Goal: Contribute content: Contribute content

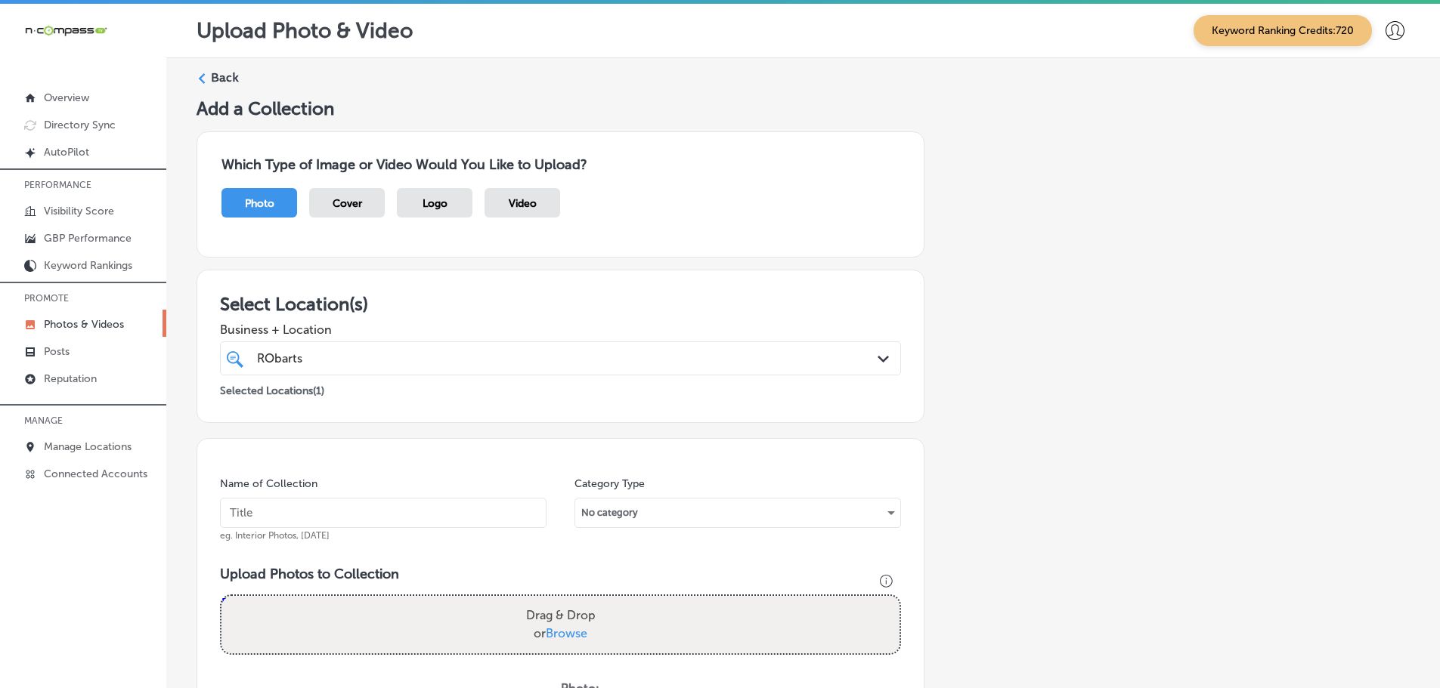
scroll to position [457, 0]
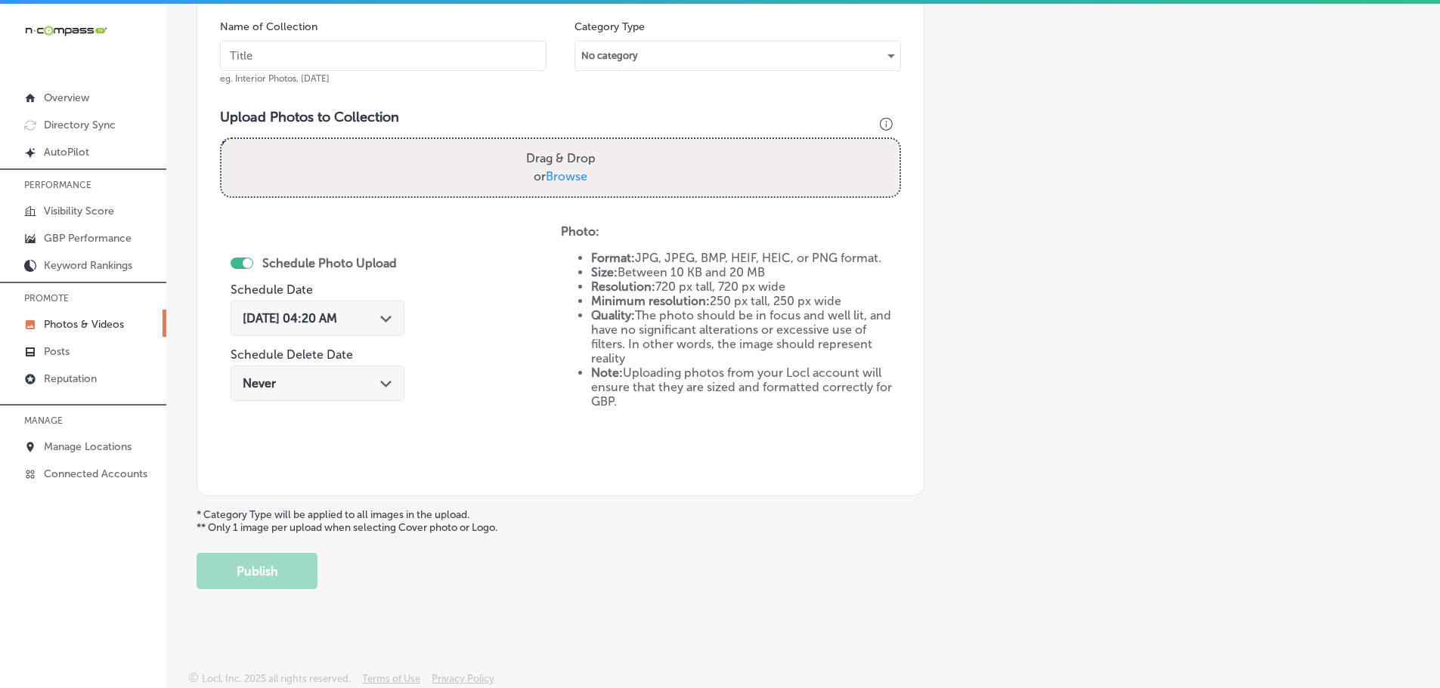
click at [549, 171] on span "Browse" at bounding box center [567, 176] width 42 height 14
click at [549, 144] on input "Drag & Drop or Browse" at bounding box center [560, 141] width 678 height 5
type input "C:\fakepath\20250802_140312.jpg"
click at [413, 57] on input "text" at bounding box center [383, 56] width 326 height 30
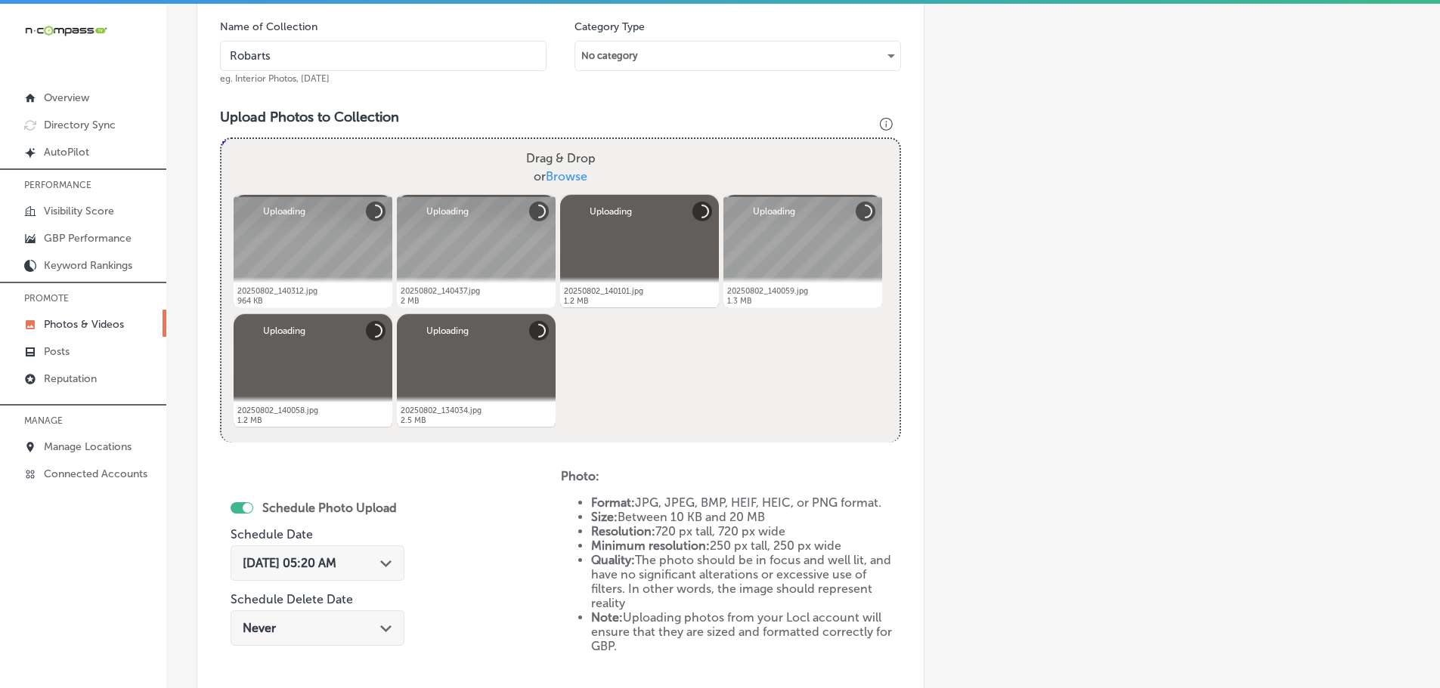
type input "[GEOGRAPHIC_DATA]"
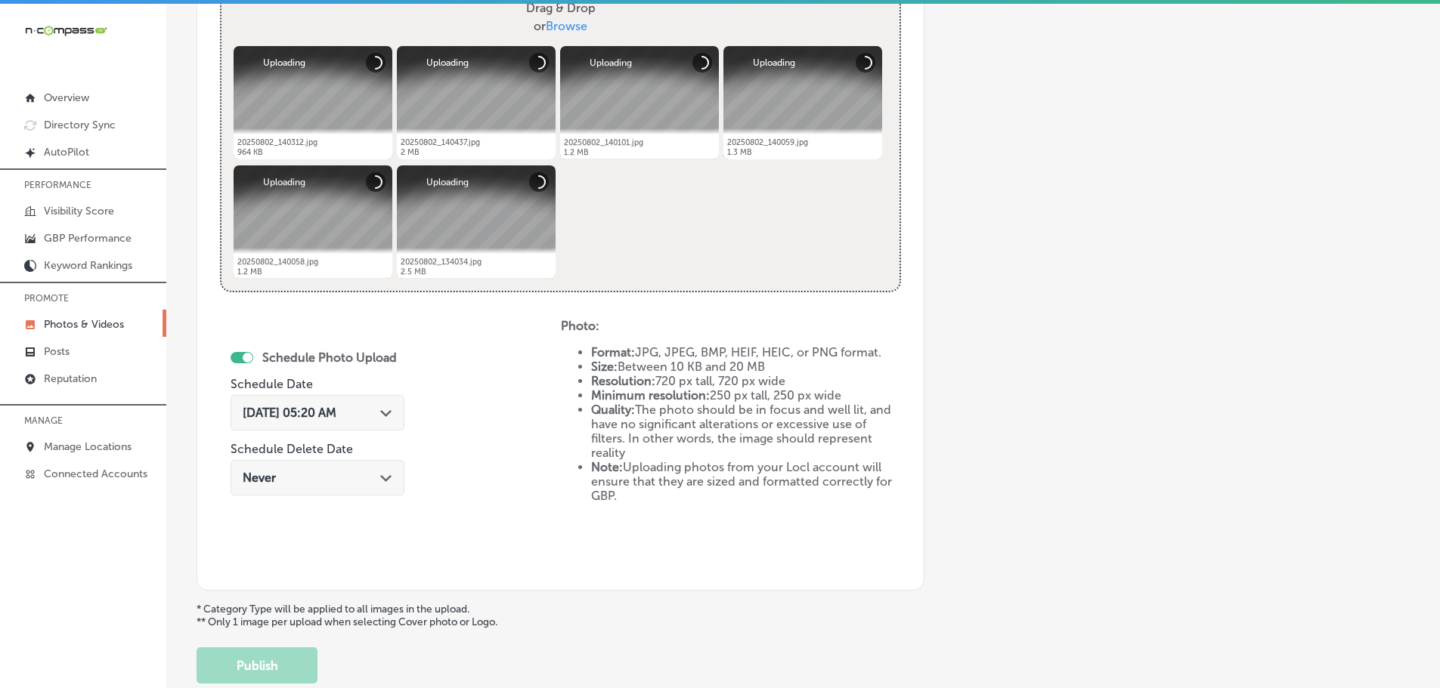
scroll to position [608, 0]
click at [383, 407] on div "Path Created with Sketch." at bounding box center [386, 411] width 12 height 12
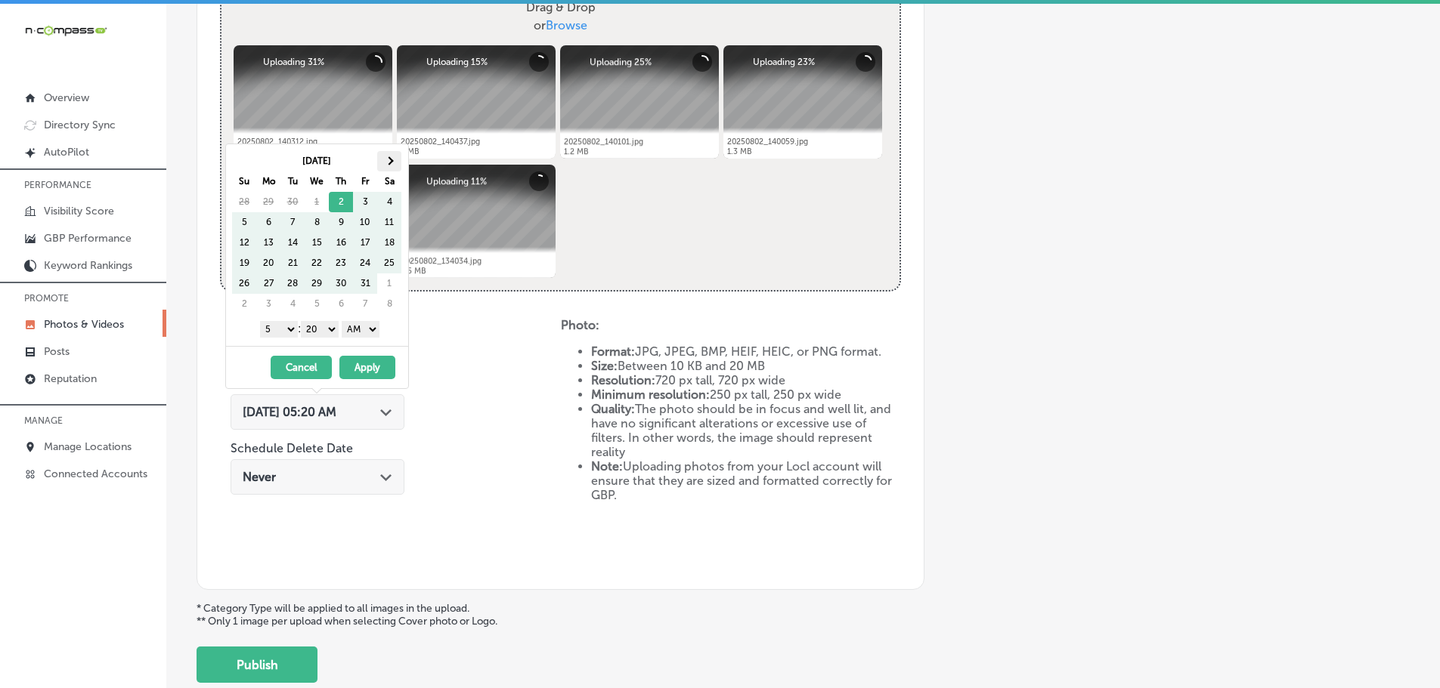
click at [390, 164] on span at bounding box center [389, 160] width 8 height 8
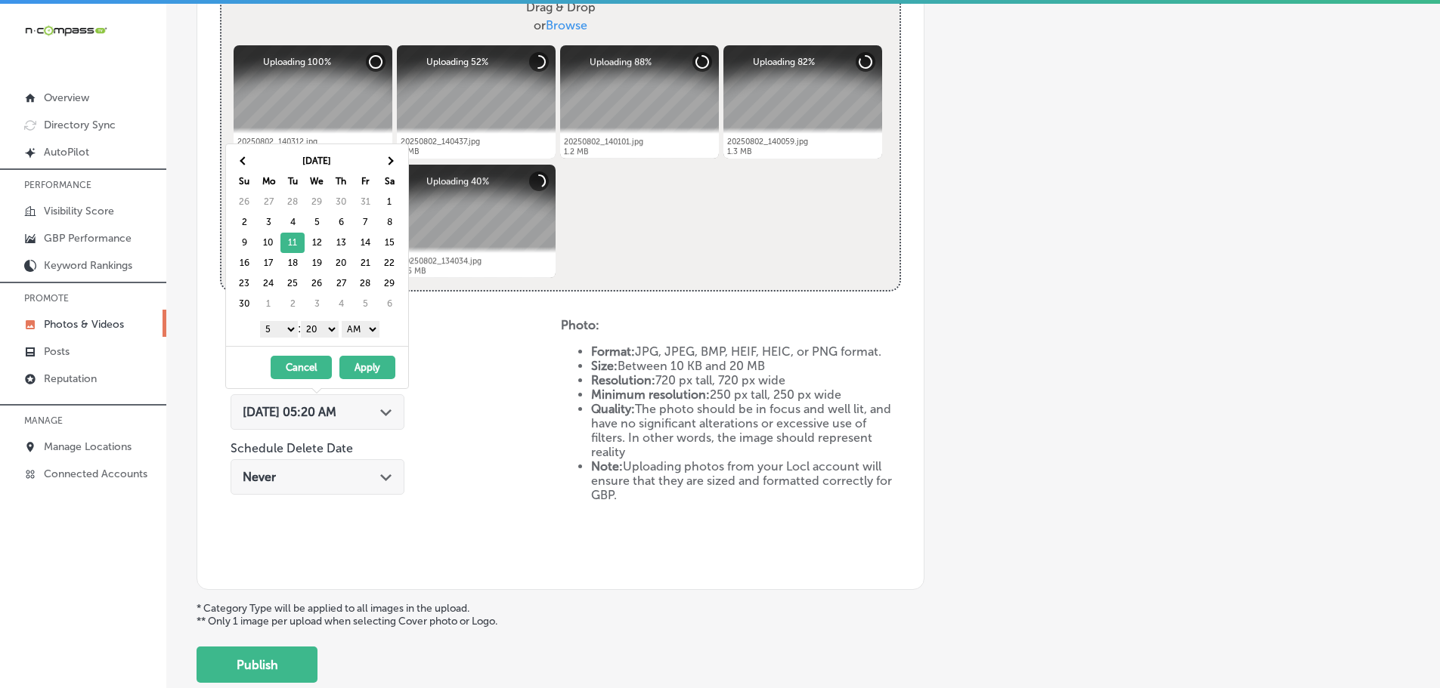
click at [279, 327] on select "1 2 3 4 5 6 7 8 9 10 11 12" at bounding box center [279, 329] width 38 height 17
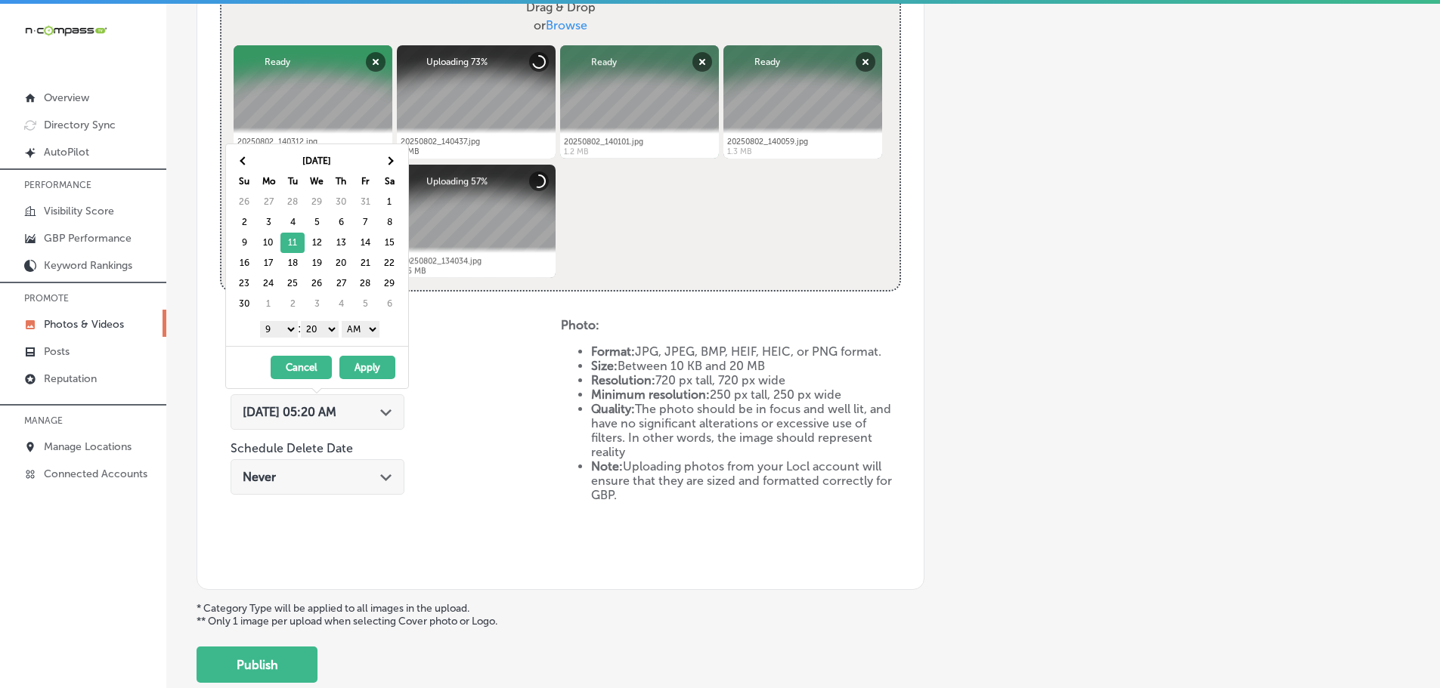
click at [320, 330] on select "00 10 20 30 40 50" at bounding box center [320, 329] width 38 height 17
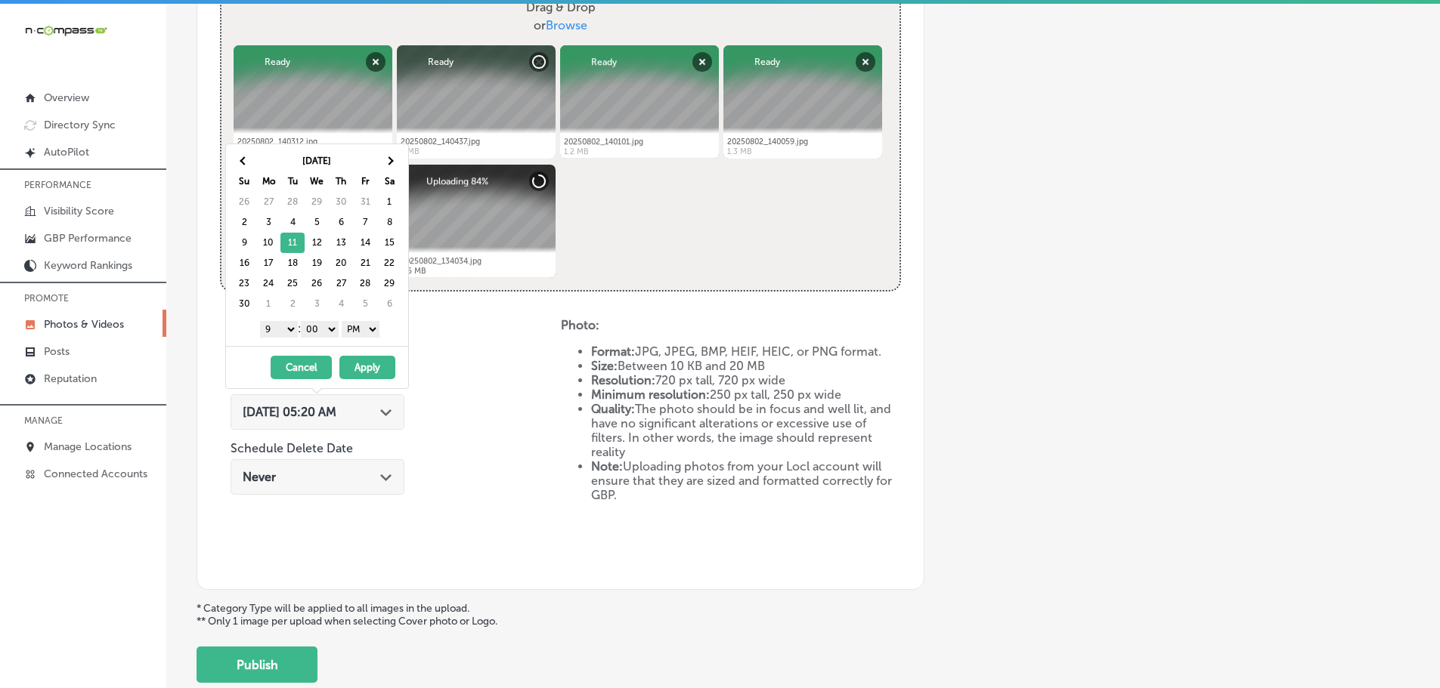
click at [380, 367] on button "Apply" at bounding box center [367, 367] width 56 height 23
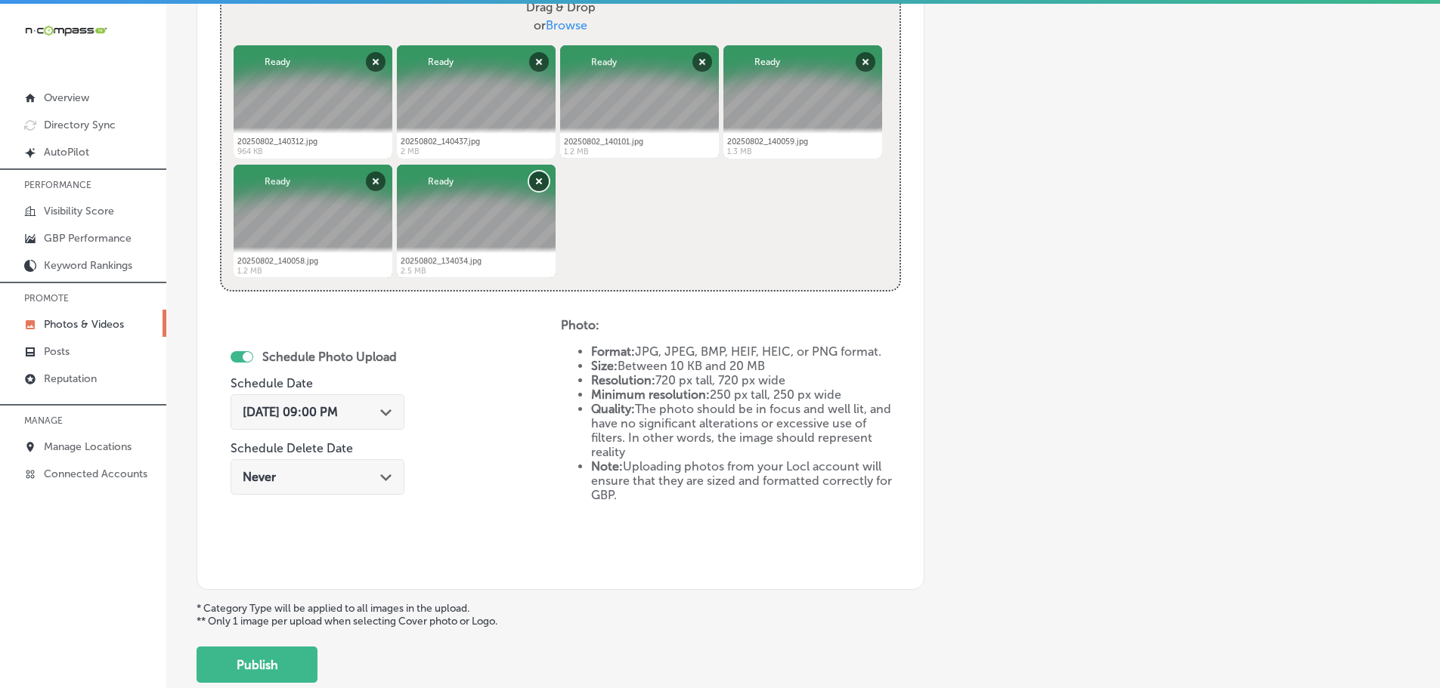
click at [536, 182] on button "Remove" at bounding box center [539, 182] width 20 height 20
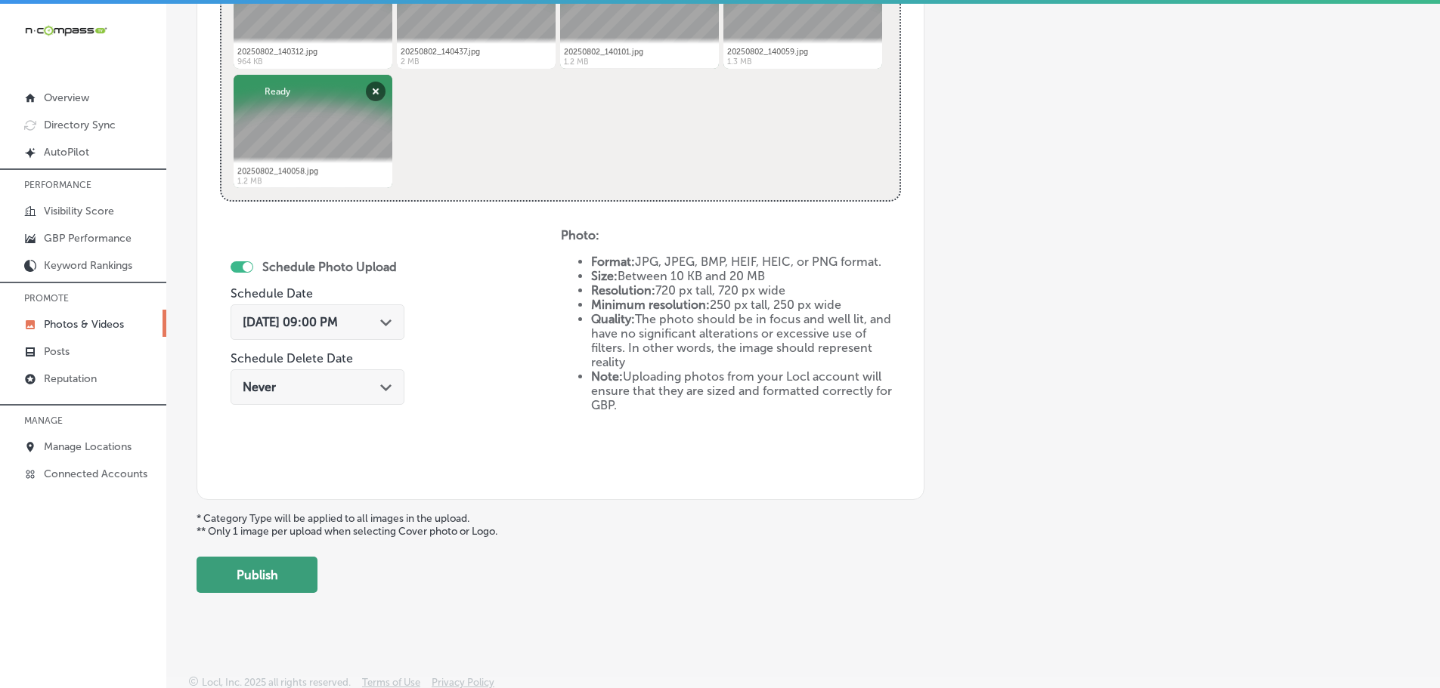
scroll to position [702, 0]
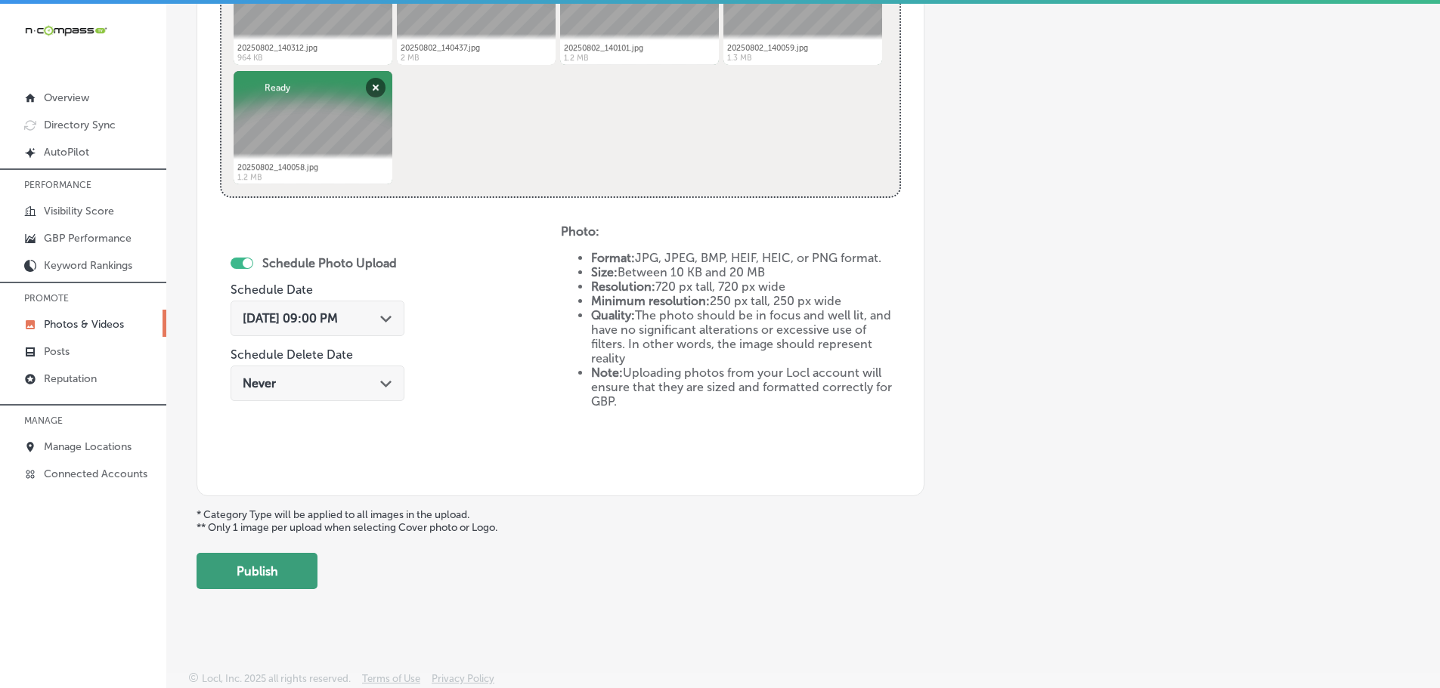
click at [258, 577] on button "Publish" at bounding box center [256, 571] width 121 height 36
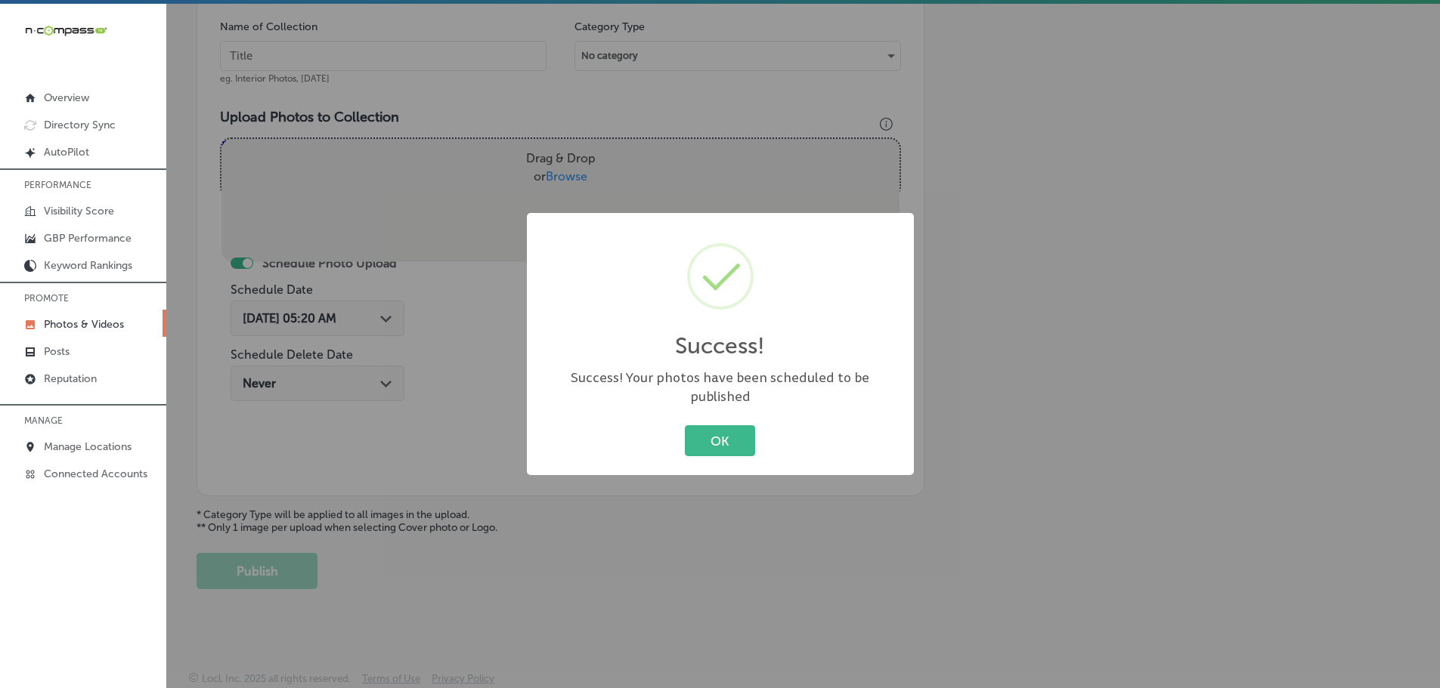
scroll to position [457, 0]
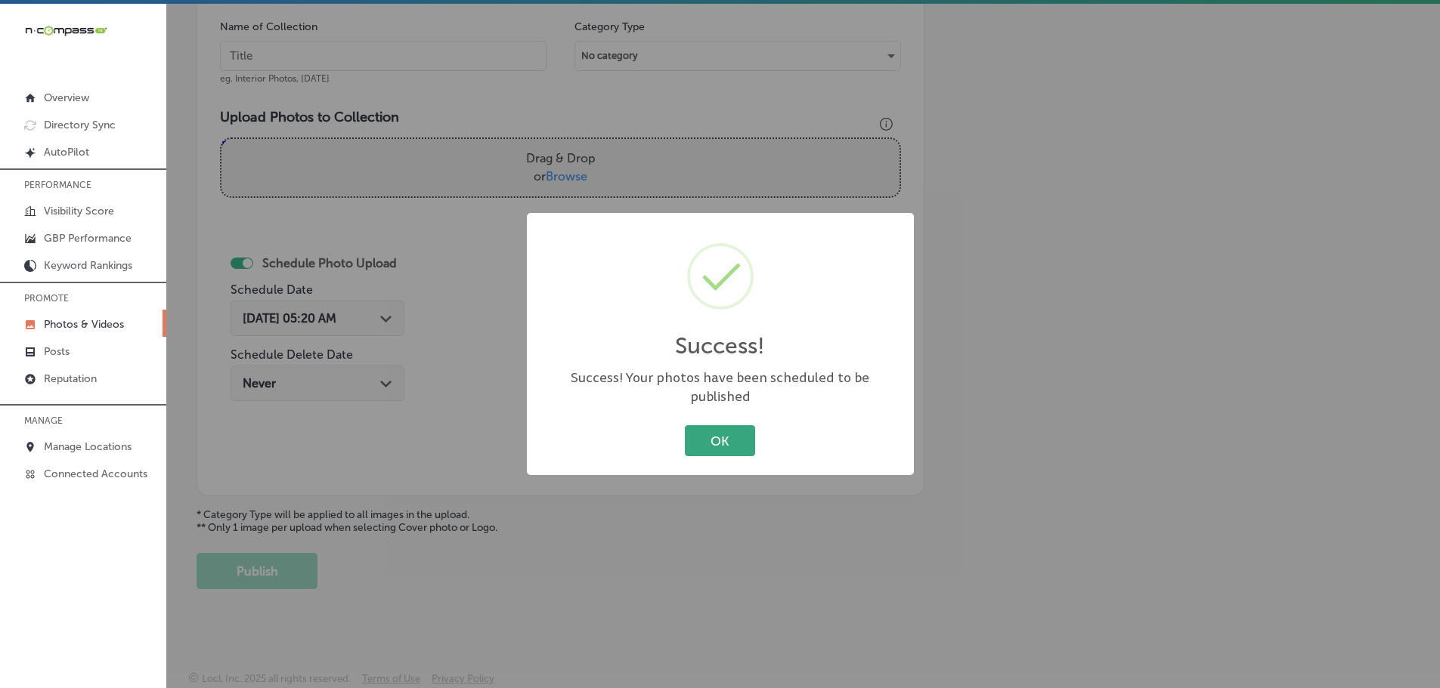
click at [731, 429] on button "OK" at bounding box center [720, 440] width 70 height 31
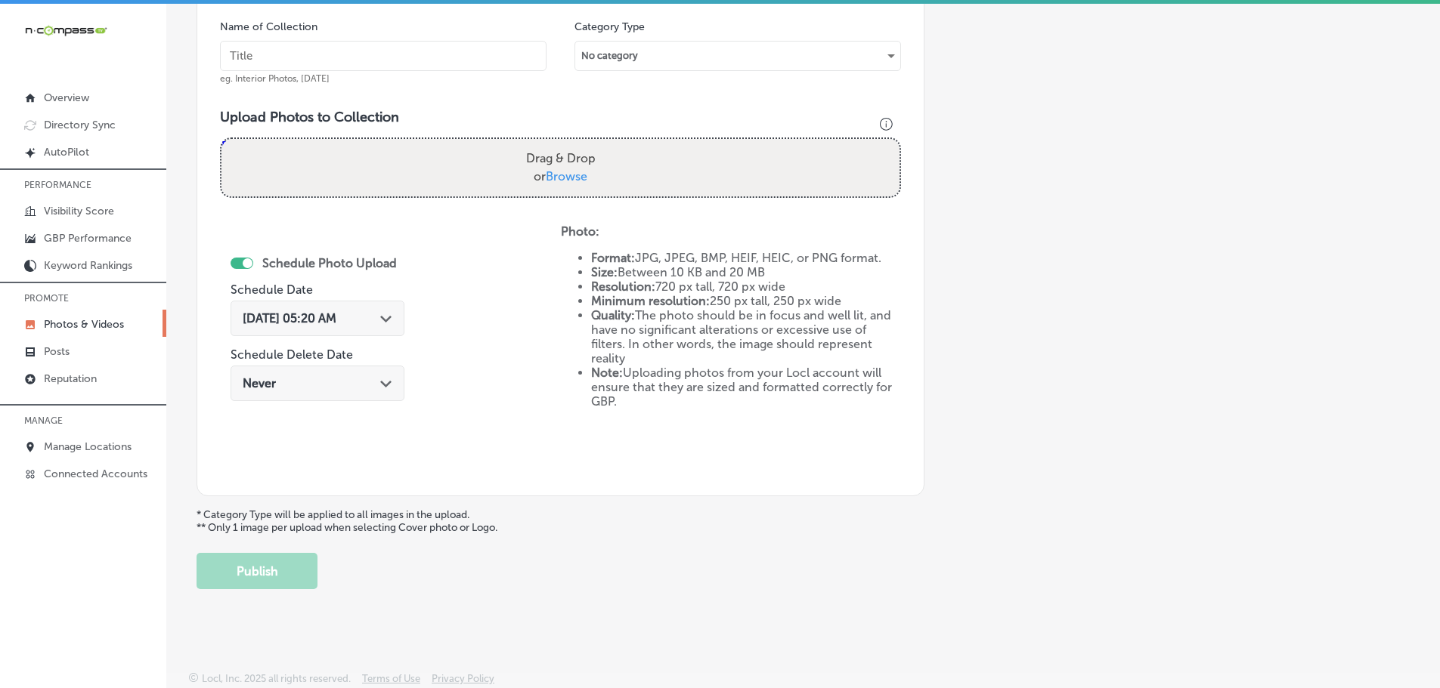
click at [567, 171] on span "Browse" at bounding box center [567, 176] width 42 height 14
click at [567, 144] on input "Drag & Drop or Browse" at bounding box center [560, 141] width 678 height 5
type input "C:\fakepath\20250802_140510.jpg"
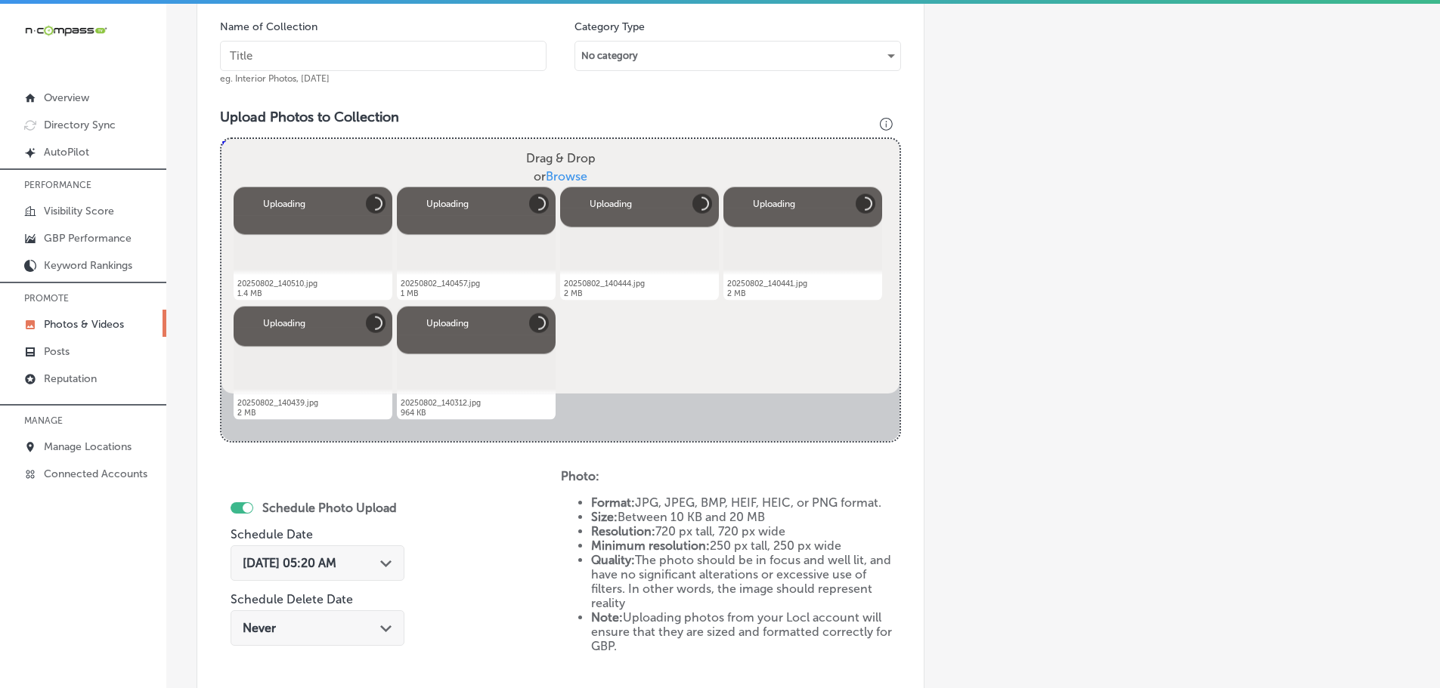
click at [344, 55] on input "text" at bounding box center [383, 56] width 326 height 30
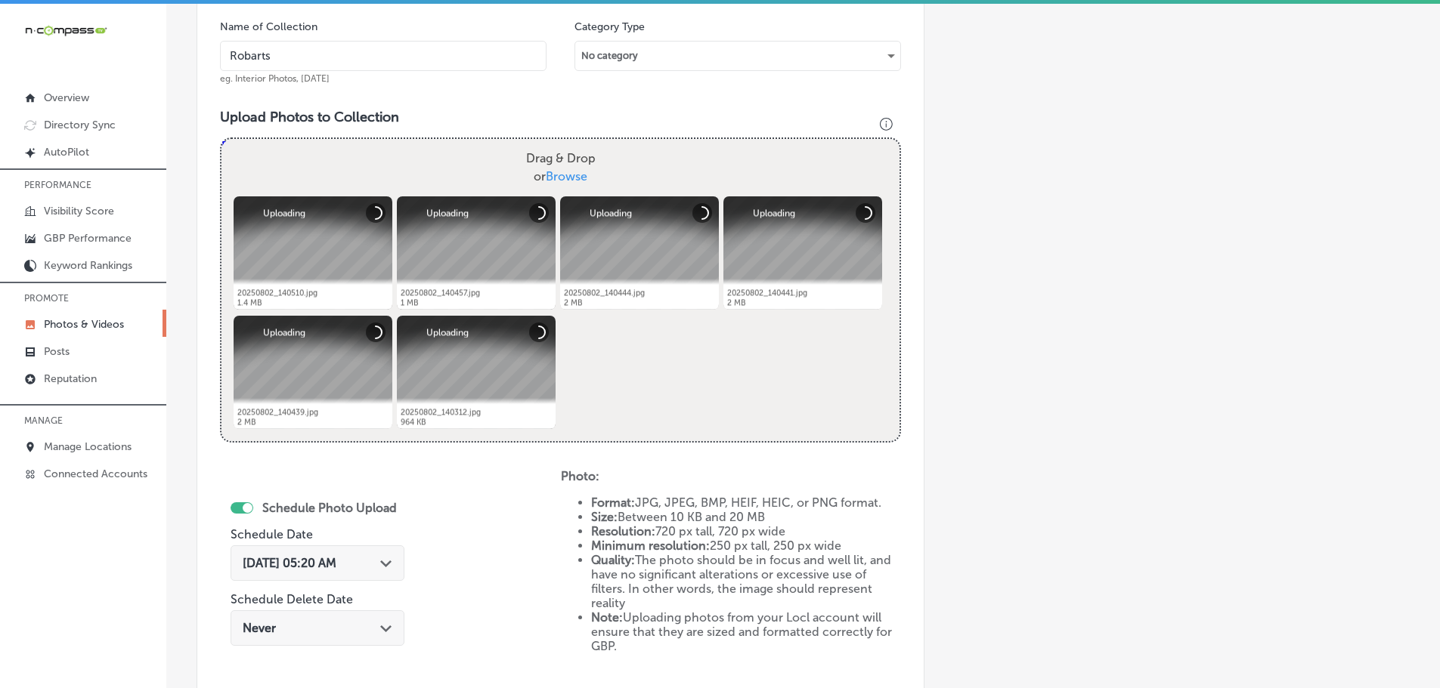
type input "[GEOGRAPHIC_DATA]"
click at [384, 562] on icon "Path Created with Sketch." at bounding box center [385, 564] width 11 height 7
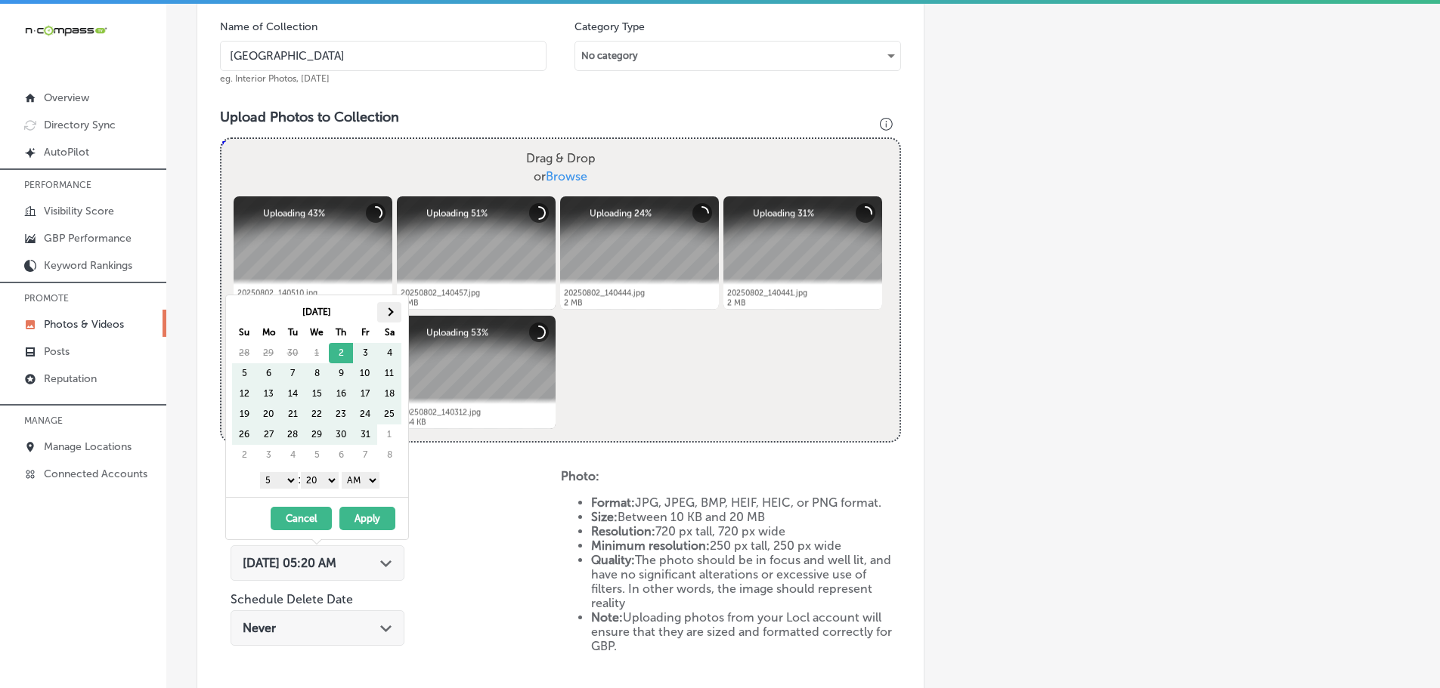
click at [395, 313] on th at bounding box center [389, 312] width 24 height 20
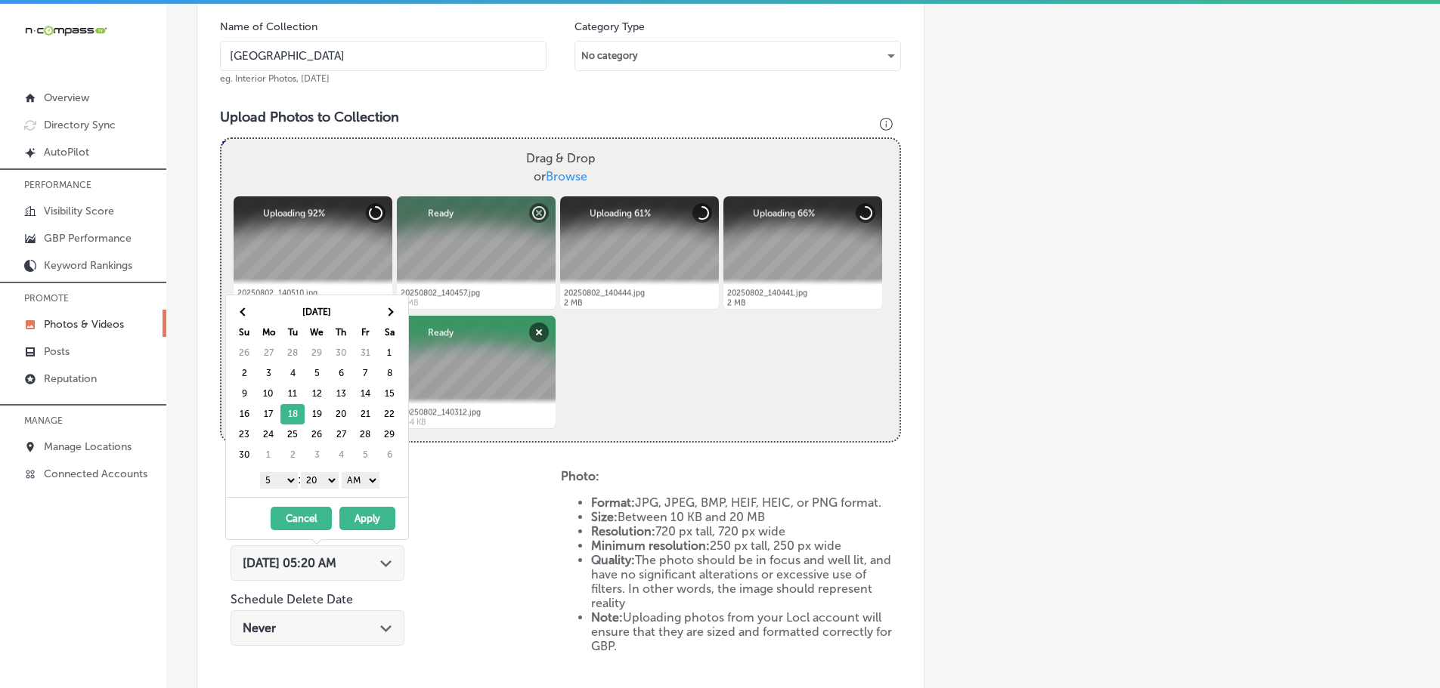
click at [274, 481] on select "1 2 3 4 5 6 7 8 9 10 11 12" at bounding box center [279, 480] width 38 height 17
click at [323, 477] on select "00 10 20 30 40 50" at bounding box center [320, 480] width 38 height 17
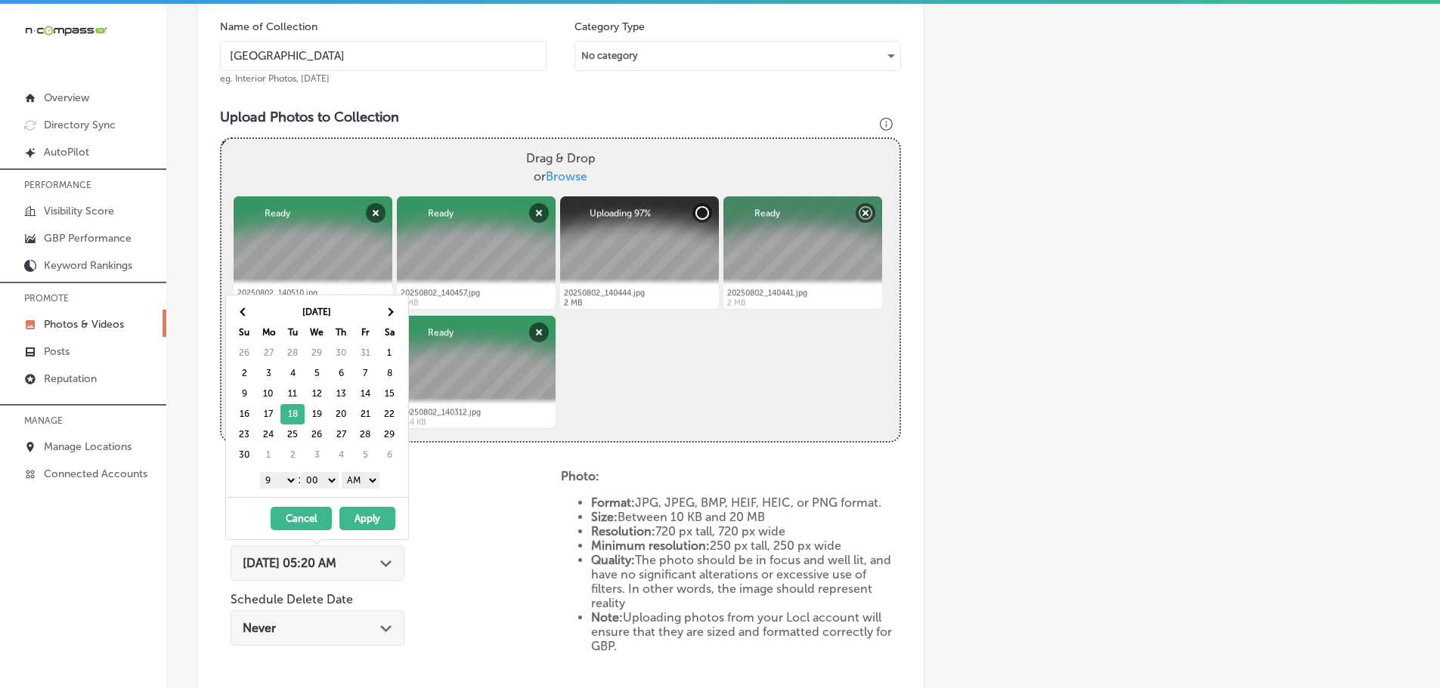
drag, startPoint x: 342, startPoint y: 489, endPoint x: 355, endPoint y: 483, distance: 14.2
click at [355, 480] on select "AM PM" at bounding box center [361, 480] width 38 height 17
click at [373, 516] on button "Apply" at bounding box center [367, 518] width 56 height 23
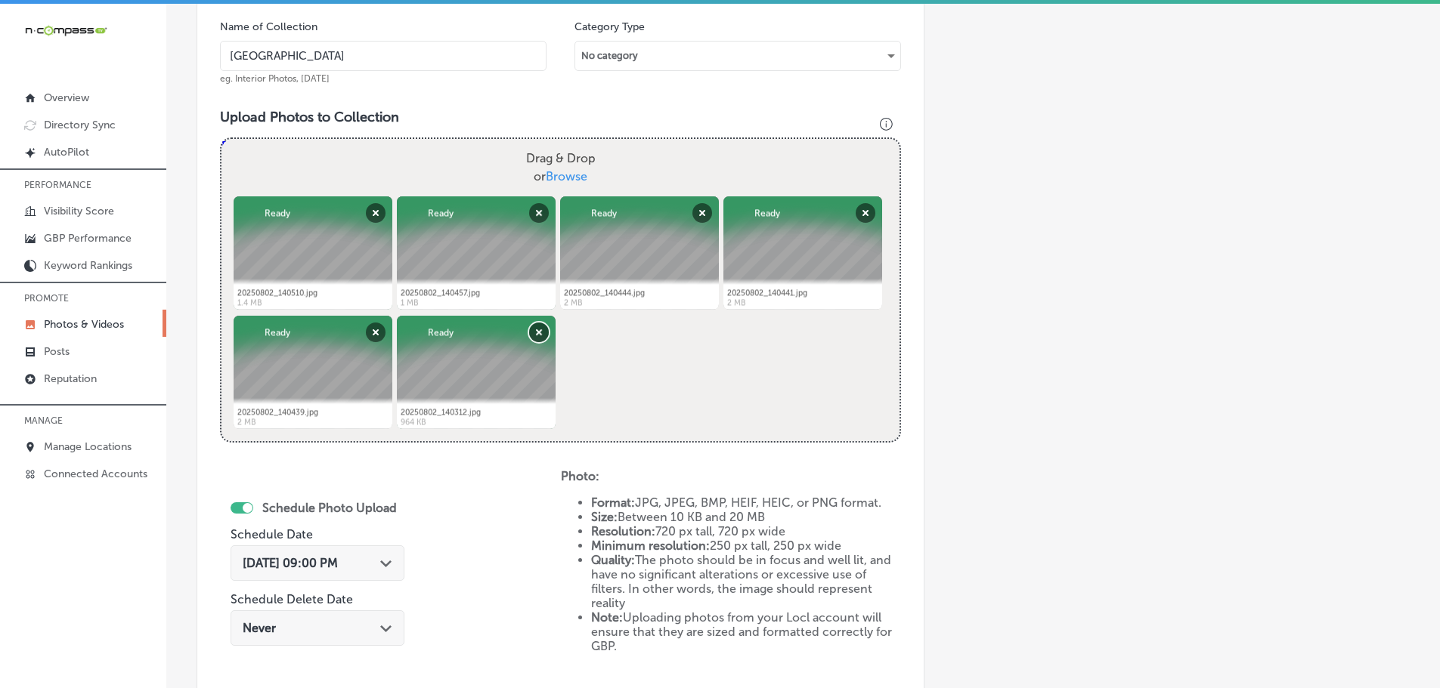
click at [533, 333] on button "Remove" at bounding box center [539, 333] width 20 height 20
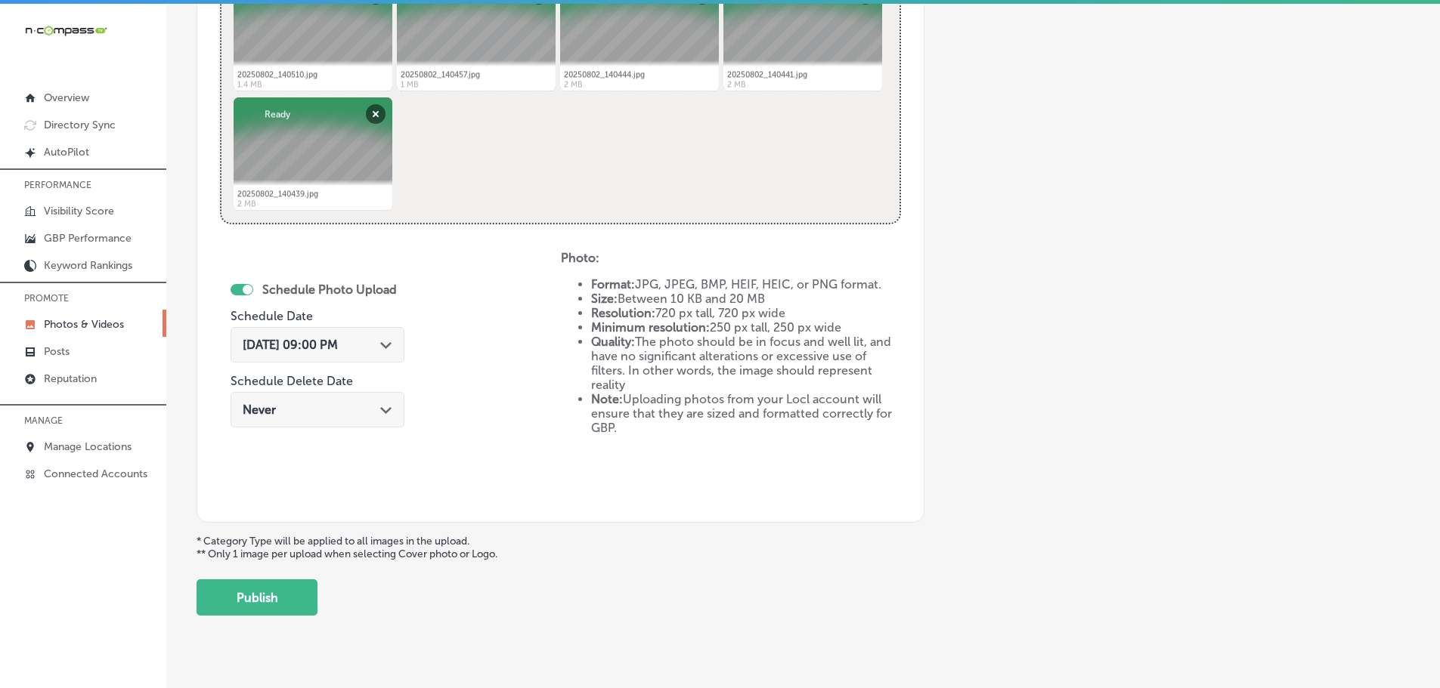
scroll to position [684, 0]
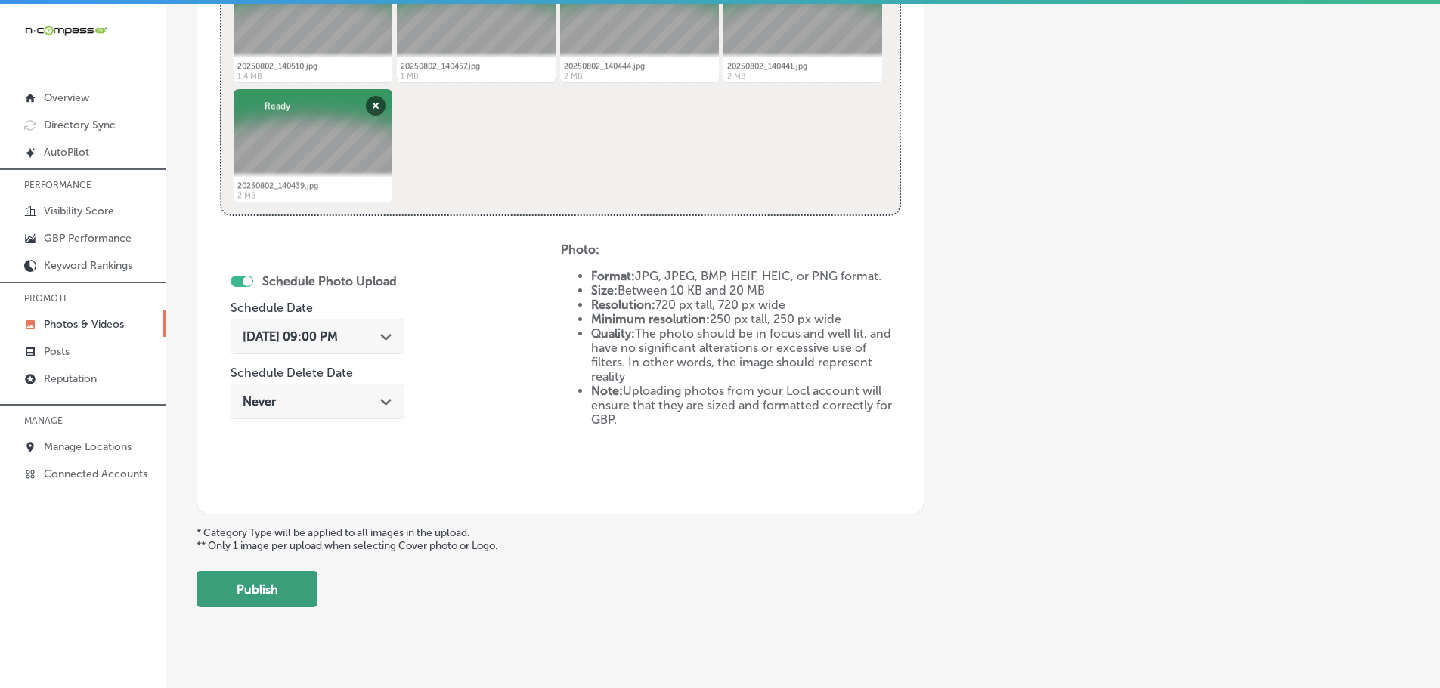
click at [269, 582] on button "Publish" at bounding box center [256, 589] width 121 height 36
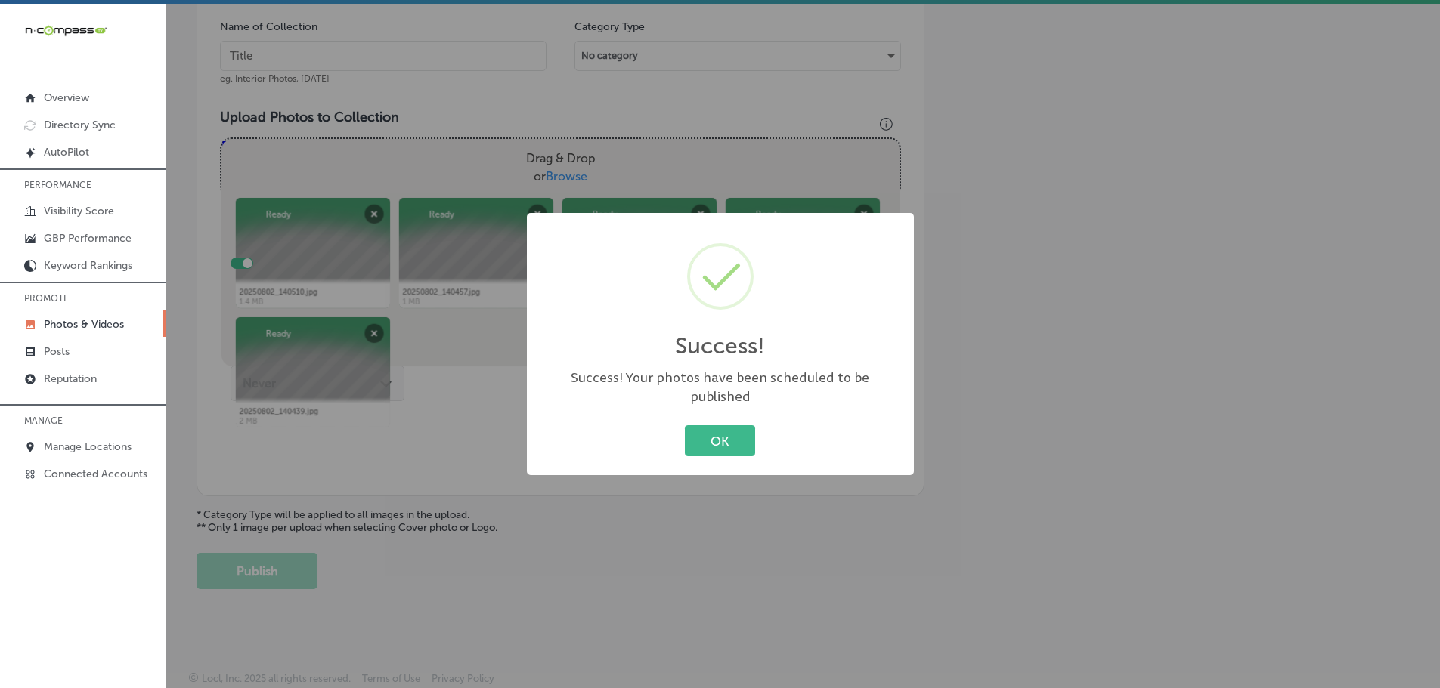
scroll to position [457, 0]
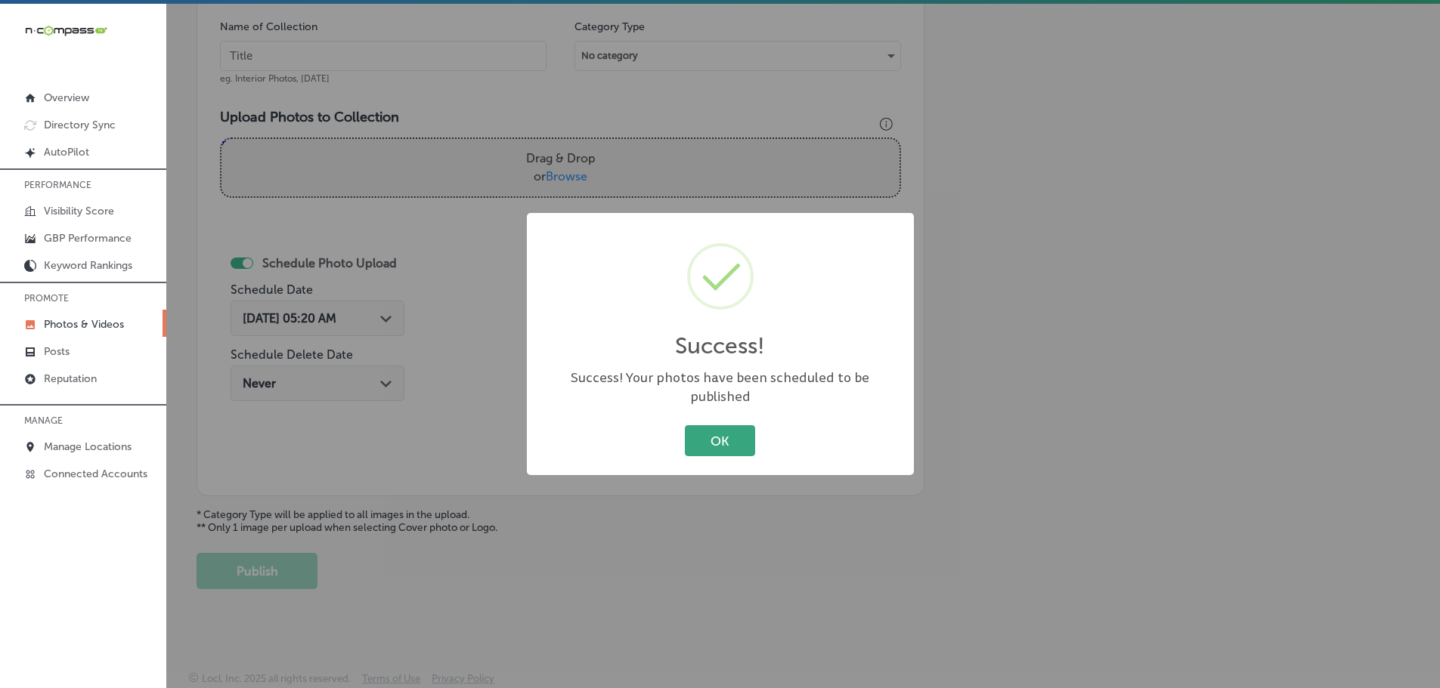
click at [720, 438] on button "OK" at bounding box center [720, 440] width 70 height 31
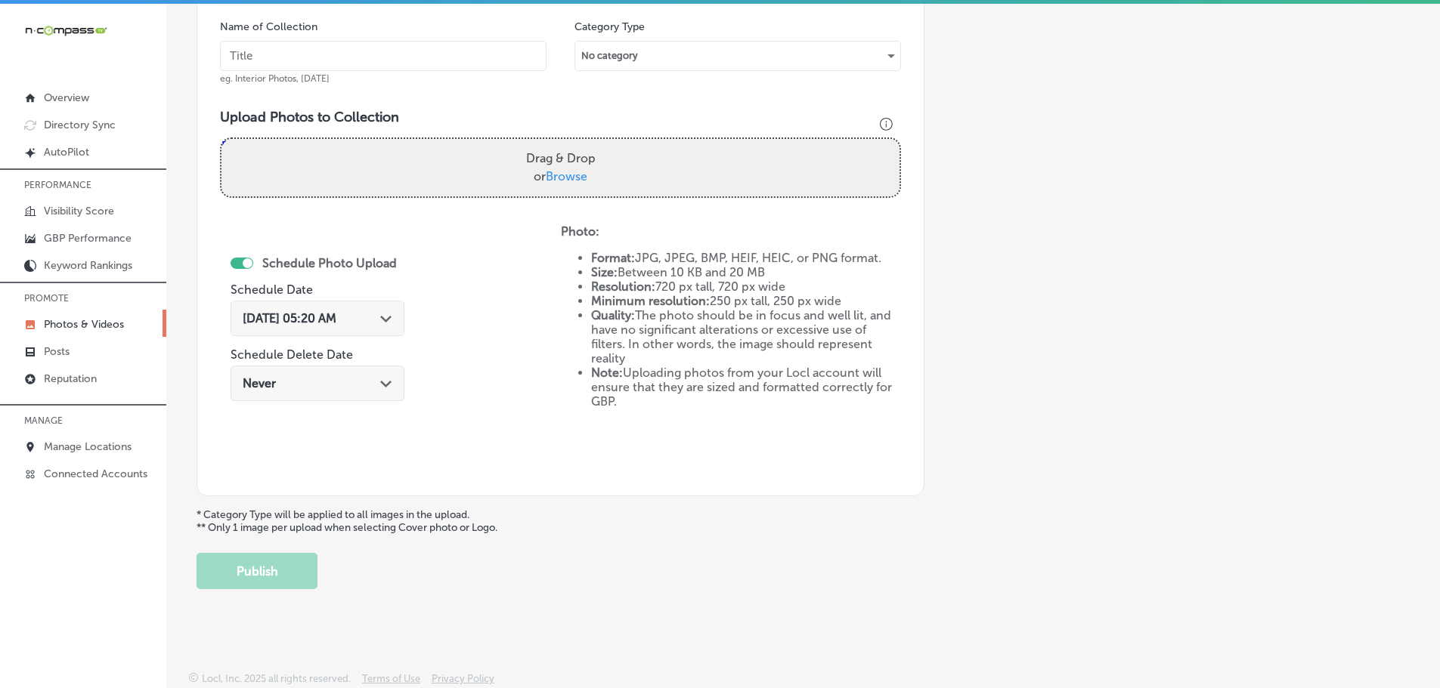
click at [568, 178] on span "Browse" at bounding box center [567, 176] width 42 height 14
click at [568, 144] on input "Drag & Drop or Browse" at bounding box center [560, 141] width 678 height 5
type input "C:\fakepath\20250802_141712.jpg"
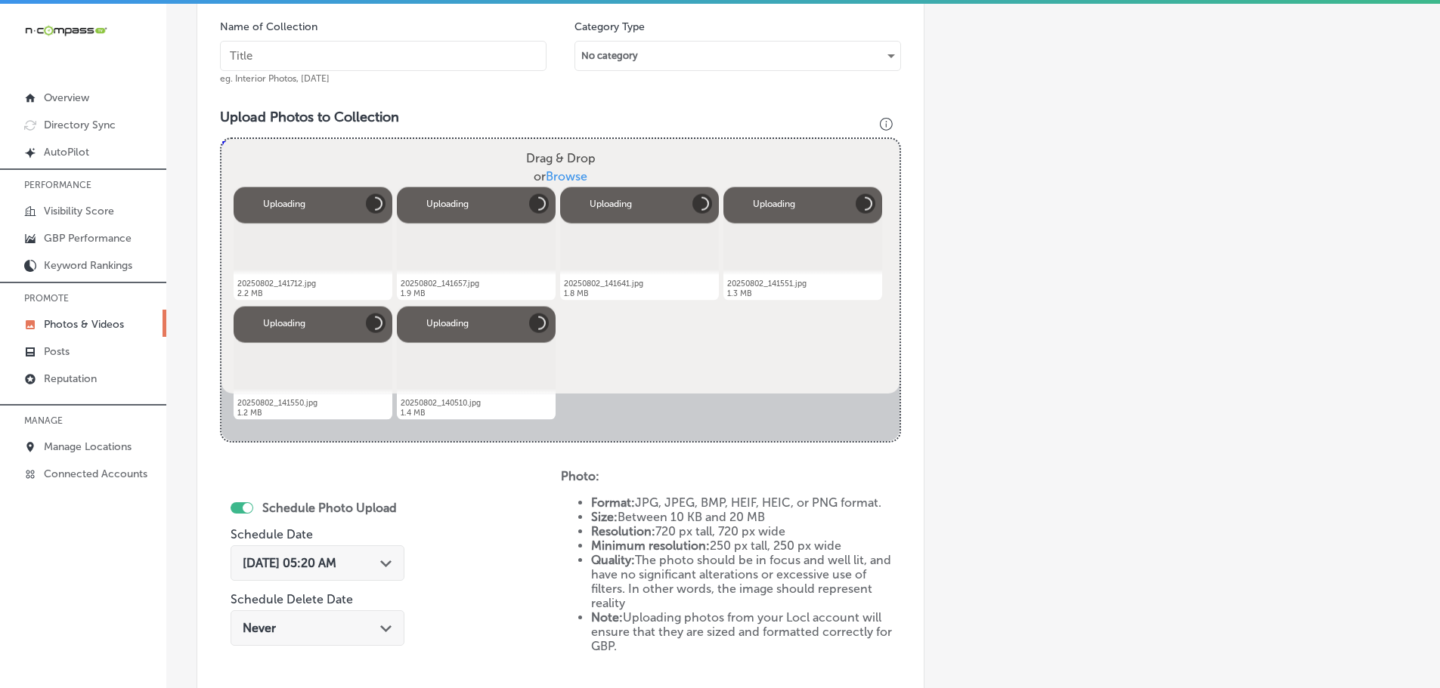
click at [426, 60] on input "text" at bounding box center [383, 56] width 326 height 30
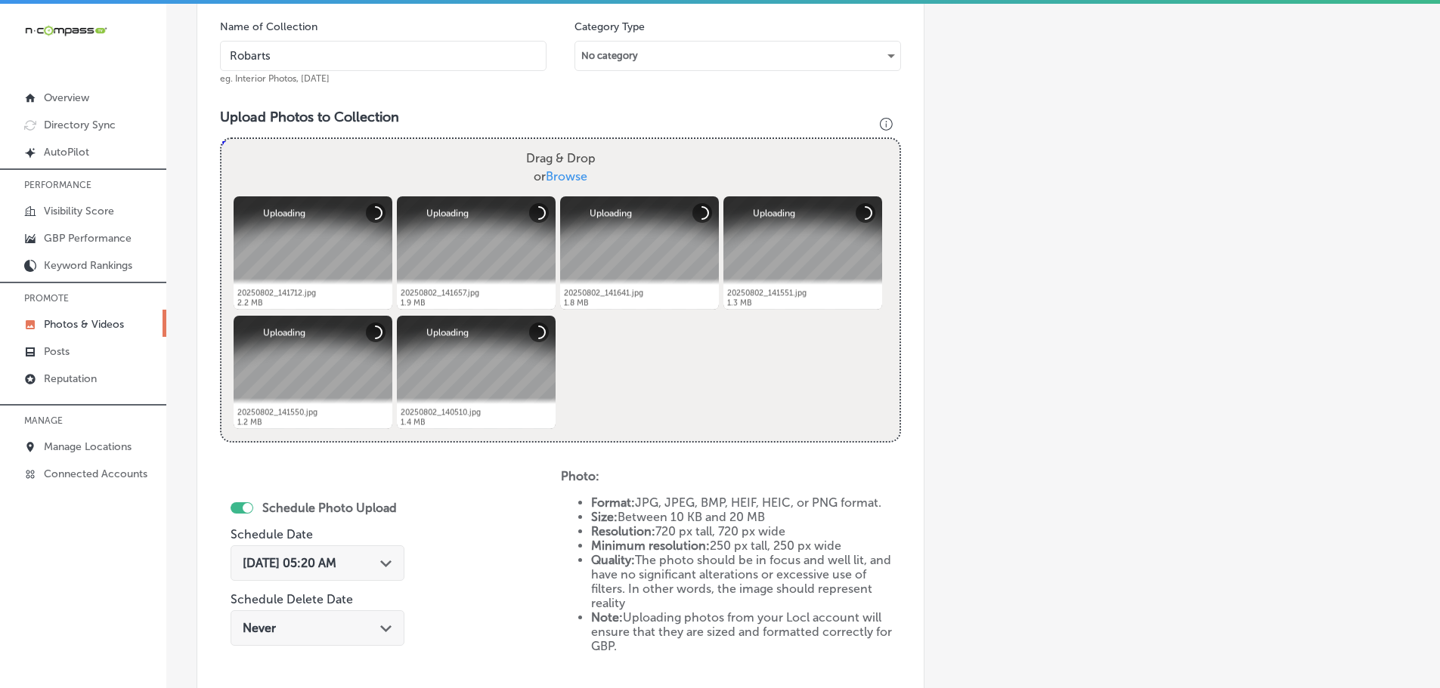
type input "[GEOGRAPHIC_DATA]"
click at [385, 559] on div "Path Created with Sketch." at bounding box center [386, 562] width 12 height 12
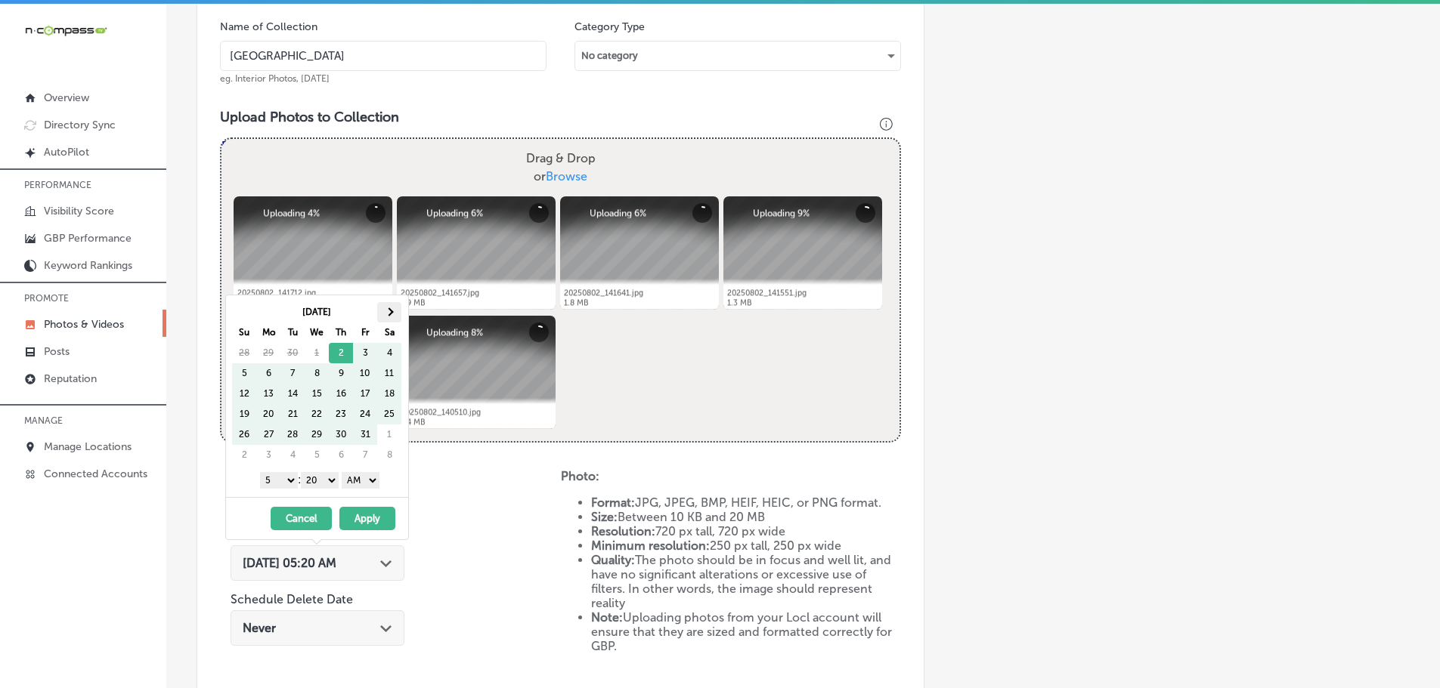
click at [387, 313] on span at bounding box center [389, 312] width 8 height 8
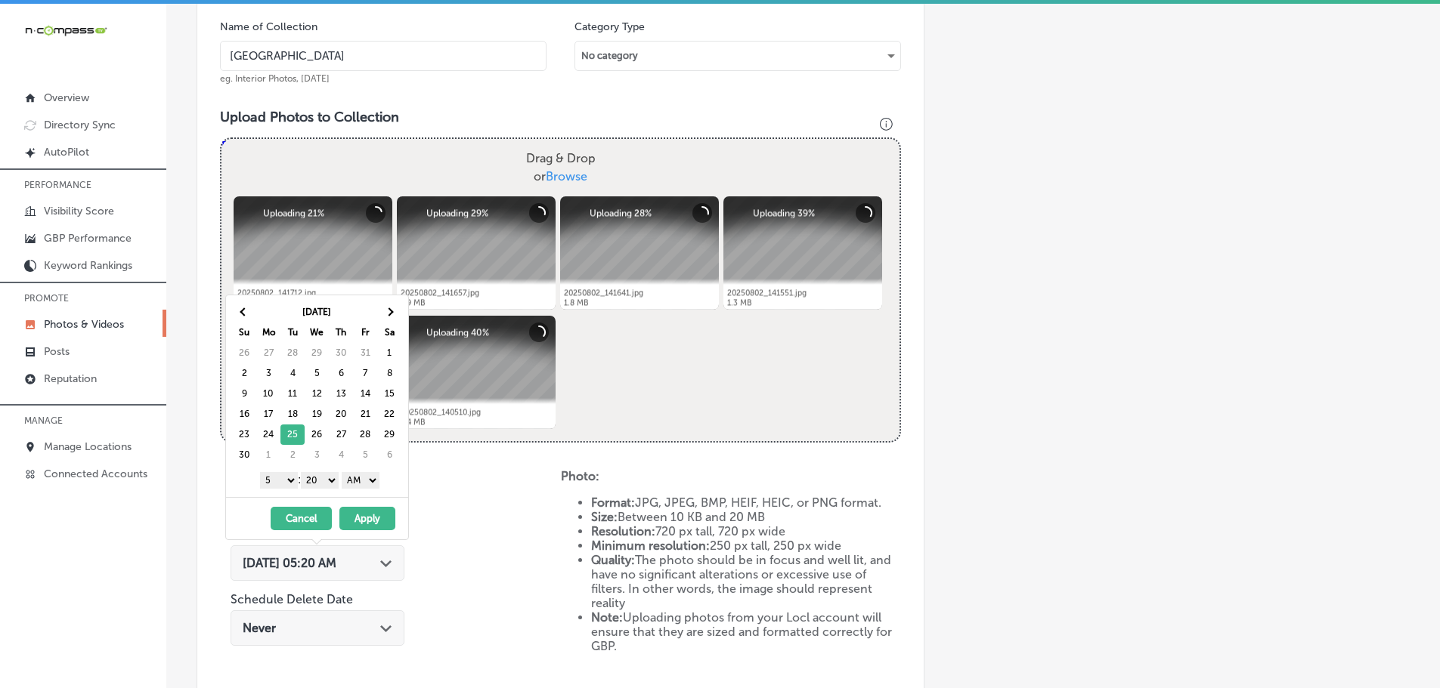
click at [278, 482] on select "1 2 3 4 5 6 7 8 9 10 11 12" at bounding box center [279, 480] width 38 height 17
click at [321, 481] on select "00 10 20 30 40 50" at bounding box center [320, 480] width 38 height 17
click at [352, 480] on select "AM PM" at bounding box center [361, 480] width 38 height 17
click at [359, 516] on button "Apply" at bounding box center [367, 518] width 56 height 23
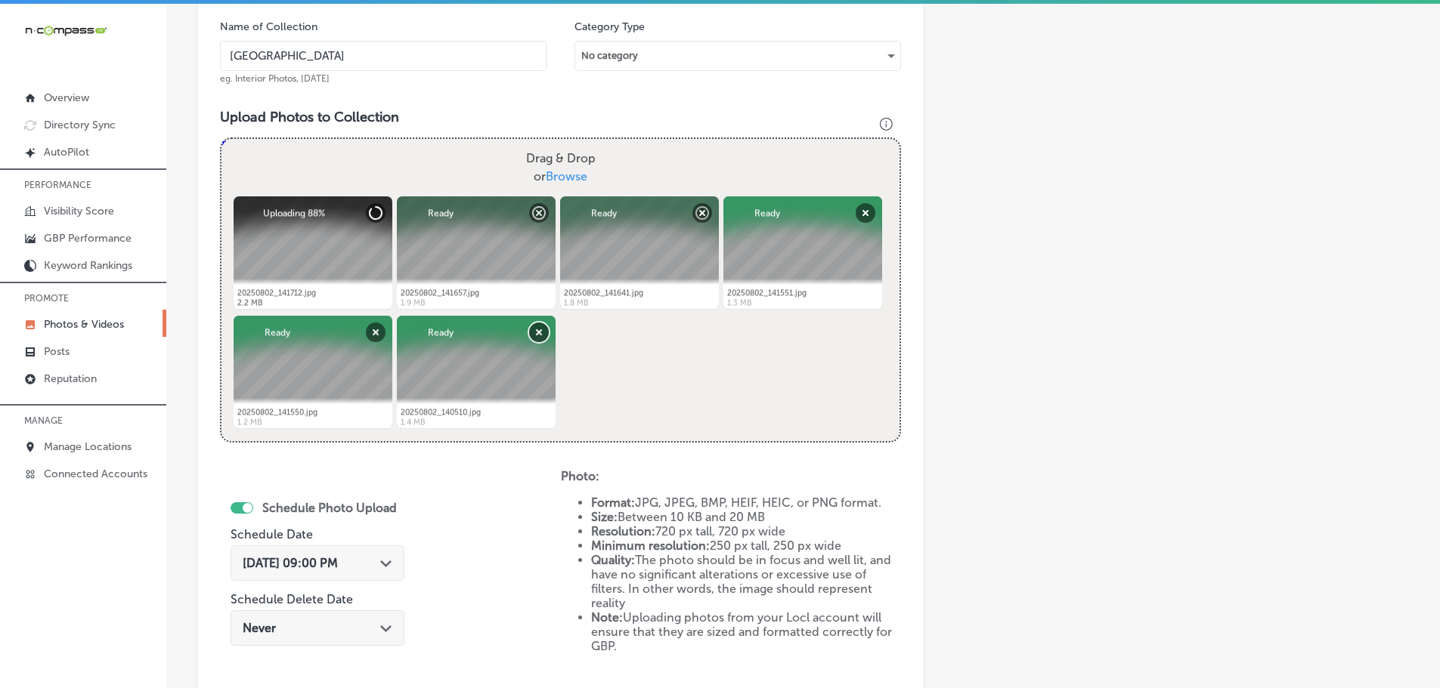
click at [536, 331] on button "Remove" at bounding box center [539, 333] width 20 height 20
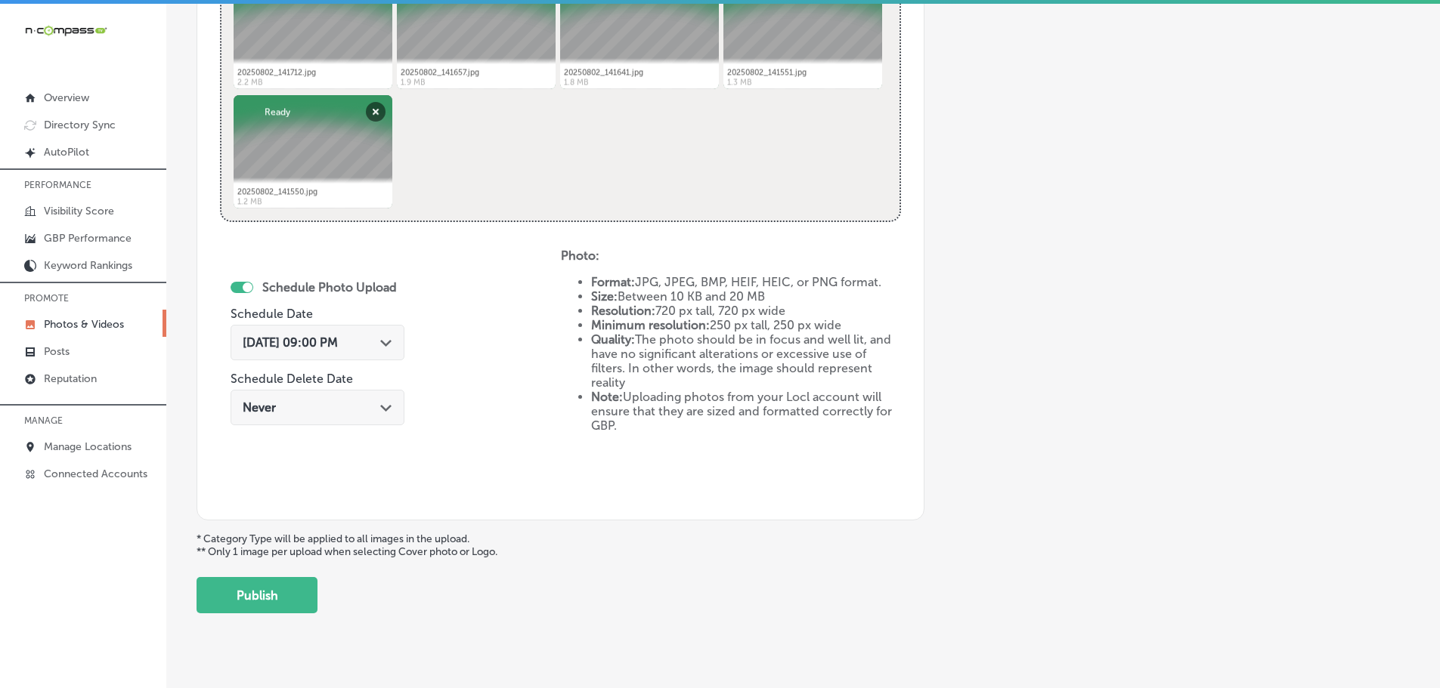
scroll to position [702, 0]
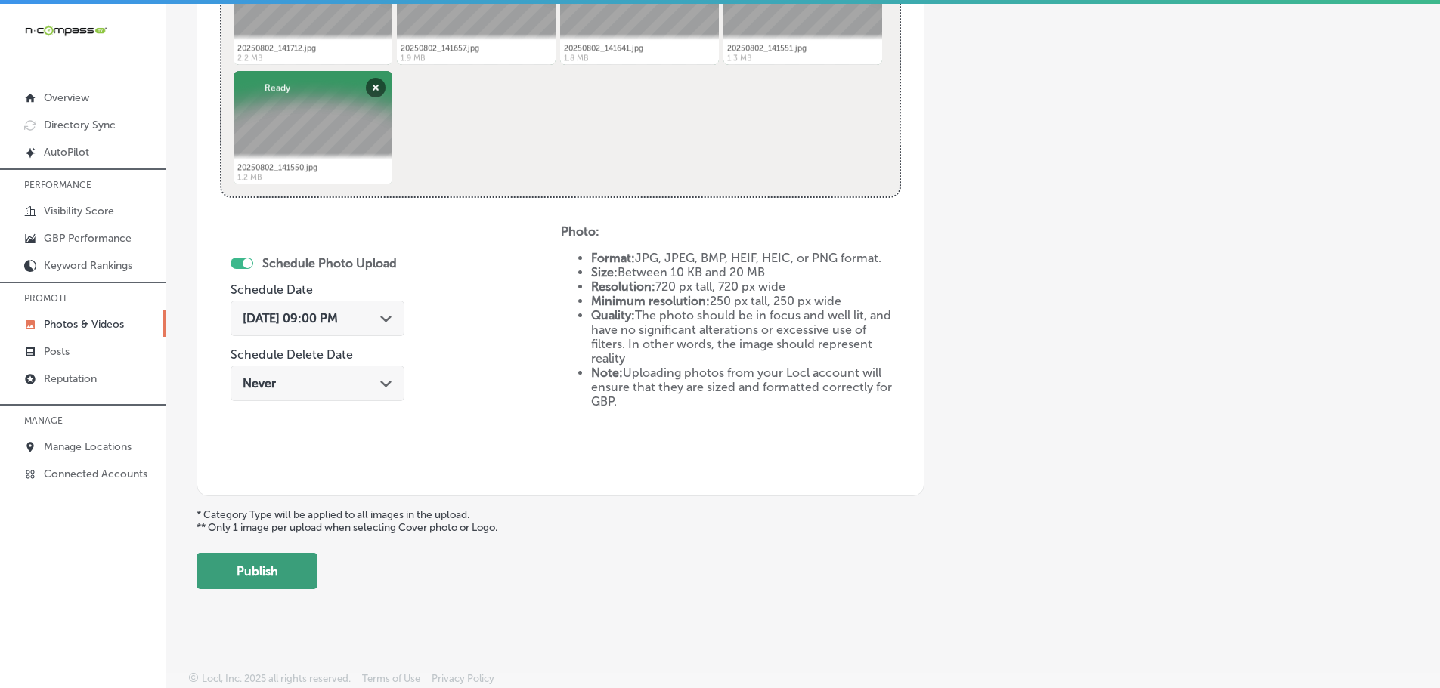
click at [283, 579] on button "Publish" at bounding box center [256, 571] width 121 height 36
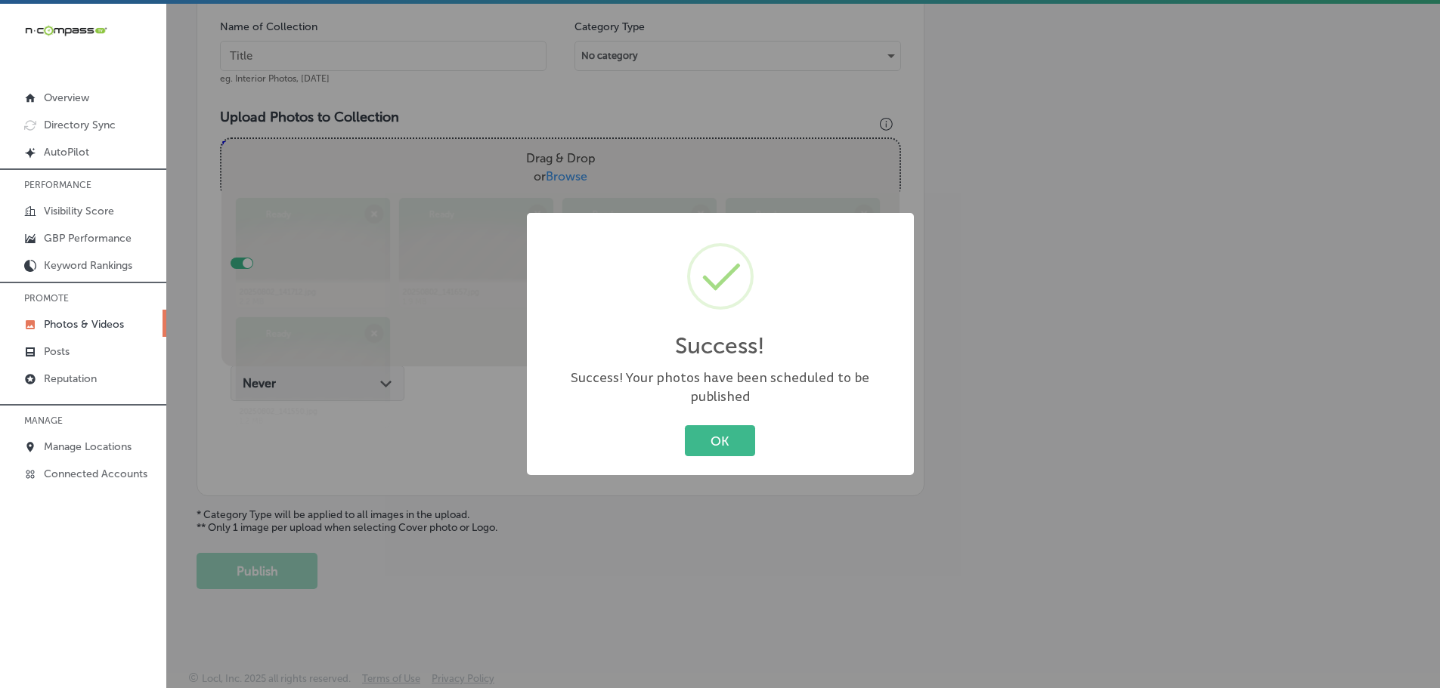
scroll to position [457, 0]
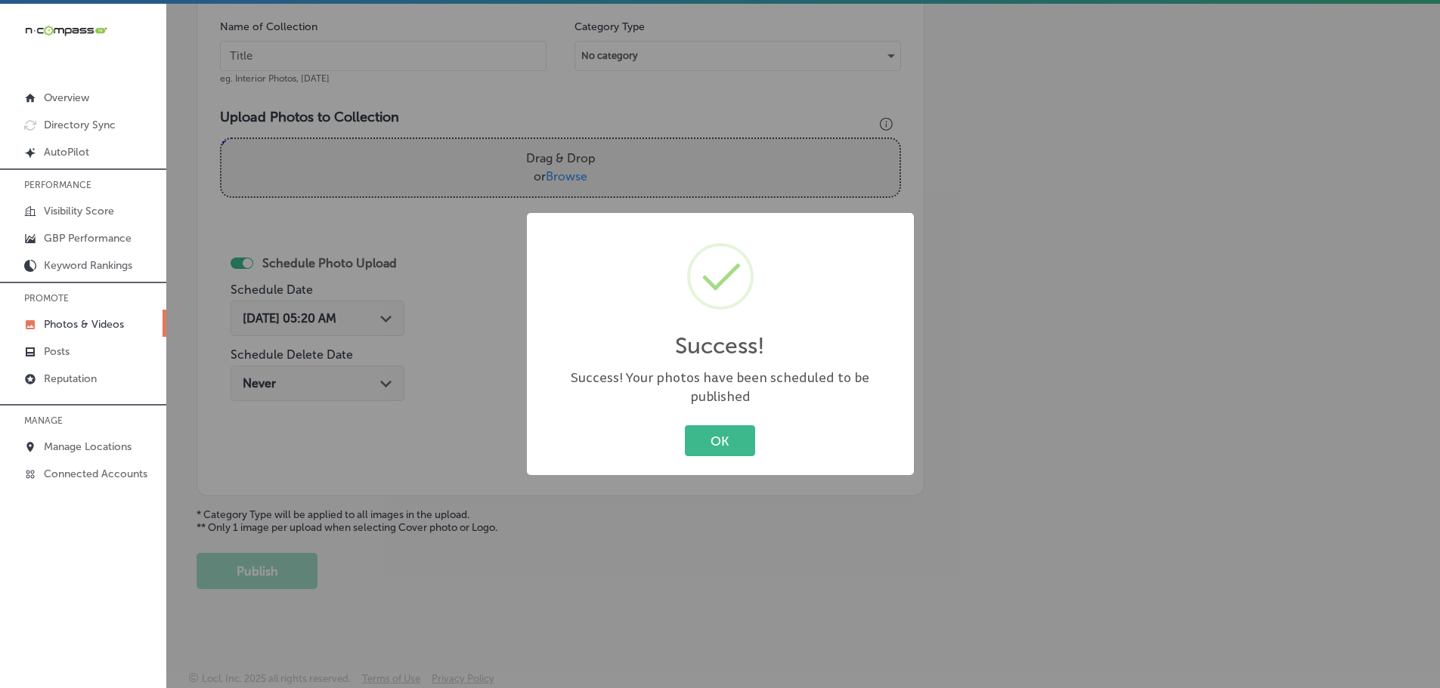
click at [707, 429] on button "OK" at bounding box center [720, 440] width 70 height 31
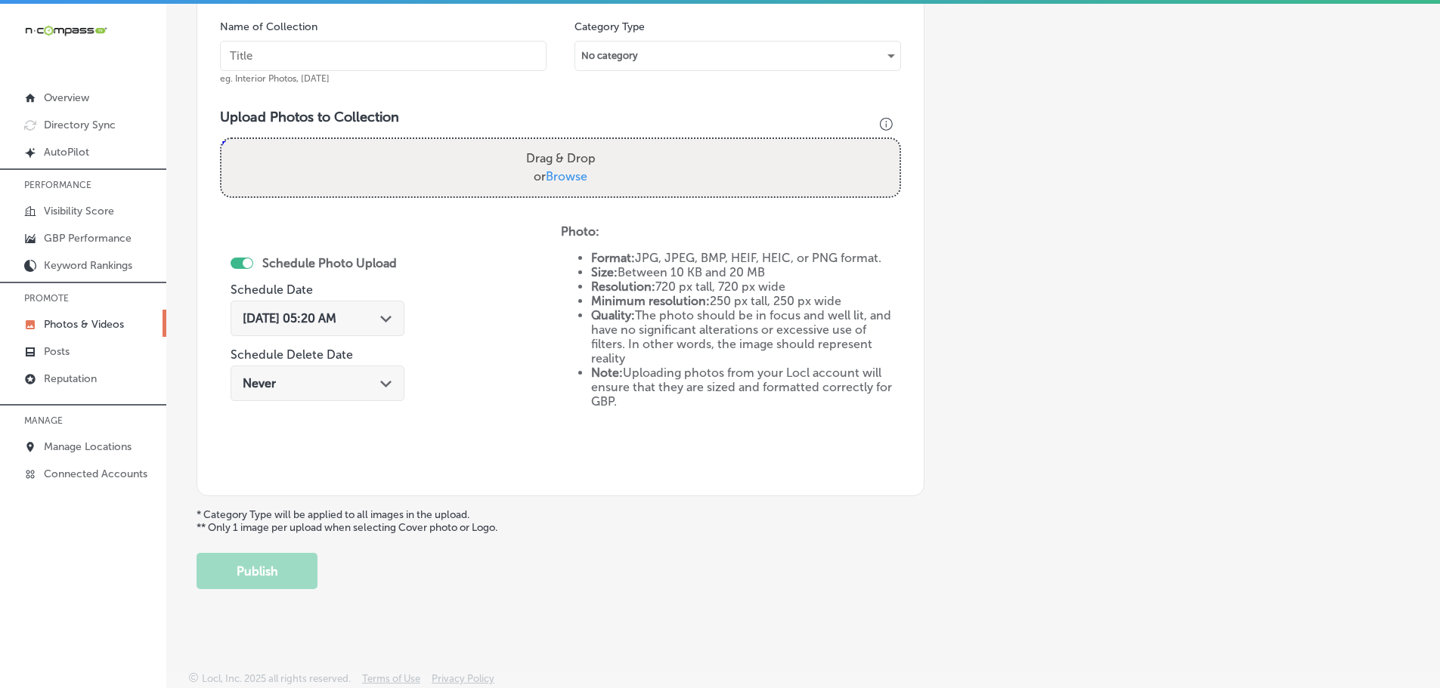
click at [573, 171] on span "Browse" at bounding box center [567, 176] width 42 height 14
click at [573, 144] on input "Drag & Drop or Browse" at bounding box center [560, 141] width 678 height 5
type input "C:\fakepath\20250802_142051.jpg"
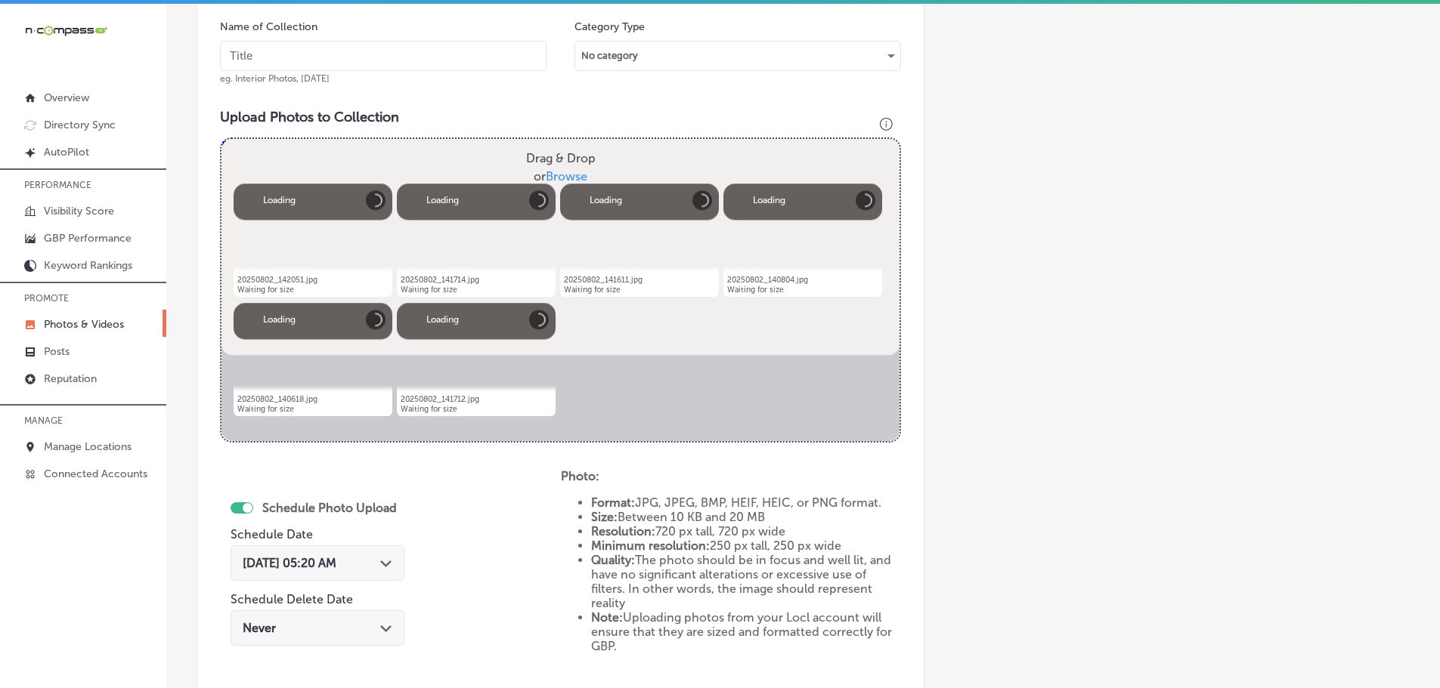
click at [378, 59] on input "text" at bounding box center [383, 56] width 326 height 30
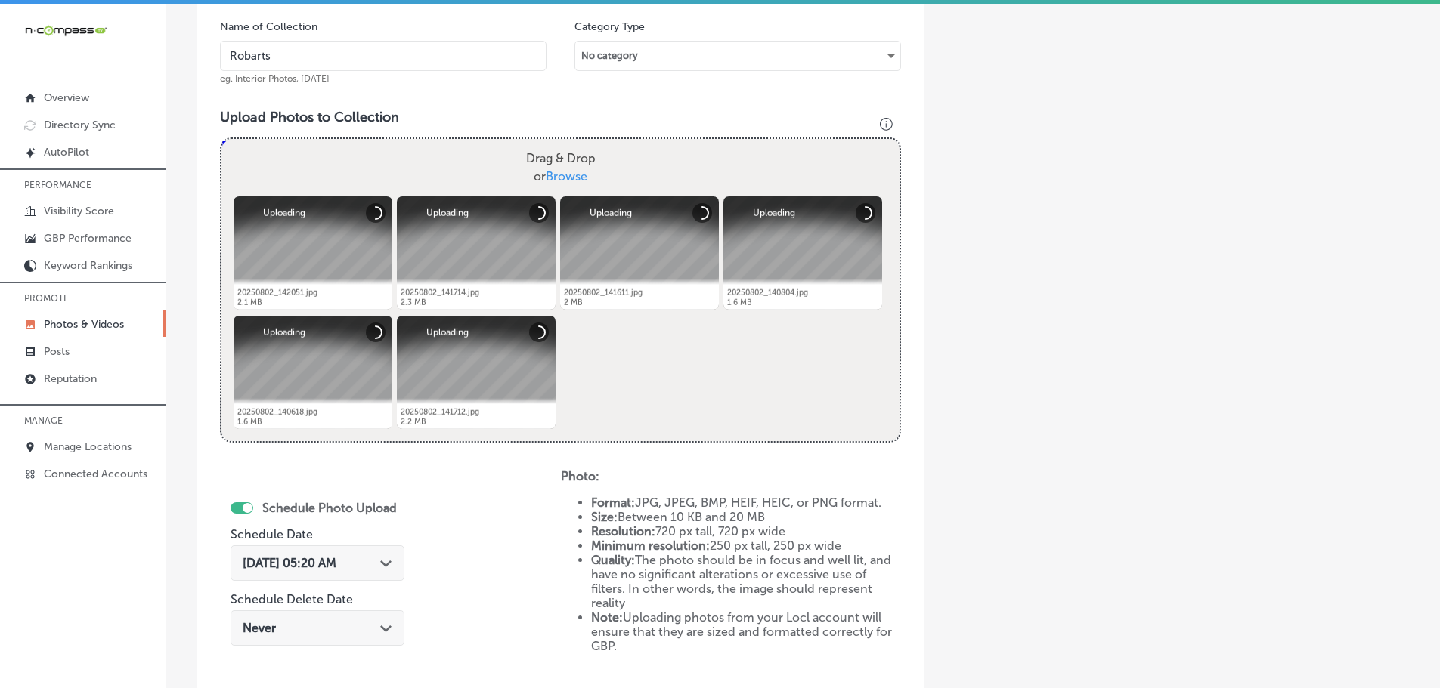
type input "[GEOGRAPHIC_DATA]"
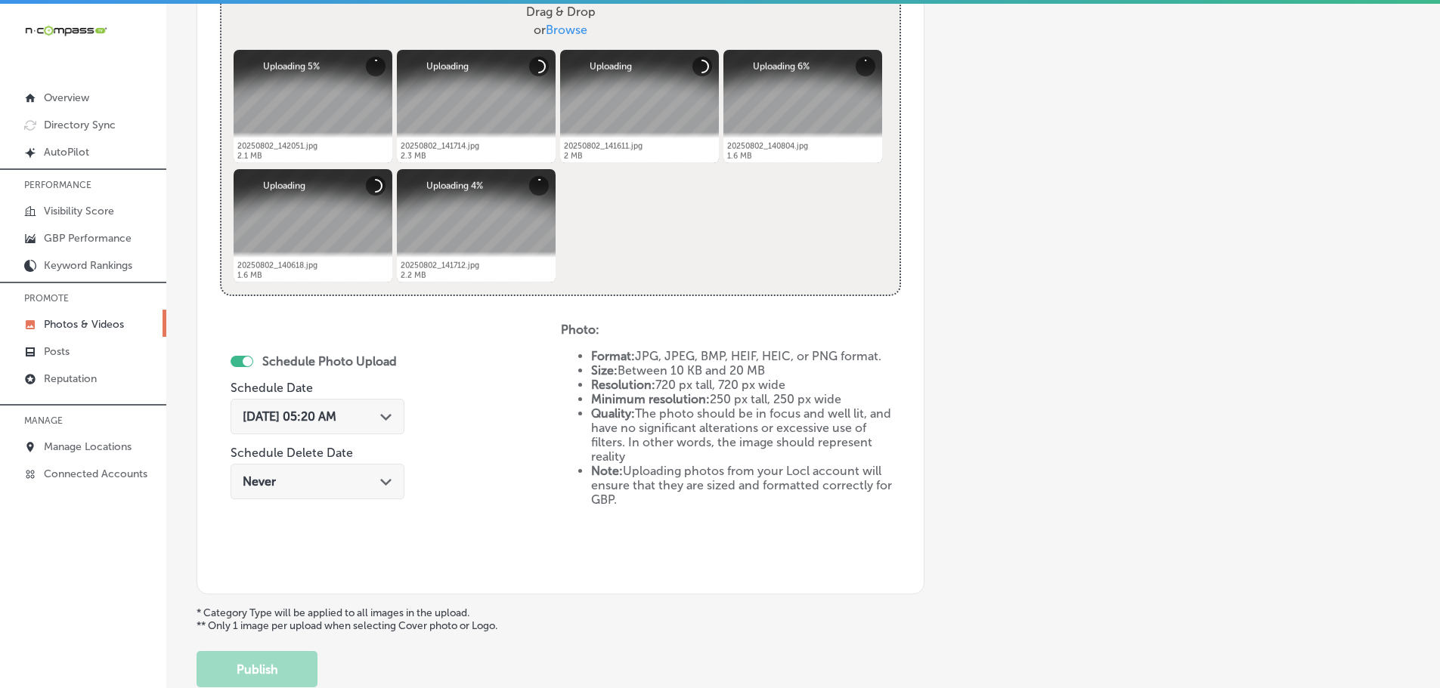
scroll to position [608, 0]
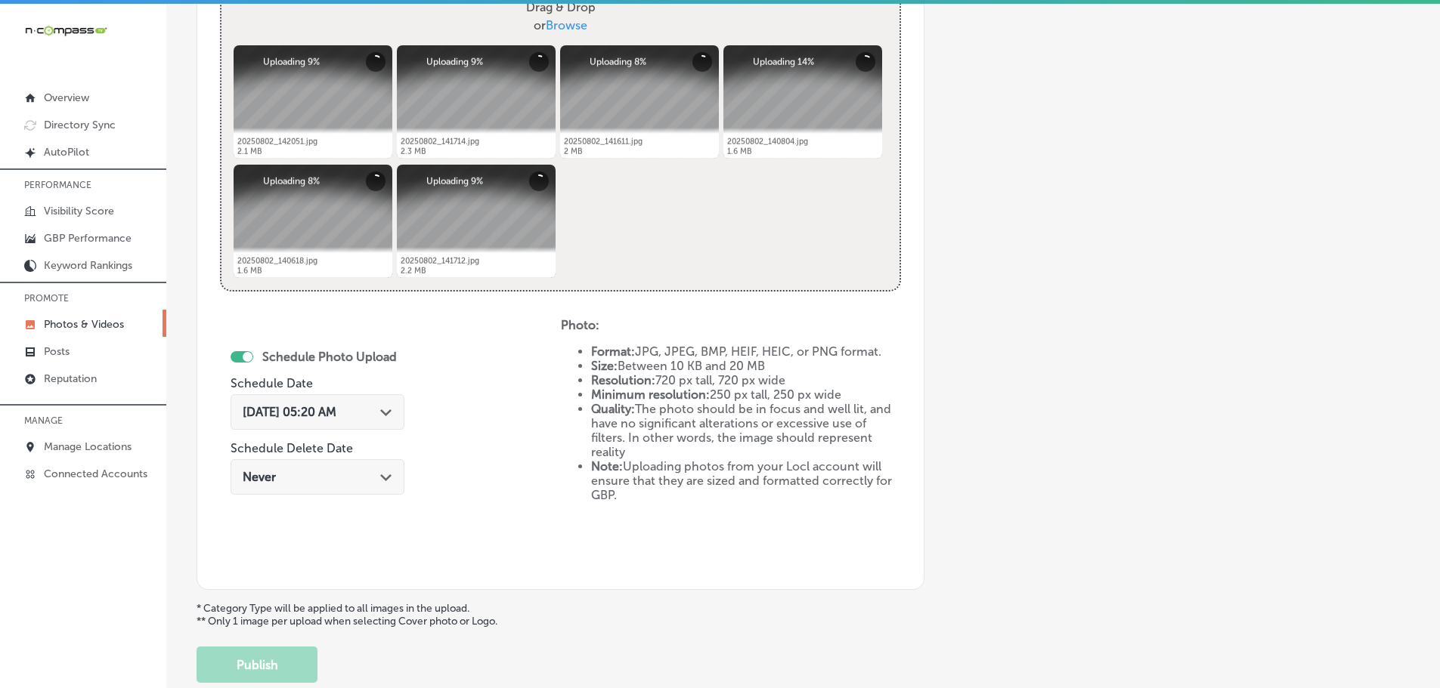
click at [382, 405] on div "Path Created with Sketch." at bounding box center [386, 411] width 12 height 12
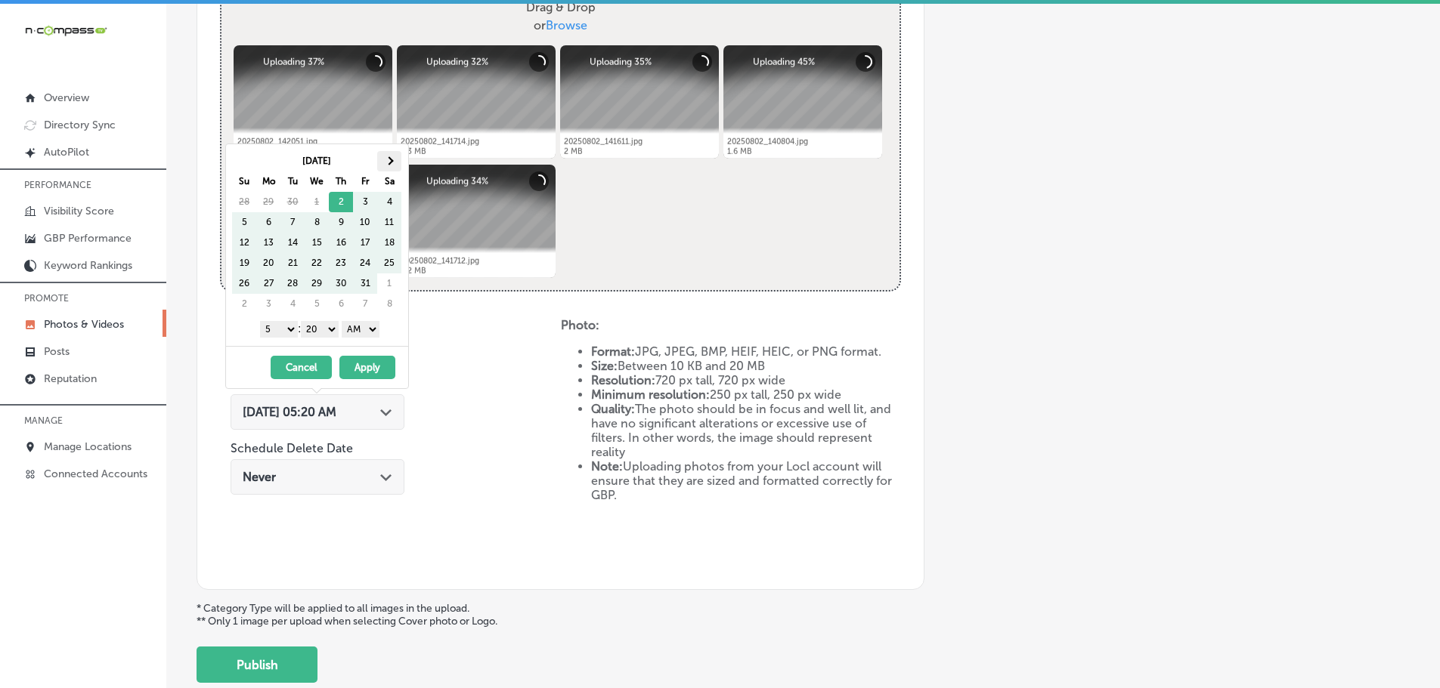
click at [390, 166] on th at bounding box center [389, 161] width 24 height 20
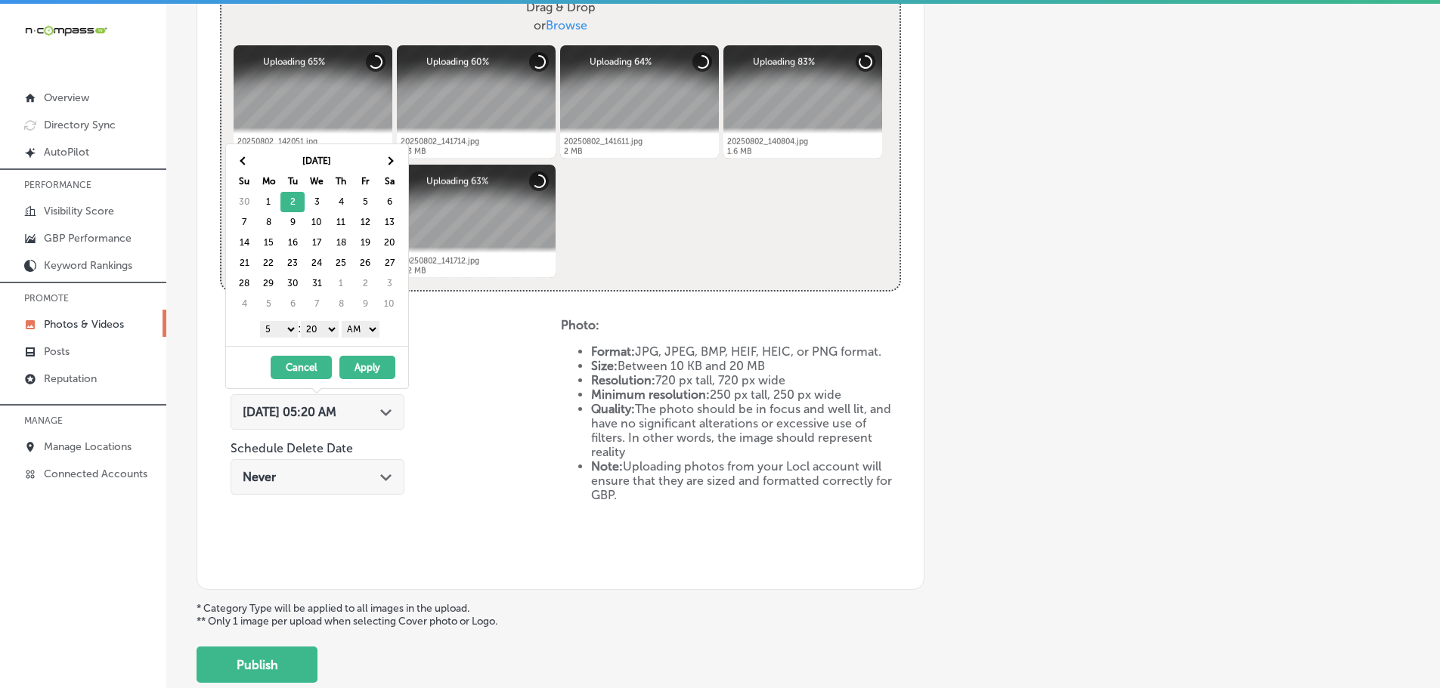
click at [278, 328] on select "1 2 3 4 5 6 7 8 9 10 11 12" at bounding box center [279, 329] width 38 height 17
click at [330, 326] on select "00 10 20 30 40 50" at bounding box center [320, 329] width 38 height 17
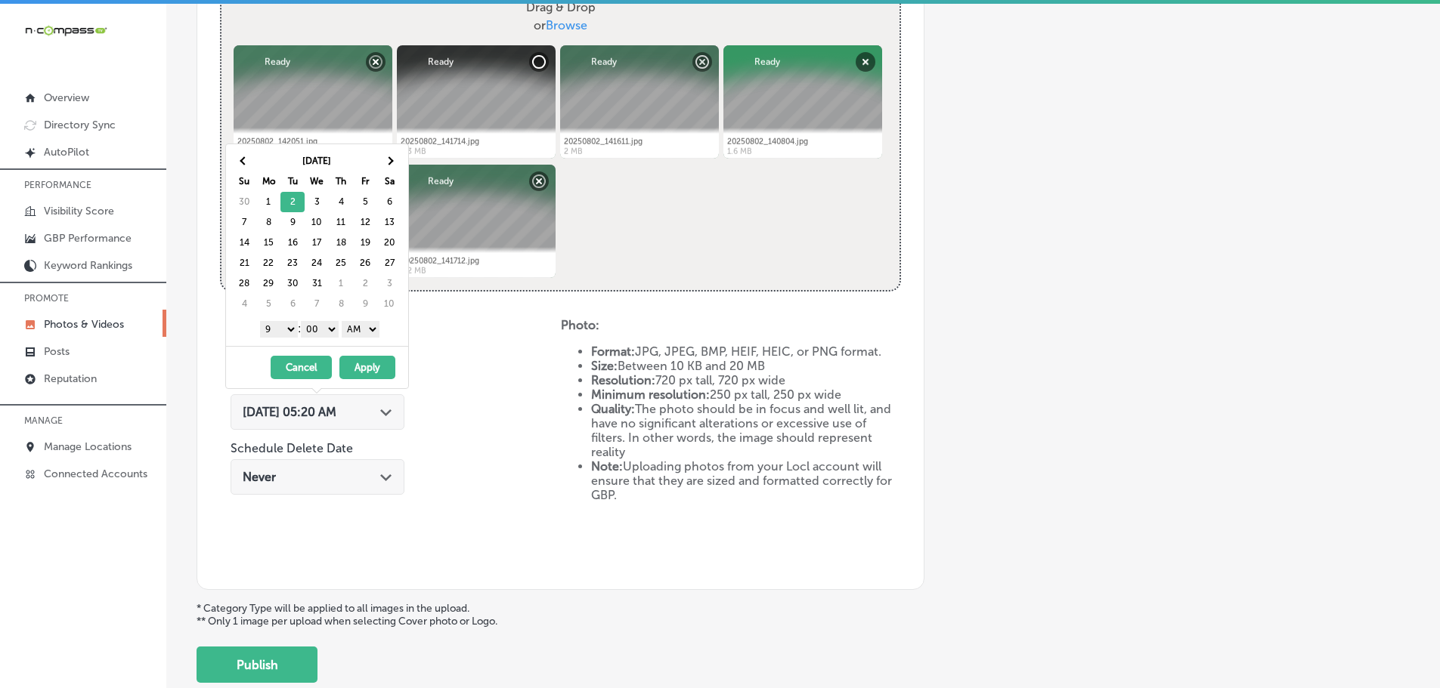
click at [351, 328] on select "AM PM" at bounding box center [361, 329] width 38 height 17
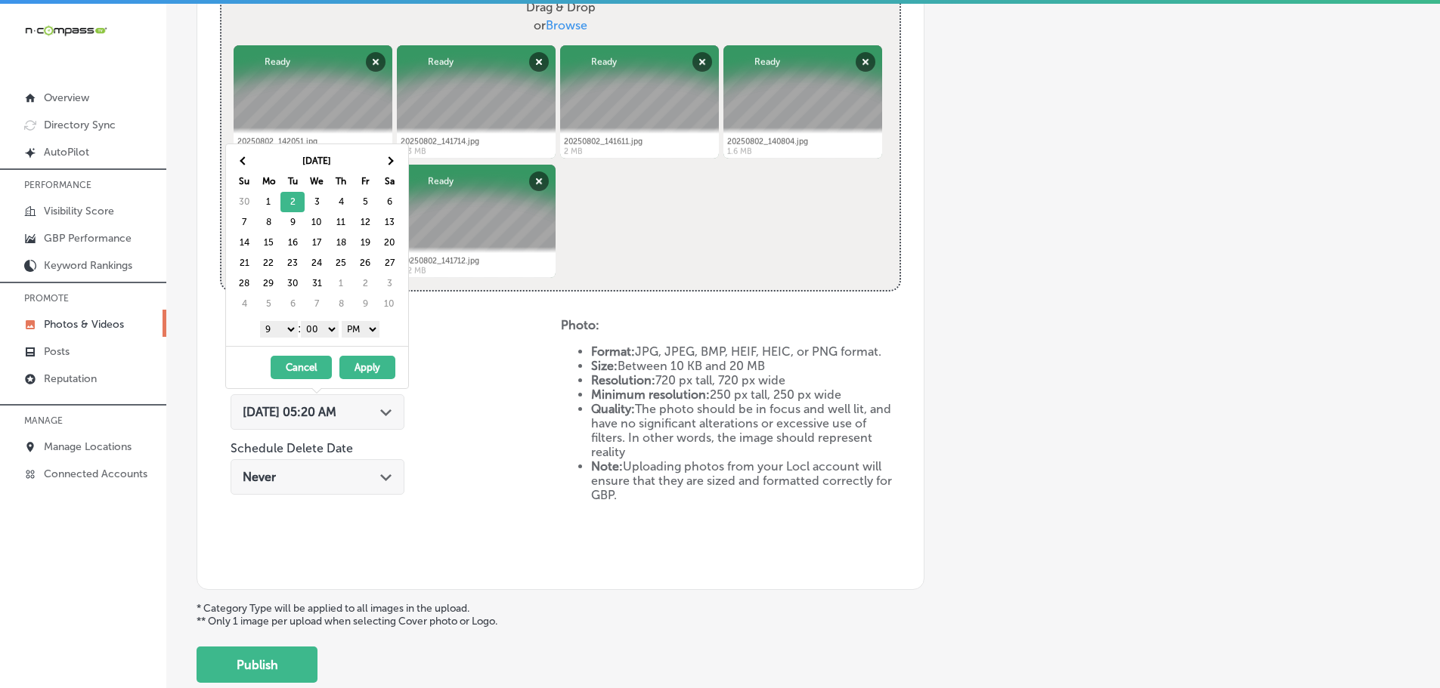
click at [367, 366] on button "Apply" at bounding box center [367, 367] width 56 height 23
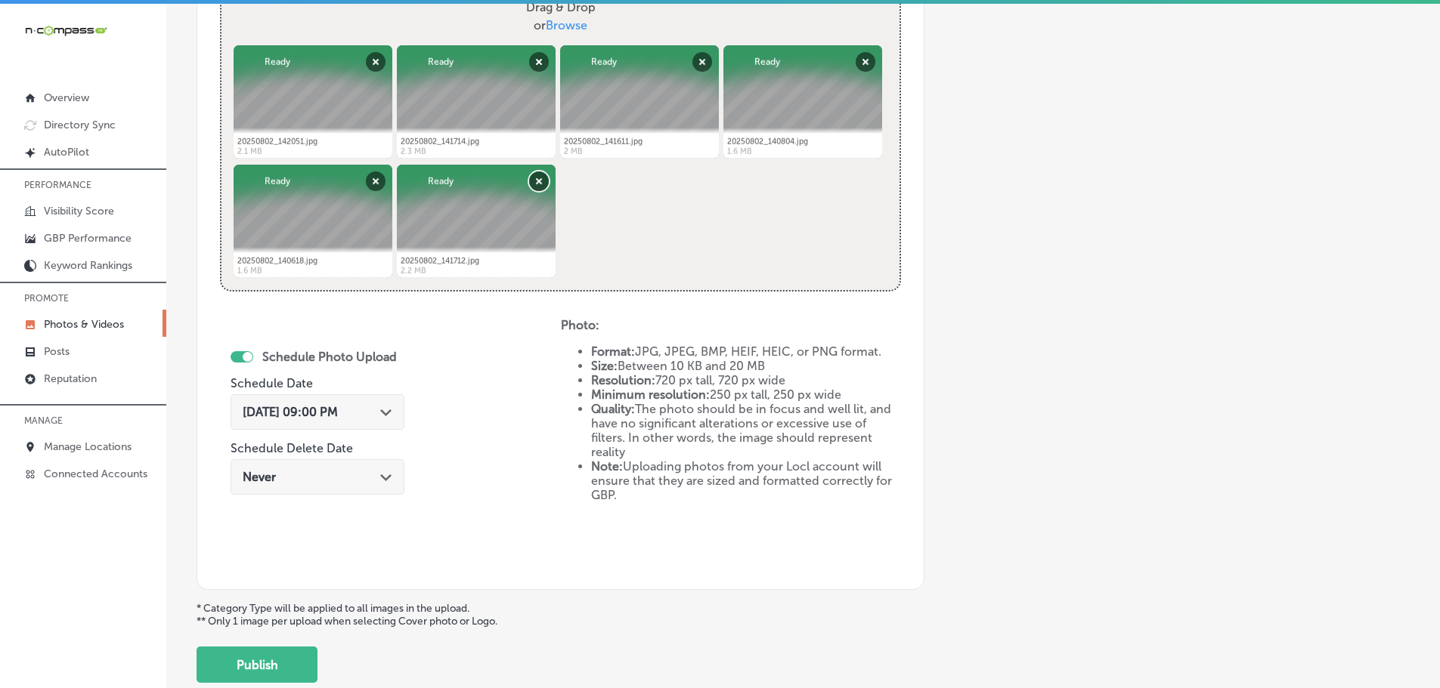
click at [543, 174] on button "Remove" at bounding box center [539, 182] width 20 height 20
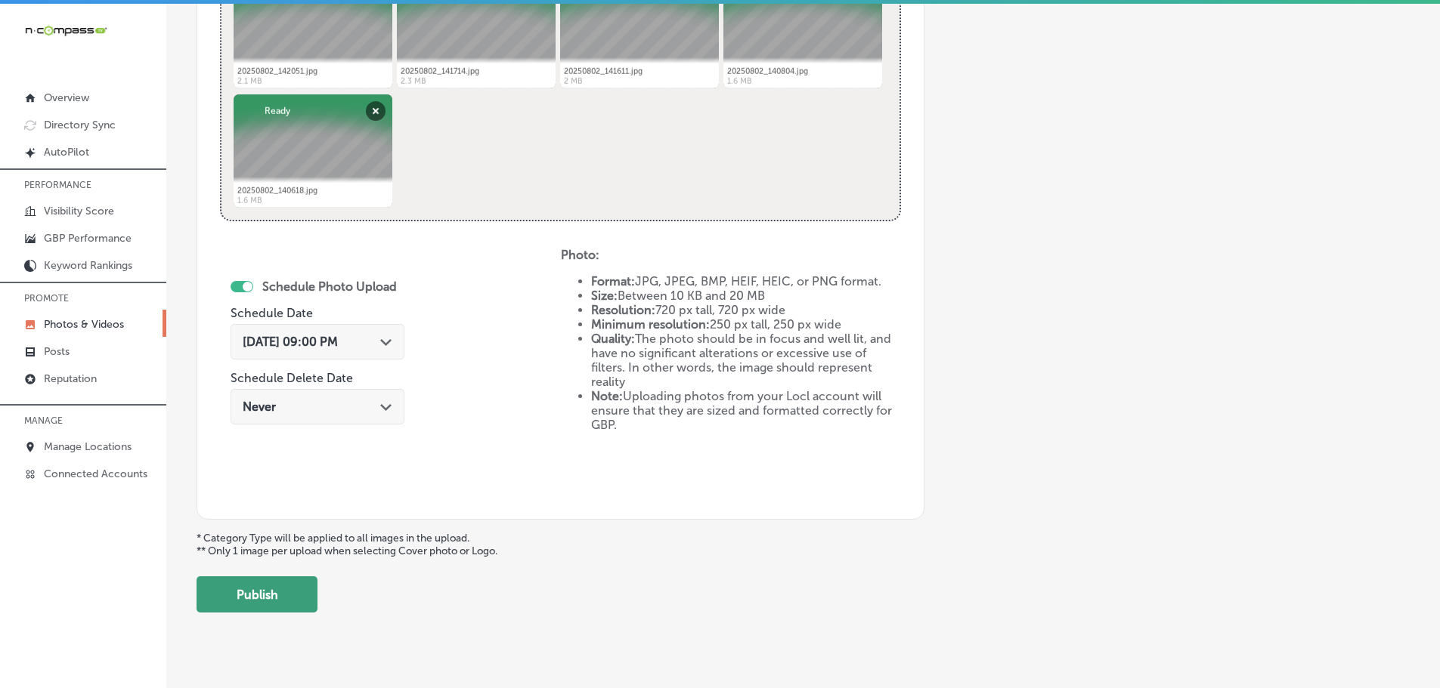
scroll to position [702, 0]
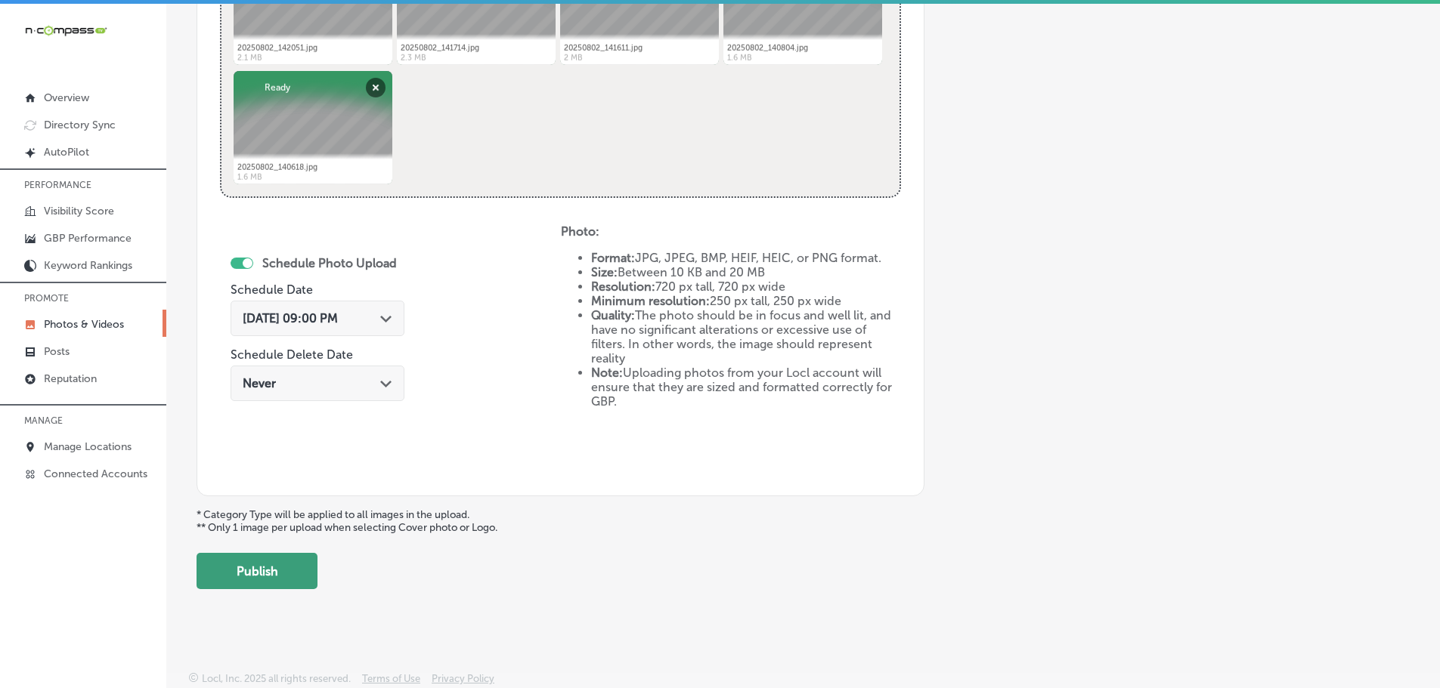
click at [308, 562] on button "Publish" at bounding box center [256, 571] width 121 height 36
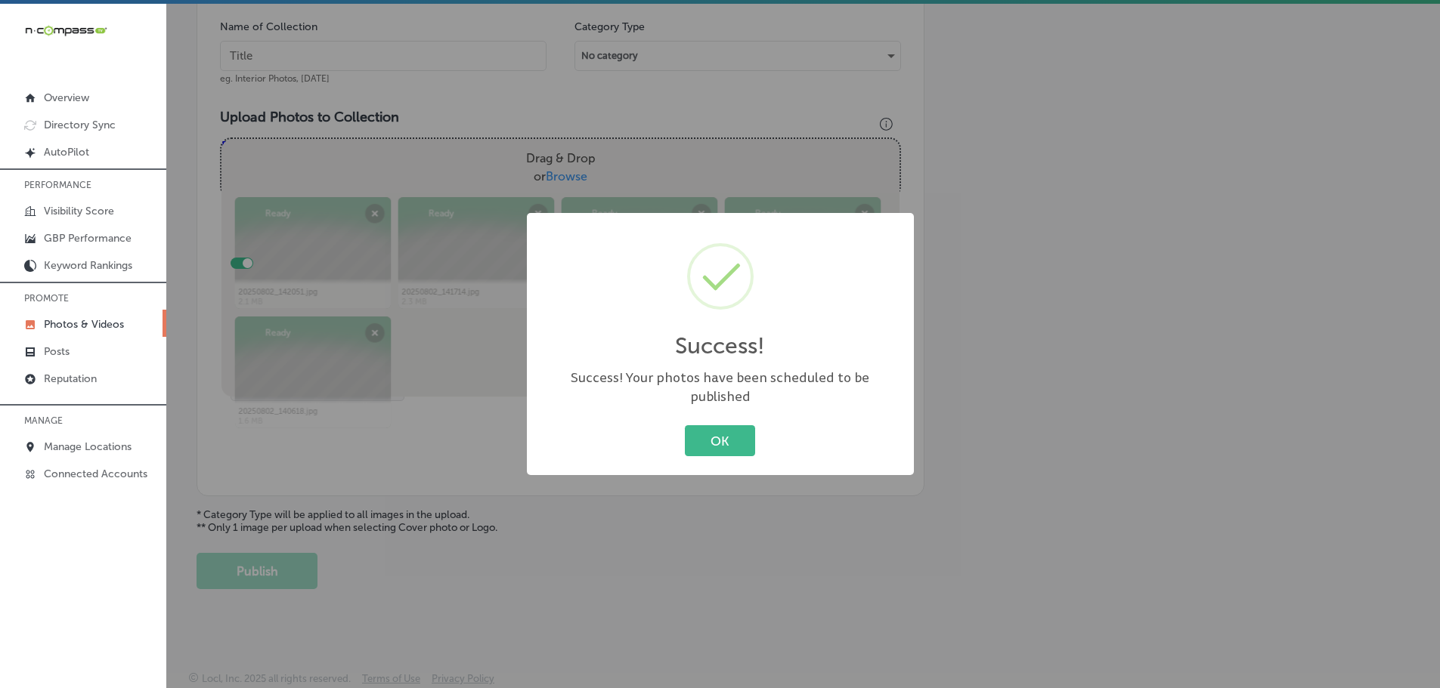
scroll to position [457, 0]
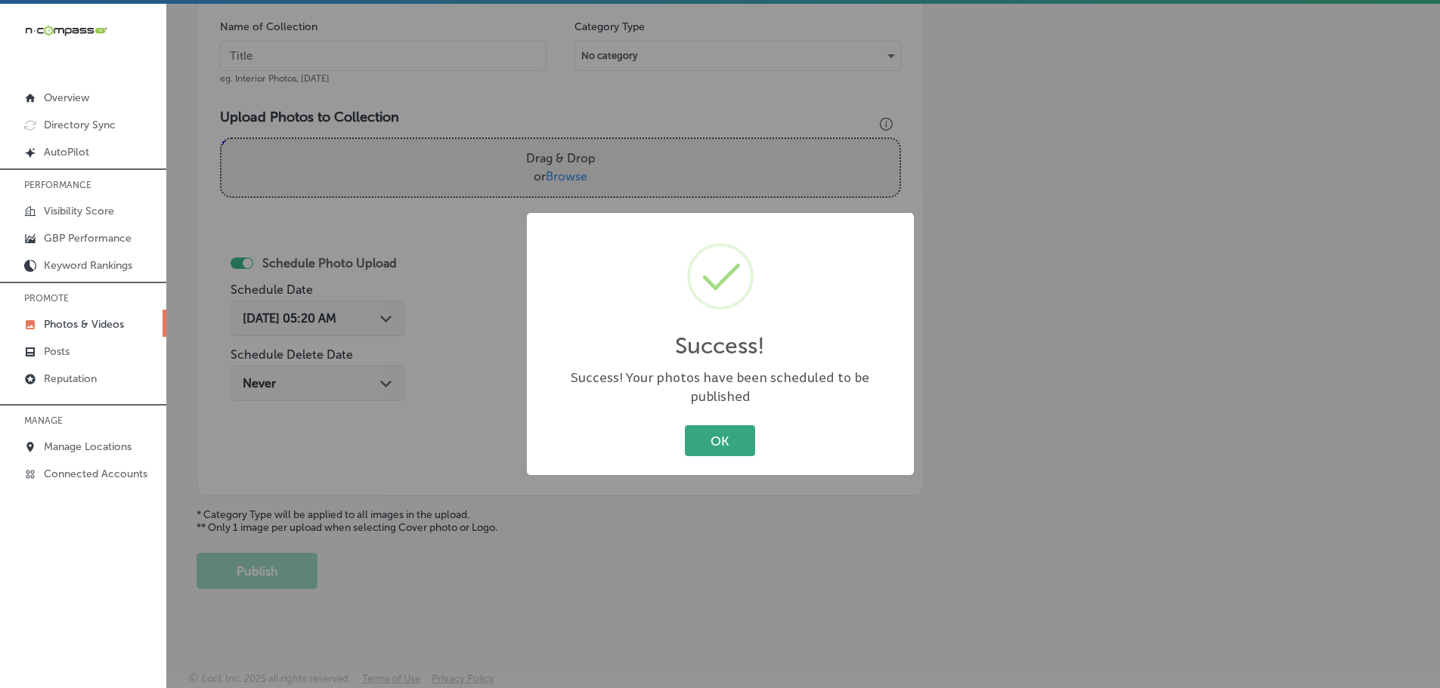
click at [703, 438] on button "OK" at bounding box center [720, 440] width 70 height 31
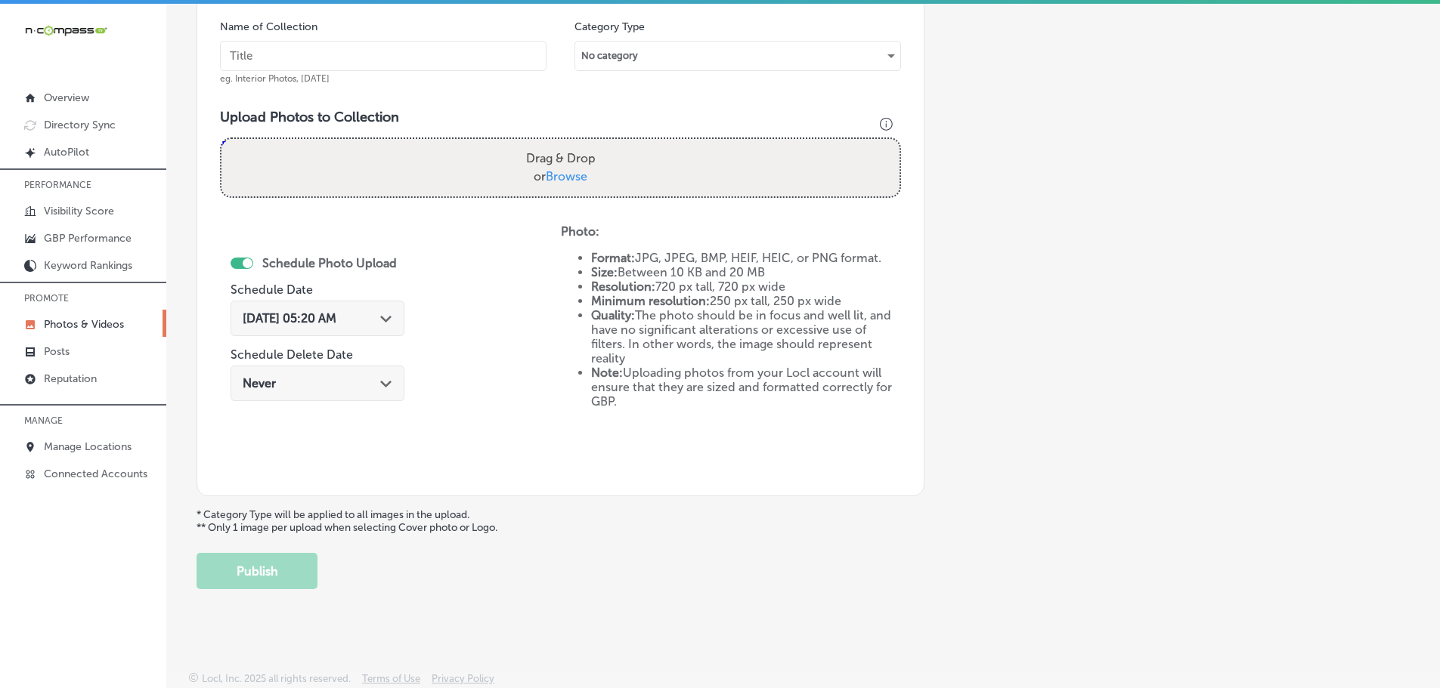
click at [561, 178] on span "Browse" at bounding box center [567, 176] width 42 height 14
click at [561, 144] on input "Drag & Drop or Browse" at bounding box center [560, 141] width 678 height 5
type input "C:\fakepath\20250802_142049.jpg"
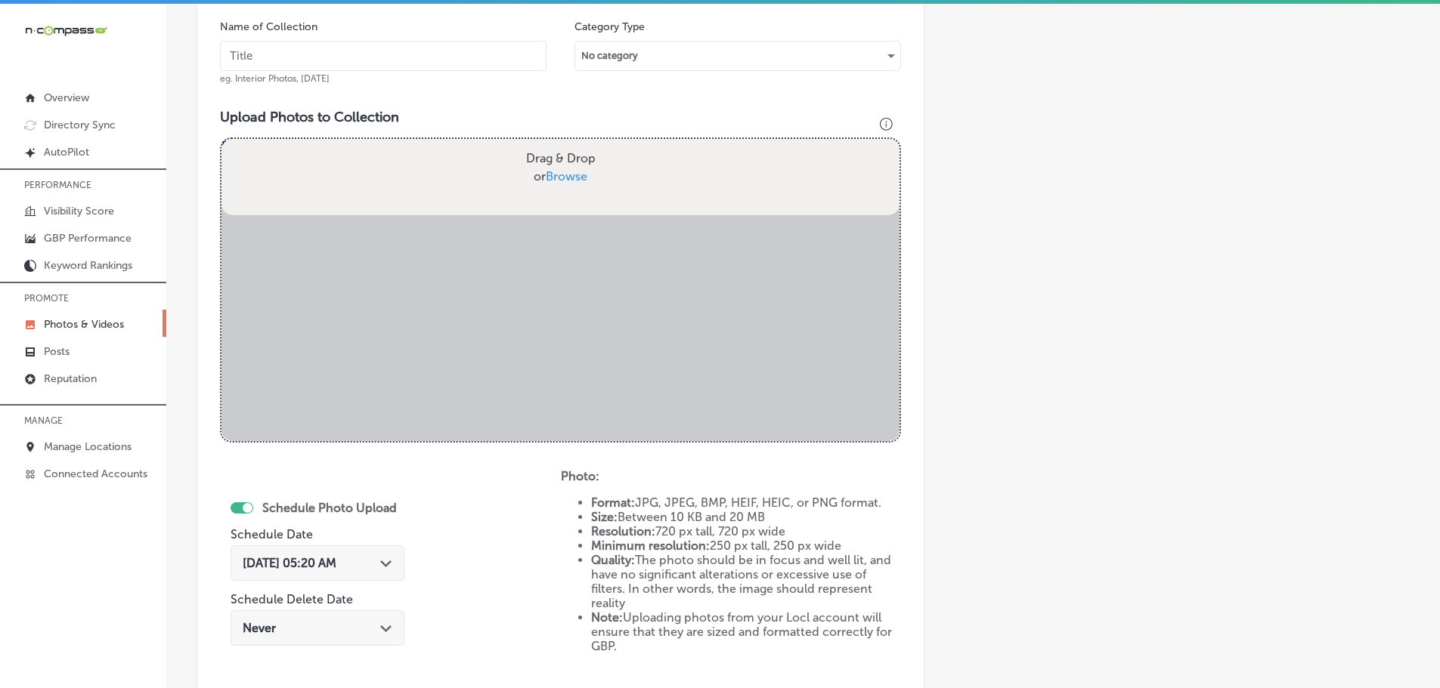
click at [394, 48] on input "text" at bounding box center [383, 56] width 326 height 30
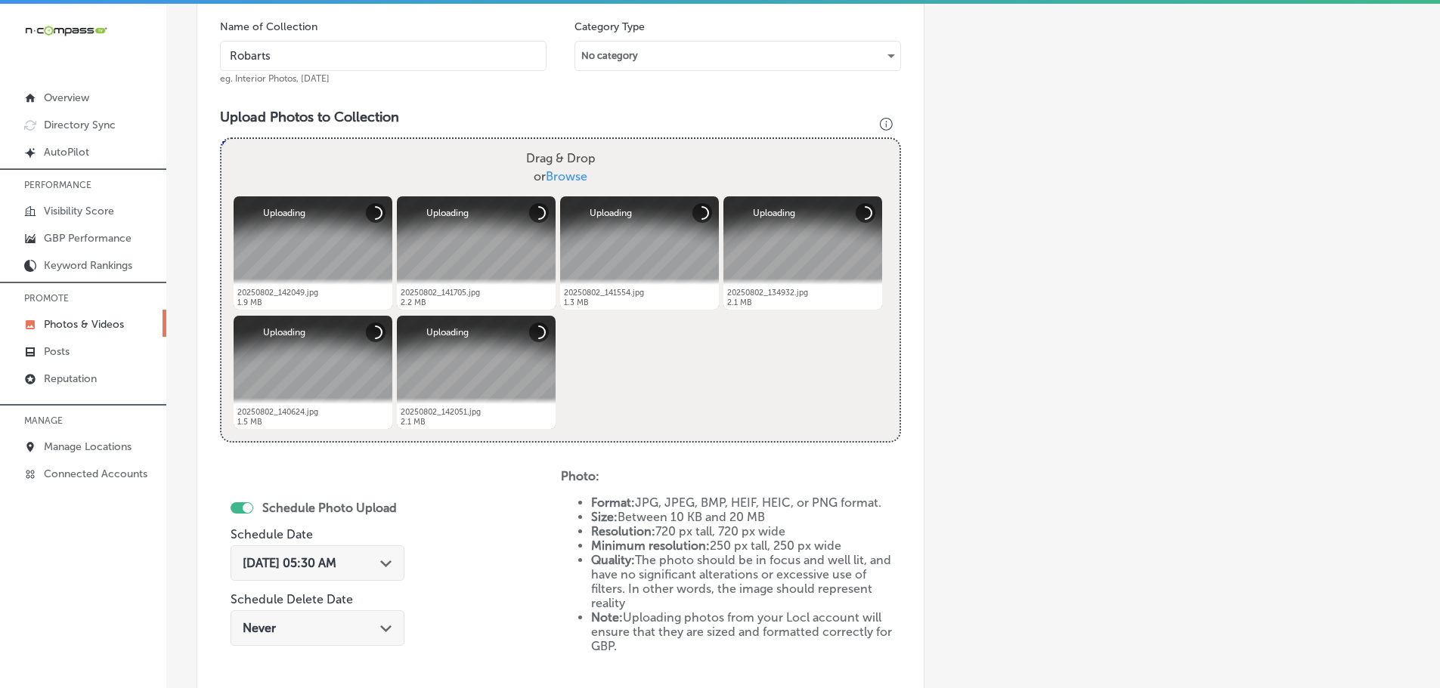
type input "[GEOGRAPHIC_DATA]"
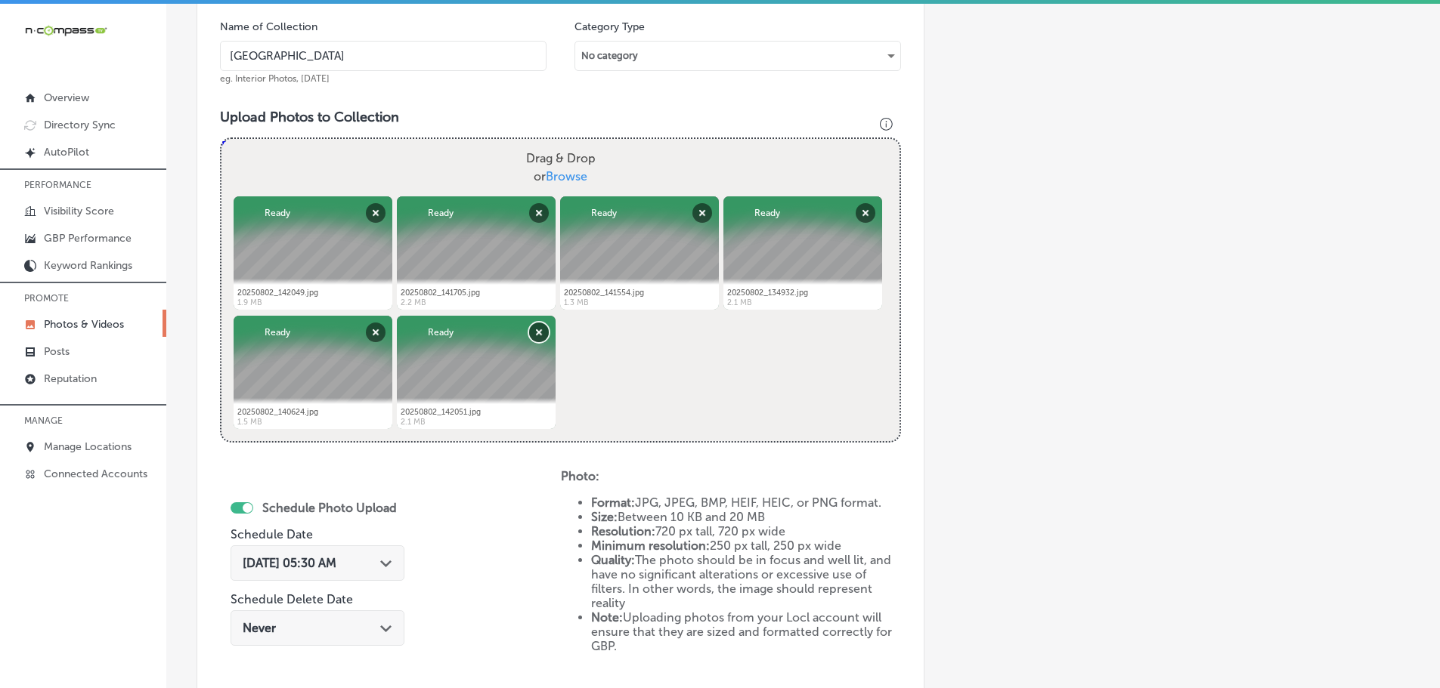
click at [536, 332] on button "Remove" at bounding box center [539, 333] width 20 height 20
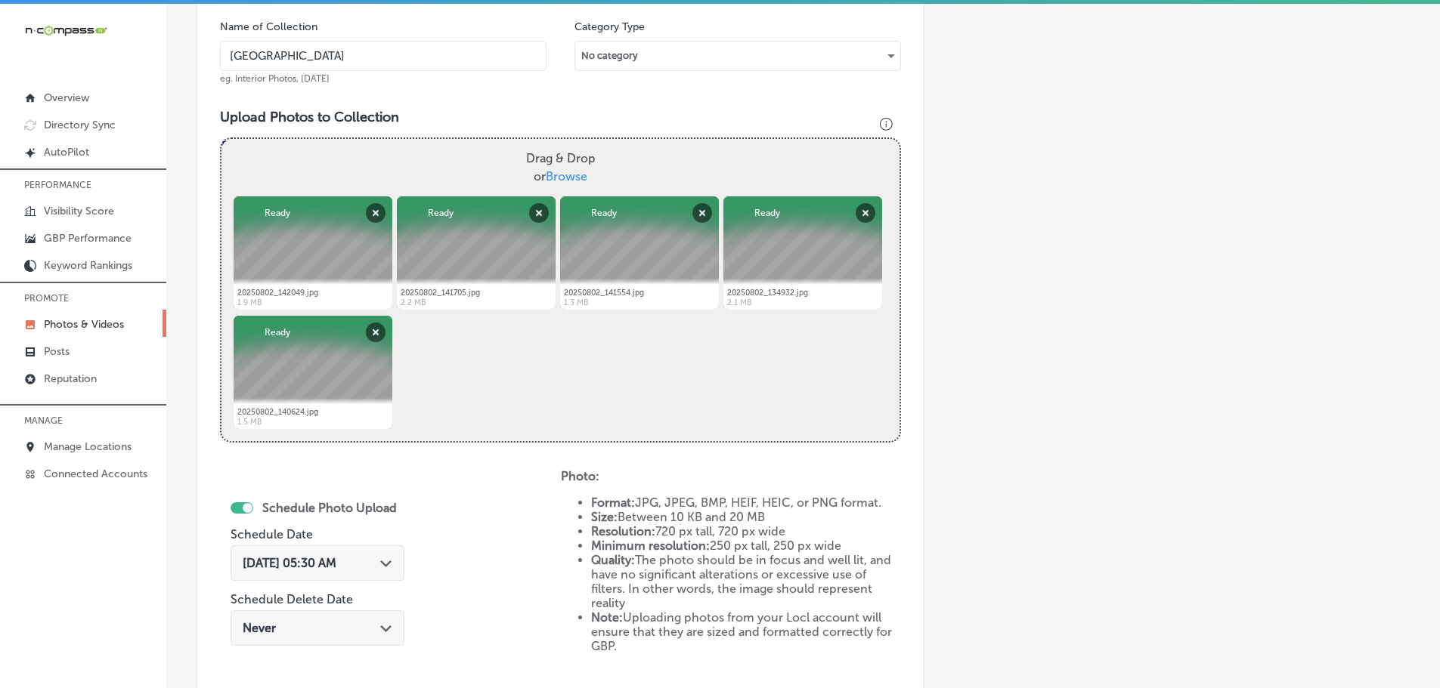
click at [385, 564] on icon "Path Created with Sketch." at bounding box center [385, 564] width 11 height 7
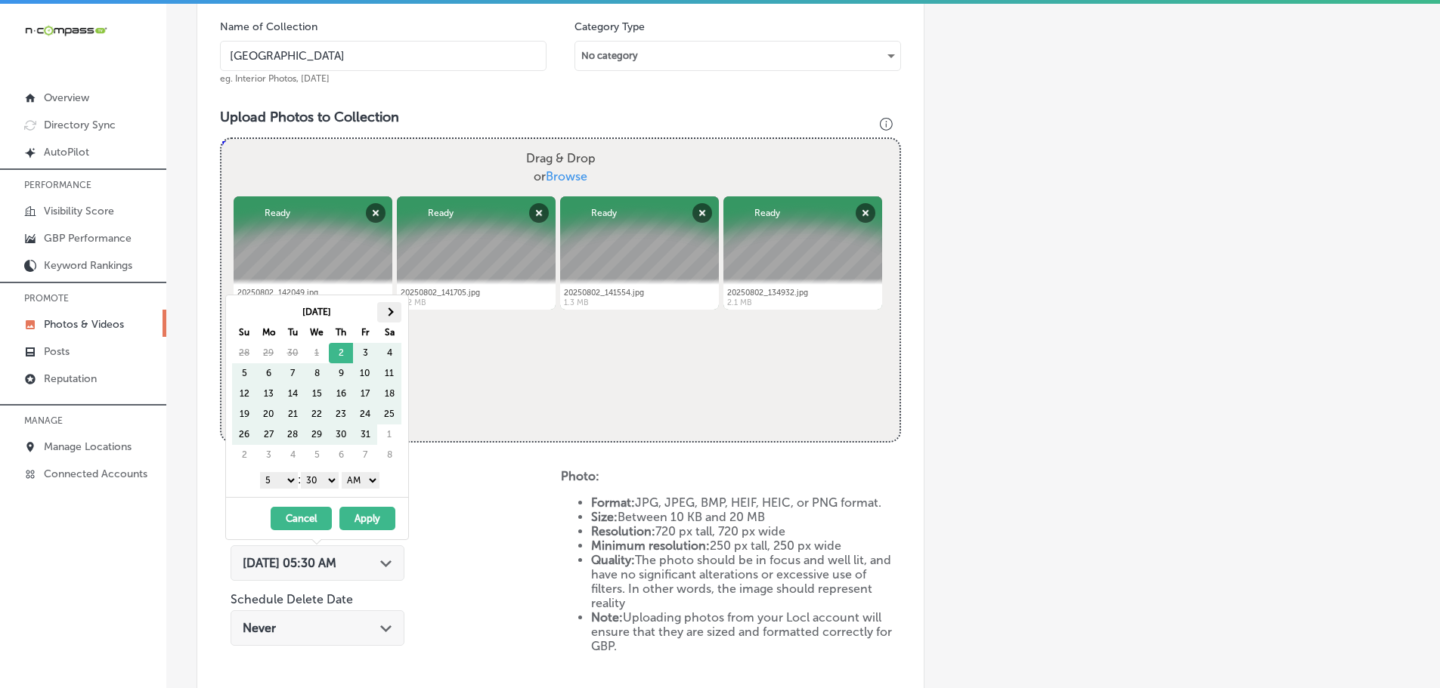
click at [384, 308] on th at bounding box center [389, 312] width 24 height 20
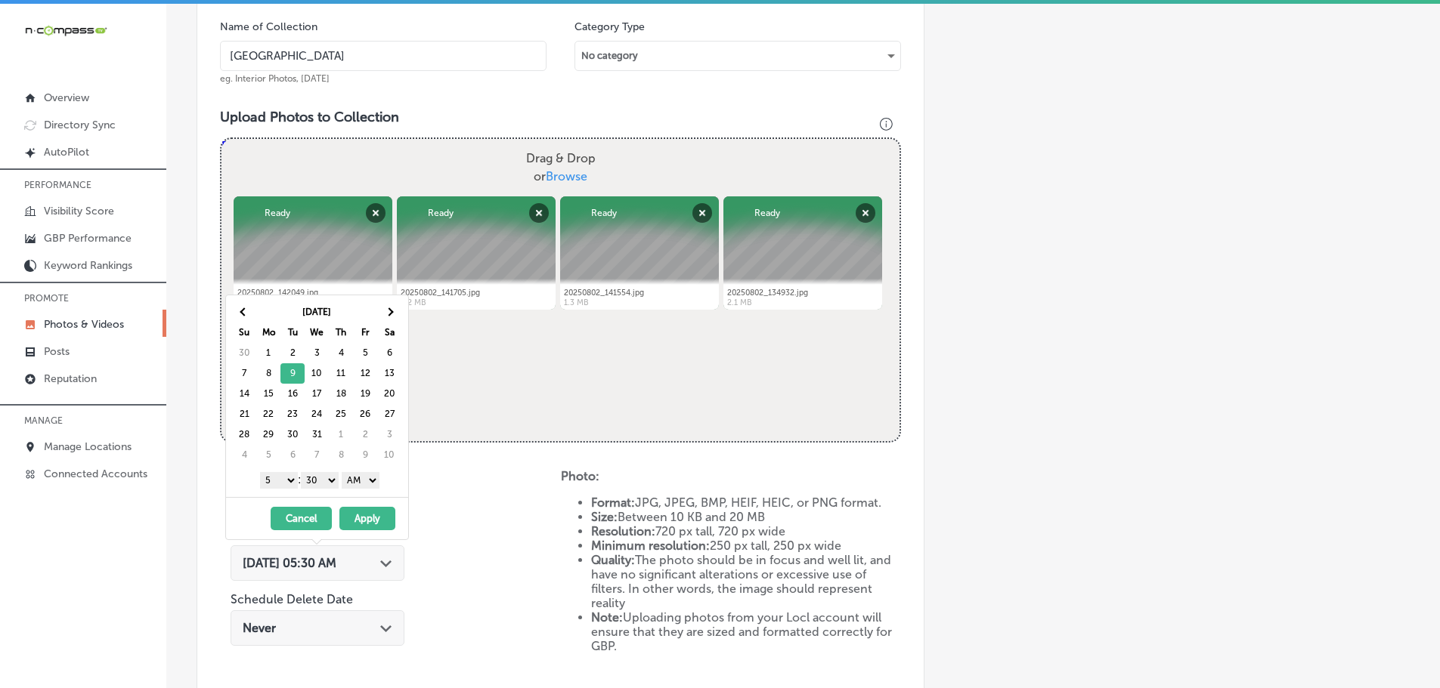
click at [272, 478] on select "1 2 3 4 5 6 7 8 9 10 11 12" at bounding box center [279, 480] width 38 height 17
click at [317, 480] on select "00 10 20 30 40 50" at bounding box center [320, 480] width 38 height 17
click at [352, 481] on select "AM PM" at bounding box center [361, 480] width 38 height 17
click at [374, 518] on button "Apply" at bounding box center [367, 518] width 56 height 23
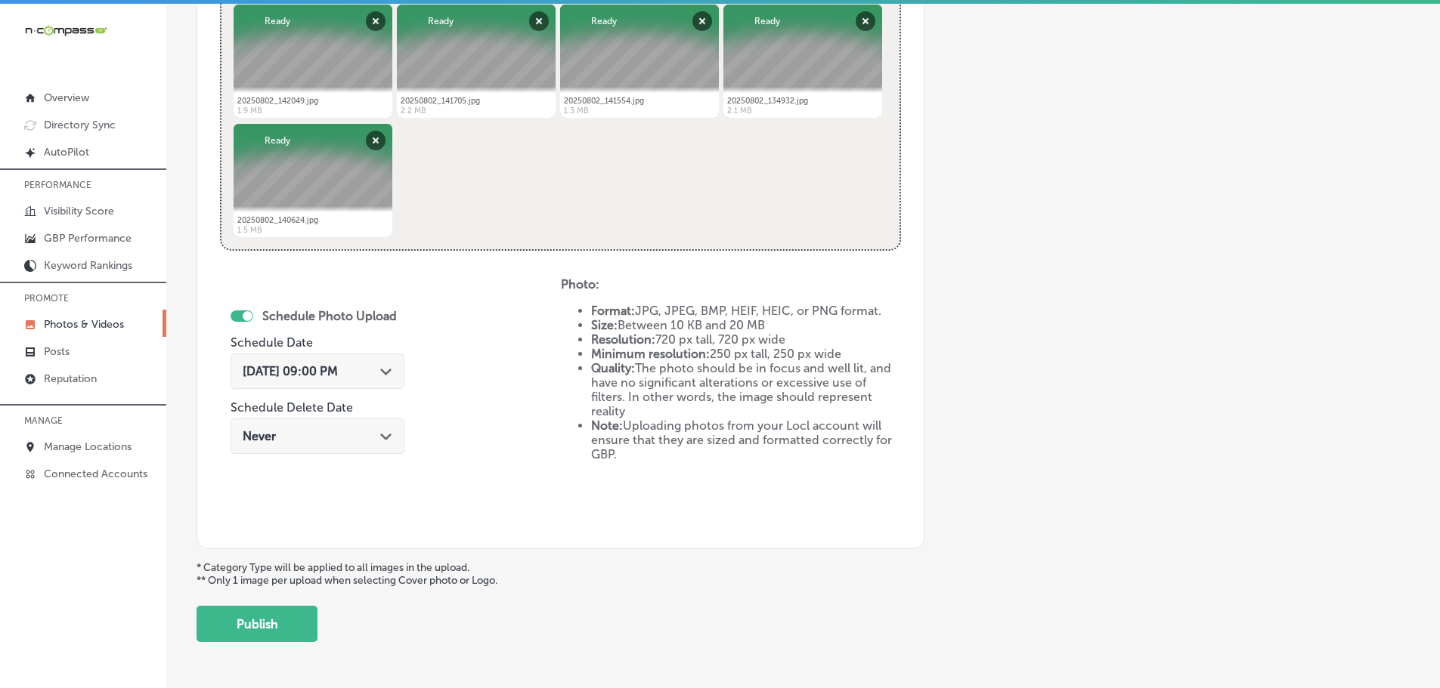
scroll to position [702, 0]
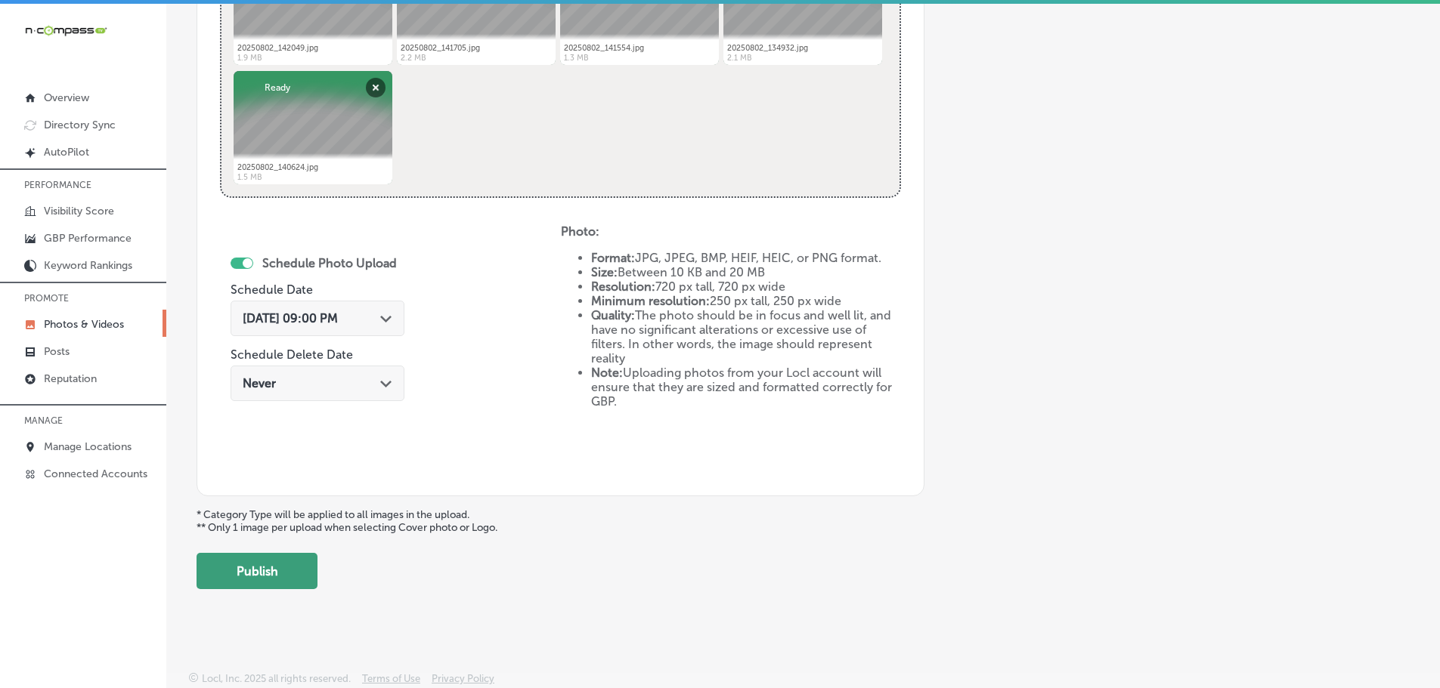
click at [301, 564] on button "Publish" at bounding box center [256, 571] width 121 height 36
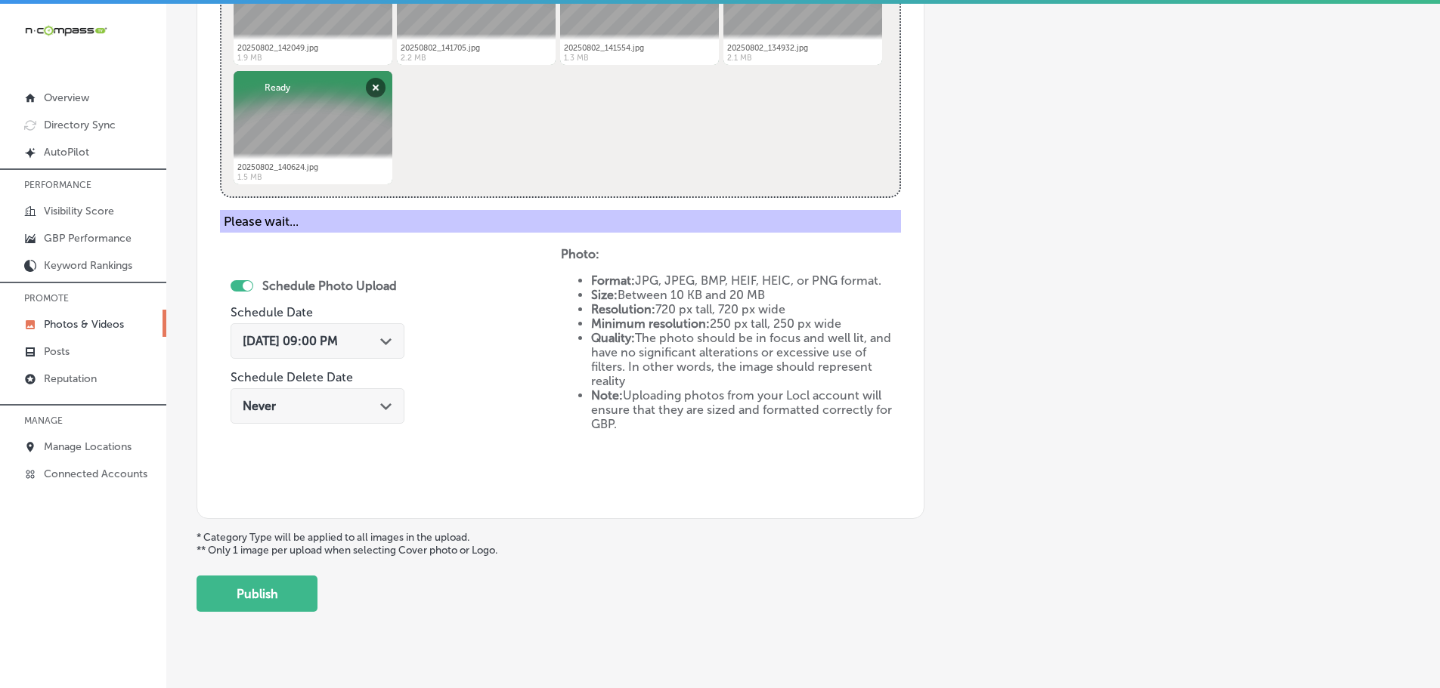
scroll to position [457, 0]
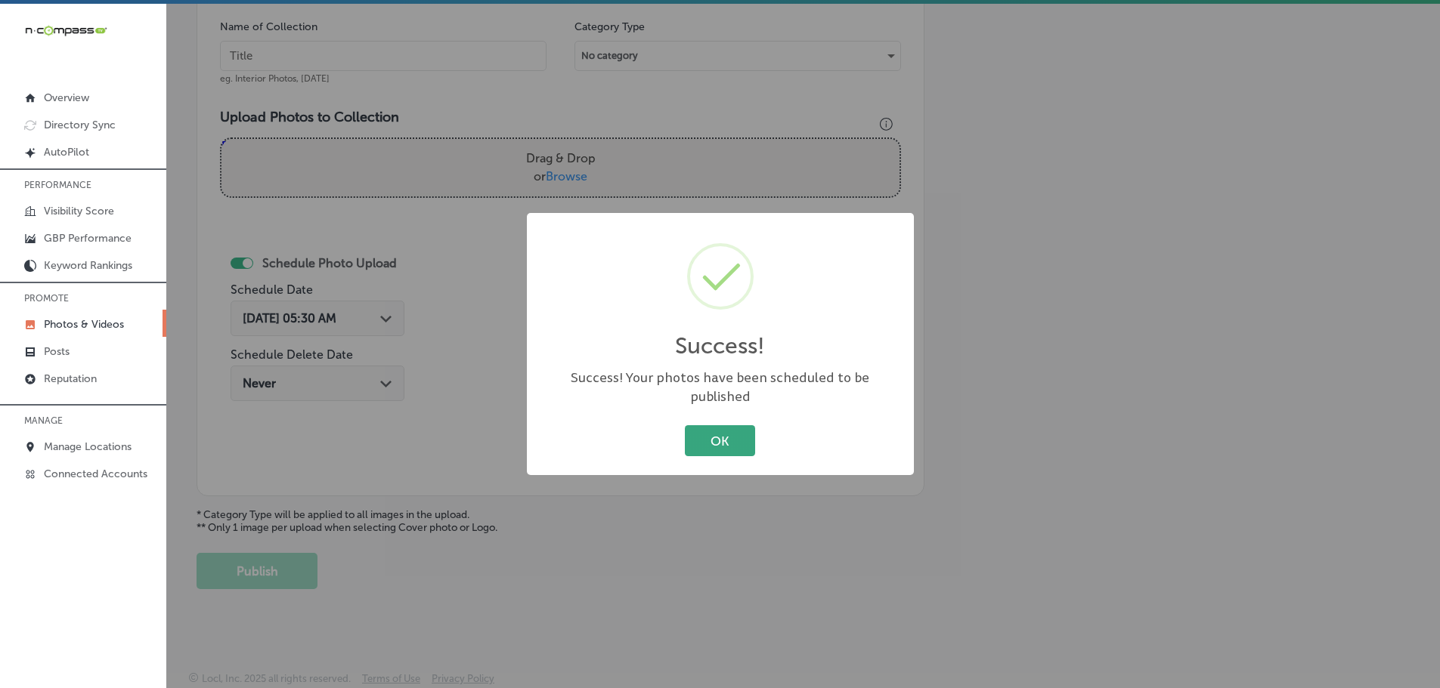
click at [713, 435] on button "OK" at bounding box center [720, 440] width 70 height 31
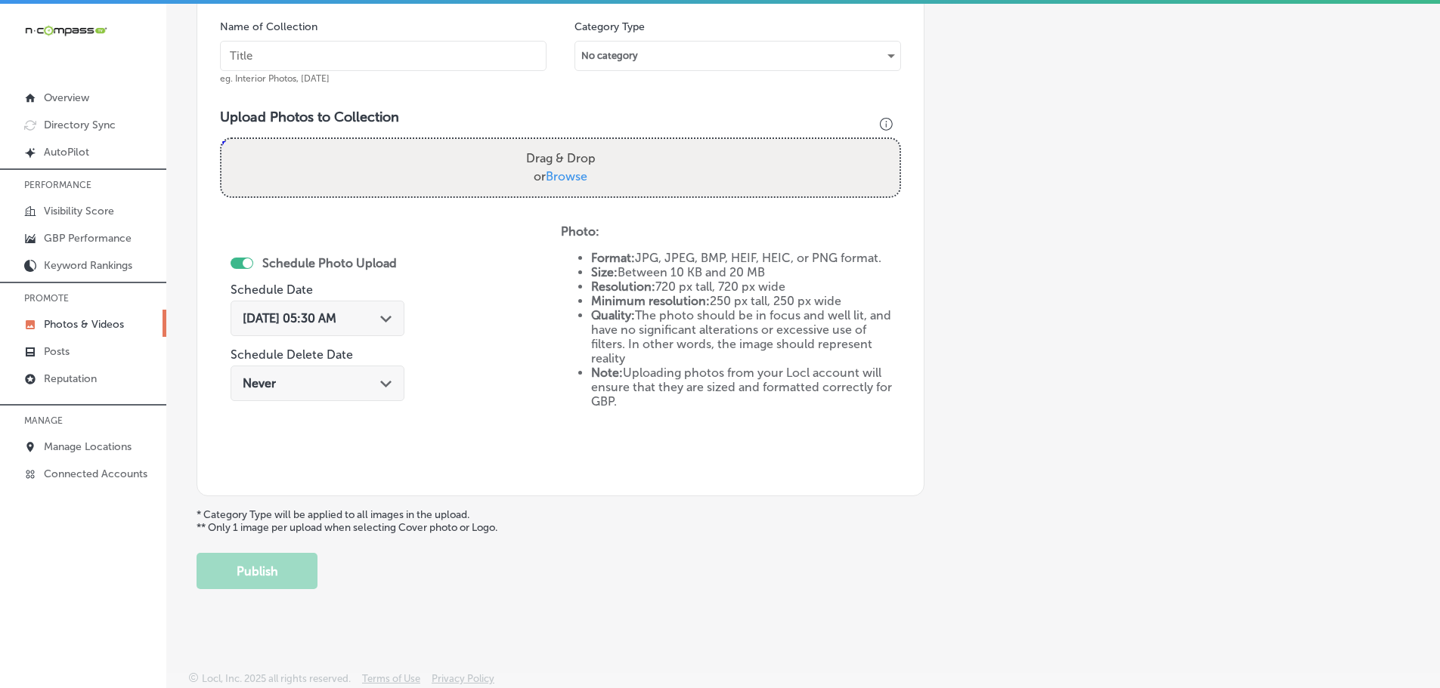
click at [568, 172] on span "Browse" at bounding box center [567, 176] width 42 height 14
click at [568, 144] on input "Drag & Drop or Browse" at bounding box center [560, 141] width 678 height 5
type input "C:\fakepath\20250802_142200.jpg"
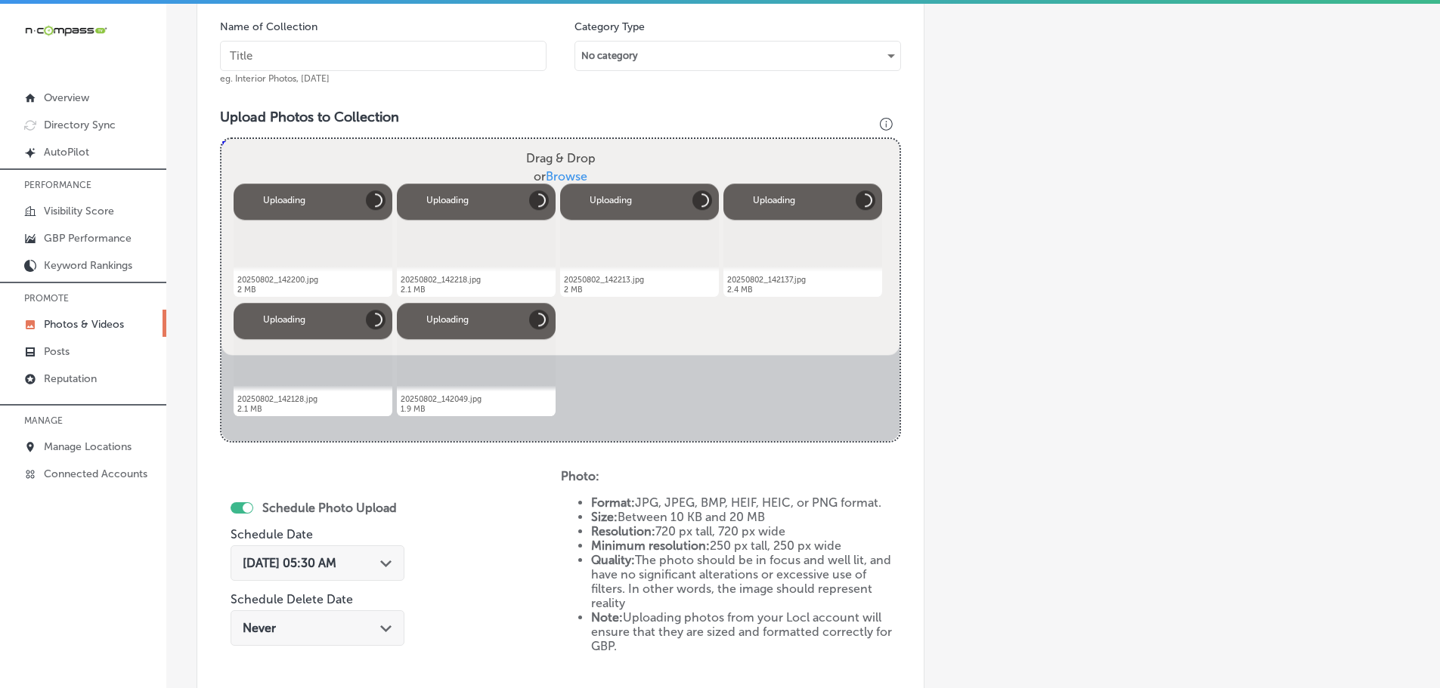
click at [423, 60] on input "text" at bounding box center [383, 56] width 326 height 30
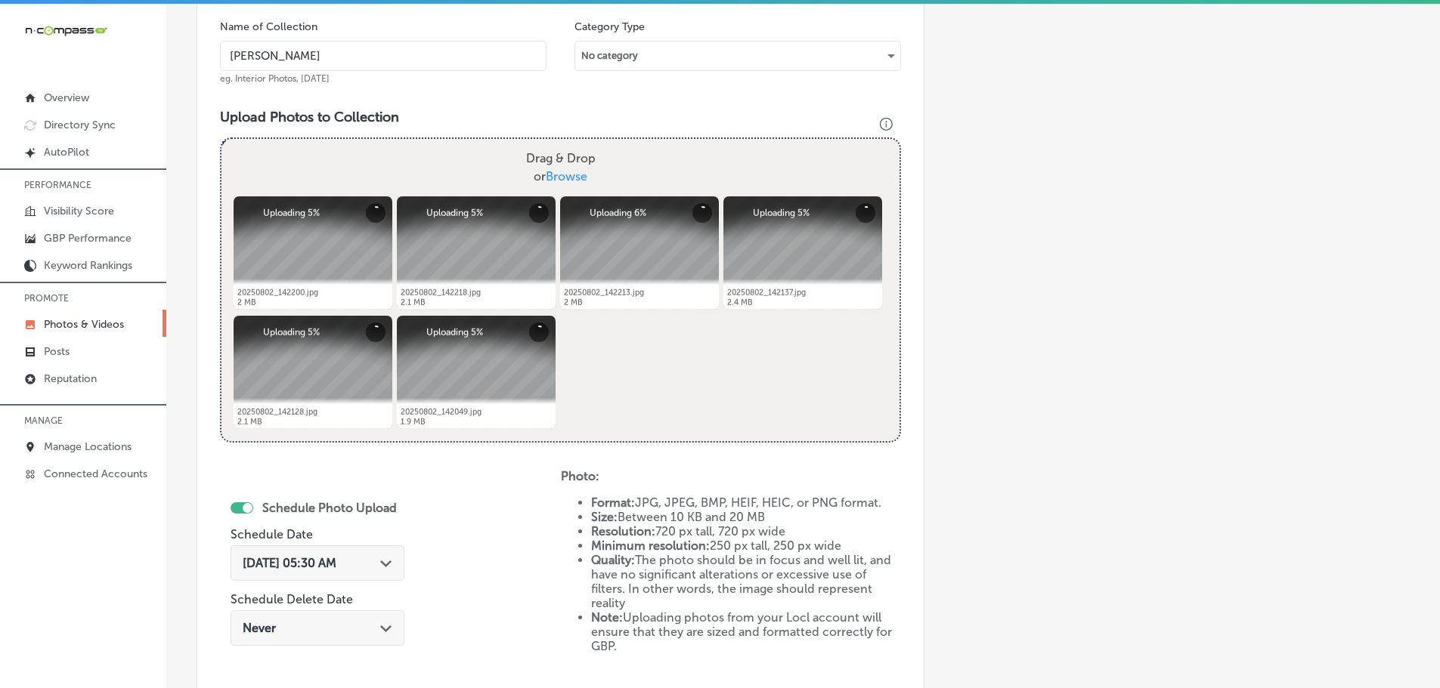
type input "[GEOGRAPHIC_DATA]"
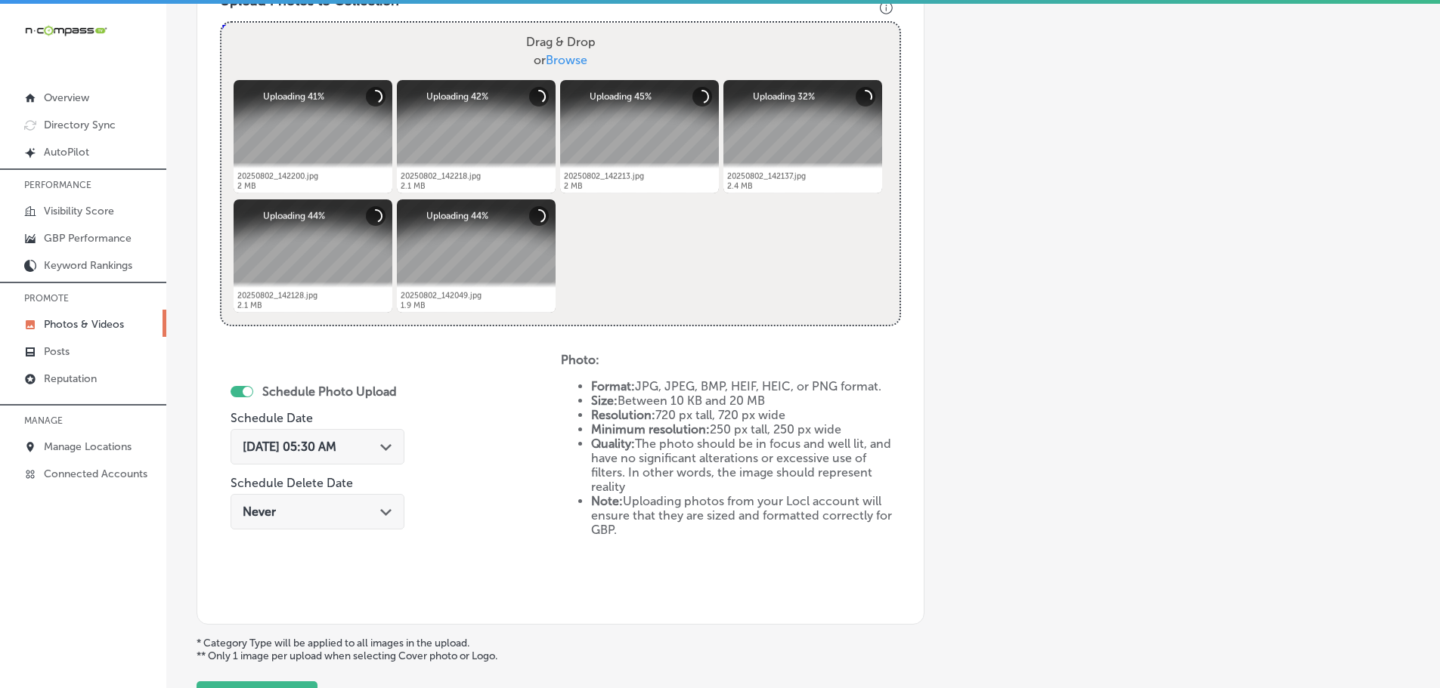
scroll to position [608, 0]
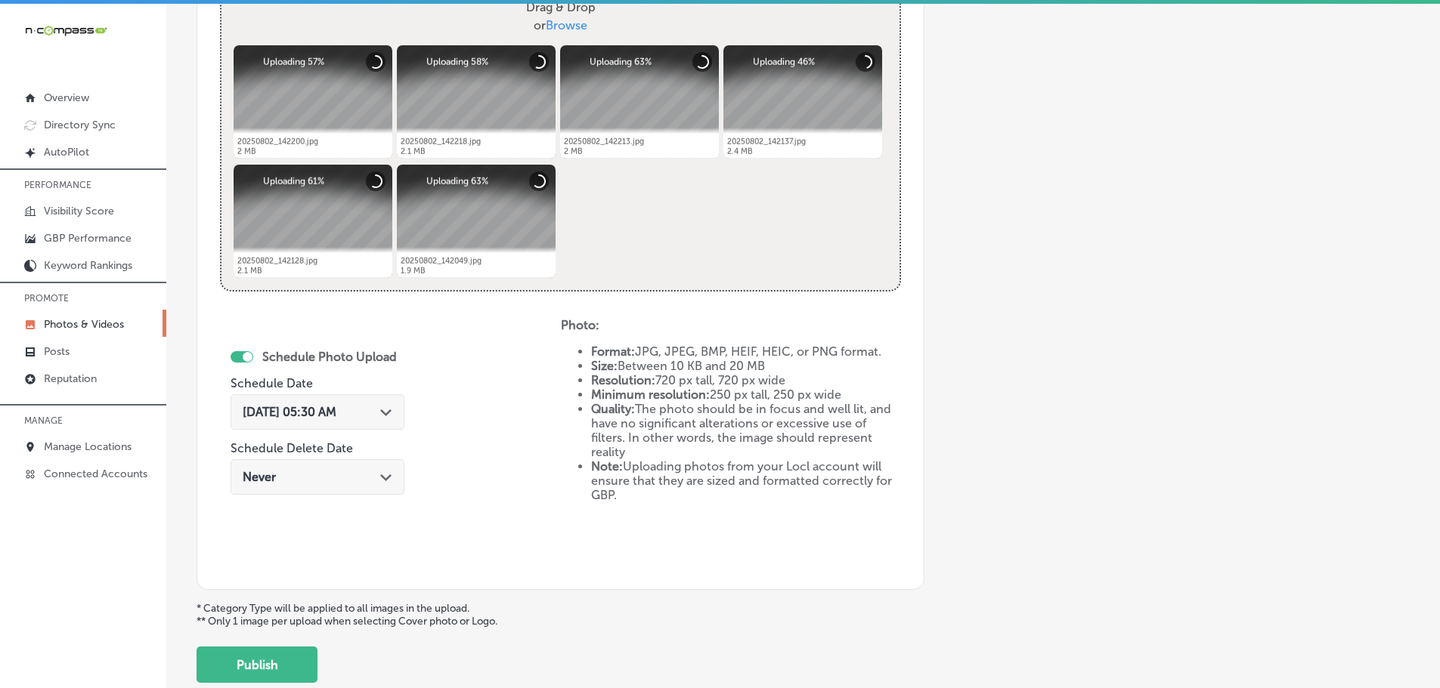
click at [380, 414] on icon "Path Created with Sketch." at bounding box center [385, 413] width 11 height 7
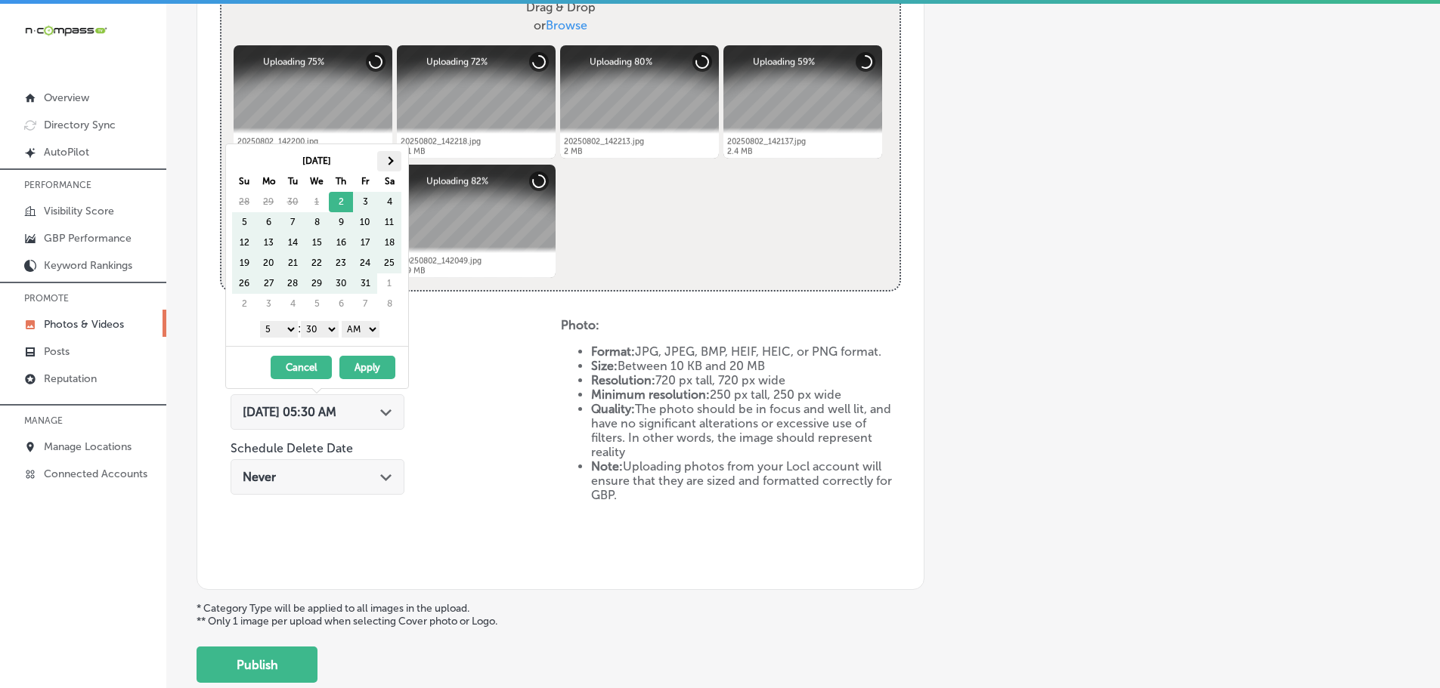
click at [393, 160] on th at bounding box center [389, 161] width 24 height 20
click at [393, 160] on span at bounding box center [389, 160] width 8 height 8
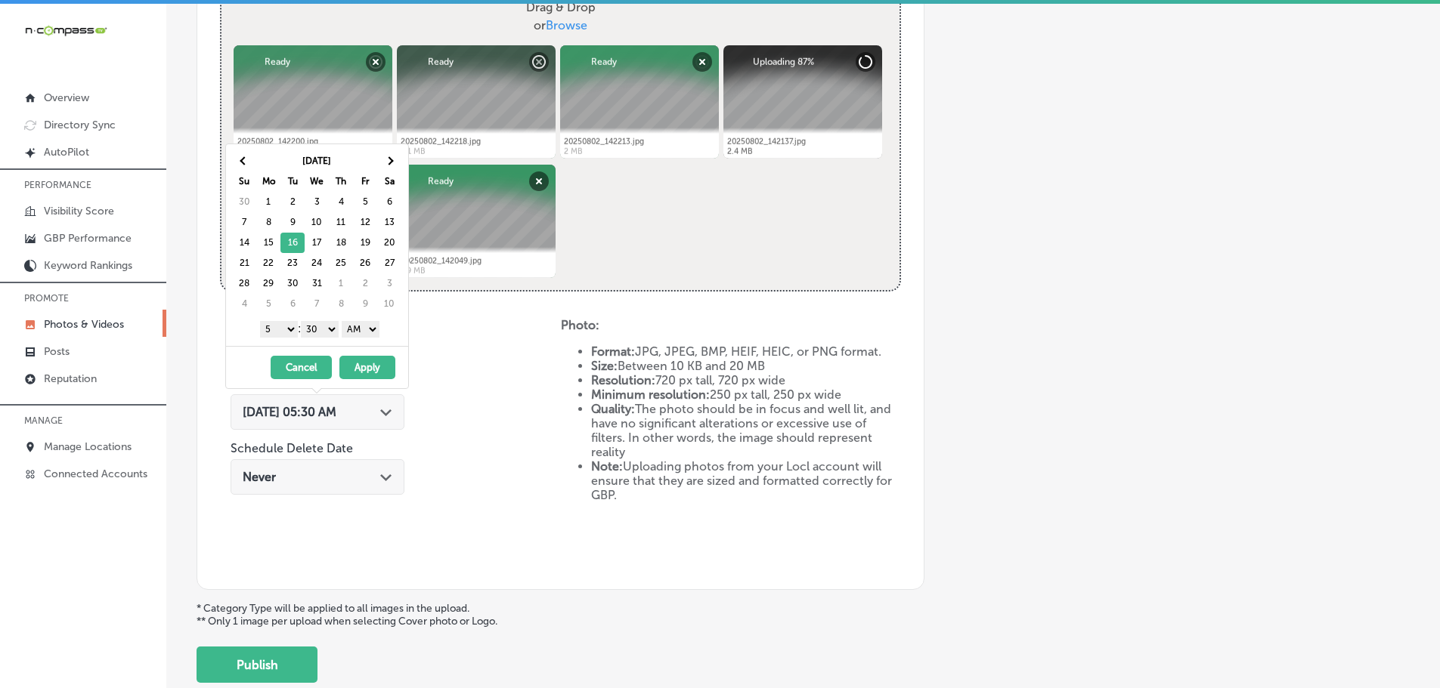
click at [282, 326] on select "1 2 3 4 5 6 7 8 9 10 11 12" at bounding box center [279, 329] width 38 height 17
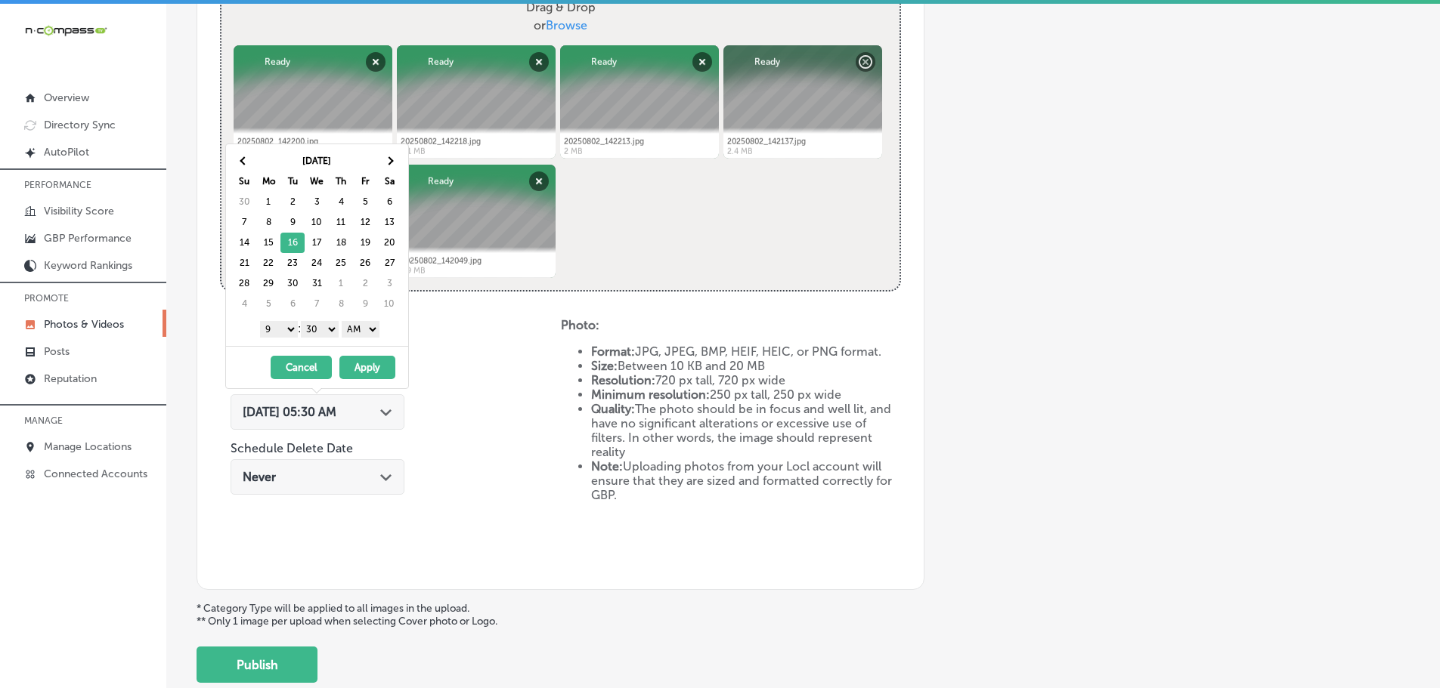
click at [321, 326] on select "00 10 20 30 40 50" at bounding box center [320, 329] width 38 height 17
click at [358, 328] on select "AM PM" at bounding box center [361, 329] width 38 height 17
click at [367, 367] on button "Apply" at bounding box center [367, 367] width 56 height 23
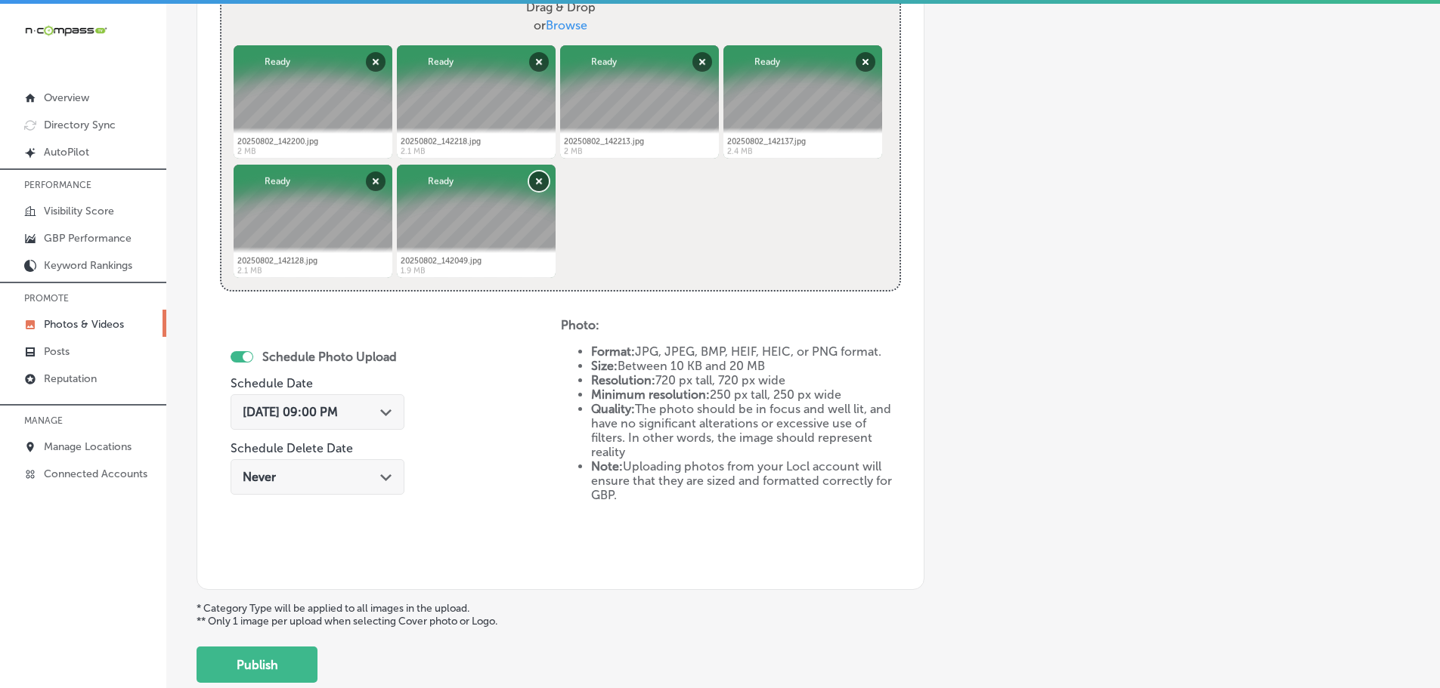
click at [539, 174] on button "Remove" at bounding box center [539, 182] width 20 height 20
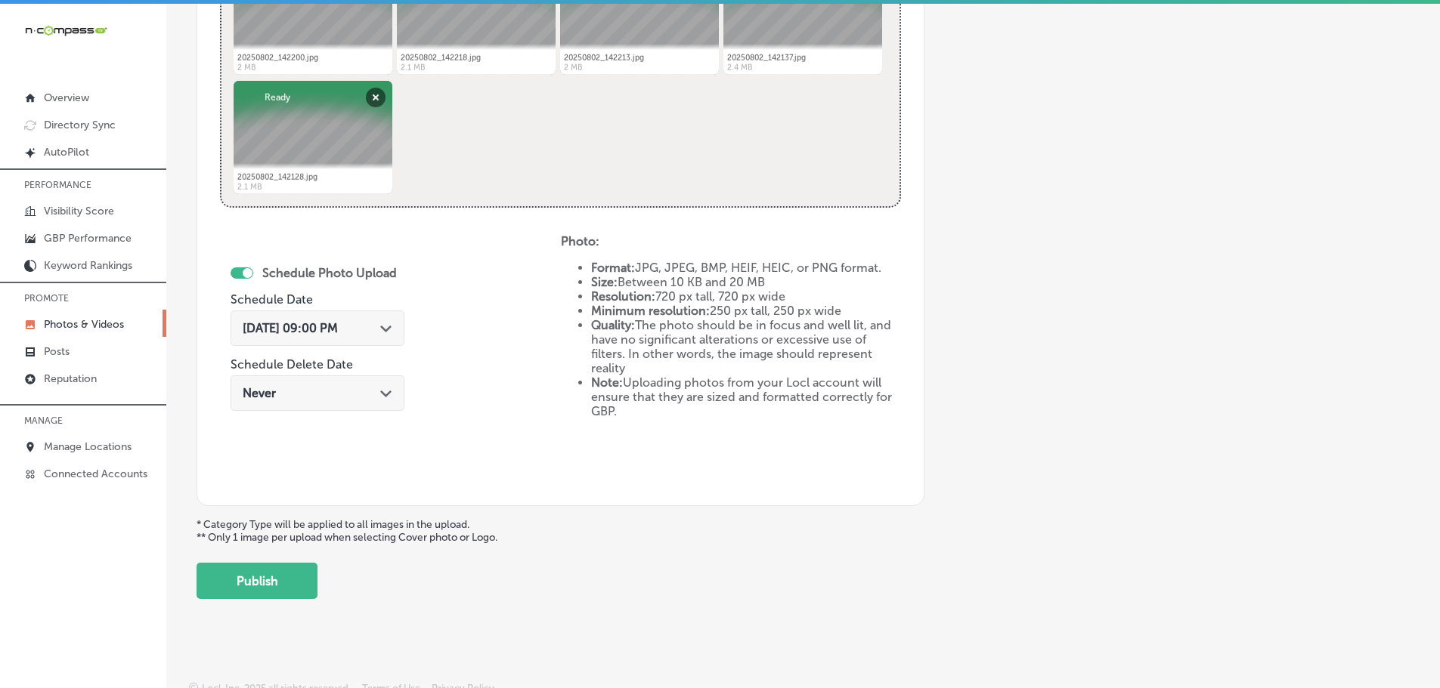
scroll to position [702, 0]
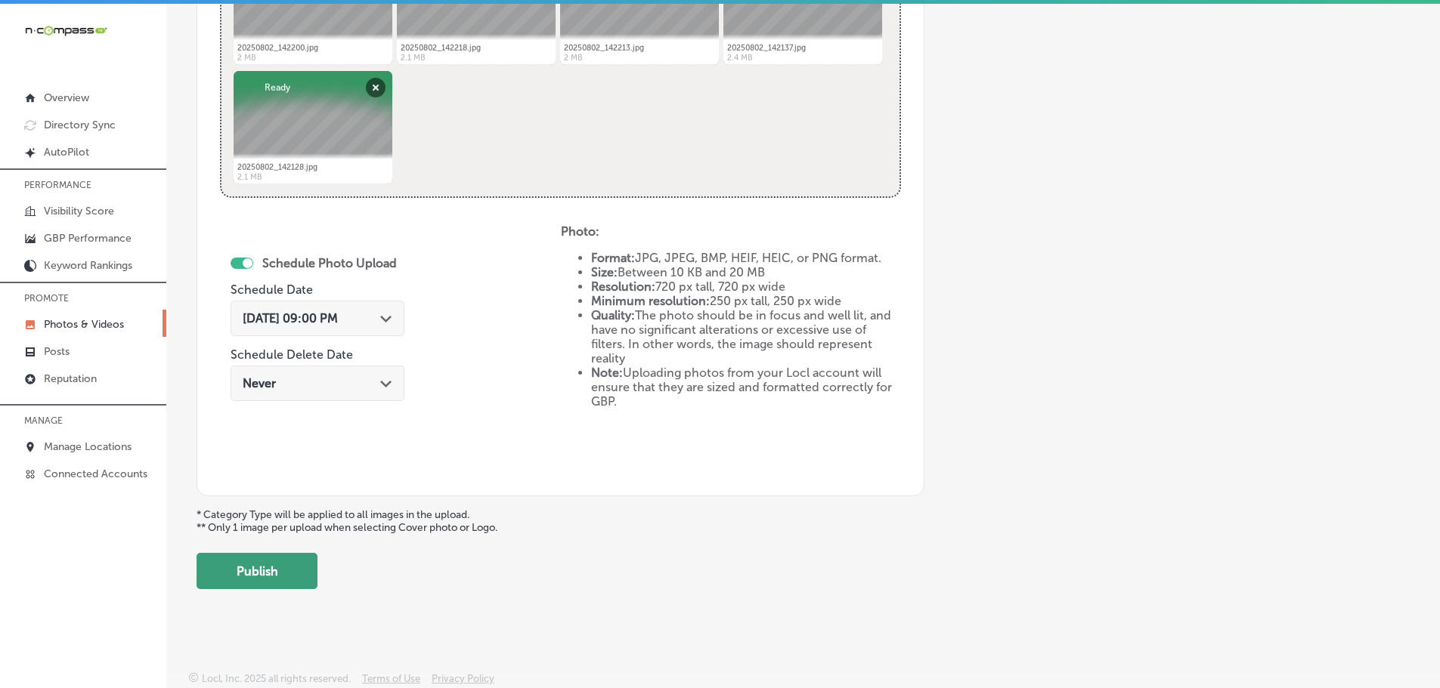
click at [281, 581] on button "Publish" at bounding box center [256, 571] width 121 height 36
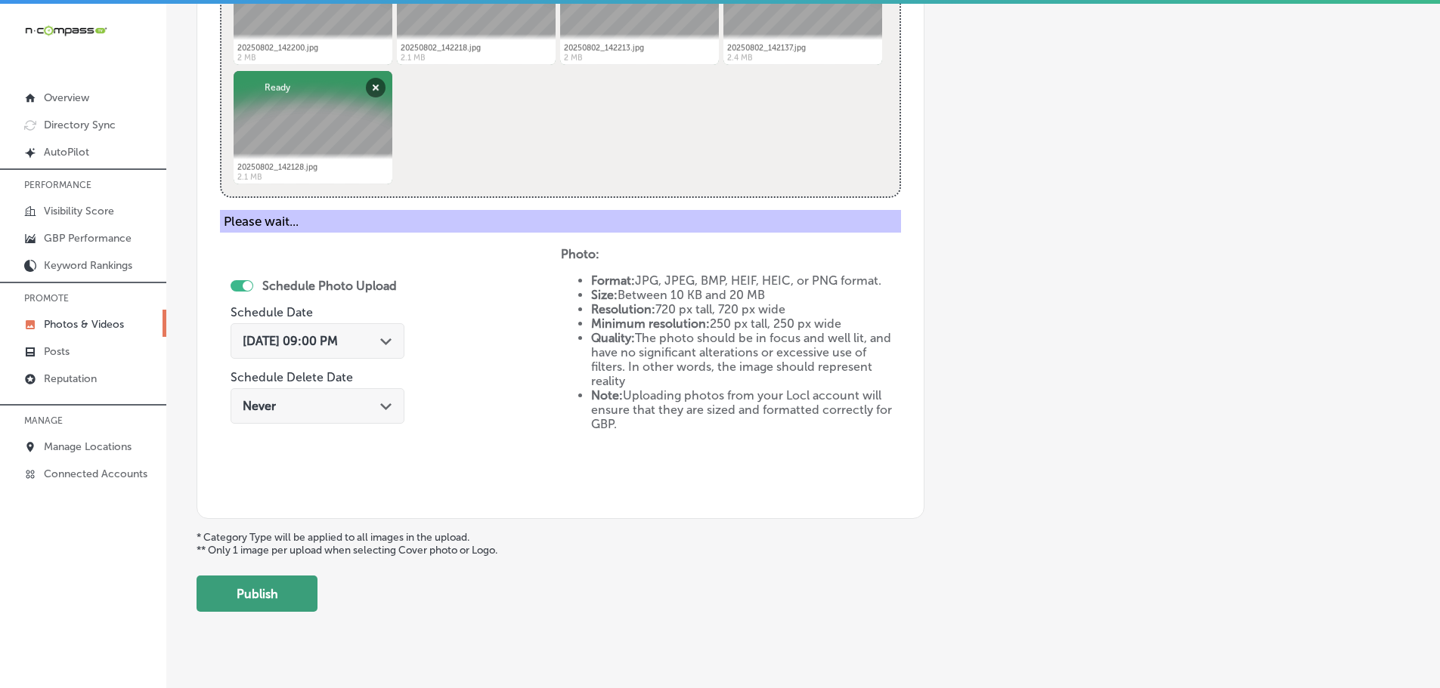
scroll to position [457, 0]
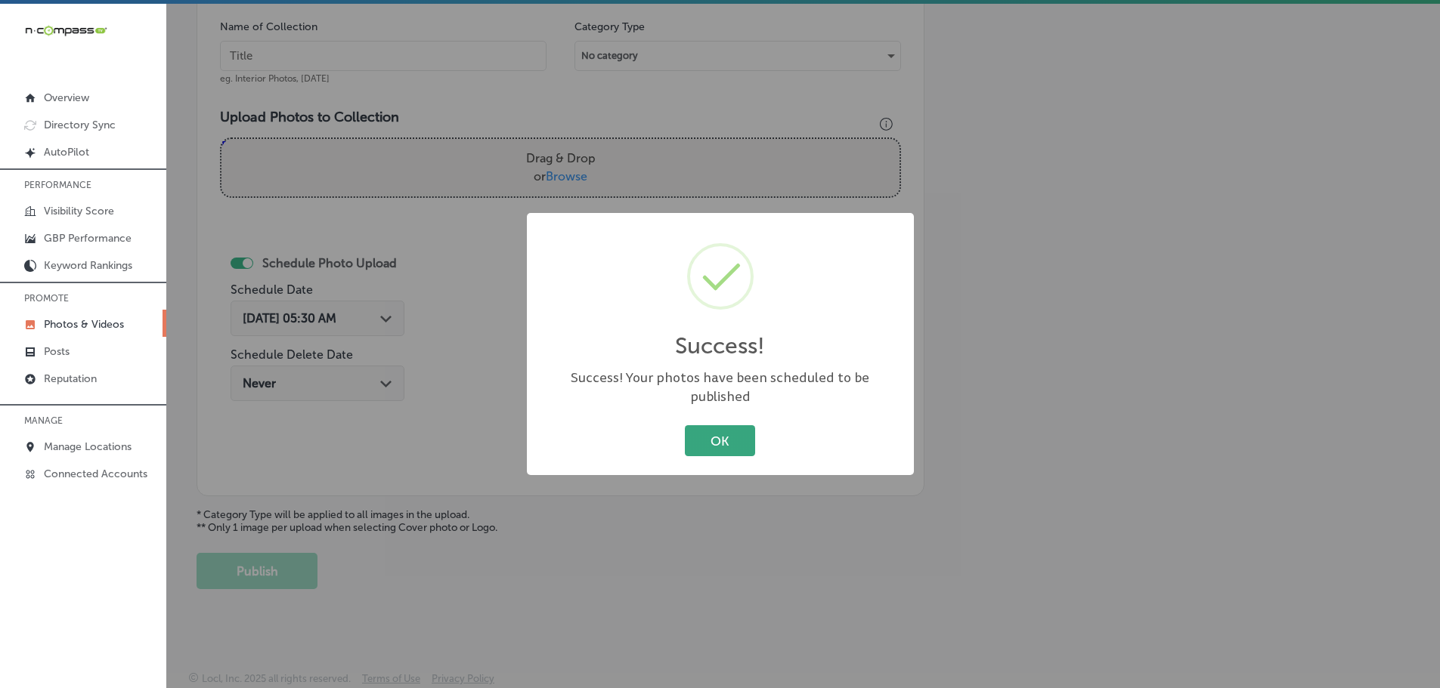
click at [712, 435] on button "OK" at bounding box center [720, 440] width 70 height 31
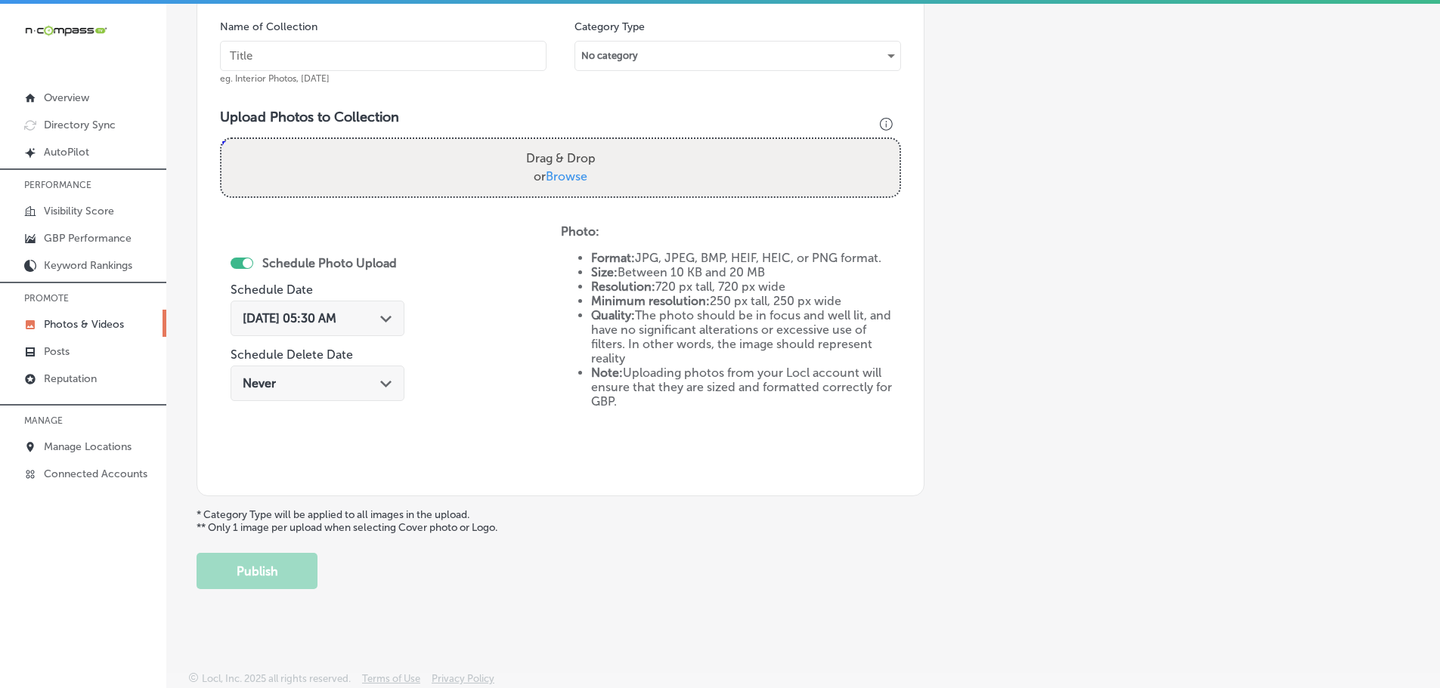
click at [555, 175] on span "Browse" at bounding box center [567, 176] width 42 height 14
click at [555, 144] on input "Drag & Drop or Browse" at bounding box center [560, 141] width 678 height 5
type input "C:\fakepath\20250802_143639.jpg"
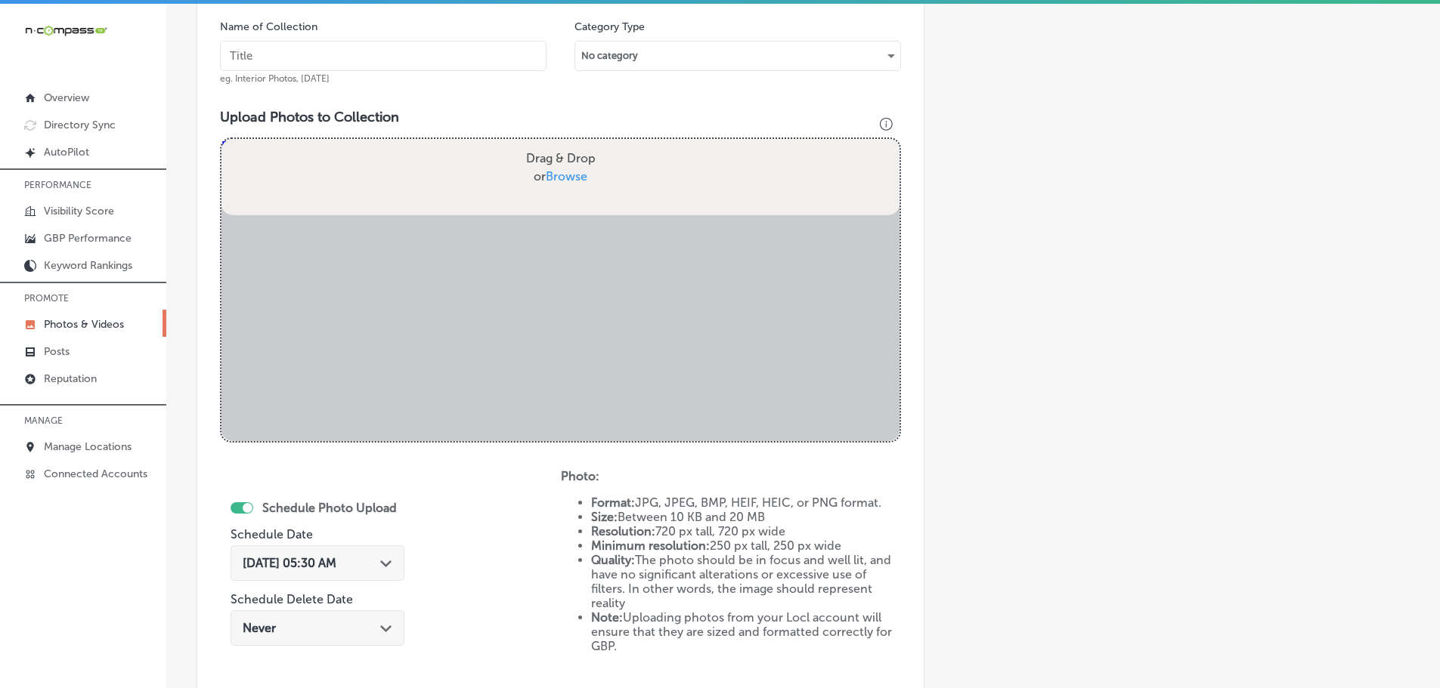
click at [377, 57] on input "text" at bounding box center [383, 56] width 326 height 30
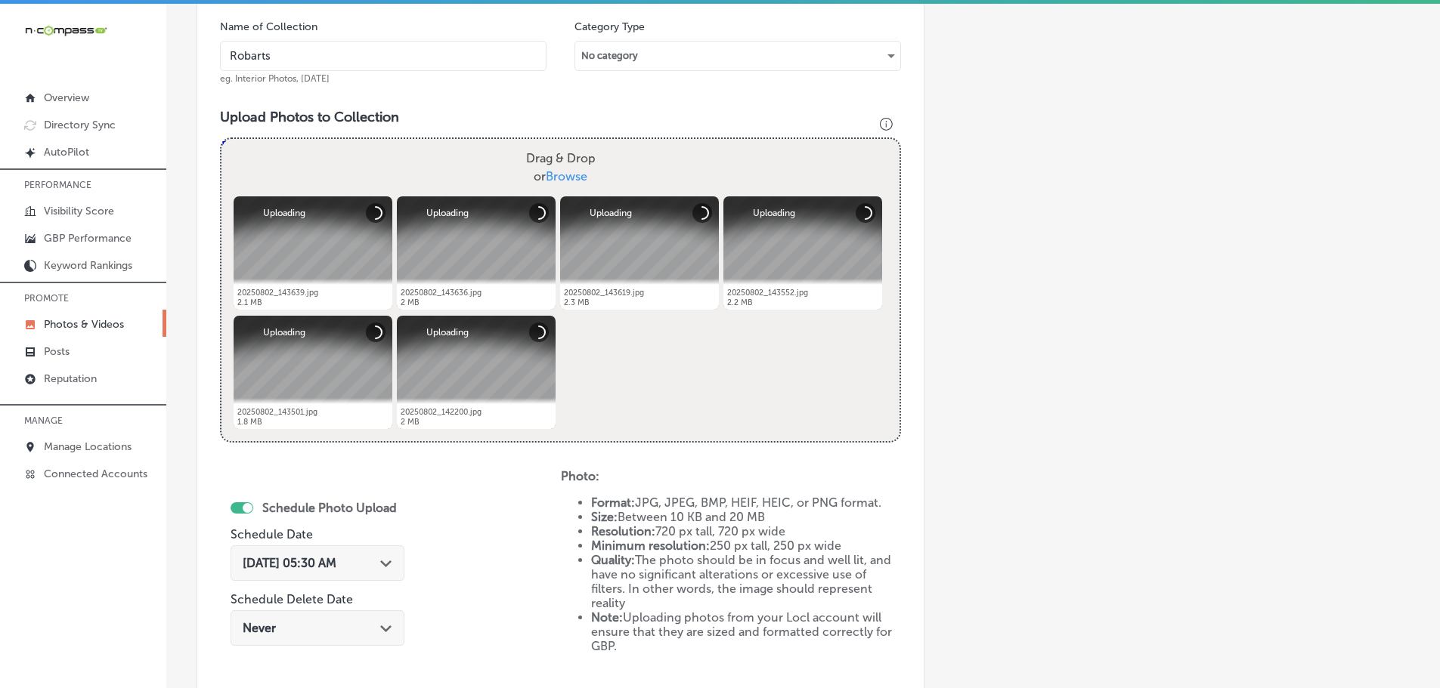
type input "[GEOGRAPHIC_DATA]"
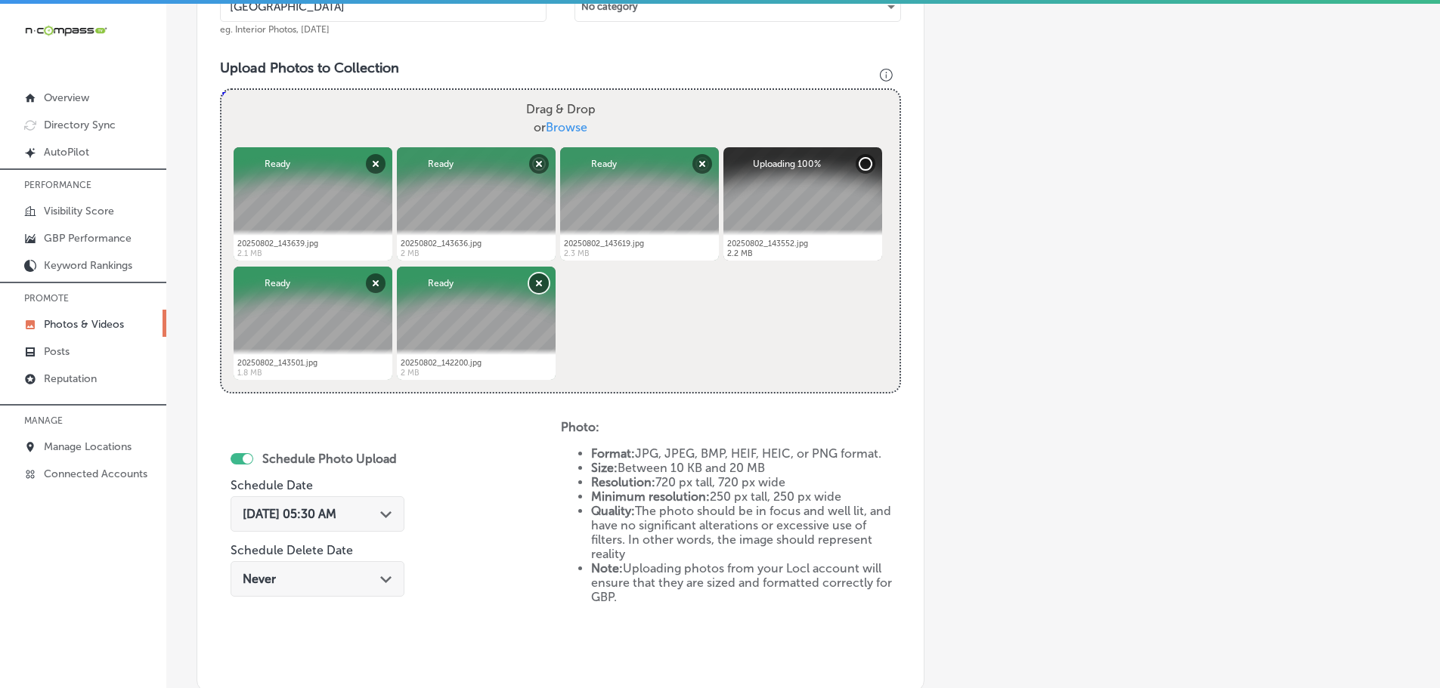
scroll to position [533, 0]
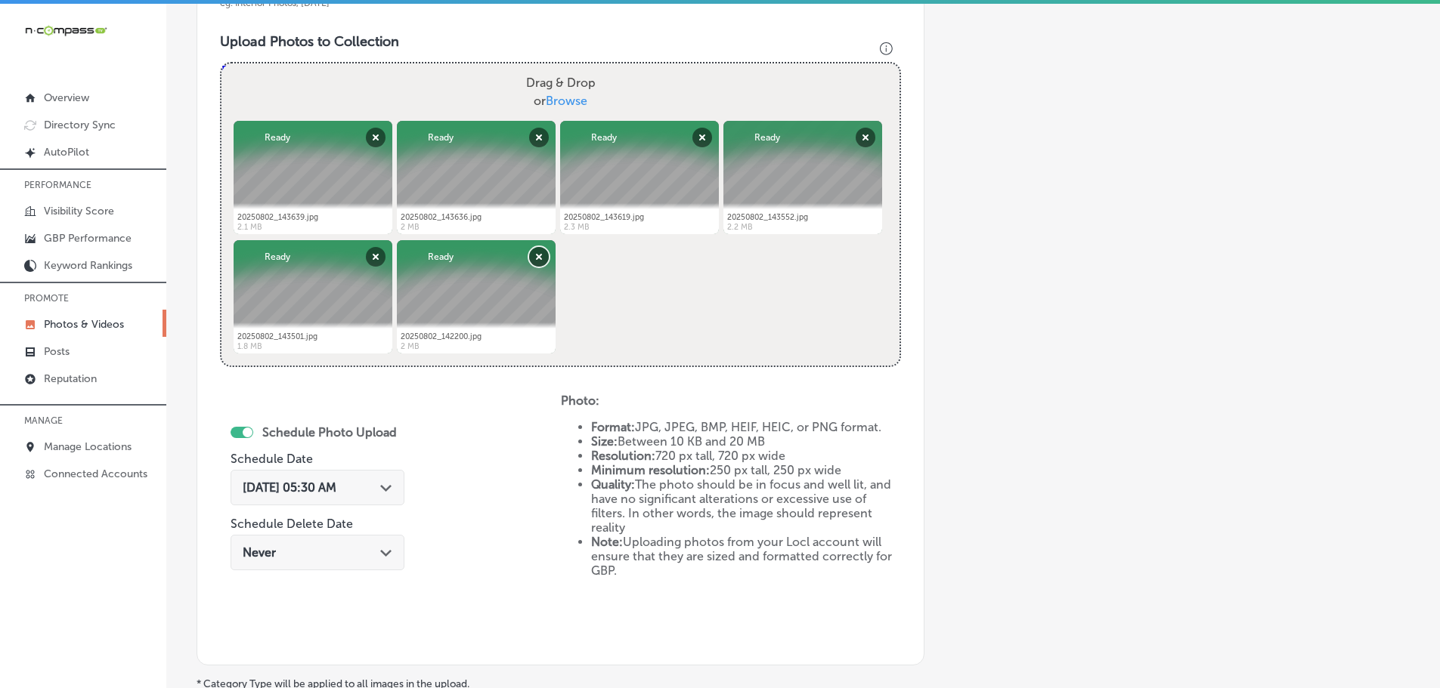
click at [533, 259] on button "Remove" at bounding box center [539, 257] width 20 height 20
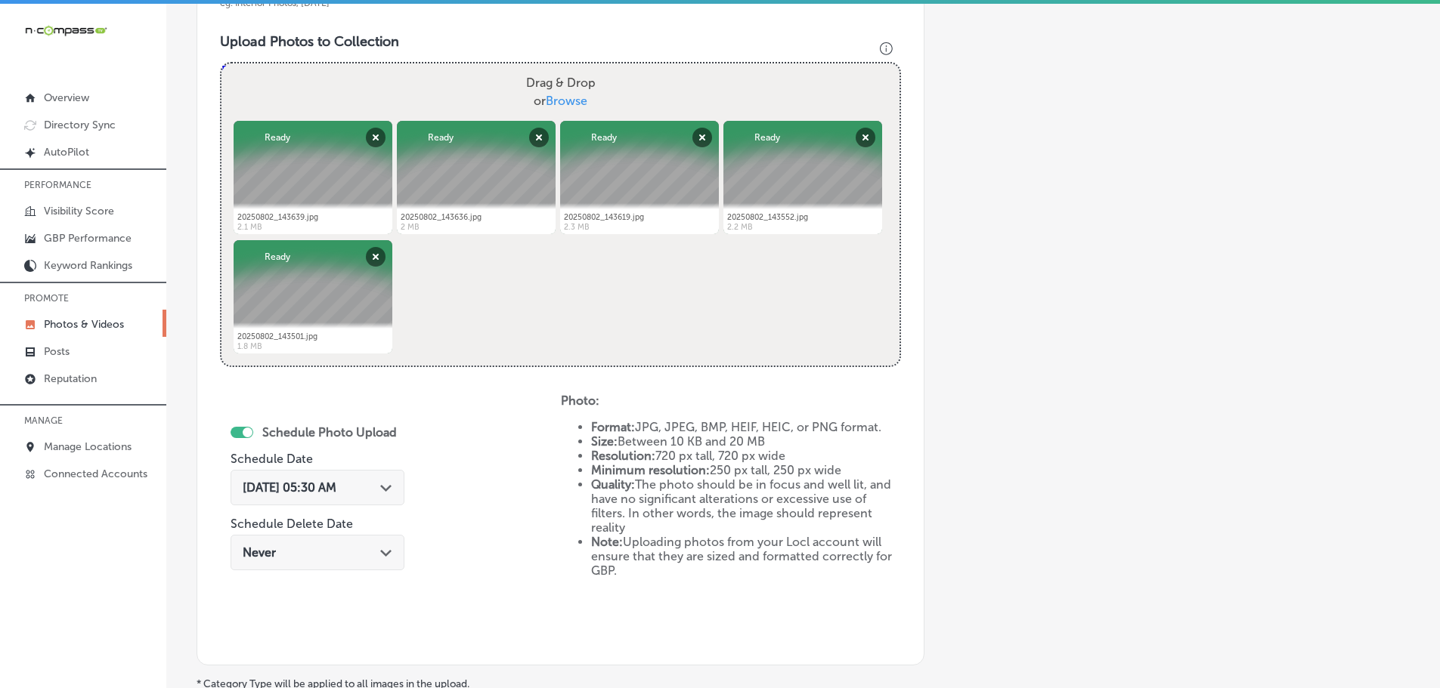
click at [381, 485] on icon "Path Created with Sketch." at bounding box center [385, 488] width 11 height 7
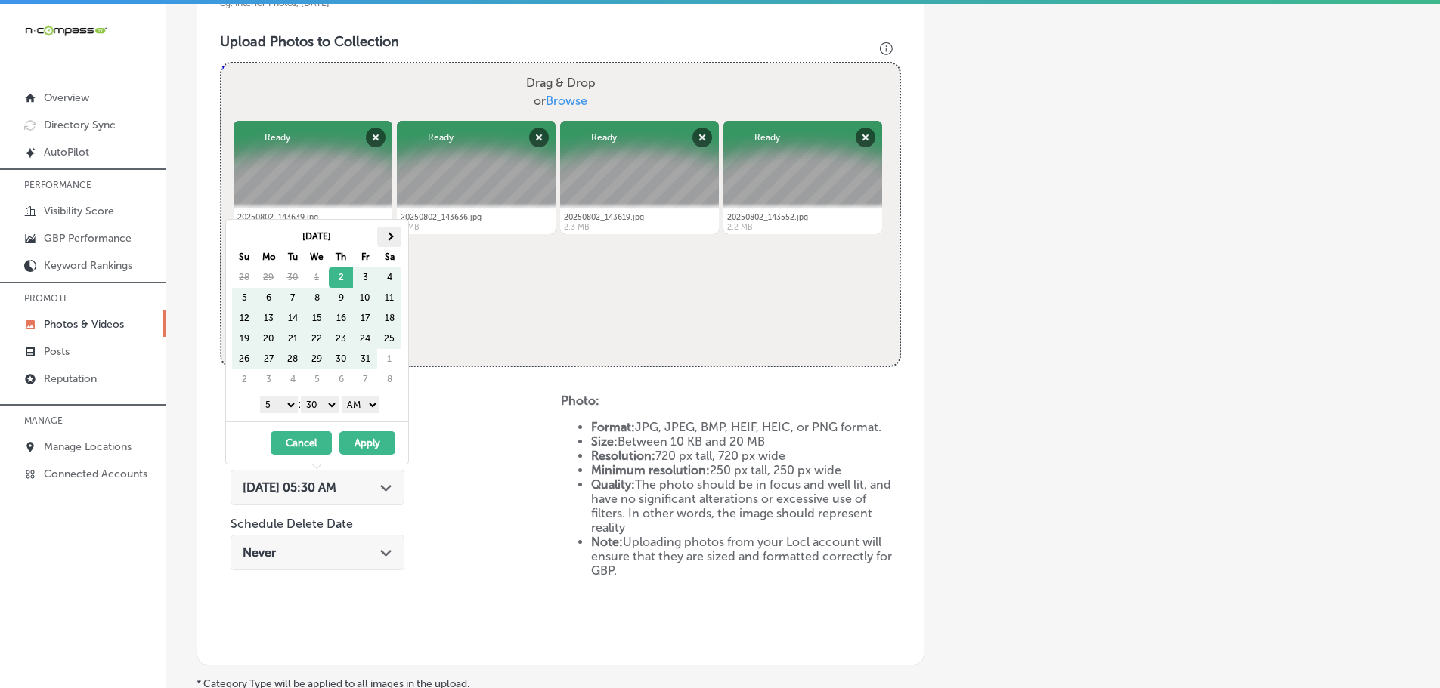
click at [395, 231] on th at bounding box center [389, 237] width 24 height 20
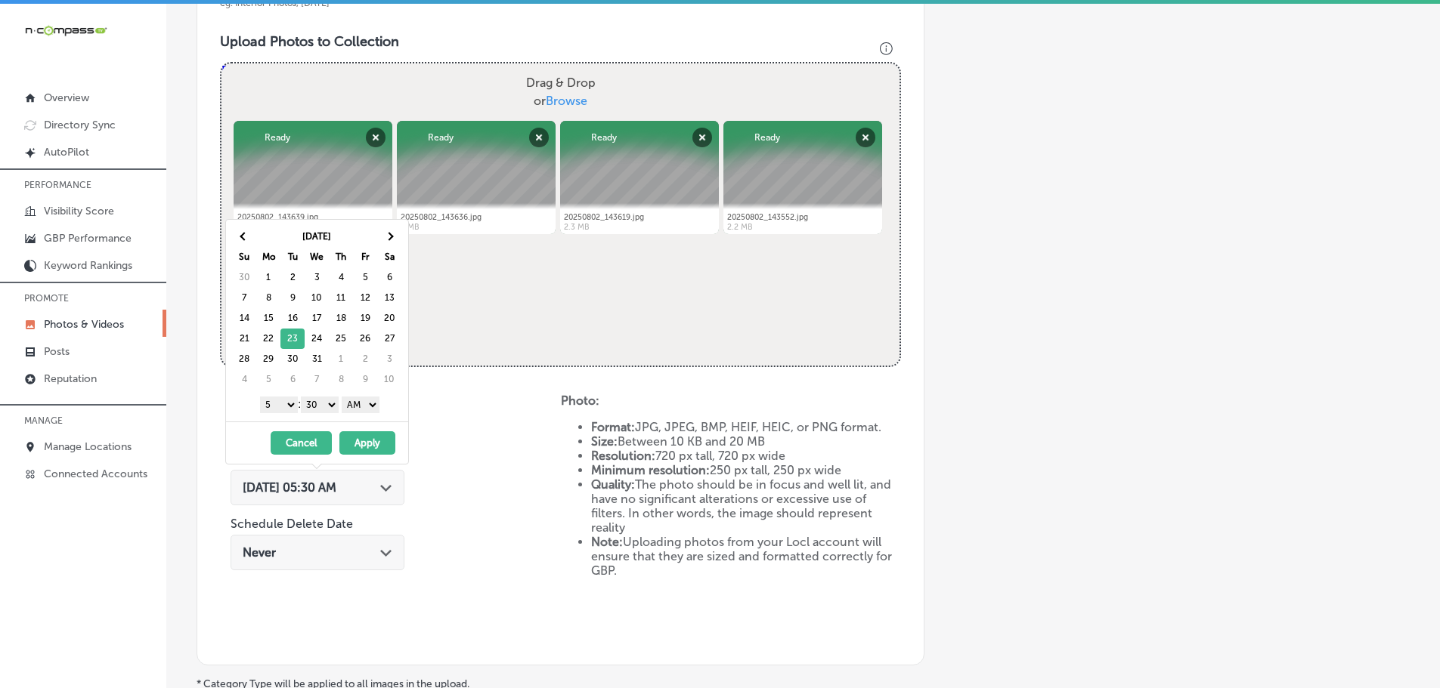
click at [277, 405] on select "1 2 3 4 5 6 7 8 9 10 11 12" at bounding box center [279, 405] width 38 height 17
click at [319, 401] on select "00 10 20 30 40 50" at bounding box center [320, 405] width 38 height 17
click at [354, 404] on select "AM PM" at bounding box center [361, 405] width 38 height 17
click at [374, 441] on button "Apply" at bounding box center [367, 443] width 56 height 23
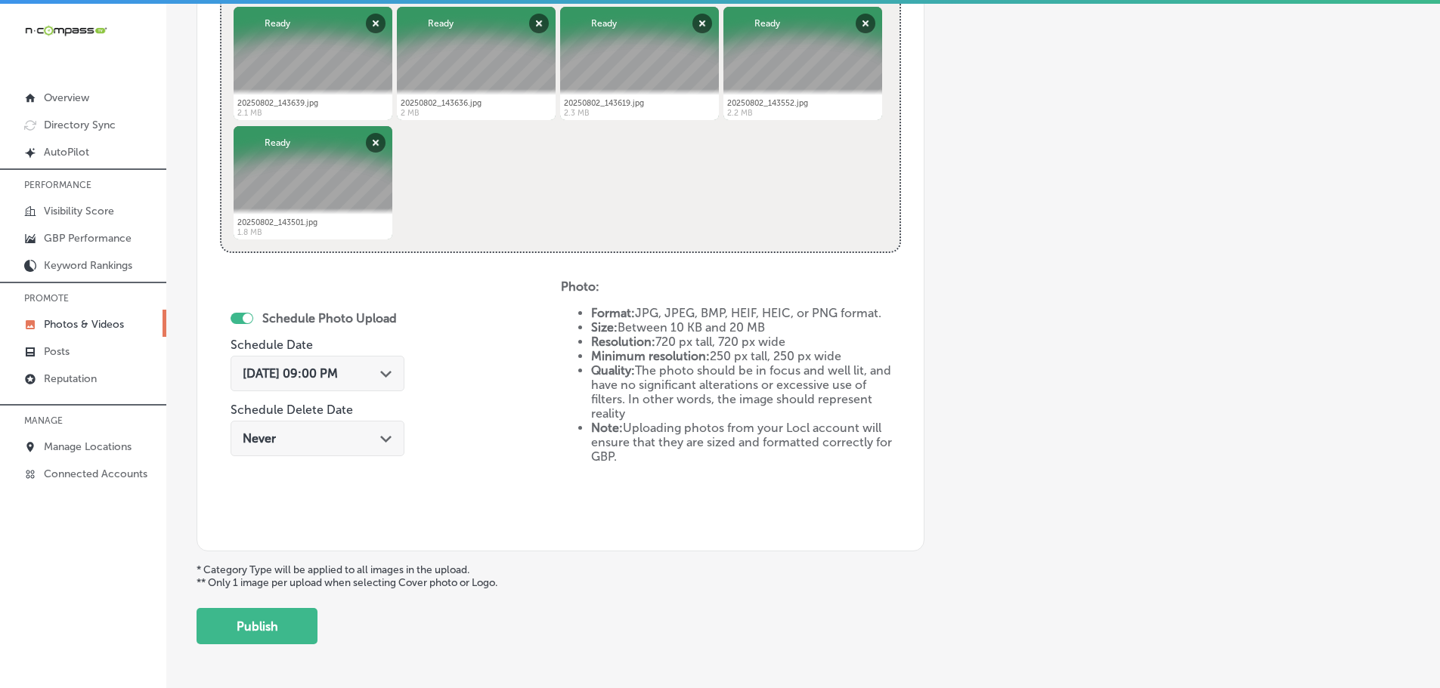
scroll to position [702, 0]
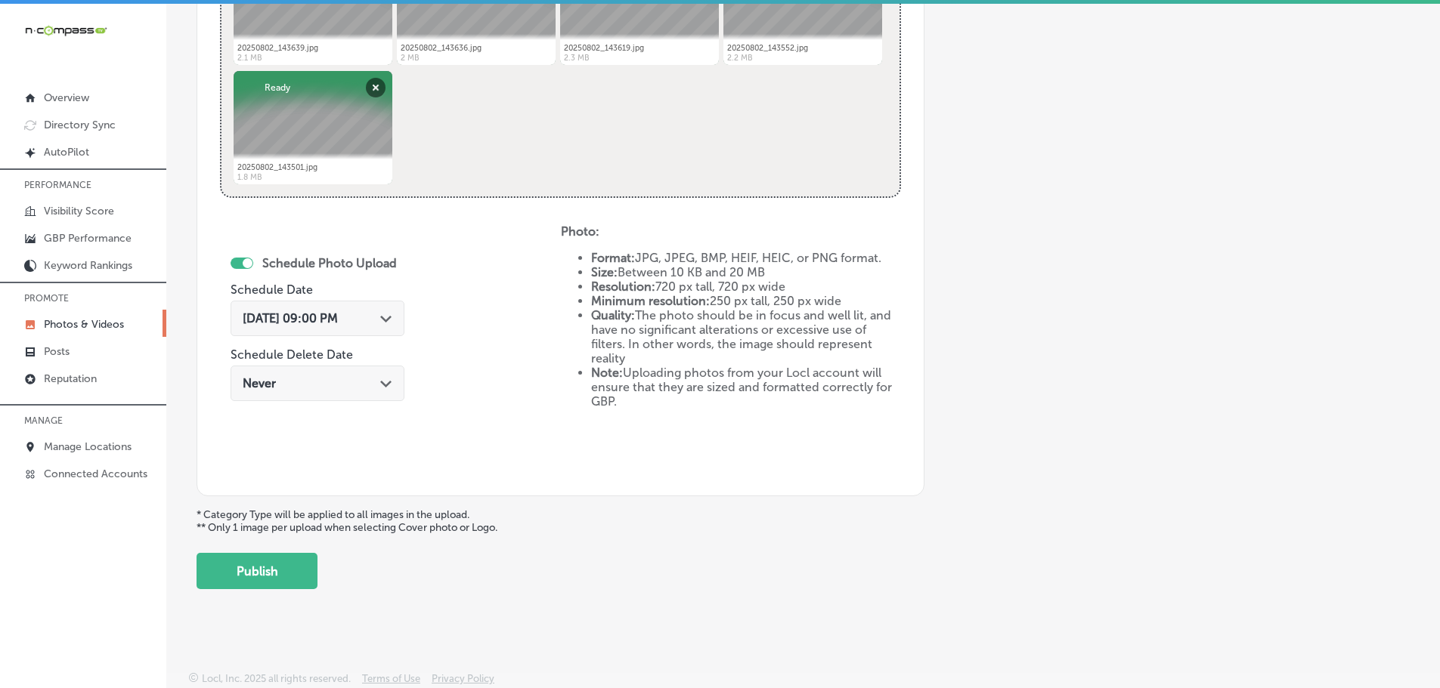
click at [274, 574] on button "Publish" at bounding box center [256, 571] width 121 height 36
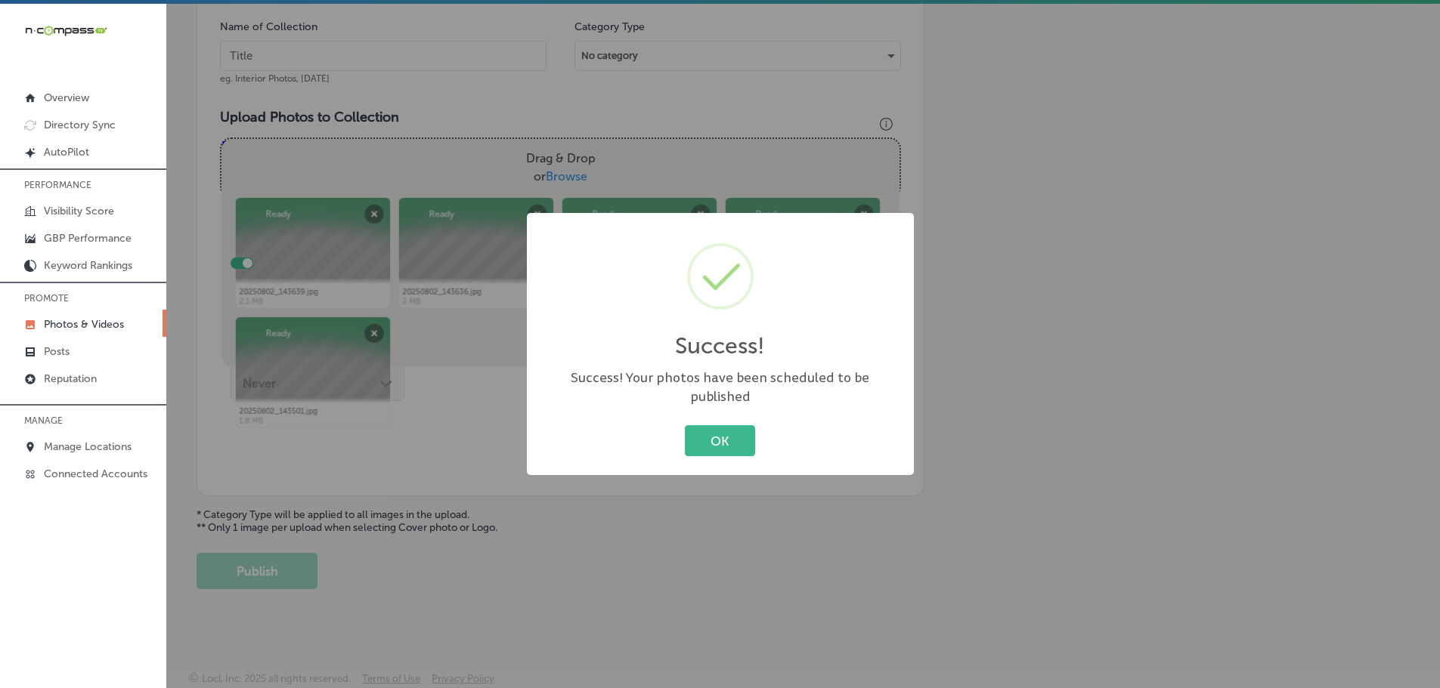
scroll to position [457, 0]
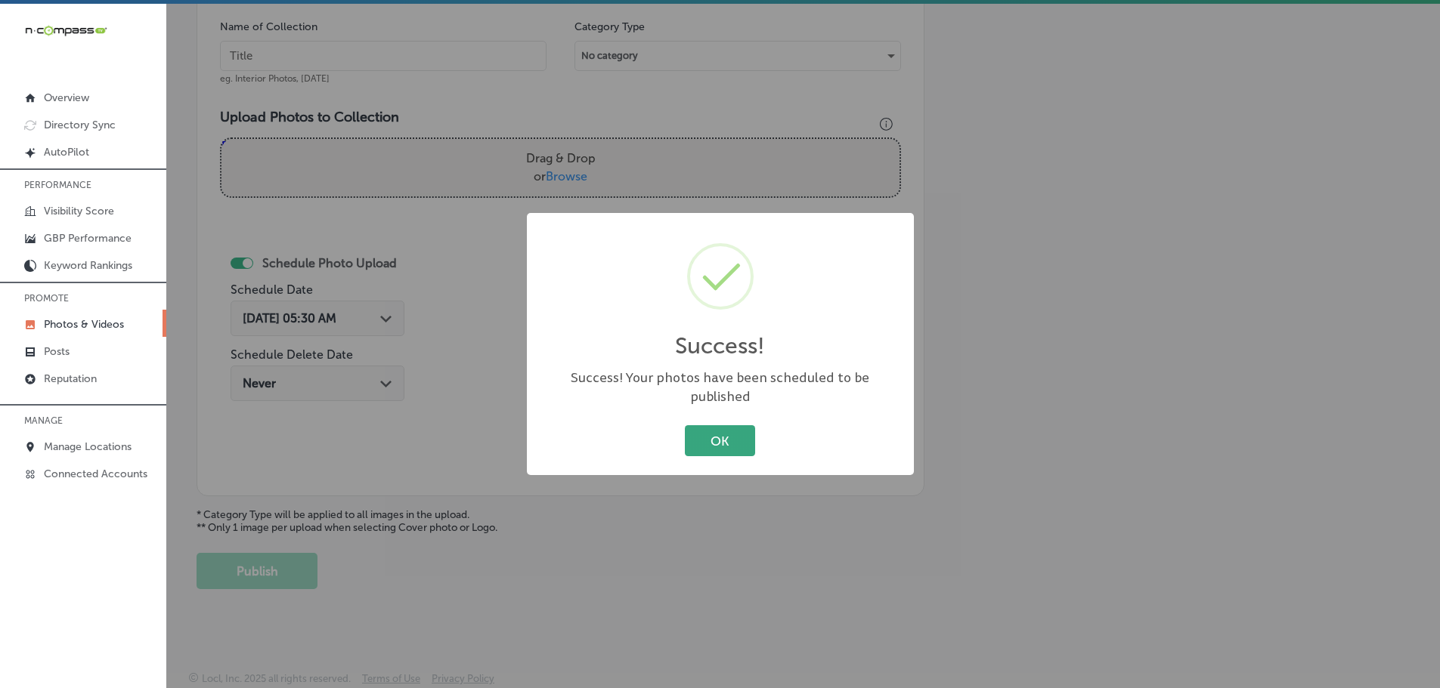
click at [725, 437] on button "OK" at bounding box center [720, 440] width 70 height 31
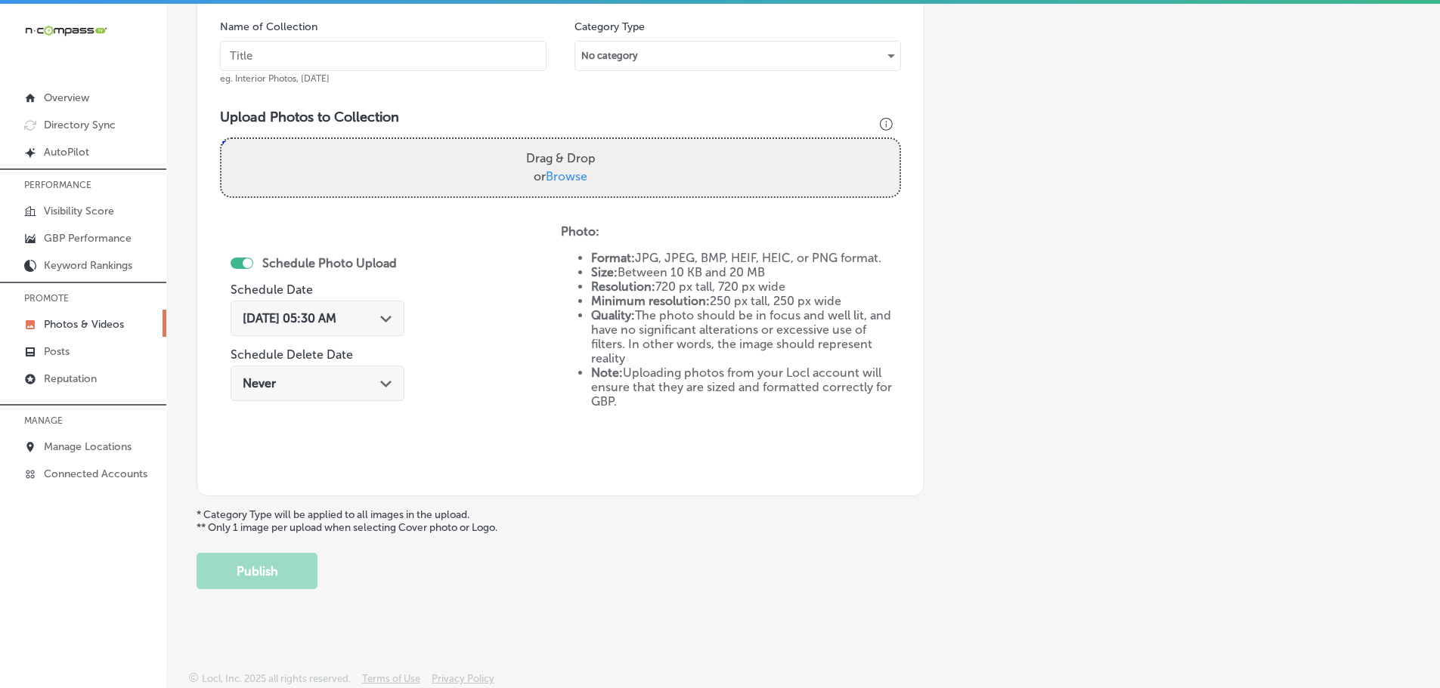
click at [555, 169] on label "Drag & Drop or Browse" at bounding box center [561, 168] width 82 height 48
click at [555, 144] on input "Drag & Drop or Browse" at bounding box center [560, 141] width 678 height 5
type input "C:\fakepath\20250802_143403.jpg"
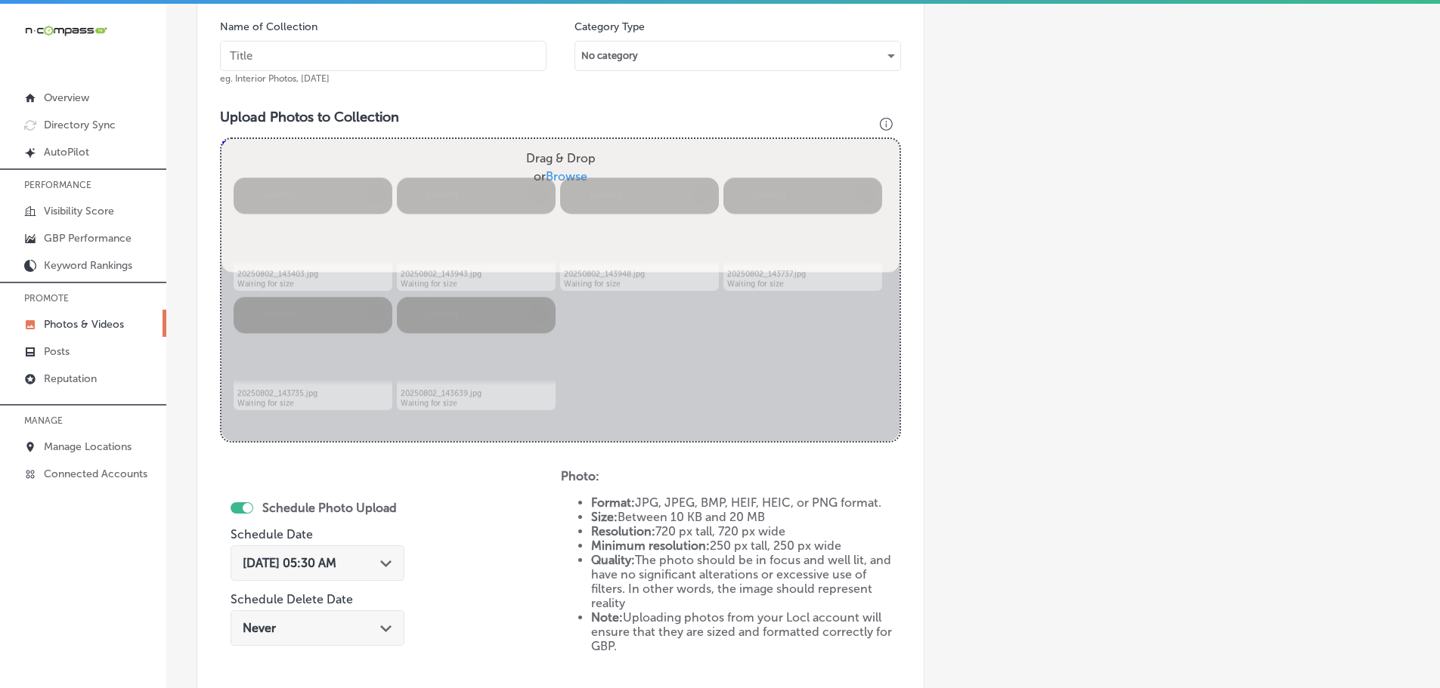
click at [442, 58] on input "text" at bounding box center [383, 56] width 326 height 30
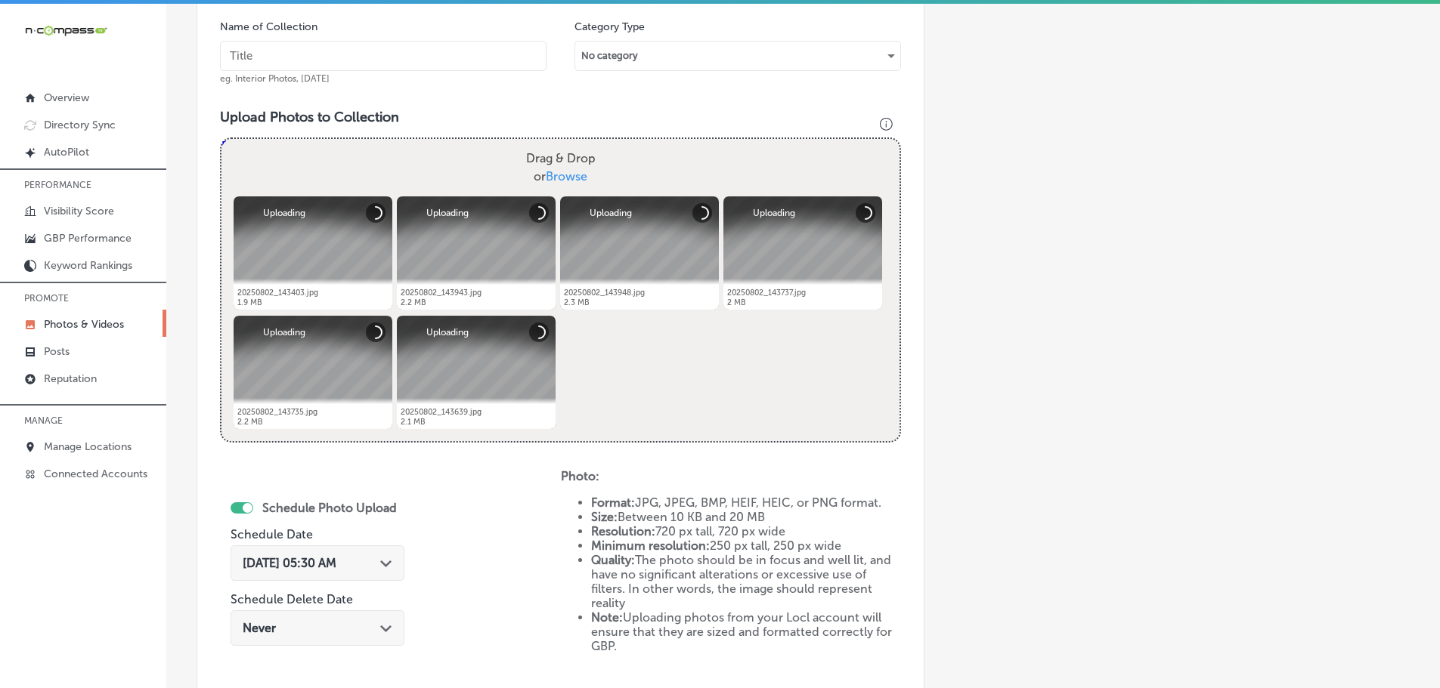
type input "A"
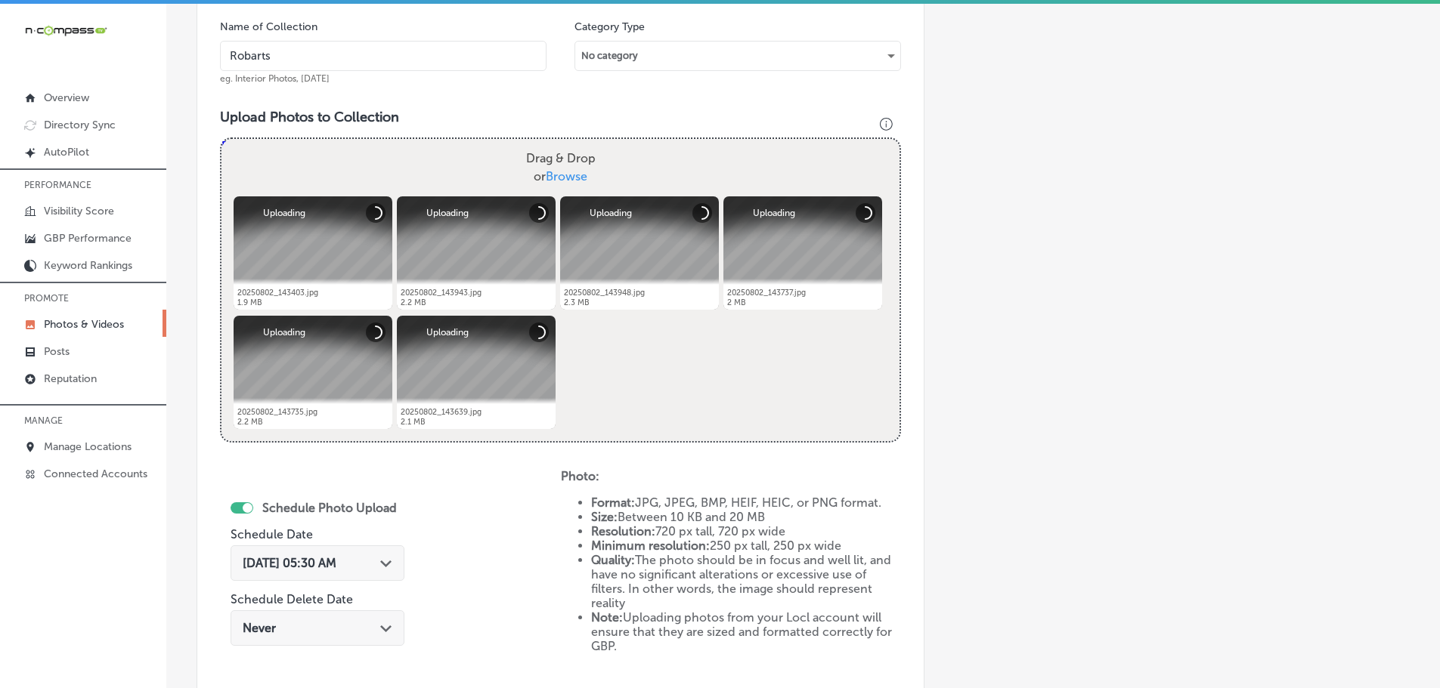
type input "[GEOGRAPHIC_DATA]"
click at [388, 556] on div "Path Created with Sketch." at bounding box center [386, 562] width 12 height 12
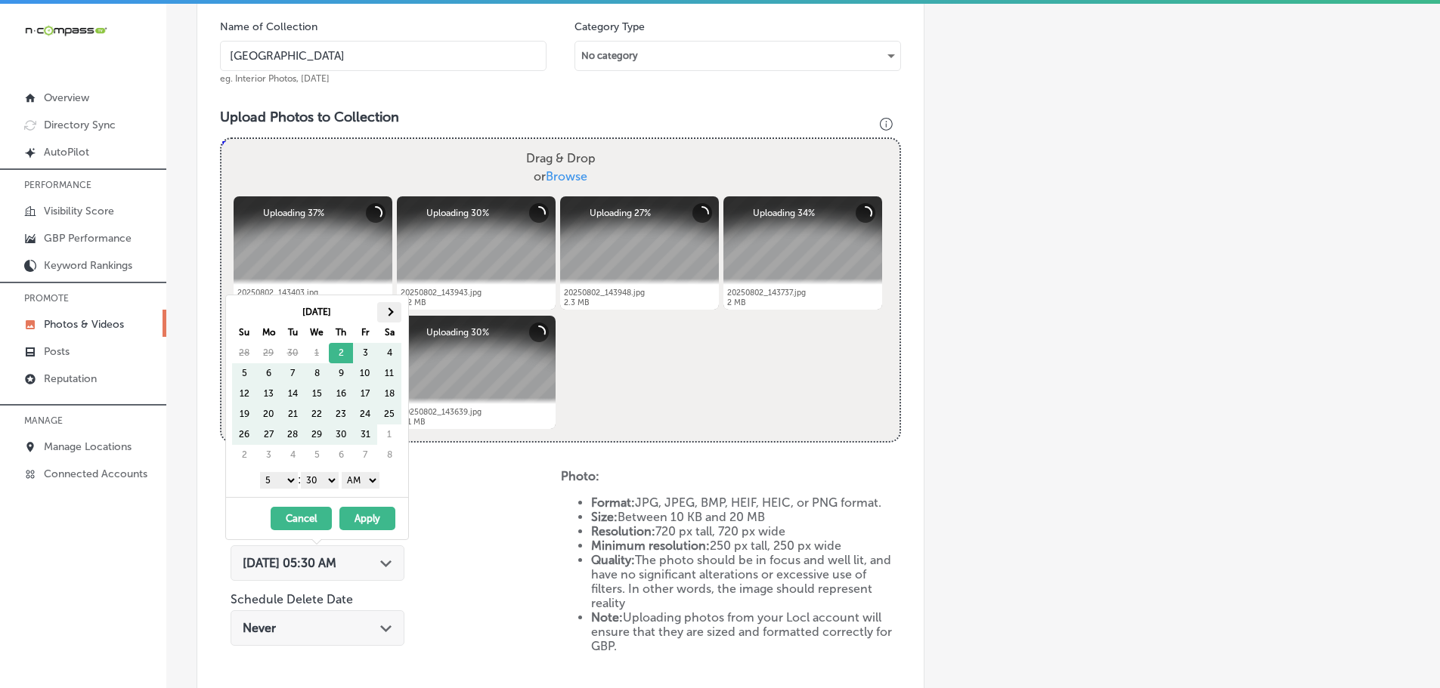
click at [387, 311] on span at bounding box center [389, 312] width 8 height 8
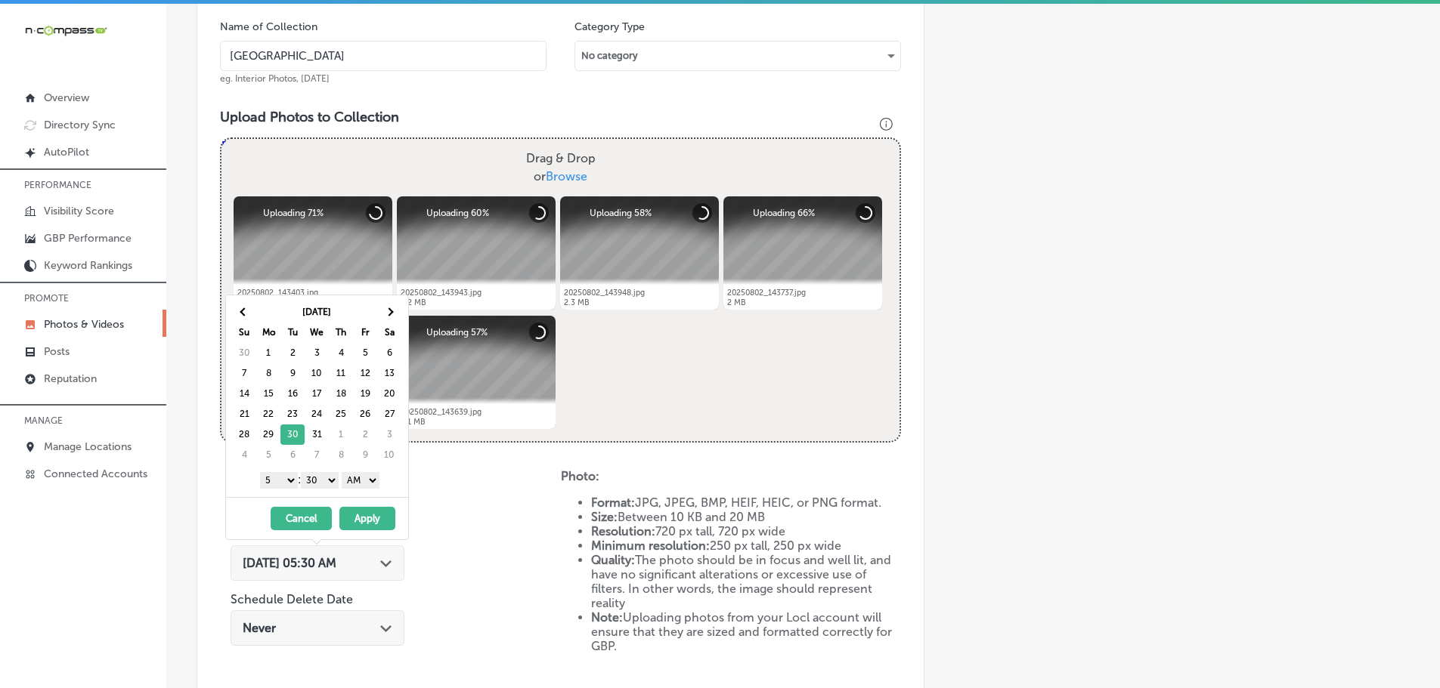
click at [283, 481] on select "1 2 3 4 5 6 7 8 9 10 11 12" at bounding box center [279, 480] width 38 height 17
click at [314, 478] on select "00 10 20 30 40 50" at bounding box center [320, 480] width 38 height 17
click at [348, 484] on select "AM PM" at bounding box center [361, 480] width 38 height 17
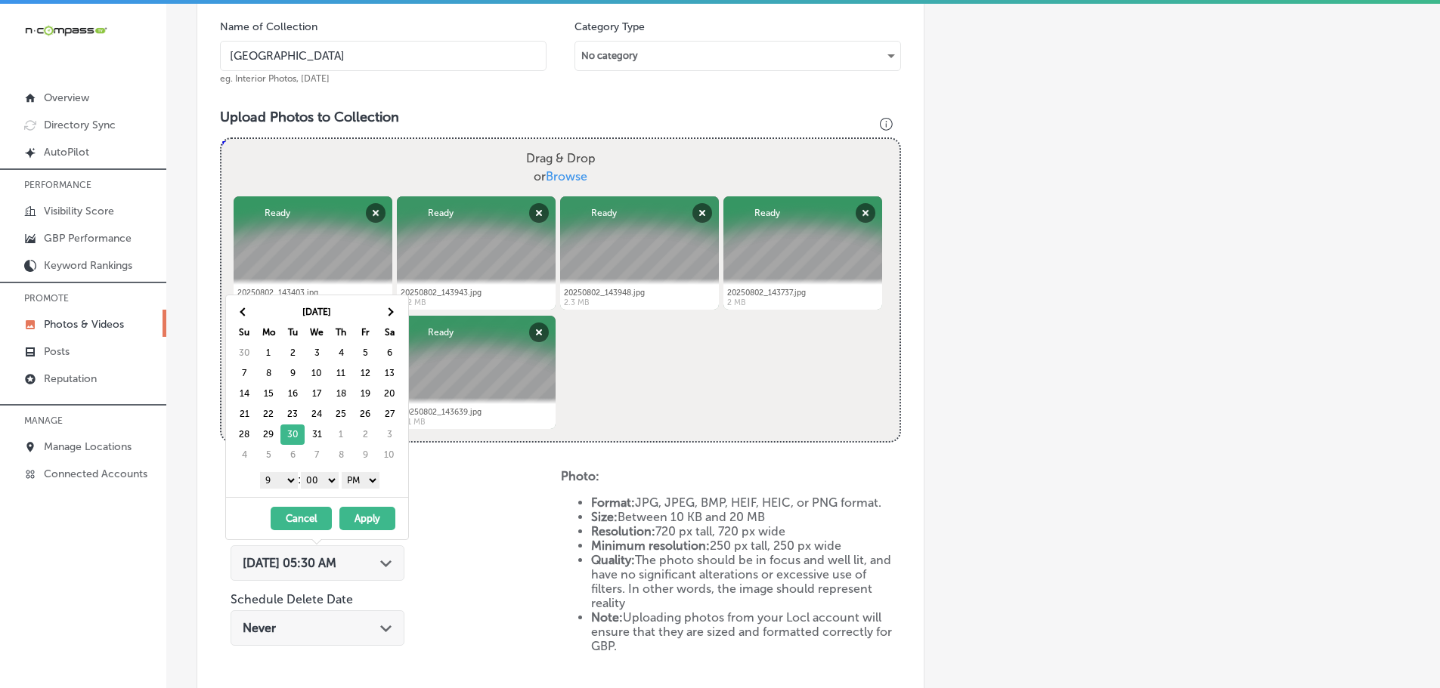
click at [369, 517] on button "Apply" at bounding box center [367, 518] width 56 height 23
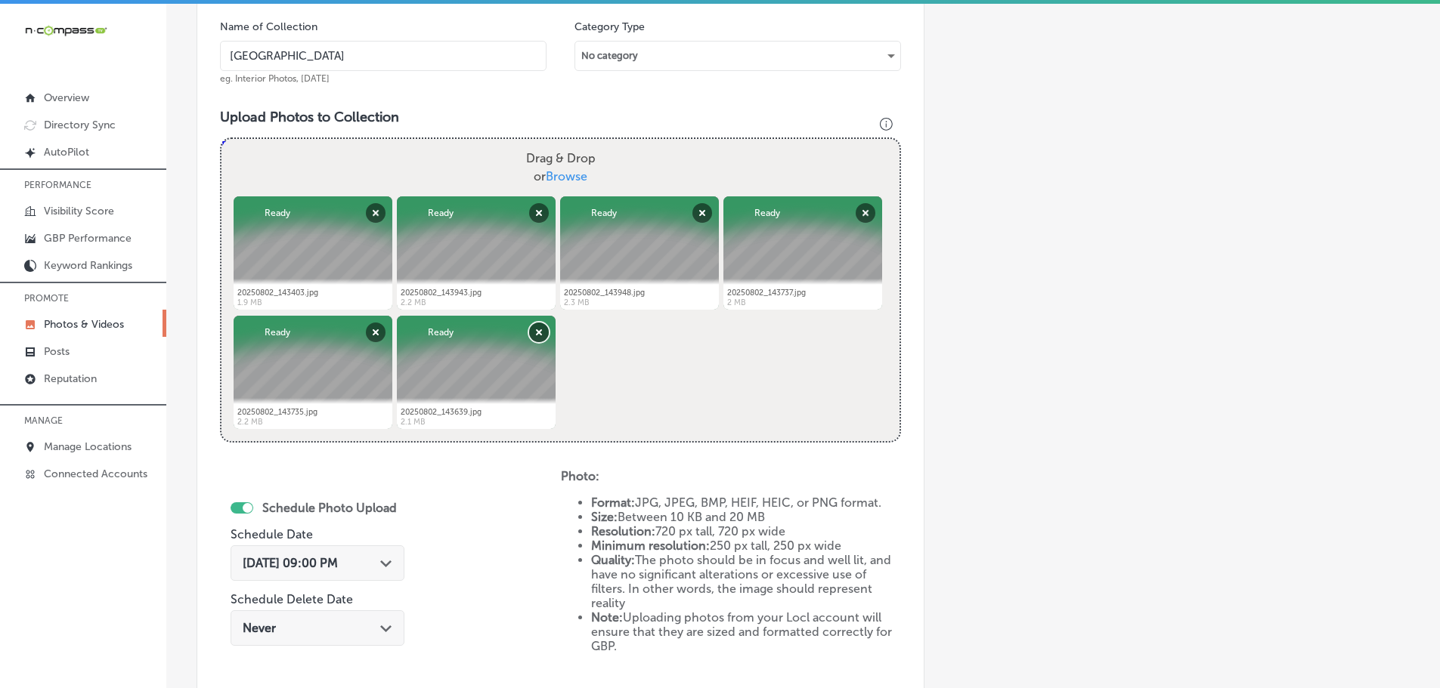
click at [546, 326] on button "Remove" at bounding box center [539, 333] width 20 height 20
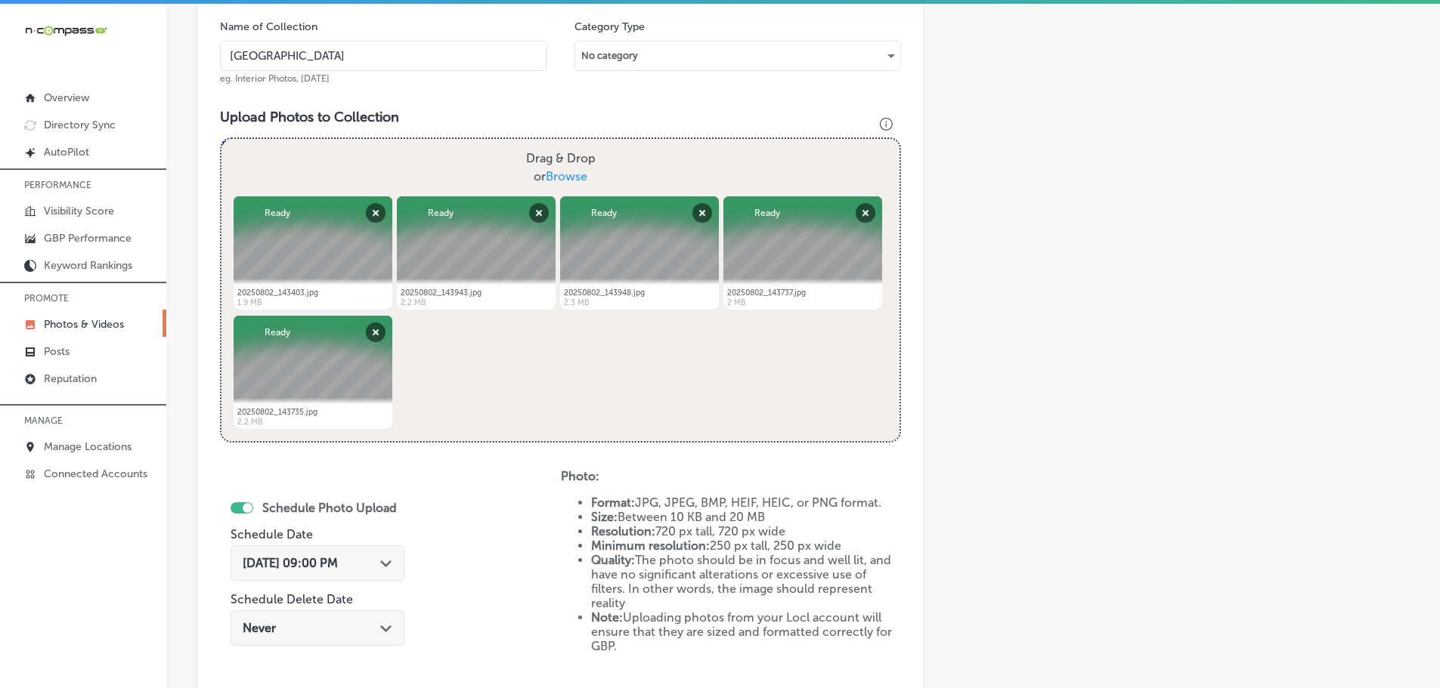
scroll to position [608, 0]
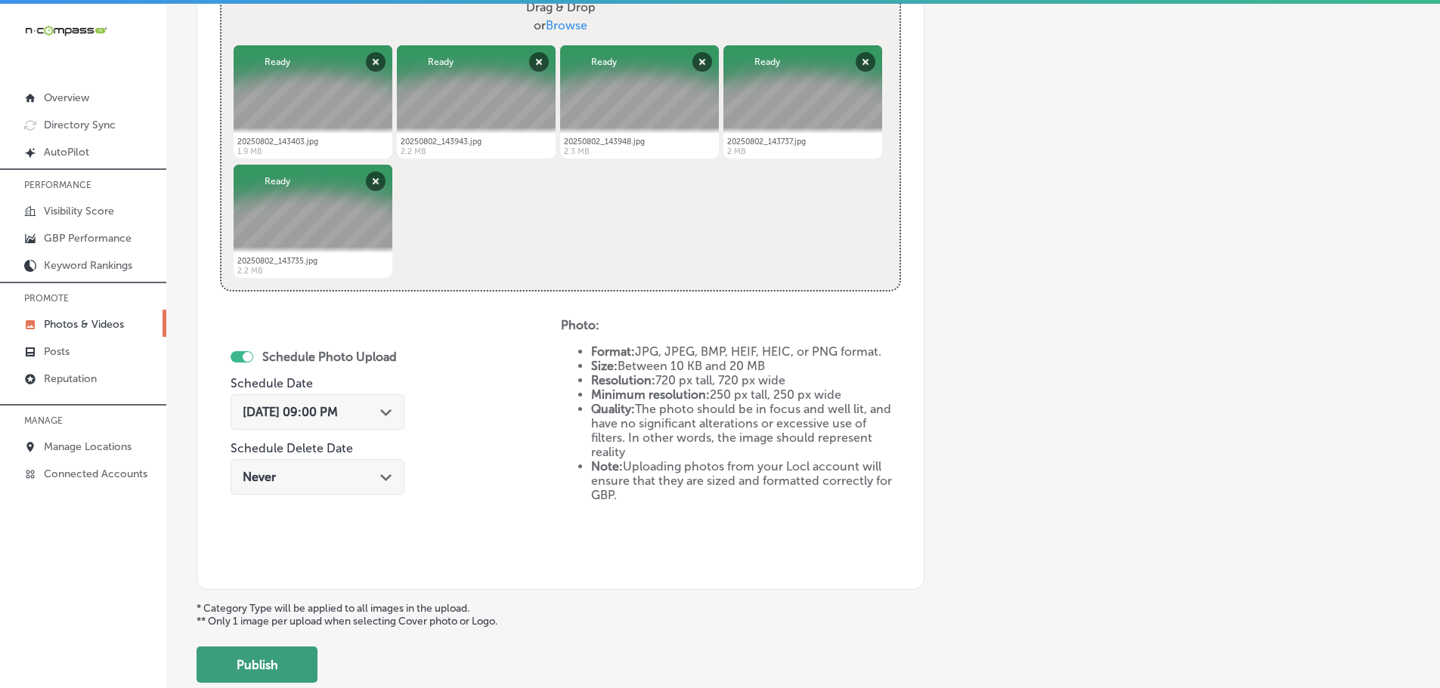
click at [292, 665] on button "Publish" at bounding box center [256, 665] width 121 height 36
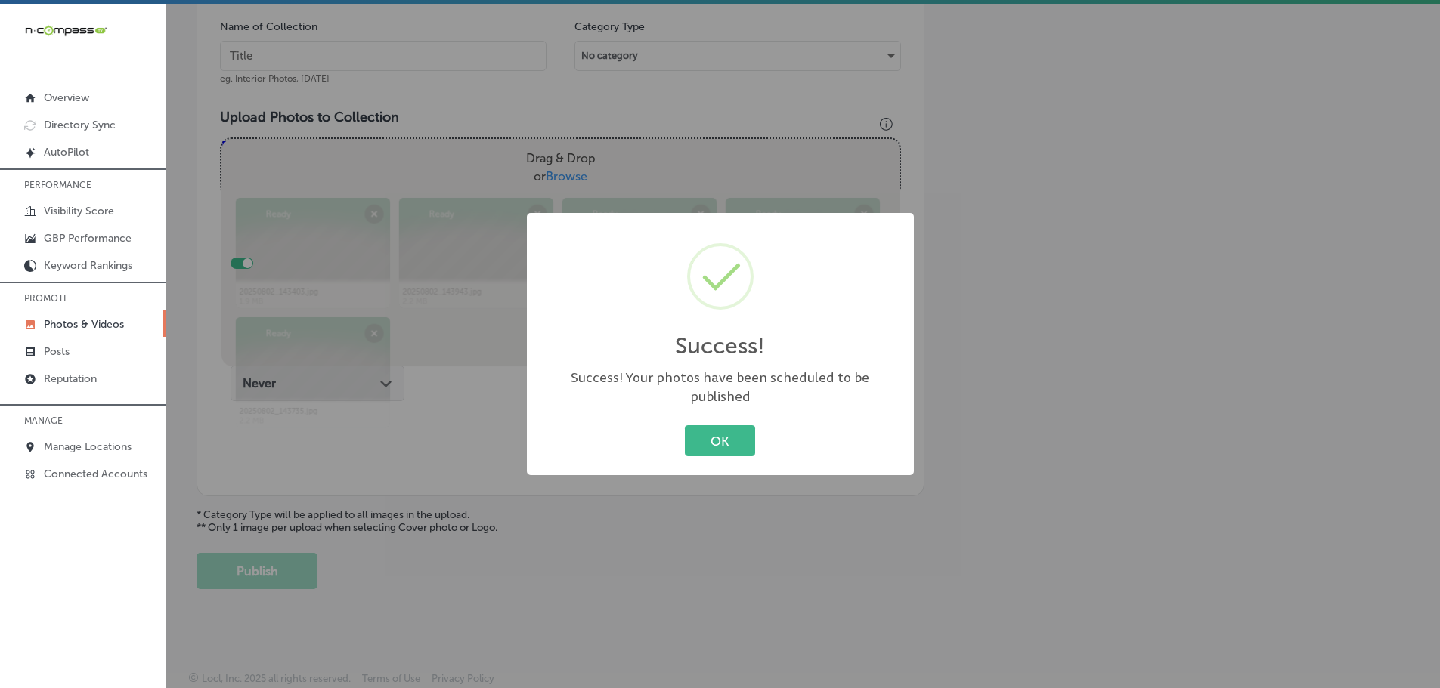
scroll to position [457, 0]
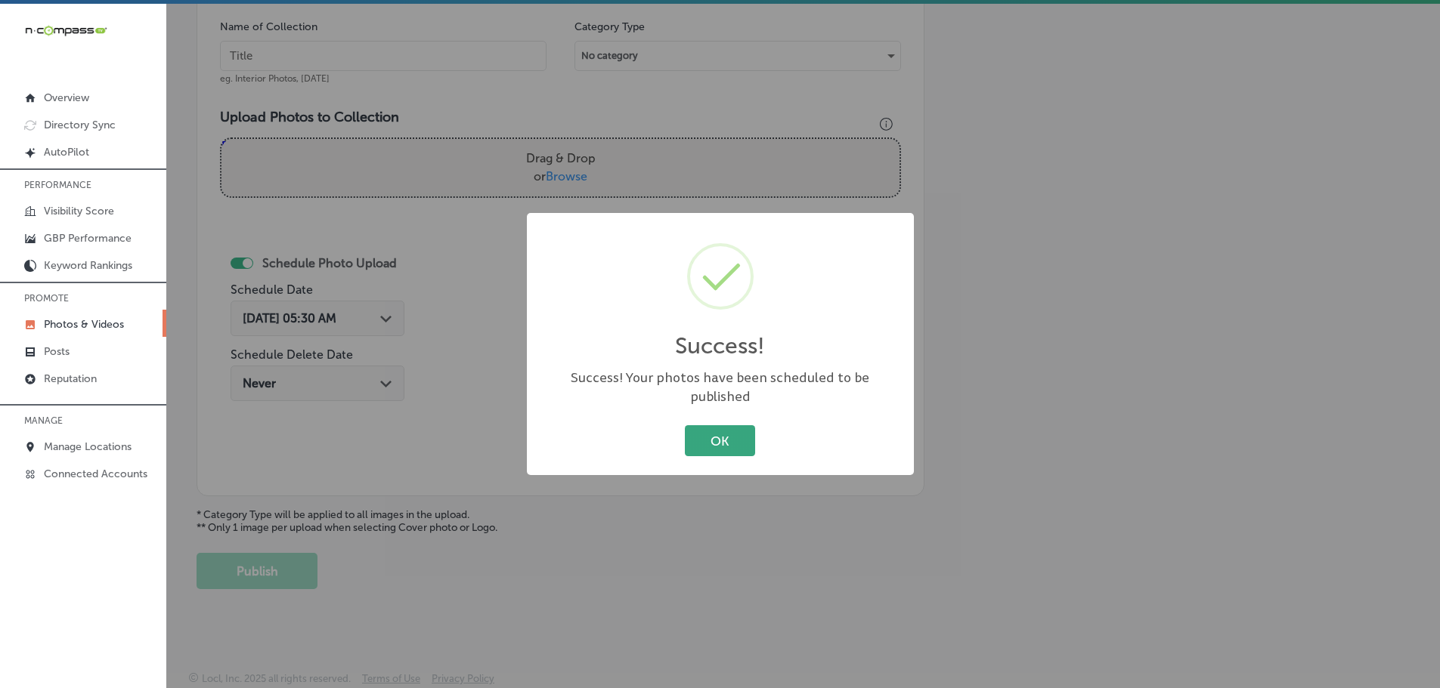
click at [719, 438] on button "OK" at bounding box center [720, 440] width 70 height 31
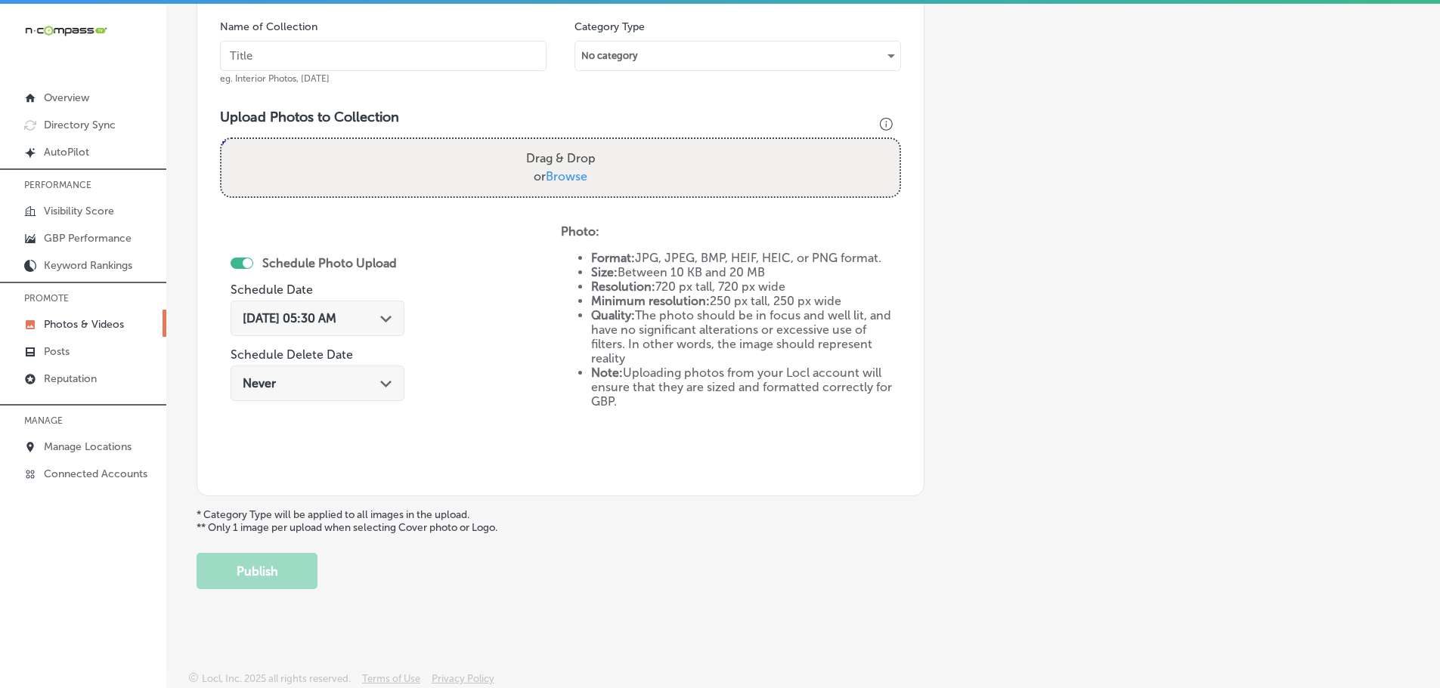
scroll to position [0, 0]
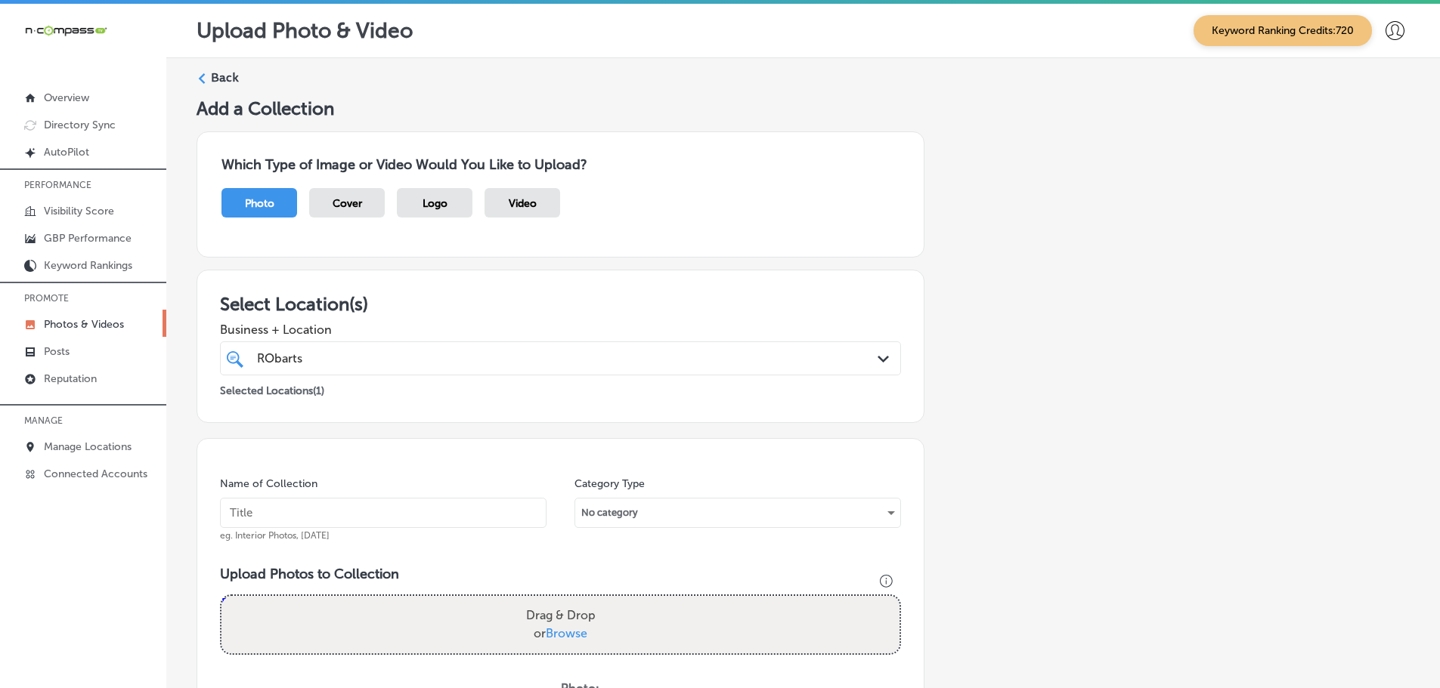
click at [200, 79] on polygon at bounding box center [202, 78] width 7 height 11
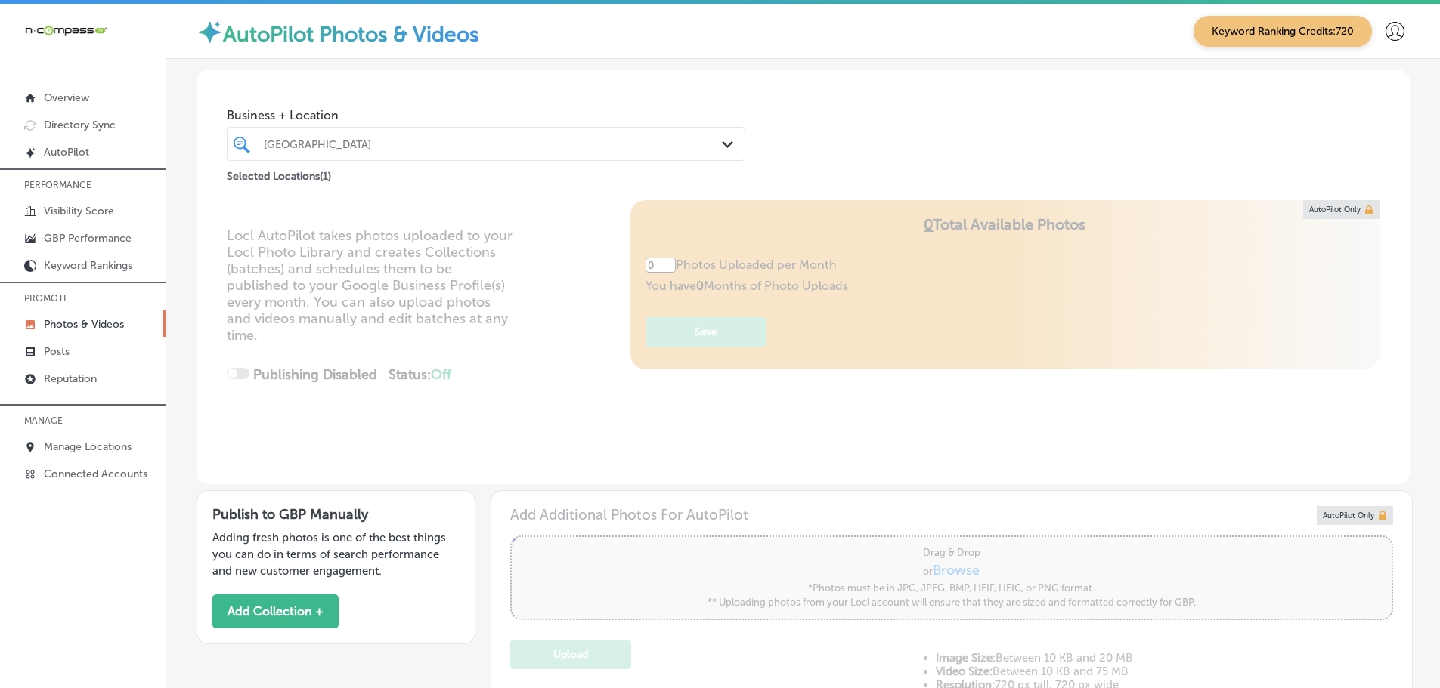
type input "5"
click at [723, 141] on icon "Path Created with Sketch." at bounding box center [727, 144] width 11 height 7
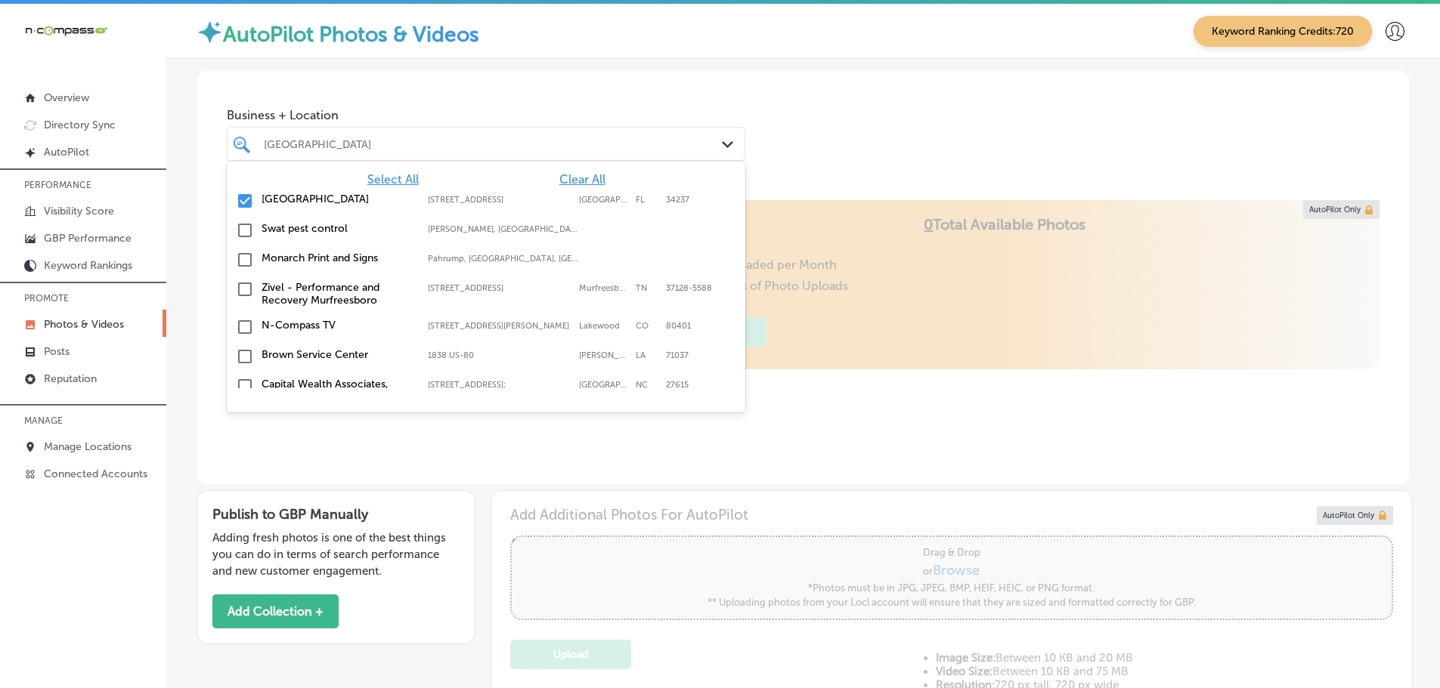
click at [570, 176] on span "Clear All" at bounding box center [582, 179] width 46 height 14
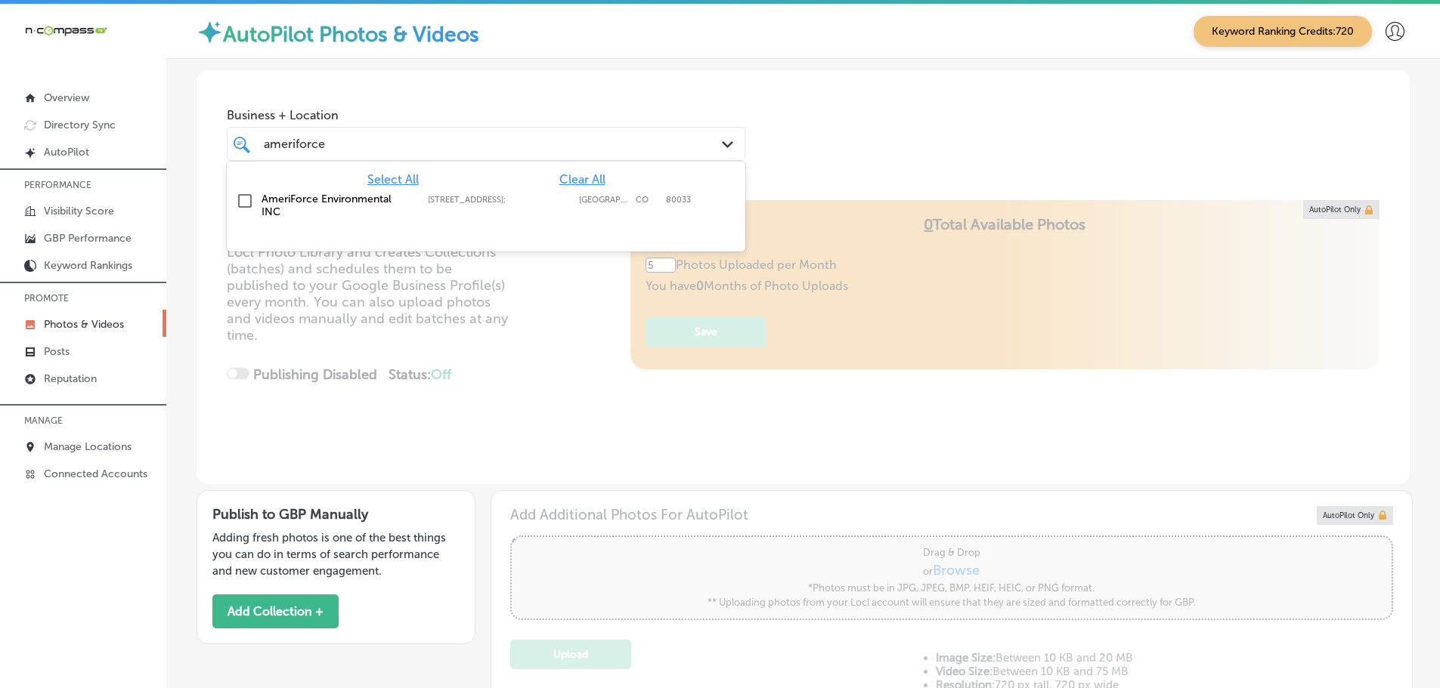
click at [315, 199] on label "AmeriForce Environmental INC" at bounding box center [336, 206] width 151 height 26
type input "ameriforce"
click at [857, 114] on div "Business + Location option [STREET_ADDRESS]; , selected. option [STREET_ADDRESS…" at bounding box center [802, 127] width 1213 height 115
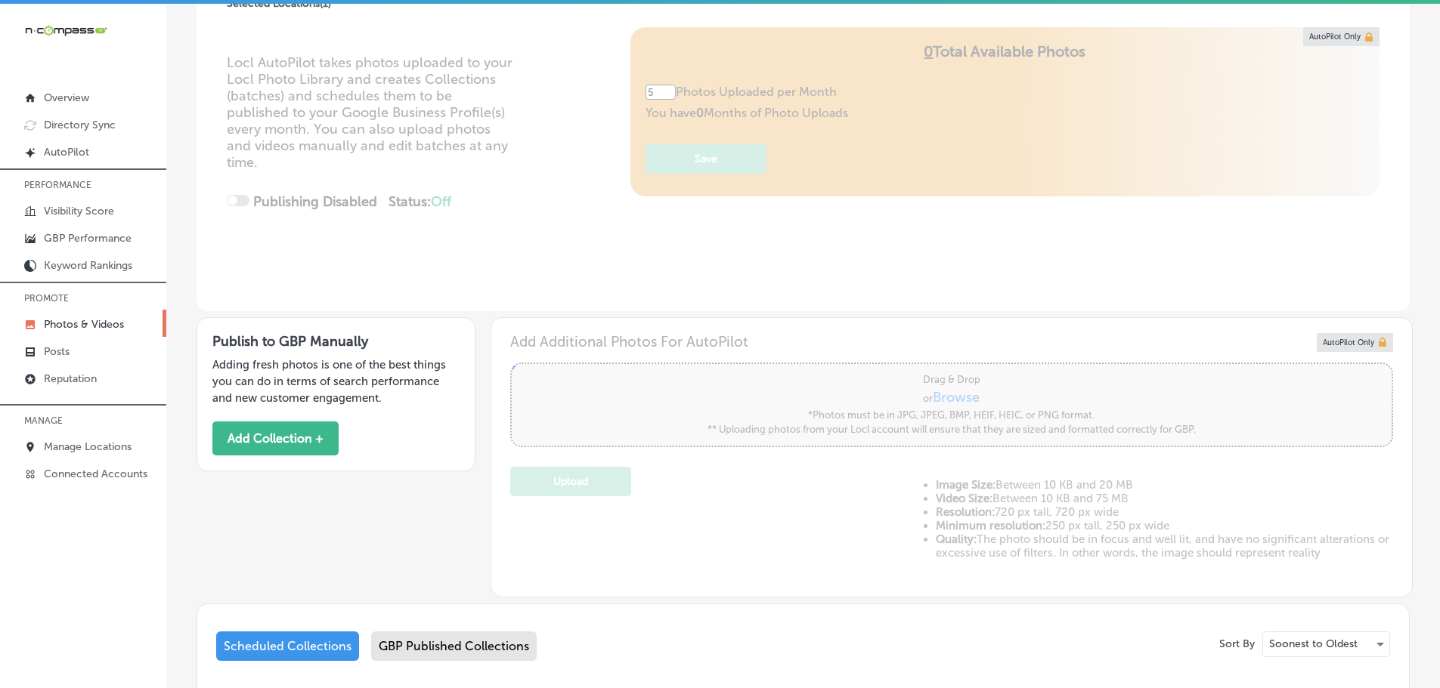
scroll to position [261, 0]
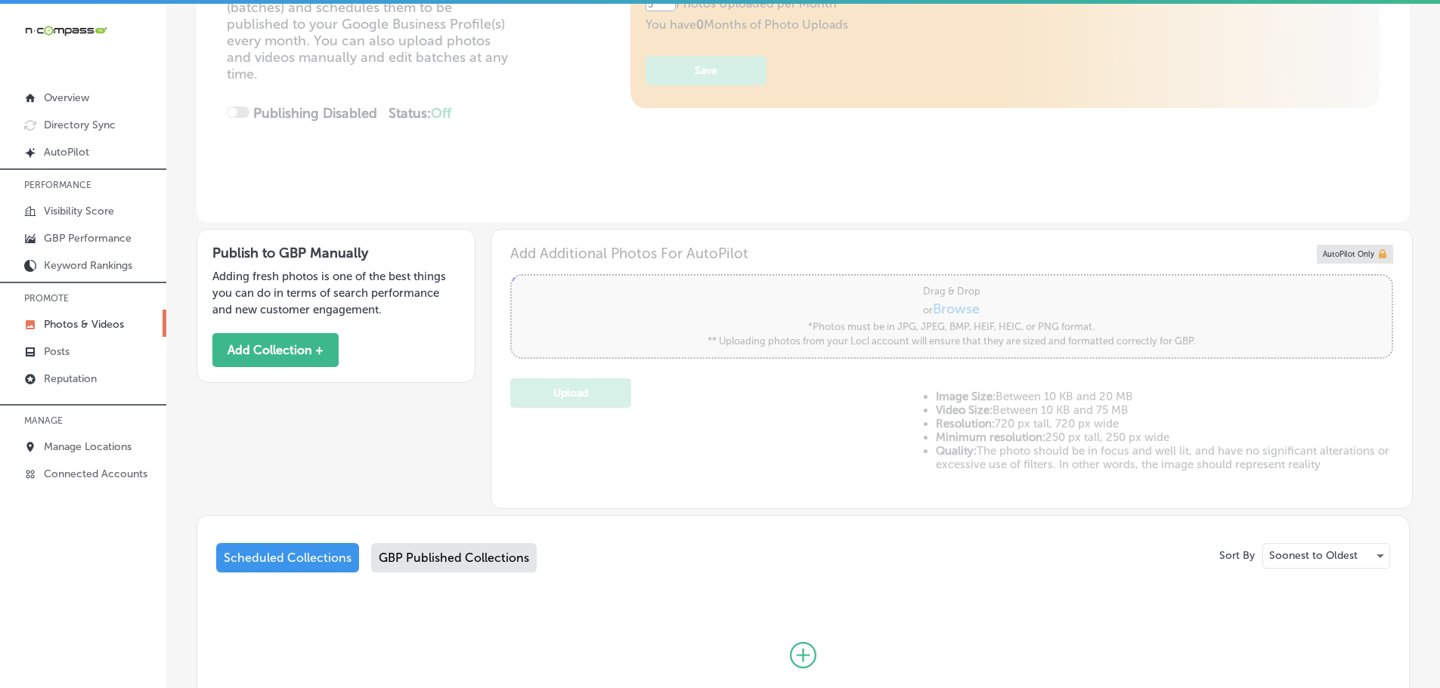
click at [454, 577] on div "Scheduled Collections GBP Published Collections" at bounding box center [803, 561] width 1174 height 36
click at [456, 564] on div "GBP Published Collections" at bounding box center [454, 557] width 166 height 29
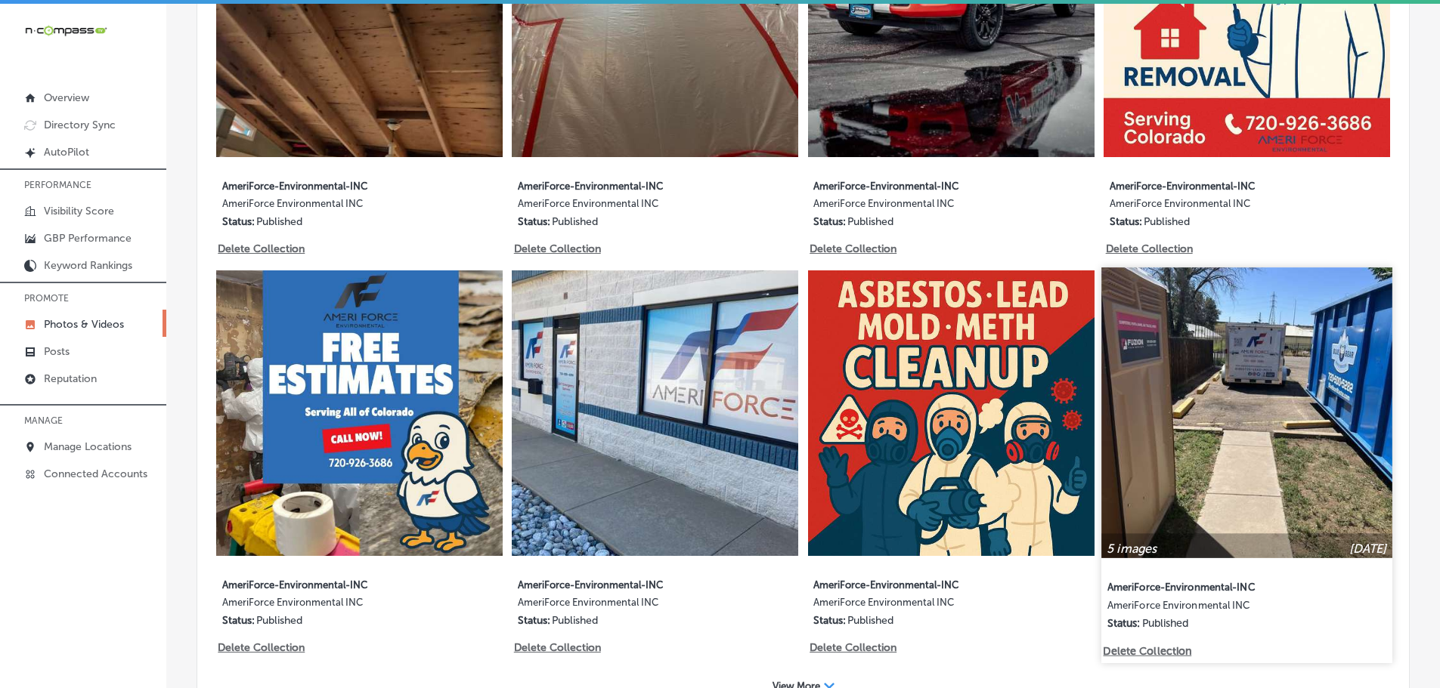
scroll to position [2315, 0]
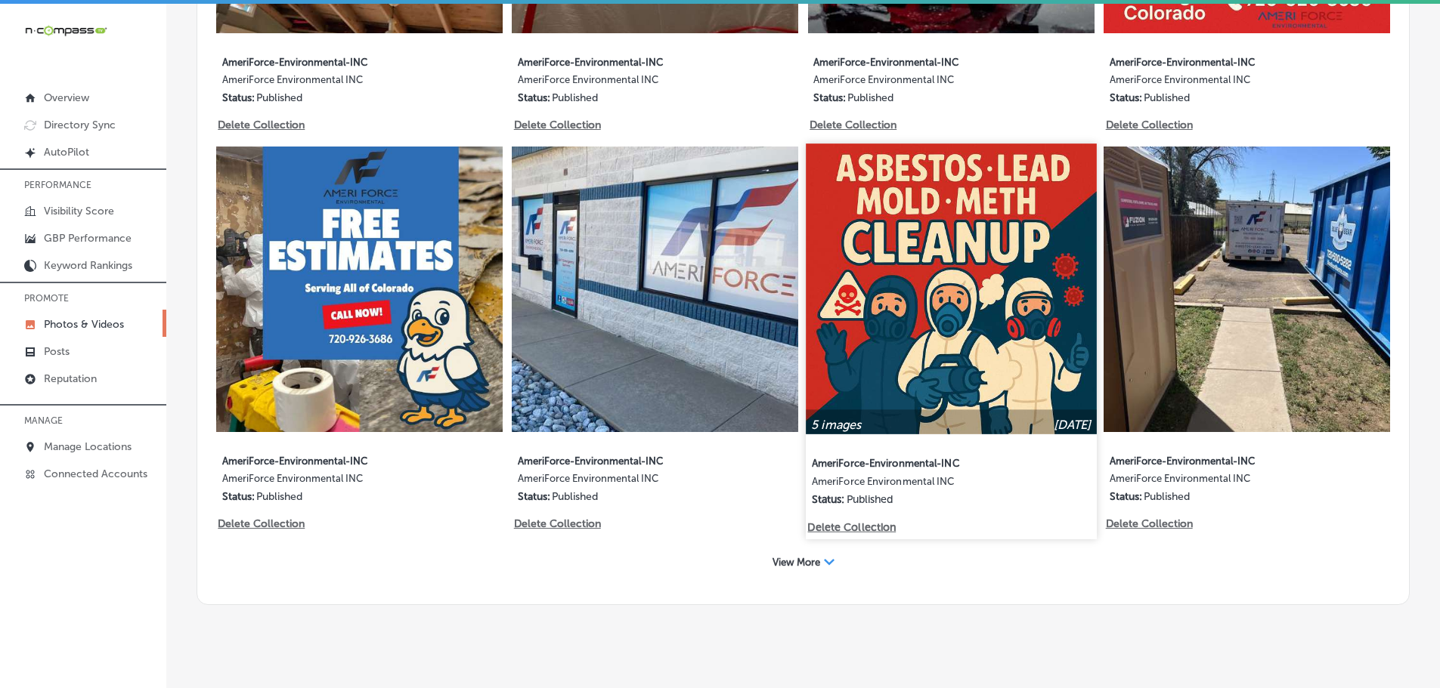
click at [972, 327] on img at bounding box center [951, 289] width 290 height 290
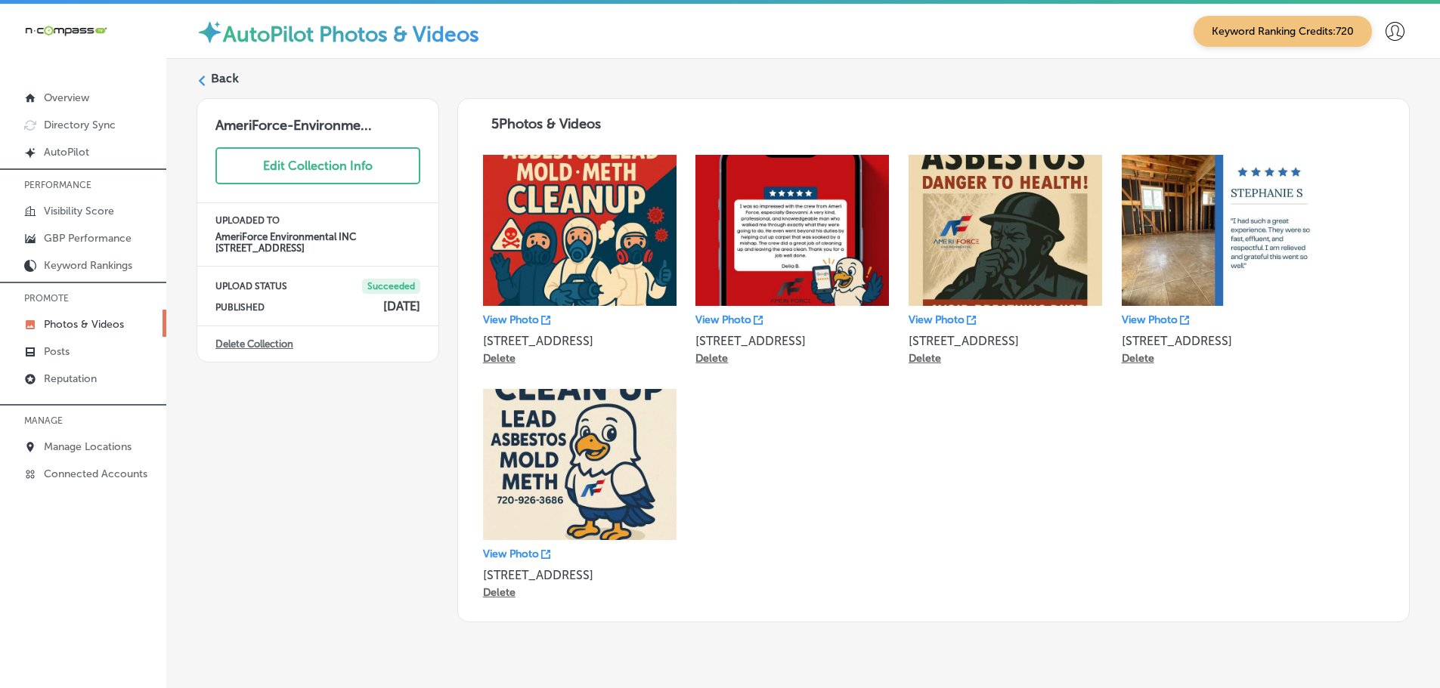
click at [211, 80] on label "Back" at bounding box center [225, 78] width 28 height 17
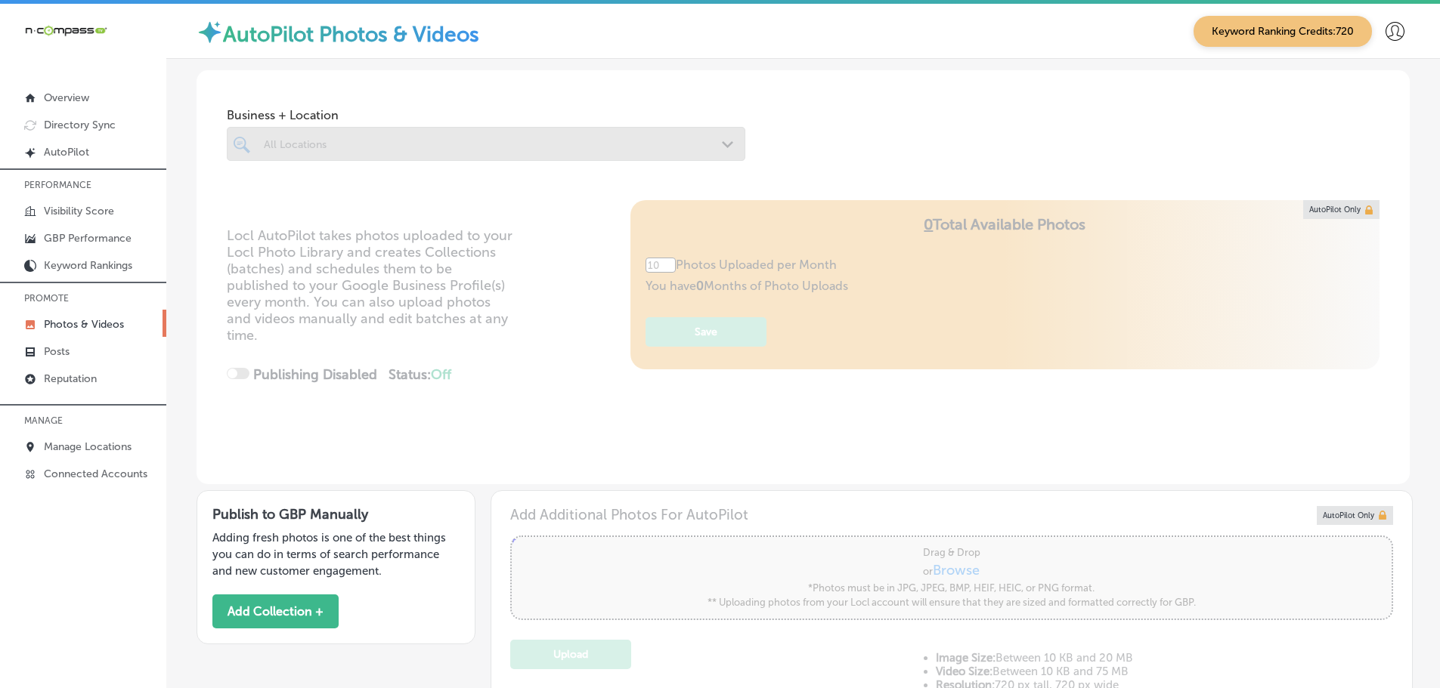
type input "5"
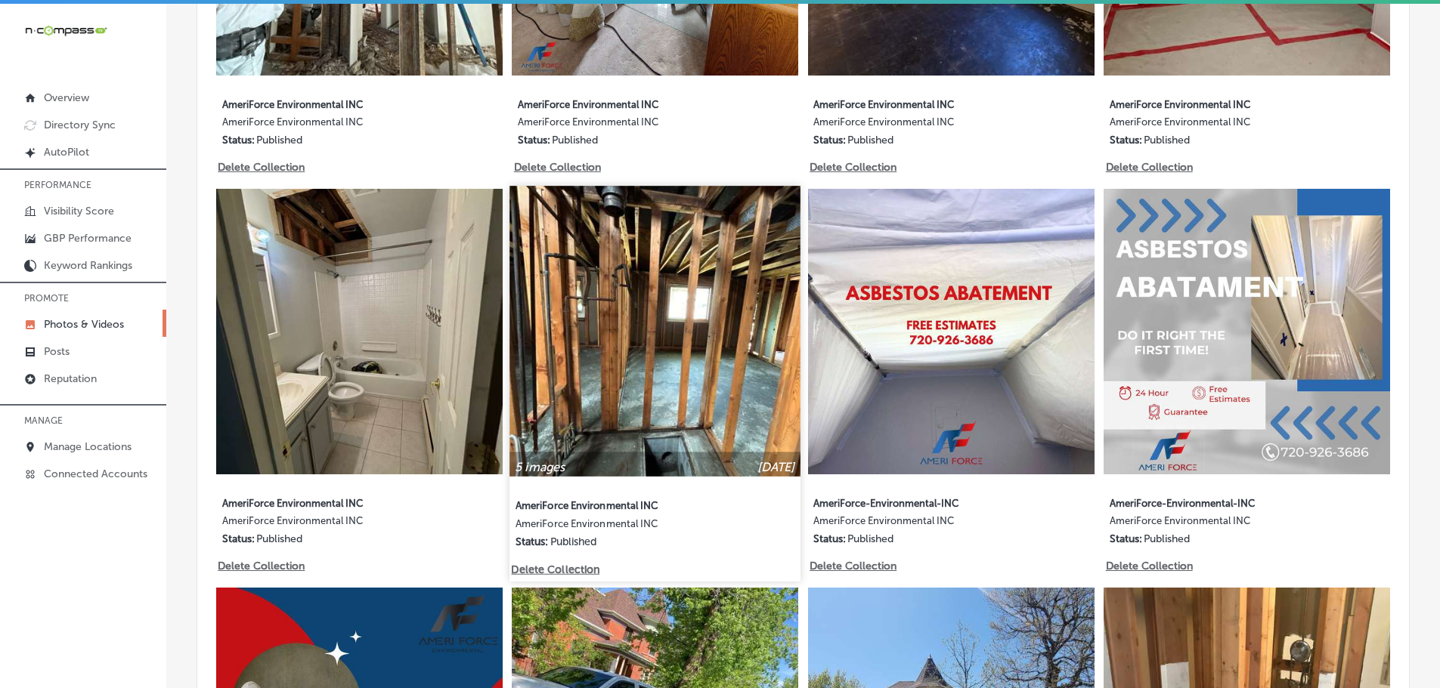
scroll to position [1134, 0]
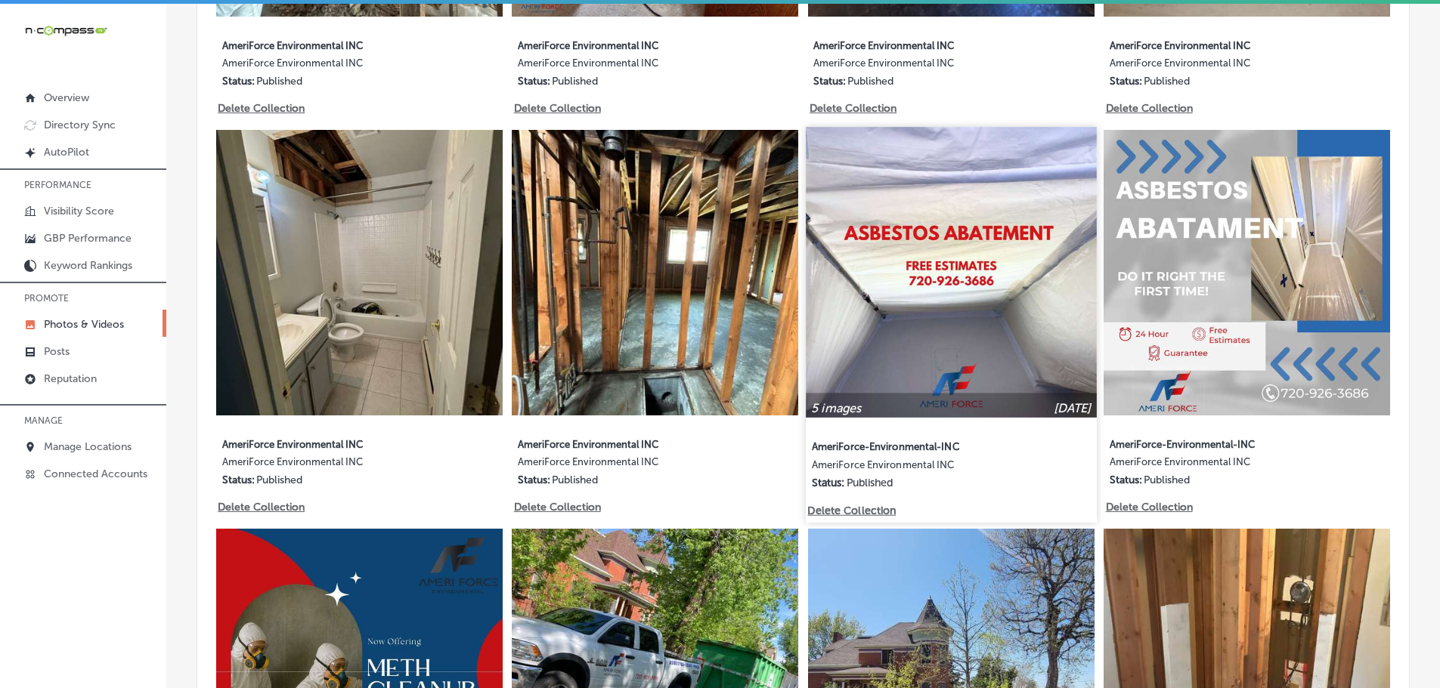
click at [1020, 336] on img at bounding box center [951, 272] width 290 height 290
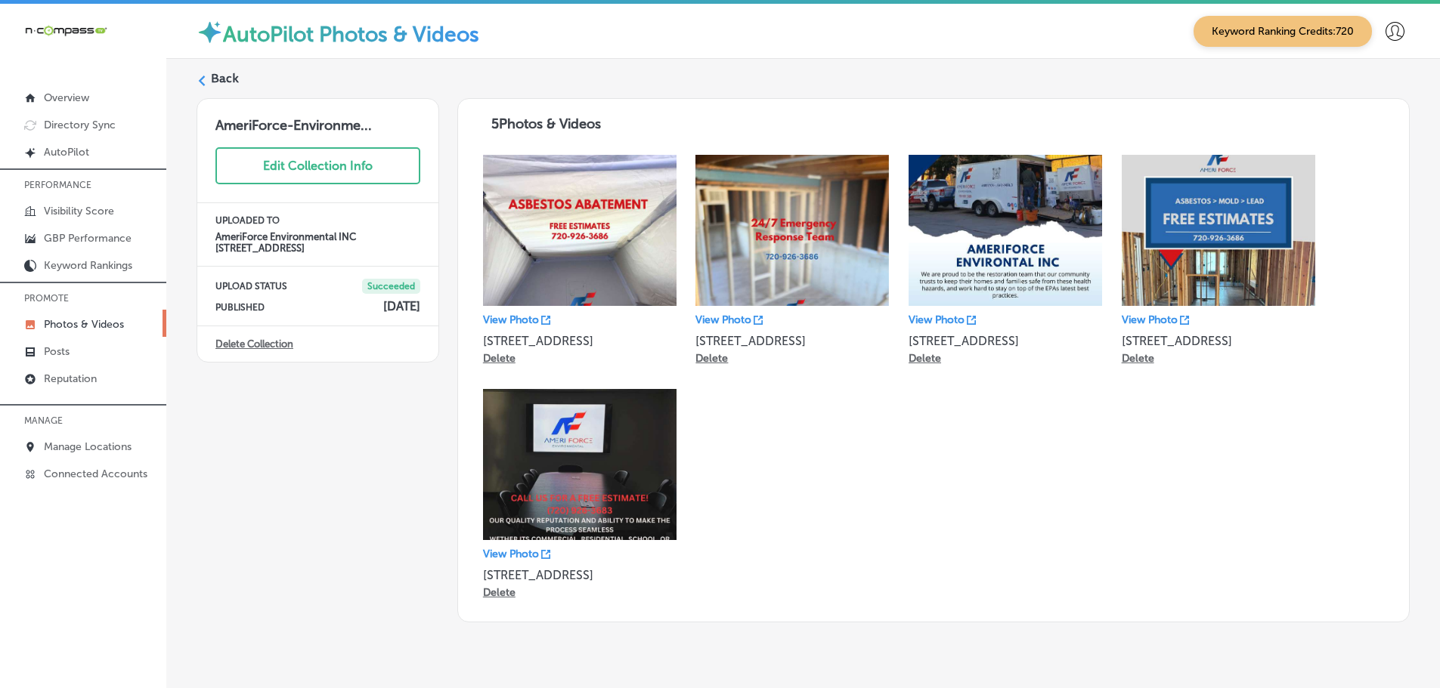
click at [202, 79] on polygon at bounding box center [202, 81] width 7 height 11
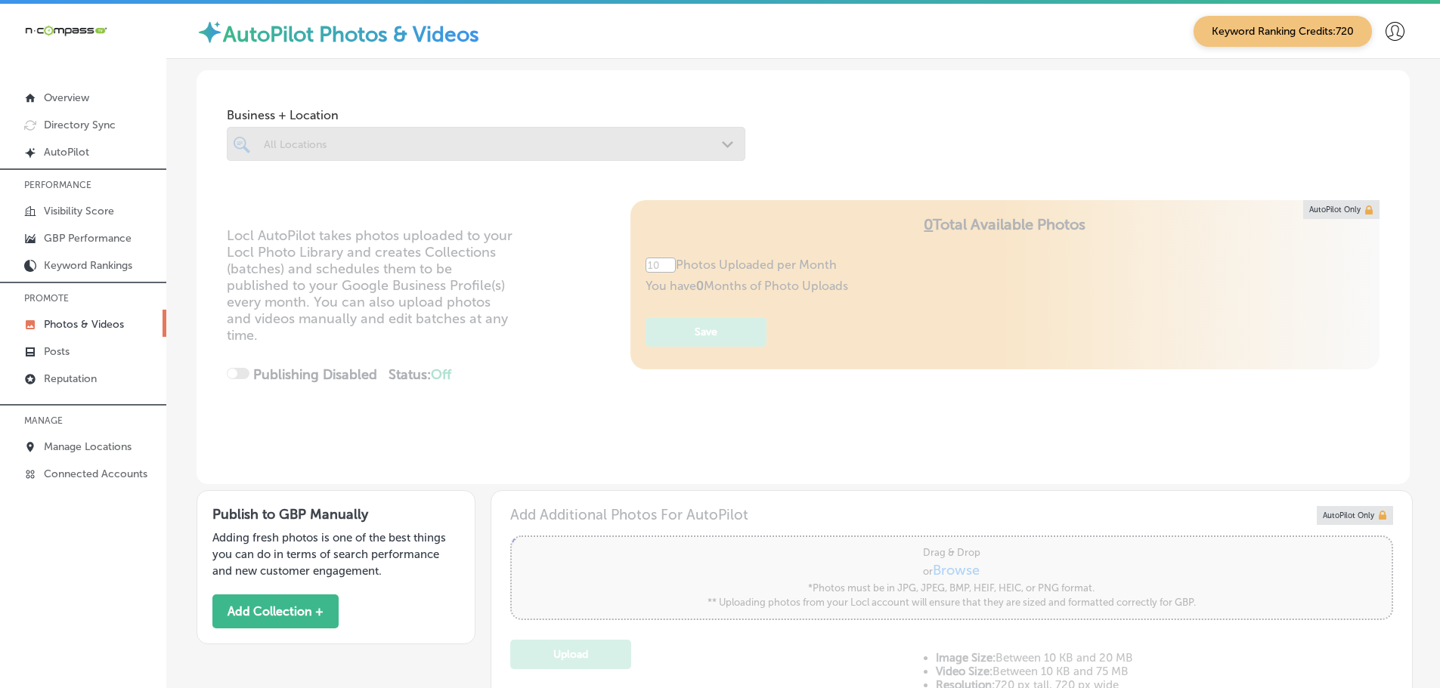
type input "5"
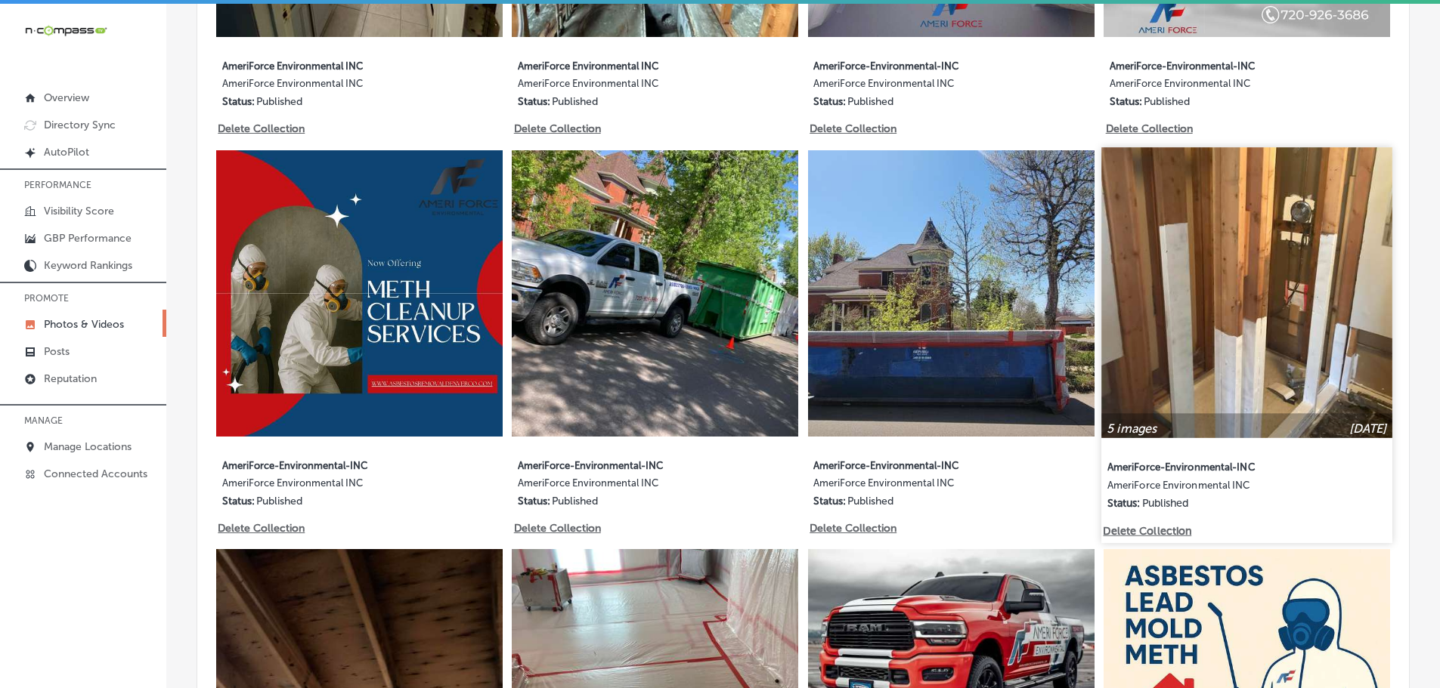
scroll to position [1512, 0]
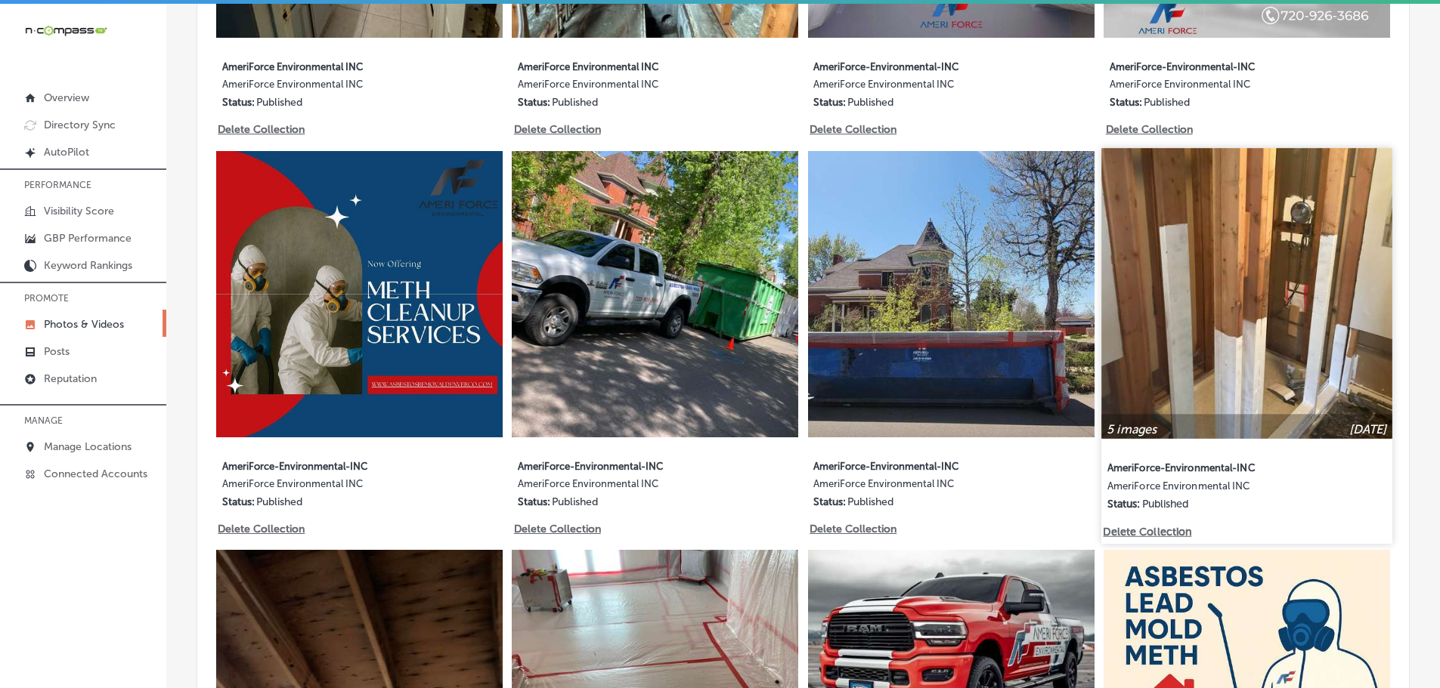
click at [1272, 299] on img at bounding box center [1247, 293] width 290 height 290
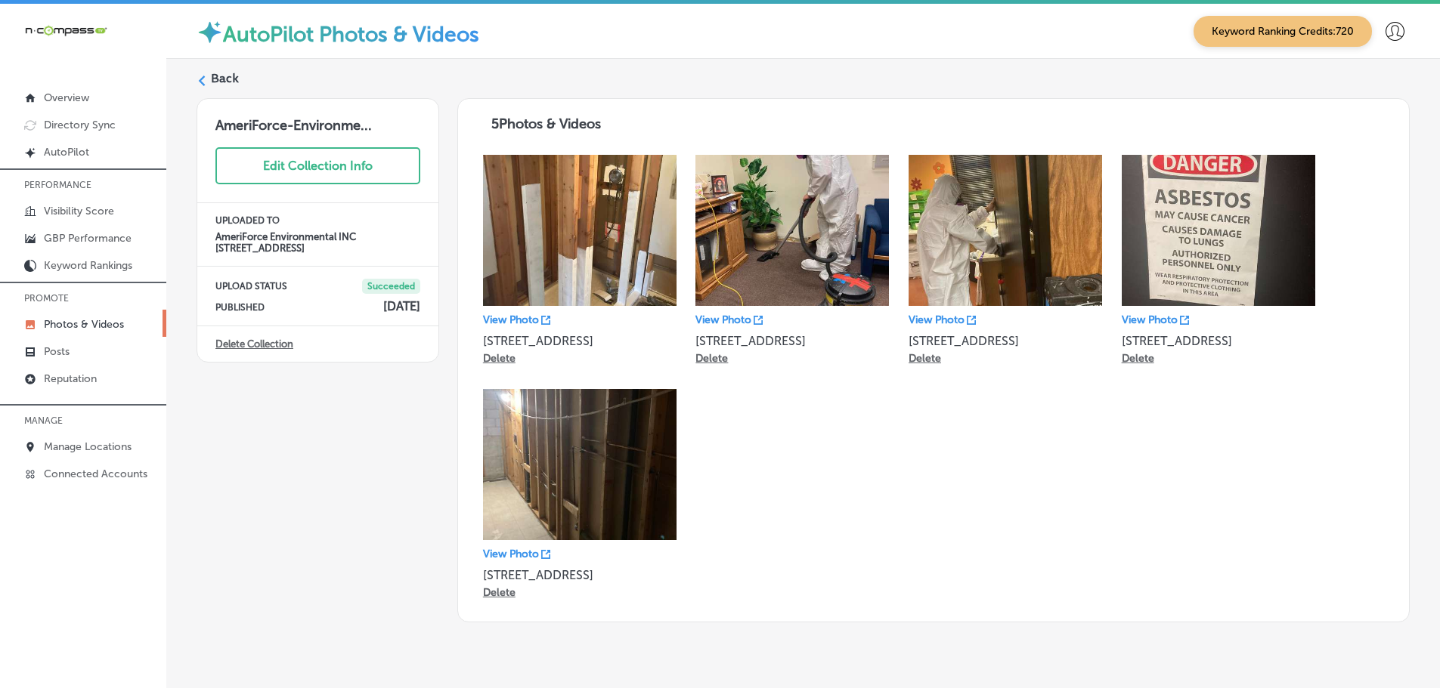
click at [202, 78] on polygon at bounding box center [202, 81] width 7 height 11
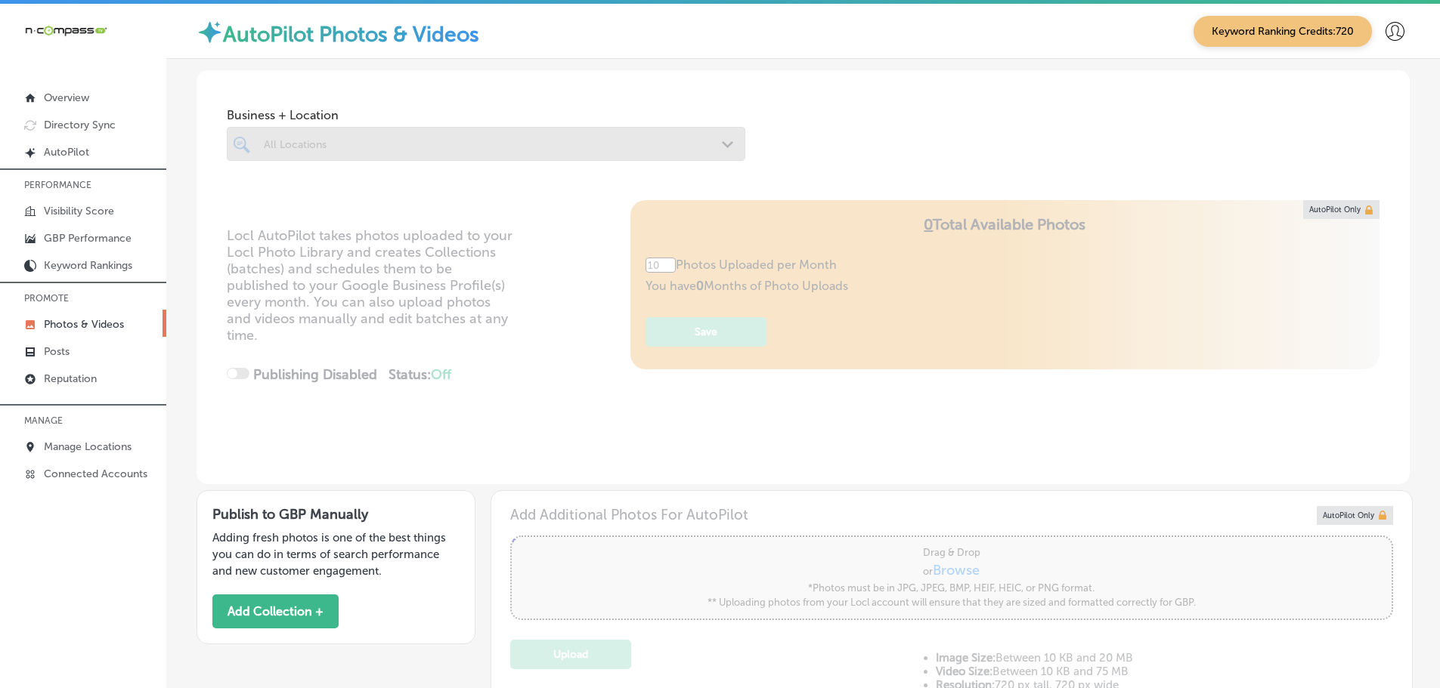
type input "5"
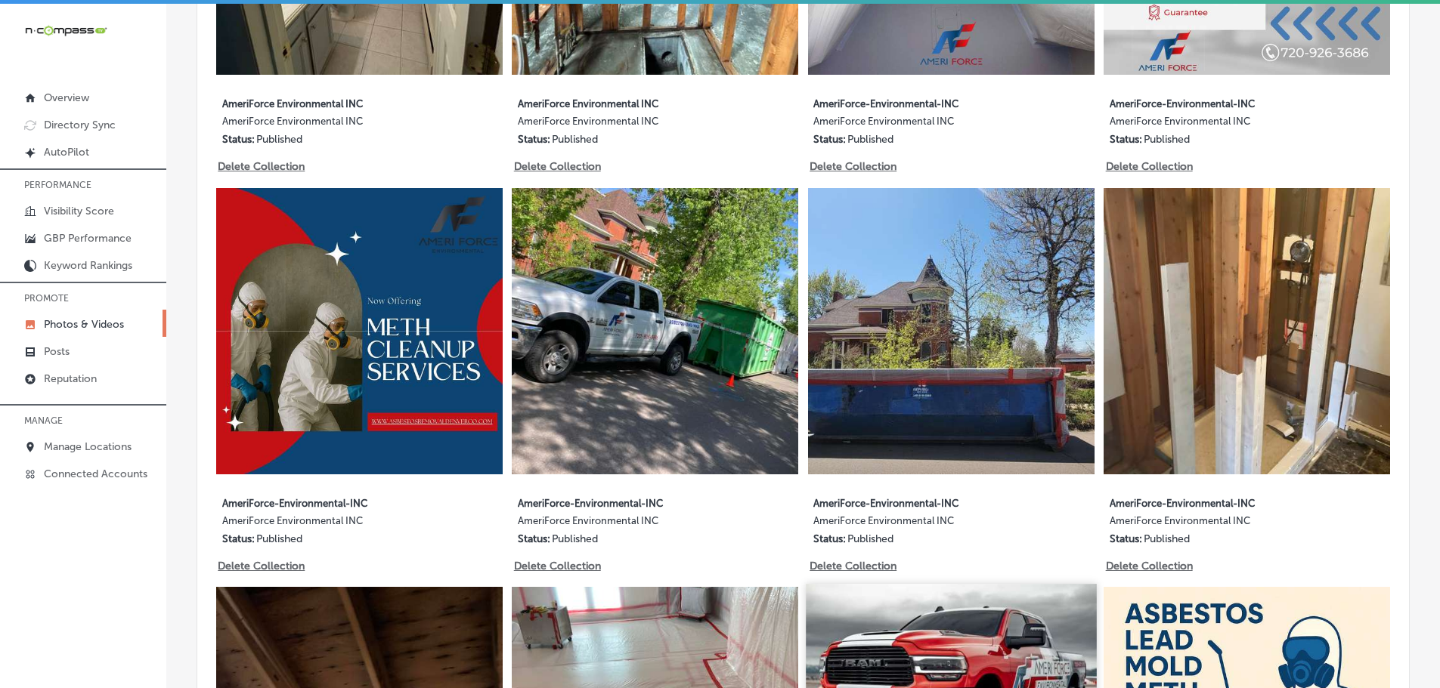
scroll to position [1814, 0]
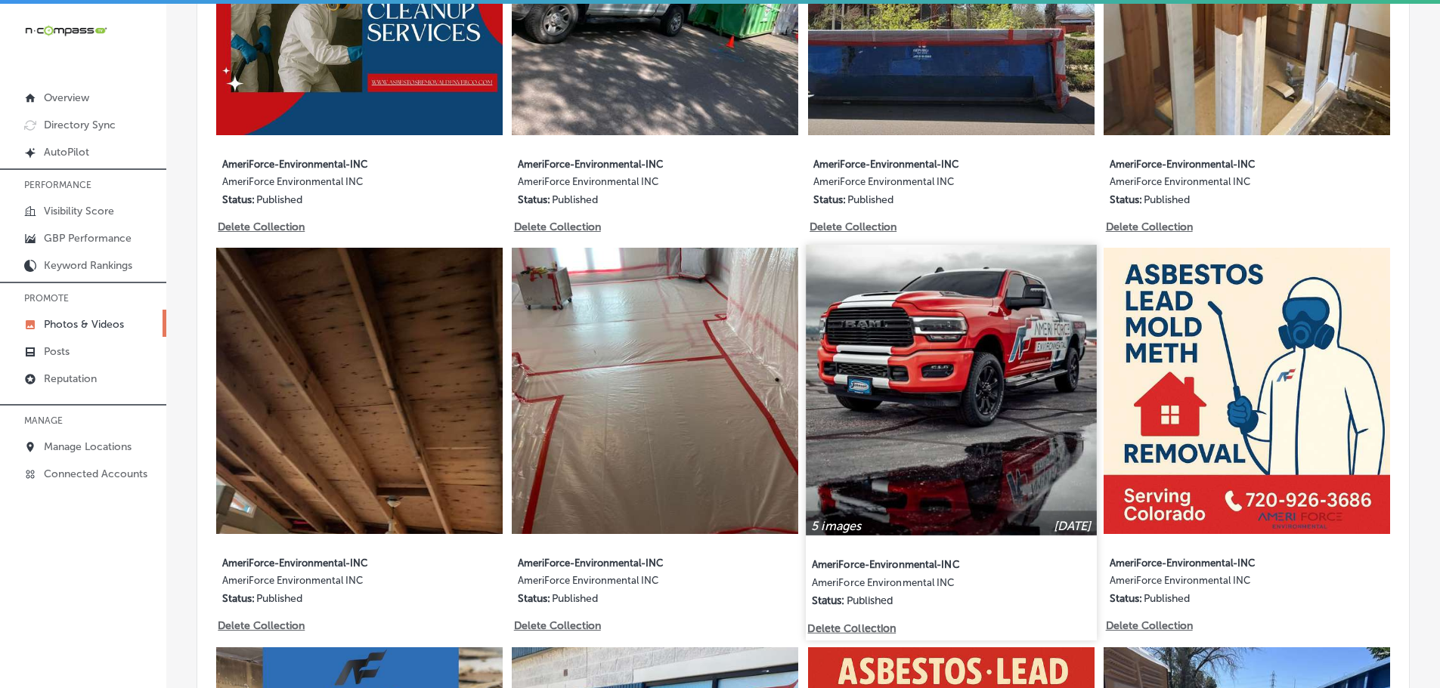
click at [900, 424] on img at bounding box center [951, 391] width 290 height 290
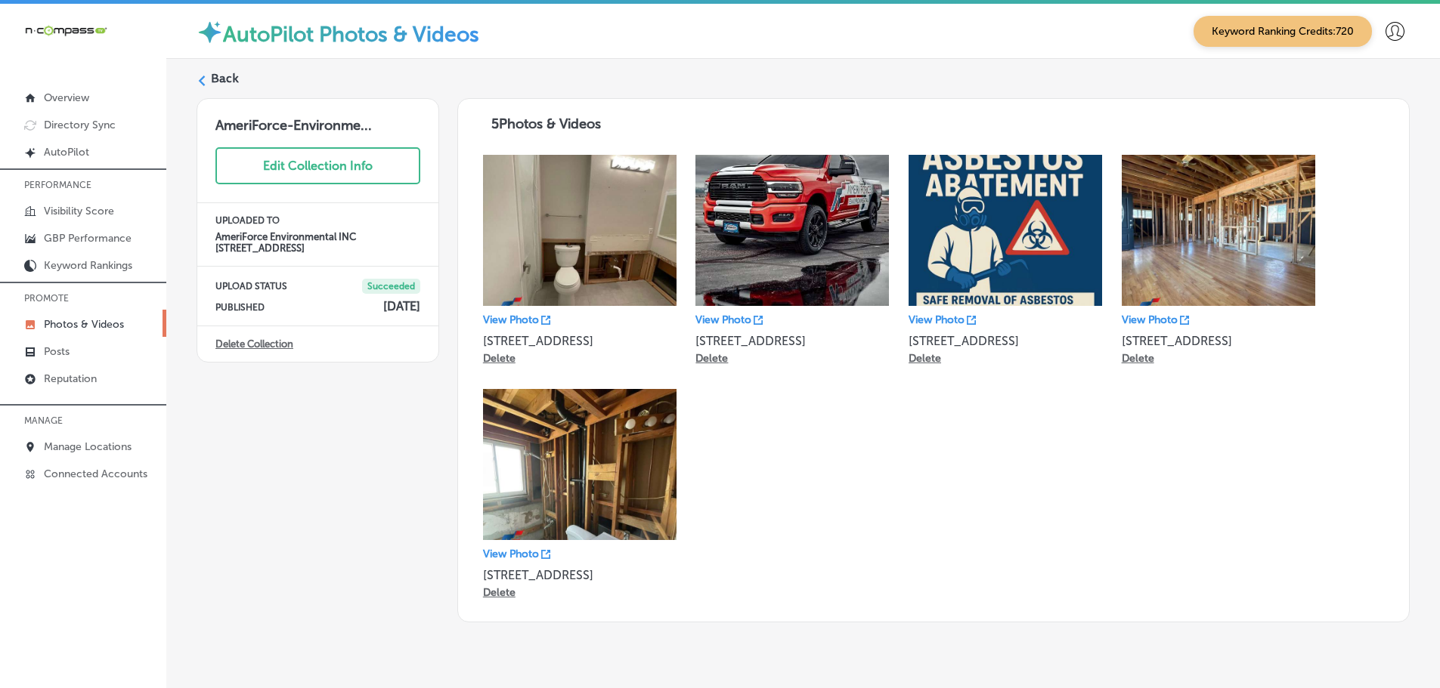
click at [204, 81] on icon at bounding box center [201, 81] width 11 height 11
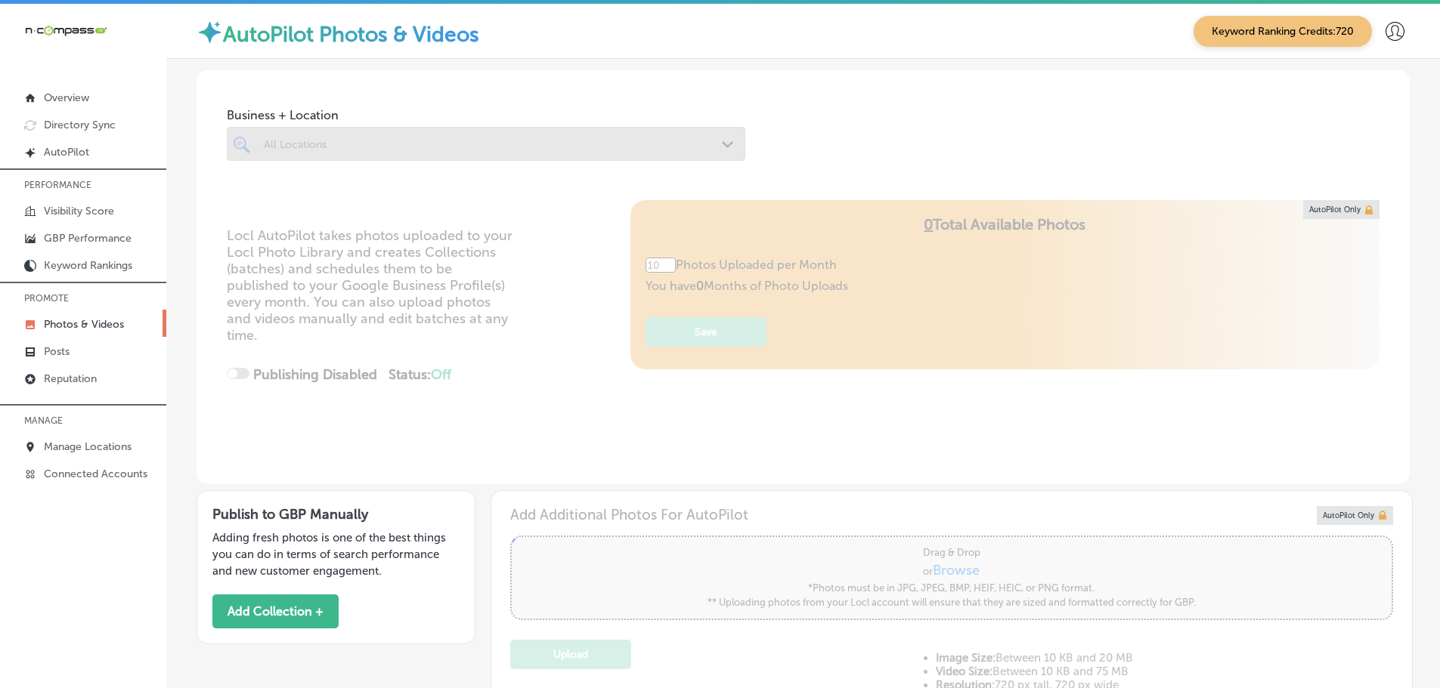
scroll to position [605, 0]
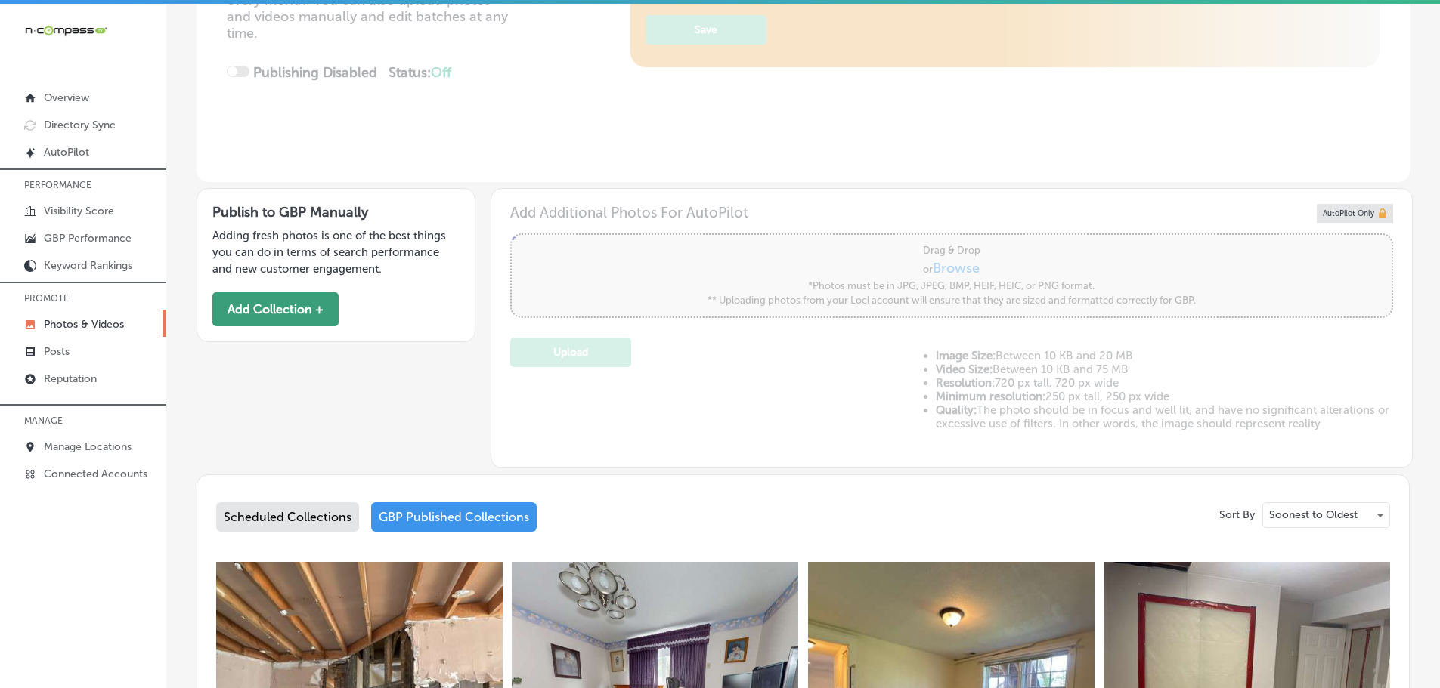
type input "5"
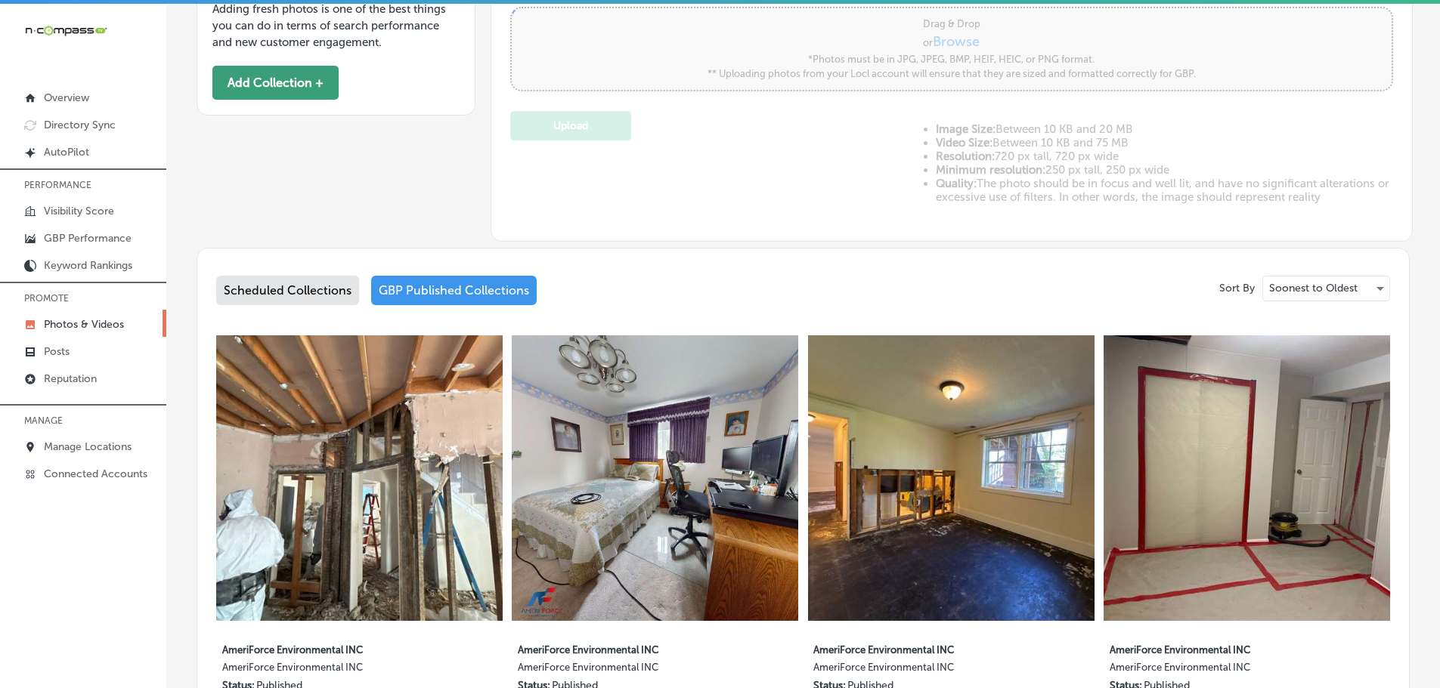
click at [289, 90] on button "Add Collection +" at bounding box center [275, 83] width 126 height 34
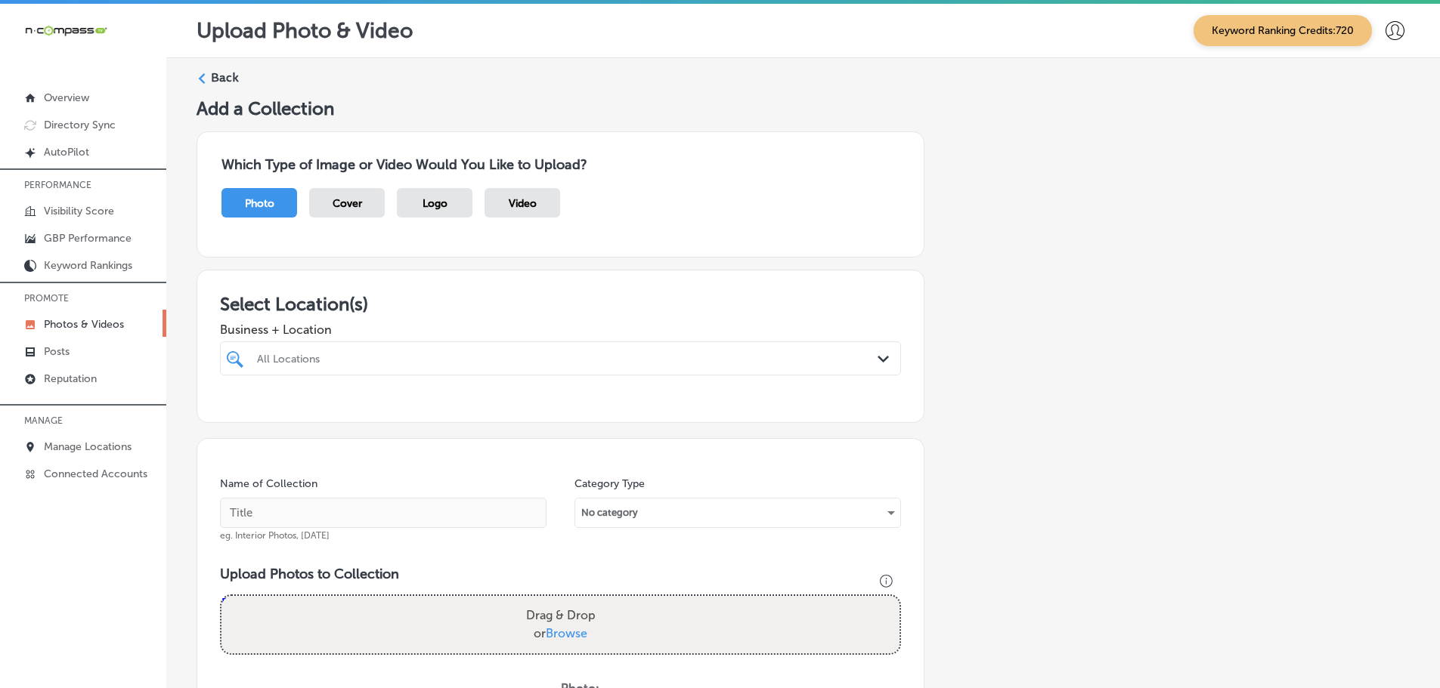
click at [843, 360] on div "All Locations" at bounding box center [568, 358] width 622 height 13
click at [345, 410] on label "AmeriForce Environmental INC" at bounding box center [355, 413] width 200 height 13
type input "ameriforce"
click at [514, 292] on div "Select Location(s) Business + Location option [STREET_ADDRESS]; , selected. opt…" at bounding box center [560, 346] width 728 height 153
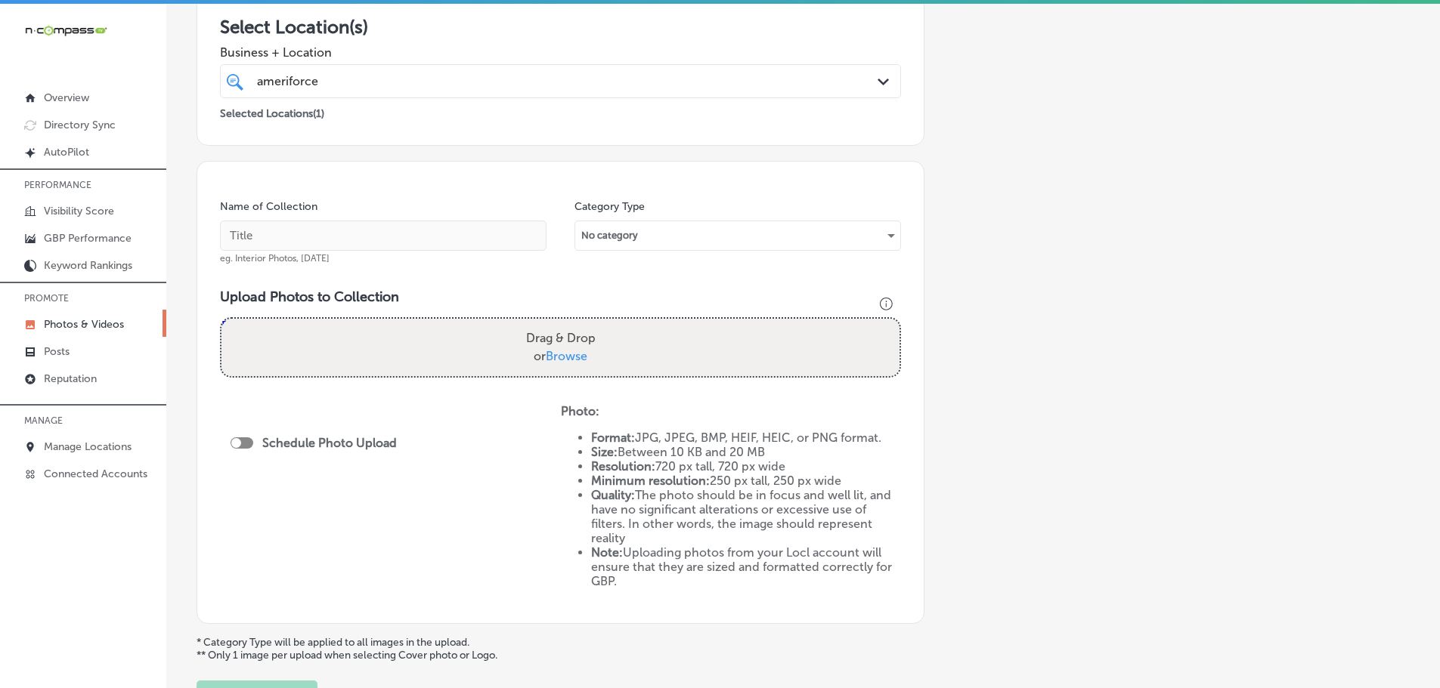
scroll to position [302, 0]
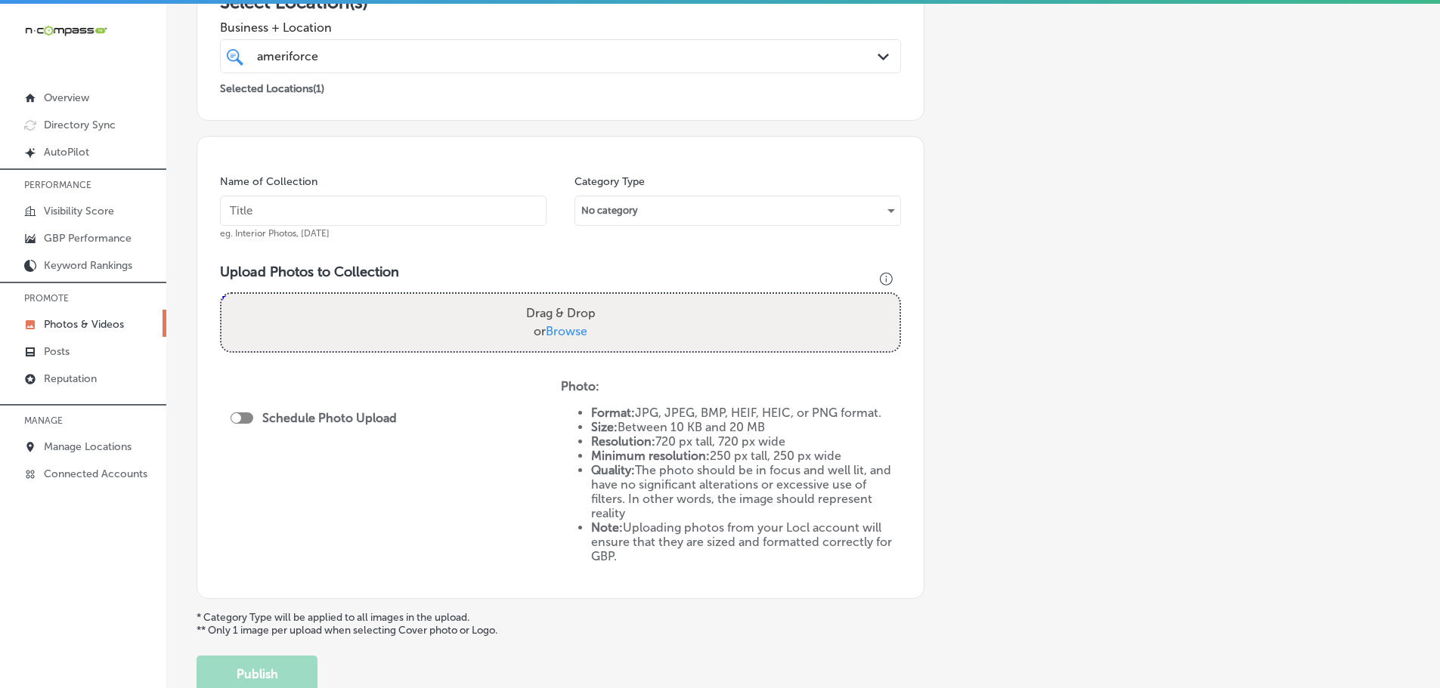
click at [573, 342] on label "Drag & Drop or Browse" at bounding box center [561, 323] width 82 height 48
click at [573, 299] on input "Drag & Drop or Browse" at bounding box center [560, 296] width 678 height 5
type input "C:\fakepath\514415571_757397483501848_2831102356418139703_n.jpg"
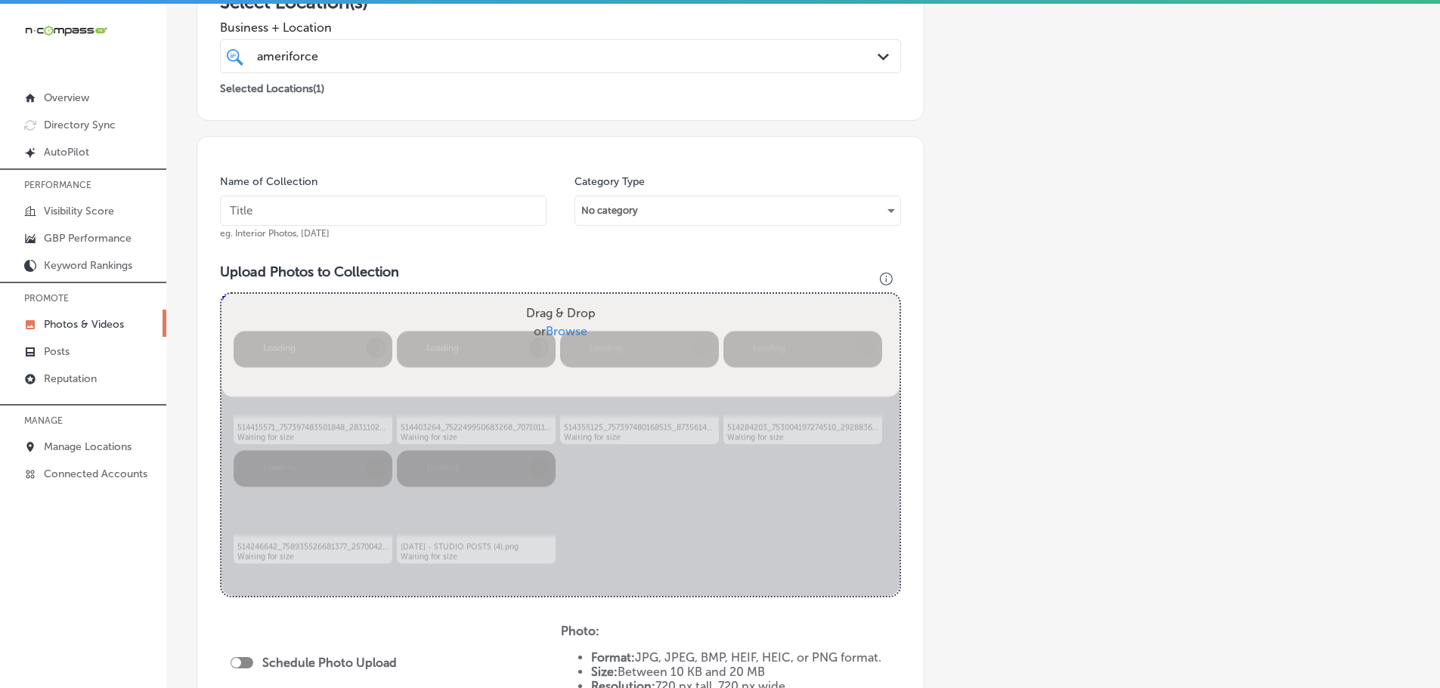
click at [369, 219] on input "text" at bounding box center [383, 211] width 326 height 30
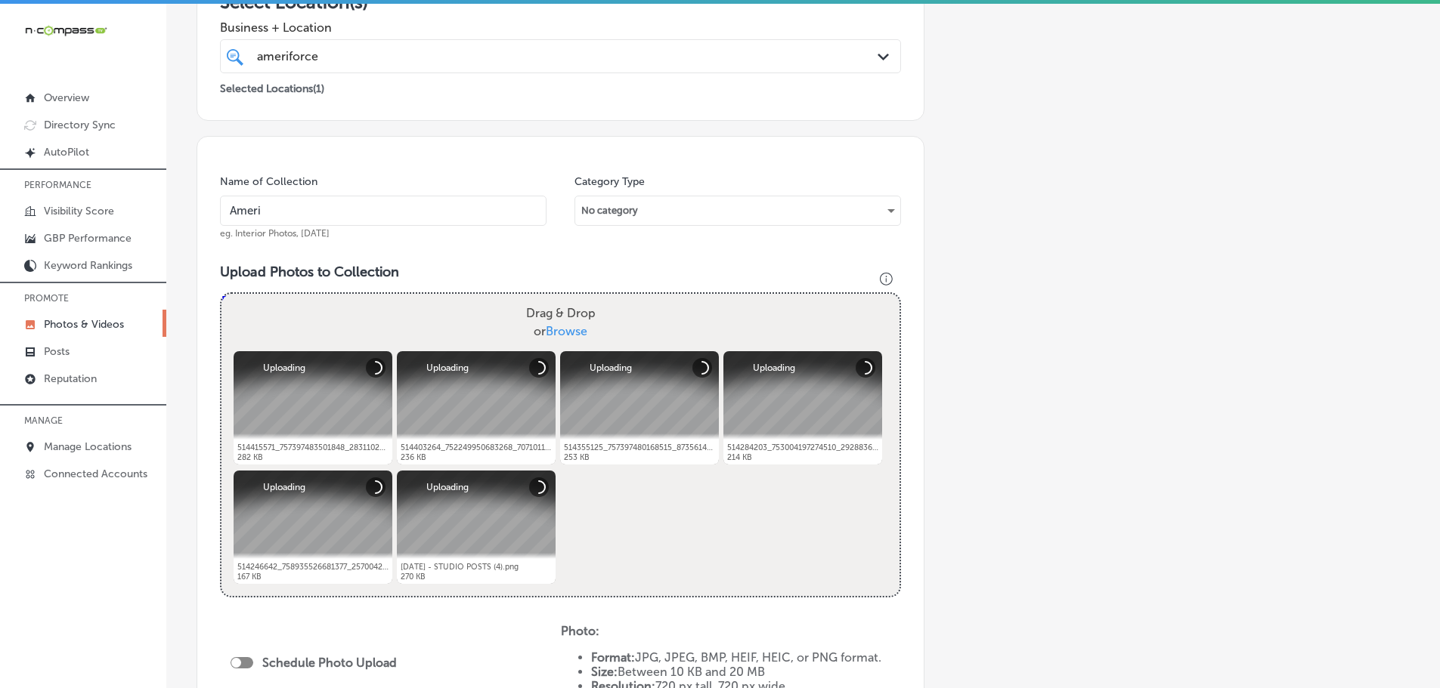
type input "AmeriForce Environmental INC"
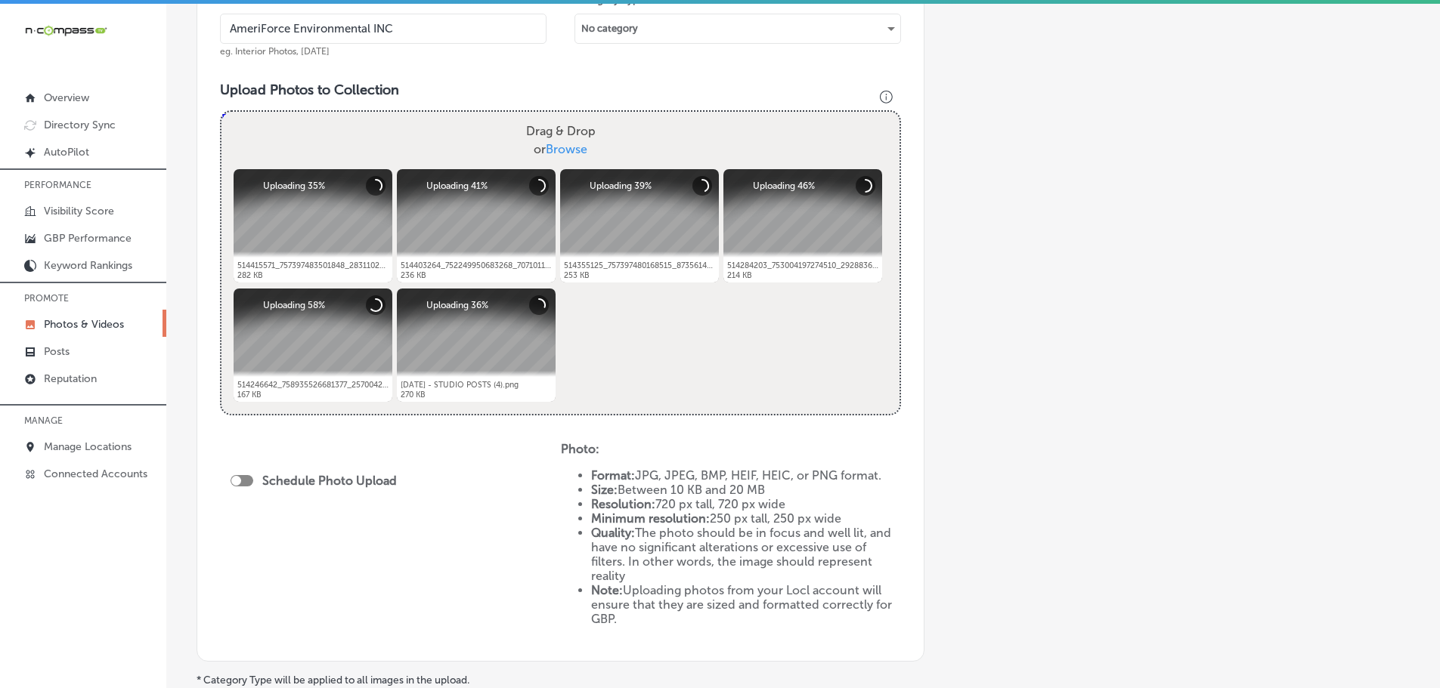
scroll to position [529, 0]
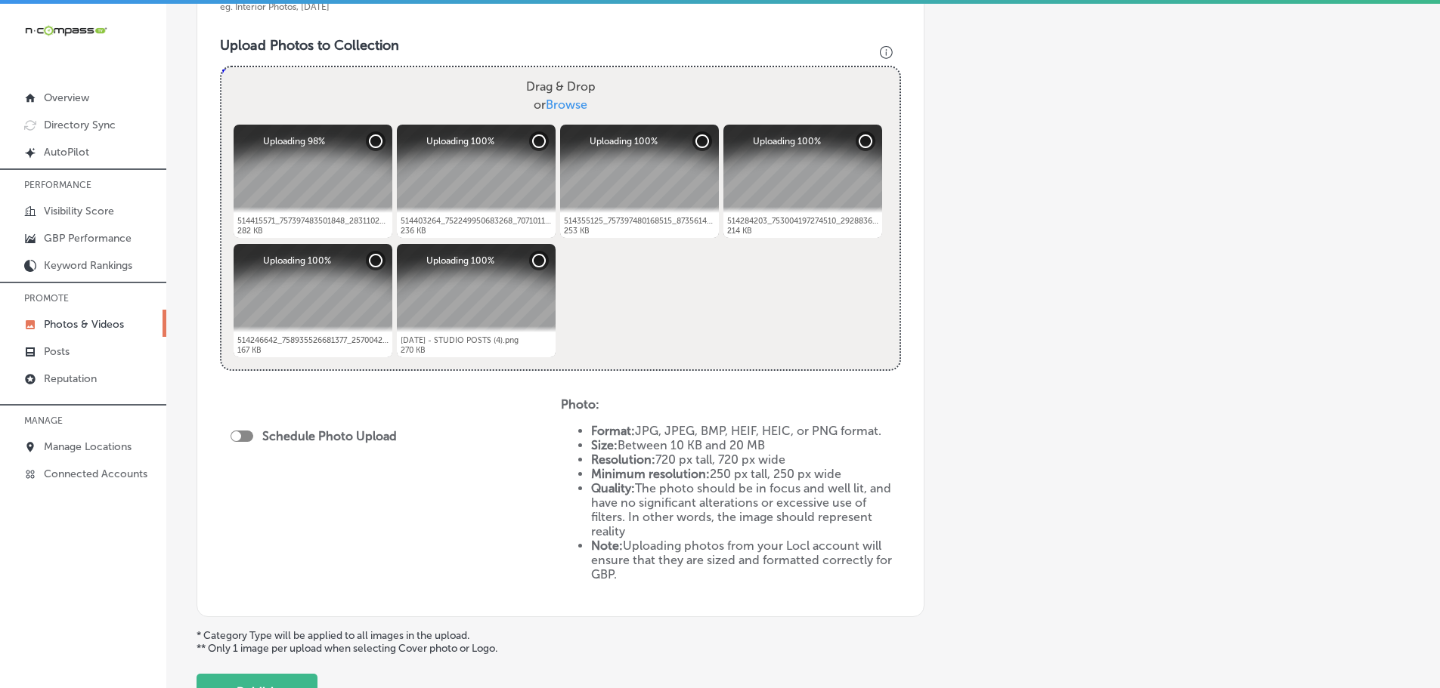
click at [239, 434] on div at bounding box center [236, 437] width 10 height 10
checkbox input "true"
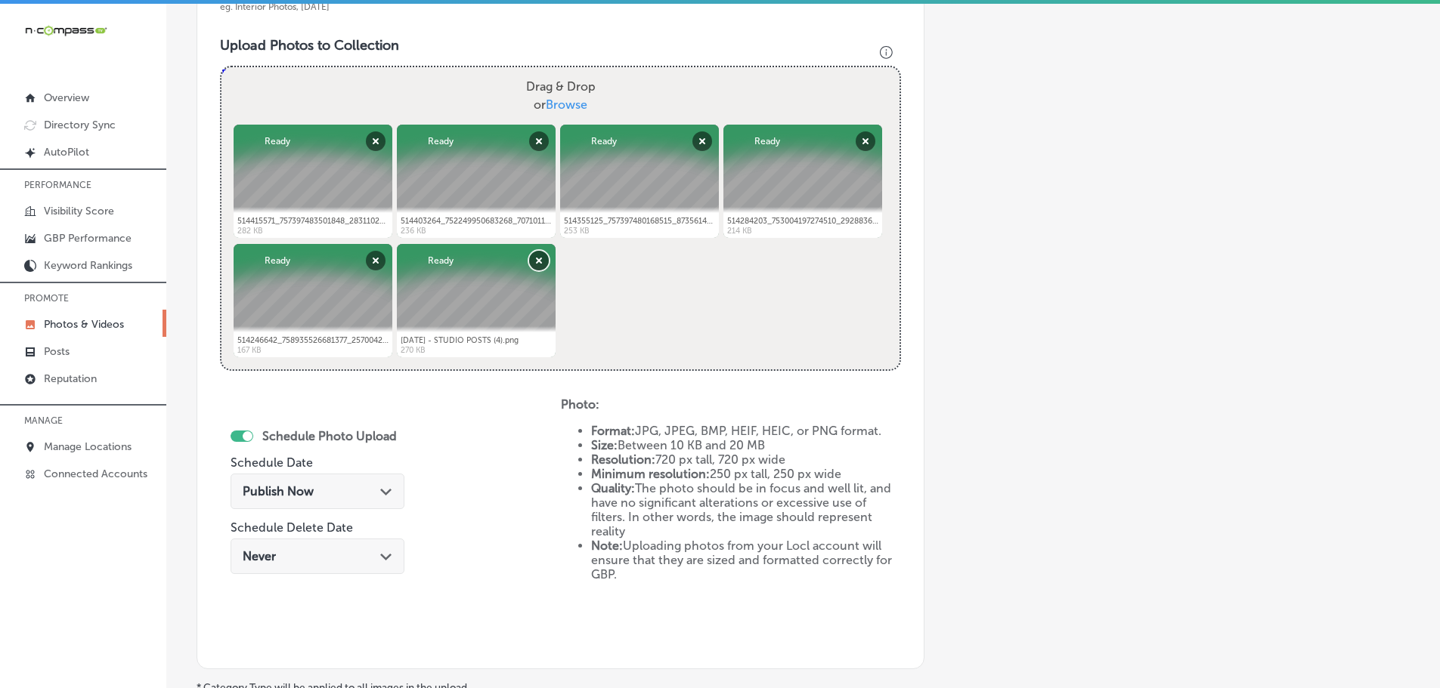
click at [539, 258] on button "Remove" at bounding box center [539, 261] width 20 height 20
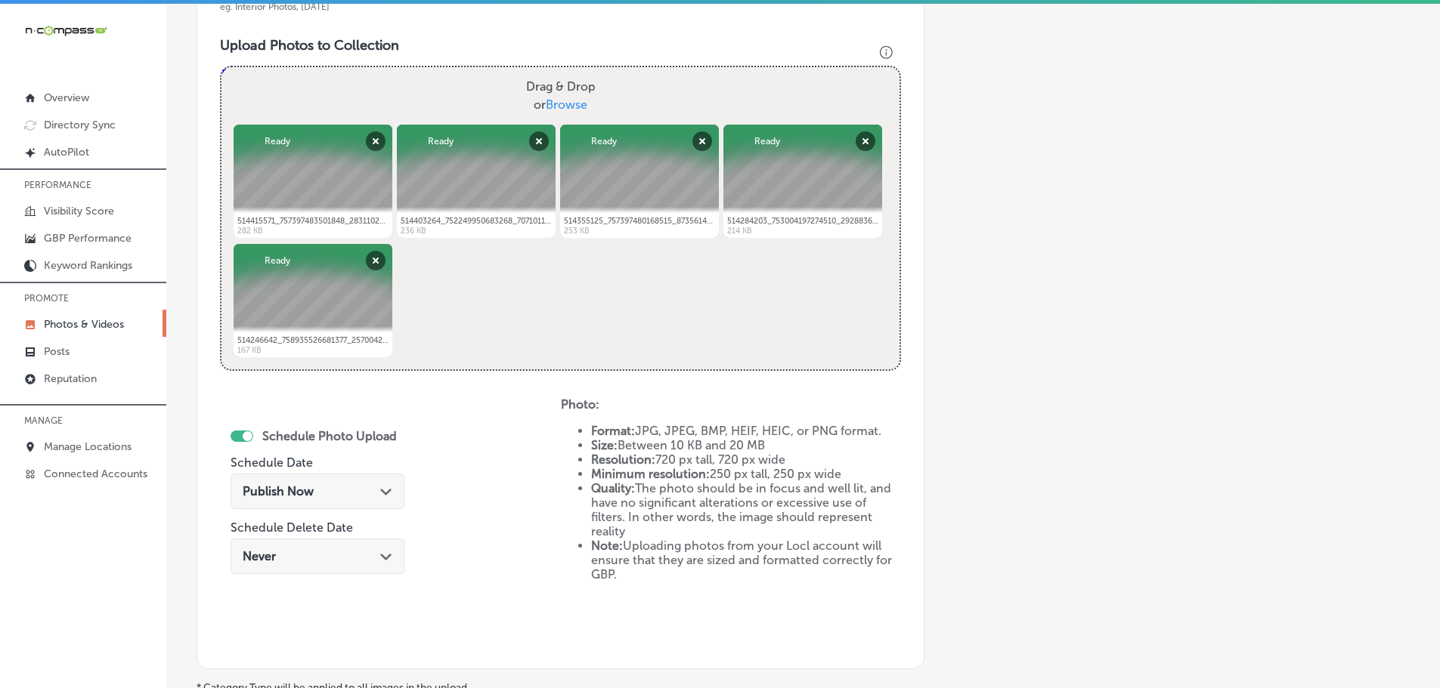
click at [382, 484] on div "Path Created with Sketch." at bounding box center [386, 490] width 12 height 12
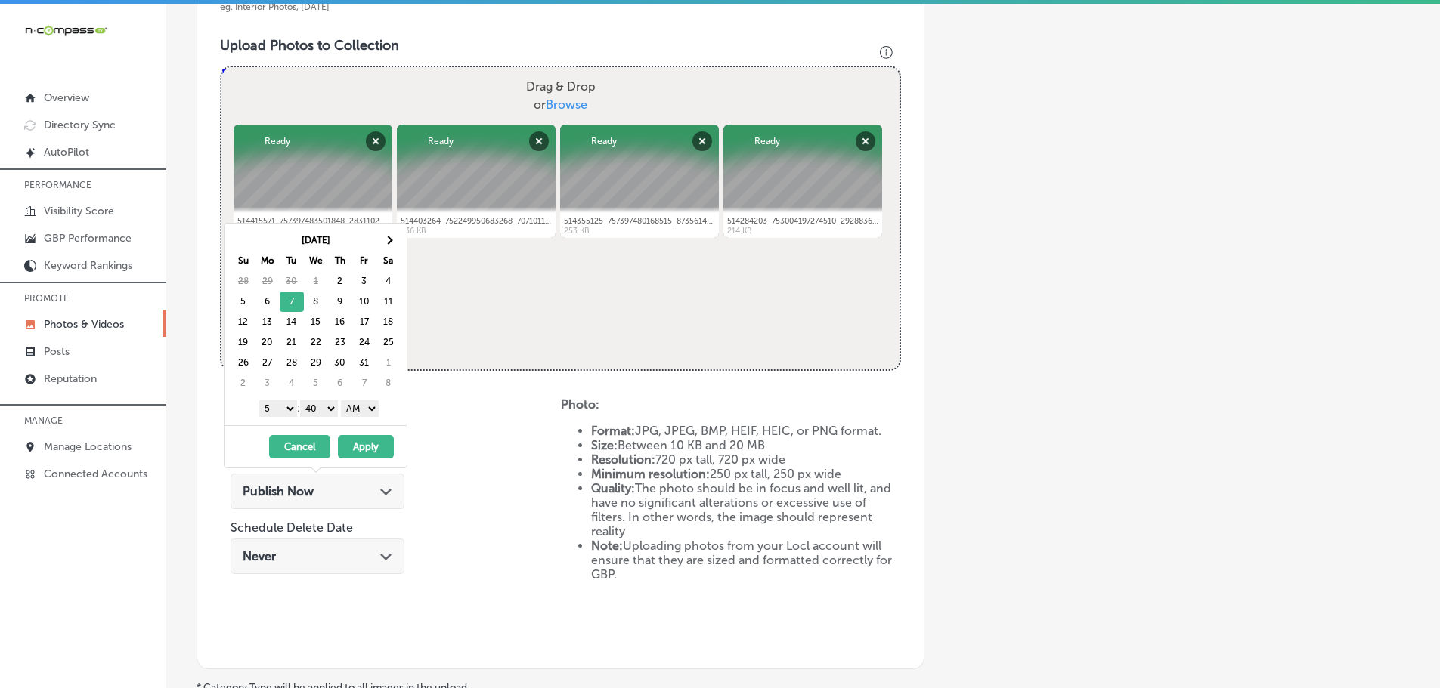
click at [277, 407] on select "1 2 3 4 5 6 7 8 9 10 11 12" at bounding box center [278, 409] width 38 height 17
drag, startPoint x: 319, startPoint y: 410, endPoint x: 324, endPoint y: 416, distance: 8.0
click at [319, 410] on select "00 10 20 30 40 50" at bounding box center [319, 409] width 38 height 17
drag, startPoint x: 362, startPoint y: 406, endPoint x: 362, endPoint y: 415, distance: 9.1
click at [362, 406] on select "AM PM" at bounding box center [360, 409] width 38 height 17
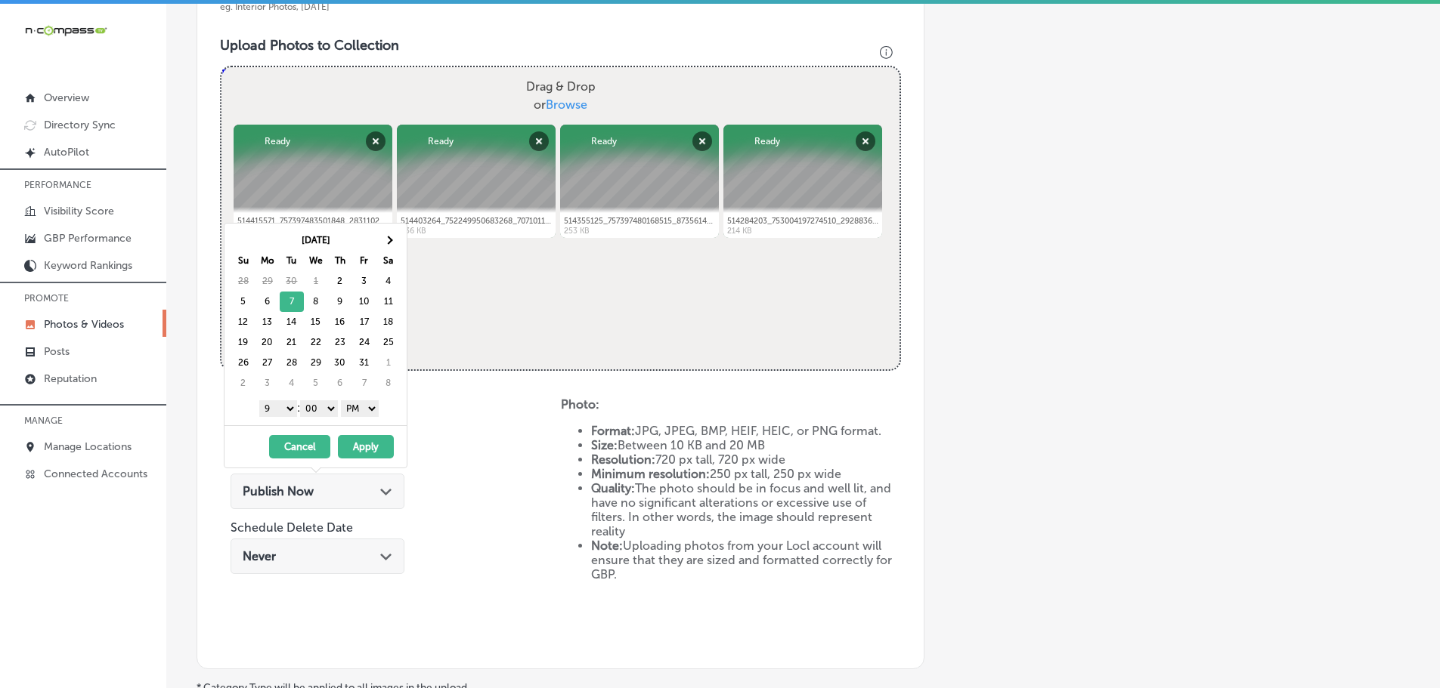
click at [369, 441] on button "Apply" at bounding box center [366, 446] width 56 height 23
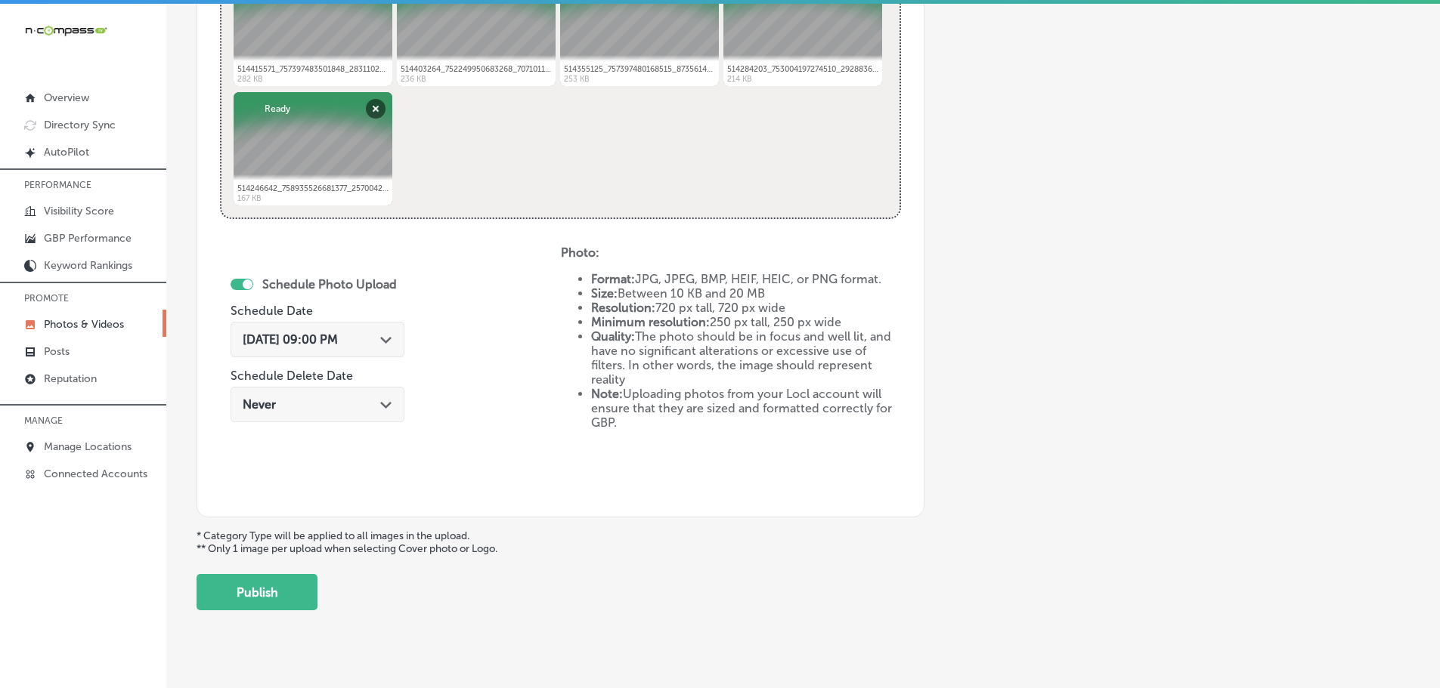
scroll to position [702, 0]
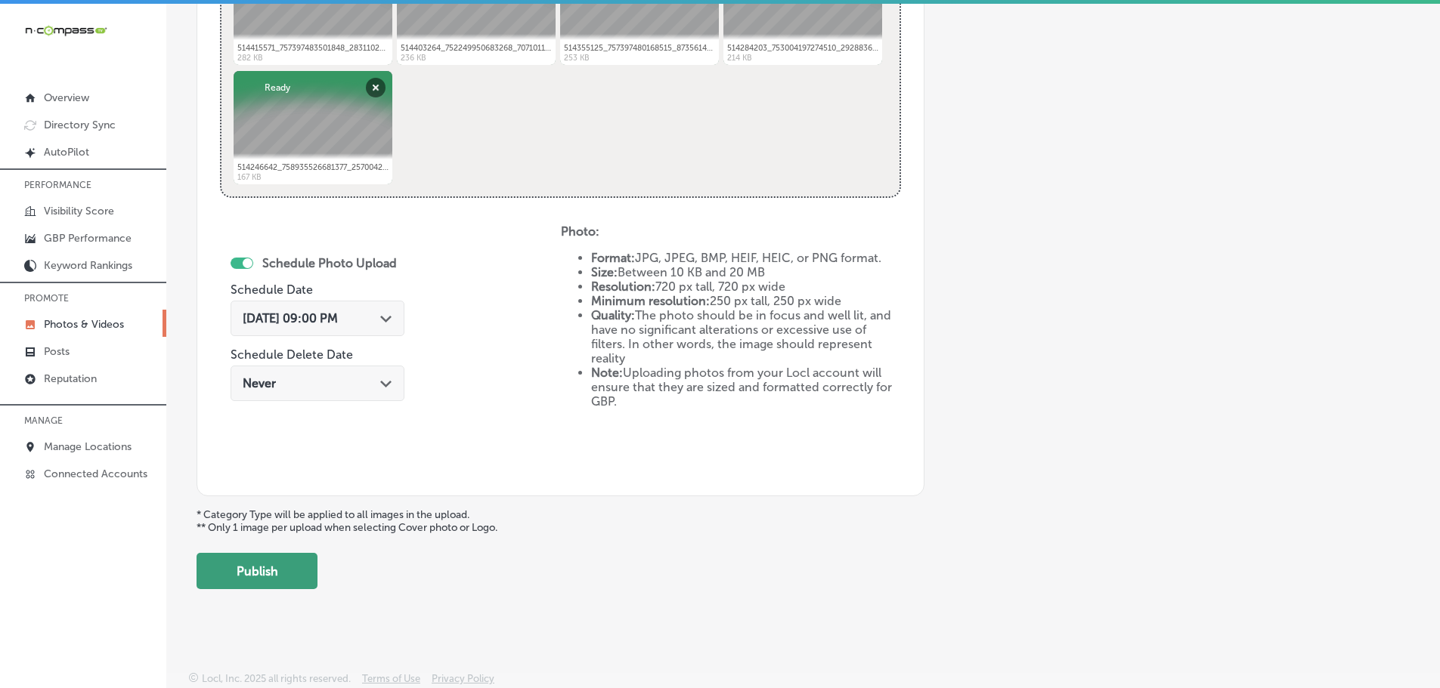
click at [268, 581] on button "Publish" at bounding box center [256, 571] width 121 height 36
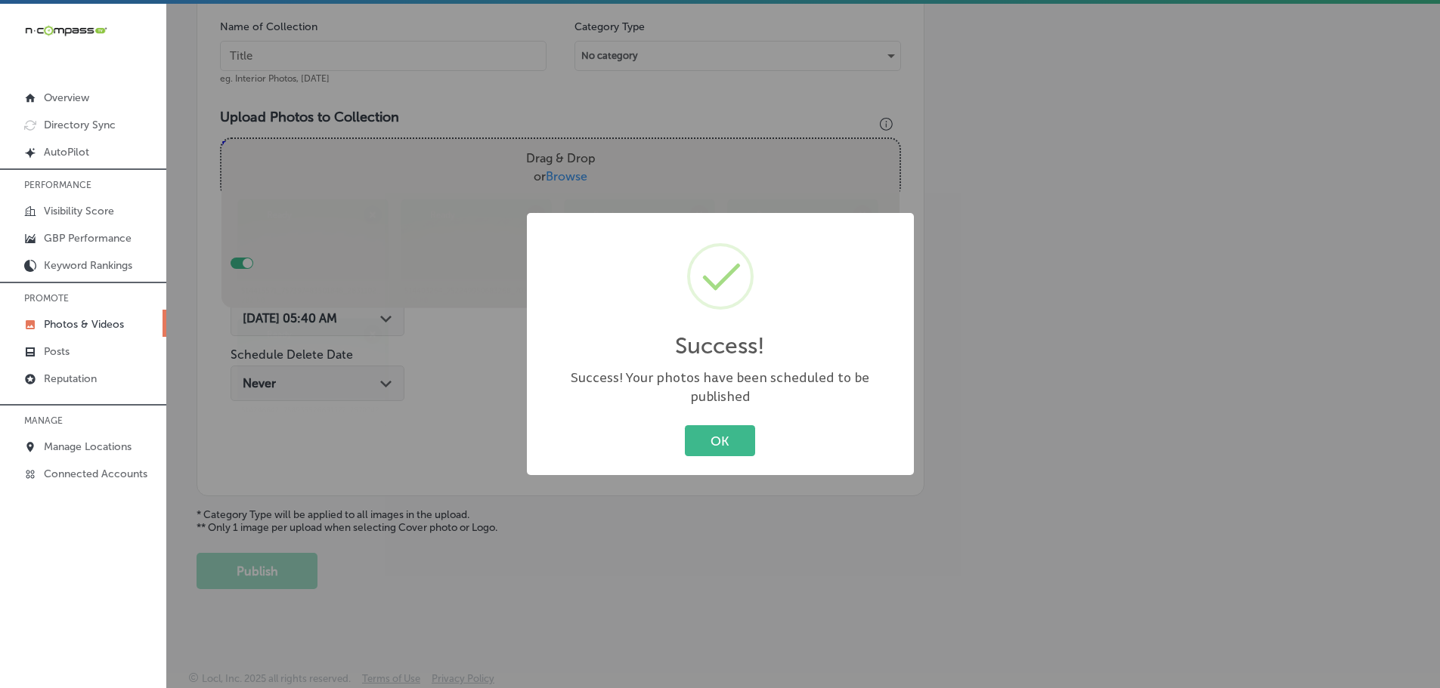
scroll to position [457, 0]
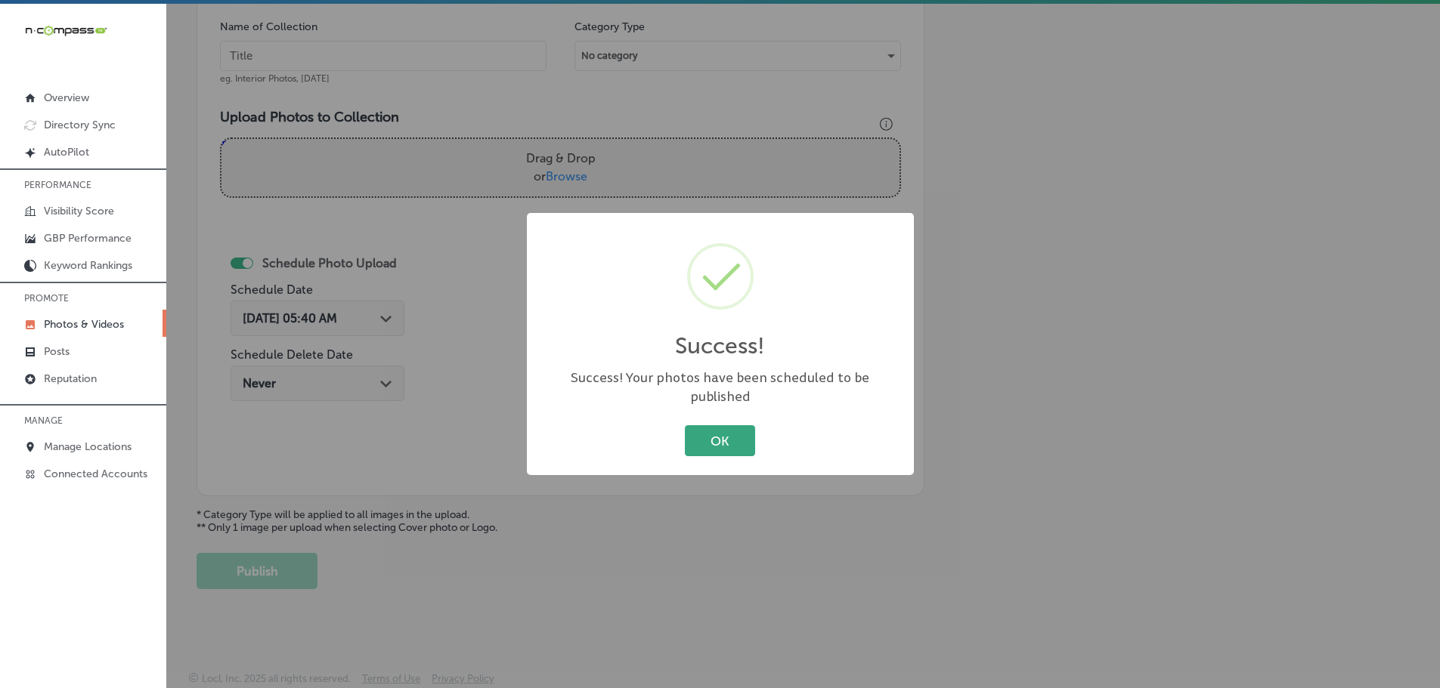
click at [716, 435] on button "OK" at bounding box center [720, 440] width 70 height 31
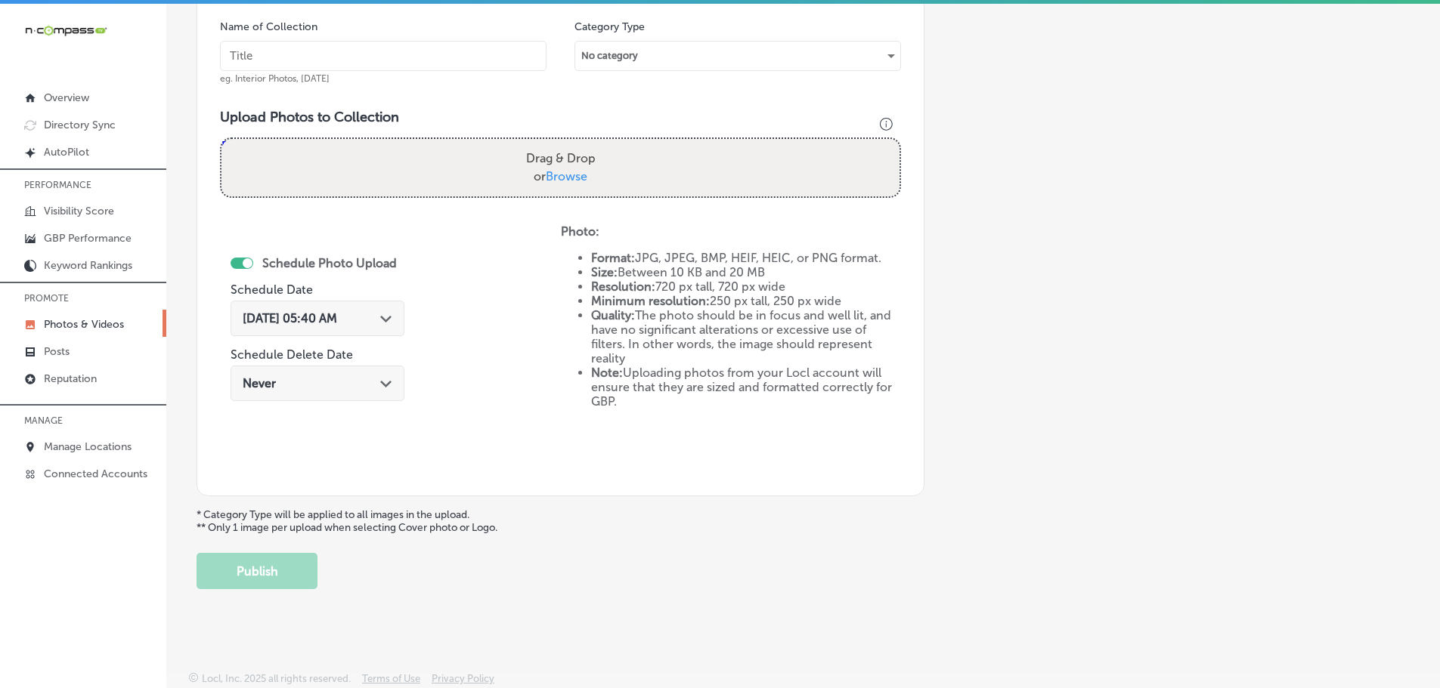
click at [555, 174] on span "Browse" at bounding box center [567, 176] width 42 height 14
click at [555, 144] on input "Drag & Drop or Browse" at bounding box center [560, 141] width 678 height 5
type input "C:\fakepath\518357371_743301828244747_723731591076507505_n.jpg"
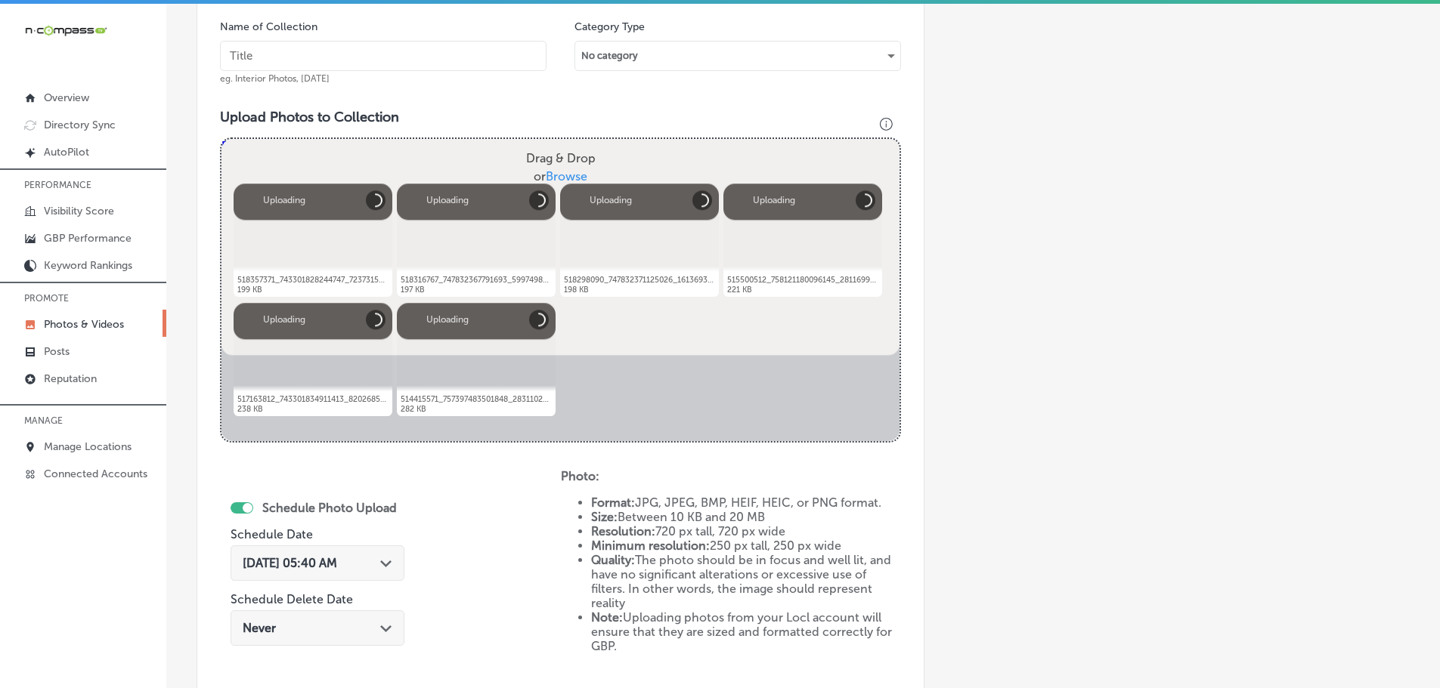
click at [405, 54] on input "text" at bounding box center [383, 56] width 326 height 30
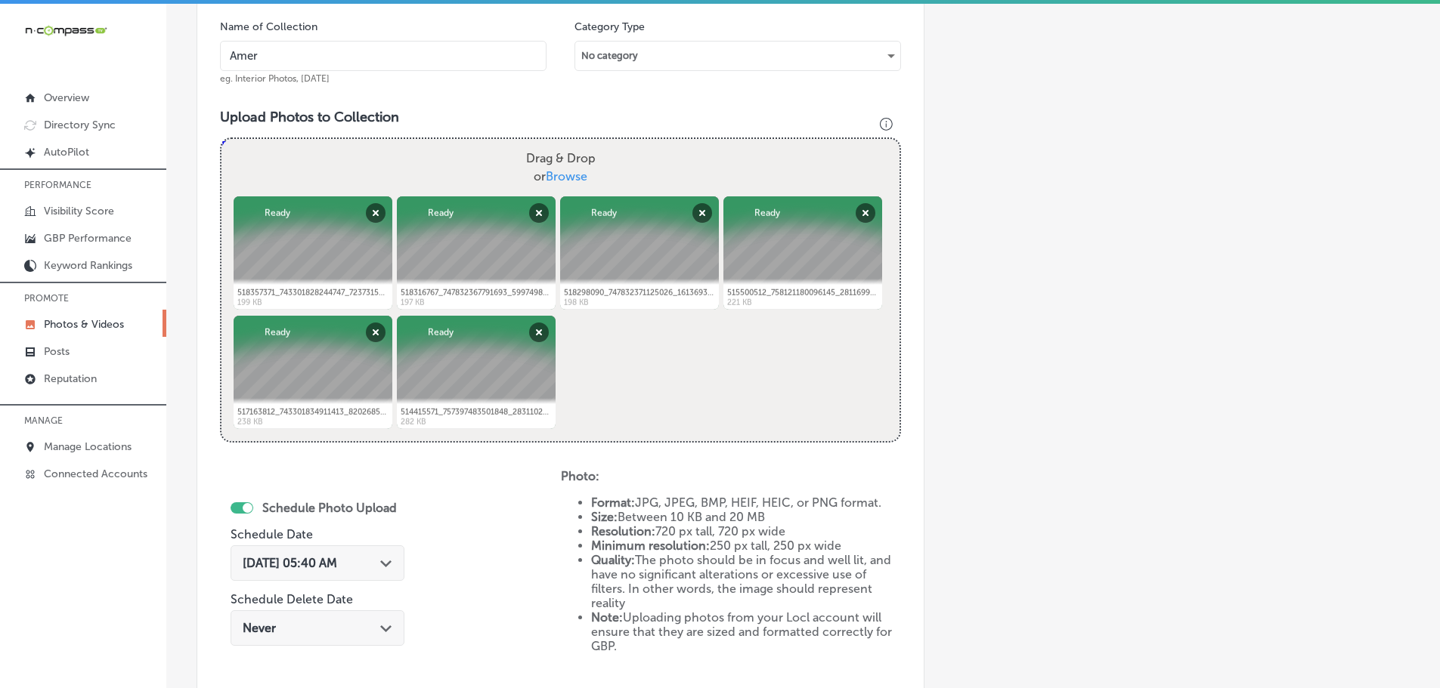
type input "AmeriForce Environmental INC"
click at [540, 342] on button "Remove" at bounding box center [539, 333] width 20 height 20
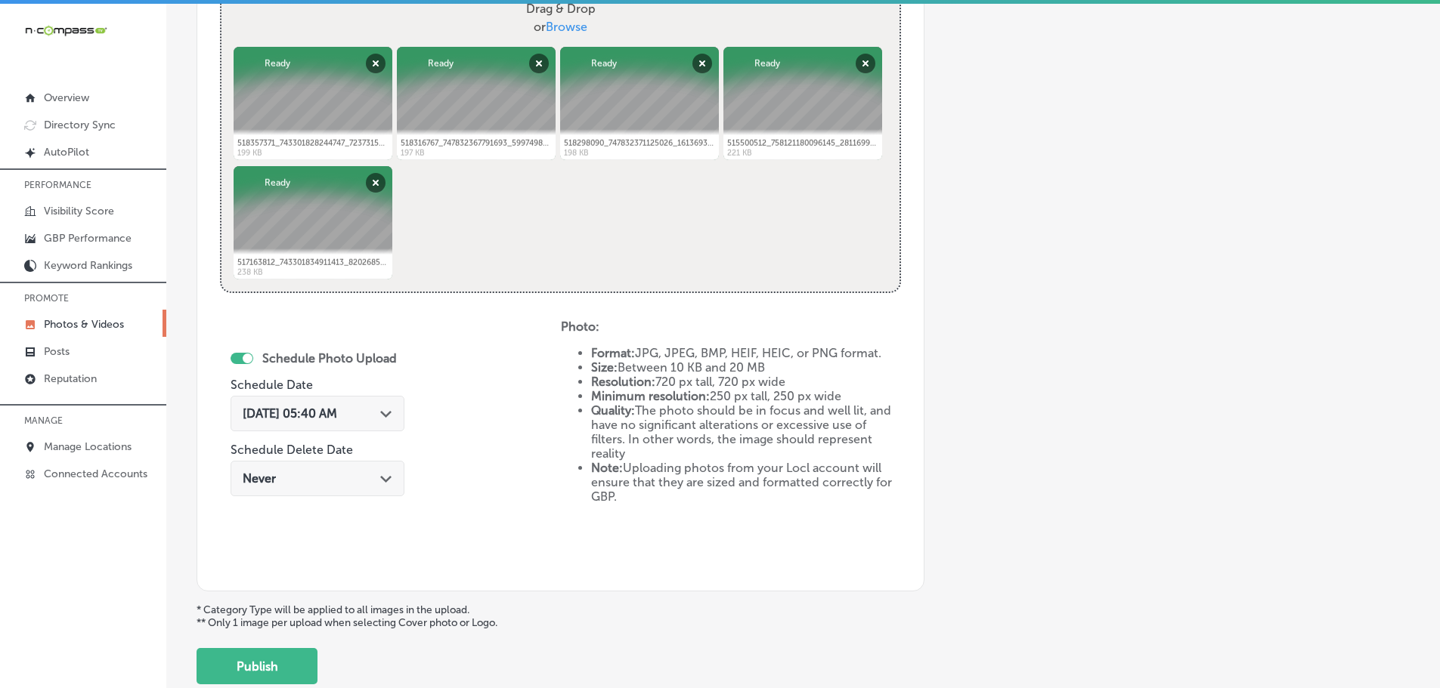
scroll to position [608, 0]
click at [382, 411] on polygon at bounding box center [385, 413] width 11 height 7
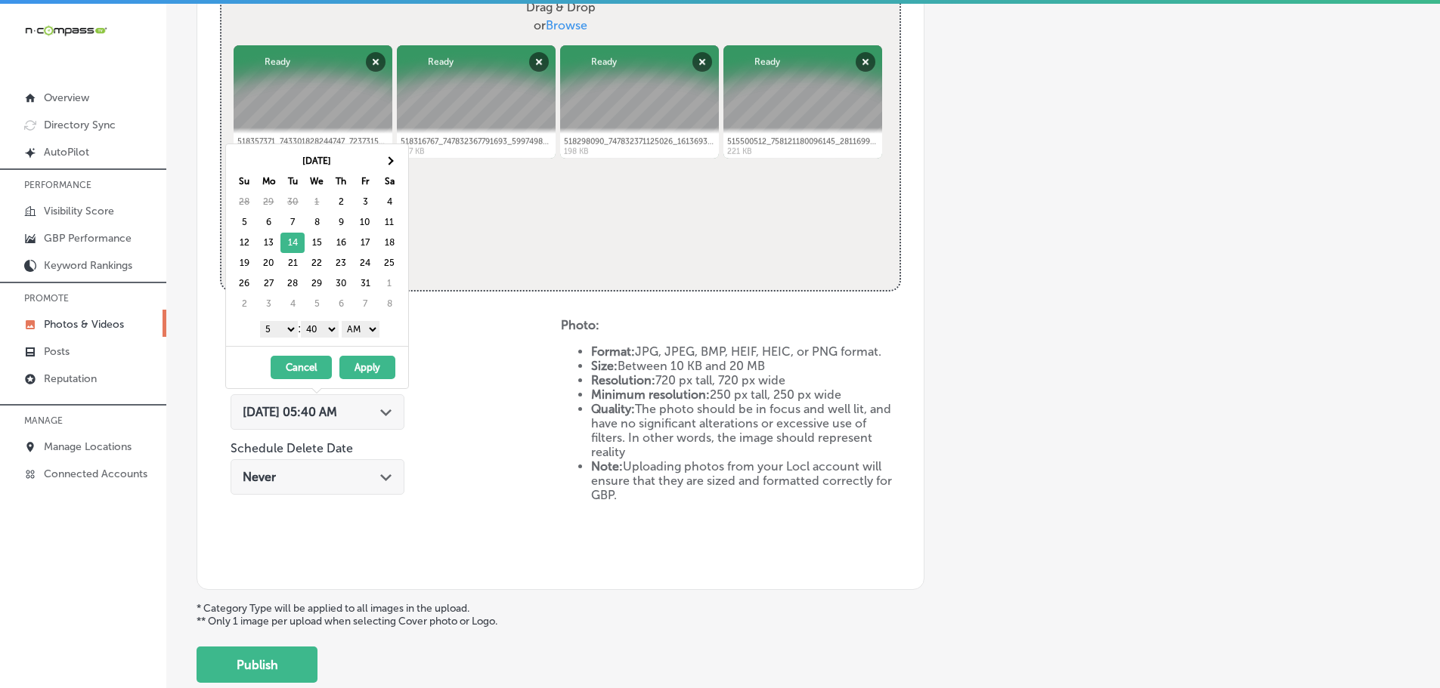
click at [279, 332] on select "1 2 3 4 5 6 7 8 9 10 11 12" at bounding box center [279, 329] width 38 height 17
drag, startPoint x: 320, startPoint y: 326, endPoint x: 319, endPoint y: 335, distance: 8.3
click at [320, 326] on select "00 10 20 30 40 50" at bounding box center [320, 329] width 38 height 17
click at [356, 326] on select "AM PM" at bounding box center [361, 329] width 38 height 17
click at [375, 360] on button "Apply" at bounding box center [367, 367] width 56 height 23
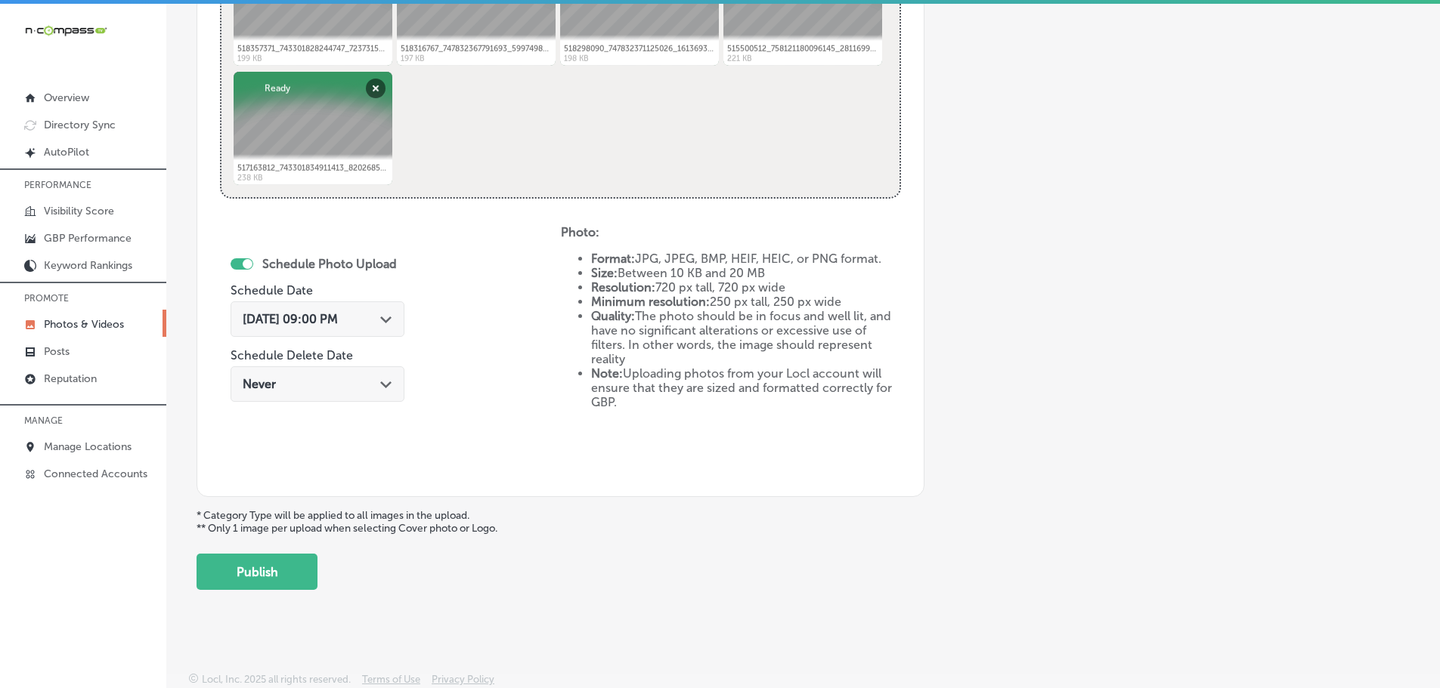
scroll to position [702, 0]
click at [269, 585] on button "Publish" at bounding box center [256, 571] width 121 height 36
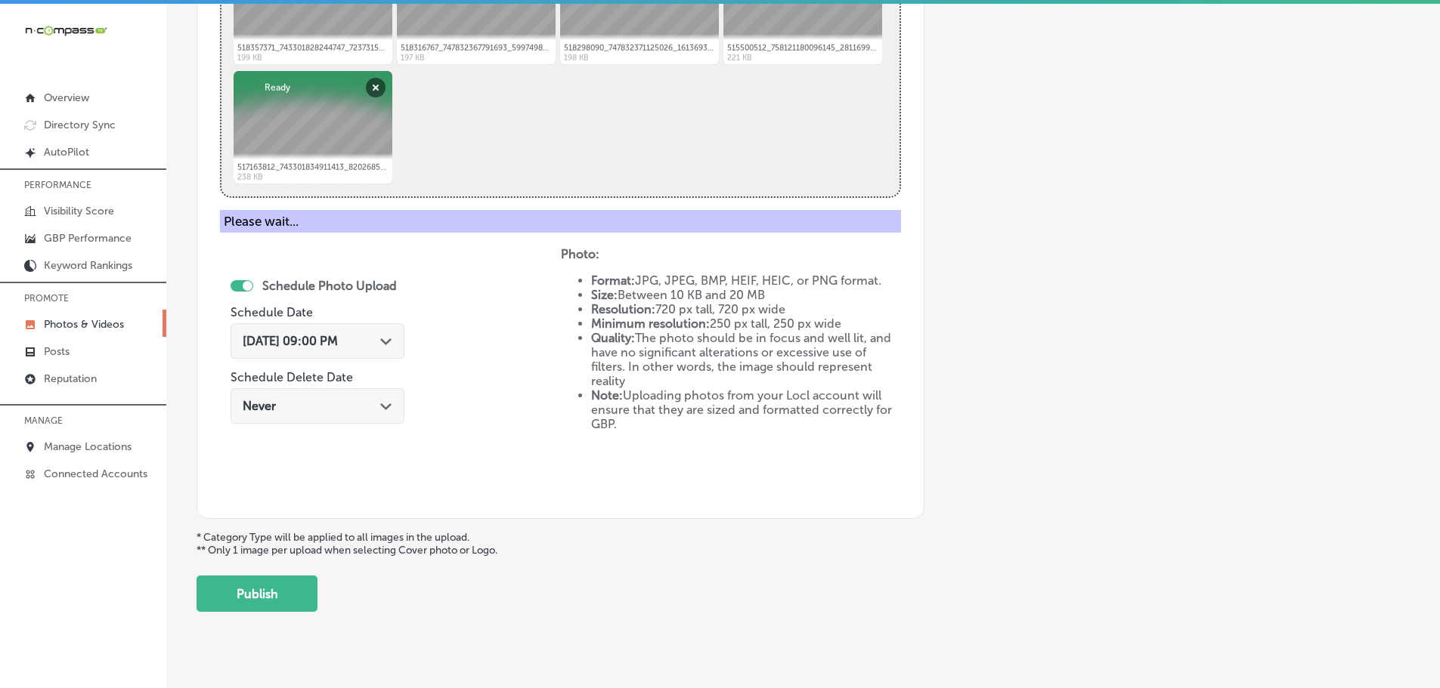
scroll to position [457, 0]
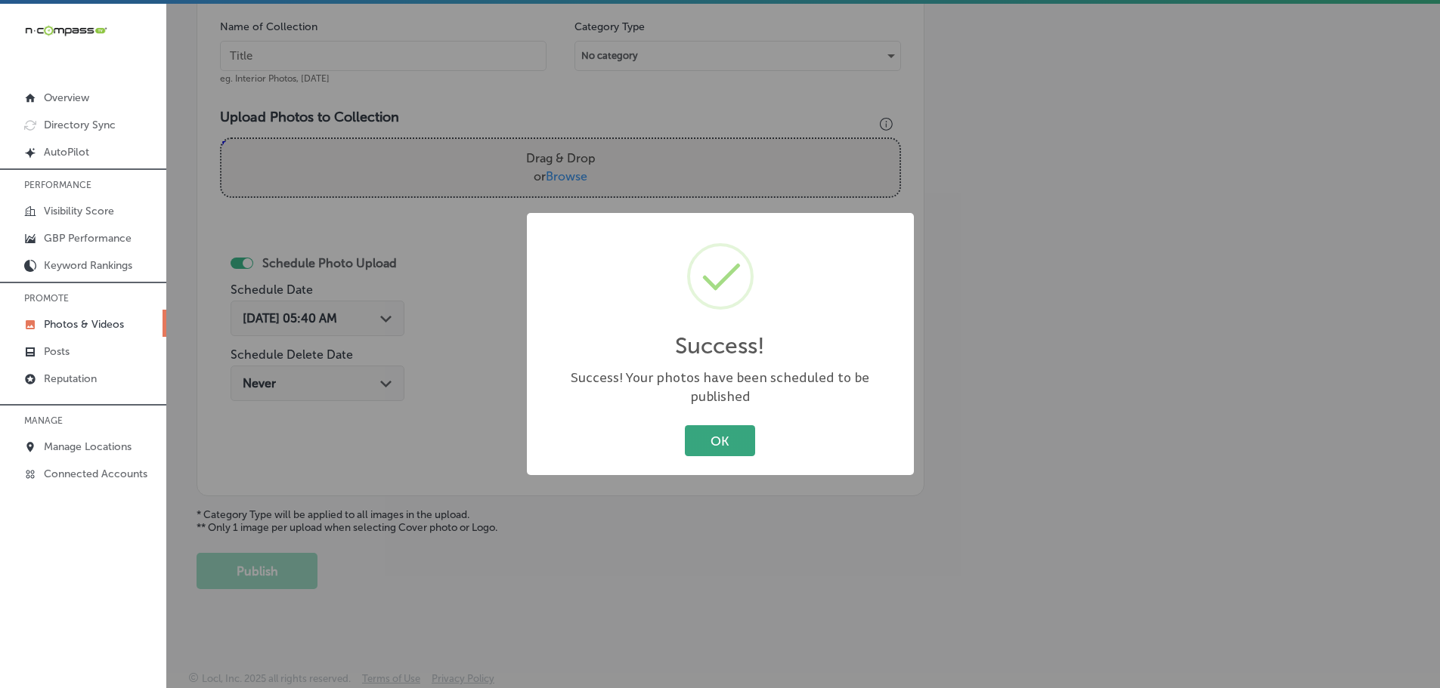
click at [710, 438] on button "OK" at bounding box center [720, 440] width 70 height 31
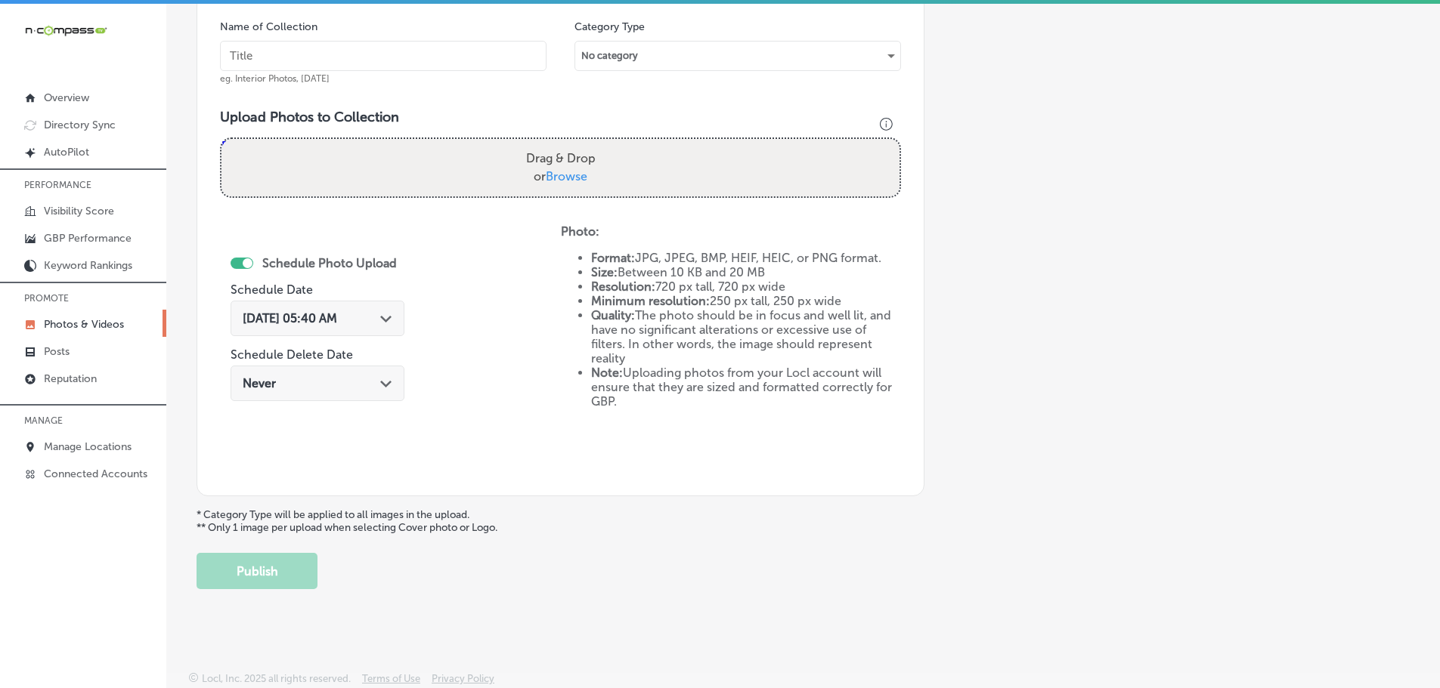
click at [554, 175] on span "Browse" at bounding box center [567, 176] width 42 height 14
click at [554, 144] on input "Drag & Drop or Browse" at bounding box center [560, 141] width 678 height 5
type input "C:\fakepath\imgi_36_ZDVhMWRkNjQuanBn.jpg"
click at [398, 53] on input "text" at bounding box center [383, 56] width 326 height 30
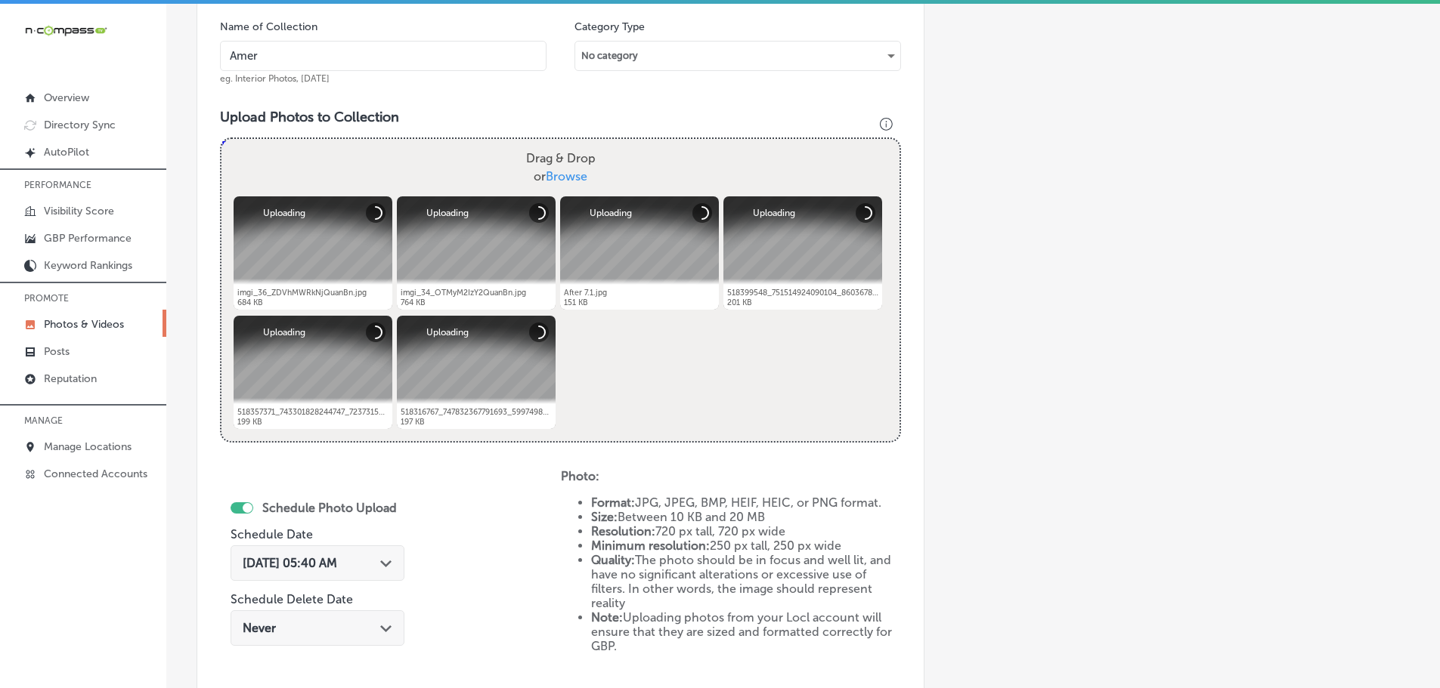
type input "AmeriForce Environmental INC"
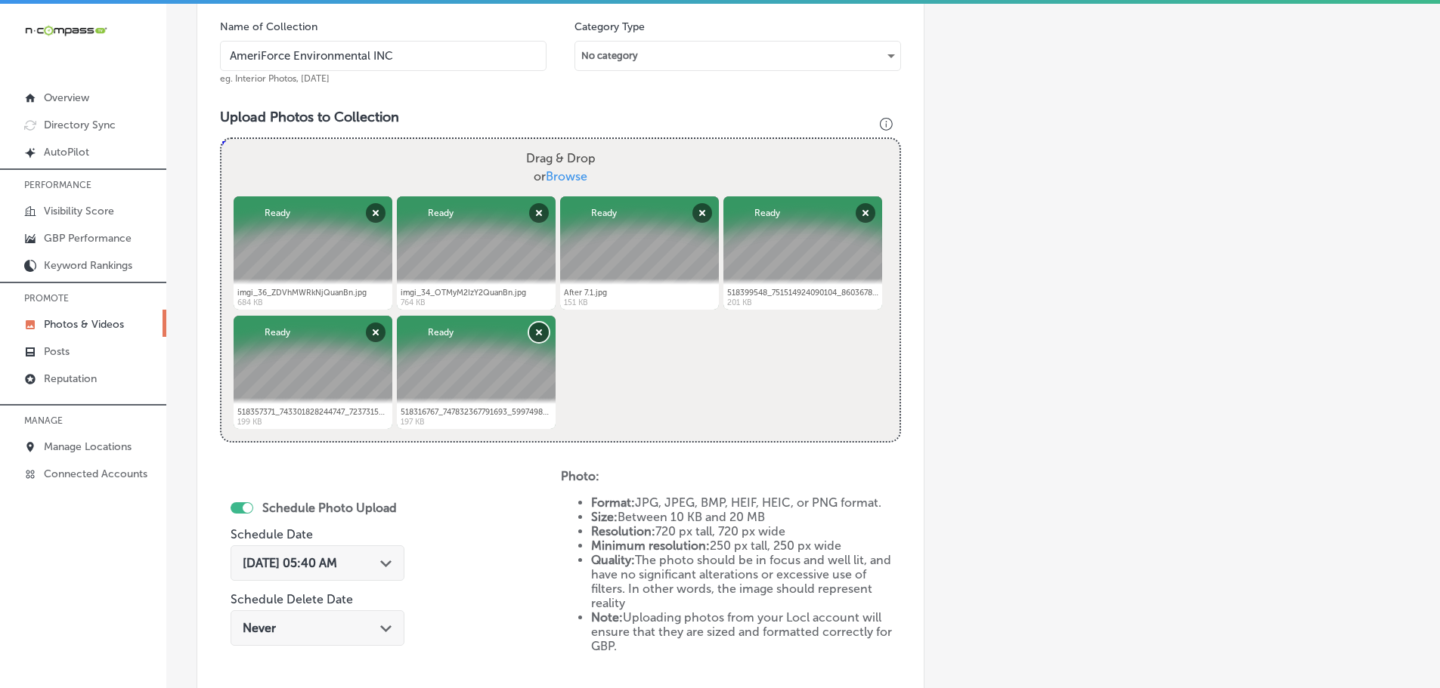
click at [532, 334] on button "Remove" at bounding box center [539, 333] width 20 height 20
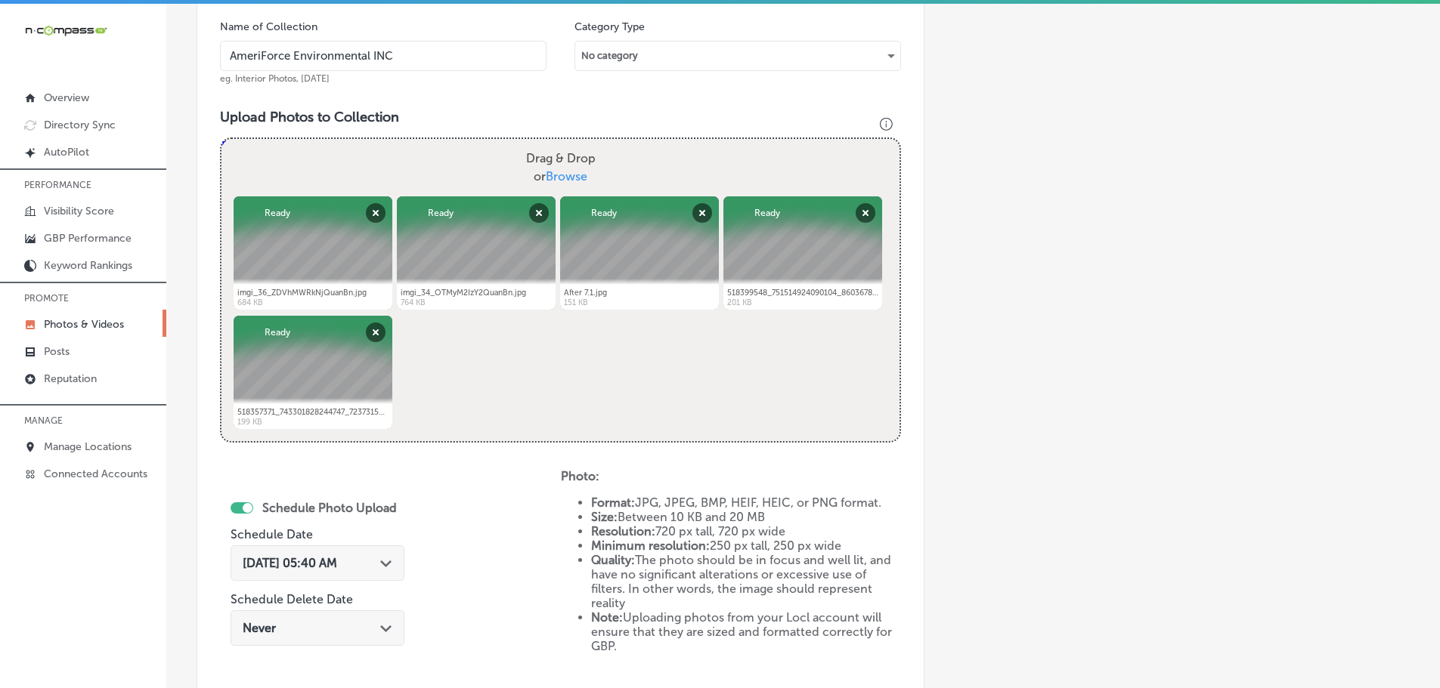
click at [379, 567] on div "[DATE] 05:40 AM Path Created with Sketch." at bounding box center [318, 563] width 150 height 14
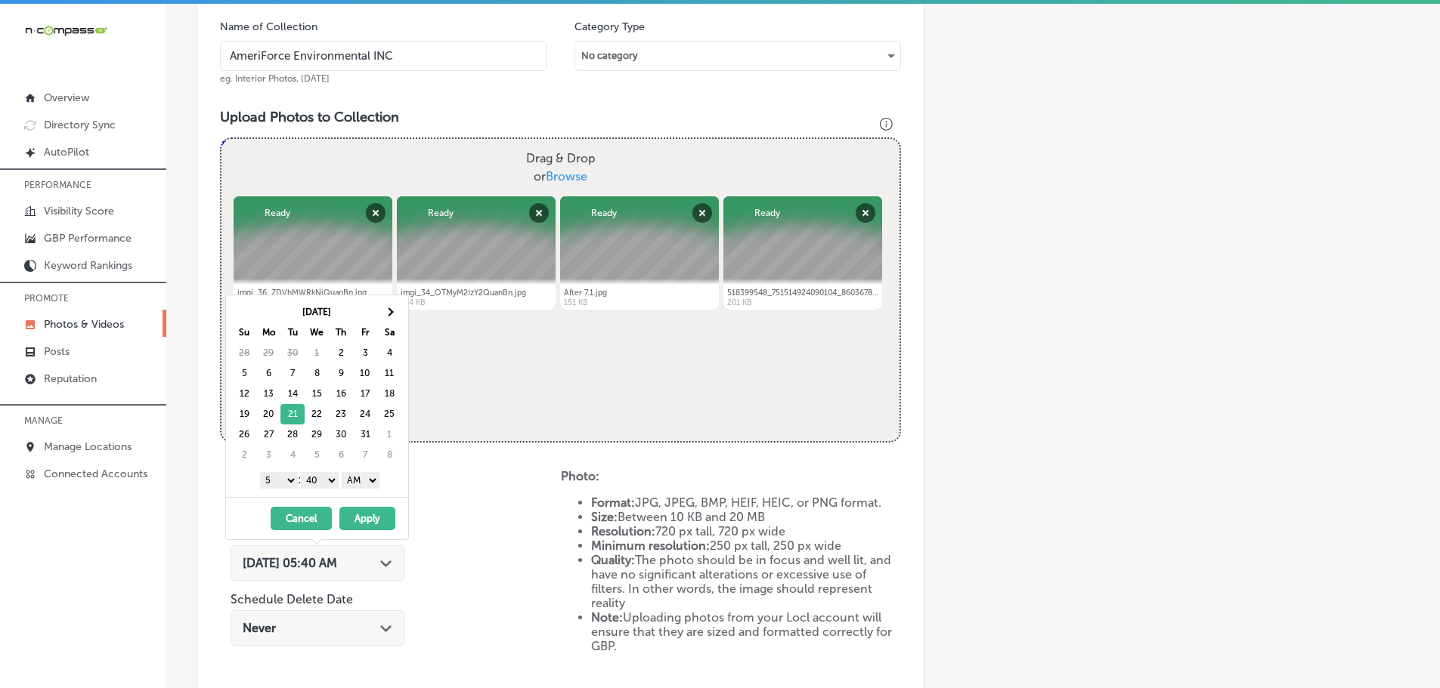
click at [276, 482] on select "1 2 3 4 5 6 7 8 9 10 11 12" at bounding box center [279, 480] width 38 height 17
click at [325, 476] on select "00 10 20 30 40 50" at bounding box center [320, 480] width 38 height 17
click at [364, 478] on select "AM PM" at bounding box center [361, 480] width 38 height 17
click at [370, 514] on button "Apply" at bounding box center [367, 518] width 56 height 23
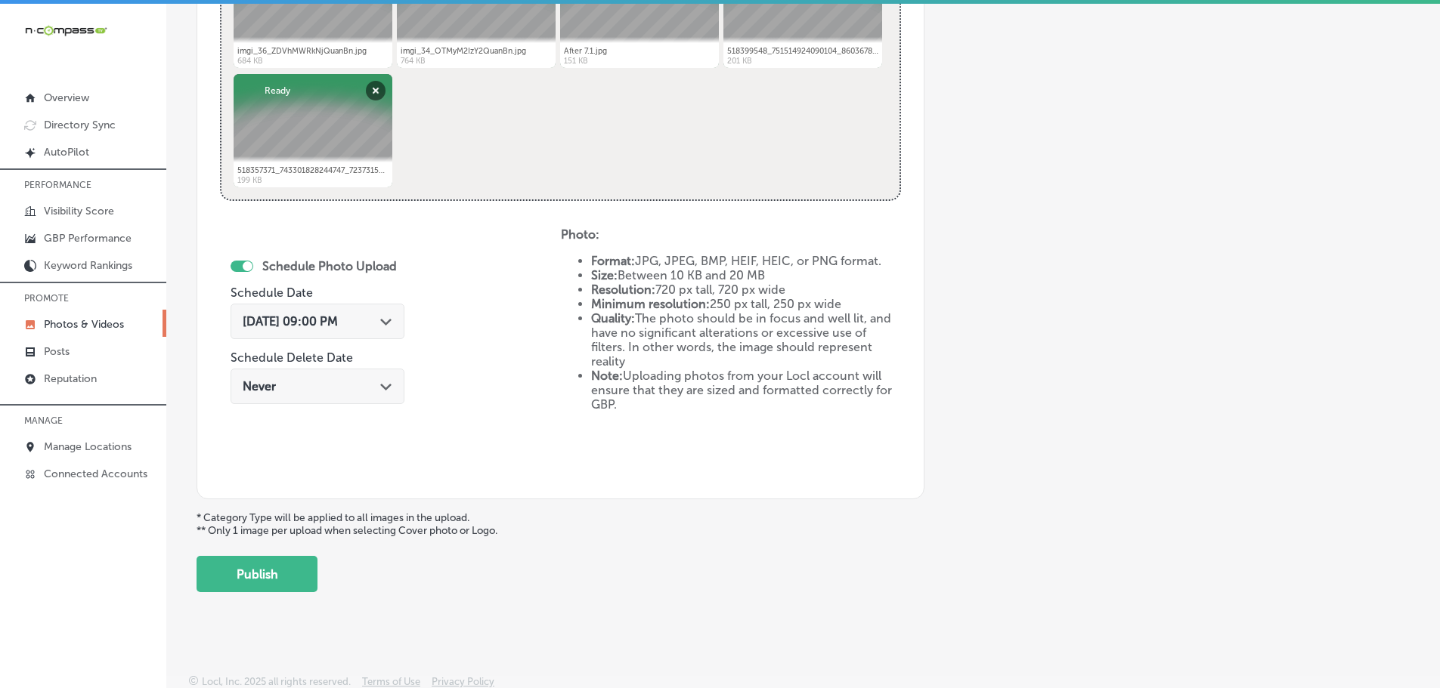
scroll to position [702, 0]
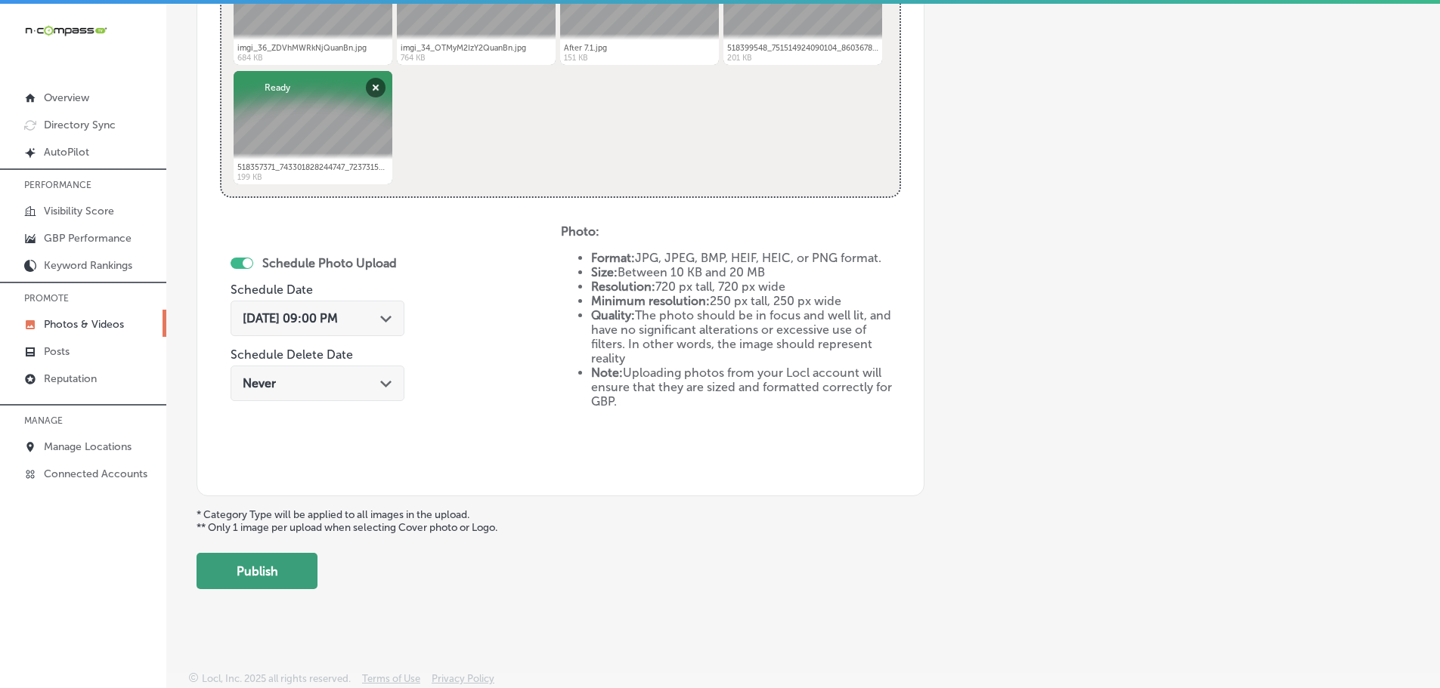
click at [275, 569] on button "Publish" at bounding box center [256, 571] width 121 height 36
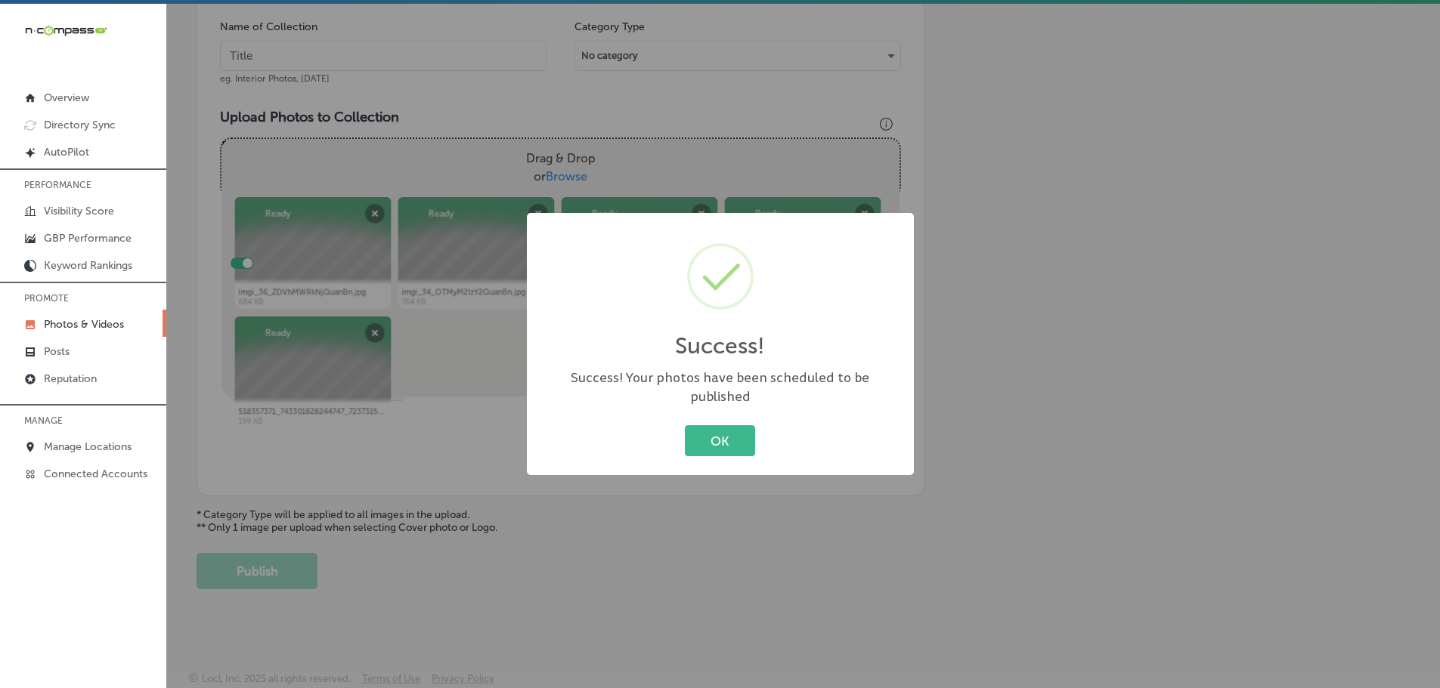
scroll to position [457, 0]
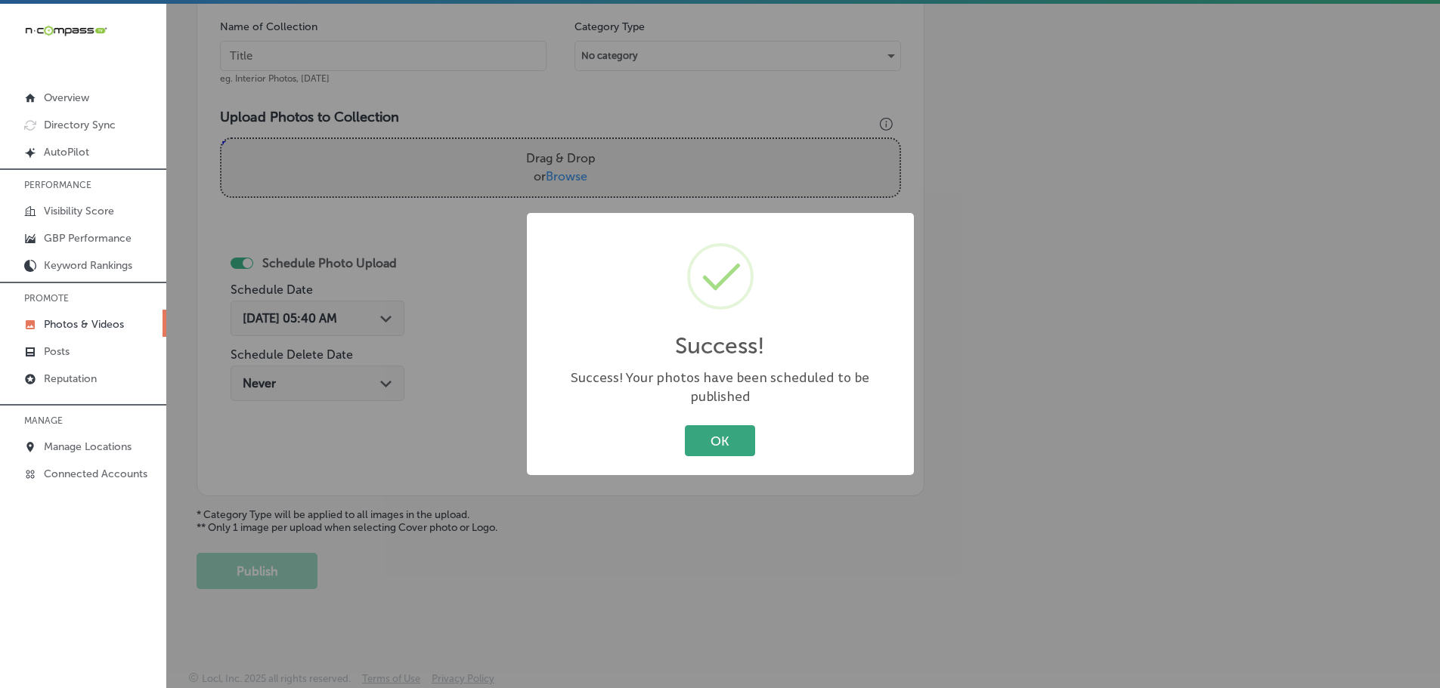
click at [720, 431] on button "OK" at bounding box center [720, 440] width 70 height 31
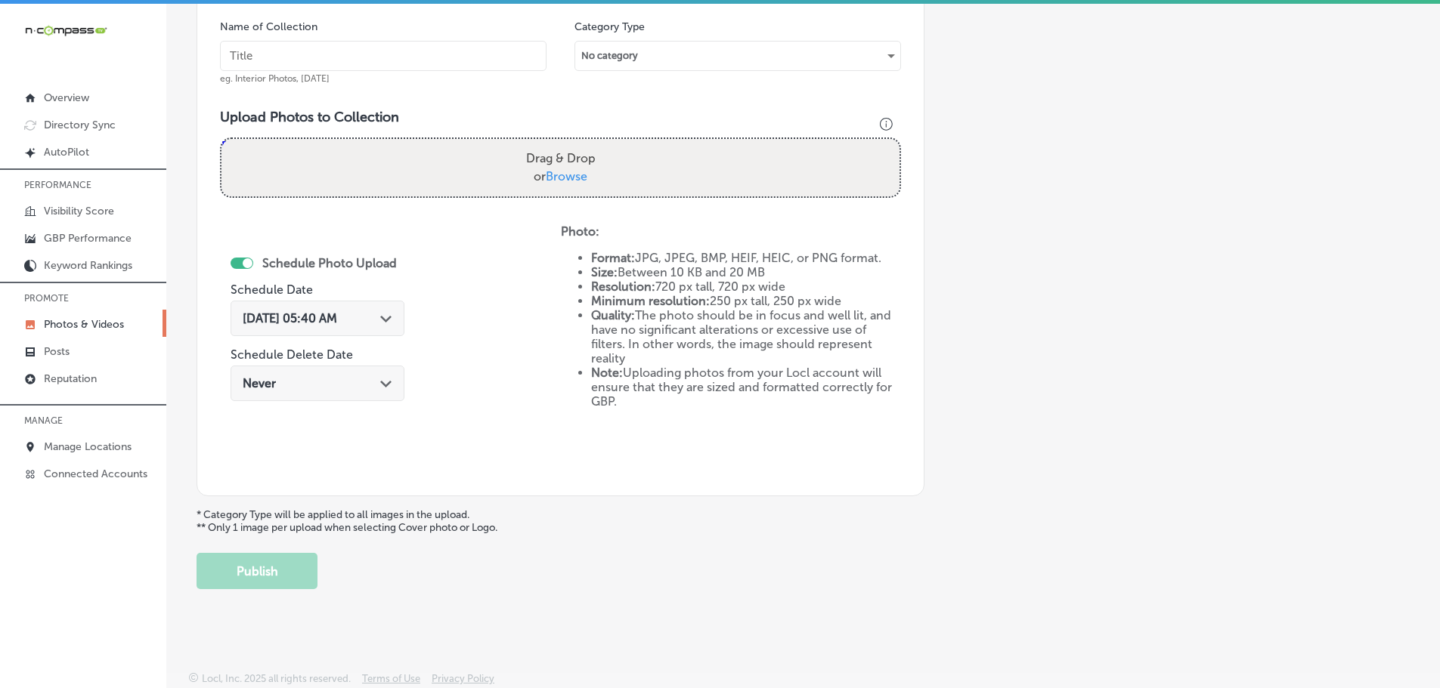
click at [554, 179] on span "Browse" at bounding box center [567, 176] width 42 height 14
click at [554, 144] on input "Drag & Drop or Browse" at bounding box center [560, 141] width 678 height 5
type input "C:\fakepath\imgi_46_ZGM5YTk5ZTguanBn.jpg"
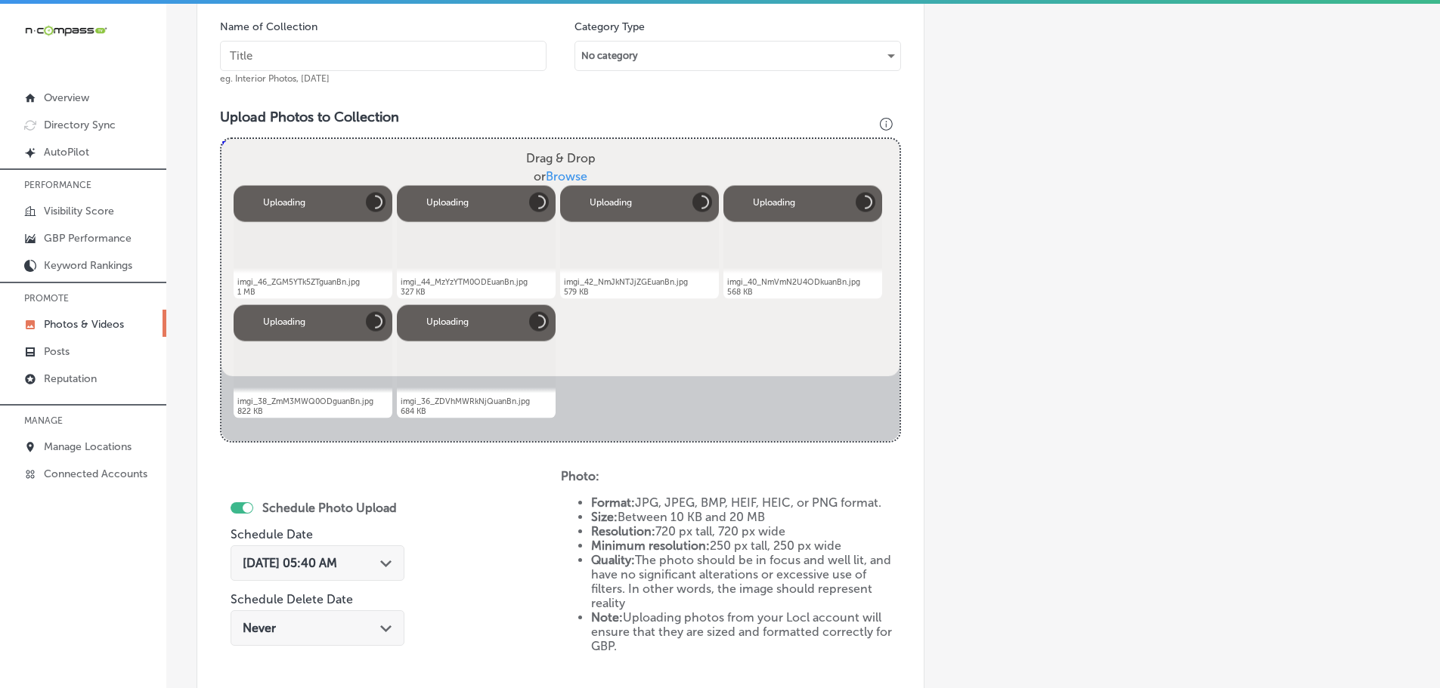
click at [413, 61] on input "text" at bounding box center [383, 56] width 326 height 30
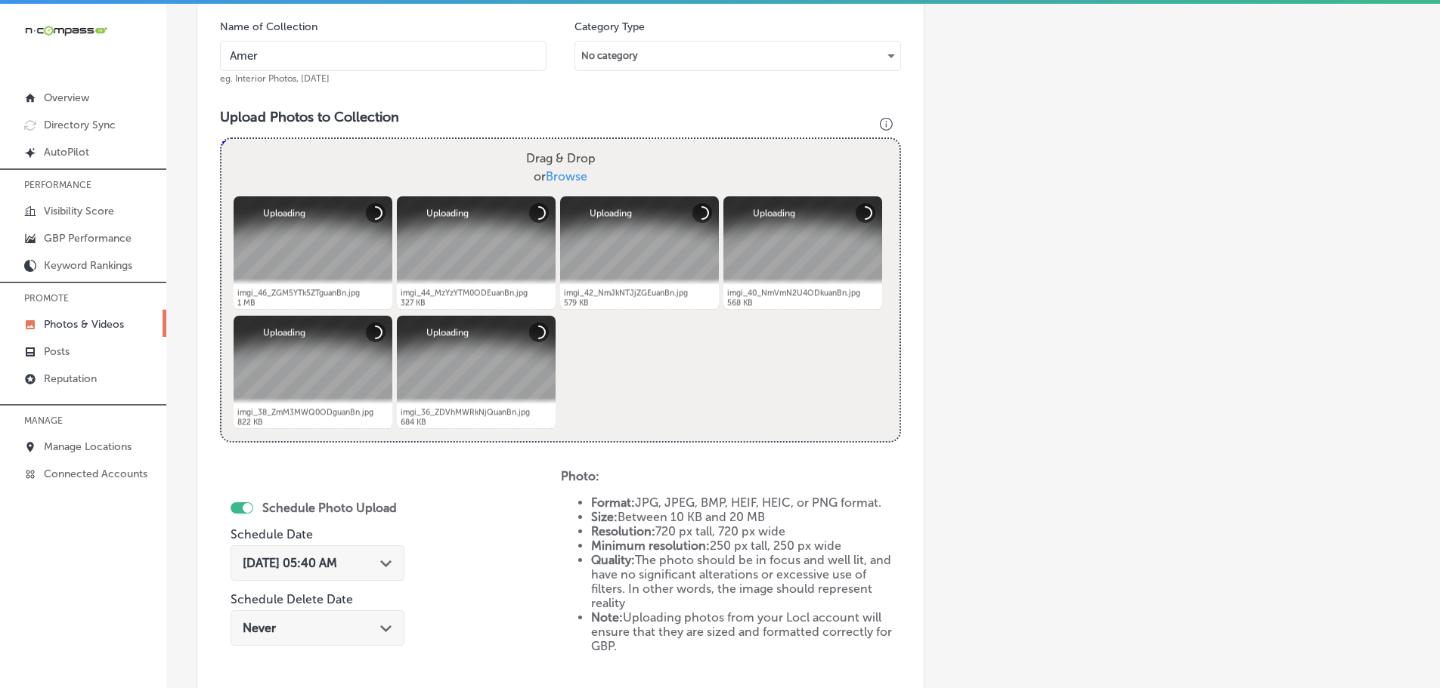
type input "AmeriForce Environmental INC"
click at [379, 565] on div "[DATE] 05:40 AM Path Created with Sketch." at bounding box center [318, 563] width 150 height 14
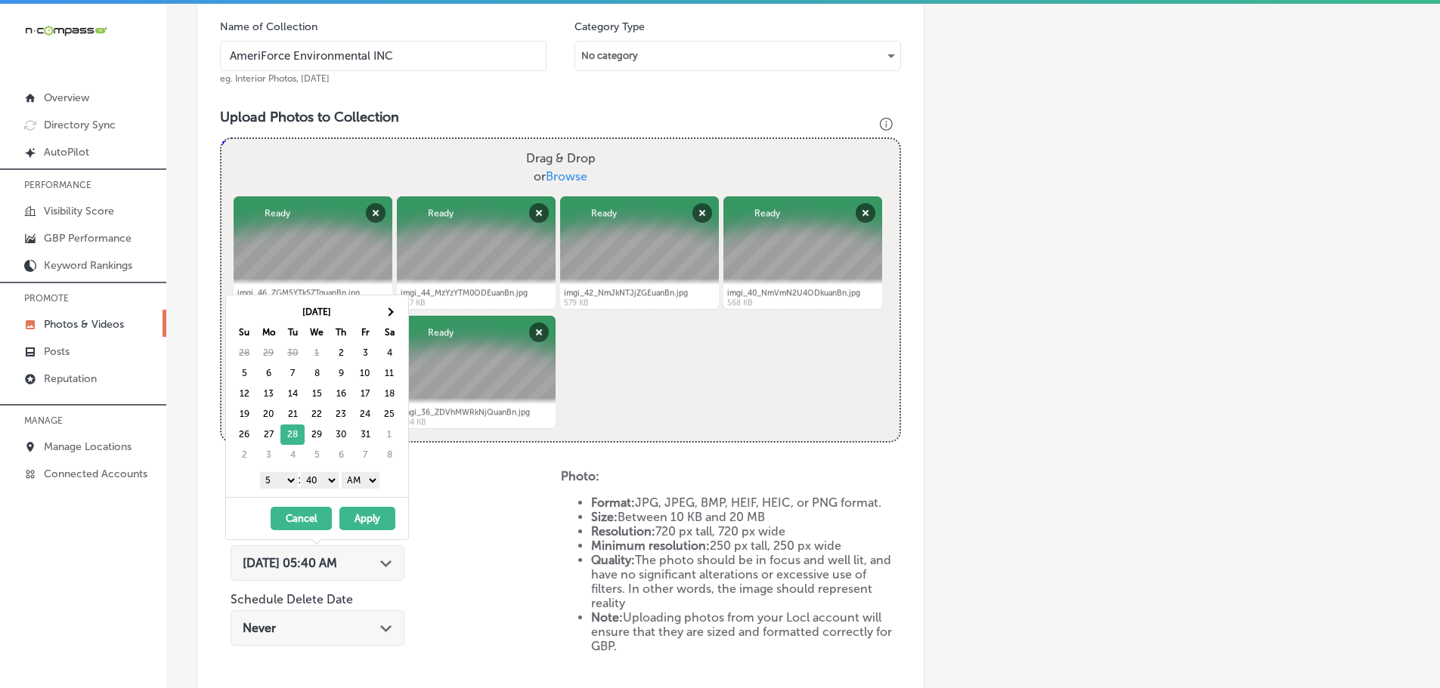
drag, startPoint x: 269, startPoint y: 477, endPoint x: 272, endPoint y: 487, distance: 11.0
click at [269, 477] on select "1 2 3 4 5 6 7 8 9 10 11 12" at bounding box center [279, 480] width 38 height 17
click at [314, 481] on select "00 10 20 30 40 50" at bounding box center [320, 480] width 38 height 17
click at [362, 482] on select "AM PM" at bounding box center [361, 480] width 38 height 17
click at [367, 515] on button "Apply" at bounding box center [367, 518] width 56 height 23
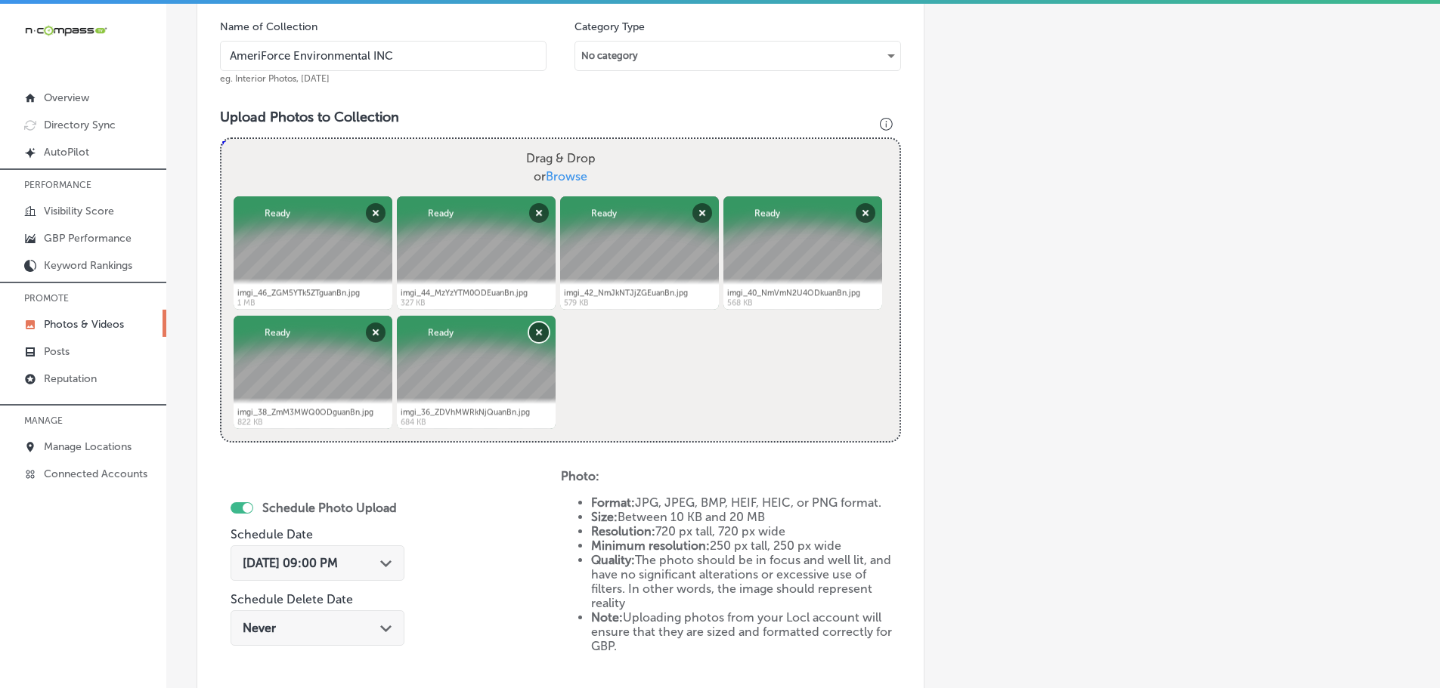
click at [536, 333] on button "Remove" at bounding box center [539, 333] width 20 height 20
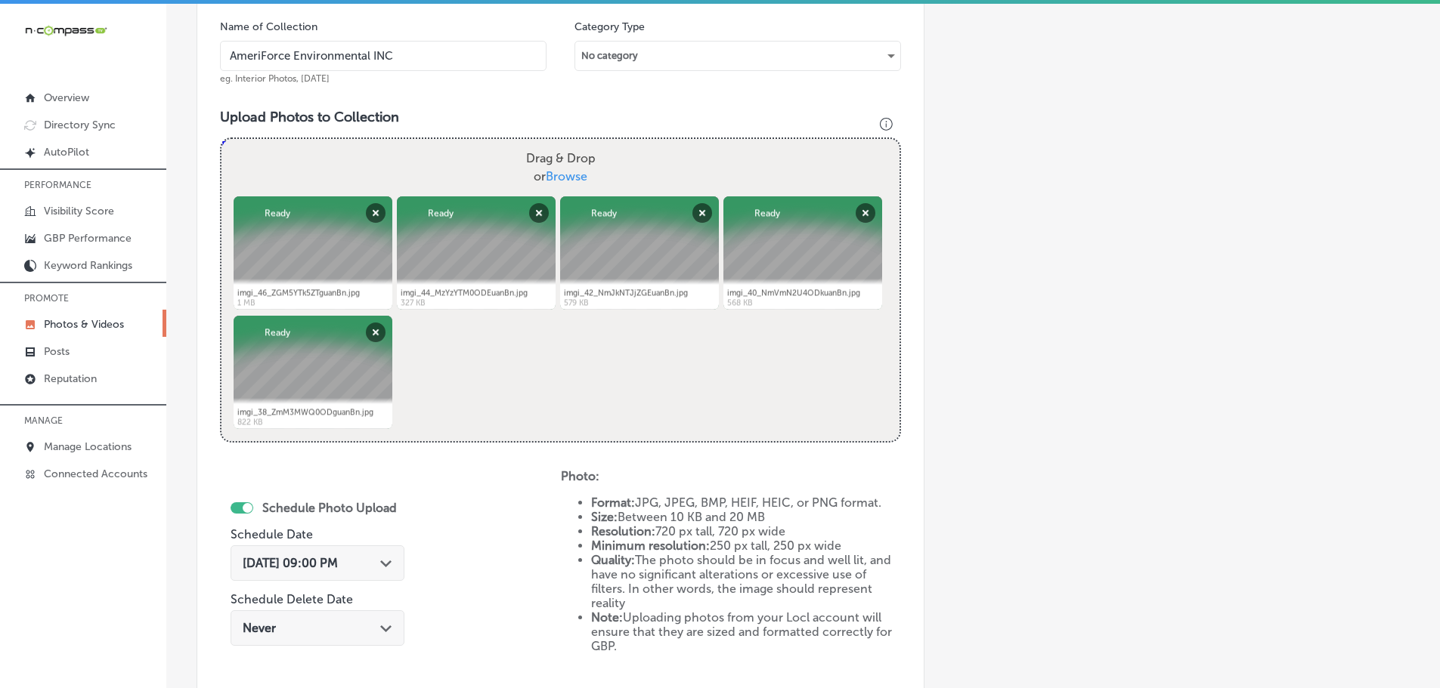
scroll to position [684, 0]
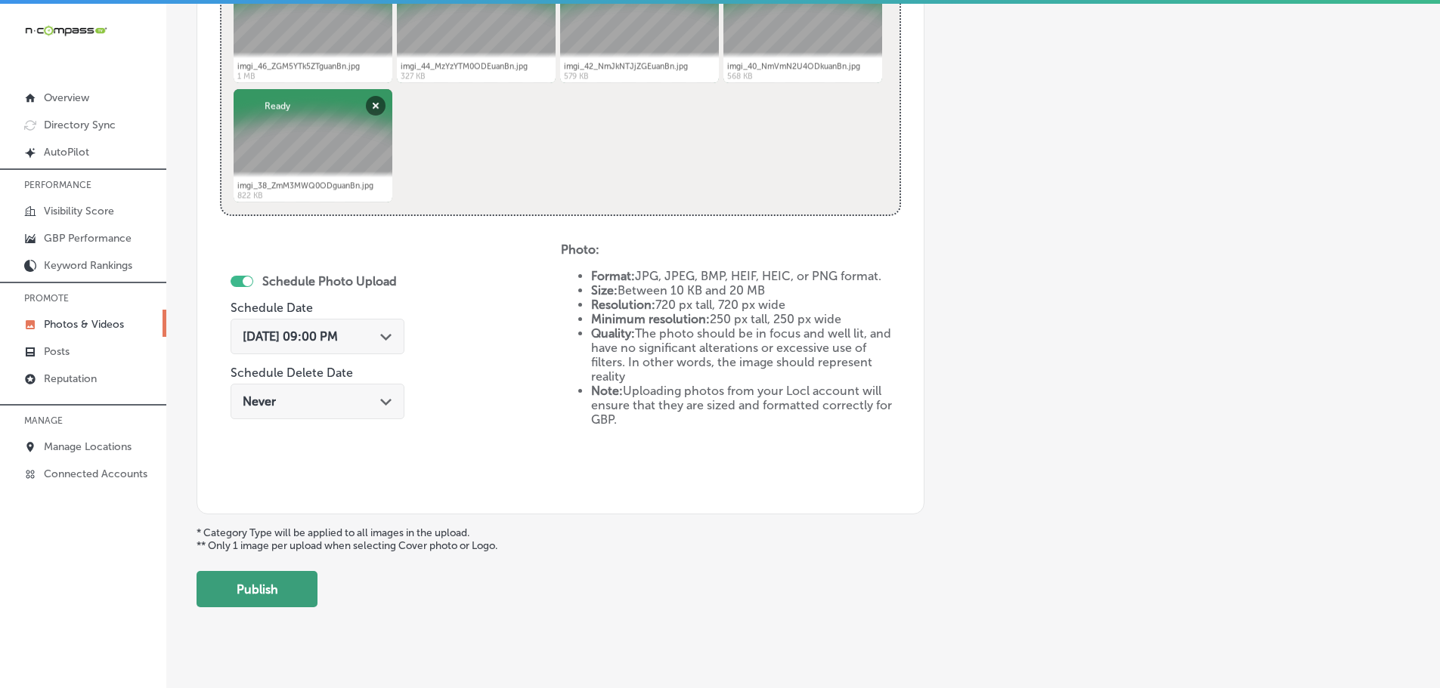
click at [275, 586] on button "Publish" at bounding box center [256, 589] width 121 height 36
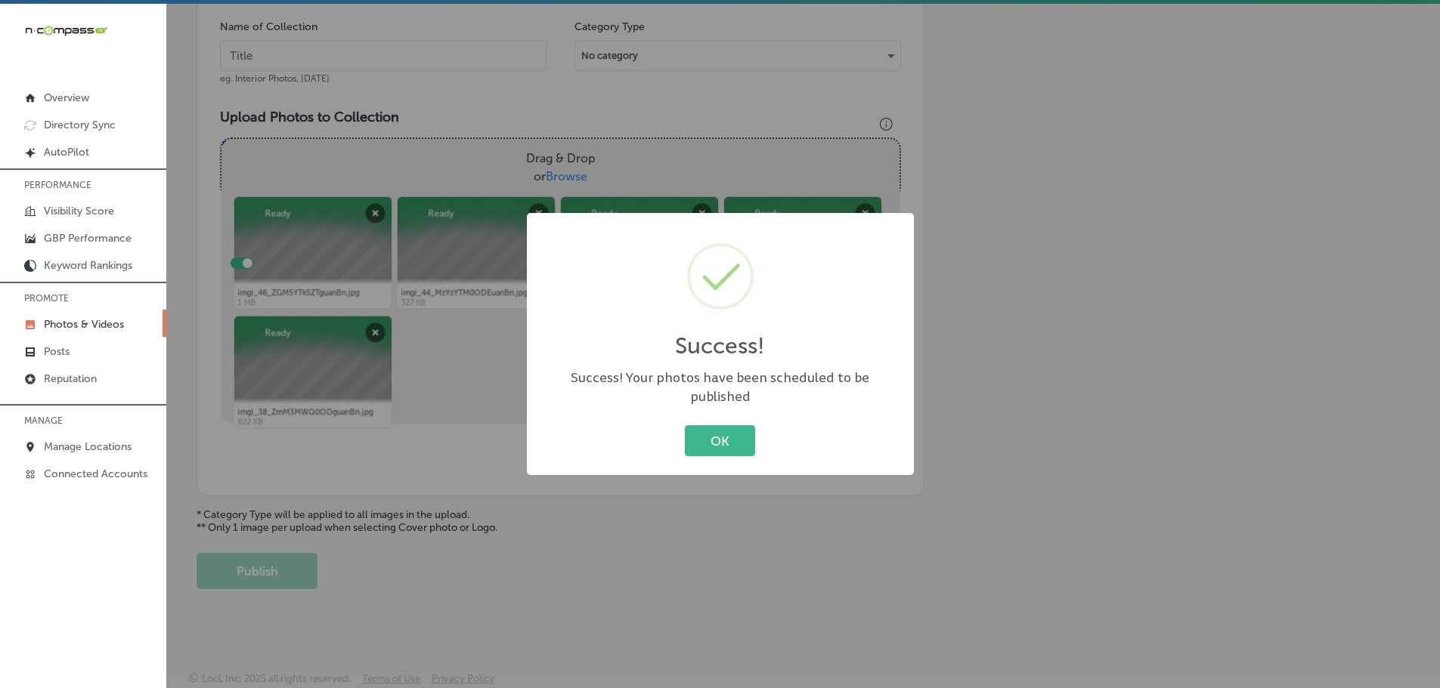
scroll to position [457, 0]
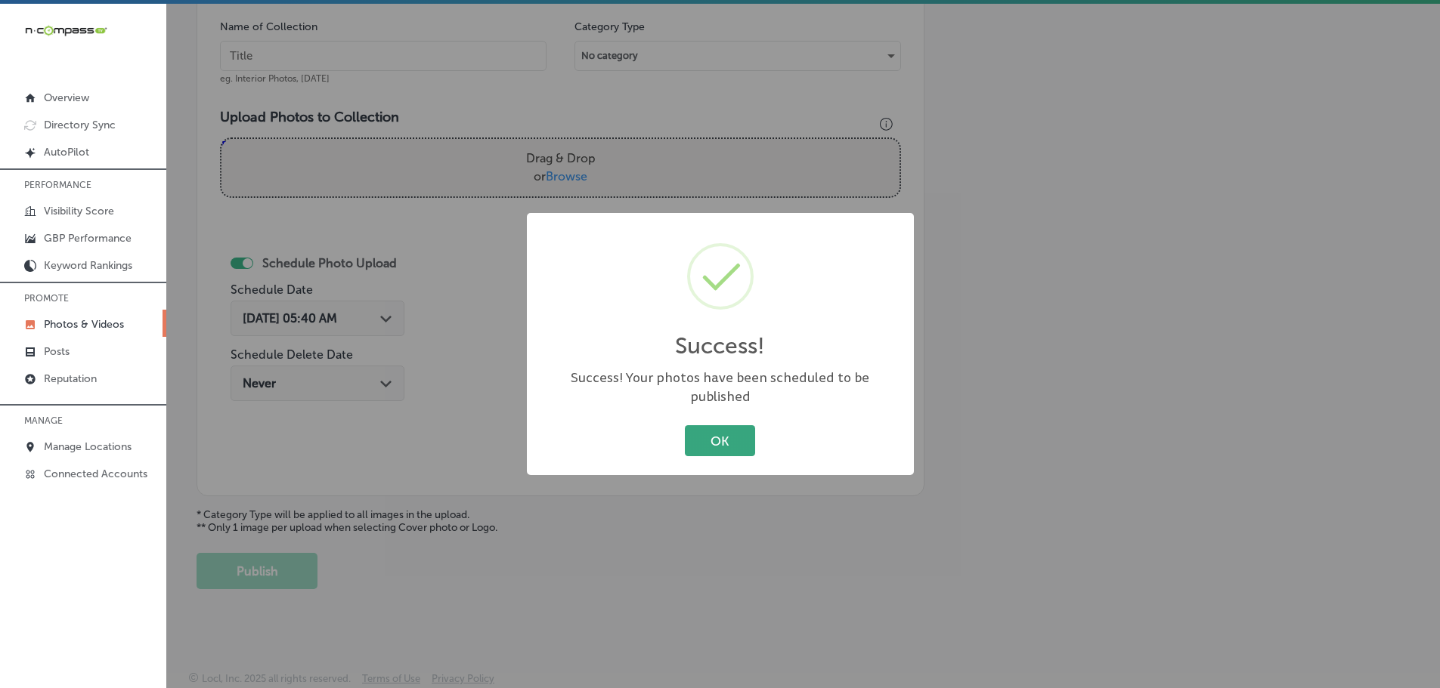
click at [726, 425] on button "OK" at bounding box center [720, 440] width 70 height 31
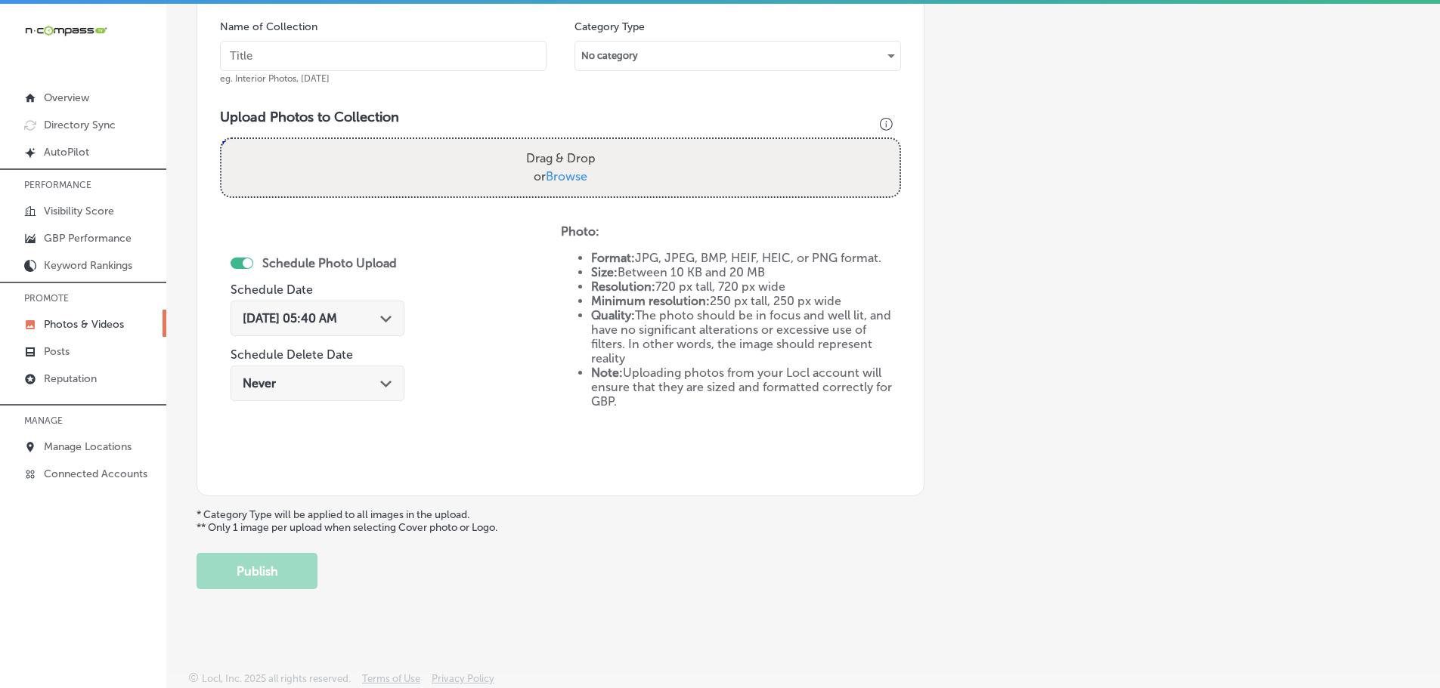
click at [568, 172] on span "Browse" at bounding box center [567, 176] width 42 height 14
click at [568, 144] on input "Drag & Drop or Browse" at bounding box center [560, 141] width 678 height 5
type input "C:\fakepath\imgi_56_MTlmZTVhYTQuanBn.jpg"
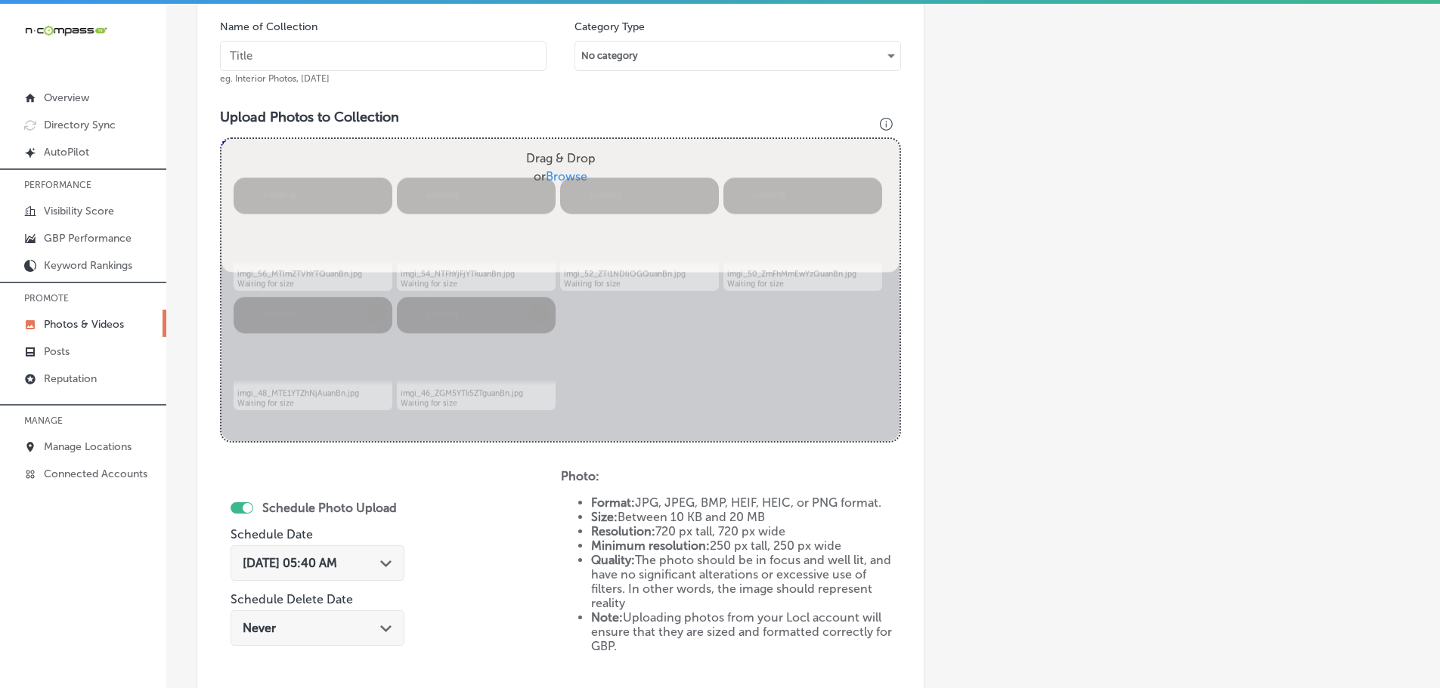
click at [389, 57] on input "text" at bounding box center [383, 56] width 326 height 30
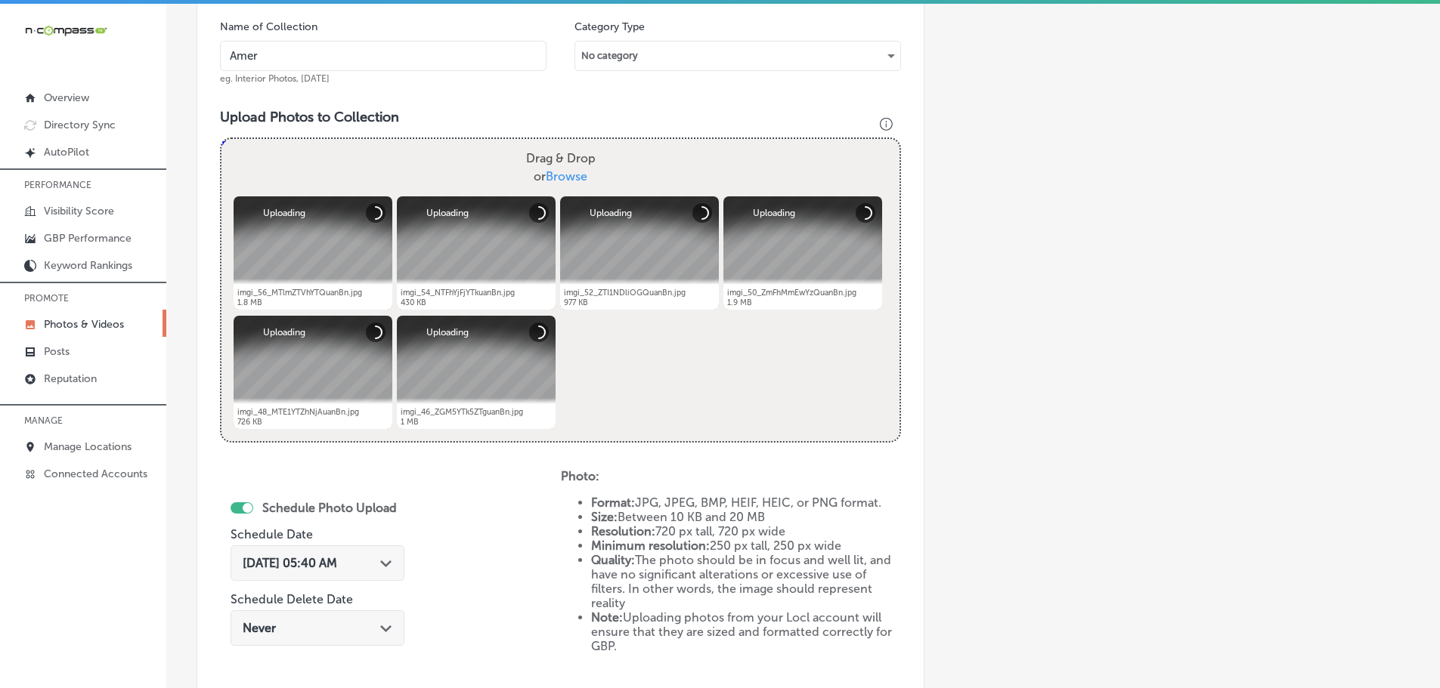
type input "AmeriForce Environmental INC"
click at [380, 562] on icon "Path Created with Sketch." at bounding box center [385, 564] width 11 height 7
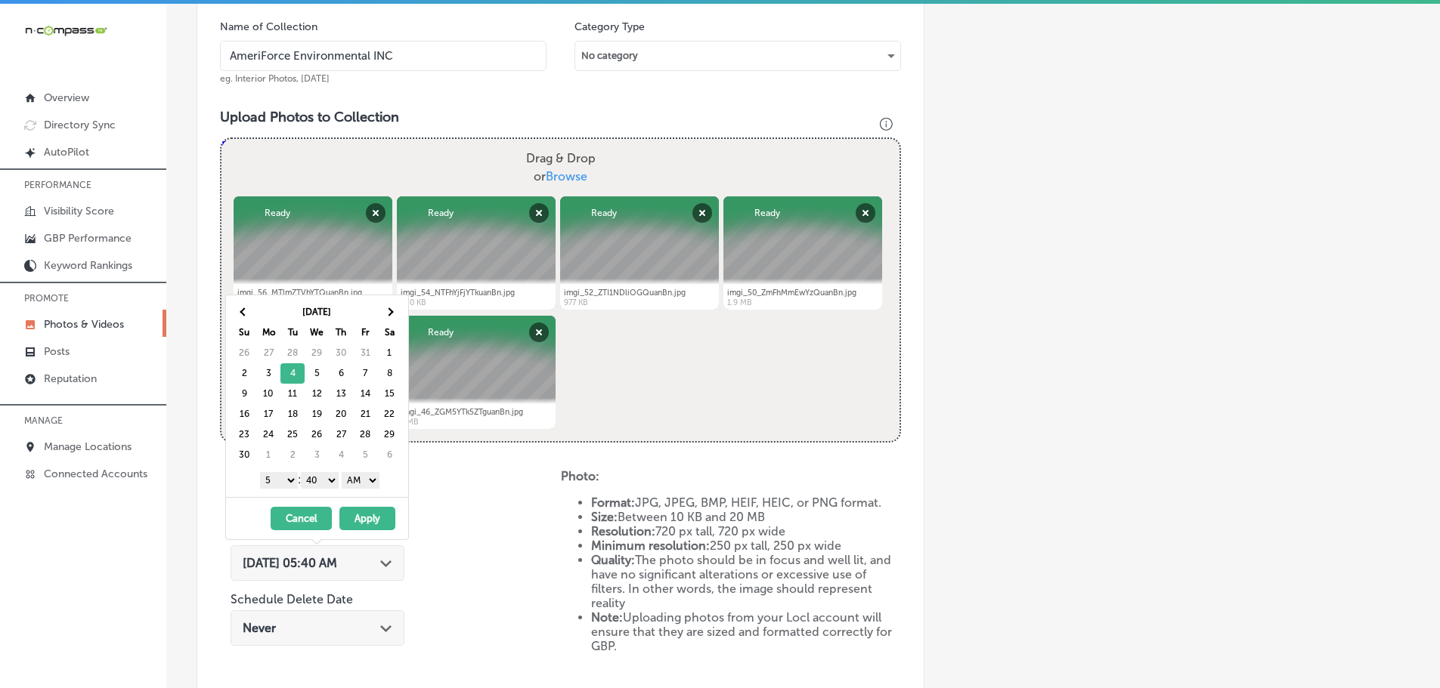
click at [289, 479] on select "1 2 3 4 5 6 7 8 9 10 11 12" at bounding box center [279, 480] width 38 height 17
click at [323, 479] on select "00 10 20 30 40 50" at bounding box center [320, 480] width 38 height 17
click at [360, 483] on select "AM PM" at bounding box center [361, 480] width 38 height 17
click at [367, 513] on button "Apply" at bounding box center [367, 518] width 56 height 23
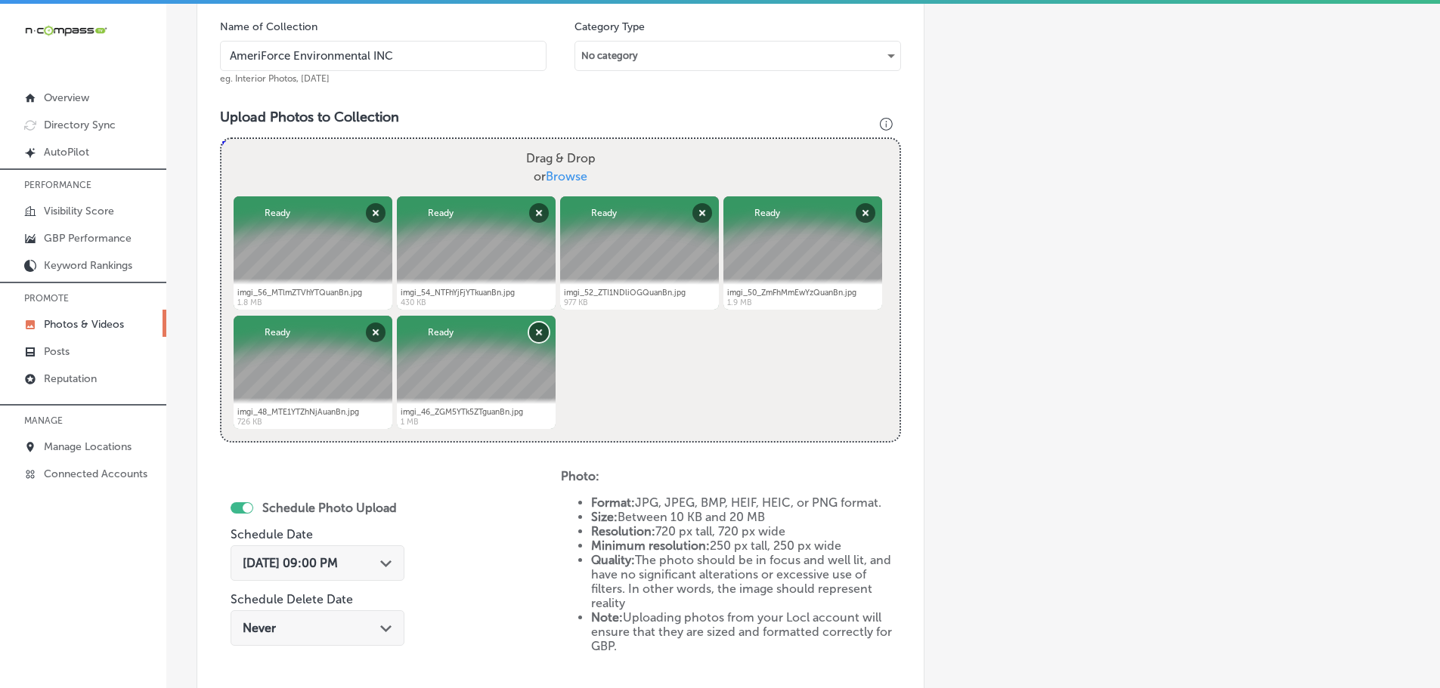
click at [533, 329] on button "Remove" at bounding box center [539, 333] width 20 height 20
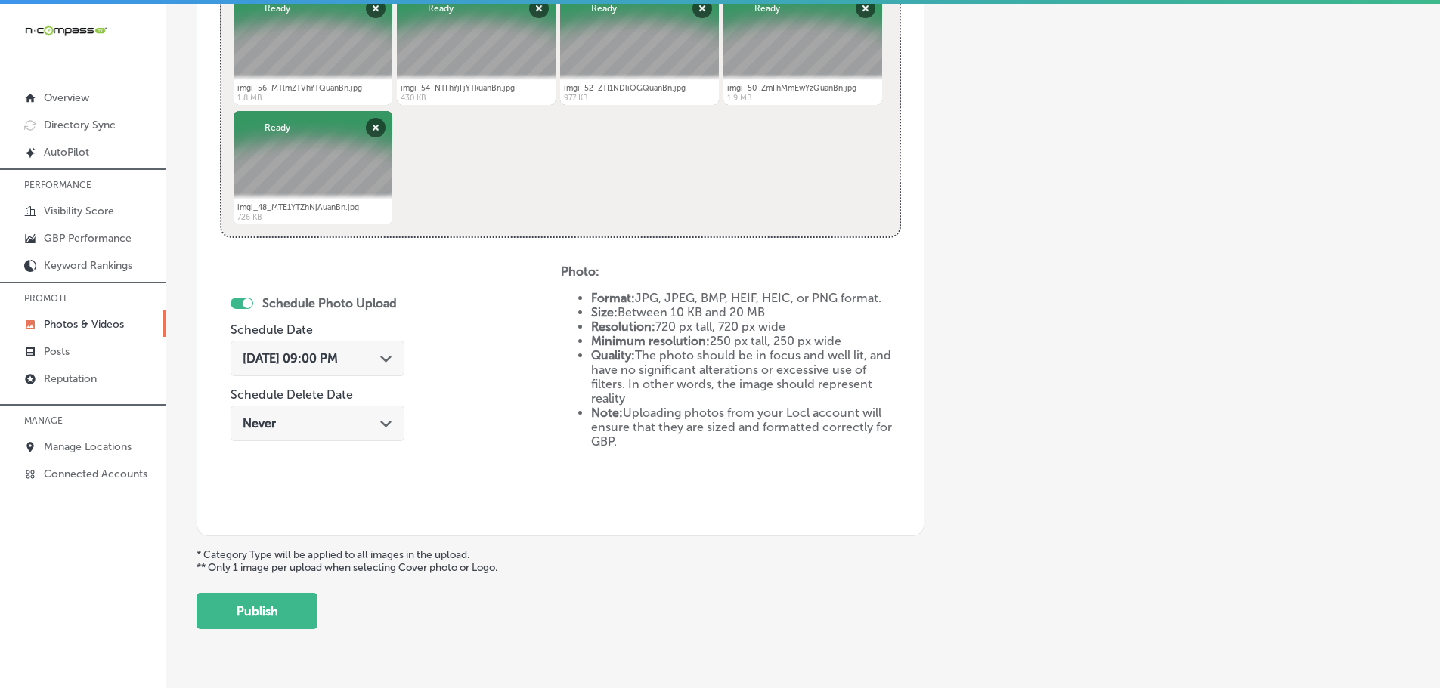
scroll to position [684, 0]
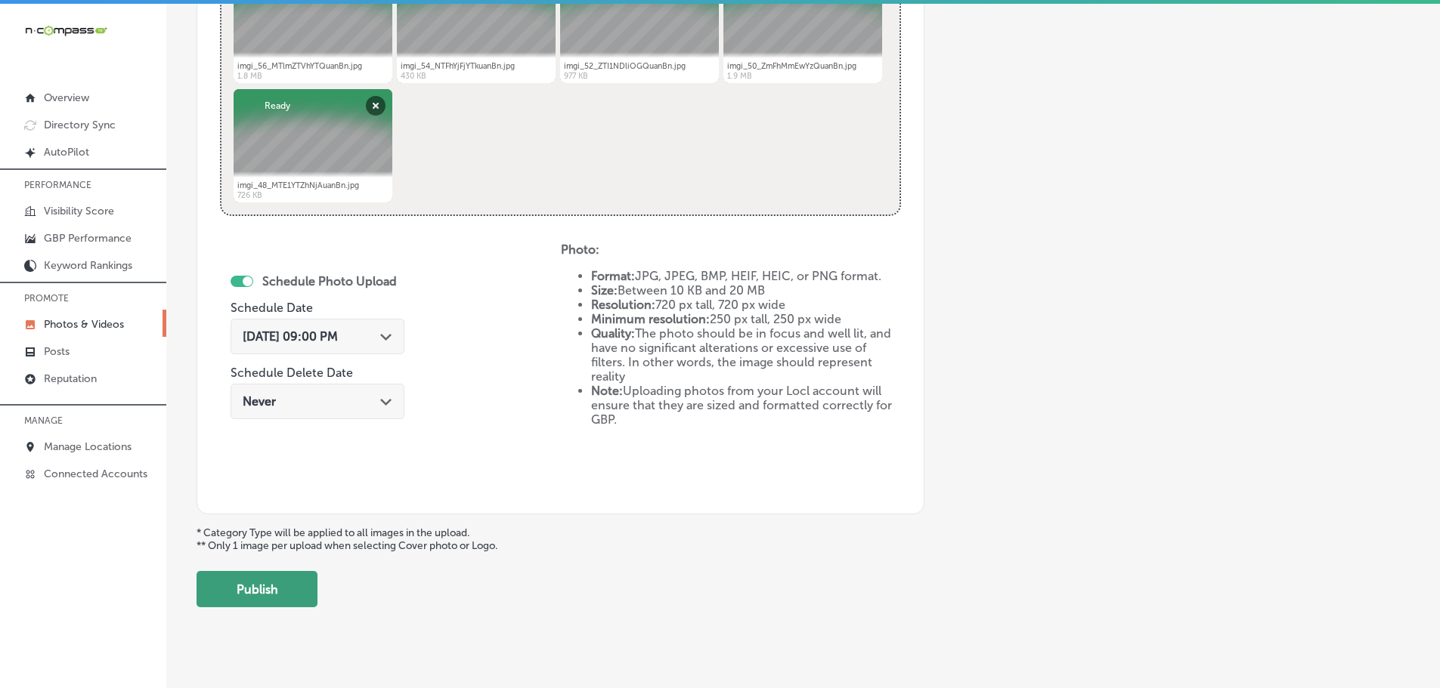
click at [277, 596] on button "Publish" at bounding box center [256, 589] width 121 height 36
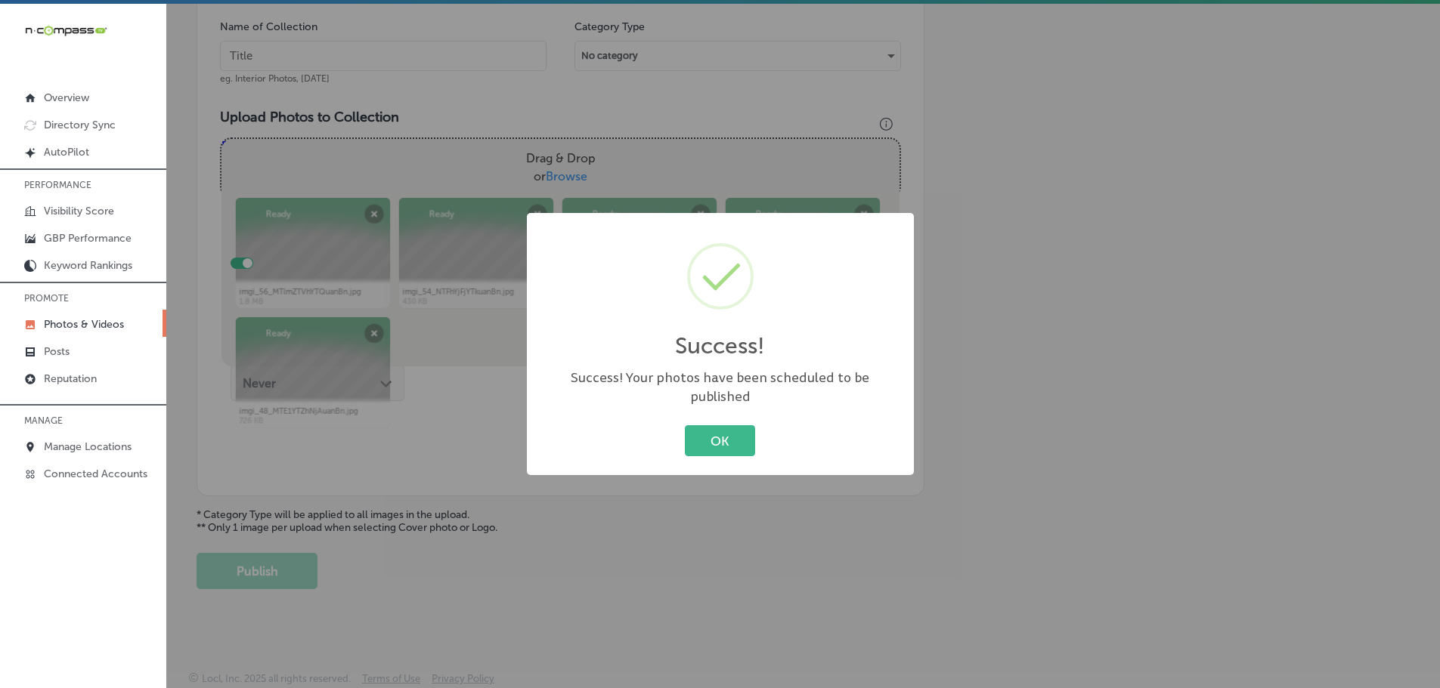
scroll to position [457, 0]
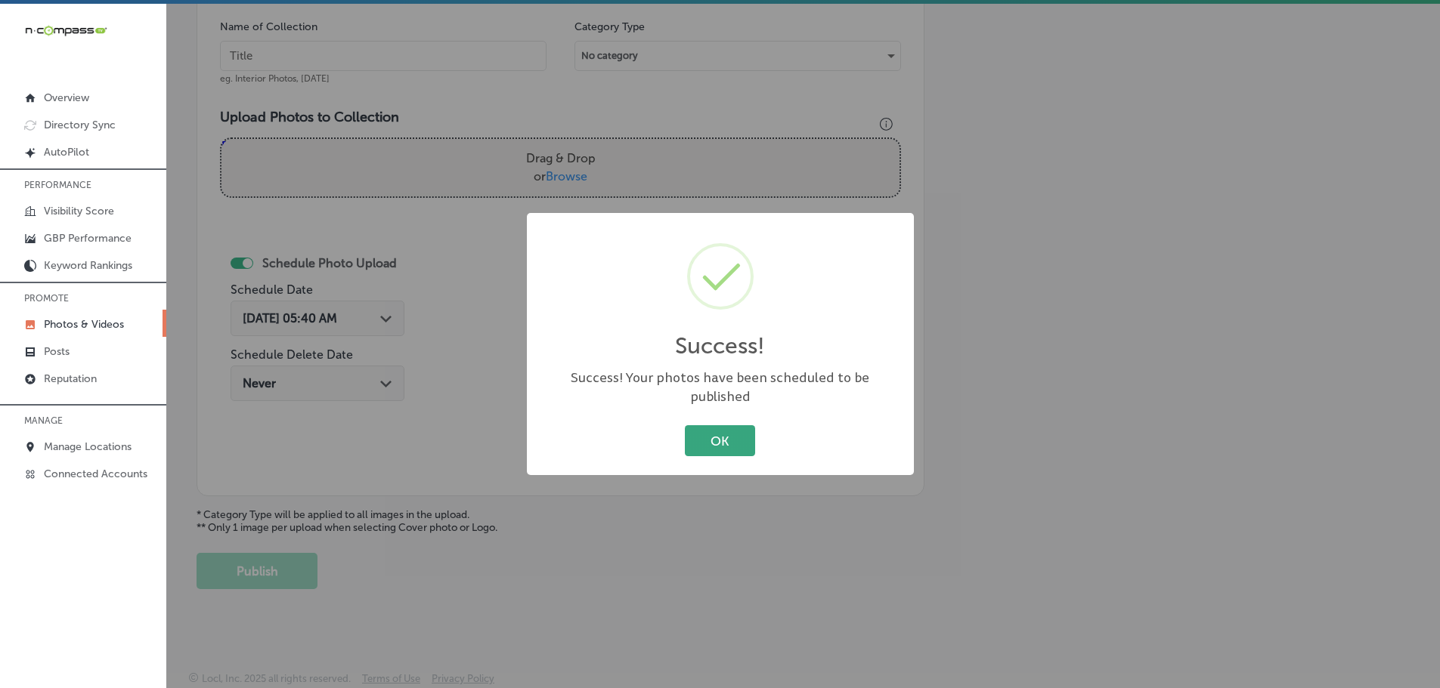
click at [712, 432] on button "OK" at bounding box center [720, 440] width 70 height 31
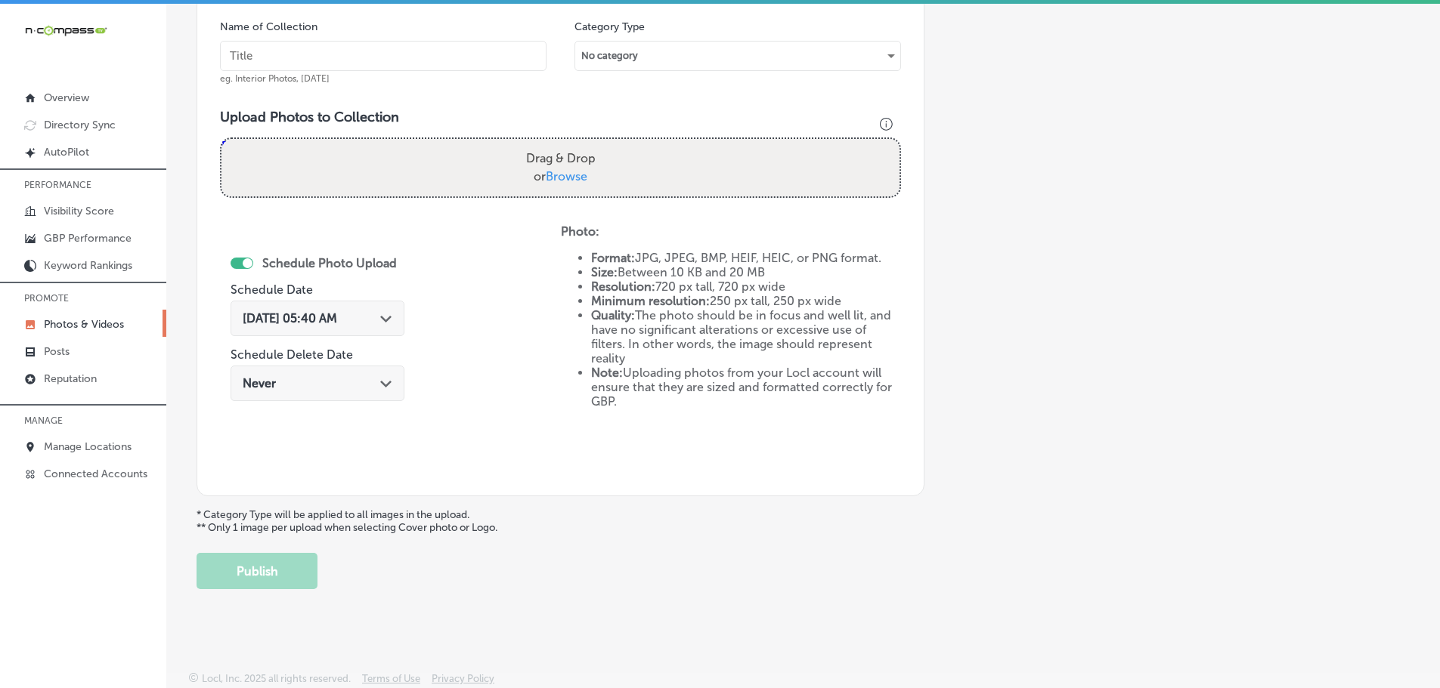
click at [570, 177] on span "Browse" at bounding box center [567, 176] width 42 height 14
click at [570, 144] on input "Drag & Drop or Browse" at bounding box center [560, 141] width 678 height 5
type input "C:\fakepath\imgi_66_MDZjYTJjNGEuanBn.jpg"
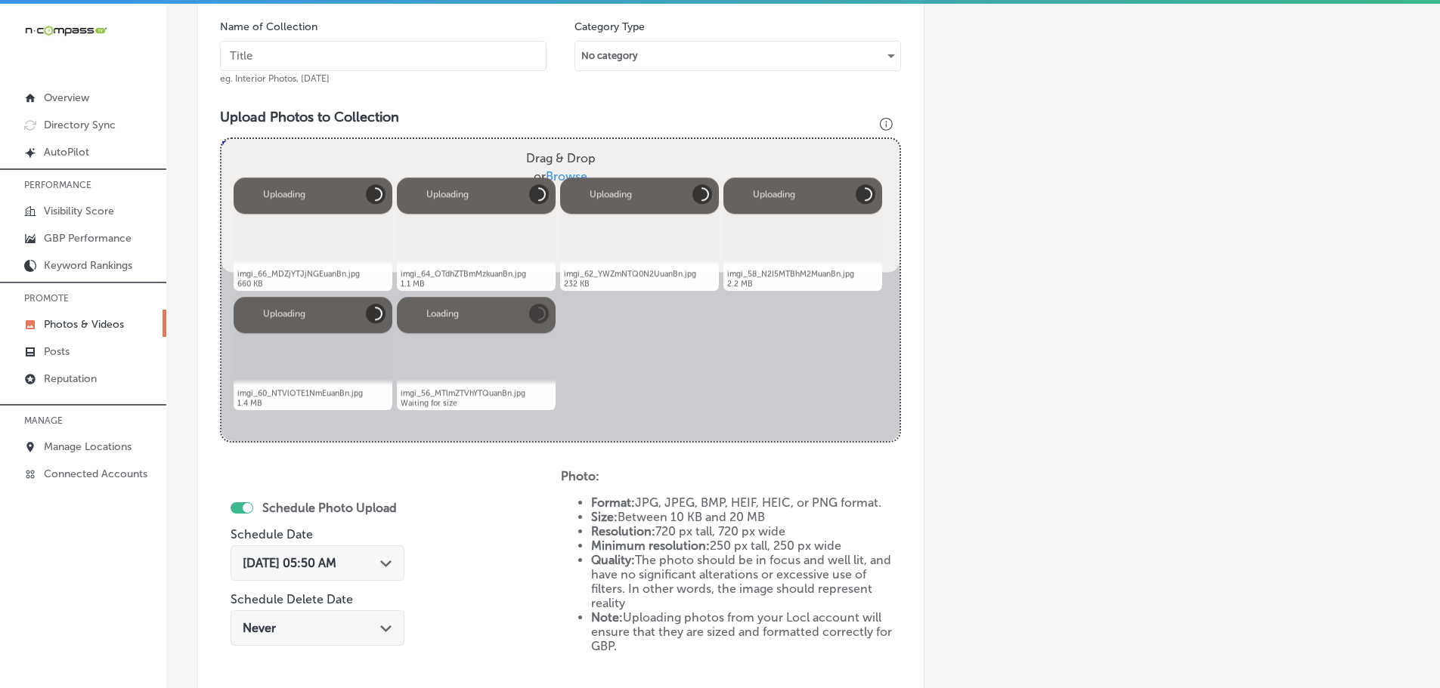
click at [370, 54] on input "text" at bounding box center [383, 56] width 326 height 30
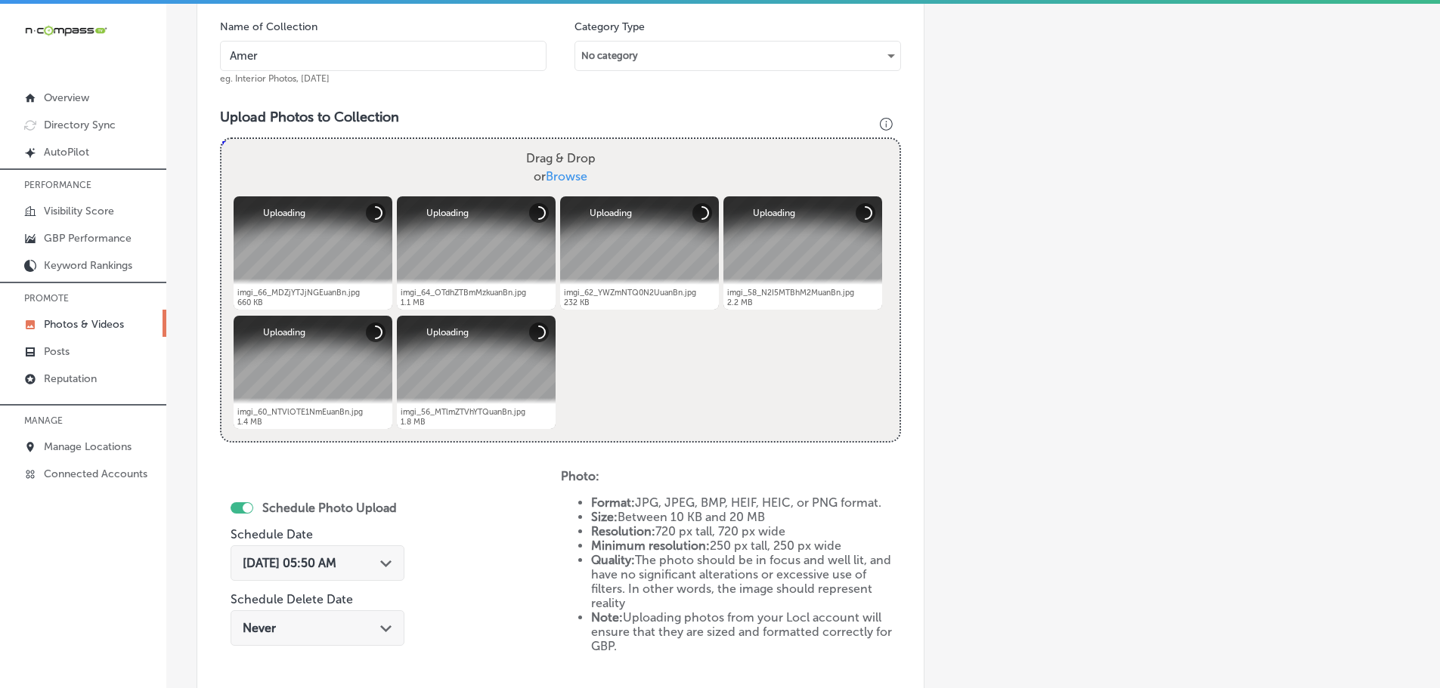
type input "AmeriForce Environmental INC"
click at [382, 560] on div "Path Created with Sketch." at bounding box center [386, 562] width 12 height 12
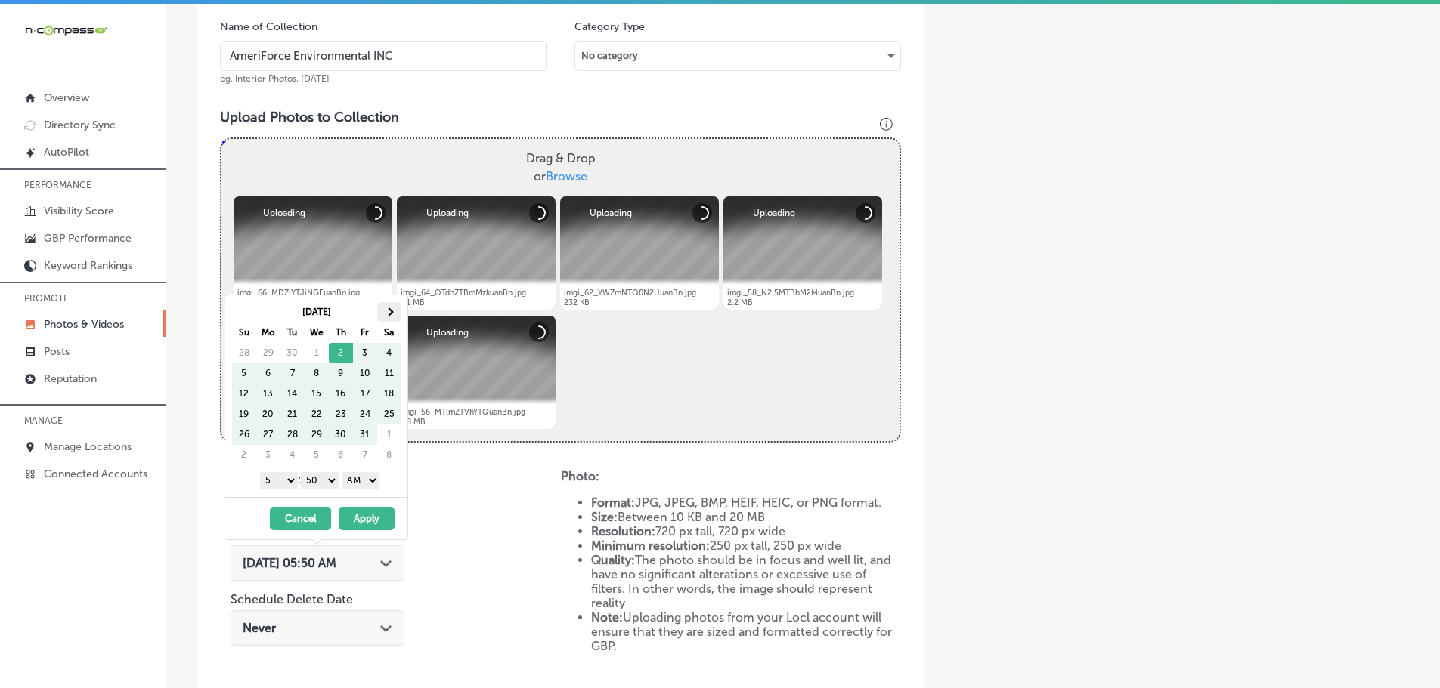
click at [382, 311] on th at bounding box center [389, 312] width 24 height 20
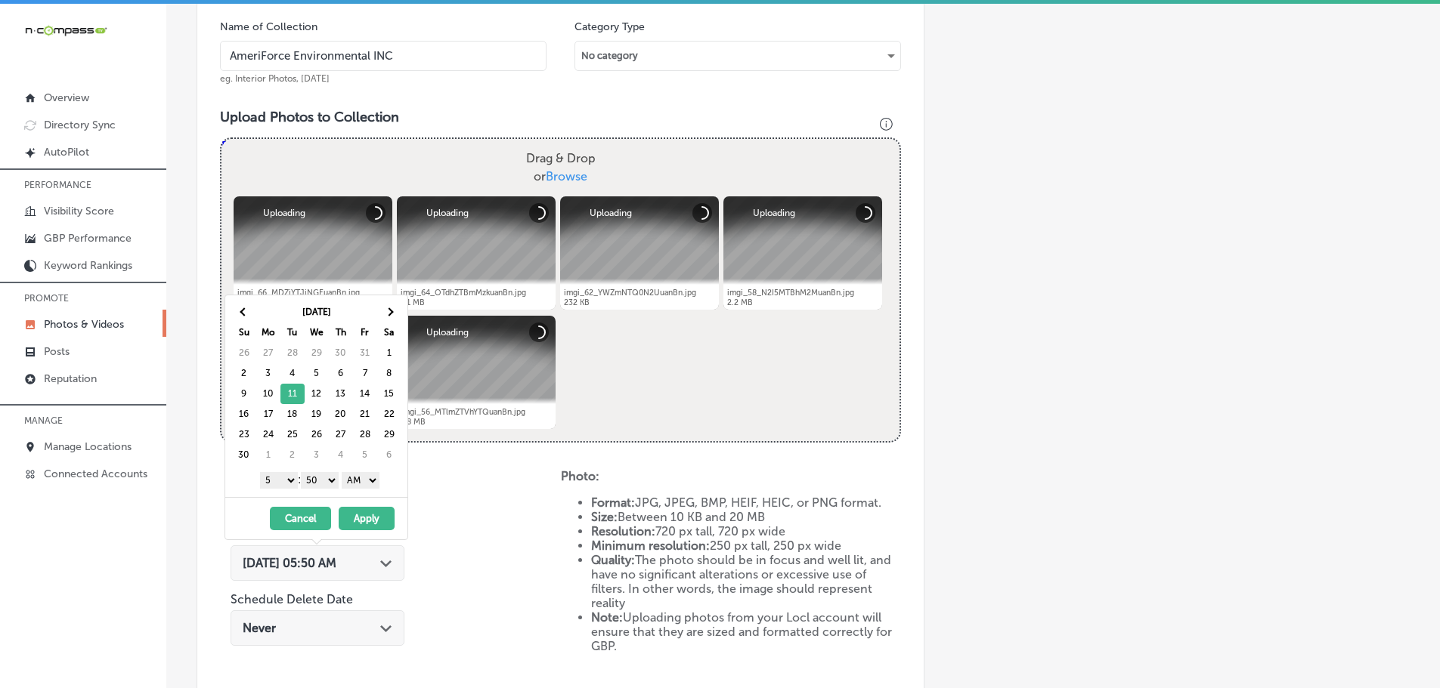
click at [280, 481] on select "1 2 3 4 5 6 7 8 9 10 11 12" at bounding box center [279, 480] width 38 height 17
click at [316, 474] on select "00 10 20 30 40 50" at bounding box center [320, 480] width 38 height 17
click at [357, 481] on select "AM PM" at bounding box center [361, 480] width 38 height 17
click at [376, 513] on button "Apply" at bounding box center [367, 518] width 56 height 23
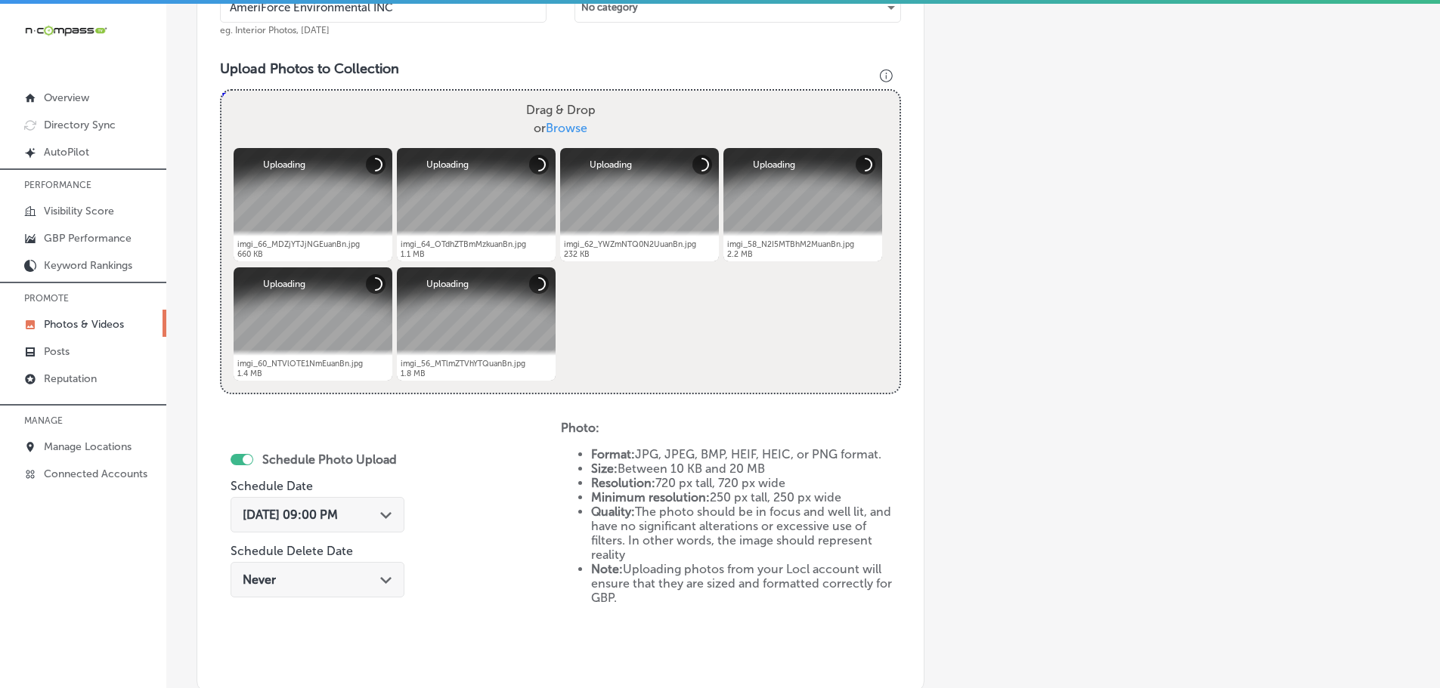
scroll to position [608, 0]
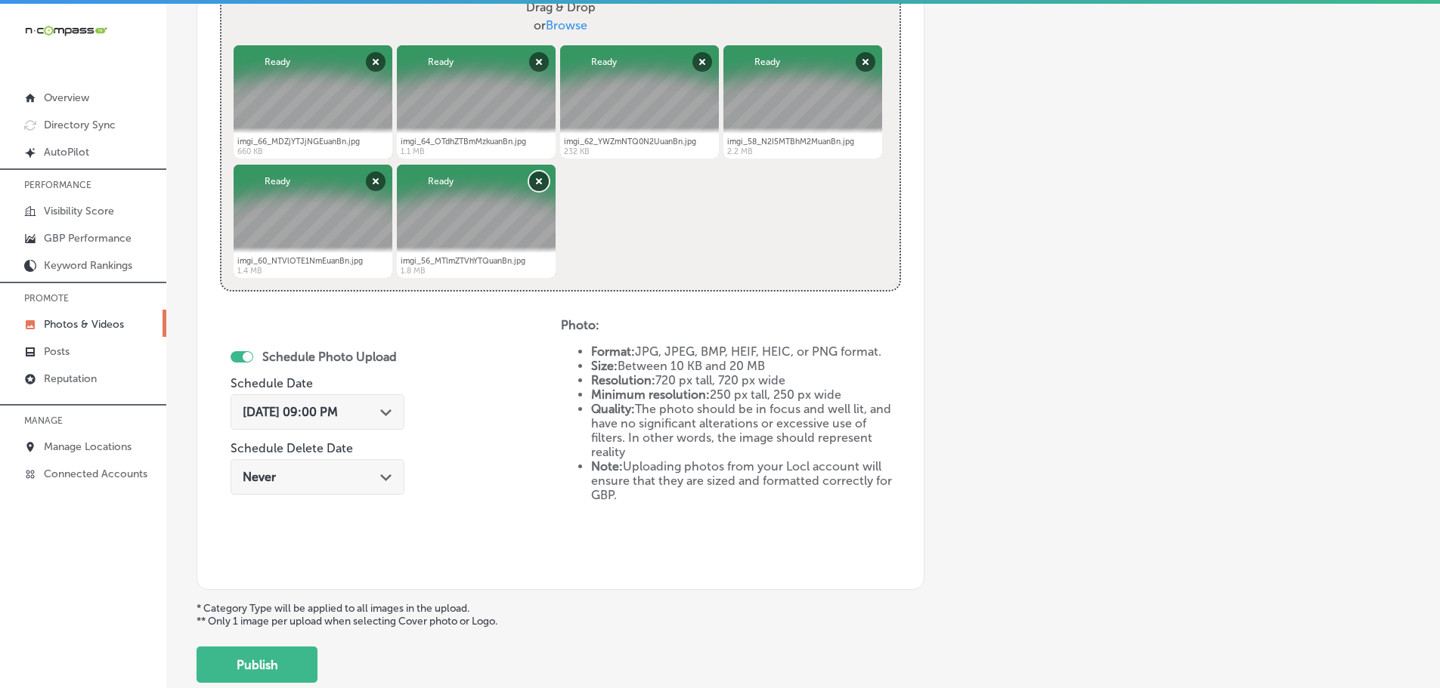
click at [537, 190] on button "Remove" at bounding box center [539, 182] width 20 height 20
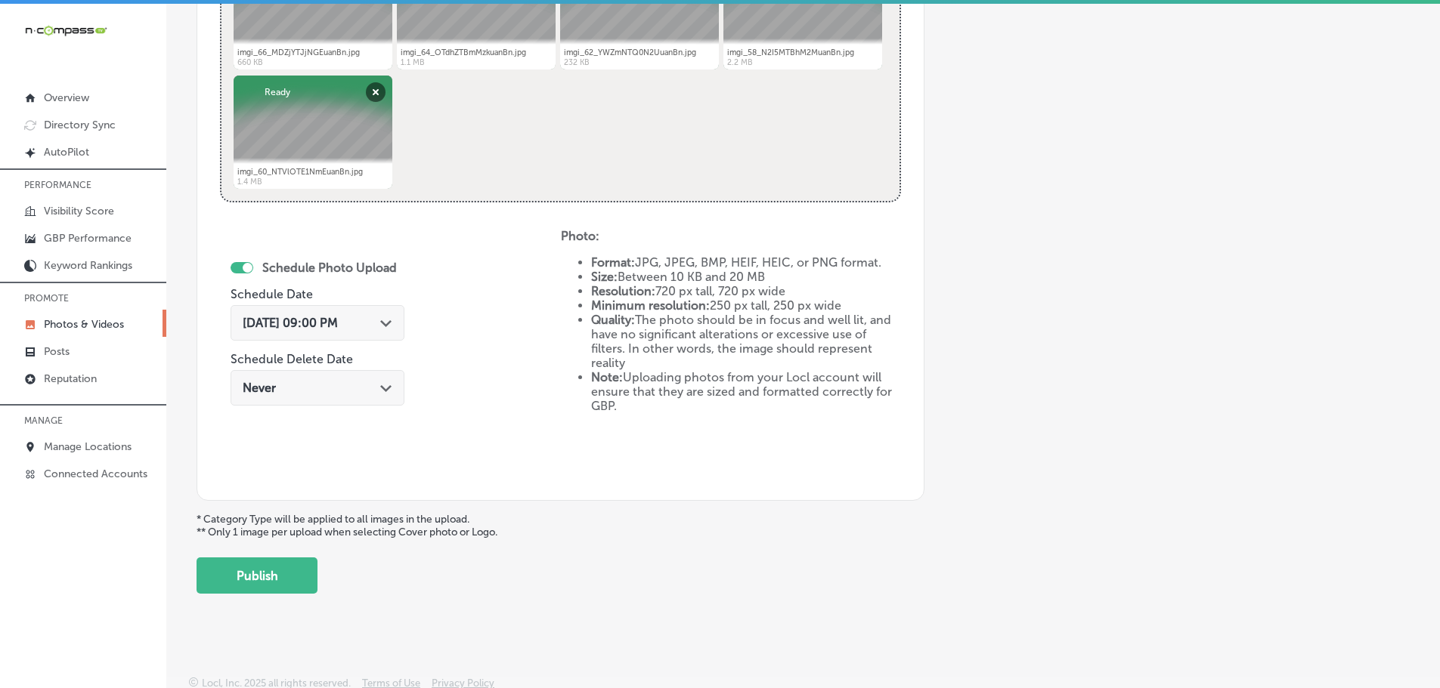
scroll to position [702, 0]
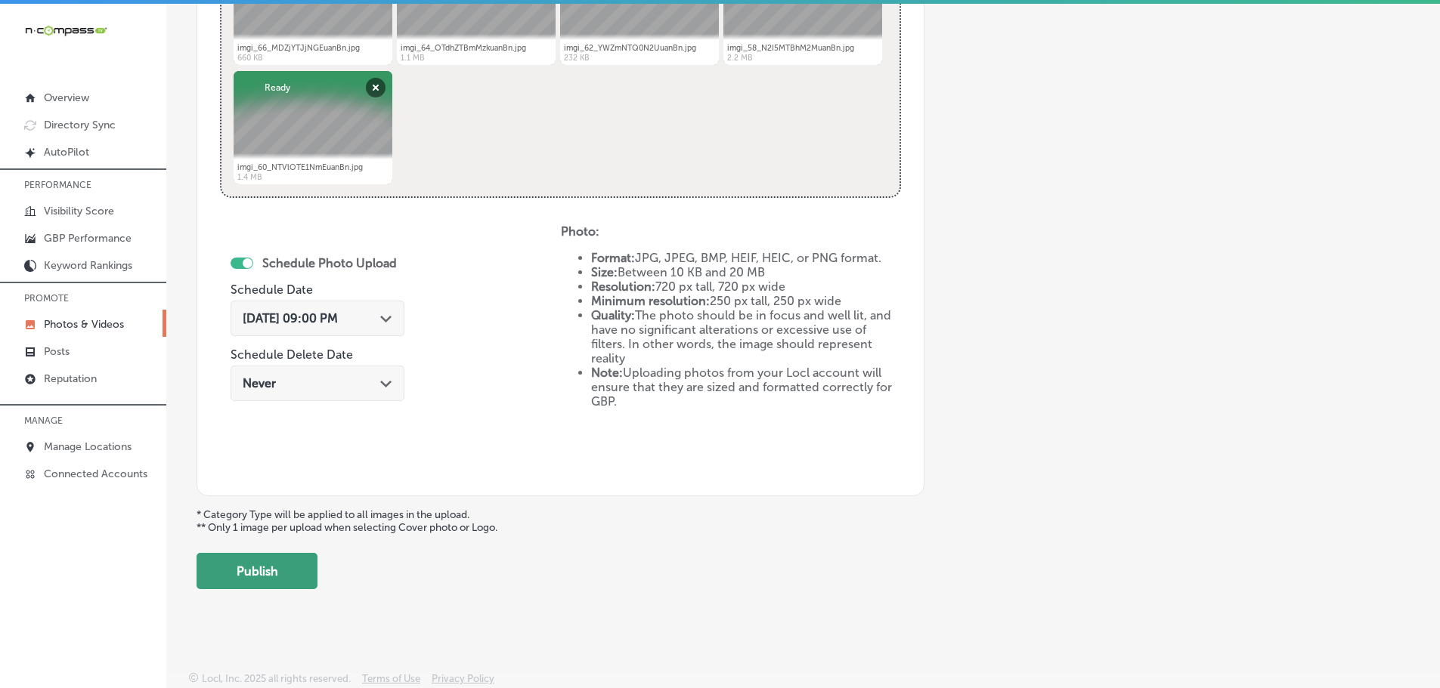
click at [267, 578] on button "Publish" at bounding box center [256, 571] width 121 height 36
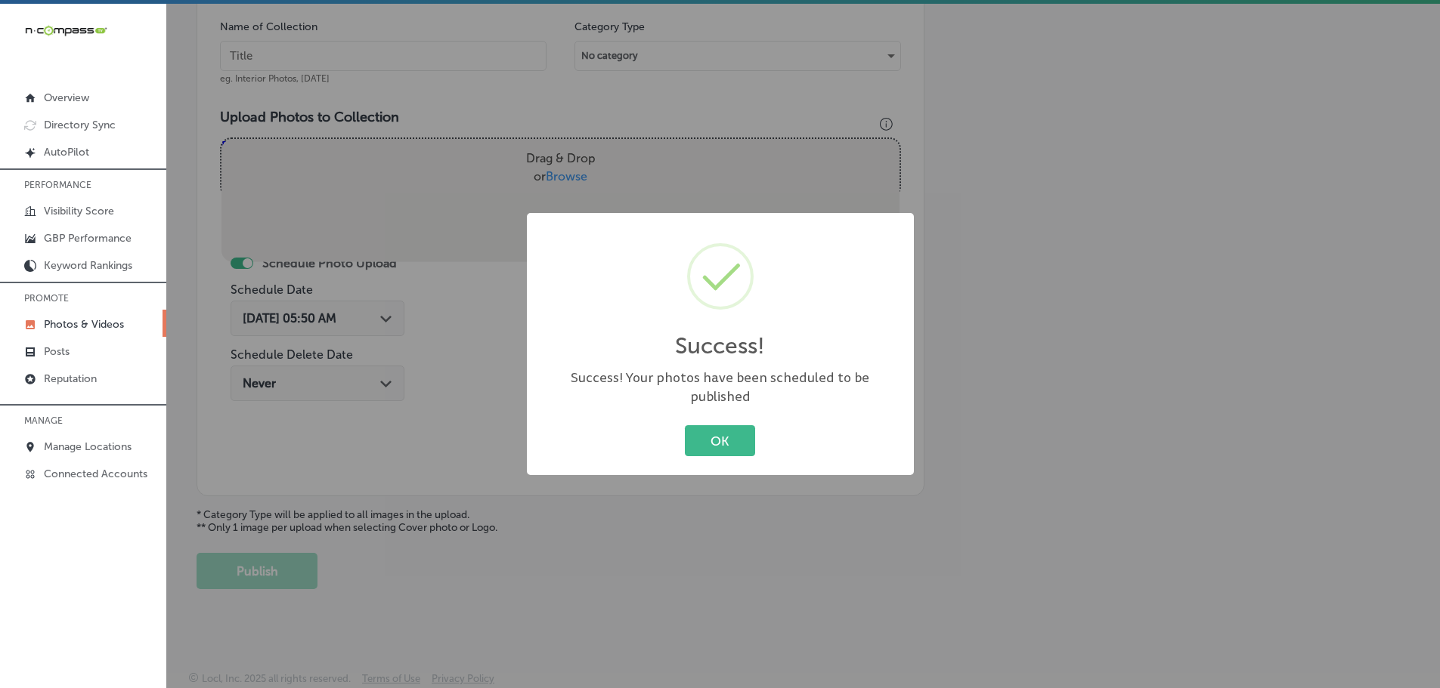
scroll to position [457, 0]
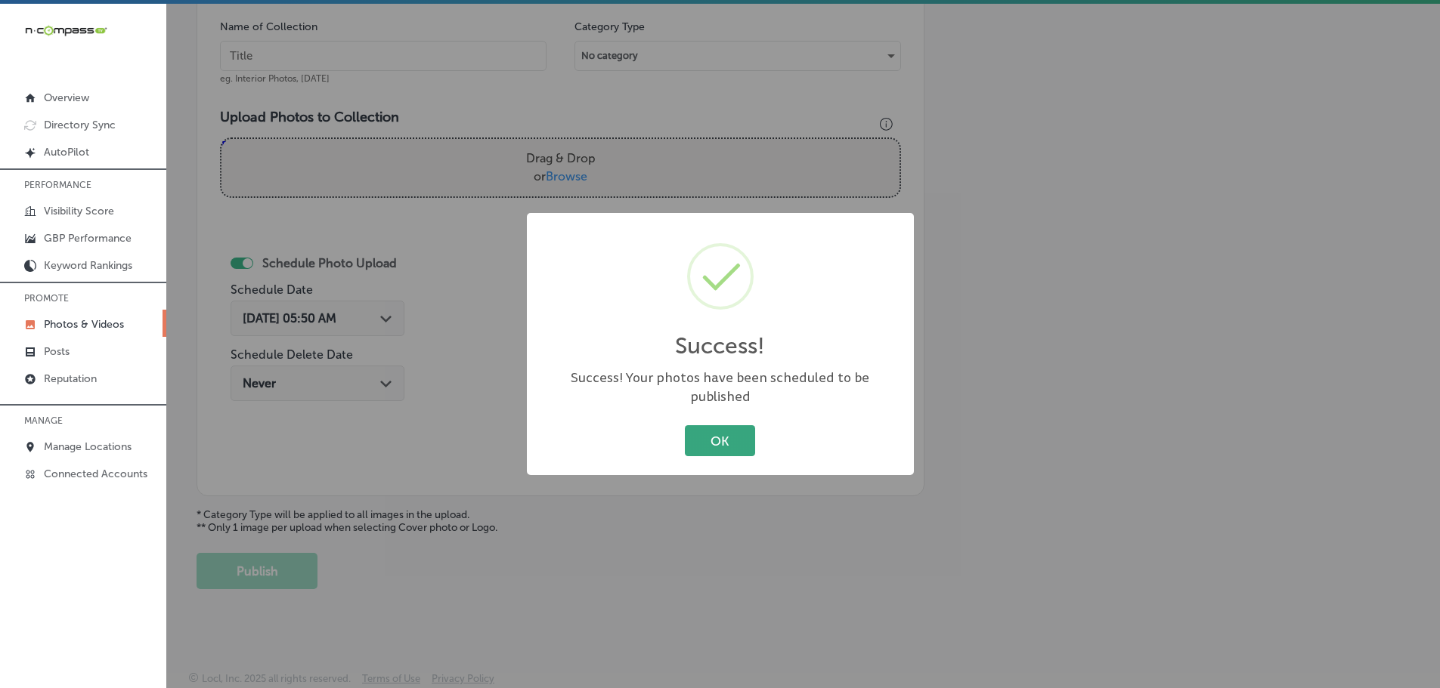
click at [730, 433] on button "OK" at bounding box center [720, 440] width 70 height 31
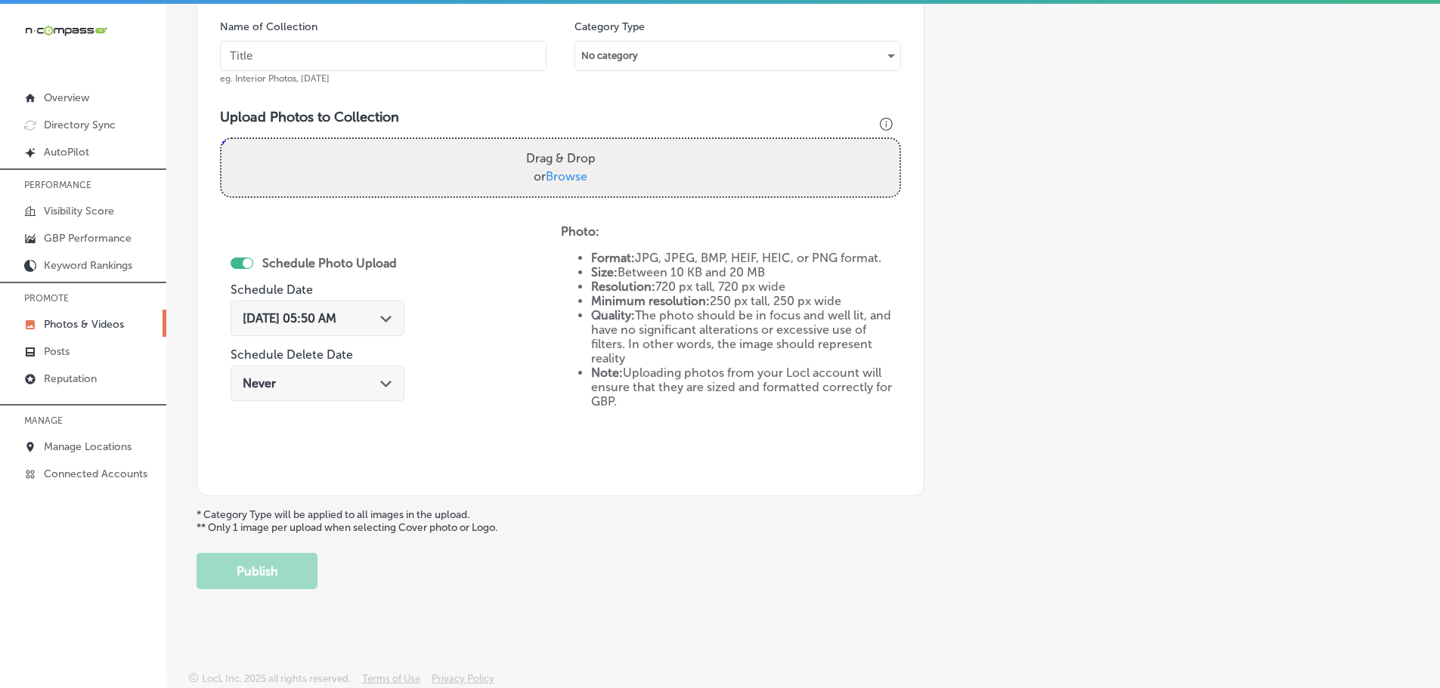
click at [571, 177] on span "Browse" at bounding box center [567, 176] width 42 height 14
click at [571, 144] on input "Drag & Drop or Browse" at bounding box center [560, 141] width 678 height 5
type input "C:\fakepath\imgi_88_MTE0MDQ0YTguanBn.jpg"
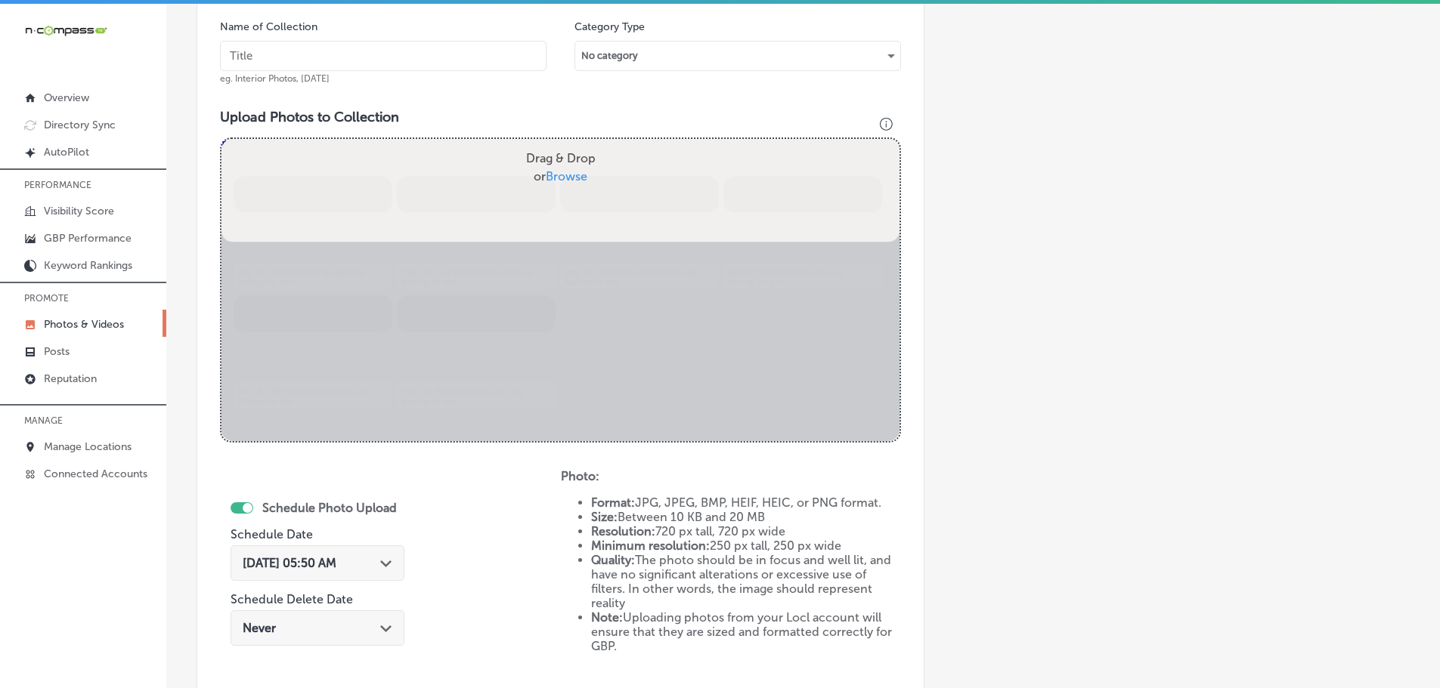
click at [407, 53] on input "text" at bounding box center [383, 56] width 326 height 30
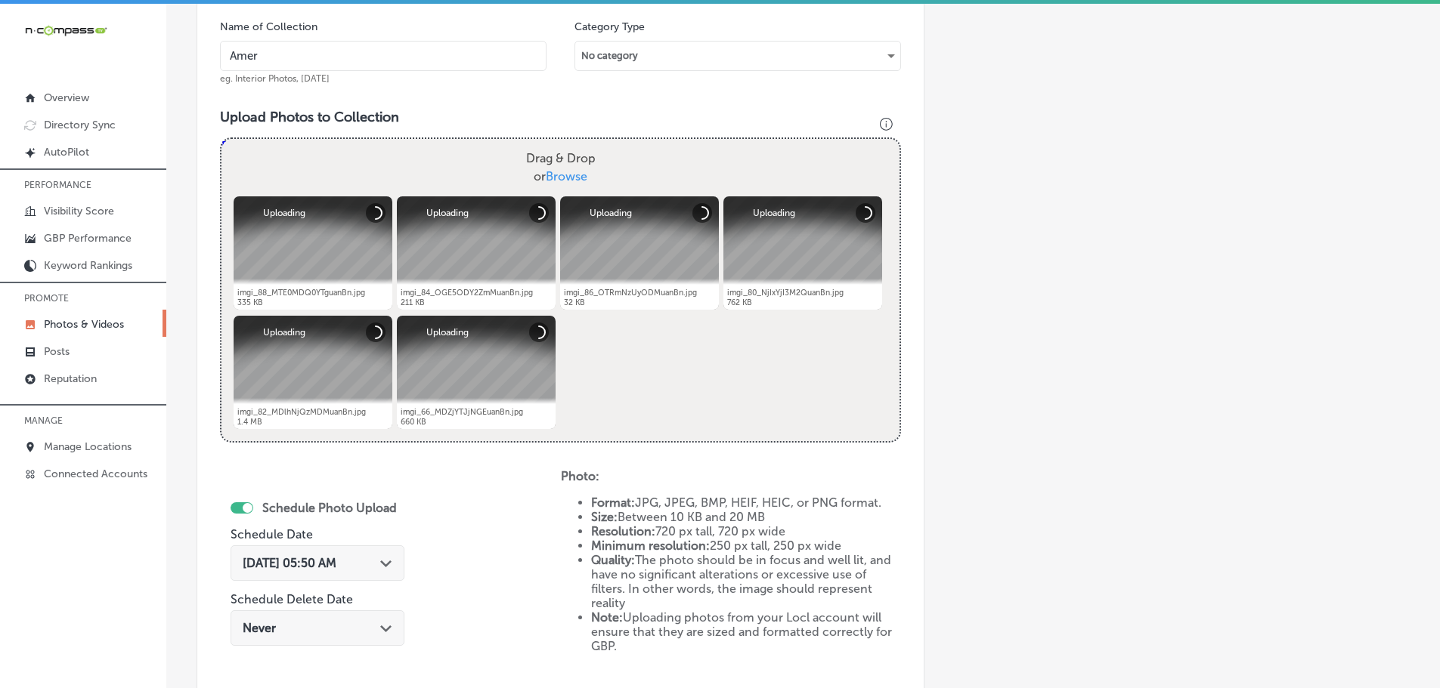
type input "AmeriForce Environmental INC"
click at [378, 559] on div "[DATE] 05:50 AM Path Created with Sketch." at bounding box center [318, 563] width 150 height 14
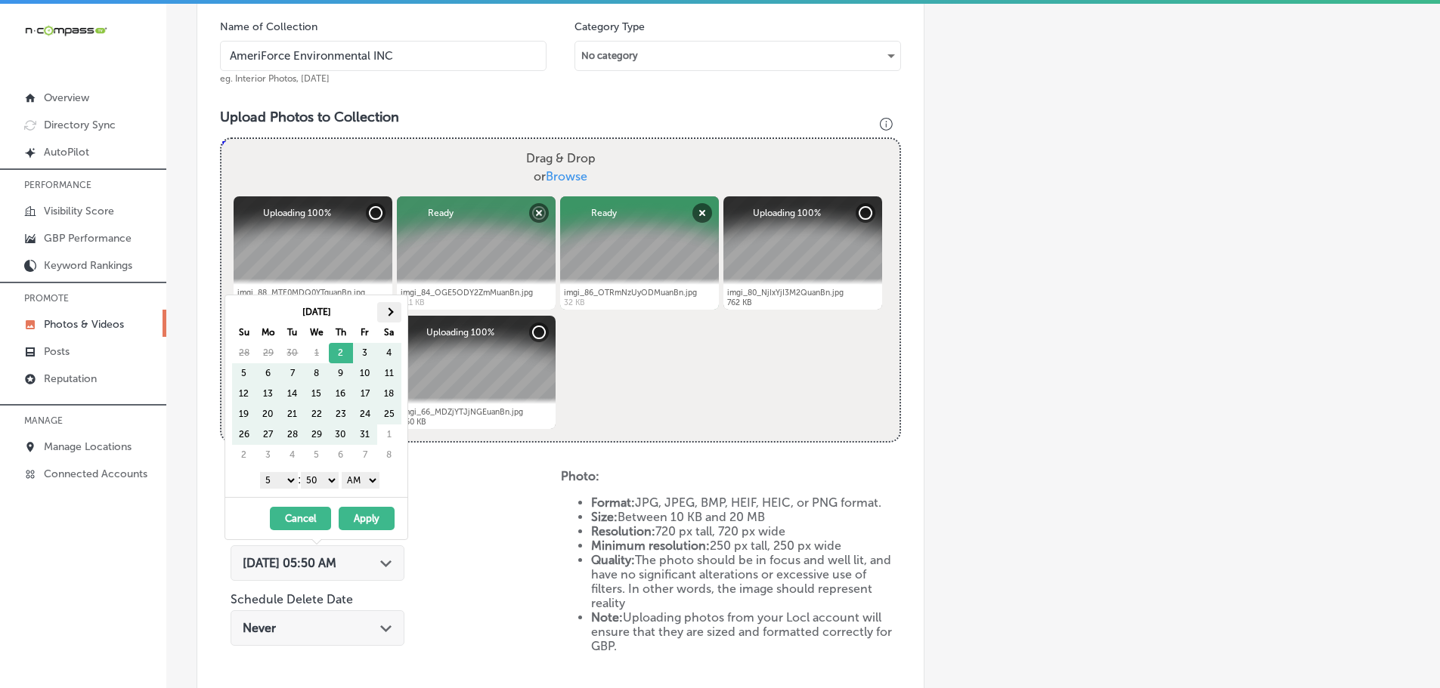
click at [397, 303] on th at bounding box center [389, 312] width 24 height 20
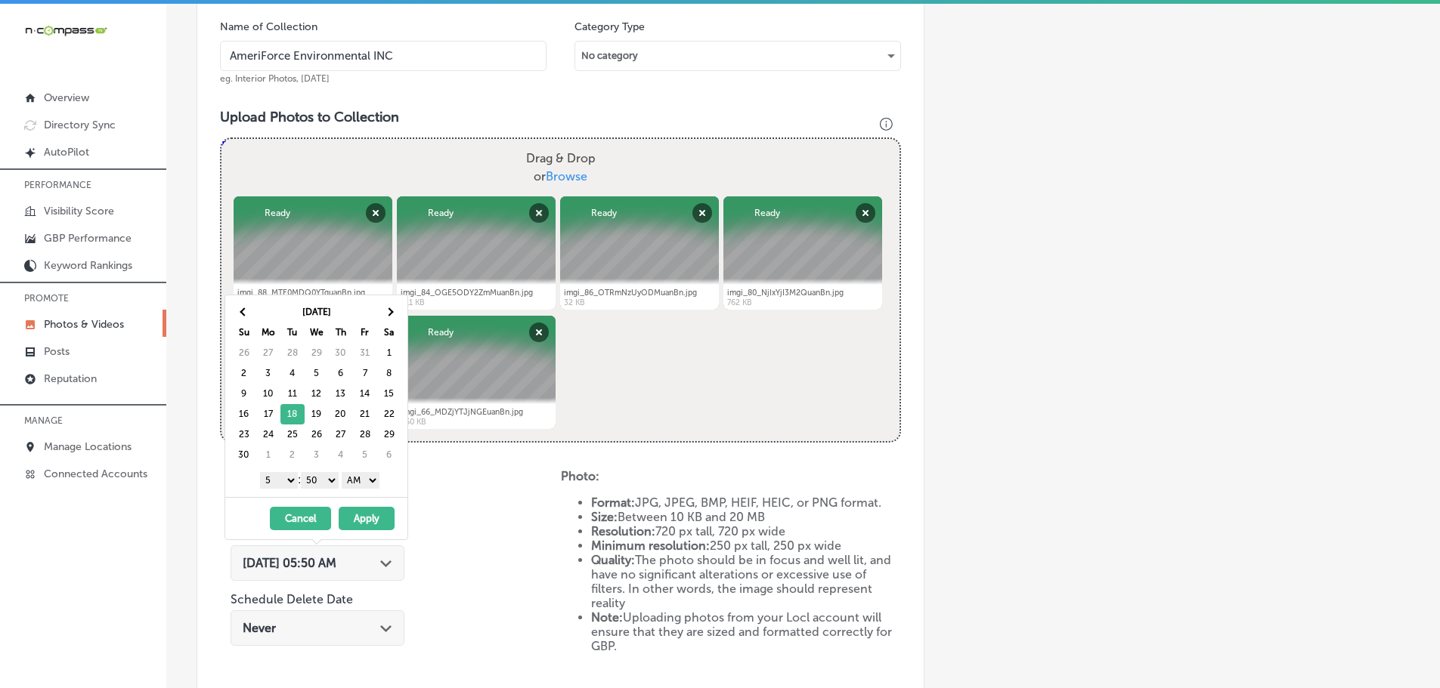
click at [281, 481] on select "1 2 3 4 5 6 7 8 9 10 11 12" at bounding box center [279, 480] width 38 height 17
click at [316, 475] on select "00 10 20 30 40 50" at bounding box center [320, 480] width 38 height 17
click at [361, 483] on select "AM PM" at bounding box center [361, 480] width 38 height 17
click at [370, 516] on button "Apply" at bounding box center [367, 518] width 56 height 23
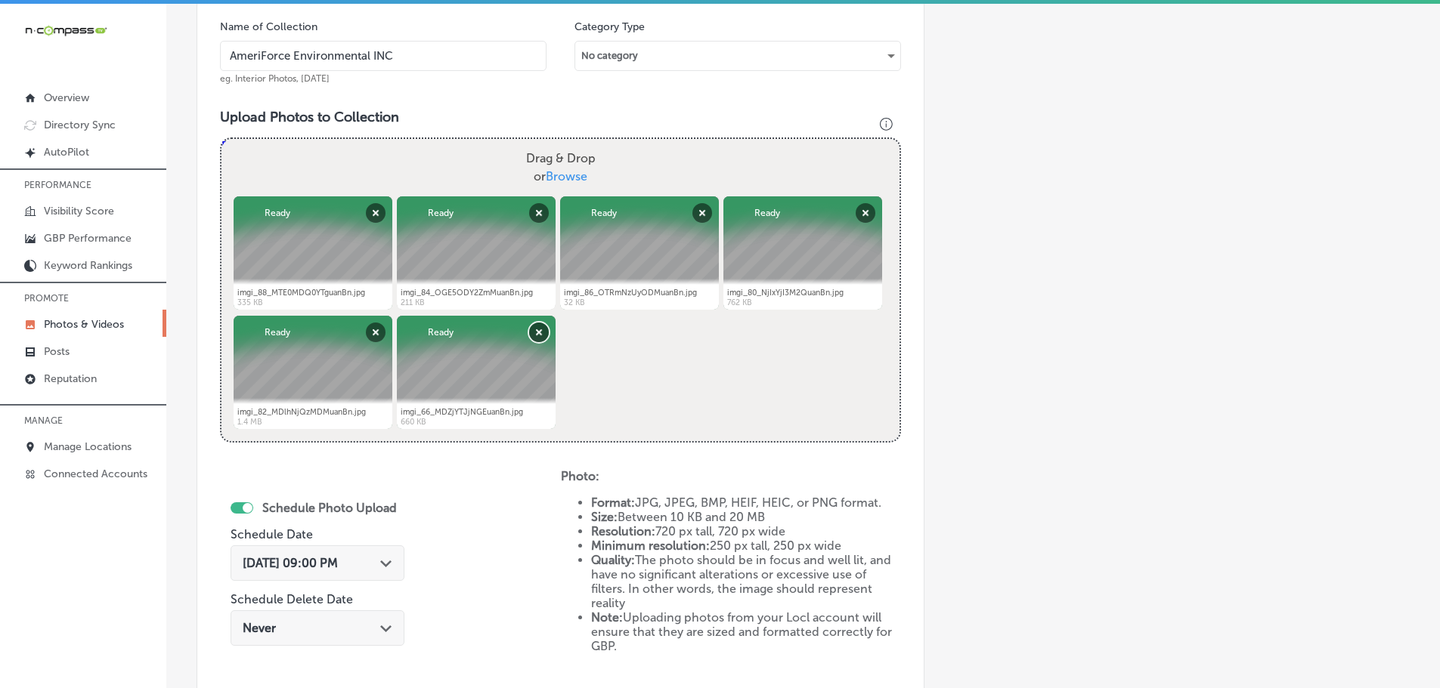
click at [533, 329] on button "Remove" at bounding box center [539, 333] width 20 height 20
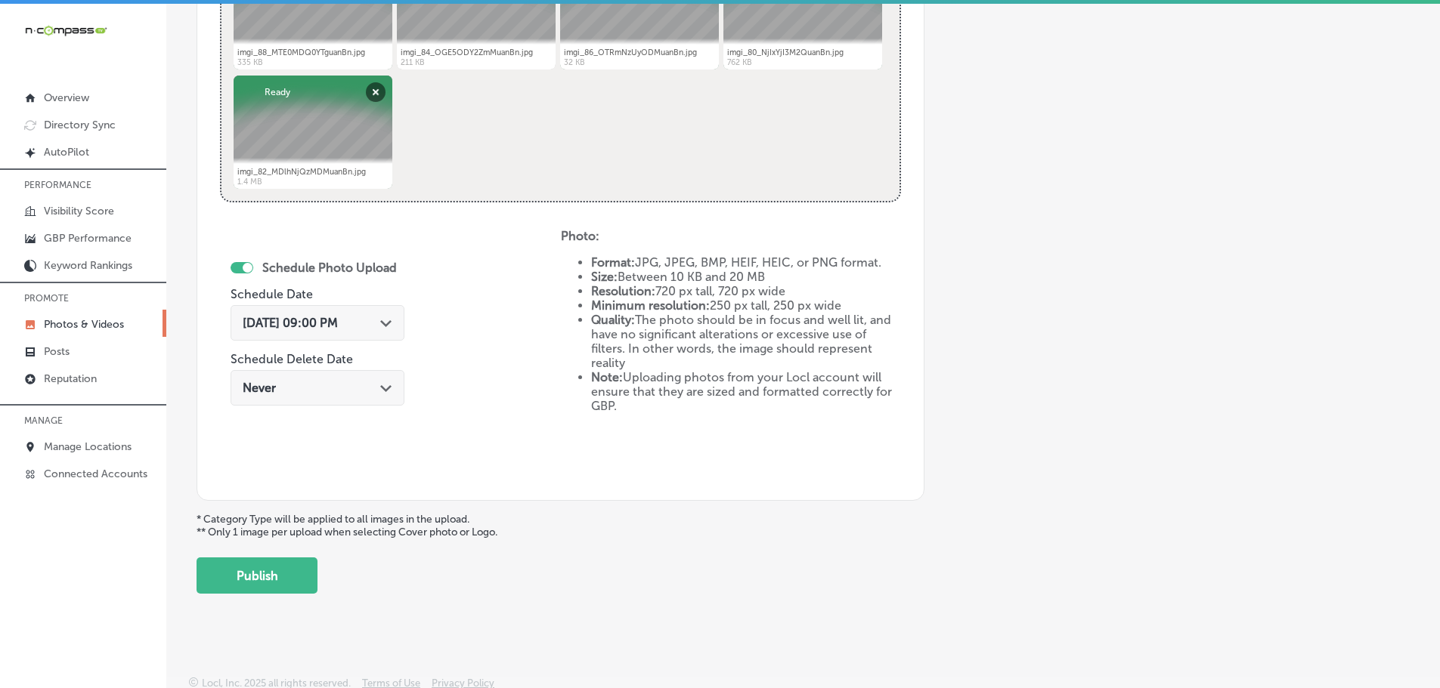
scroll to position [702, 0]
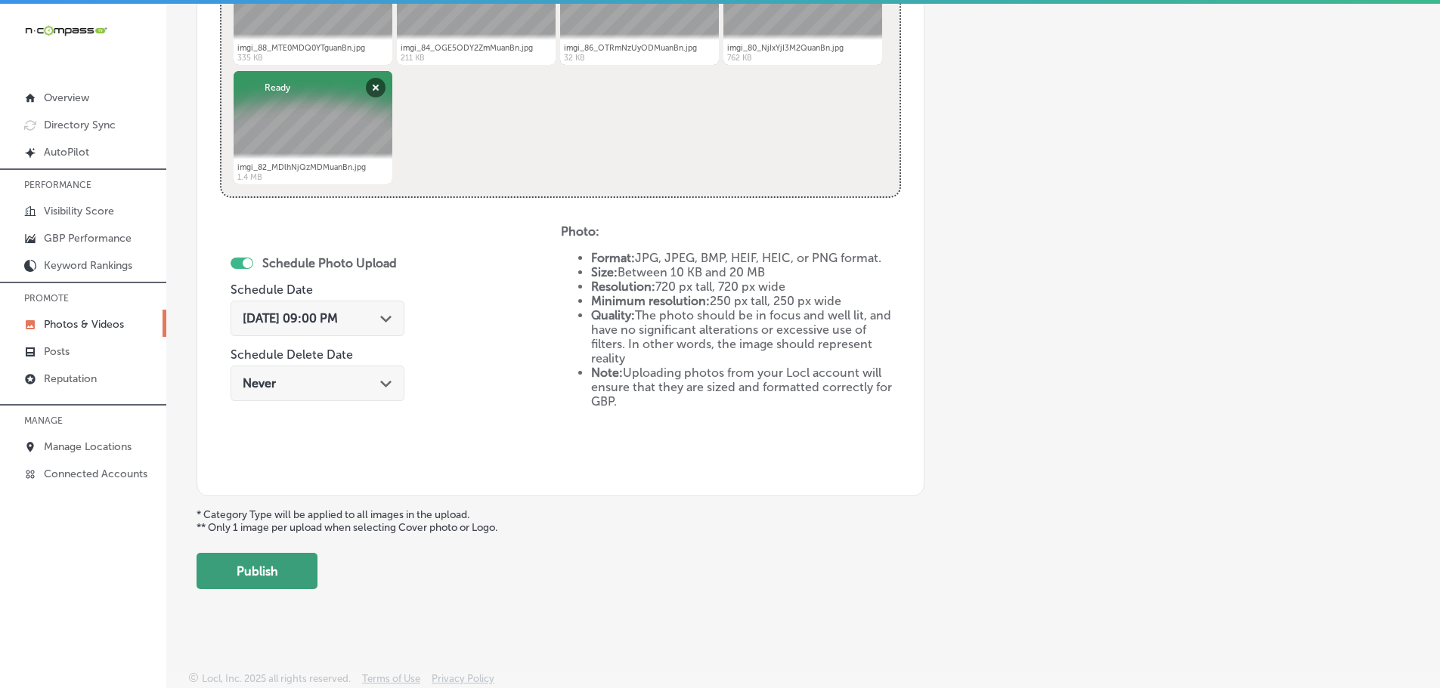
click at [247, 577] on button "Publish" at bounding box center [256, 571] width 121 height 36
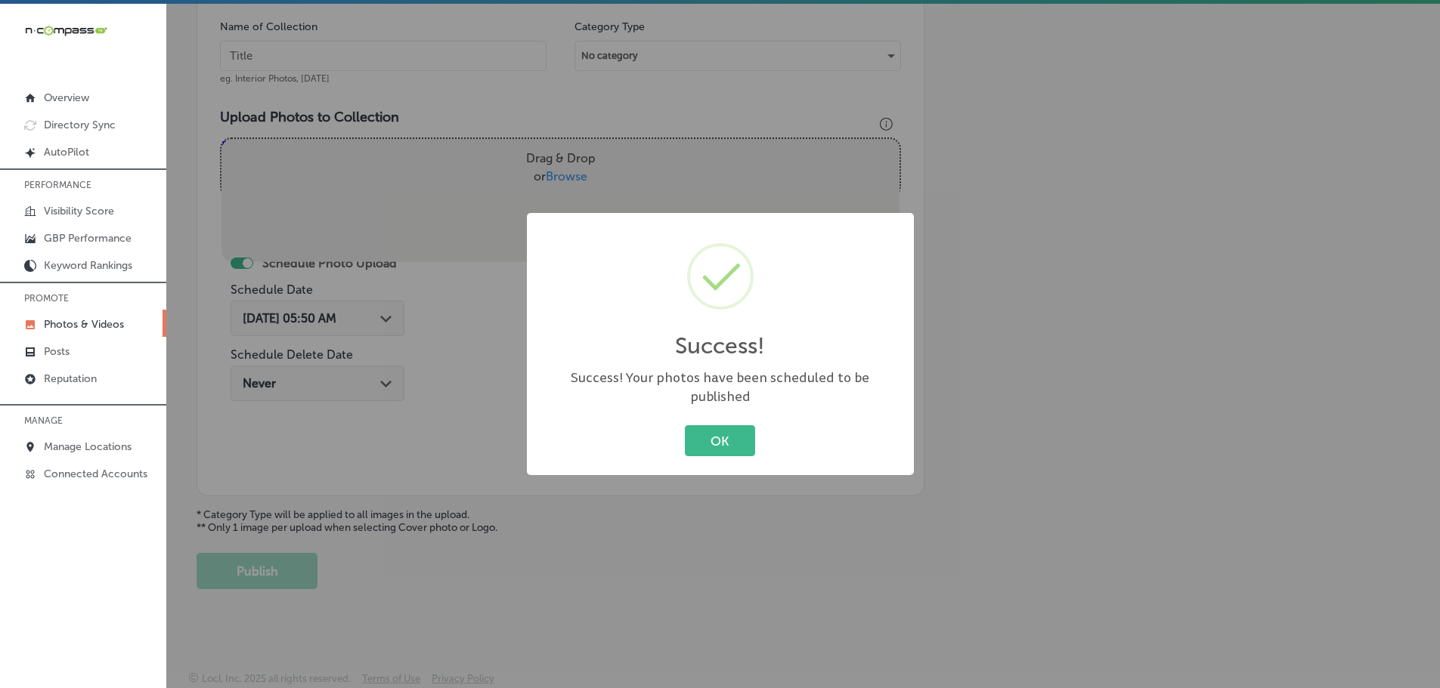
scroll to position [457, 0]
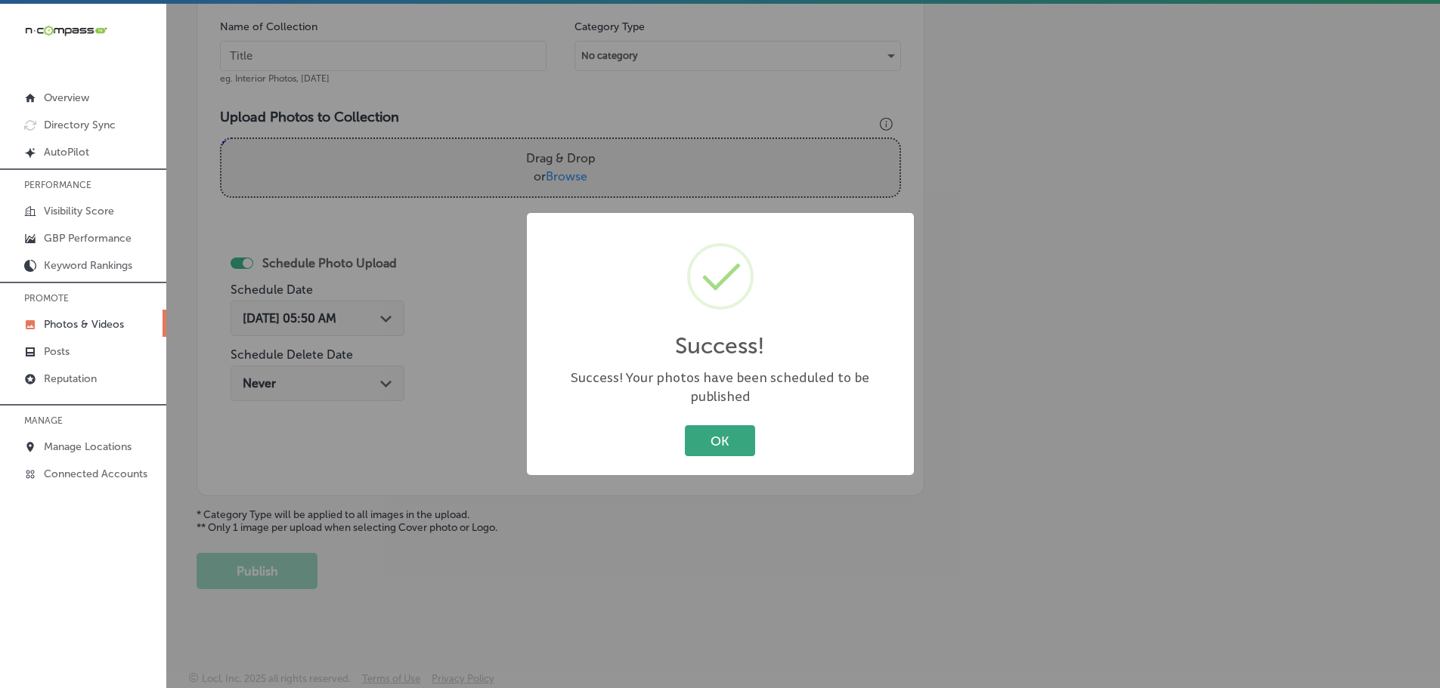
click at [719, 436] on button "OK" at bounding box center [720, 440] width 70 height 31
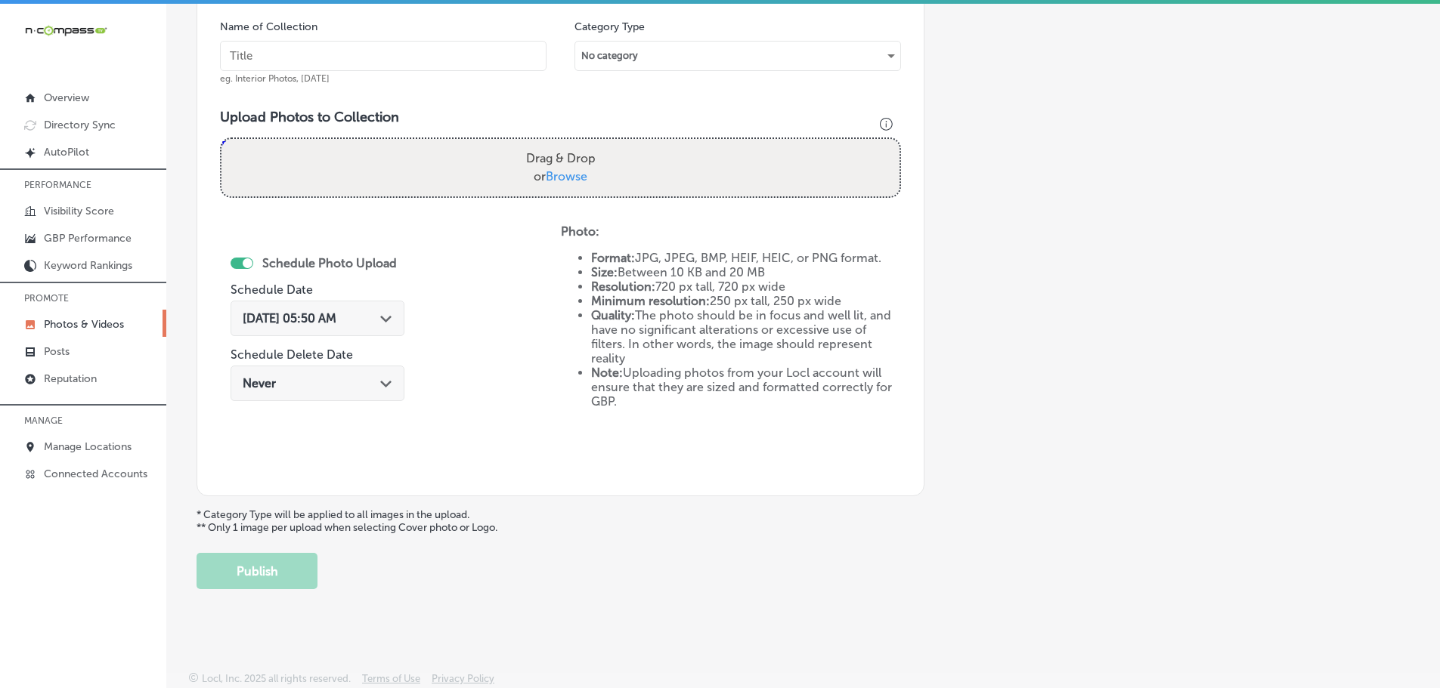
click at [555, 176] on span "Browse" at bounding box center [567, 176] width 42 height 14
click at [555, 144] on input "Drag & Drop or Browse" at bounding box center [560, 141] width 678 height 5
type input "C:\fakepath\imgi_74_NDlhOGUwODcuanBn.jpg"
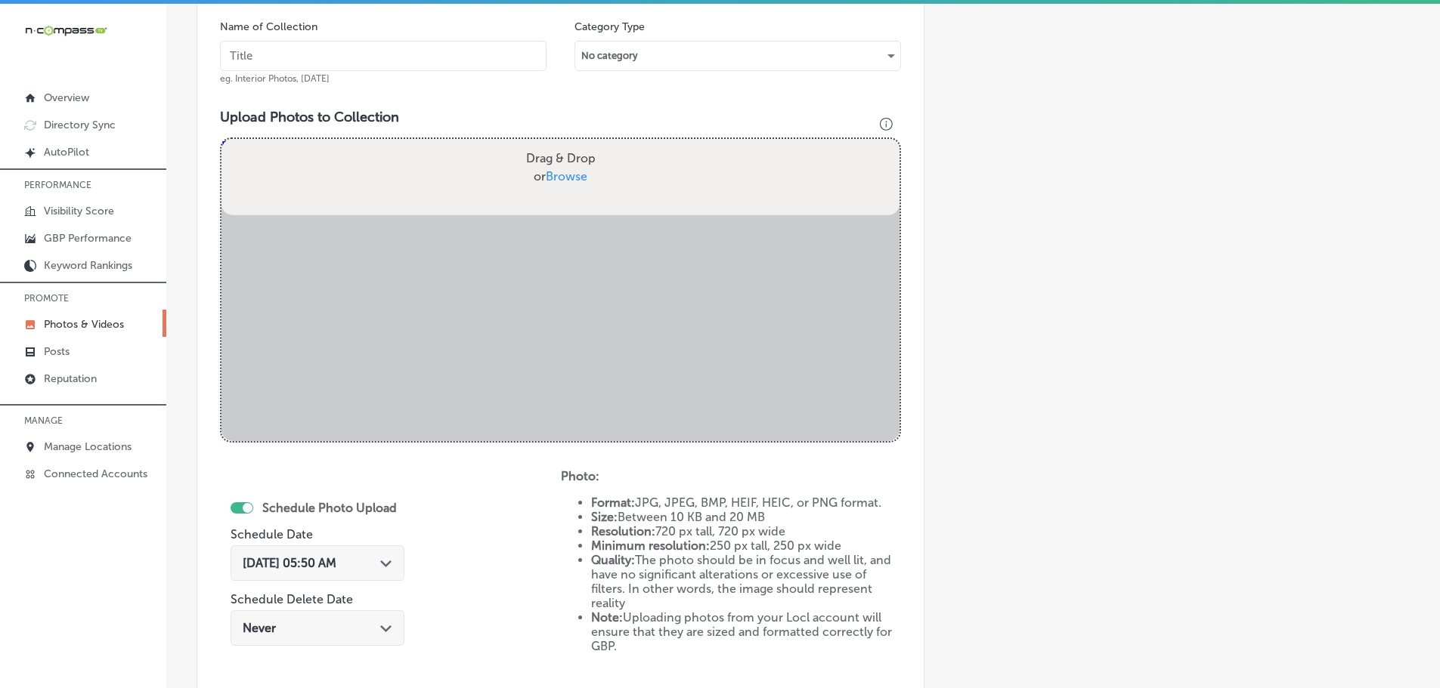
click at [388, 57] on input "text" at bounding box center [383, 56] width 326 height 30
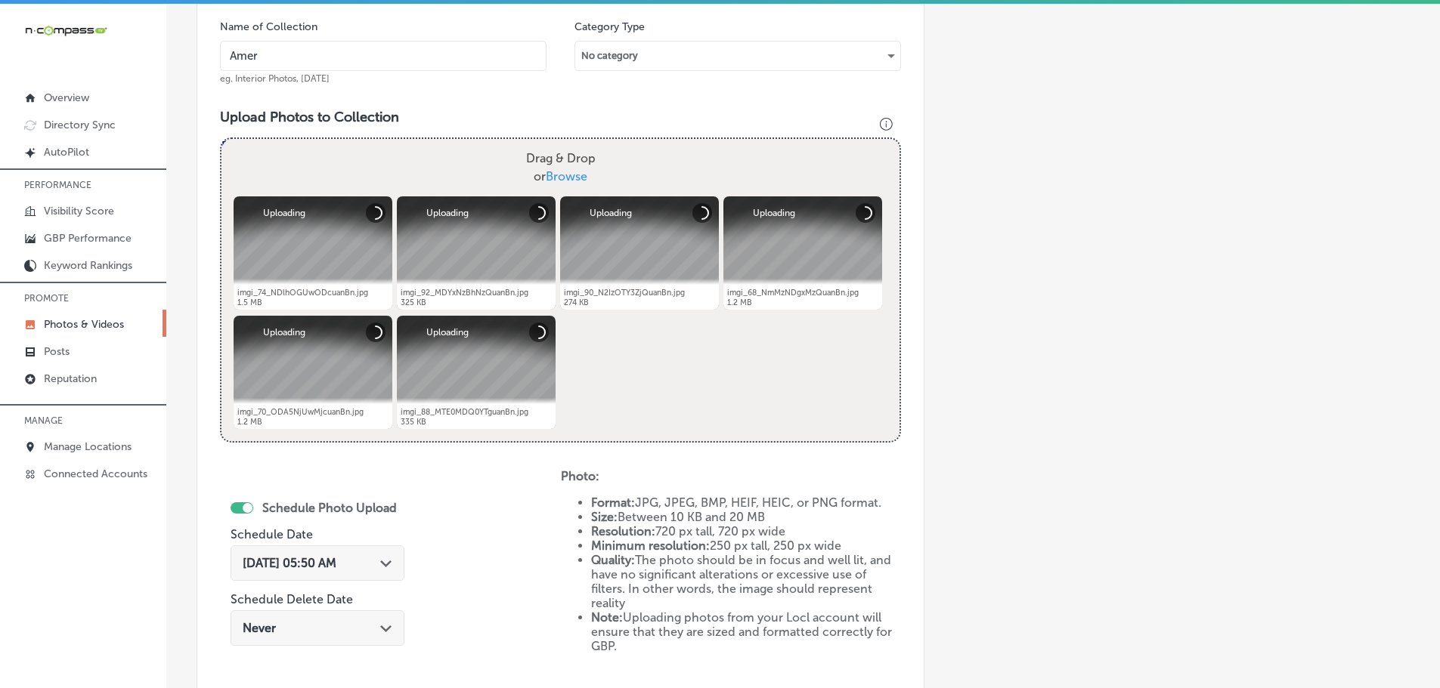
type input "AmeriForce Environmental INC"
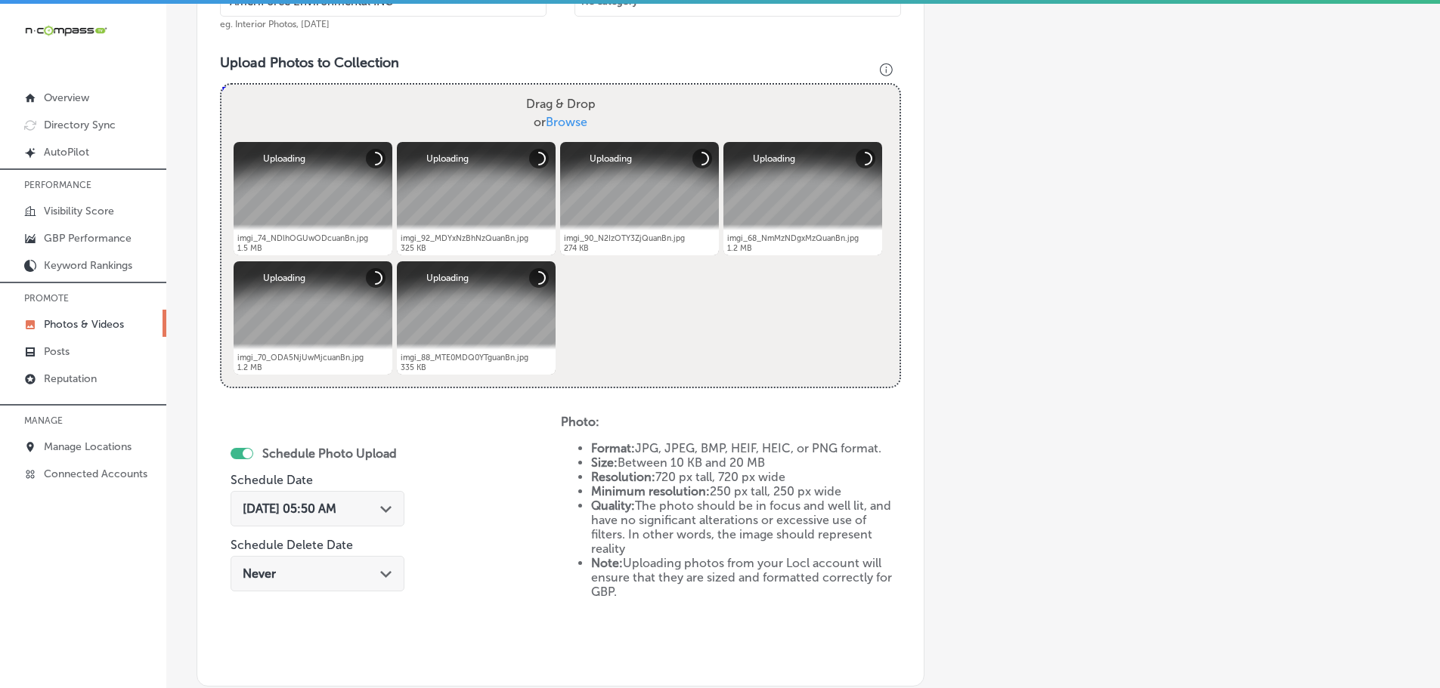
scroll to position [533, 0]
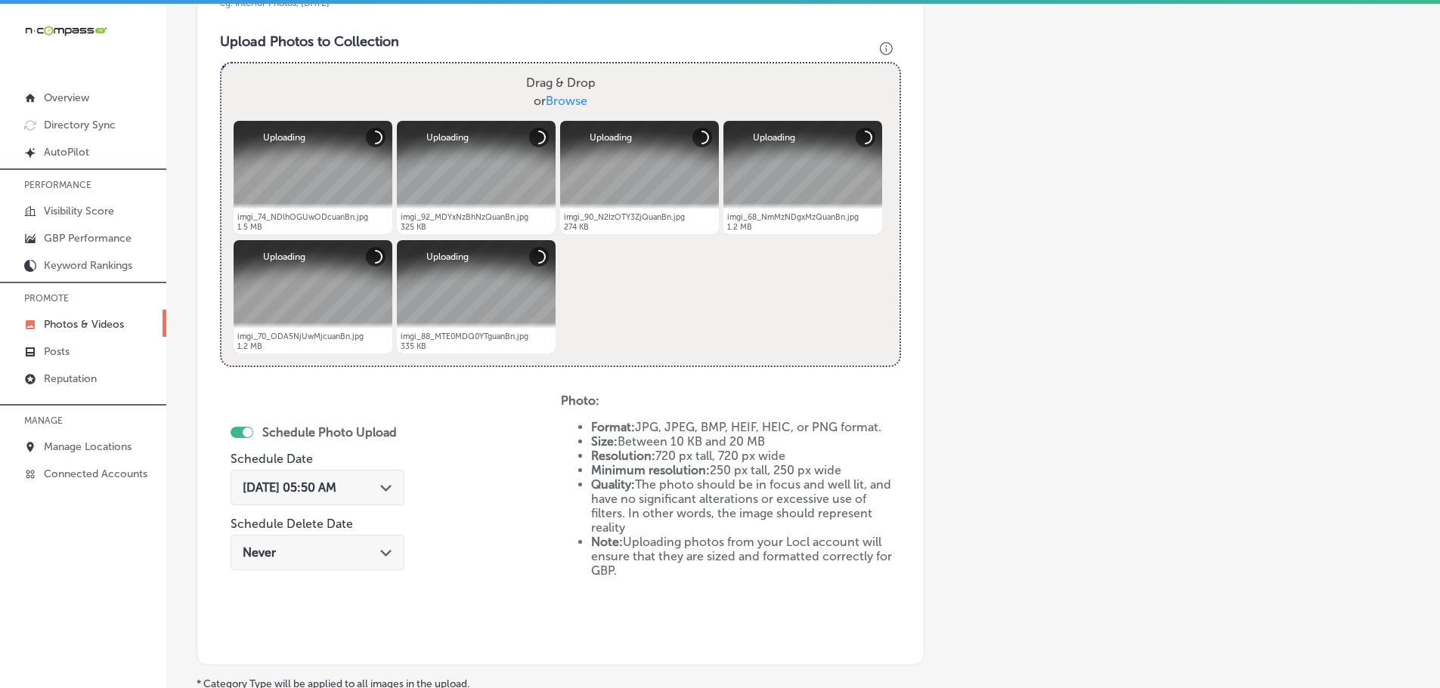
click at [384, 484] on div "Path Created with Sketch." at bounding box center [386, 487] width 12 height 12
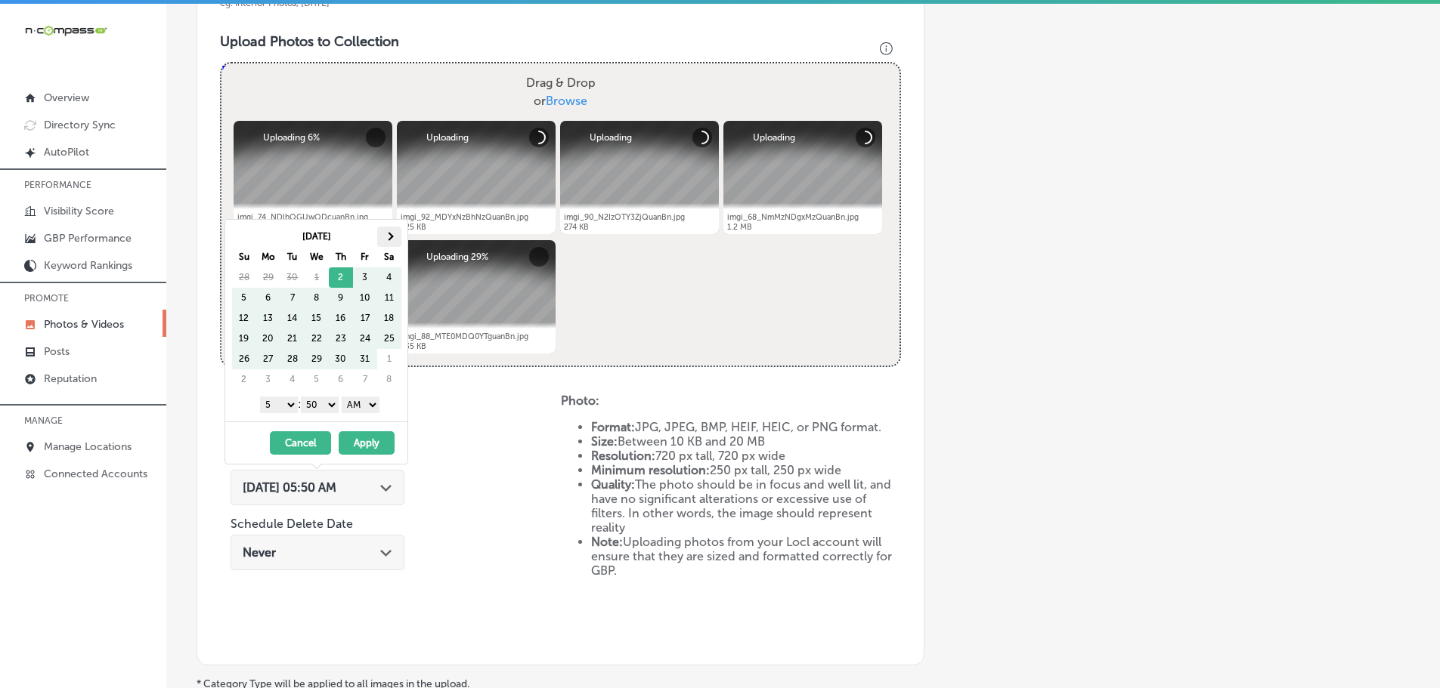
click at [391, 234] on th at bounding box center [389, 237] width 24 height 20
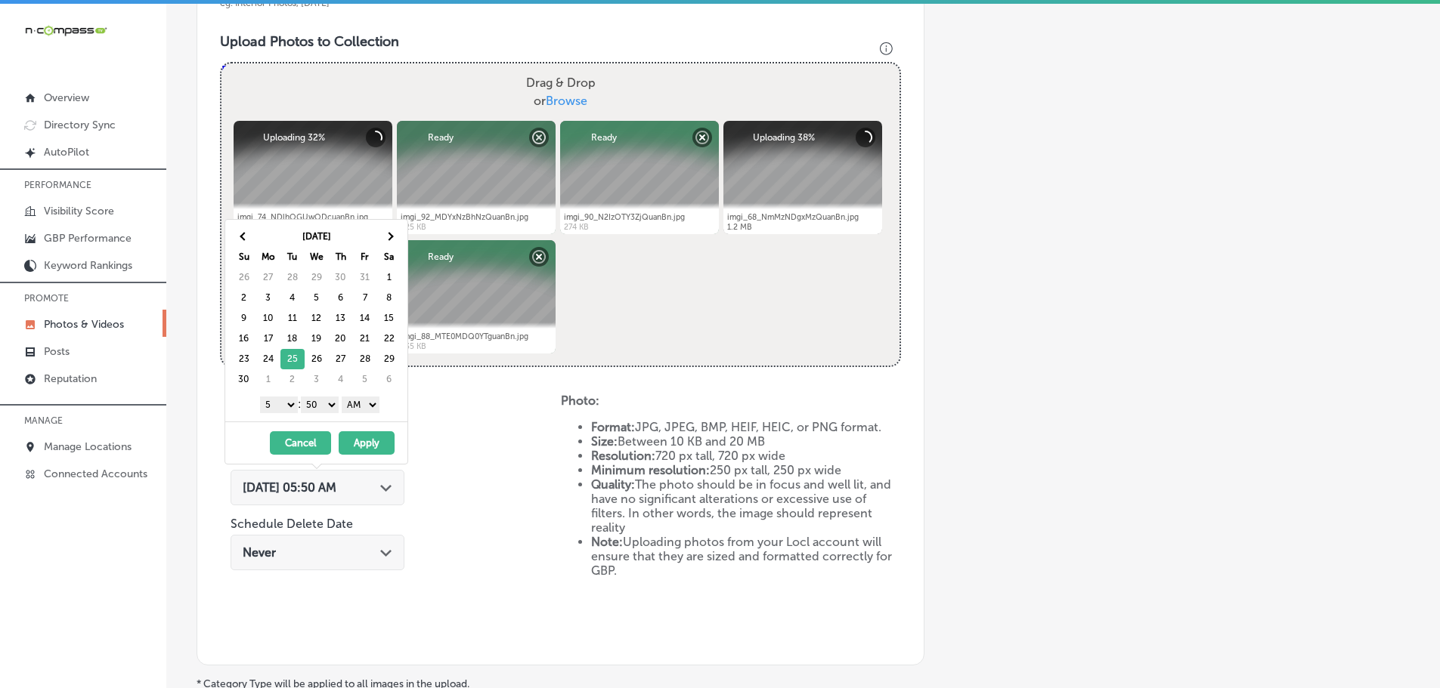
click at [286, 401] on select "1 2 3 4 5 6 7 8 9 10 11 12" at bounding box center [279, 405] width 38 height 17
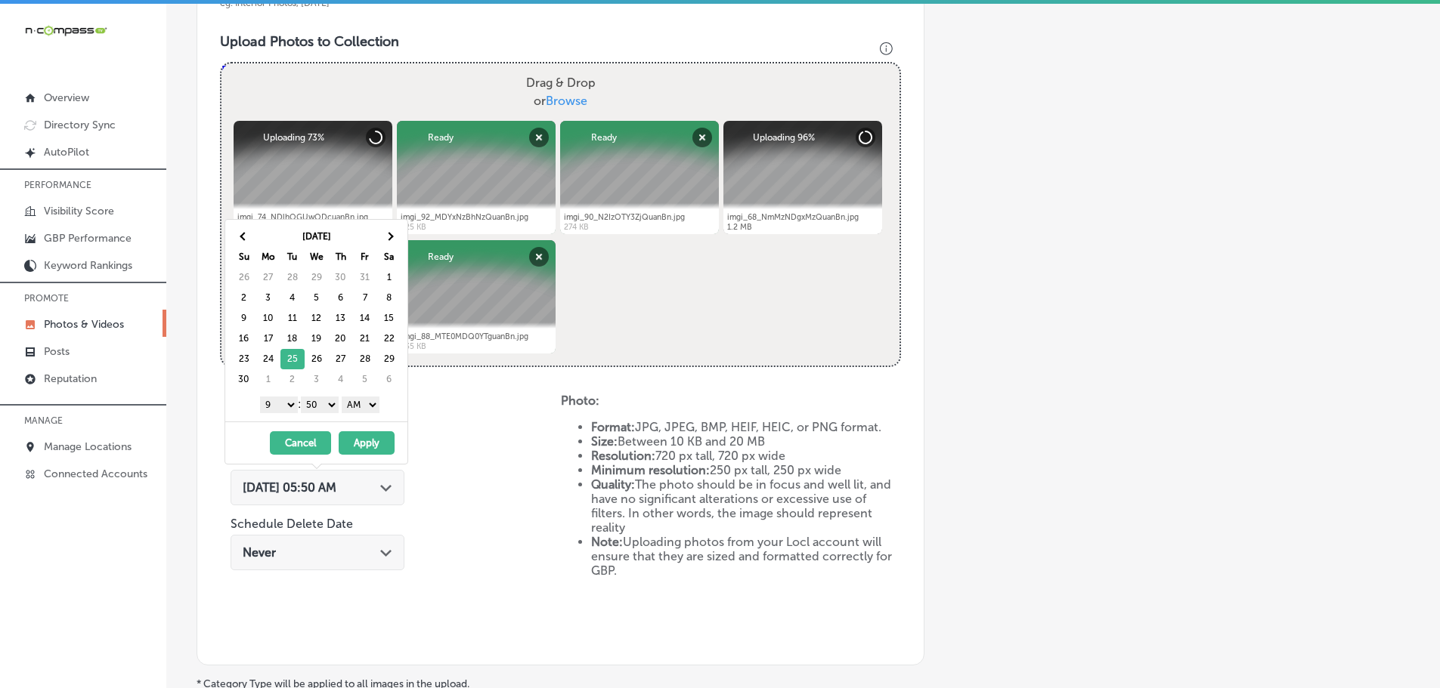
click at [317, 404] on select "00 10 20 30 40 50" at bounding box center [320, 405] width 38 height 17
click at [363, 403] on select "AM PM" at bounding box center [361, 405] width 38 height 17
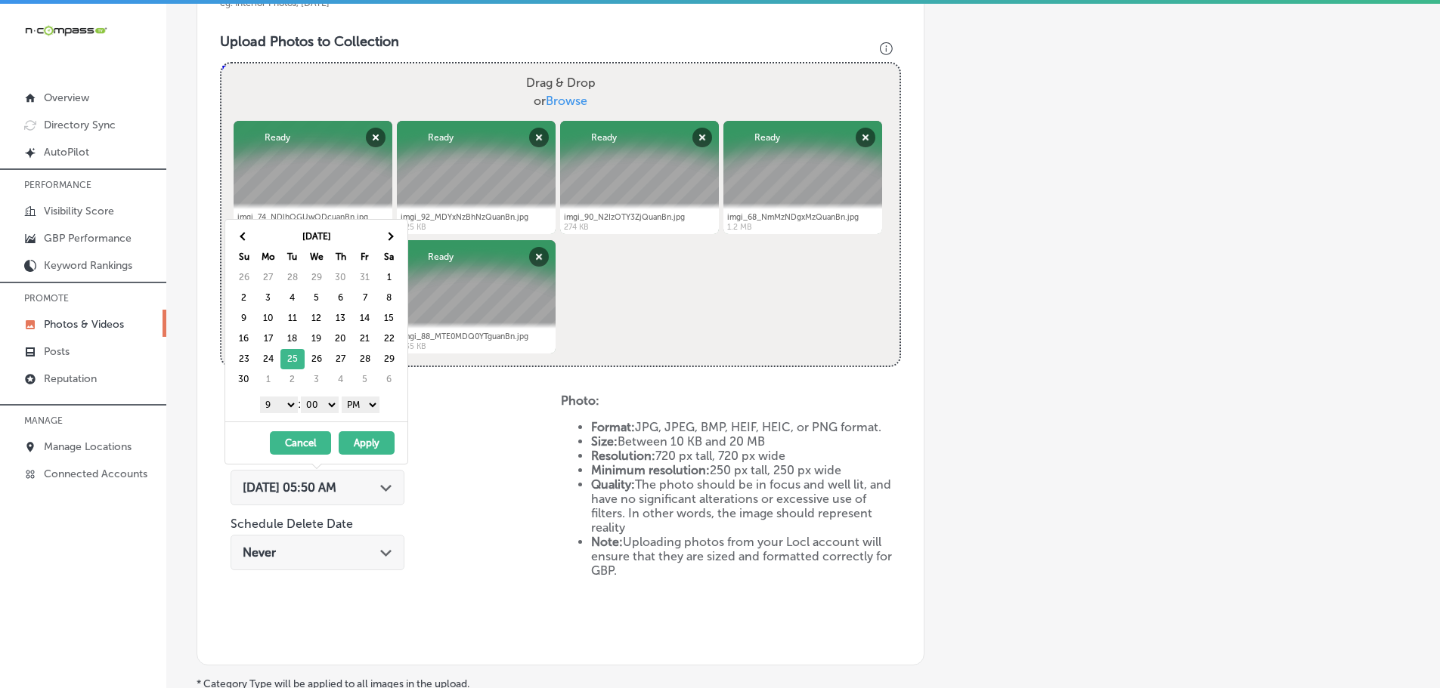
click at [376, 444] on button "Apply" at bounding box center [367, 443] width 56 height 23
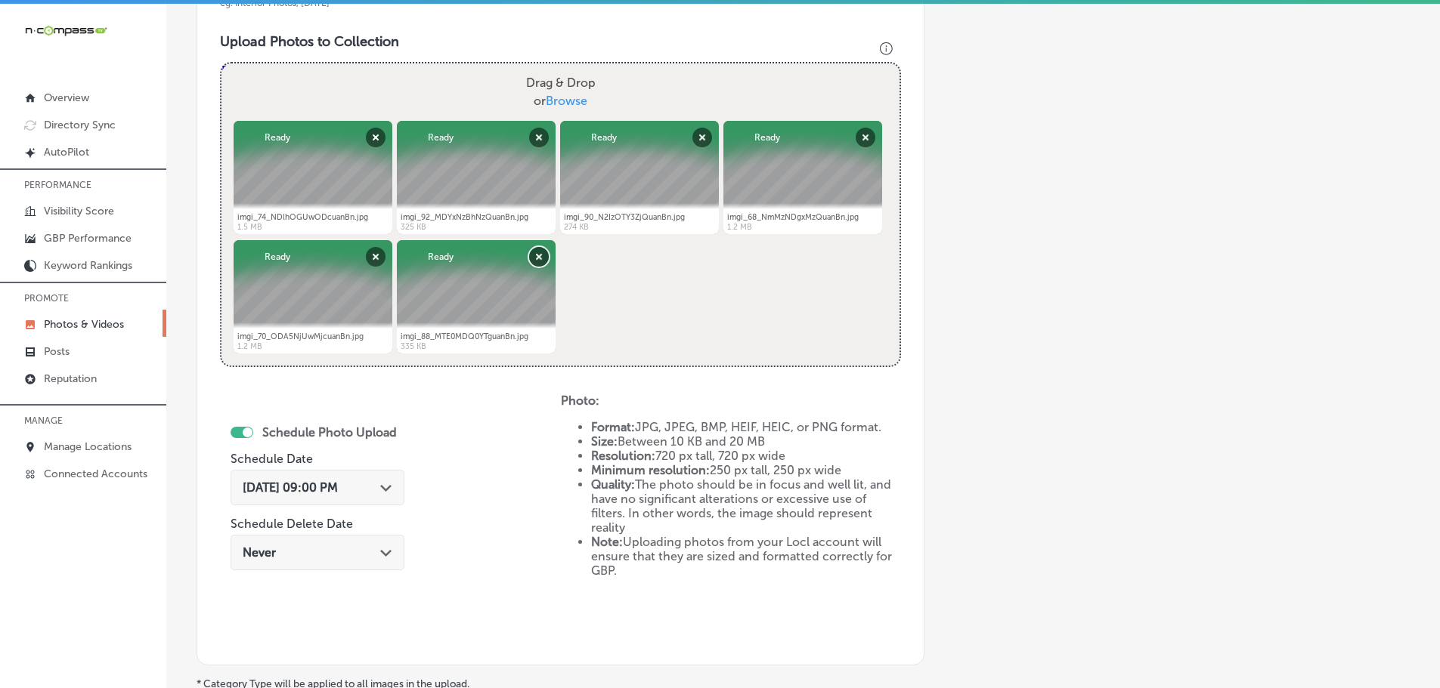
click at [537, 255] on button "Remove" at bounding box center [539, 257] width 20 height 20
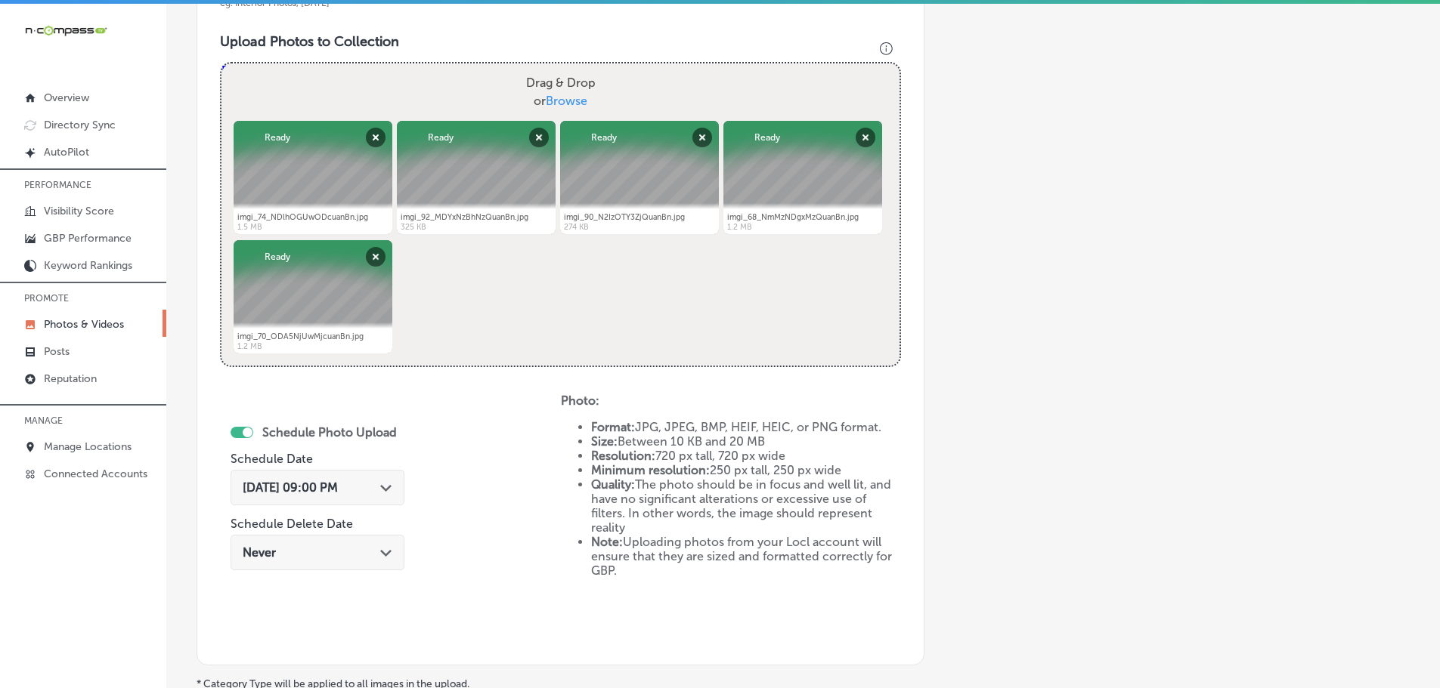
scroll to position [702, 0]
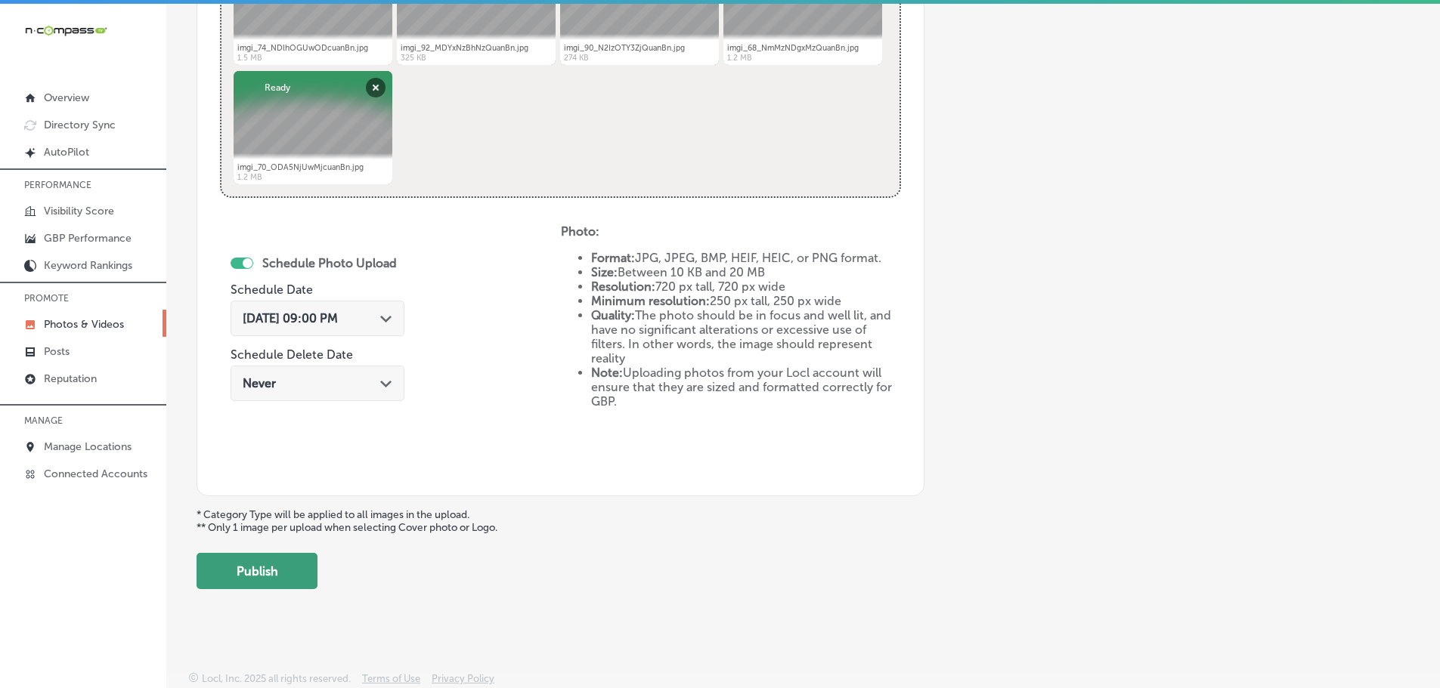
click at [252, 577] on button "Publish" at bounding box center [256, 571] width 121 height 36
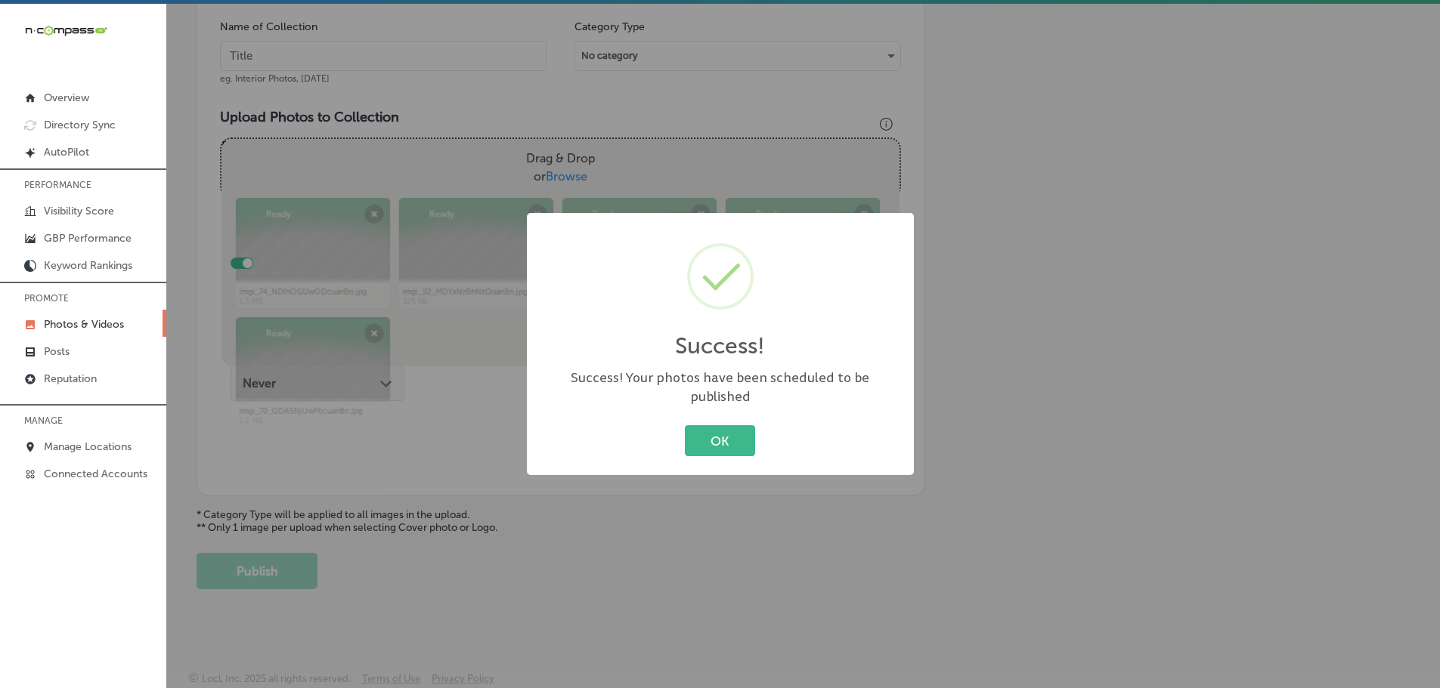
scroll to position [457, 0]
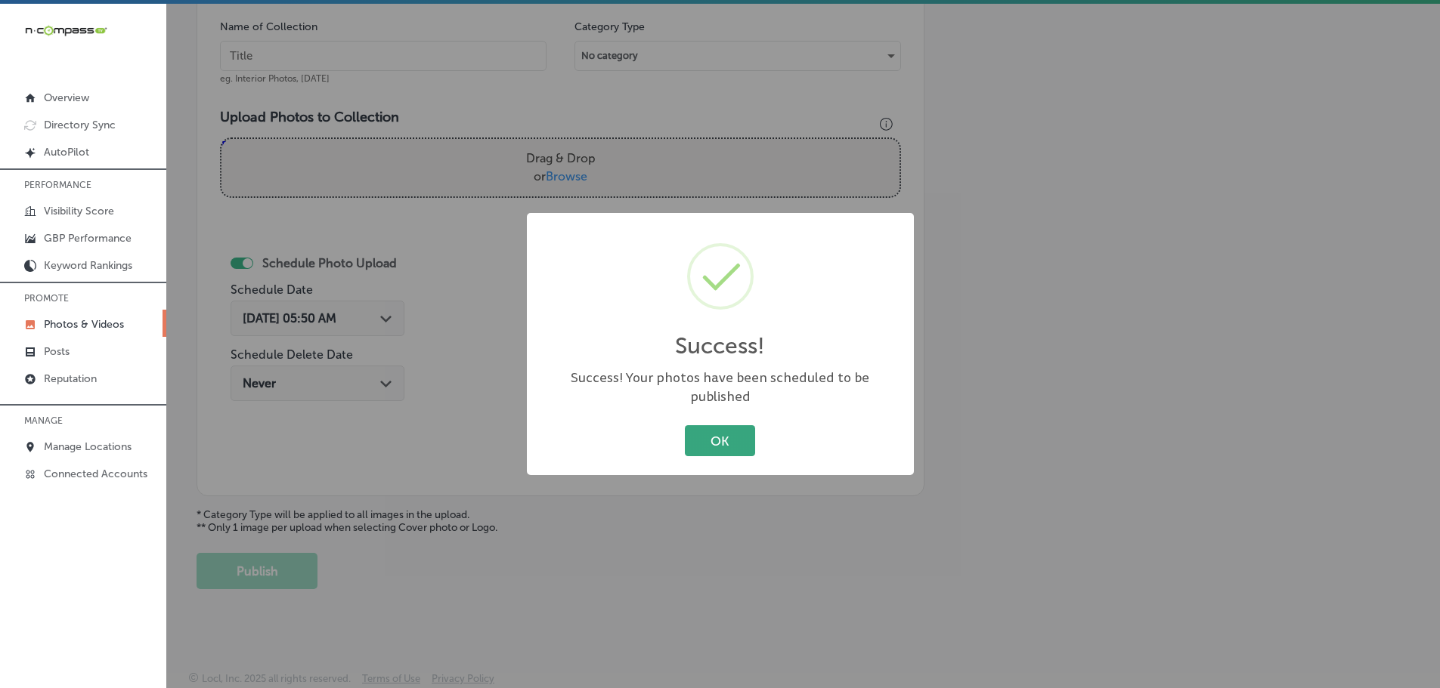
click at [719, 439] on button "OK" at bounding box center [720, 440] width 70 height 31
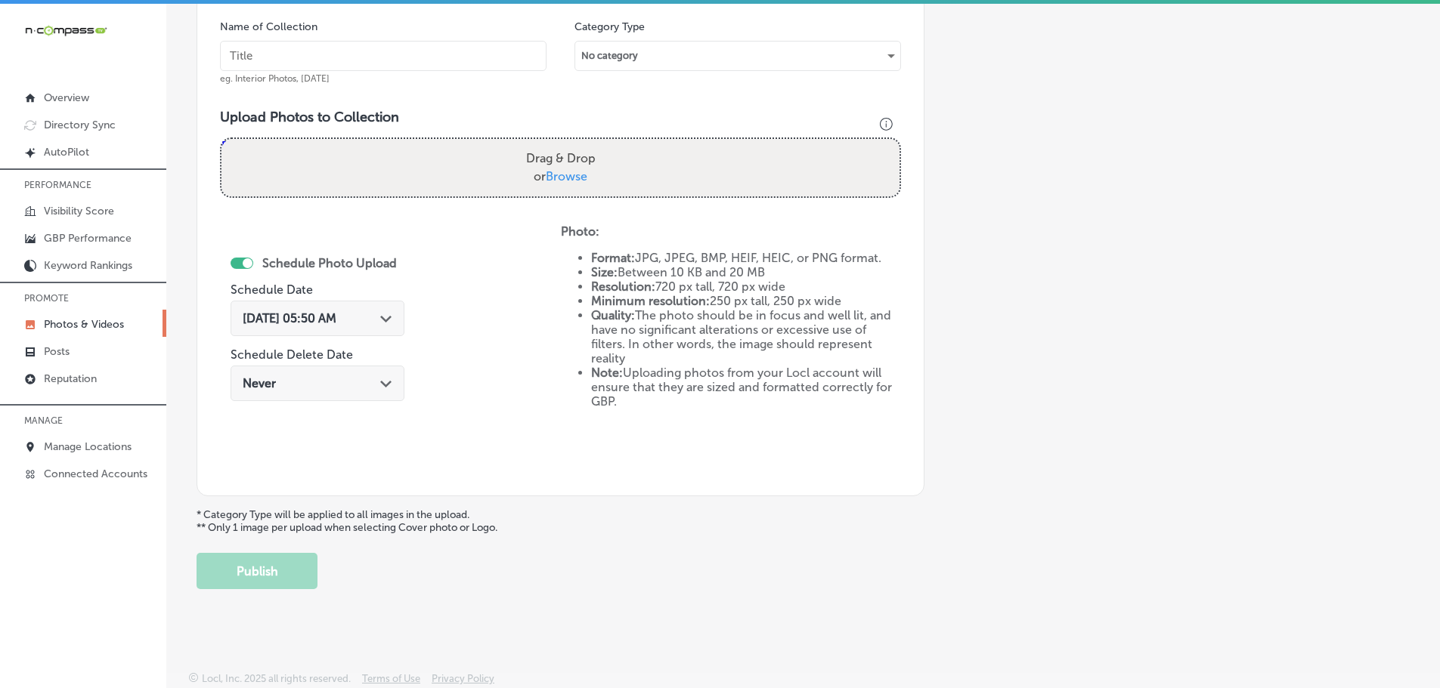
scroll to position [0, 0]
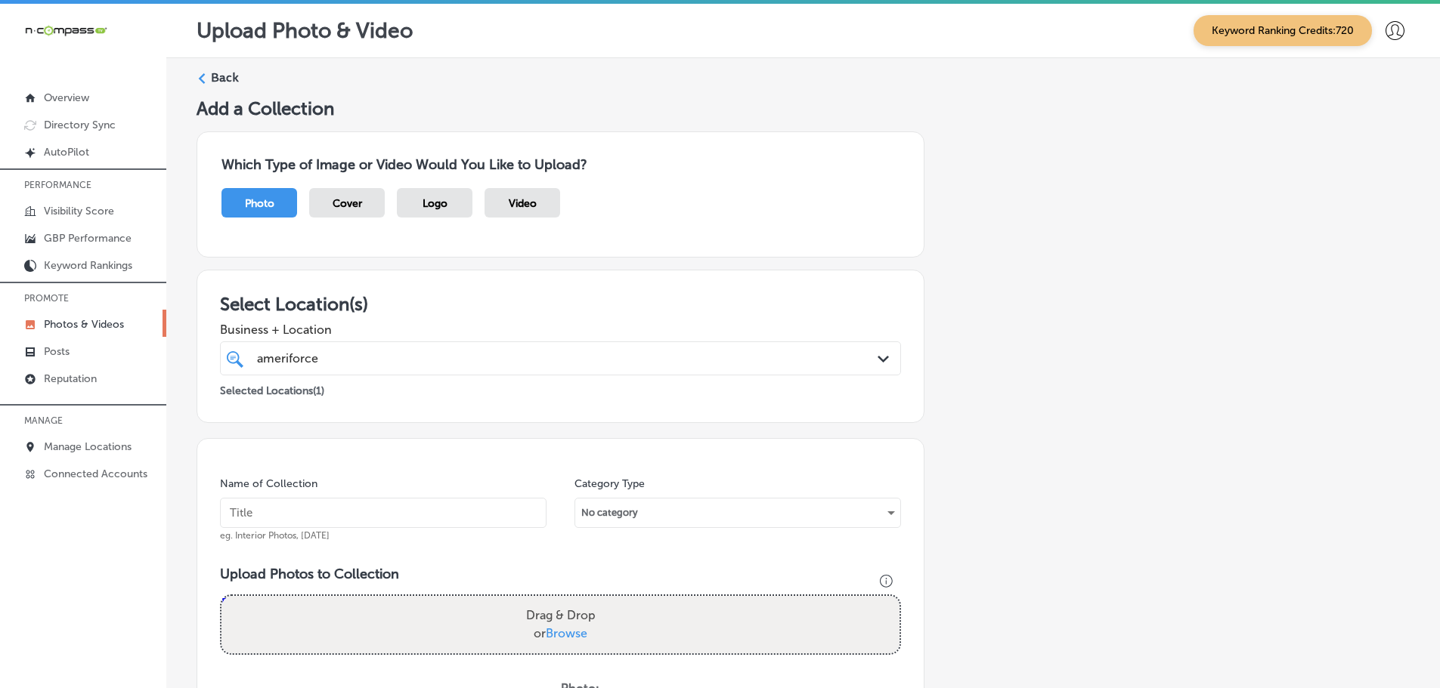
click at [200, 78] on polygon at bounding box center [202, 78] width 7 height 11
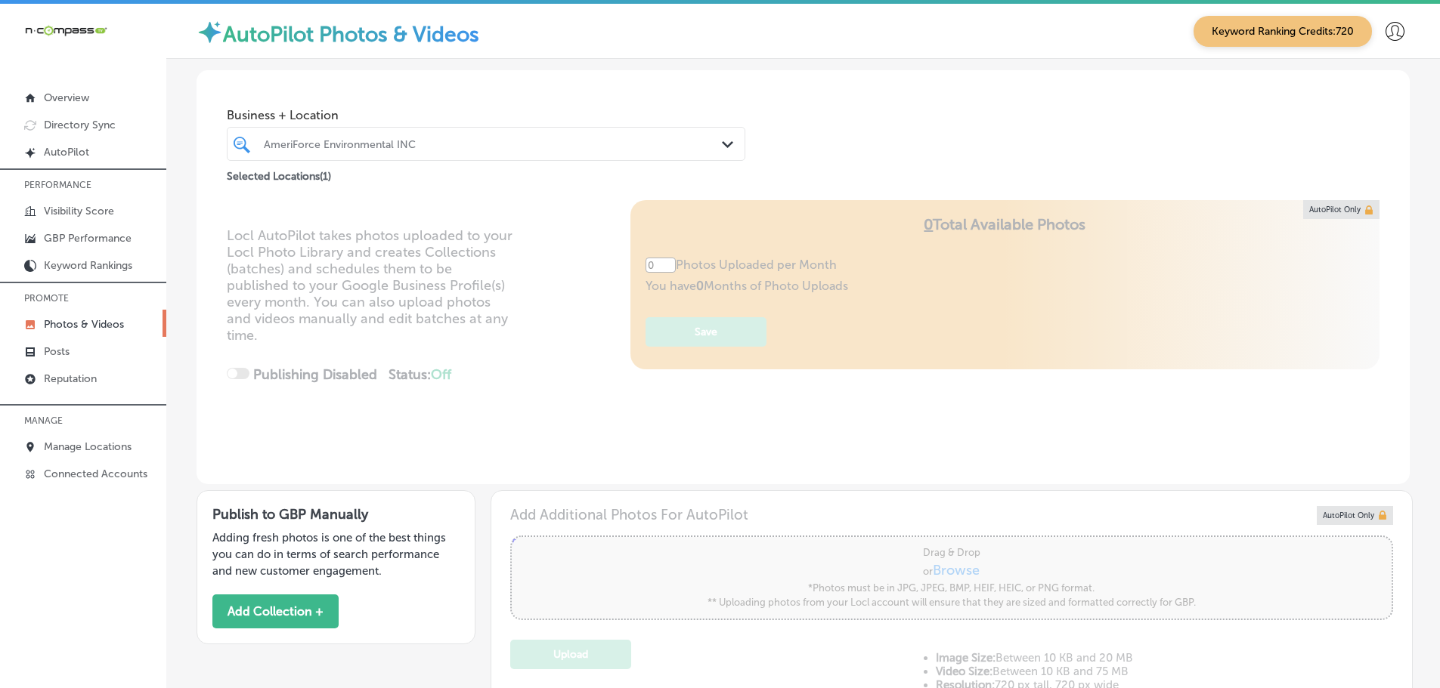
type input "5"
click at [723, 149] on div "Path Created with Sketch." at bounding box center [730, 145] width 17 height 17
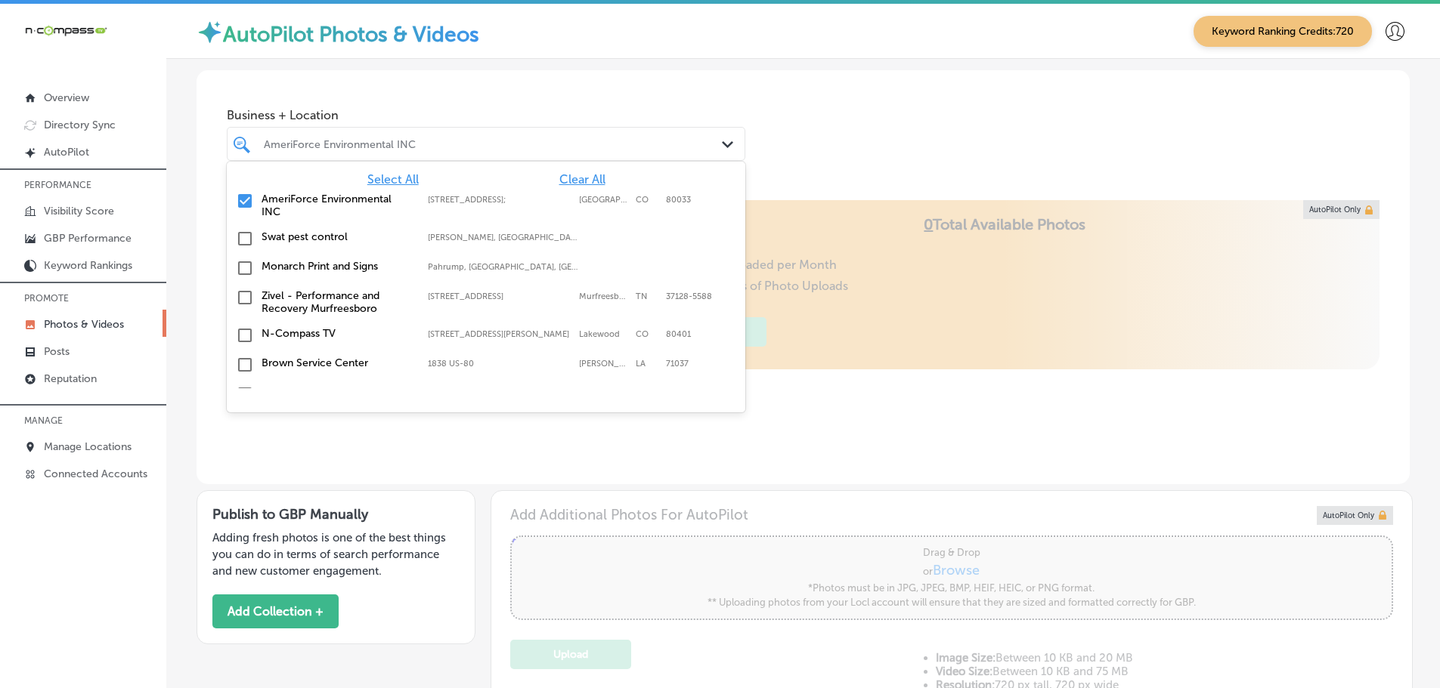
click at [569, 180] on span "Clear All" at bounding box center [582, 179] width 46 height 14
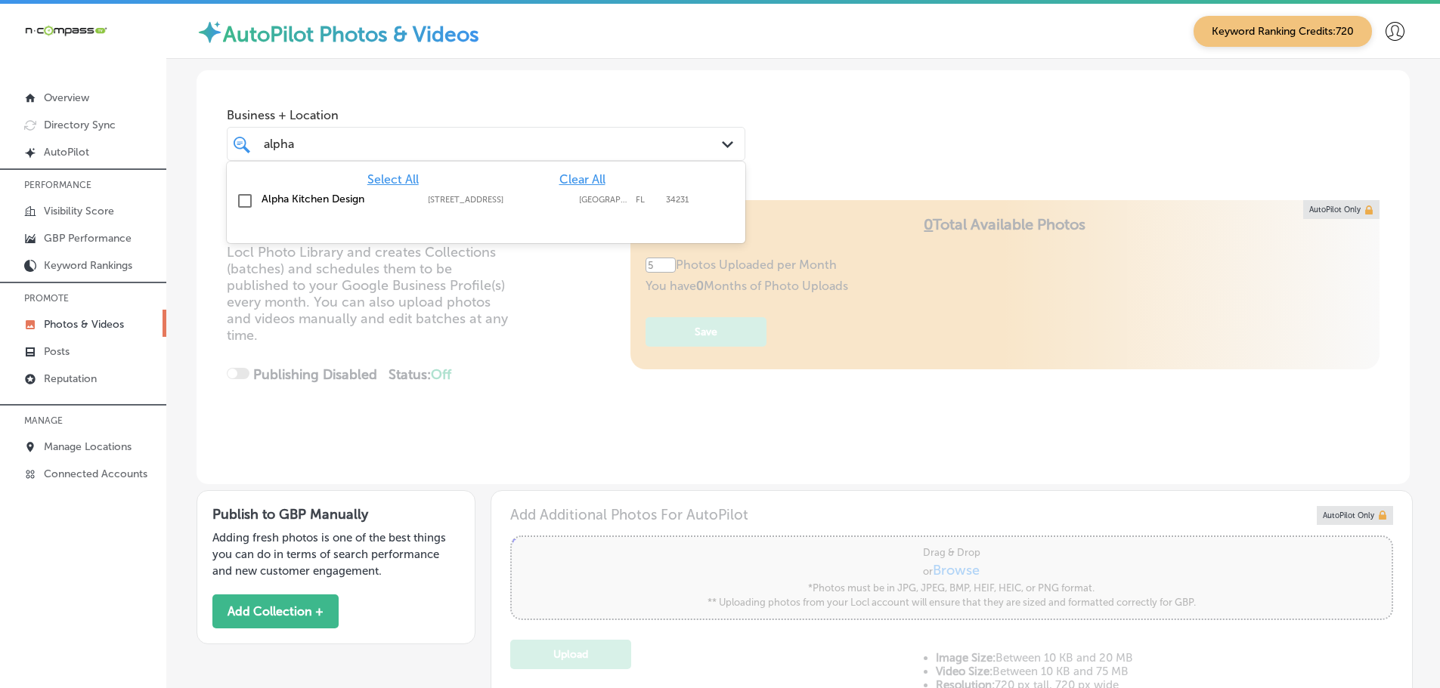
click at [330, 203] on label "Alpha Kitchen Design" at bounding box center [336, 199] width 151 height 13
type input "alpha"
click at [826, 172] on div "Business + Location option [STREET_ADDRESS]. option [STREET_ADDRESS]. 2 results…" at bounding box center [802, 127] width 1213 height 115
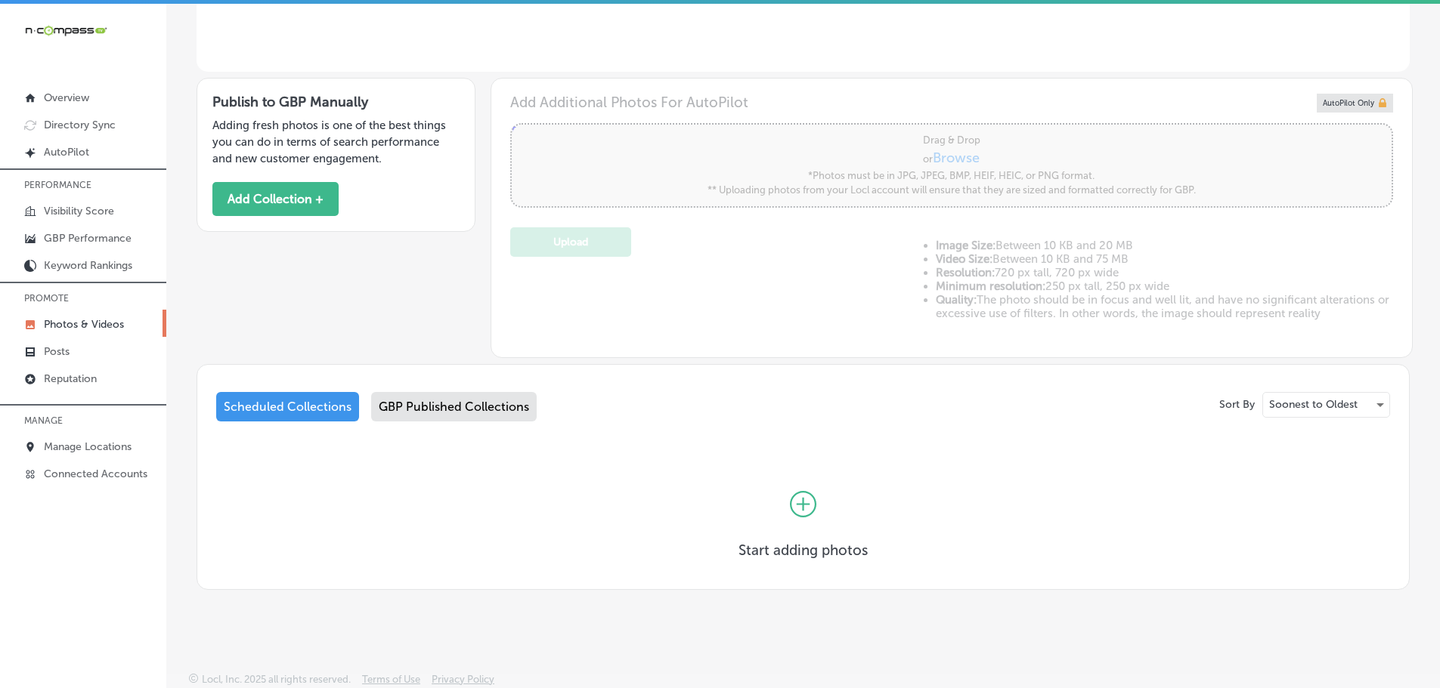
scroll to position [337, 0]
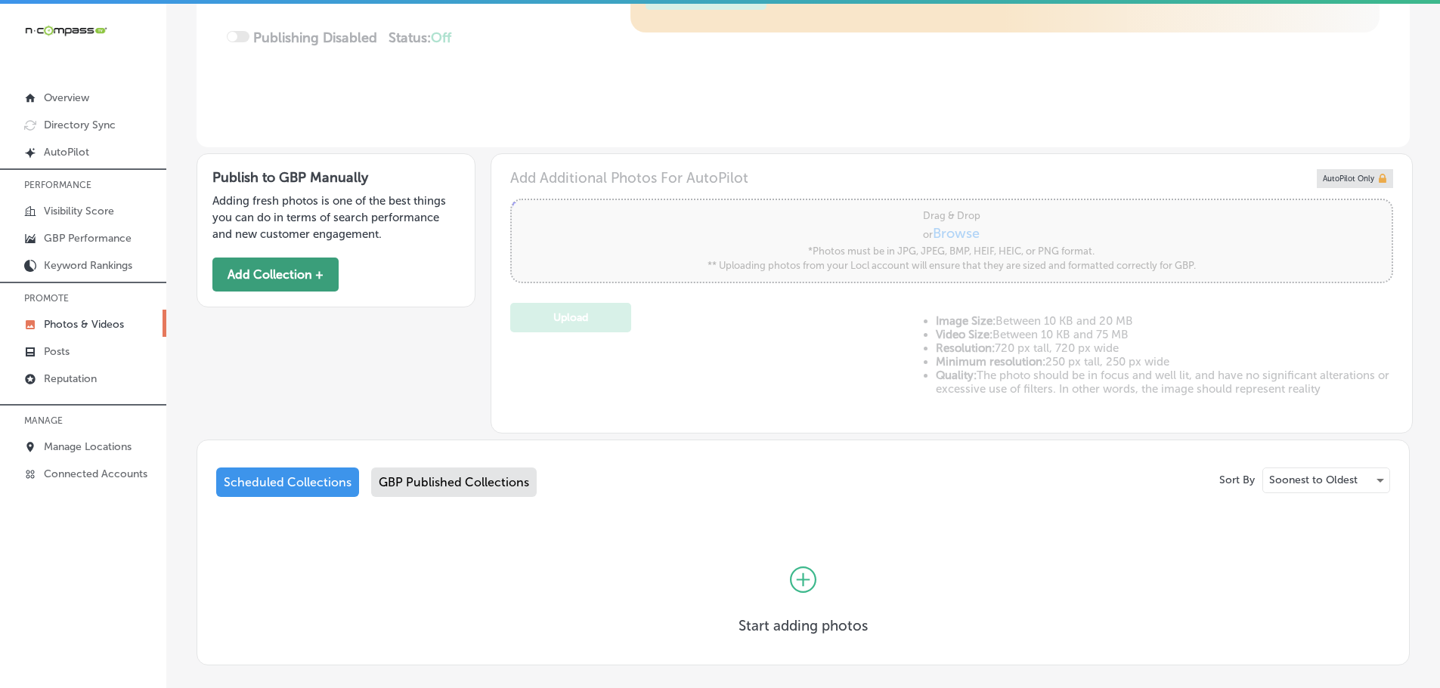
click at [263, 286] on button "Add Collection +" at bounding box center [275, 275] width 126 height 34
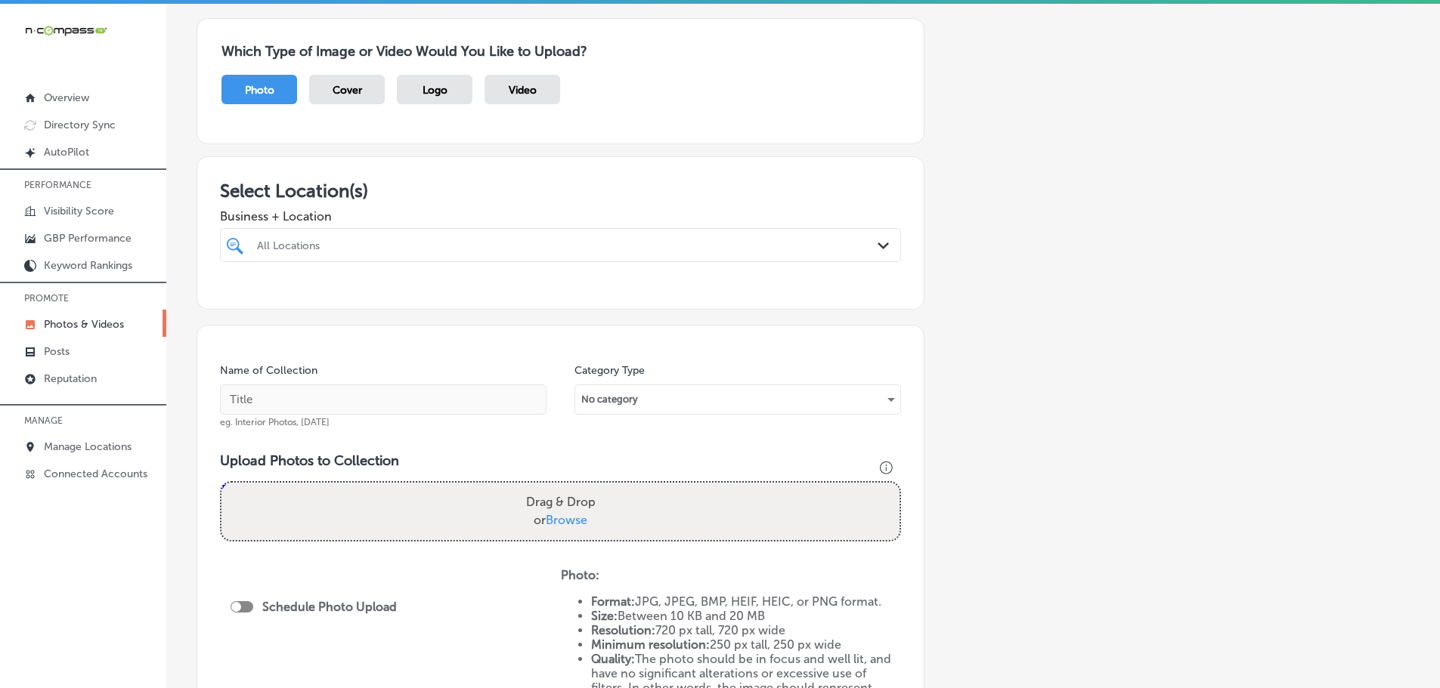
scroll to position [151, 0]
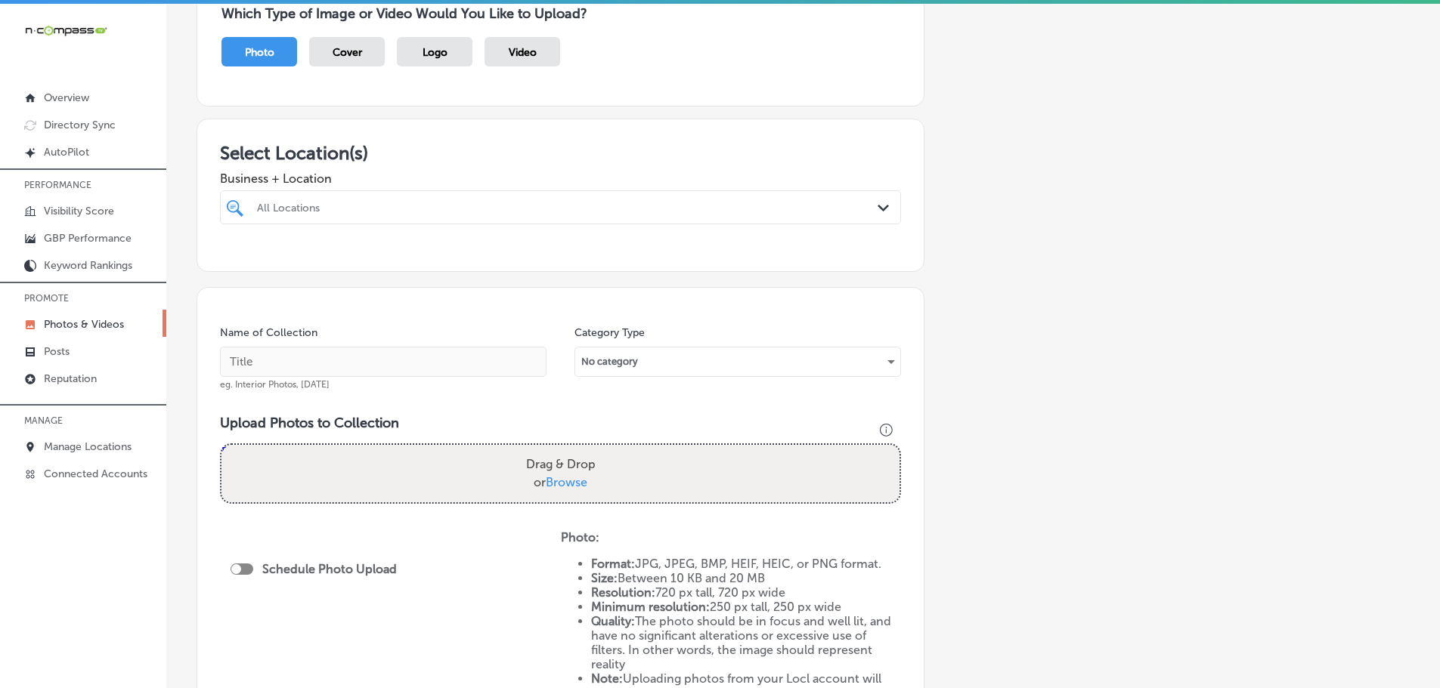
click at [867, 210] on div "All Locations Path Created with Sketch." at bounding box center [560, 207] width 679 height 23
click at [317, 263] on label "Alpha Kitchen Design" at bounding box center [355, 262] width 200 height 13
type input "alpha"
click at [534, 147] on h3 "Select Location(s)" at bounding box center [560, 153] width 681 height 22
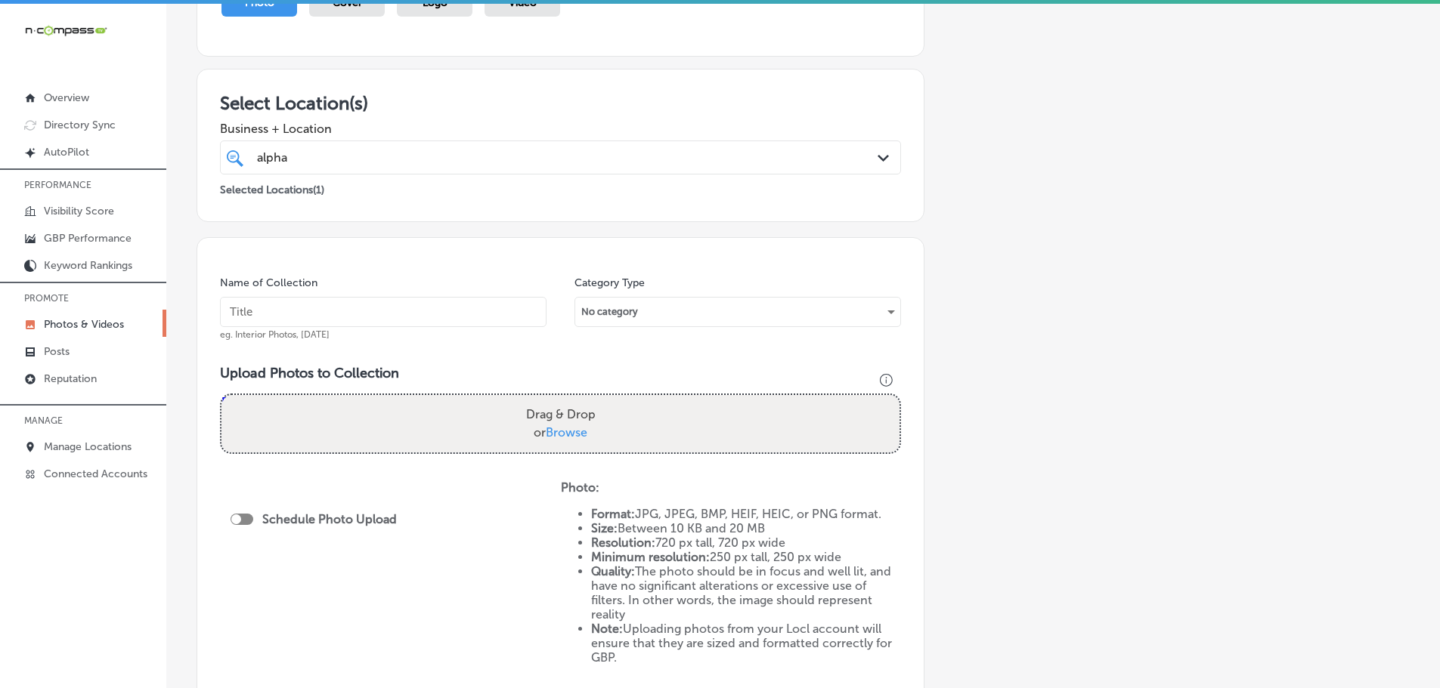
scroll to position [302, 0]
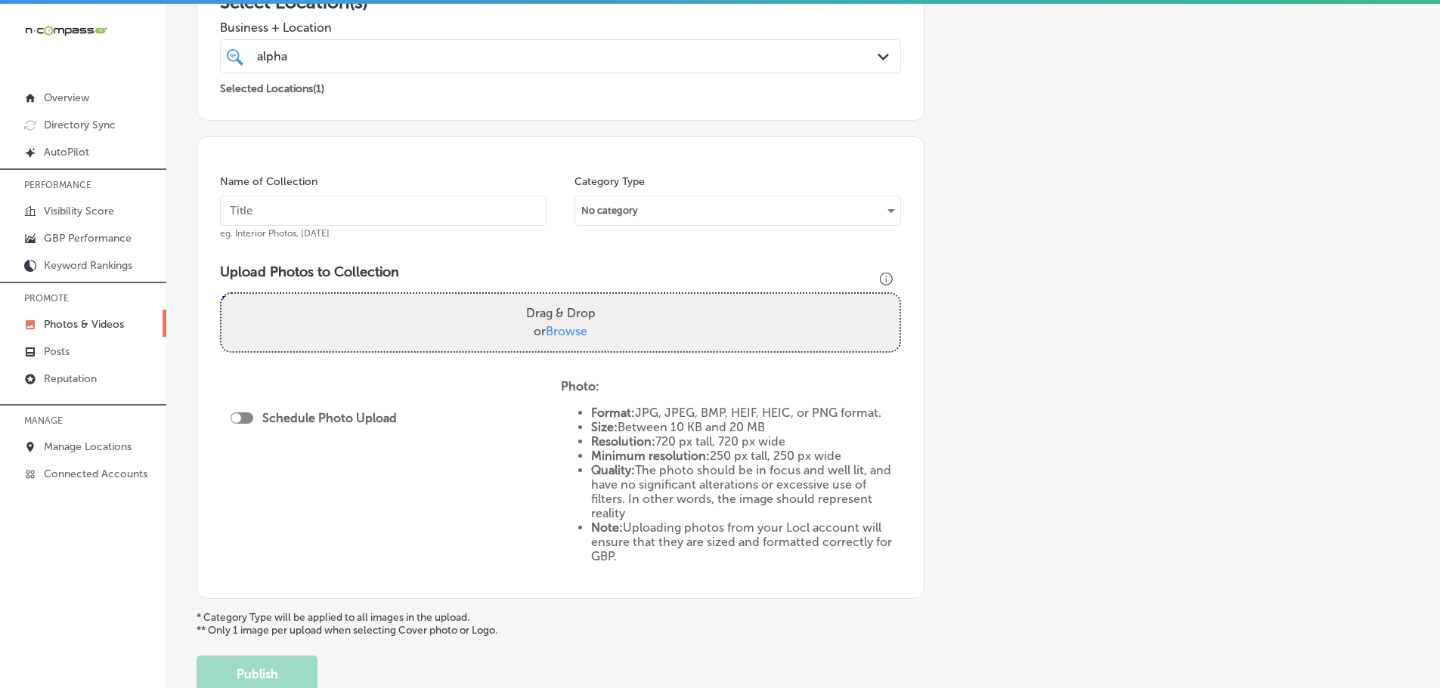
click at [569, 330] on span "Browse" at bounding box center [567, 331] width 42 height 14
click at [569, 299] on input "Drag & Drop or Browse" at bounding box center [560, 296] width 678 height 5
type input "C:\fakepath\Screenshot [DATE] 020739.png"
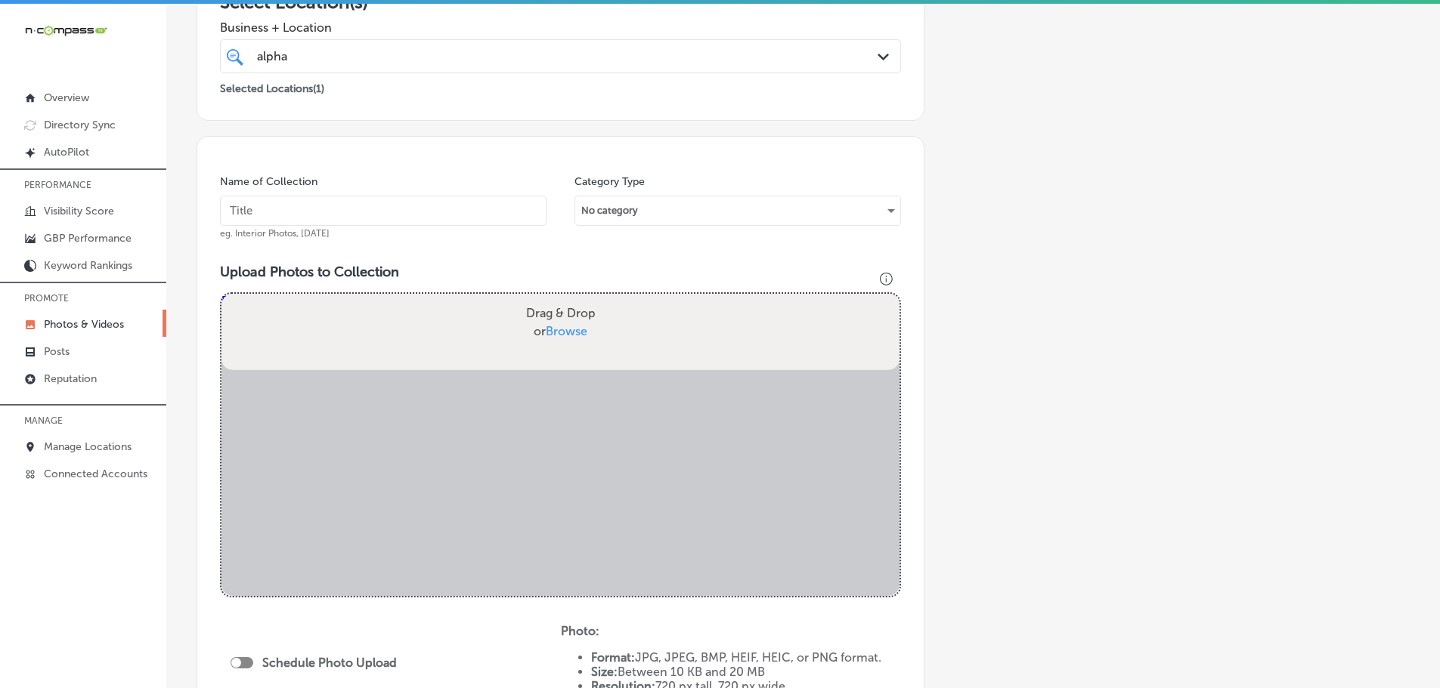
click at [428, 210] on input "text" at bounding box center [383, 211] width 326 height 30
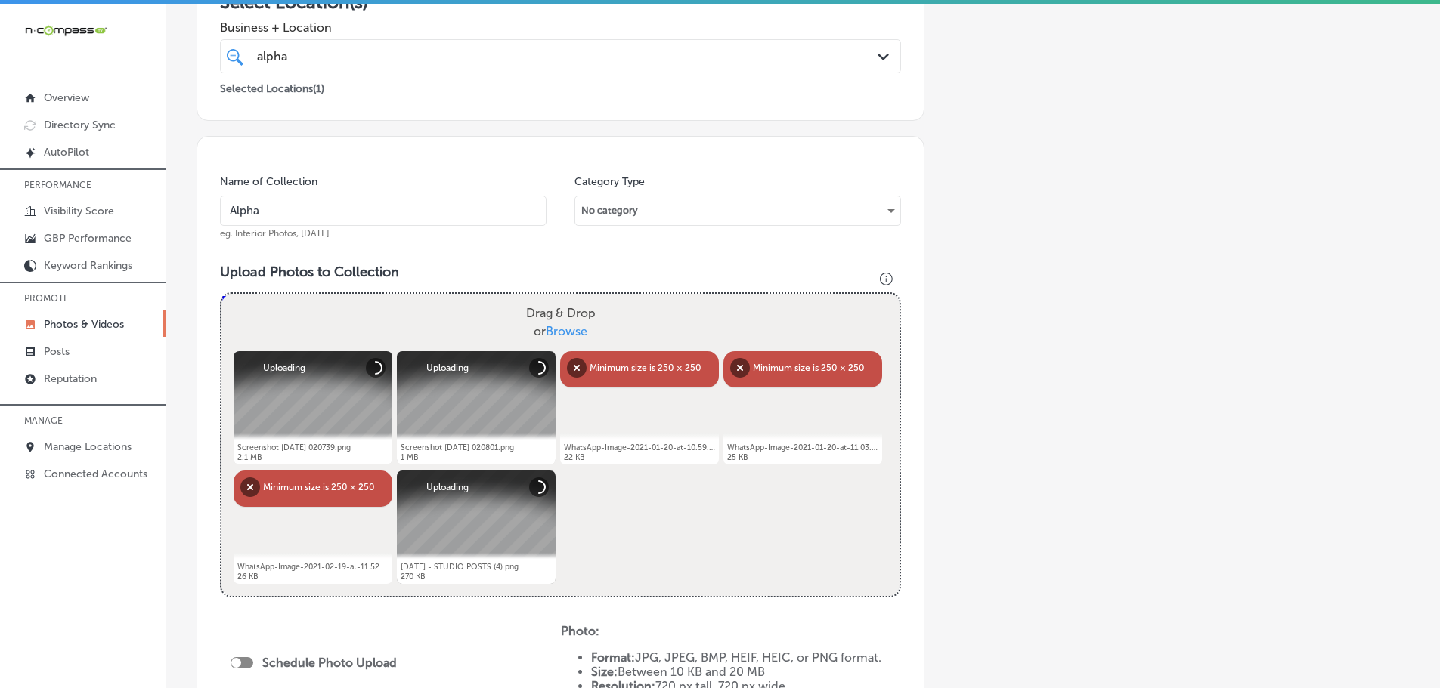
type input "Alpha-Kitchen-Design"
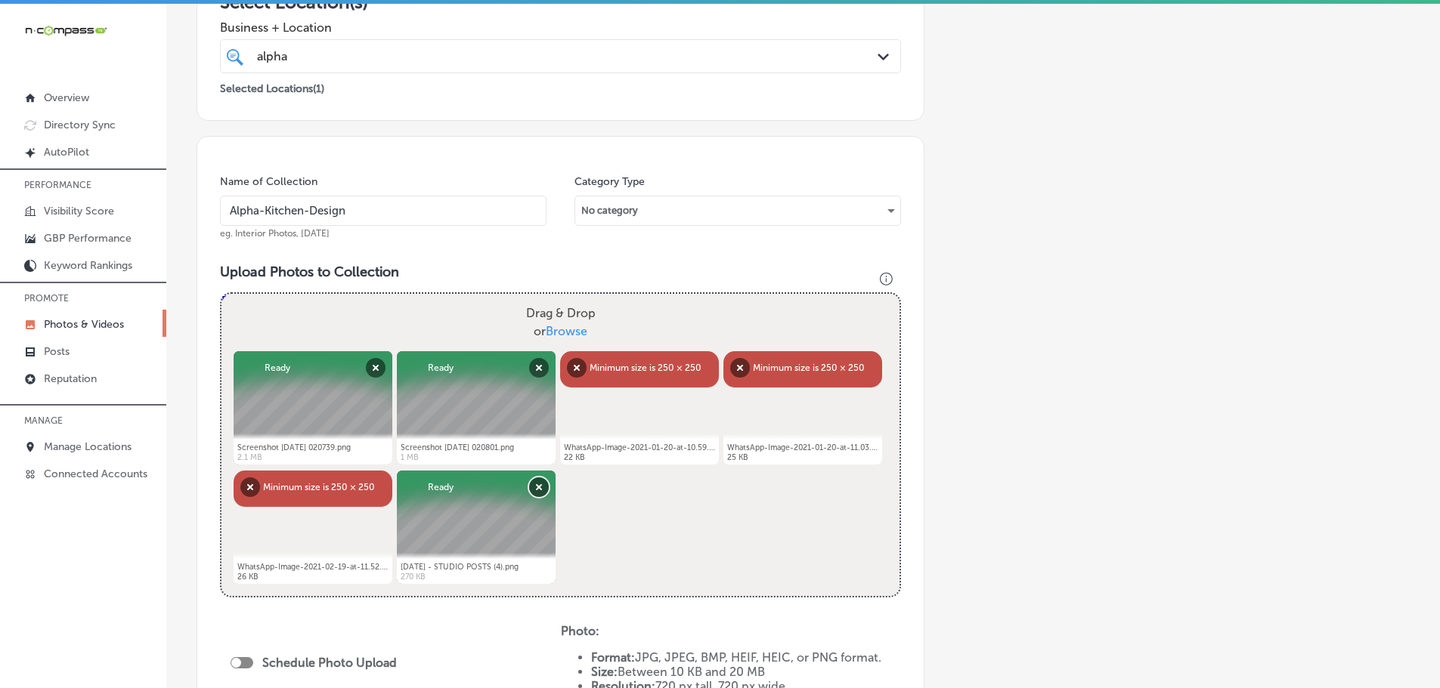
click at [541, 485] on button "Remove" at bounding box center [539, 488] width 20 height 20
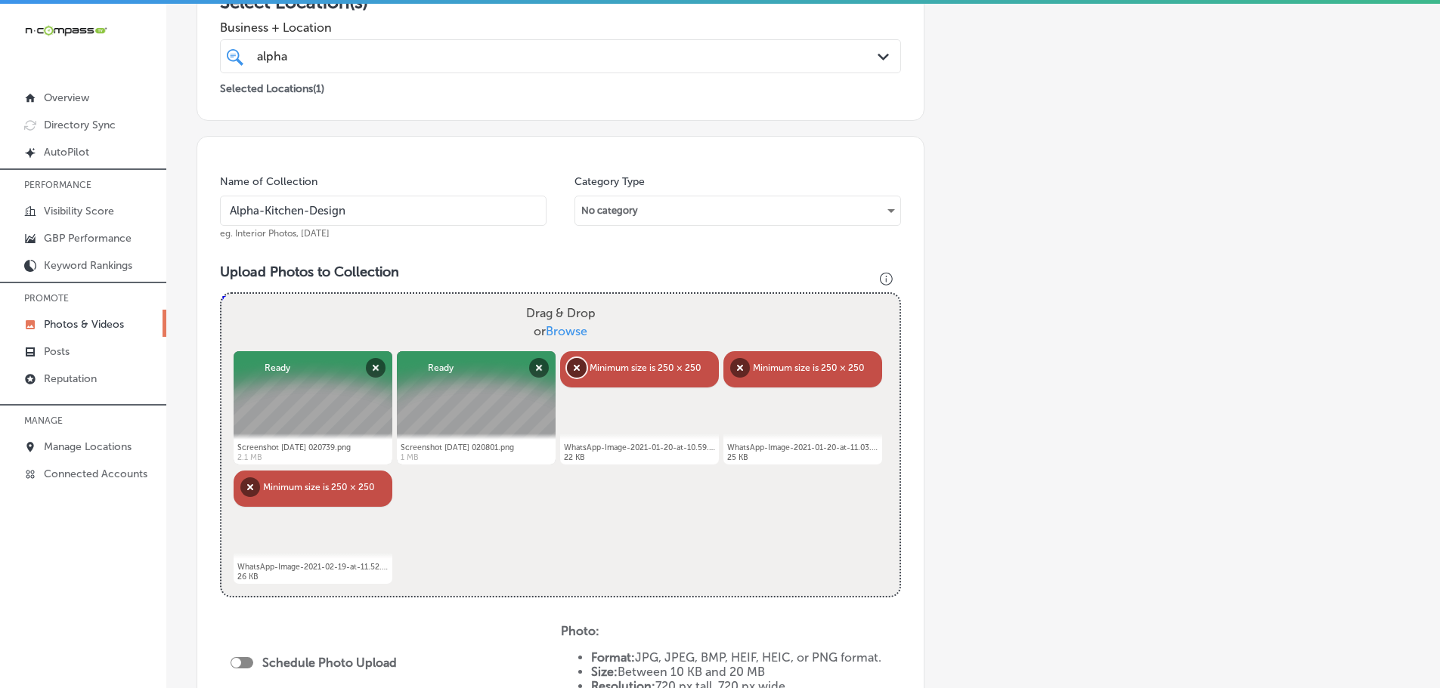
click at [574, 362] on button "Remove" at bounding box center [577, 368] width 20 height 20
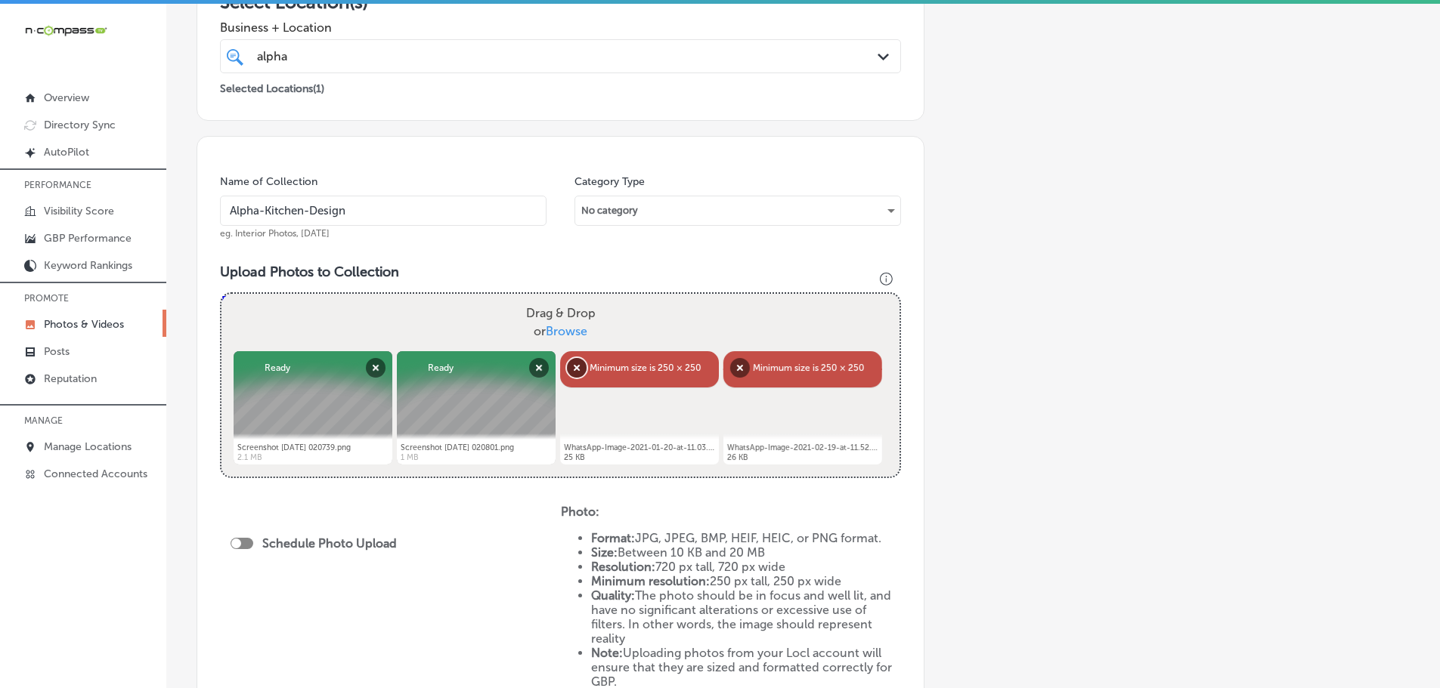
drag, startPoint x: 583, startPoint y: 364, endPoint x: 610, endPoint y: 367, distance: 27.4
click at [583, 364] on button "Remove" at bounding box center [577, 368] width 20 height 20
click at [574, 364] on button "Remove" at bounding box center [577, 368] width 20 height 20
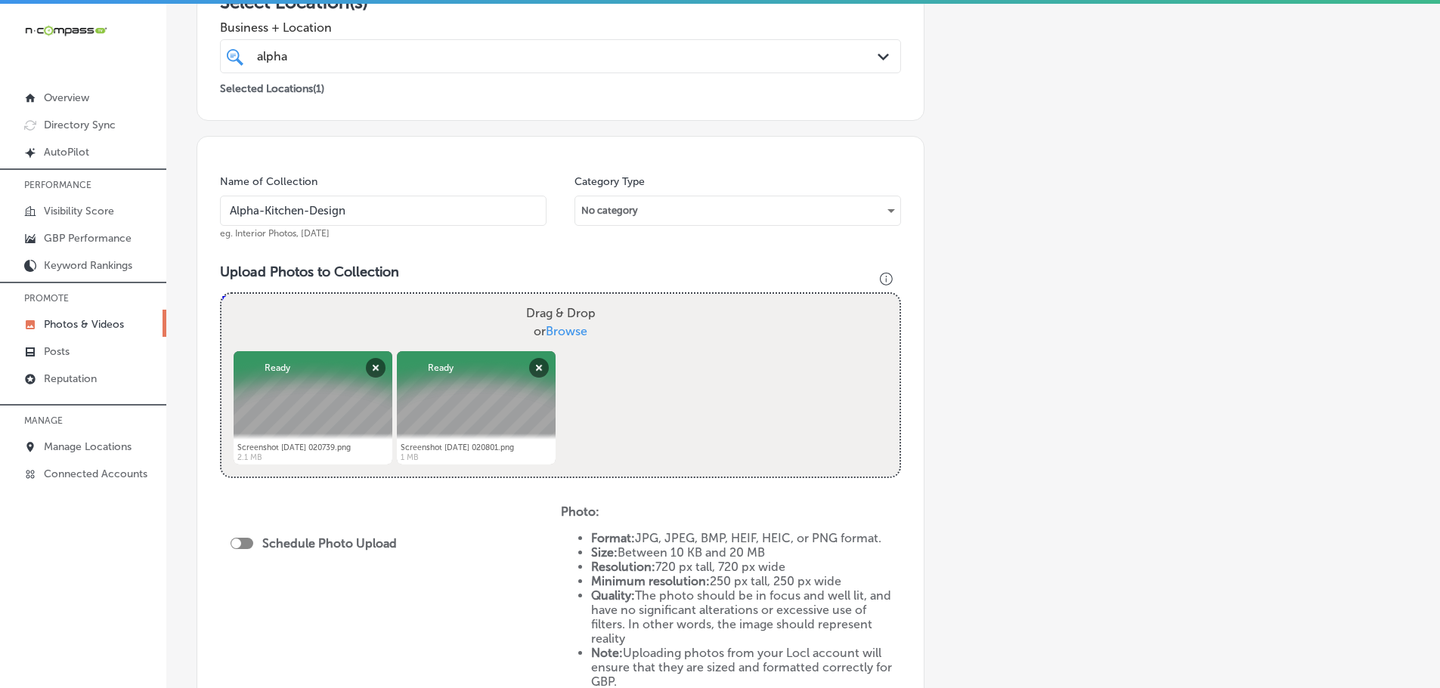
click at [574, 331] on span "Browse" at bounding box center [567, 331] width 42 height 14
click at [574, 299] on input "Drag & Drop or Browse" at bounding box center [560, 296] width 678 height 5
type input "C:\fakepath\WhatsApp-Image-2021-02-19-at-11.52.06-7x5.jpg"
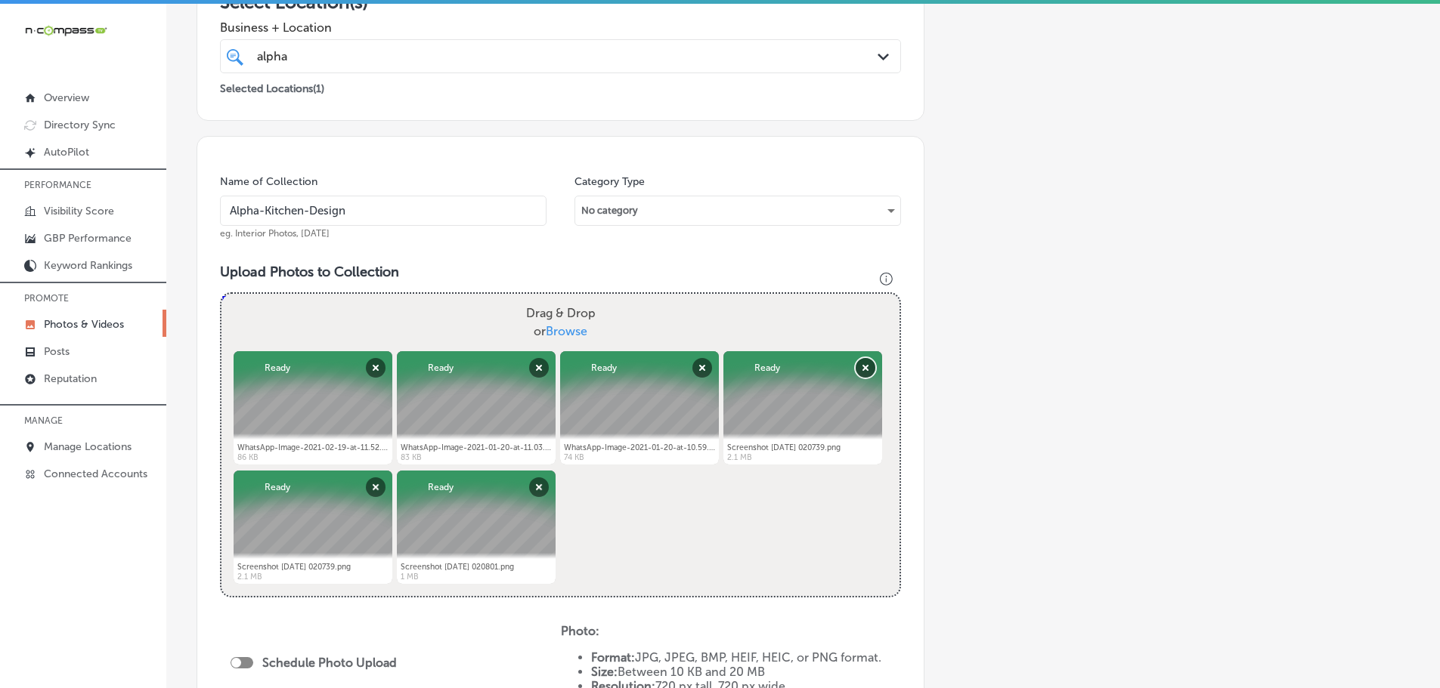
click at [862, 372] on button "Remove" at bounding box center [866, 368] width 20 height 20
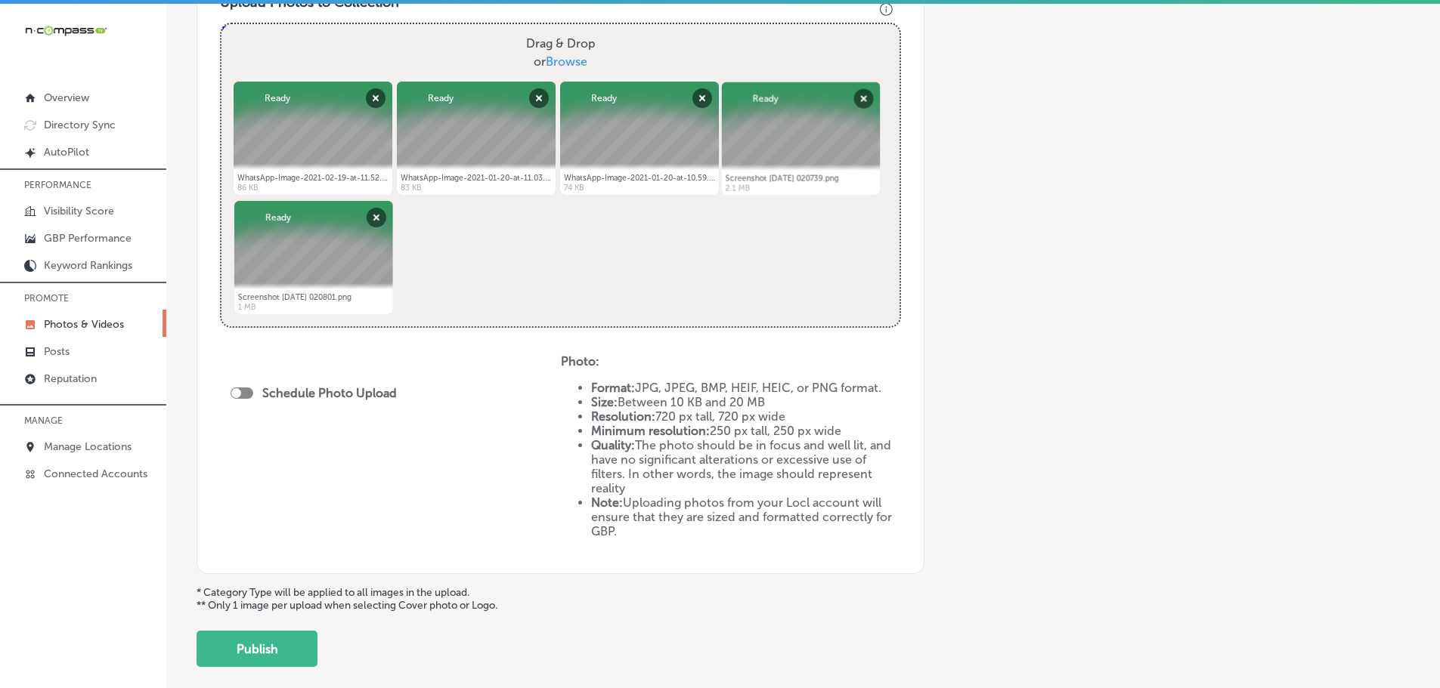
scroll to position [605, 0]
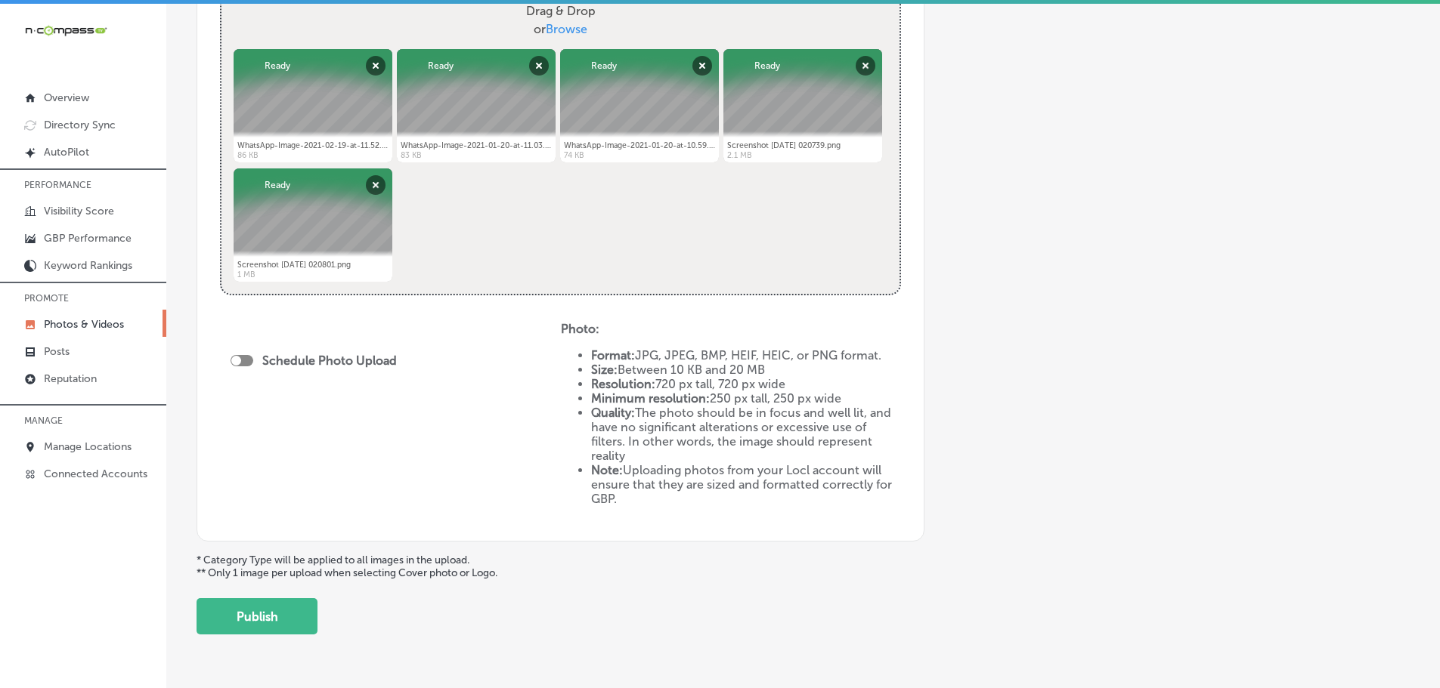
click at [243, 360] on div at bounding box center [242, 360] width 23 height 11
checkbox input "true"
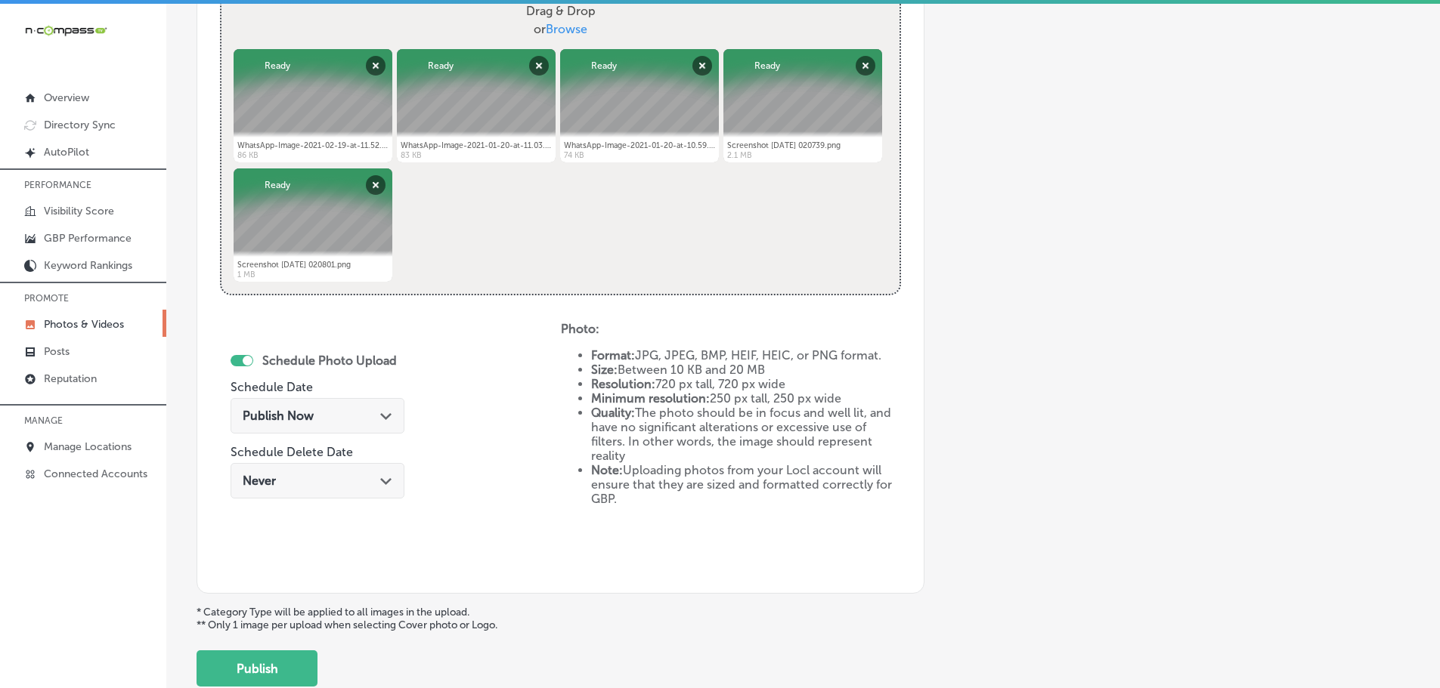
click at [367, 415] on div "Publish Now Path Created with Sketch." at bounding box center [318, 416] width 150 height 14
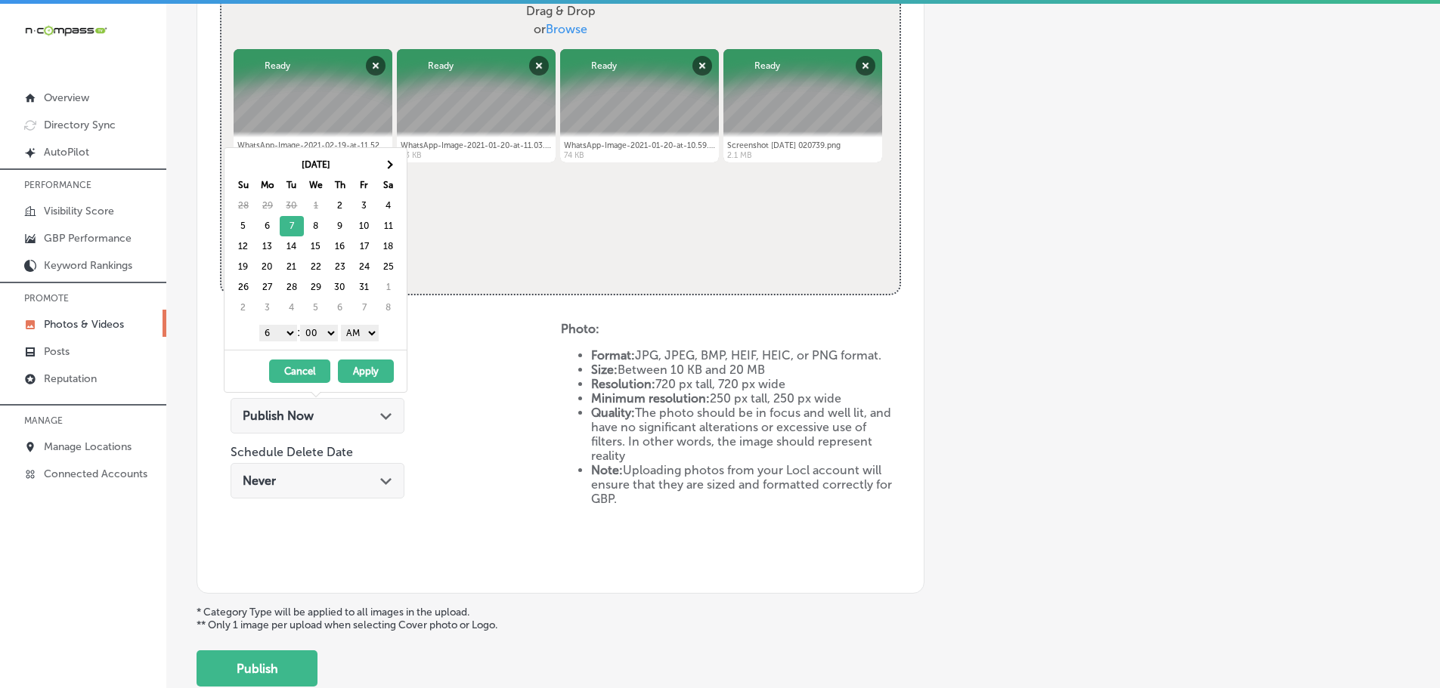
click at [280, 334] on select "1 2 3 4 5 6 7 8 9 10 11 12" at bounding box center [278, 333] width 38 height 17
click at [370, 330] on select "AM PM" at bounding box center [360, 333] width 38 height 17
click at [367, 367] on button "Apply" at bounding box center [366, 371] width 56 height 23
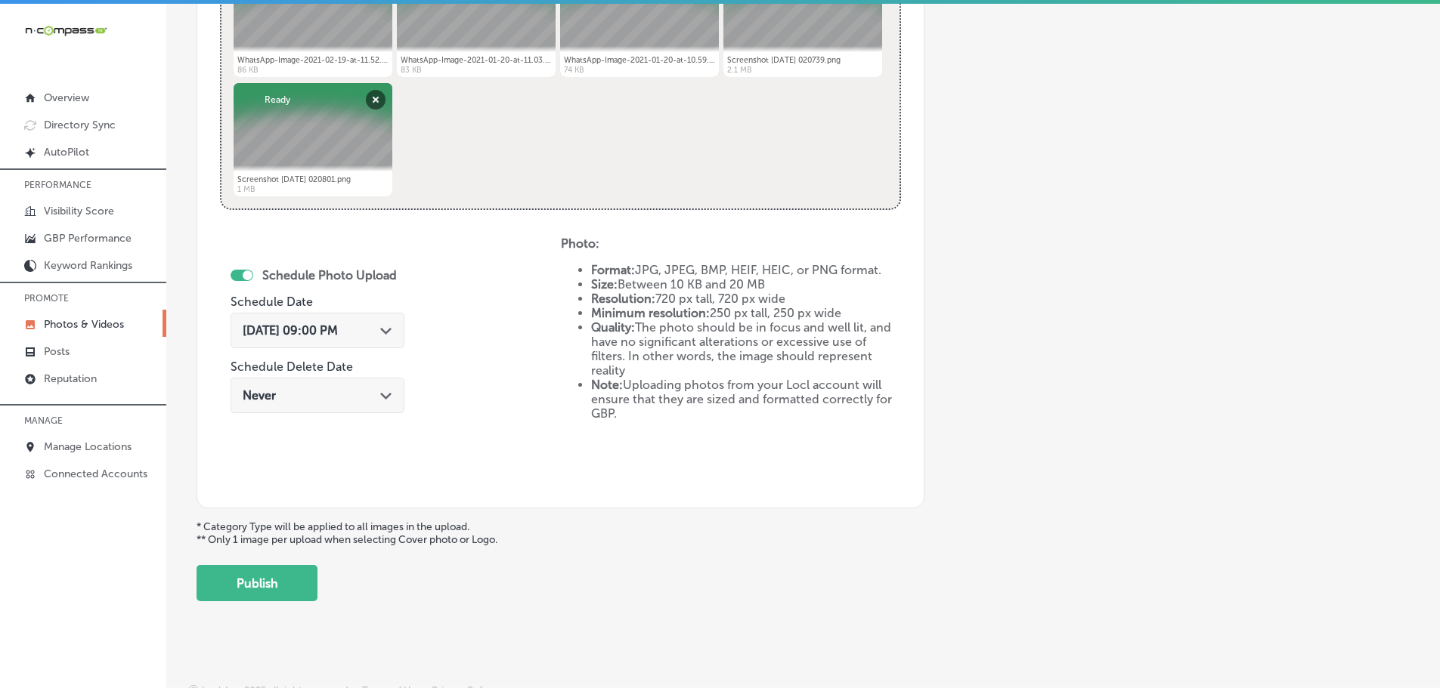
scroll to position [702, 0]
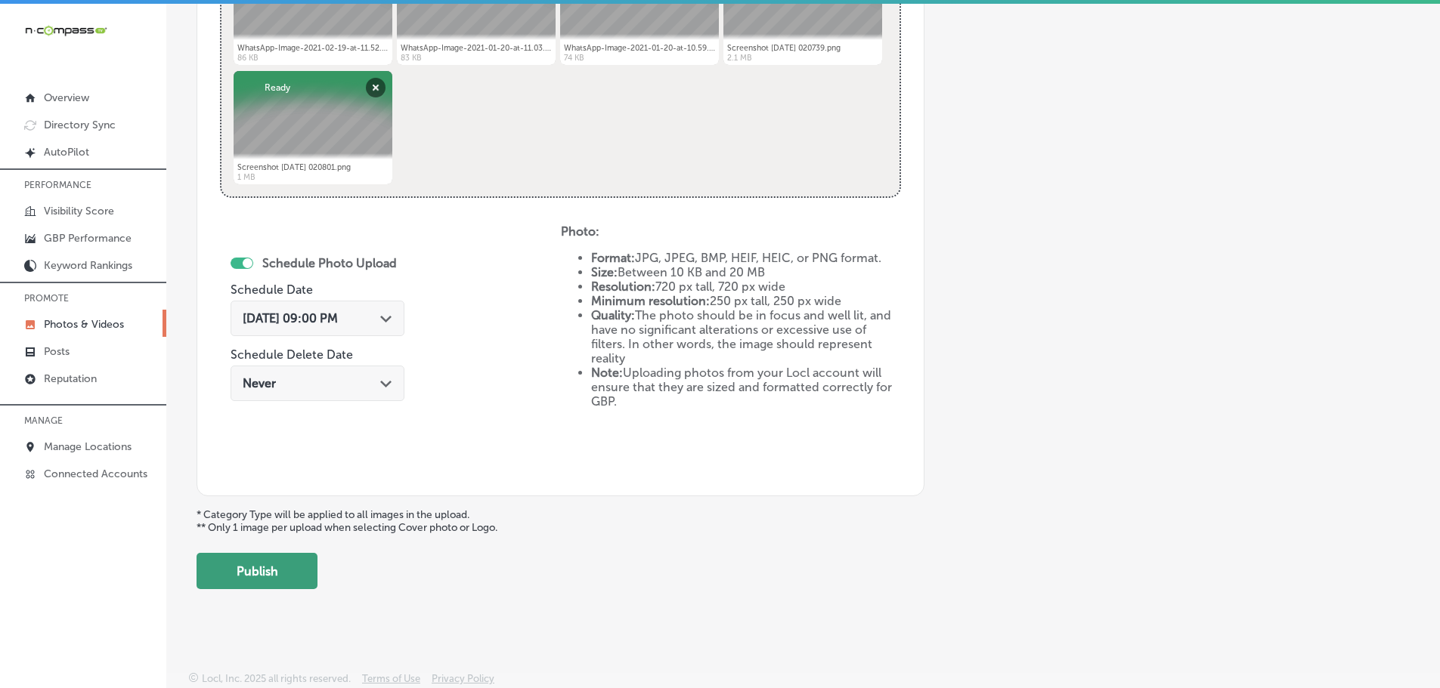
click at [274, 559] on button "Publish" at bounding box center [256, 571] width 121 height 36
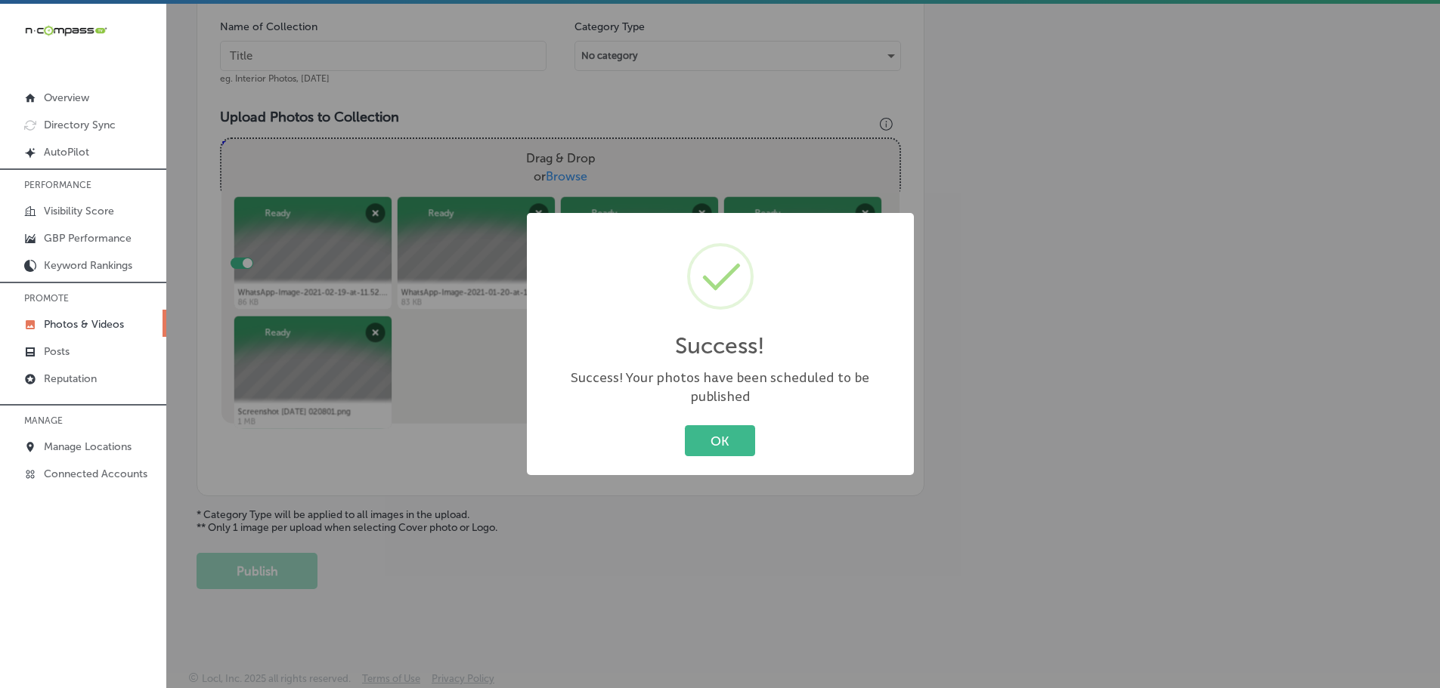
scroll to position [457, 0]
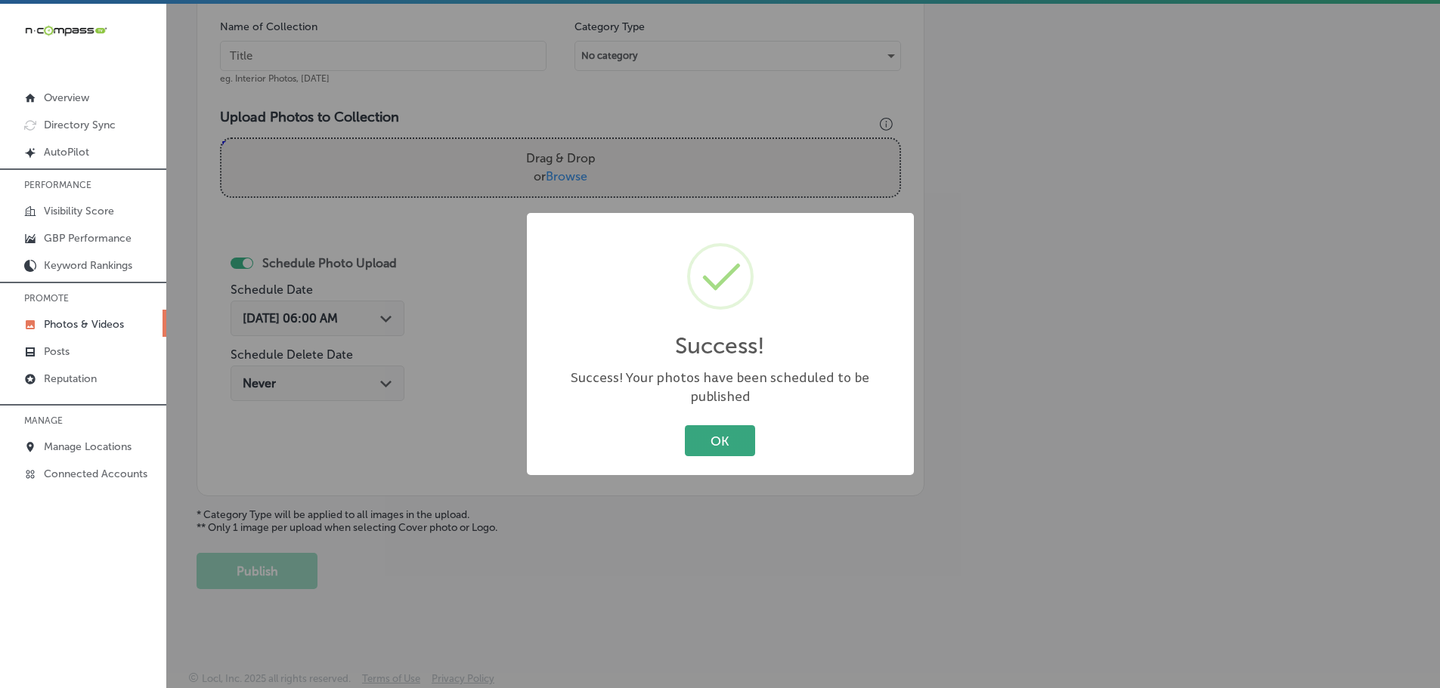
click at [729, 436] on button "OK" at bounding box center [720, 440] width 70 height 31
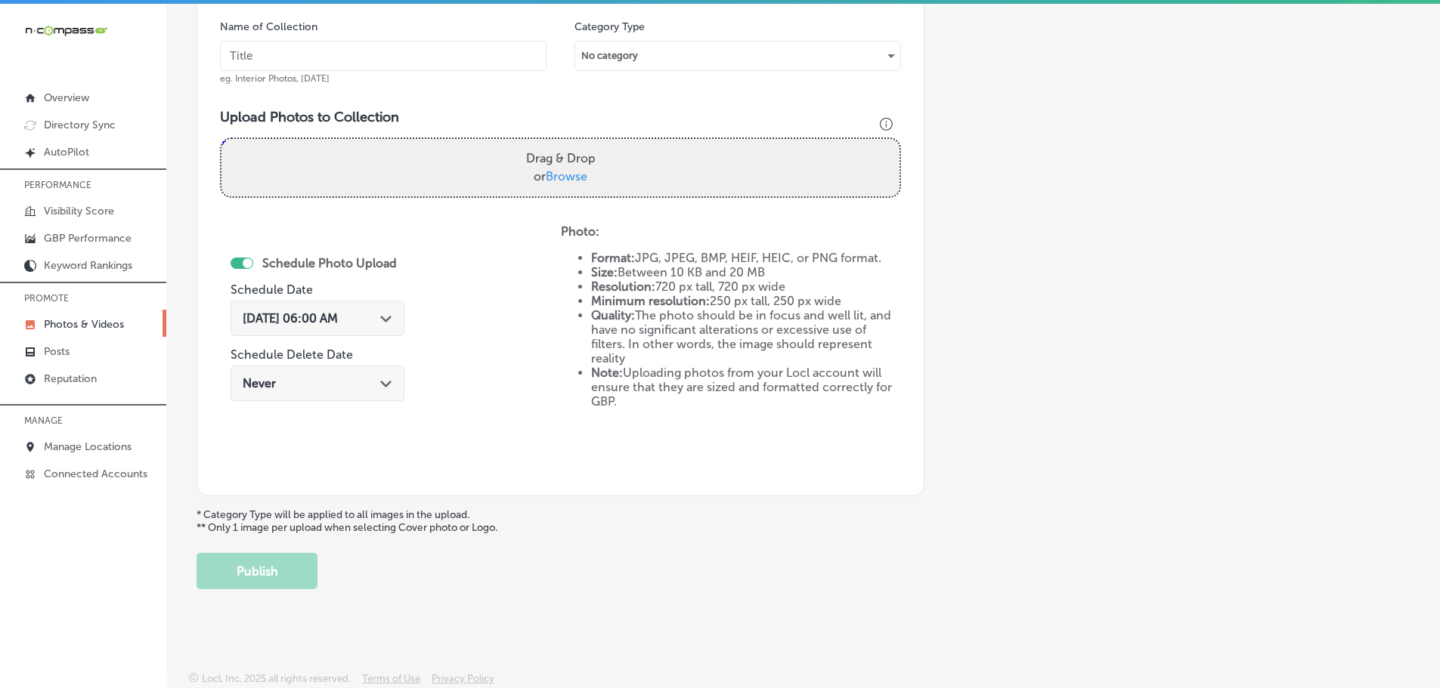
click at [561, 173] on span "Browse" at bounding box center [567, 176] width 42 height 14
click at [561, 144] on input "Drag & Drop or Browse" at bounding box center [560, 141] width 678 height 5
type input "C:\fakepath\Screenshot [DATE] 020709.png"
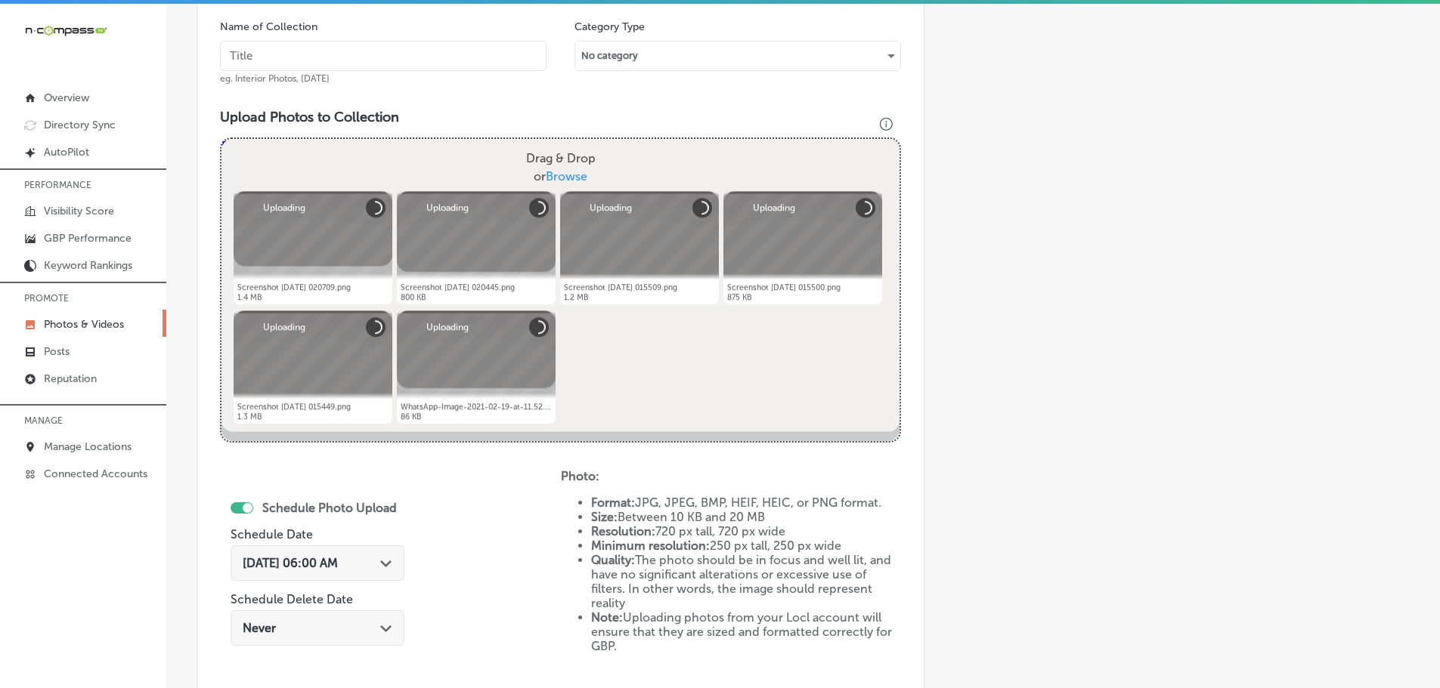
click at [363, 64] on input "text" at bounding box center [383, 56] width 326 height 30
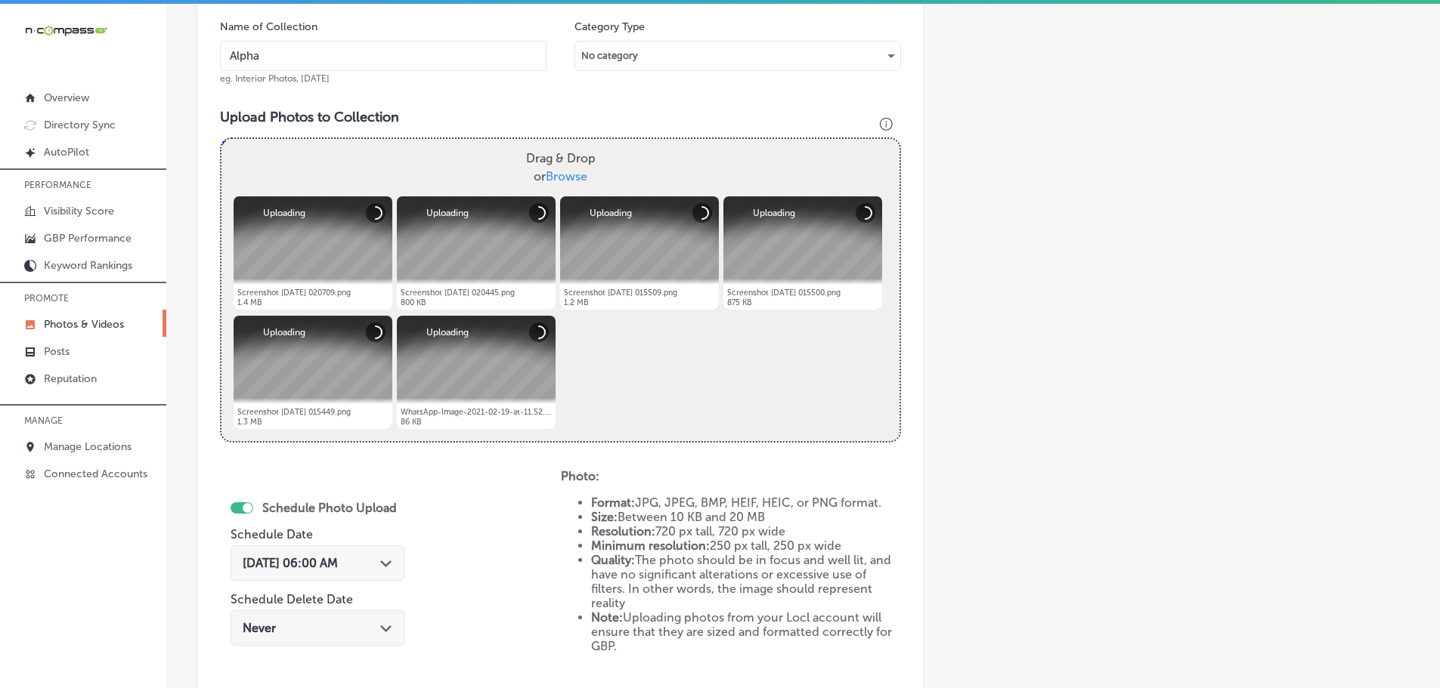
type input "Alpha-Kitchen-Design"
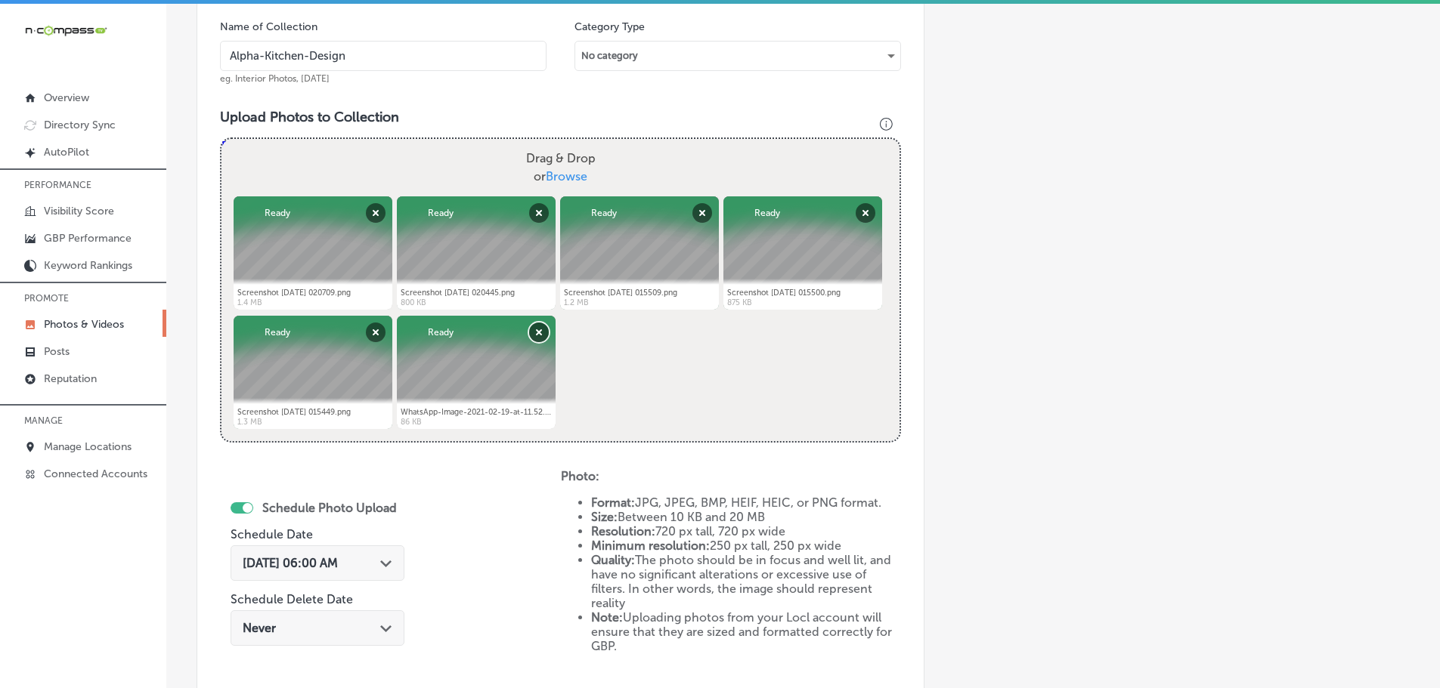
click at [534, 331] on button "Remove" at bounding box center [539, 333] width 20 height 20
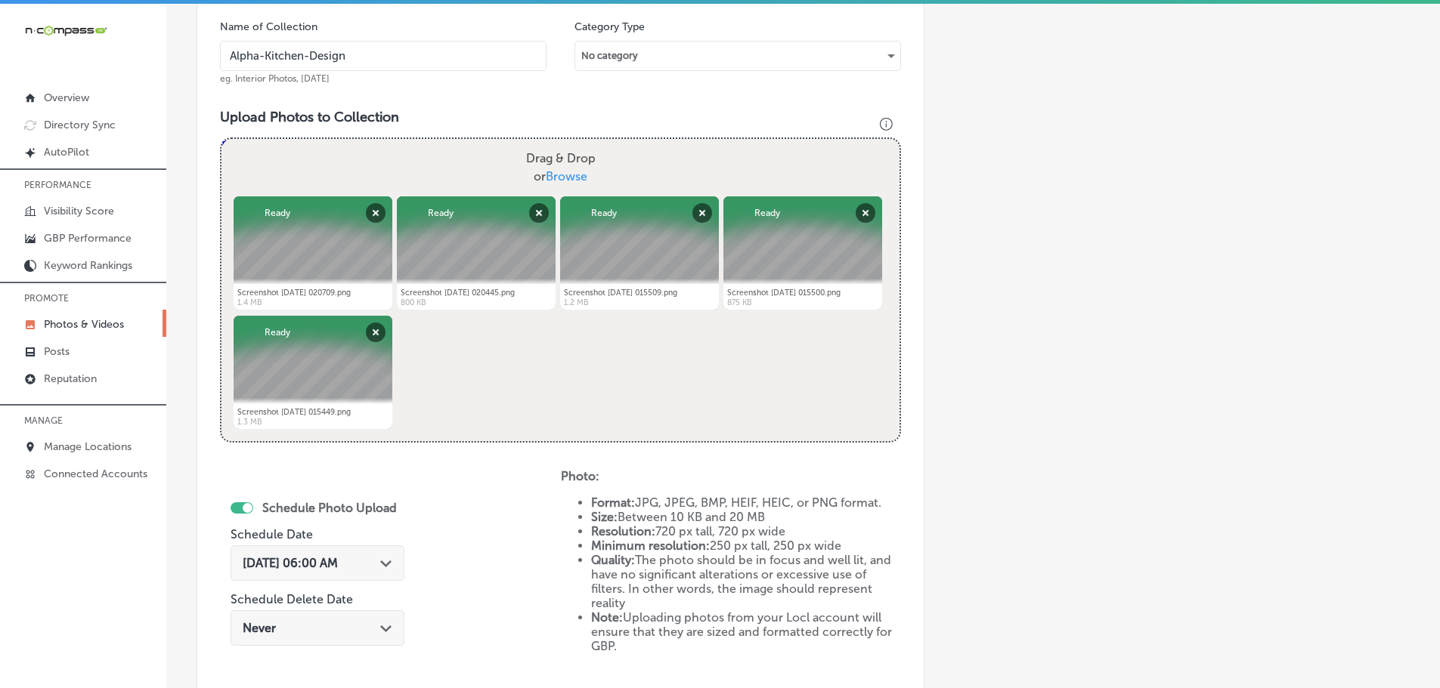
click at [383, 564] on polygon at bounding box center [385, 564] width 11 height 7
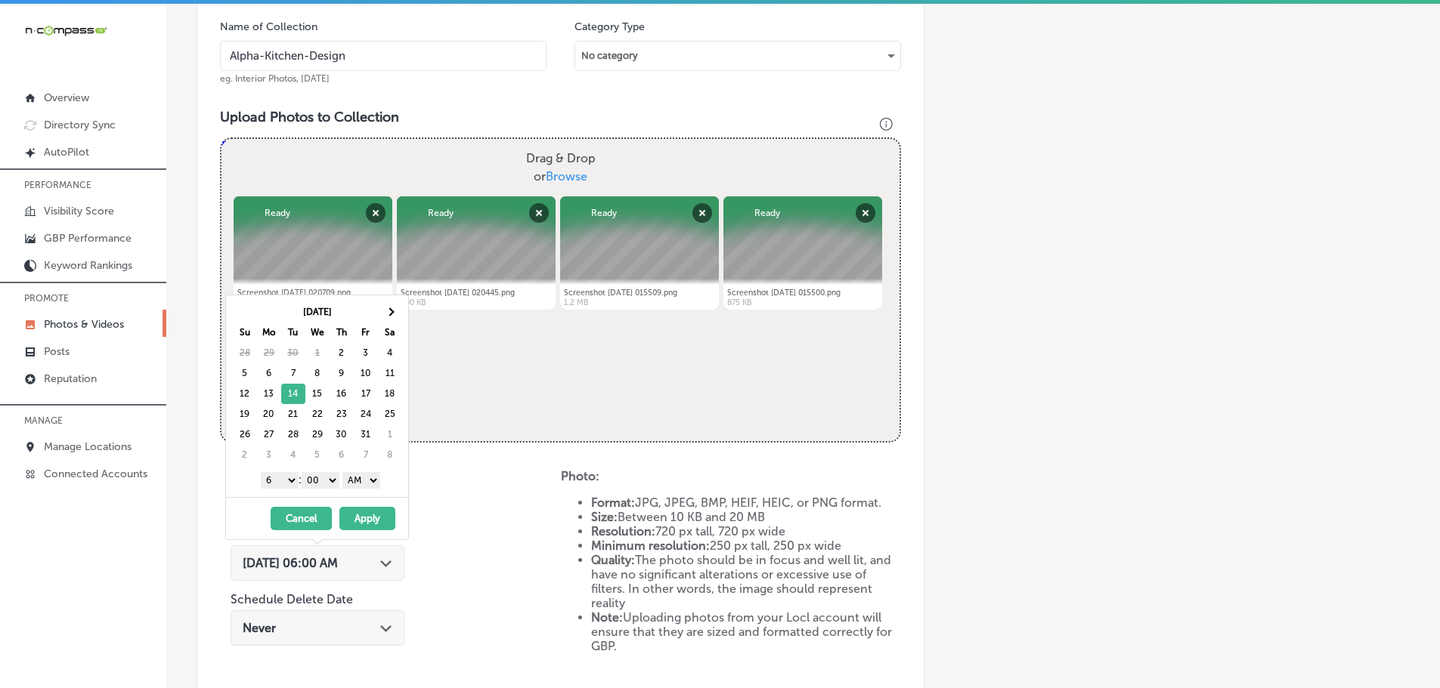
click at [282, 479] on select "1 2 3 4 5 6 7 8 9 10 11 12" at bounding box center [280, 480] width 38 height 17
click at [374, 482] on select "AM PM" at bounding box center [361, 480] width 38 height 17
click at [375, 515] on button "Apply" at bounding box center [367, 518] width 56 height 23
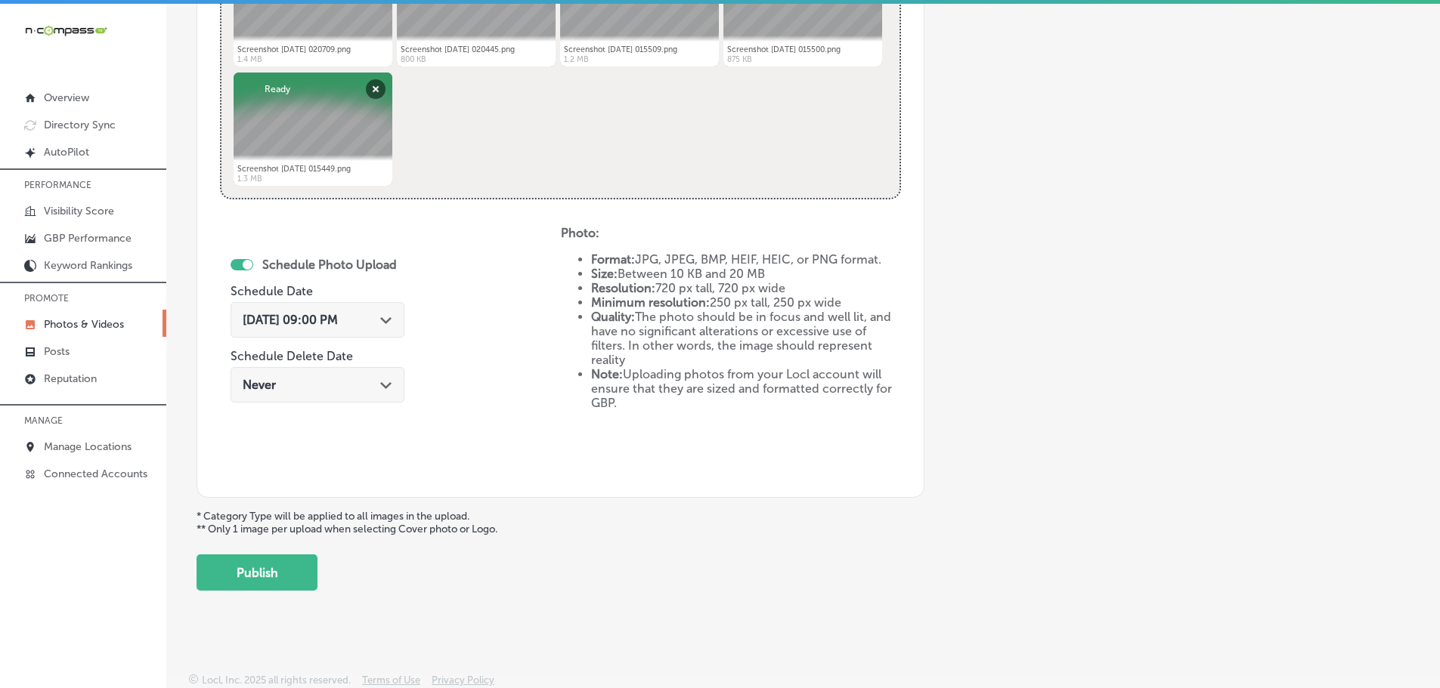
scroll to position [702, 0]
click at [284, 577] on button "Publish" at bounding box center [256, 571] width 121 height 36
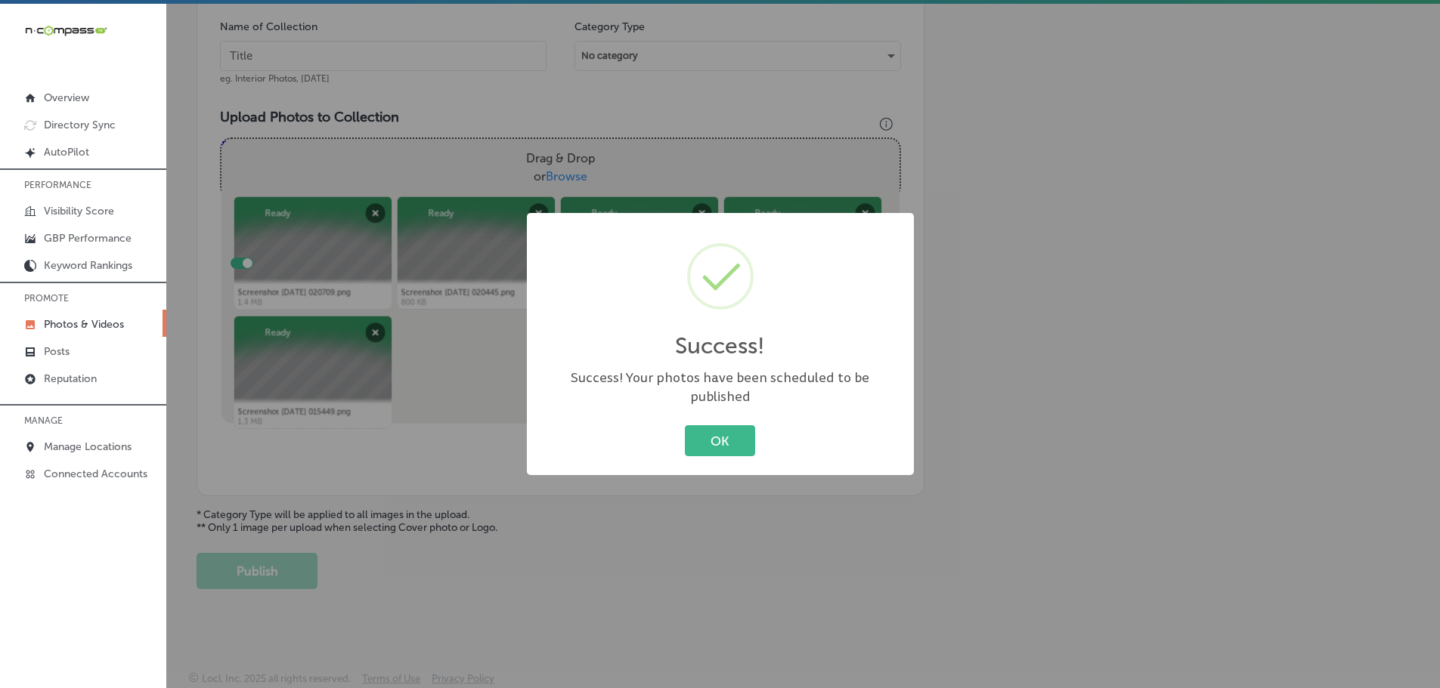
scroll to position [457, 0]
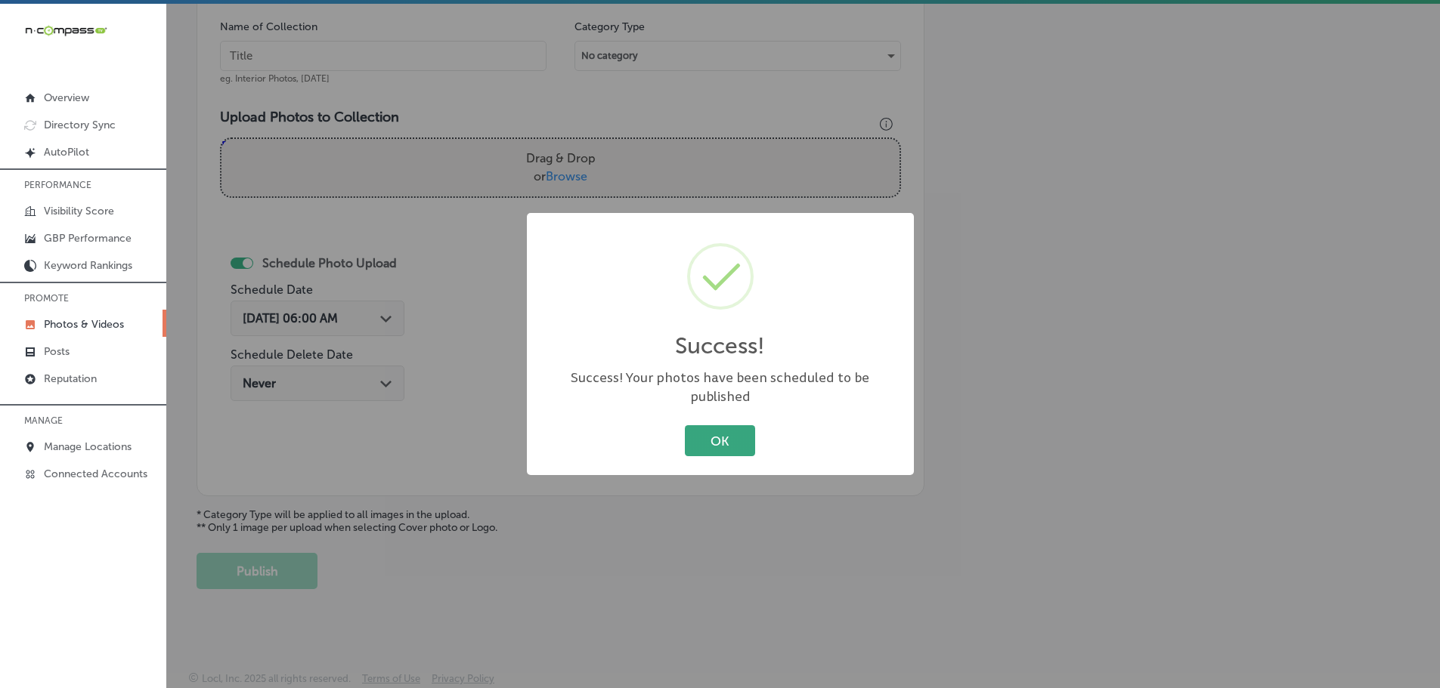
click at [702, 429] on button "OK" at bounding box center [720, 440] width 70 height 31
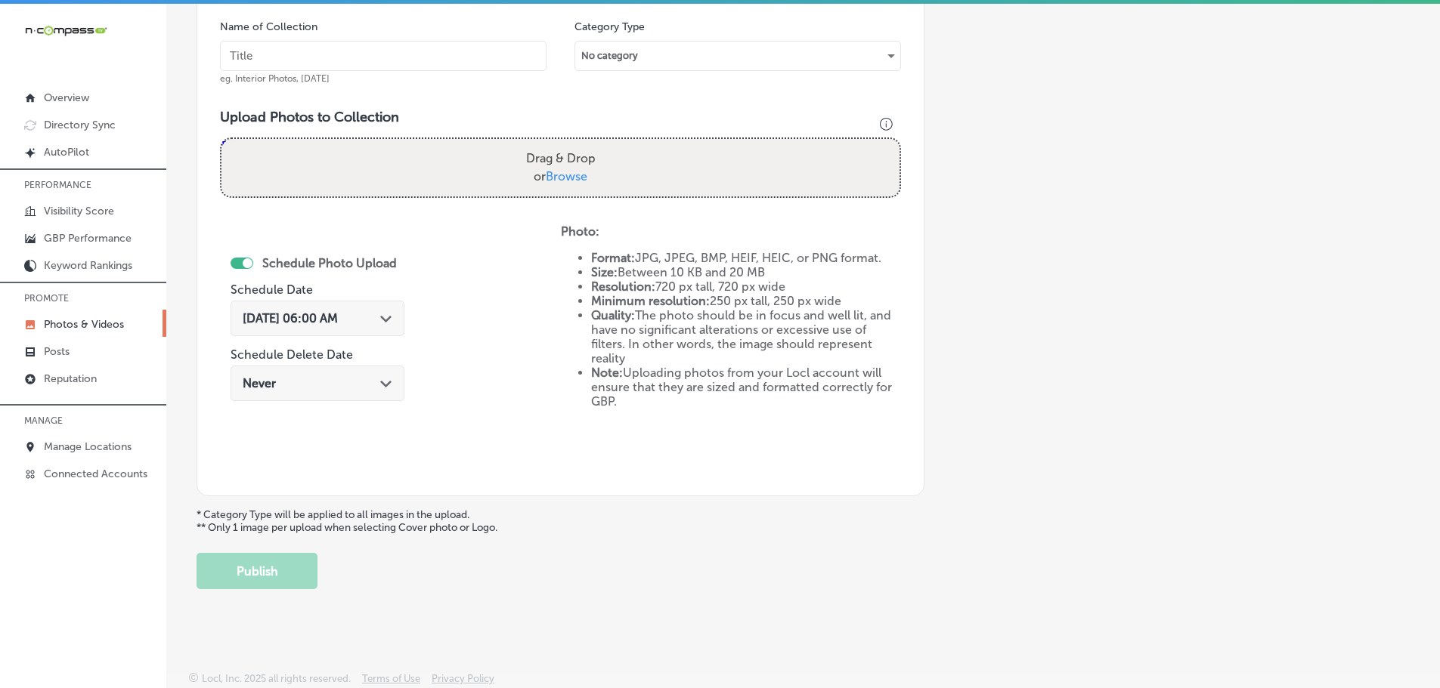
click at [557, 174] on span "Browse" at bounding box center [567, 176] width 42 height 14
click at [557, 144] on input "Drag & Drop or Browse" at bounding box center [560, 141] width 678 height 5
type input "C:\fakepath\Screenshot [DATE] 015430.png"
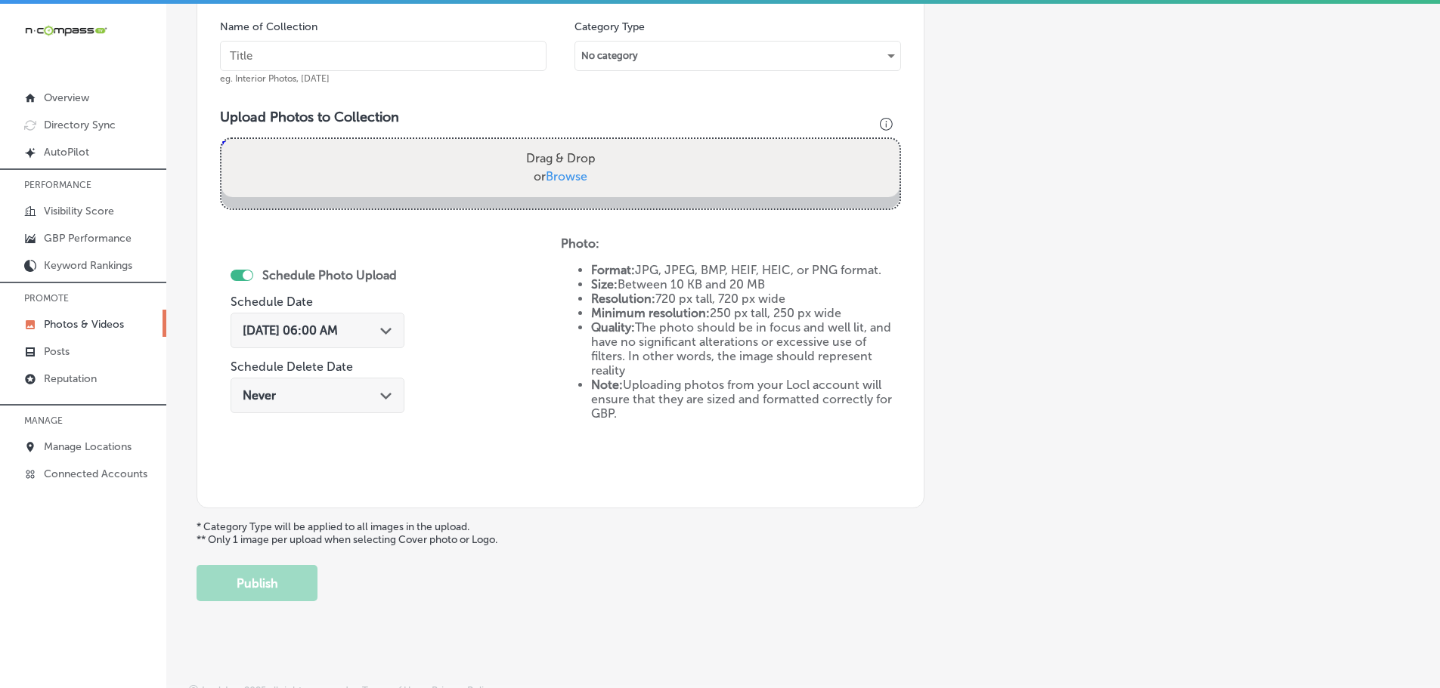
click at [356, 62] on input "text" at bounding box center [383, 56] width 326 height 30
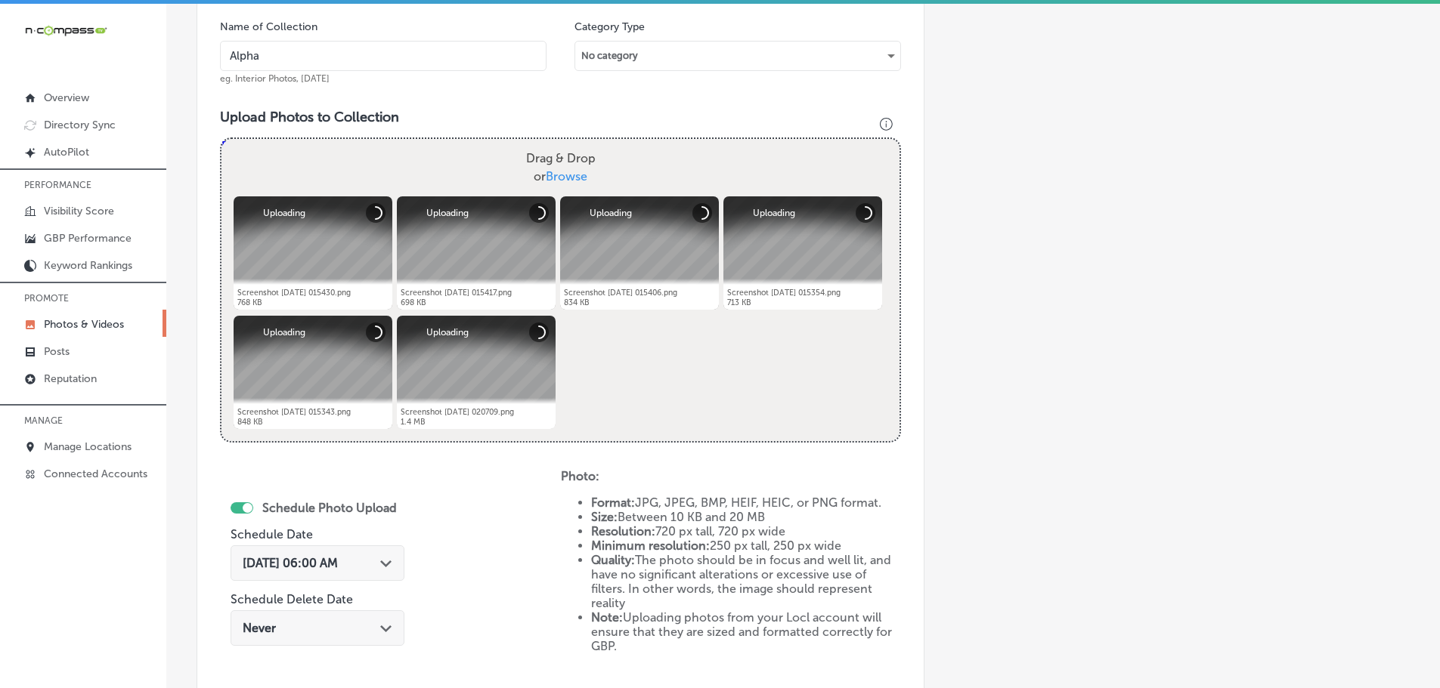
type input "Alpha-Kitchen-Design"
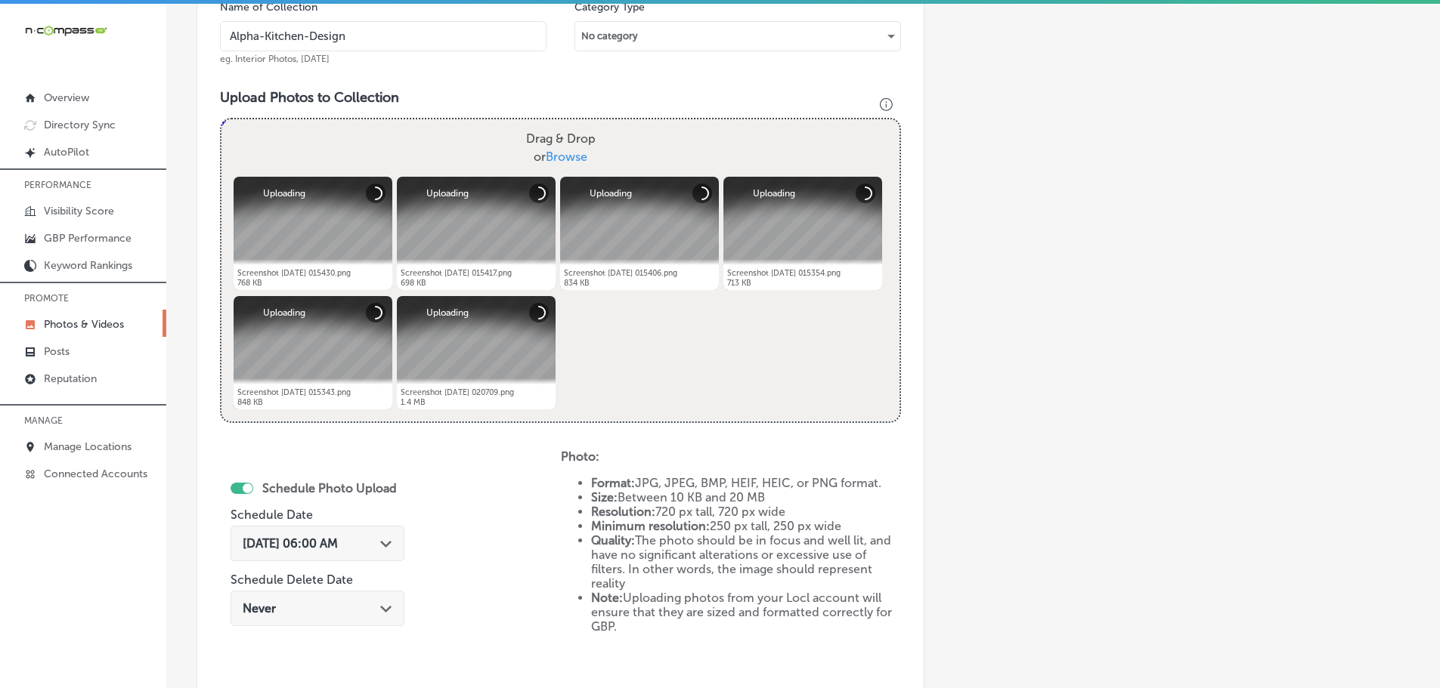
scroll to position [533, 0]
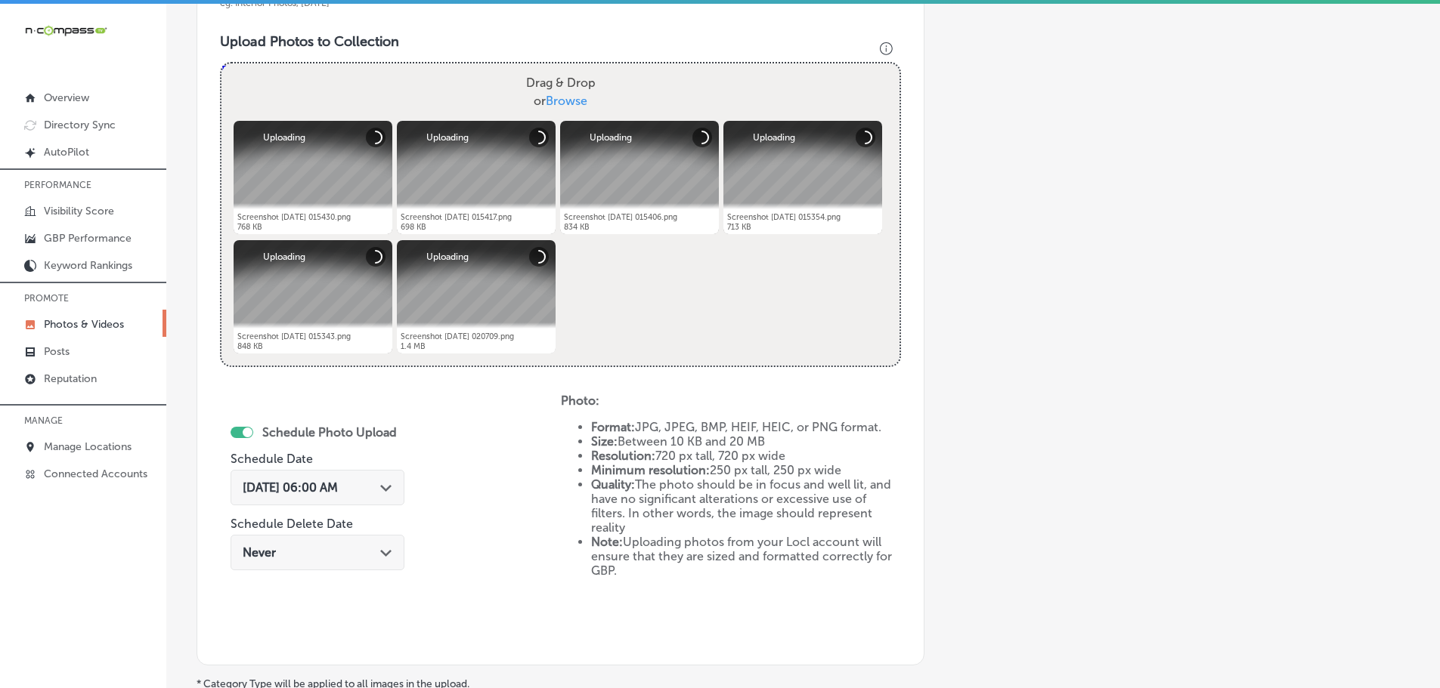
click at [385, 482] on div "Path Created with Sketch." at bounding box center [386, 487] width 12 height 12
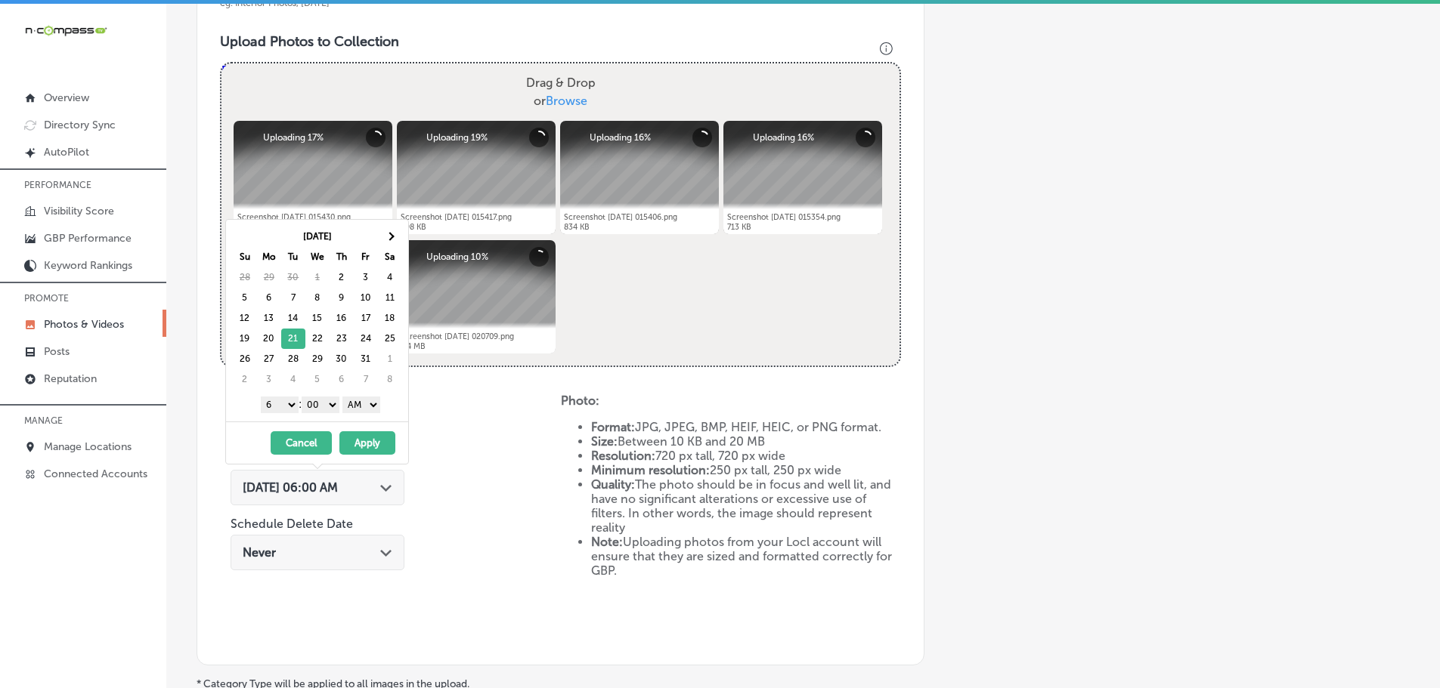
click at [277, 404] on select "1 2 3 4 5 6 7 8 9 10 11 12" at bounding box center [280, 405] width 38 height 17
click at [360, 398] on select "AM PM" at bounding box center [361, 405] width 38 height 17
click at [371, 439] on button "Apply" at bounding box center [367, 443] width 56 height 23
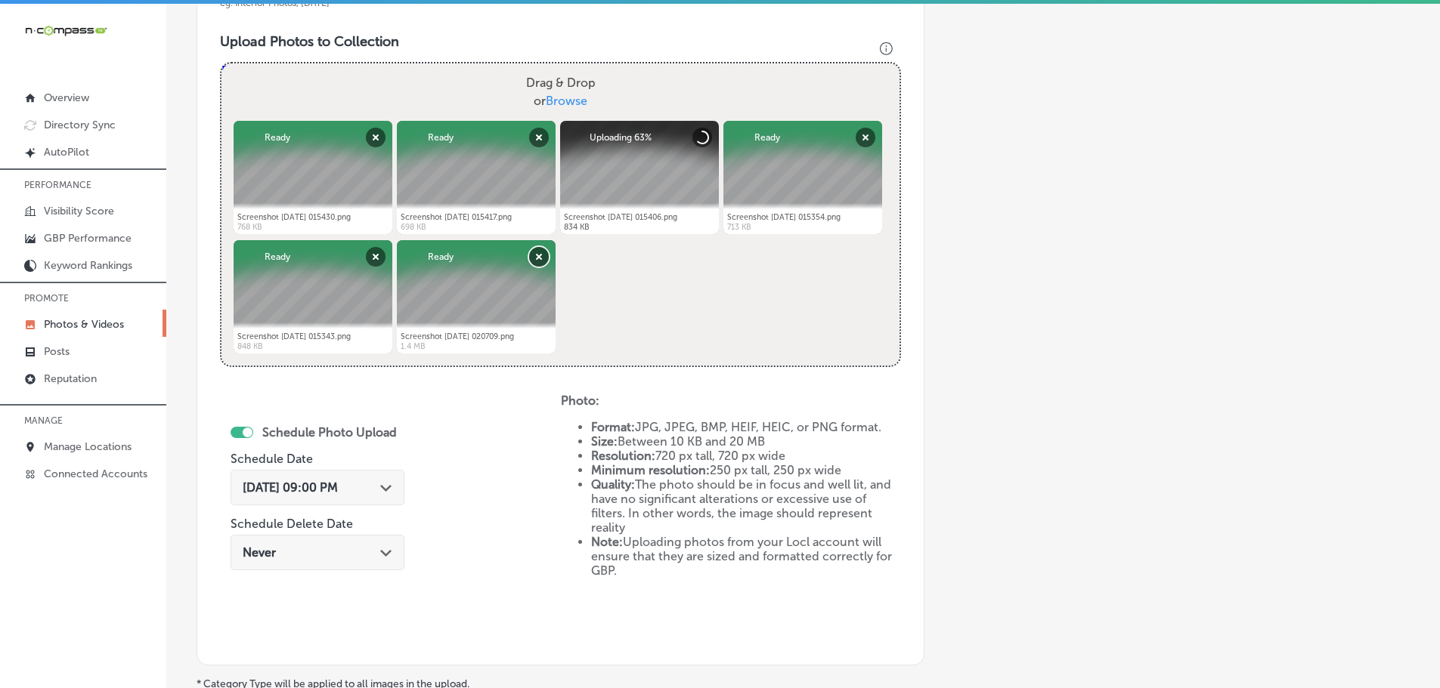
click at [537, 258] on button "Remove" at bounding box center [539, 257] width 20 height 20
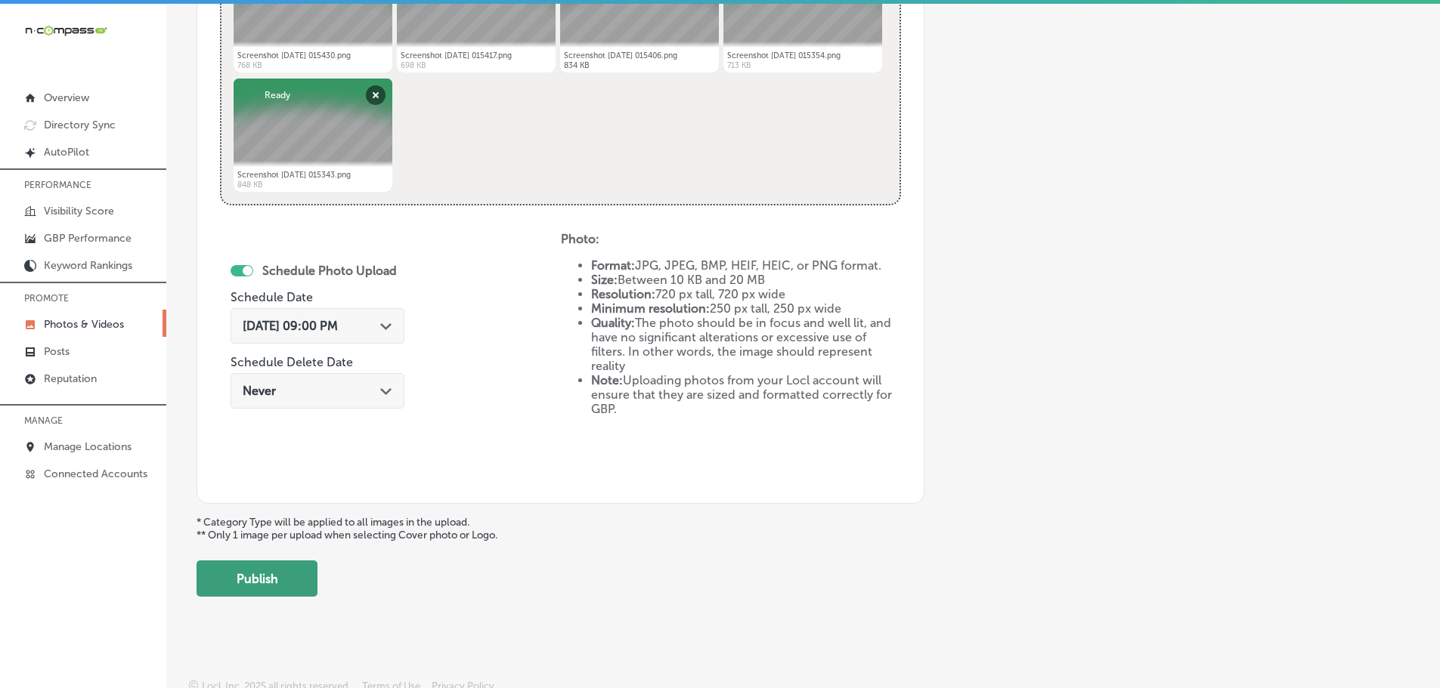
scroll to position [702, 0]
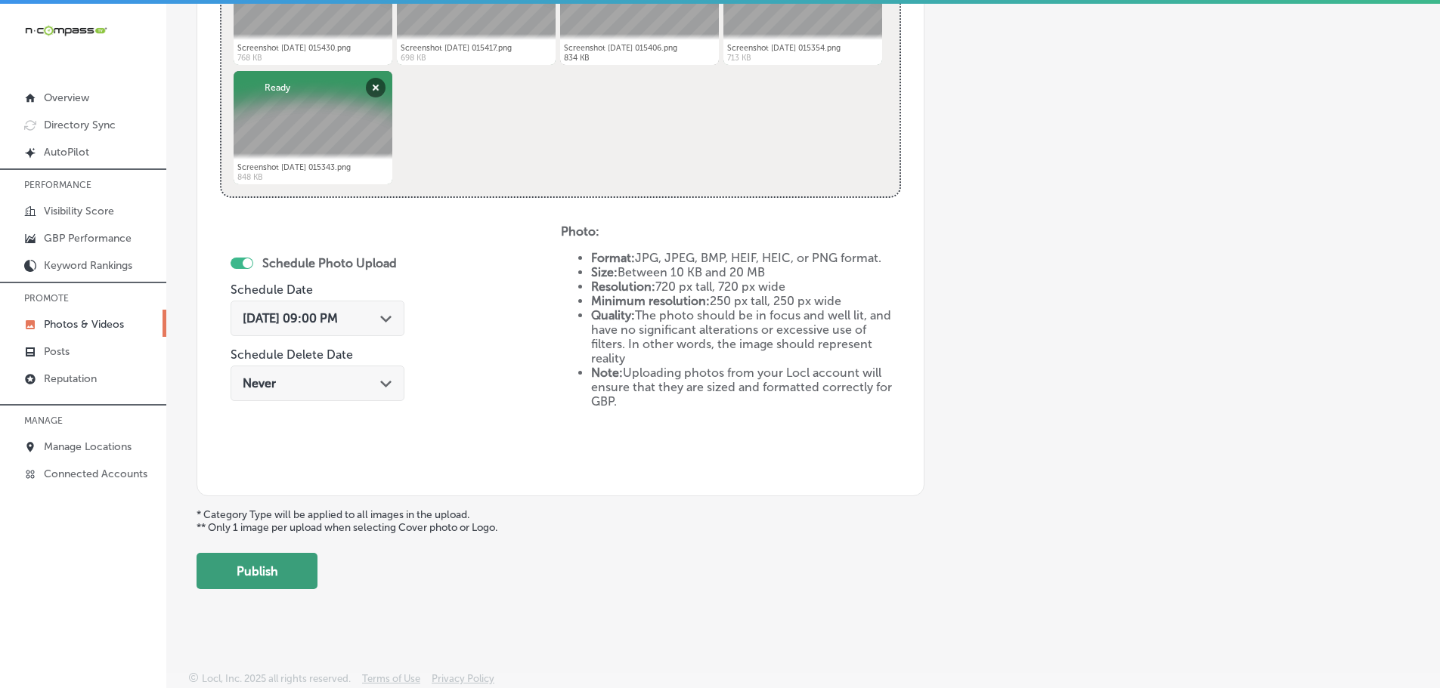
click at [252, 583] on button "Publish" at bounding box center [256, 571] width 121 height 36
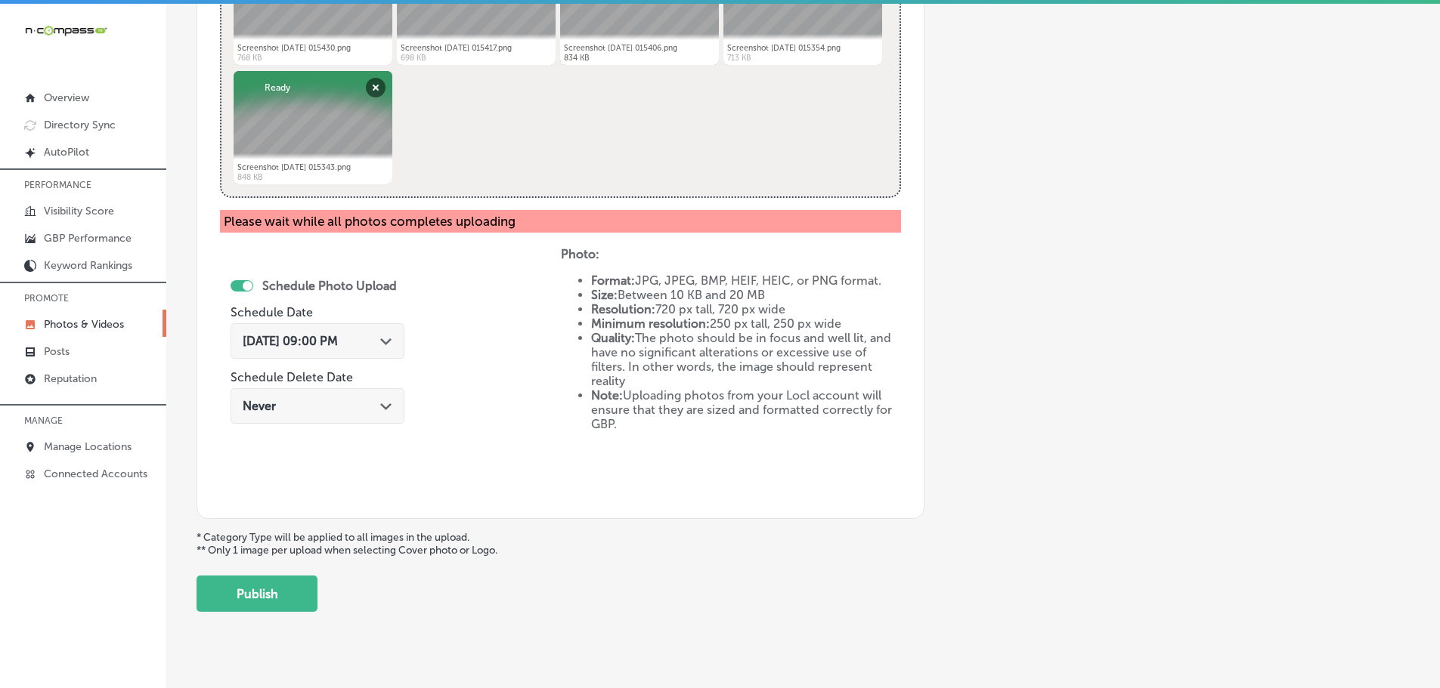
click at [546, 409] on div "Schedule Photo Upload Schedule Date [DATE] 09:00 PM Path Created with Sketch. S…" at bounding box center [390, 371] width 341 height 249
click at [256, 591] on button "Publish" at bounding box center [256, 594] width 121 height 36
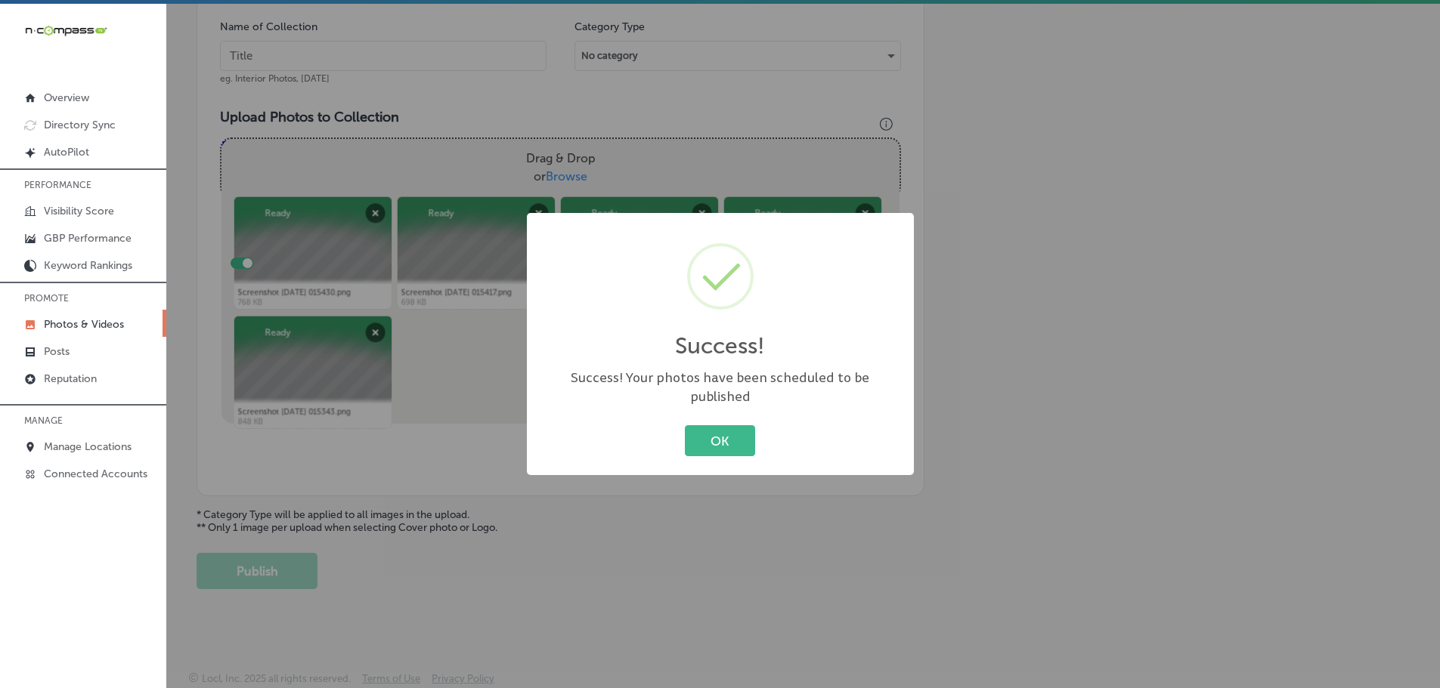
scroll to position [457, 0]
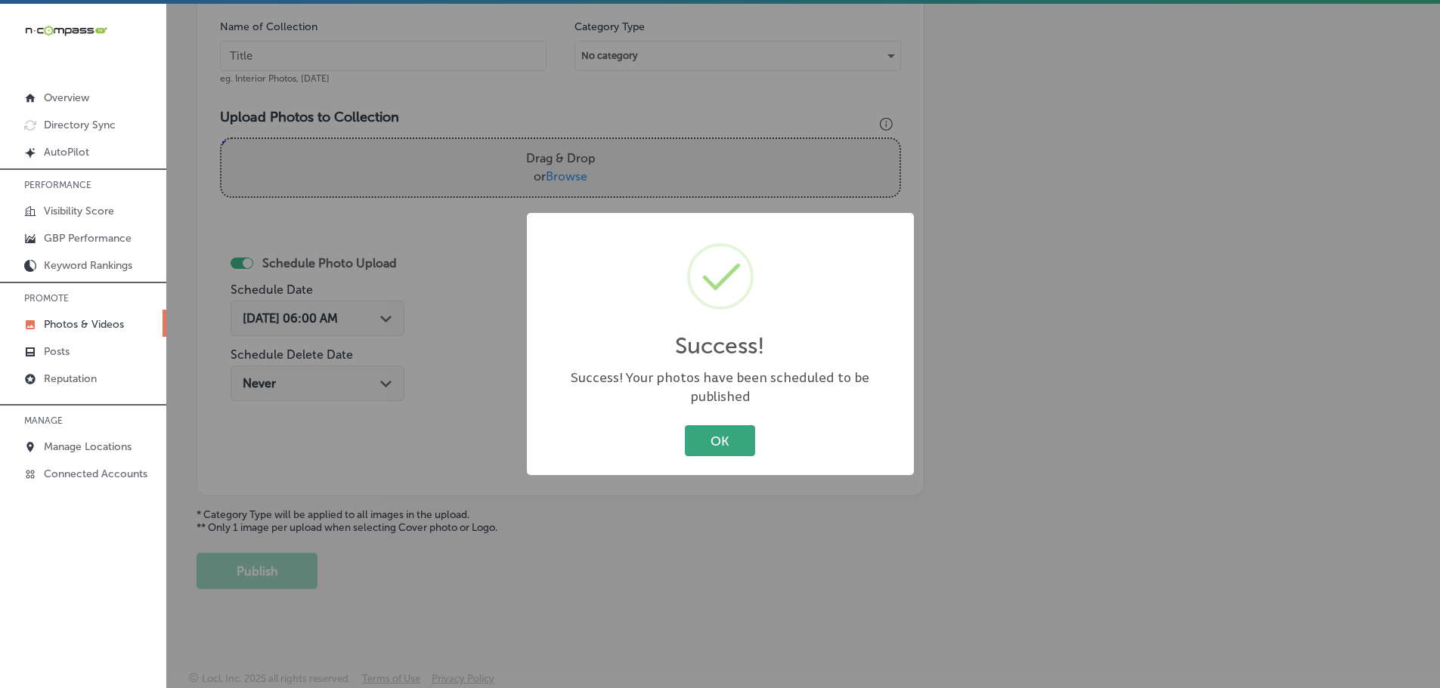
click at [725, 439] on button "OK" at bounding box center [720, 440] width 70 height 31
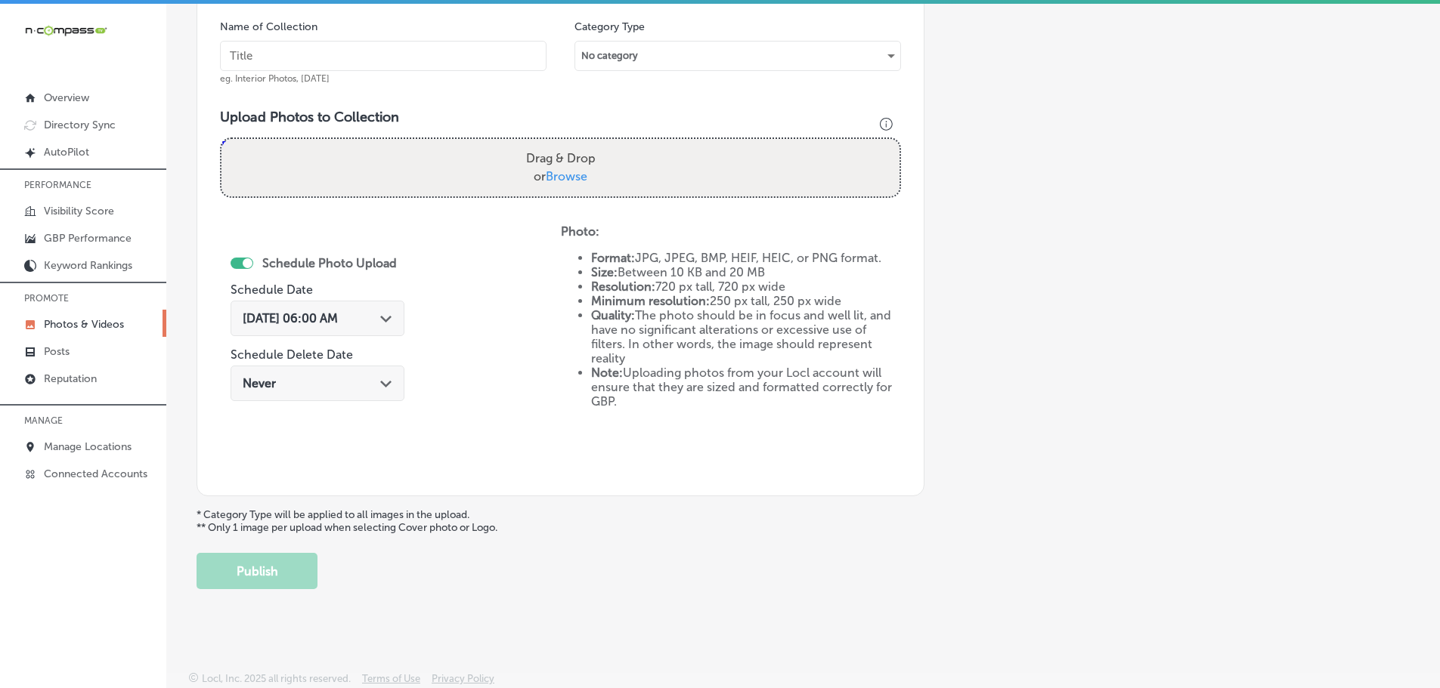
click at [538, 172] on label "Drag & Drop or Browse" at bounding box center [561, 168] width 82 height 48
click at [538, 144] on input "Drag & Drop or Browse" at bounding box center [560, 141] width 678 height 5
type input "C:\fakepath\Screenshot [DATE] 015300.png"
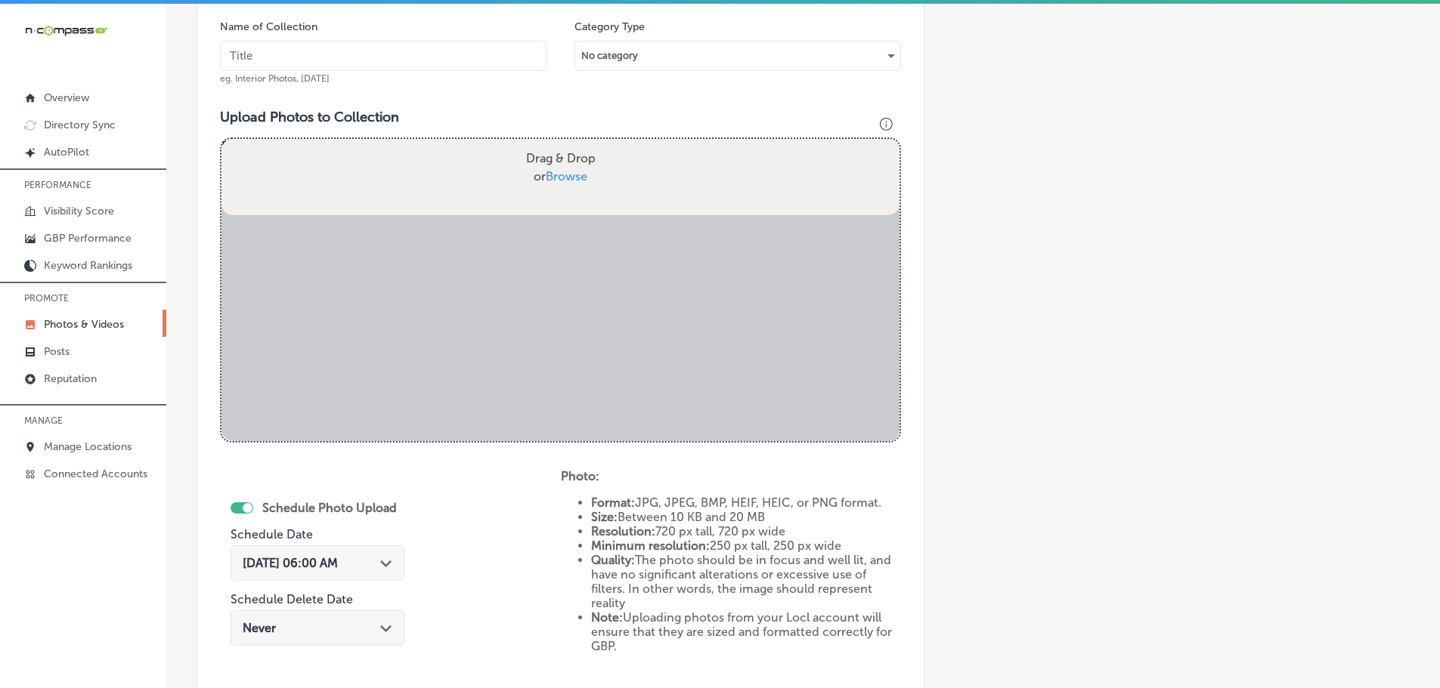
click at [364, 53] on input "text" at bounding box center [383, 56] width 326 height 30
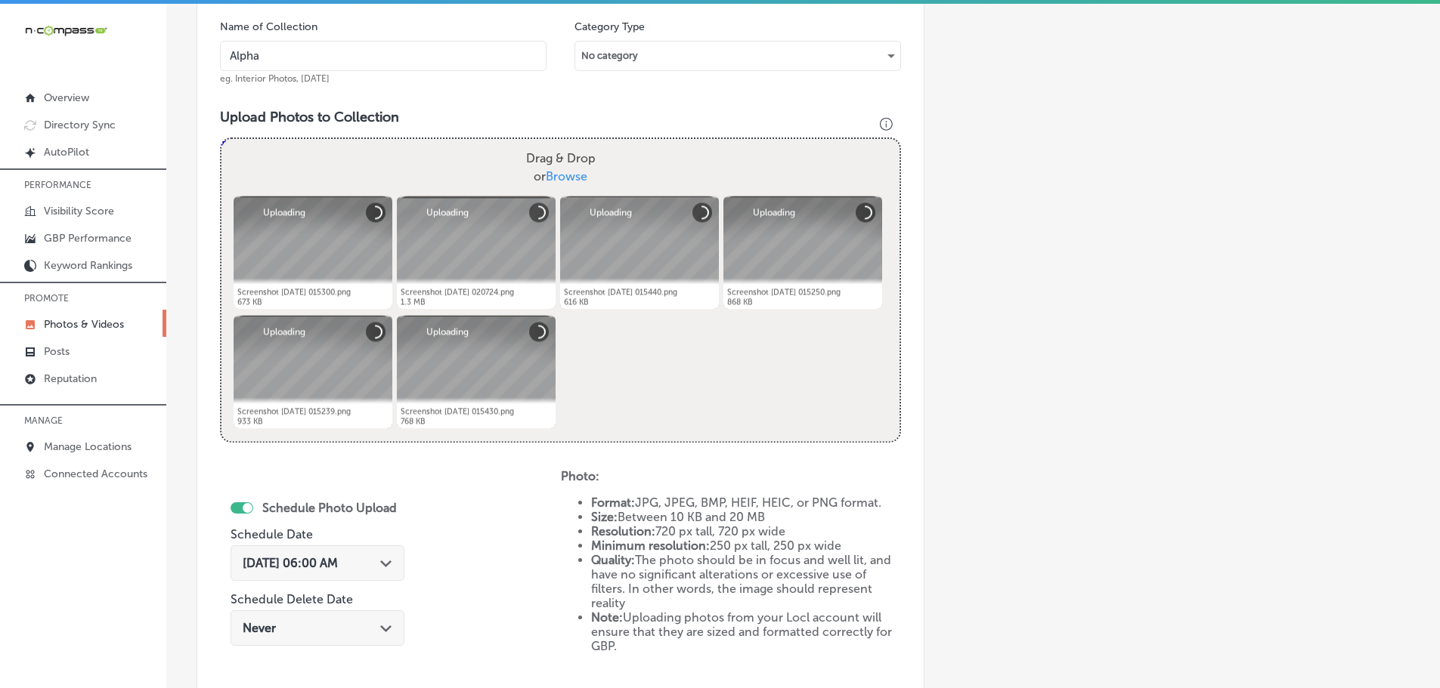
type input "Alpha-Kitchen-Design"
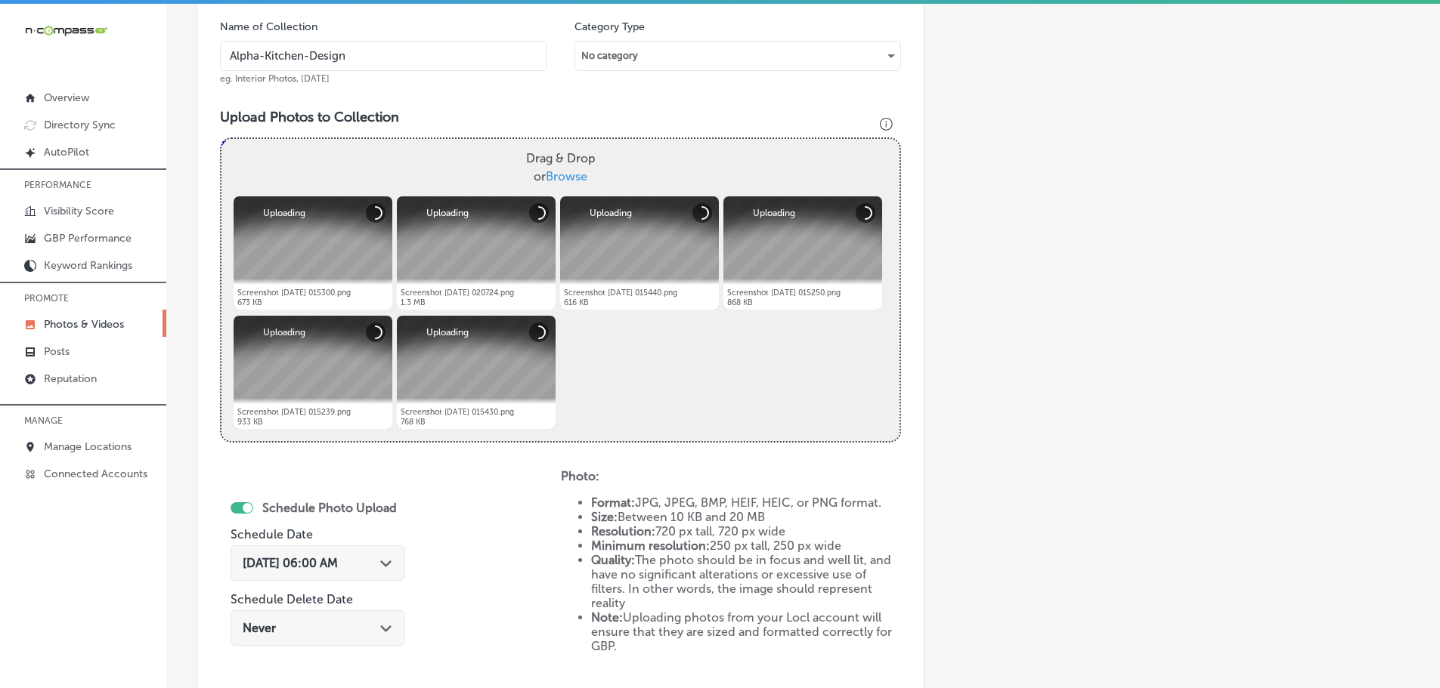
click at [382, 562] on polygon at bounding box center [385, 564] width 11 height 7
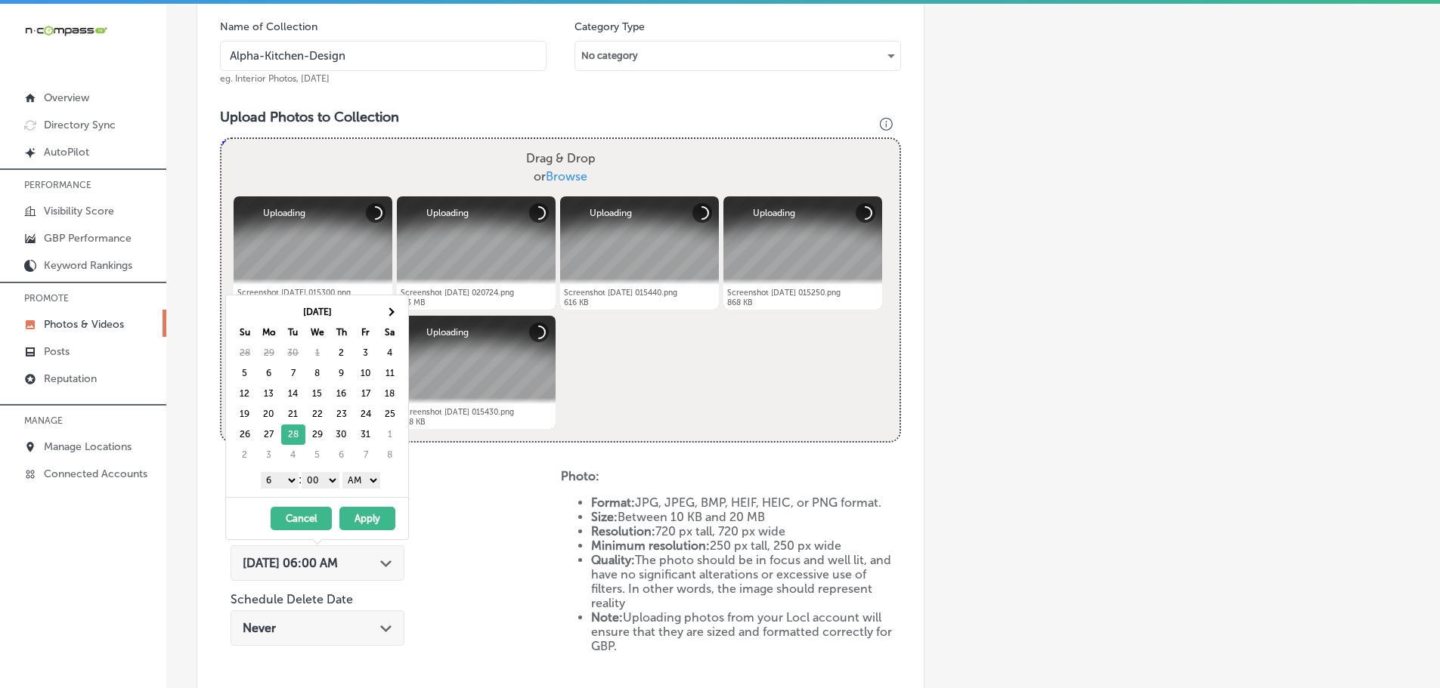
click at [283, 475] on select "1 2 3 4 5 6 7 8 9 10 11 12" at bounding box center [280, 480] width 38 height 17
click at [371, 481] on select "AM PM" at bounding box center [361, 480] width 38 height 17
click at [368, 517] on button "Apply" at bounding box center [367, 518] width 56 height 23
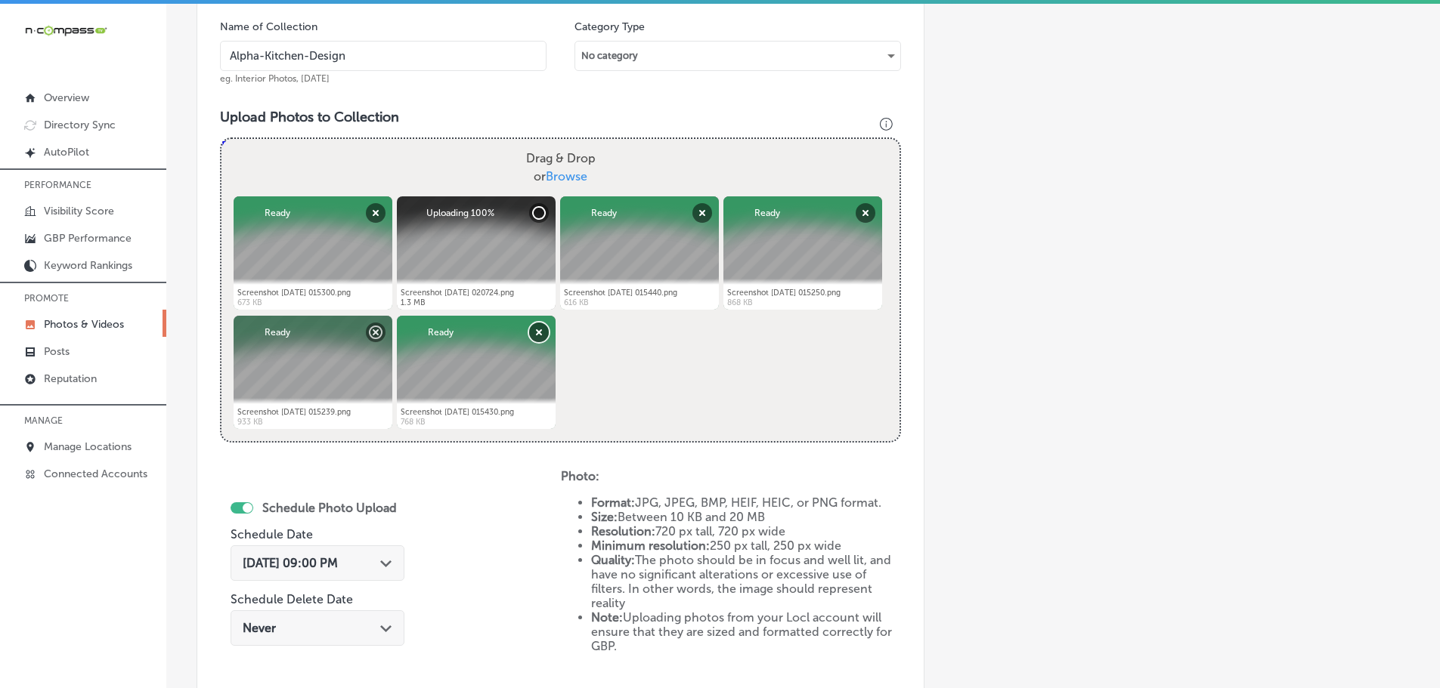
click at [540, 333] on button "Remove" at bounding box center [539, 333] width 20 height 20
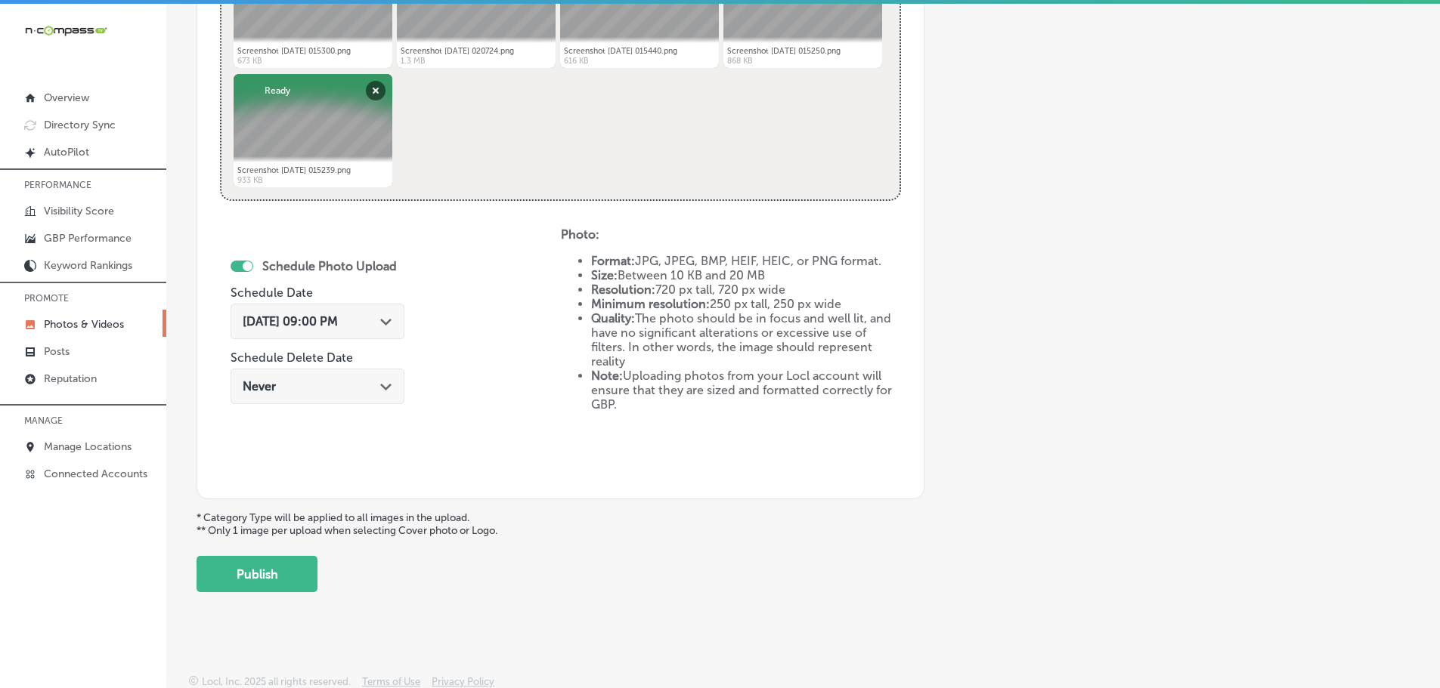
scroll to position [702, 0]
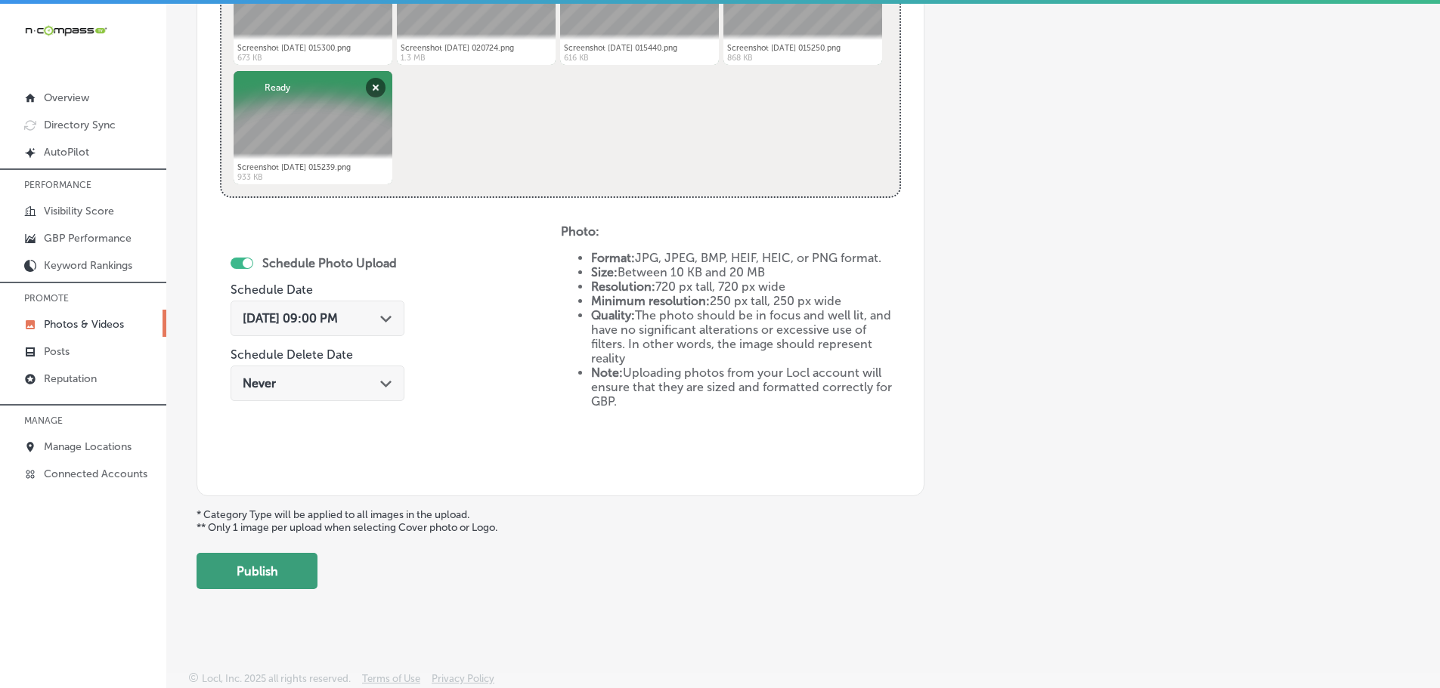
click at [280, 568] on button "Publish" at bounding box center [256, 571] width 121 height 36
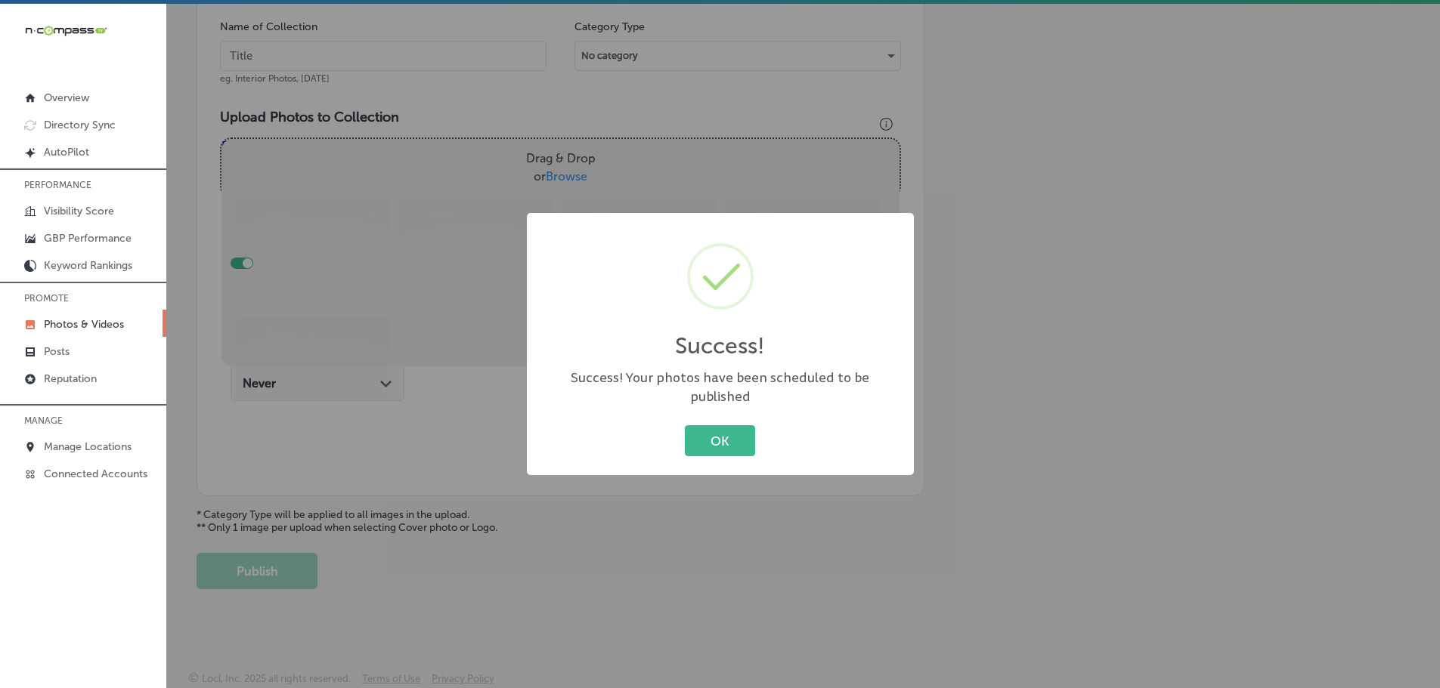
scroll to position [457, 0]
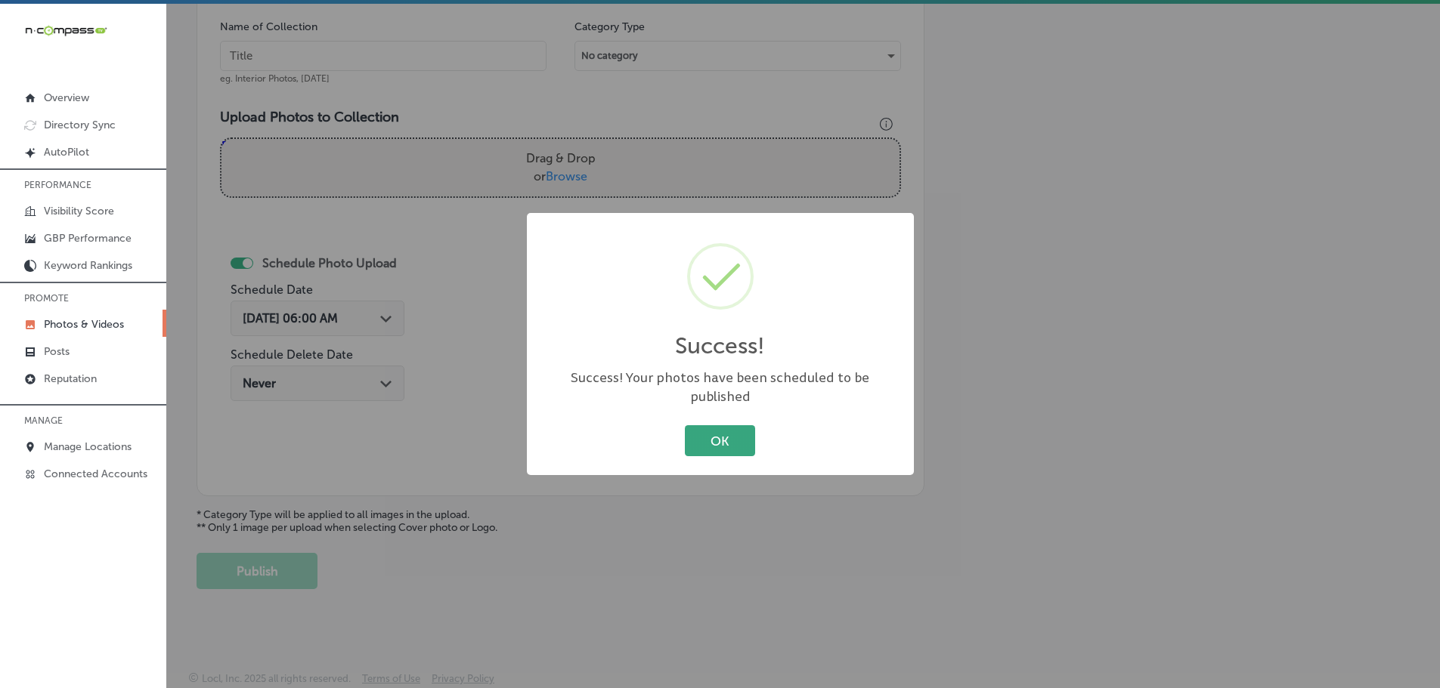
click at [722, 434] on button "OK" at bounding box center [720, 440] width 70 height 31
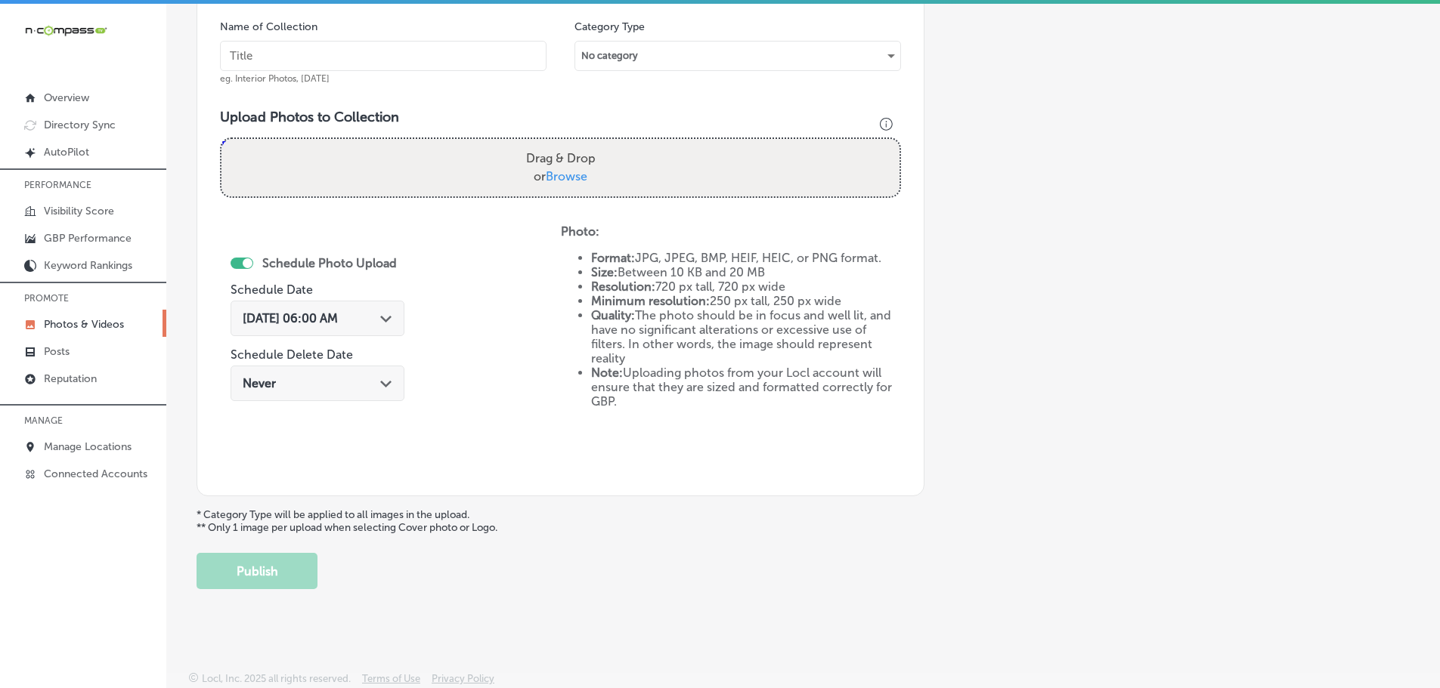
click at [562, 179] on span "Browse" at bounding box center [567, 176] width 42 height 14
click at [562, 144] on input "Drag & Drop or Browse" at bounding box center [560, 141] width 678 height 5
type input "C:\fakepath\Screenshot [DATE] 015217.png"
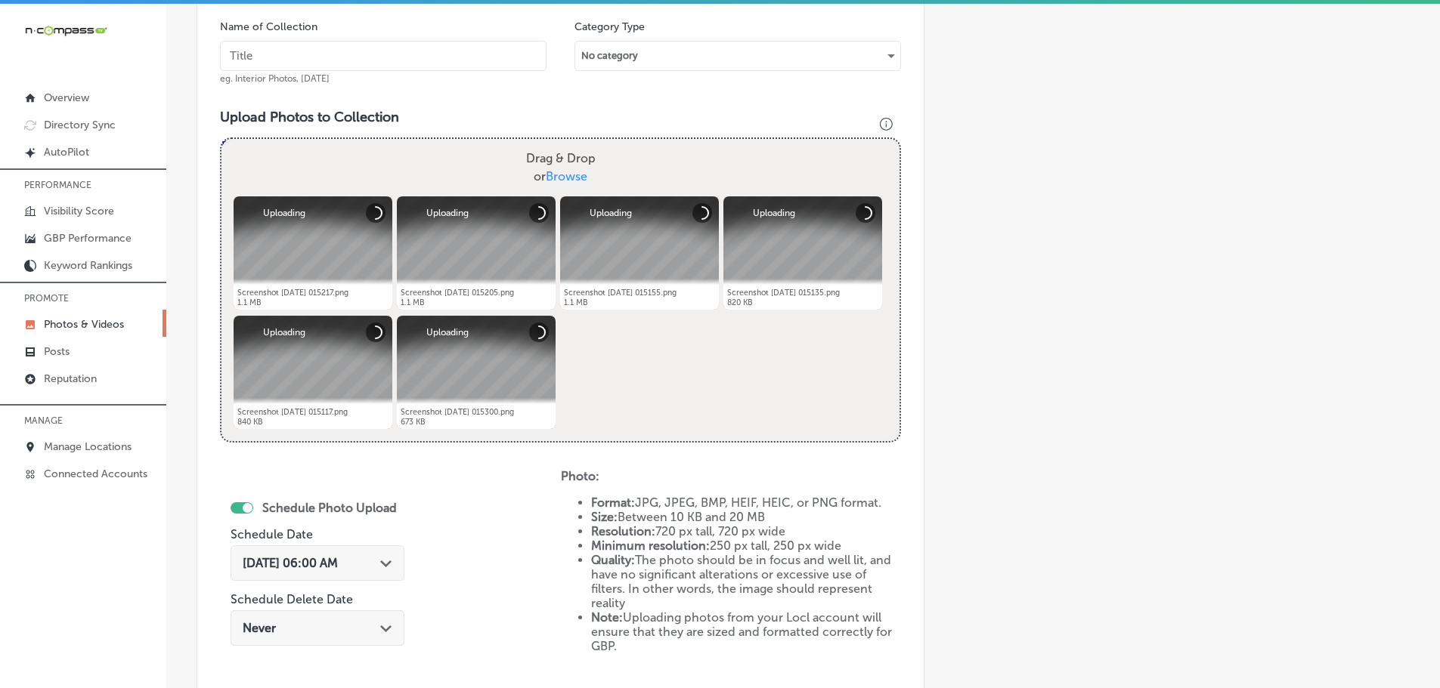
click at [351, 67] on input "text" at bounding box center [383, 56] width 326 height 30
type input "Alpha-Kitchen-Design"
click at [387, 566] on polygon at bounding box center [385, 564] width 11 height 7
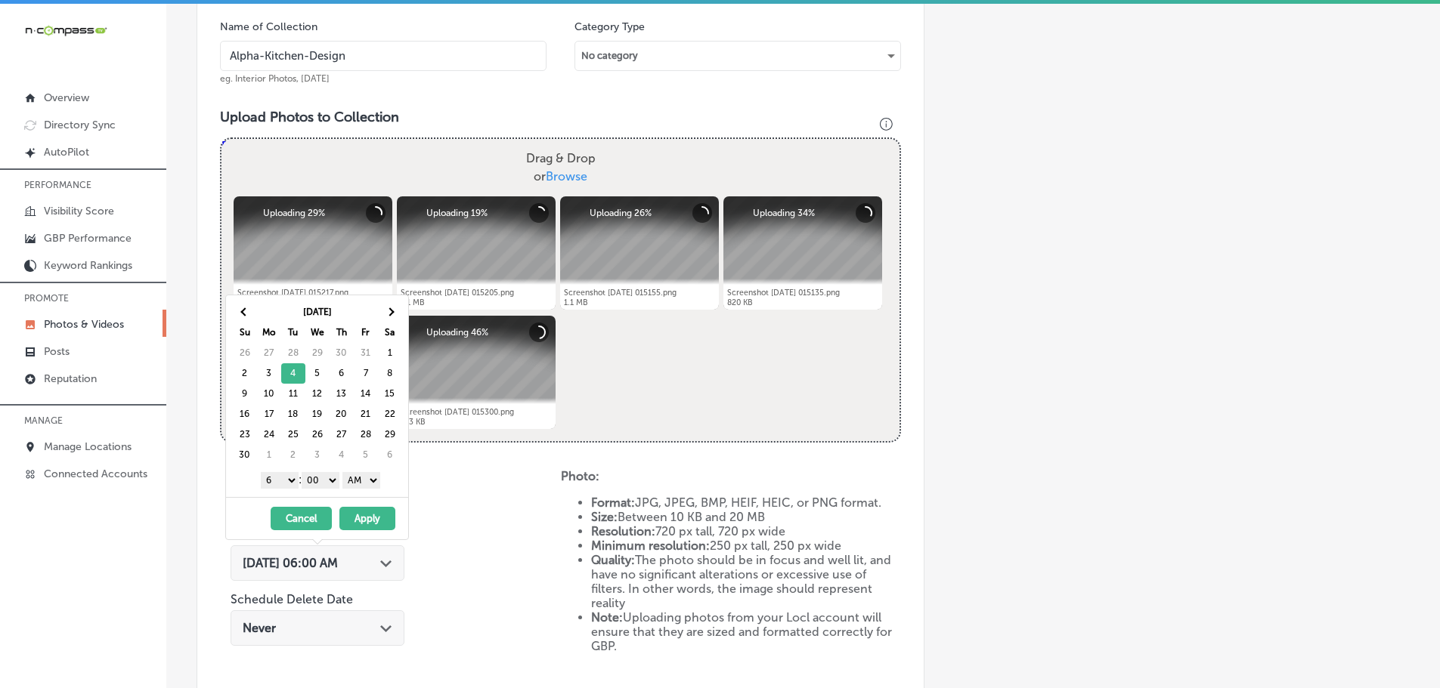
click at [292, 481] on select "1 2 3 4 5 6 7 8 9 10 11 12" at bounding box center [280, 480] width 38 height 17
click at [360, 481] on select "AM PM" at bounding box center [361, 480] width 38 height 17
click at [364, 514] on button "Apply" at bounding box center [367, 518] width 56 height 23
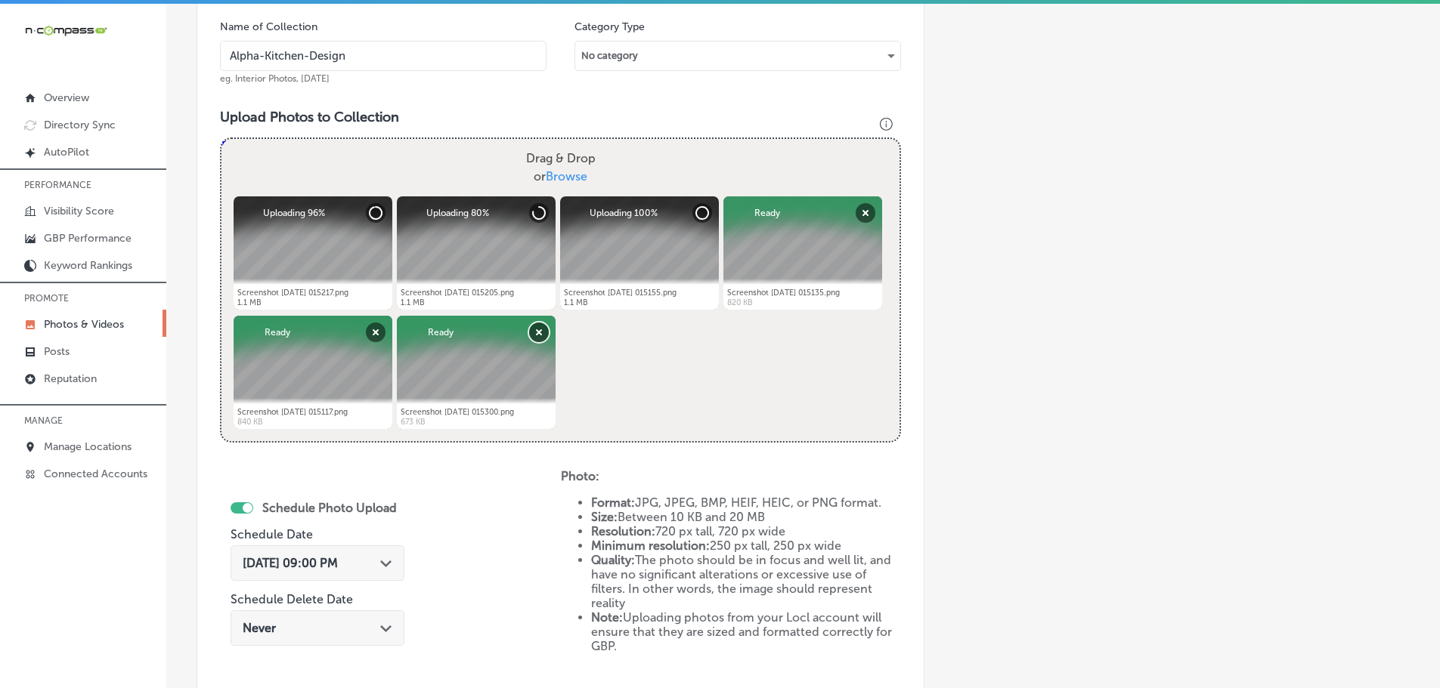
click at [537, 330] on button "Remove" at bounding box center [539, 333] width 20 height 20
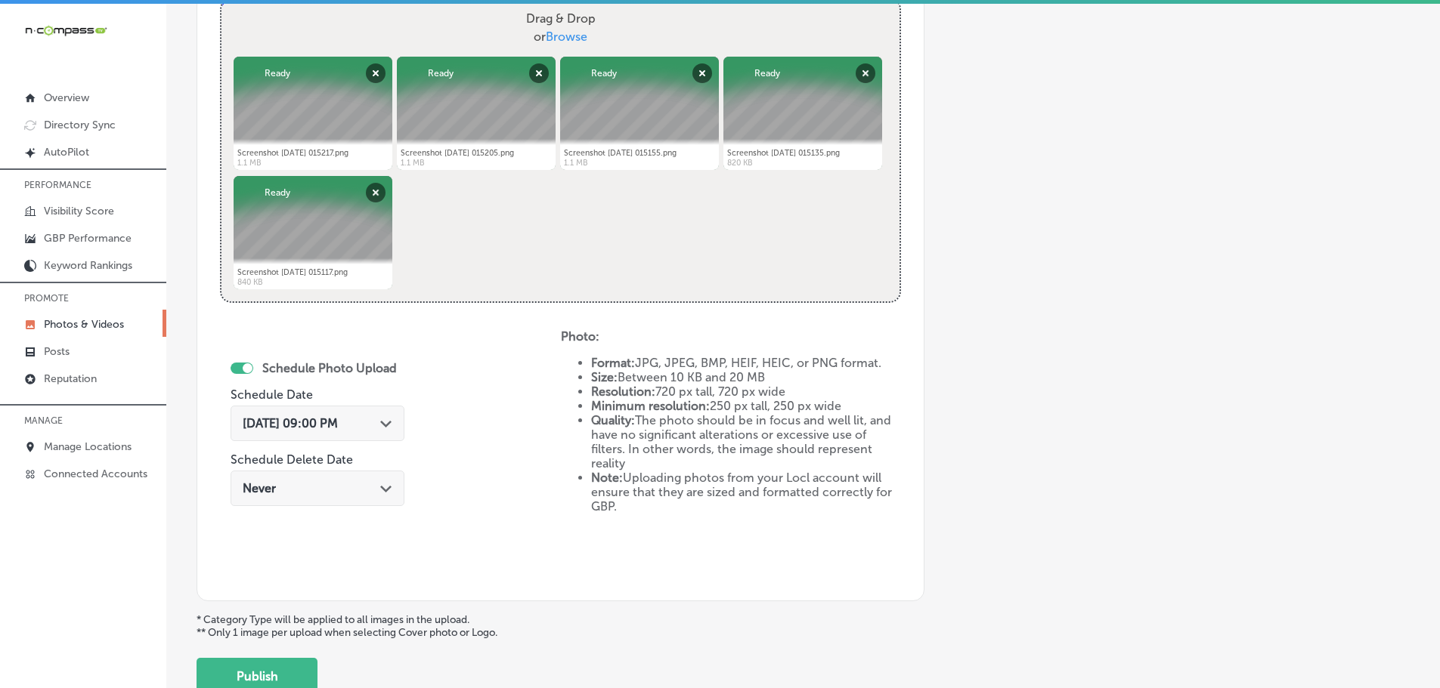
scroll to position [608, 0]
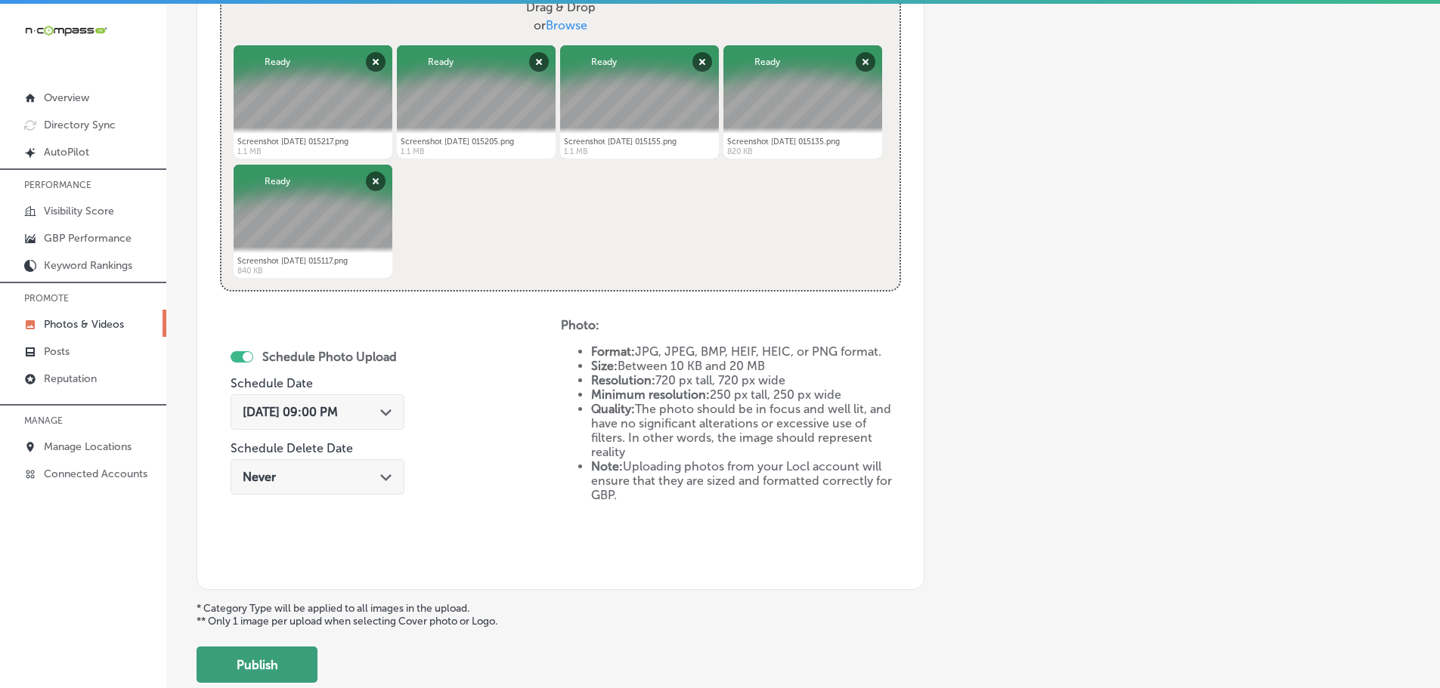
click at [250, 656] on button "Publish" at bounding box center [256, 665] width 121 height 36
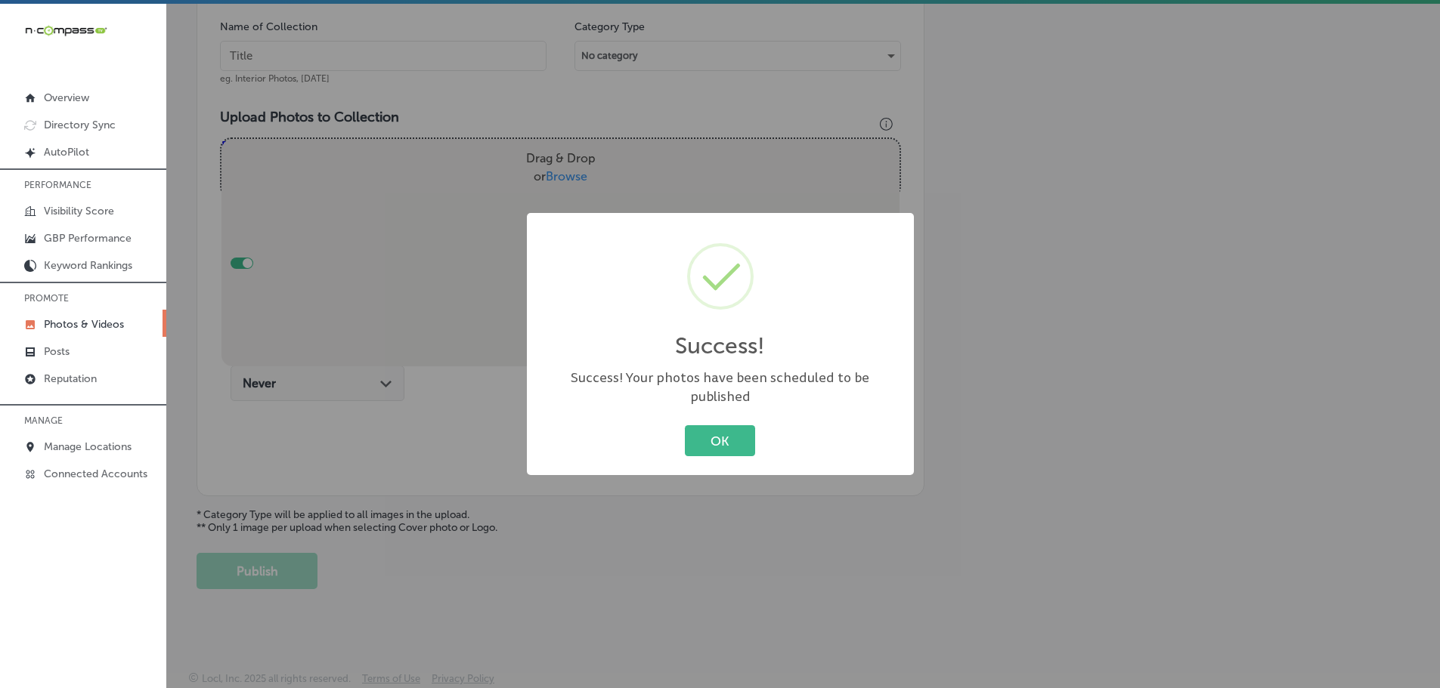
scroll to position [457, 0]
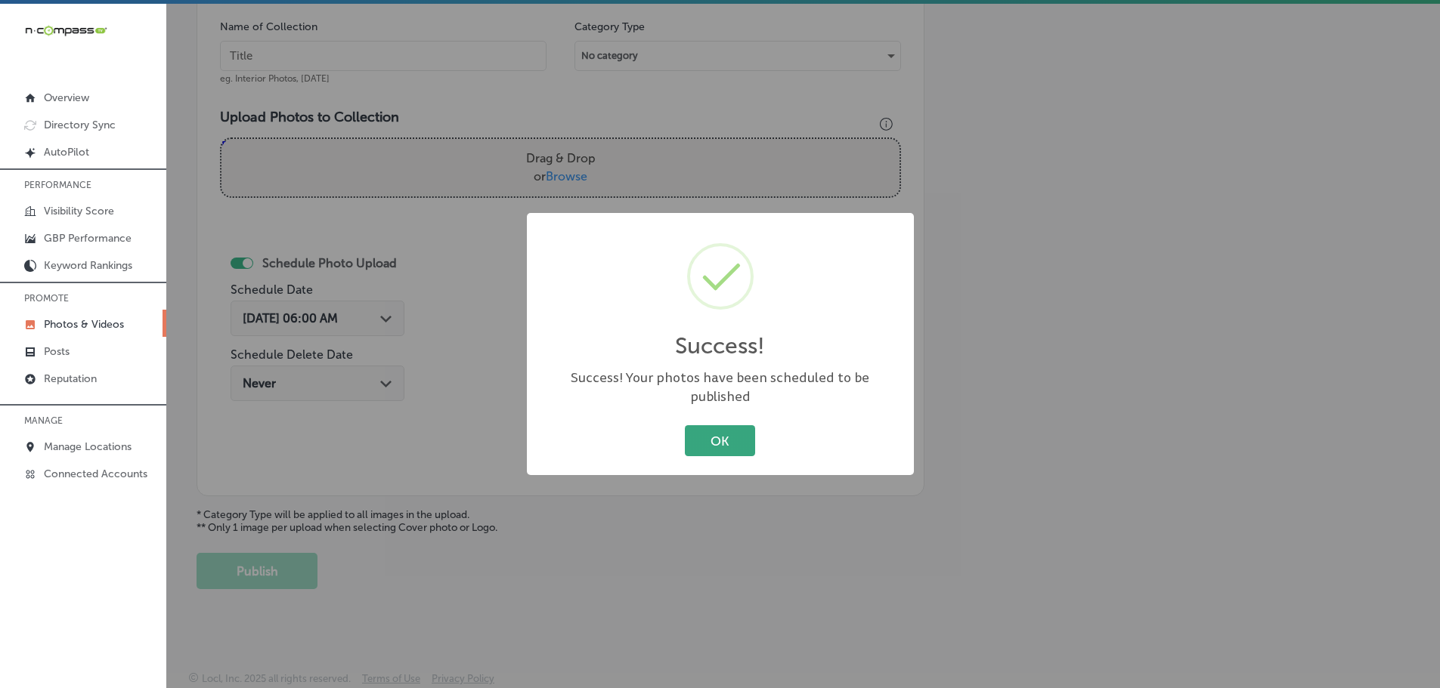
click at [700, 427] on button "OK" at bounding box center [720, 440] width 70 height 31
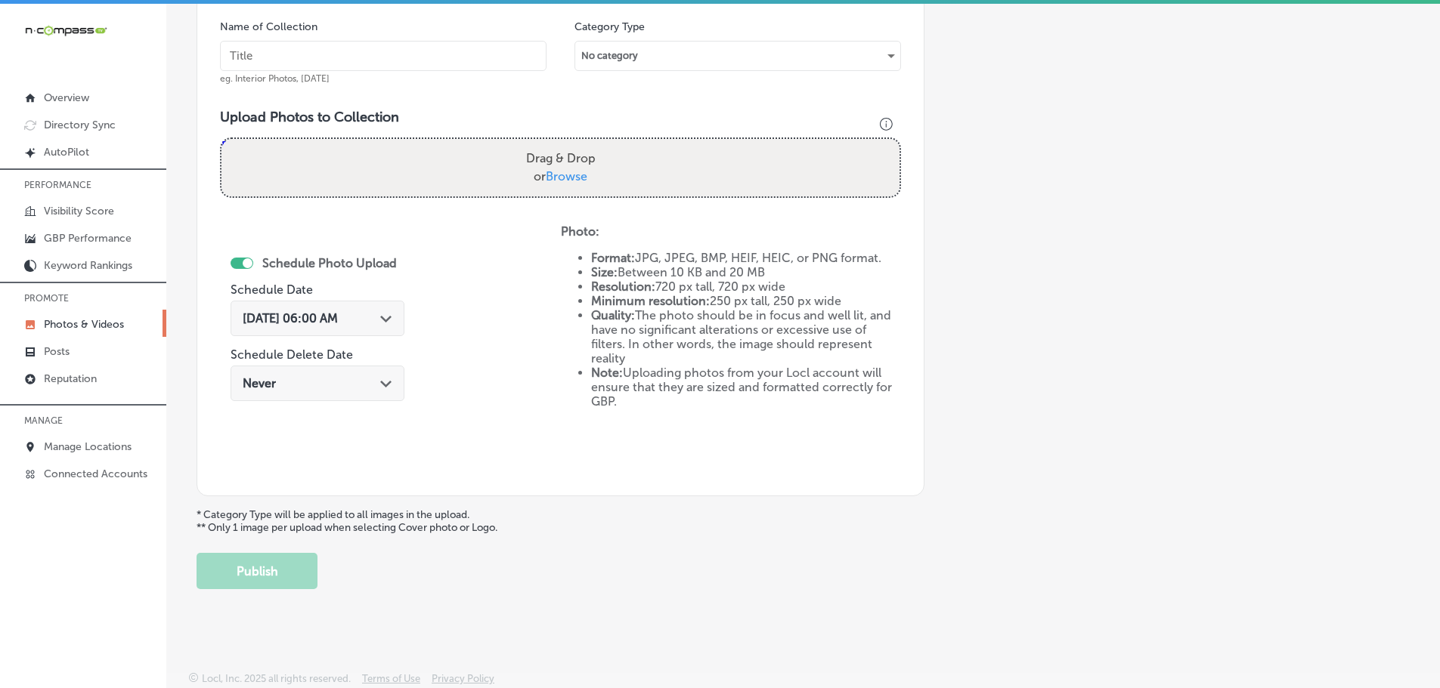
click at [558, 179] on span "Browse" at bounding box center [567, 176] width 42 height 14
click at [558, 144] on input "Drag & Drop or Browse" at bounding box center [560, 141] width 678 height 5
type input "C:\fakepath\Screenshot [DATE] 015052.png"
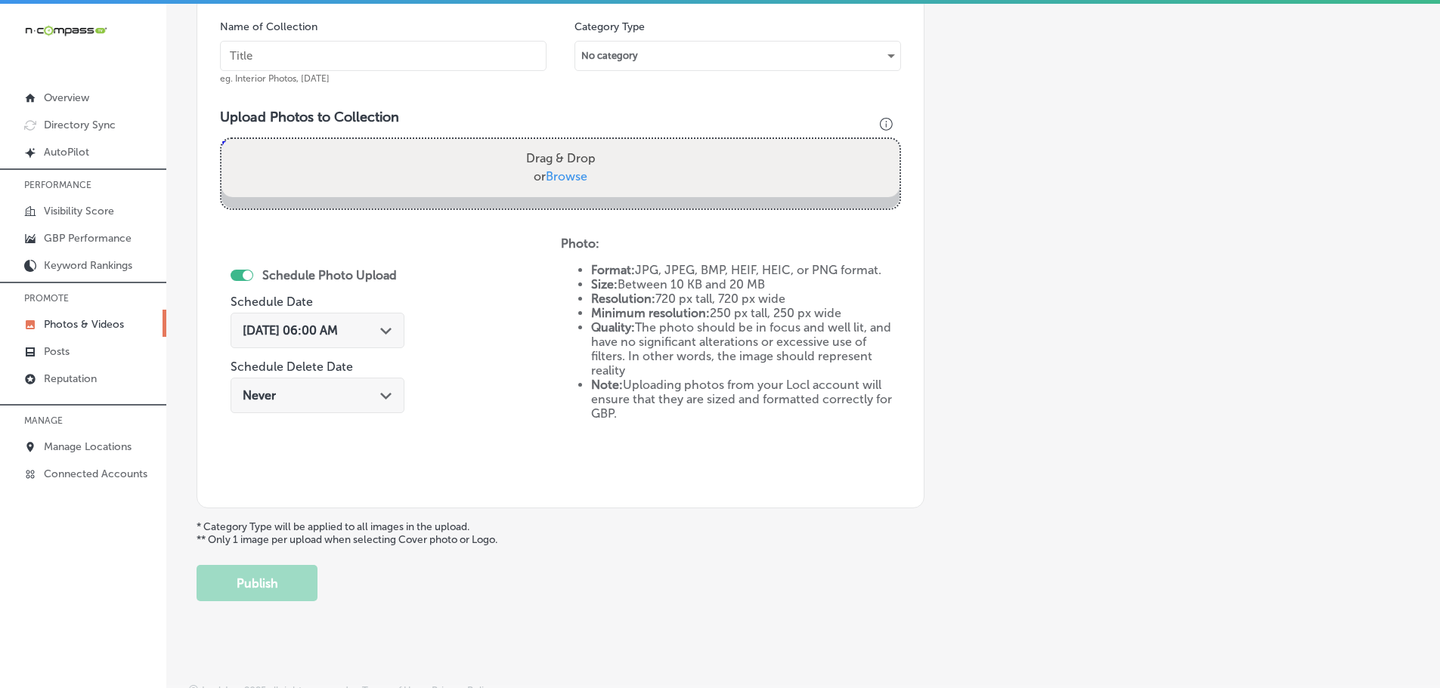
click at [408, 53] on input "text" at bounding box center [383, 56] width 326 height 30
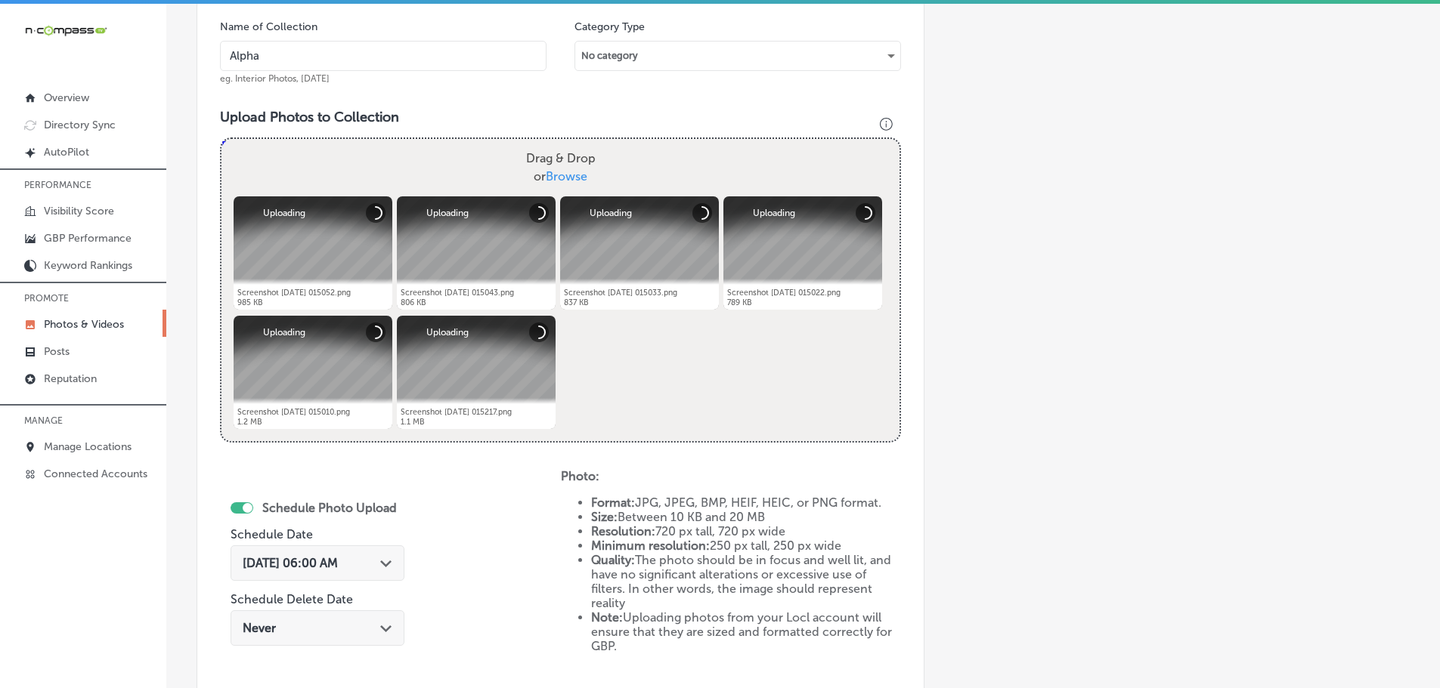
type input "Alpha-Kitchen-Design"
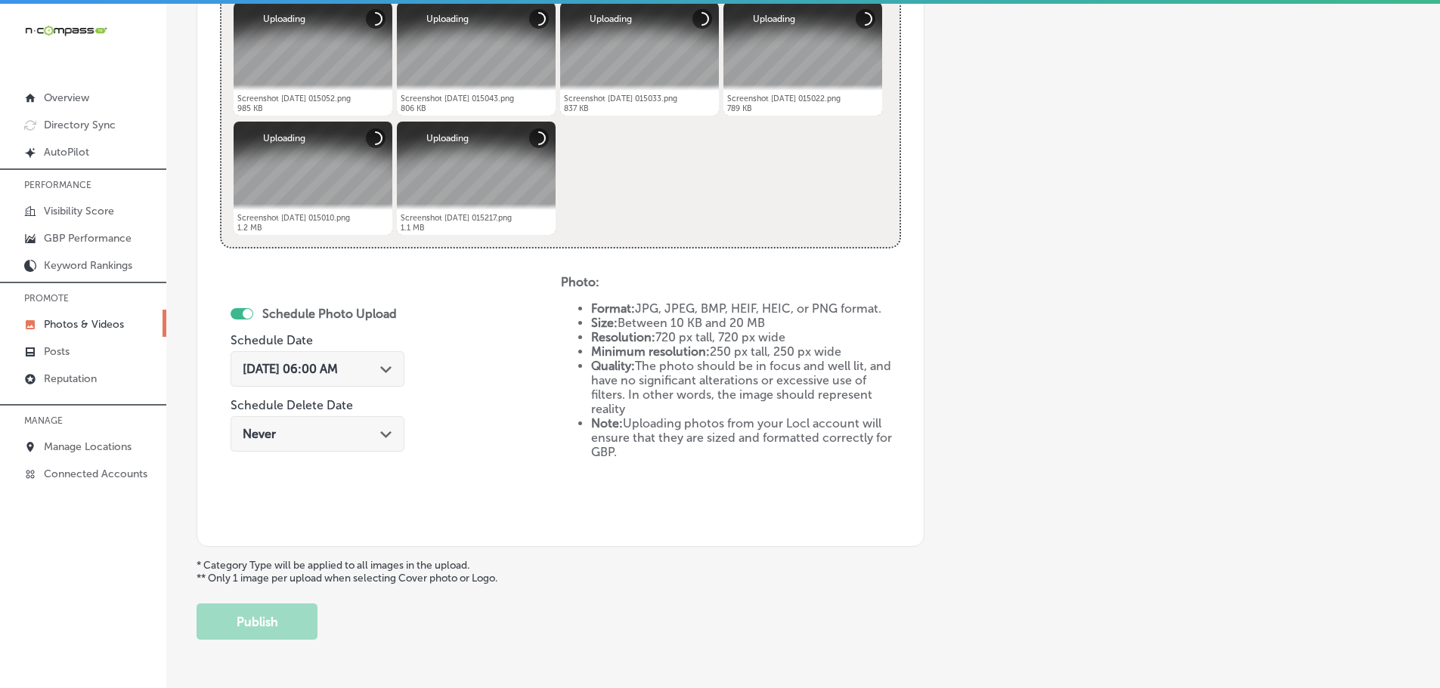
scroll to position [702, 0]
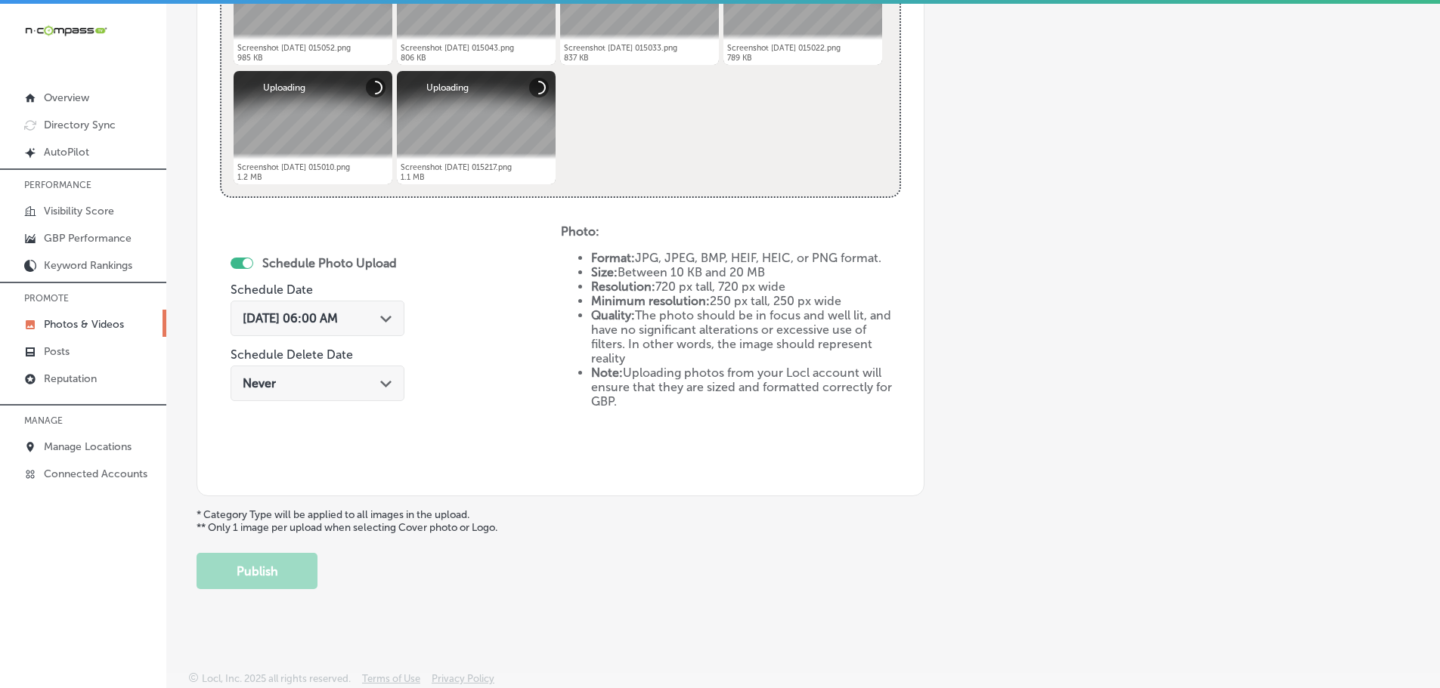
click at [376, 317] on div "[DATE] 06:00 AM Path Created with Sketch." at bounding box center [318, 318] width 150 height 14
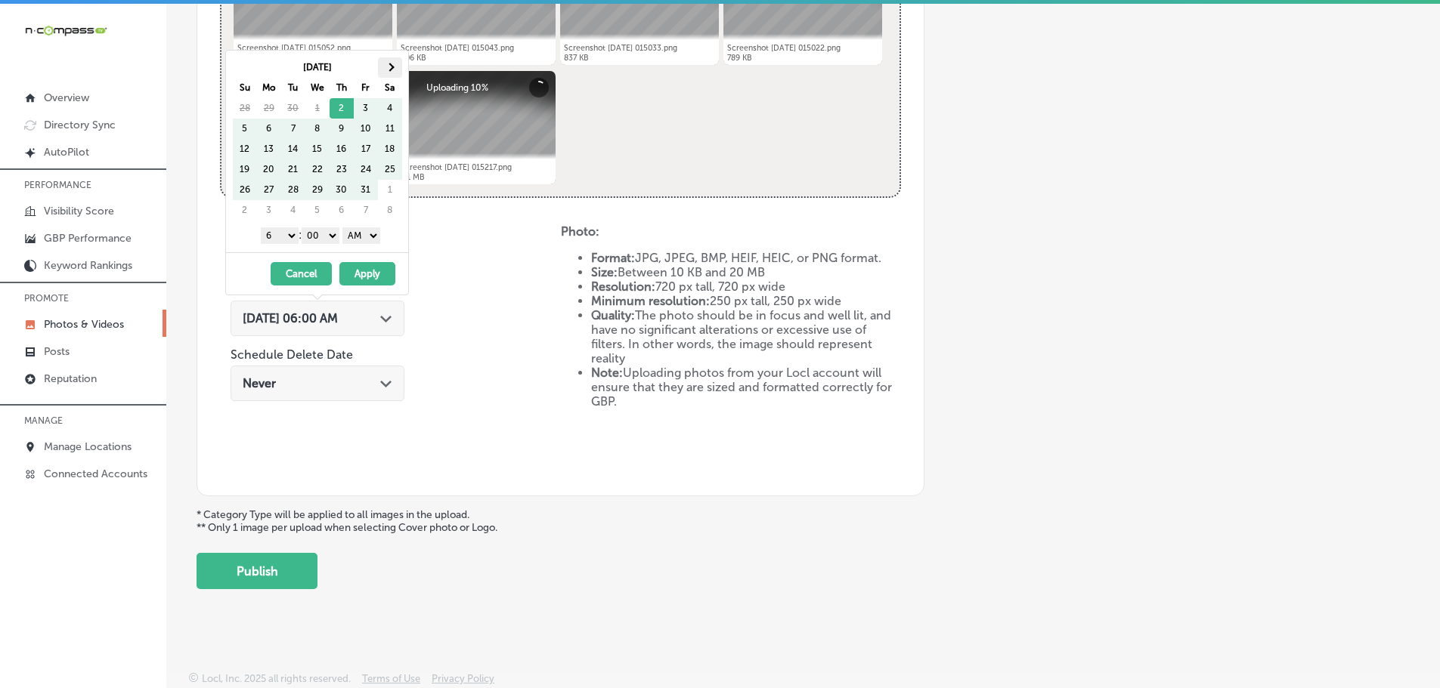
click at [389, 71] on span at bounding box center [389, 67] width 8 height 8
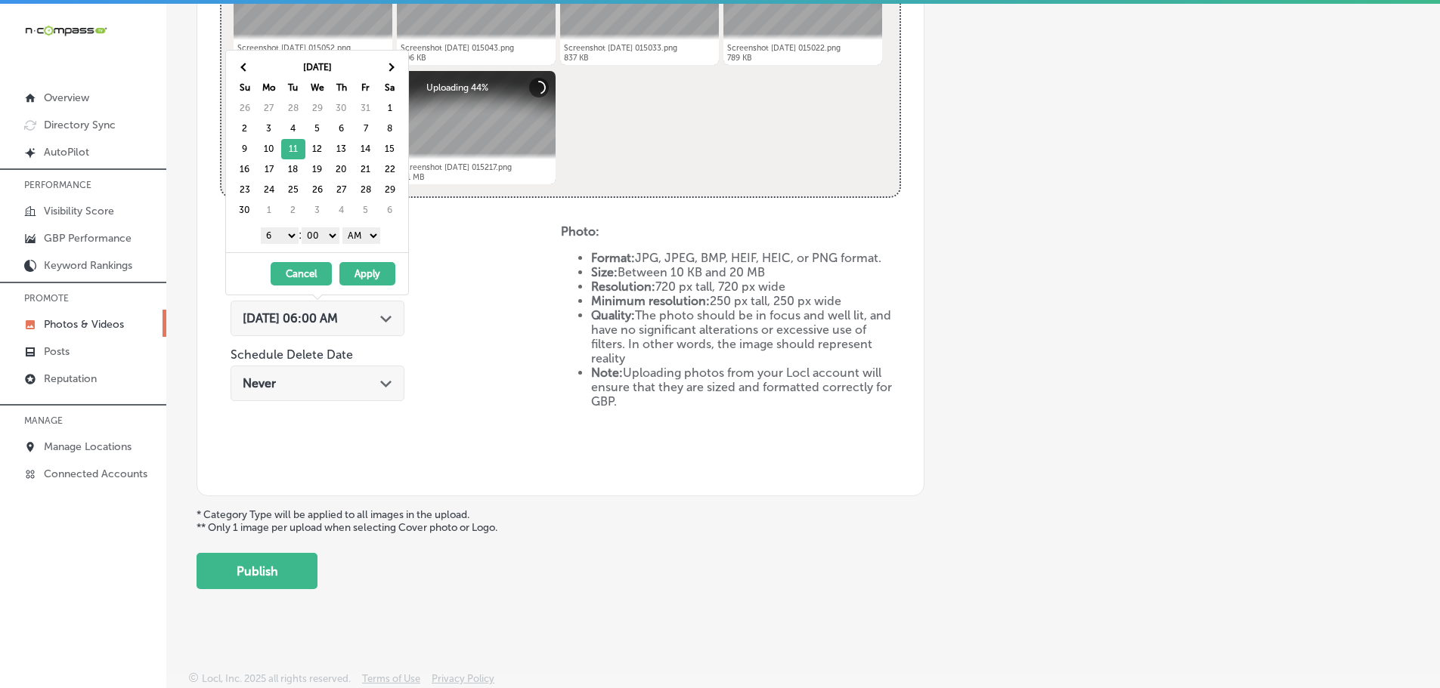
drag, startPoint x: 276, startPoint y: 242, endPoint x: 280, endPoint y: 235, distance: 7.8
click at [276, 241] on select "1 2 3 4 5 6 7 8 9 10 11 12" at bounding box center [280, 235] width 38 height 17
click at [357, 236] on select "AM PM" at bounding box center [361, 235] width 38 height 17
click at [367, 268] on button "Apply" at bounding box center [367, 273] width 56 height 23
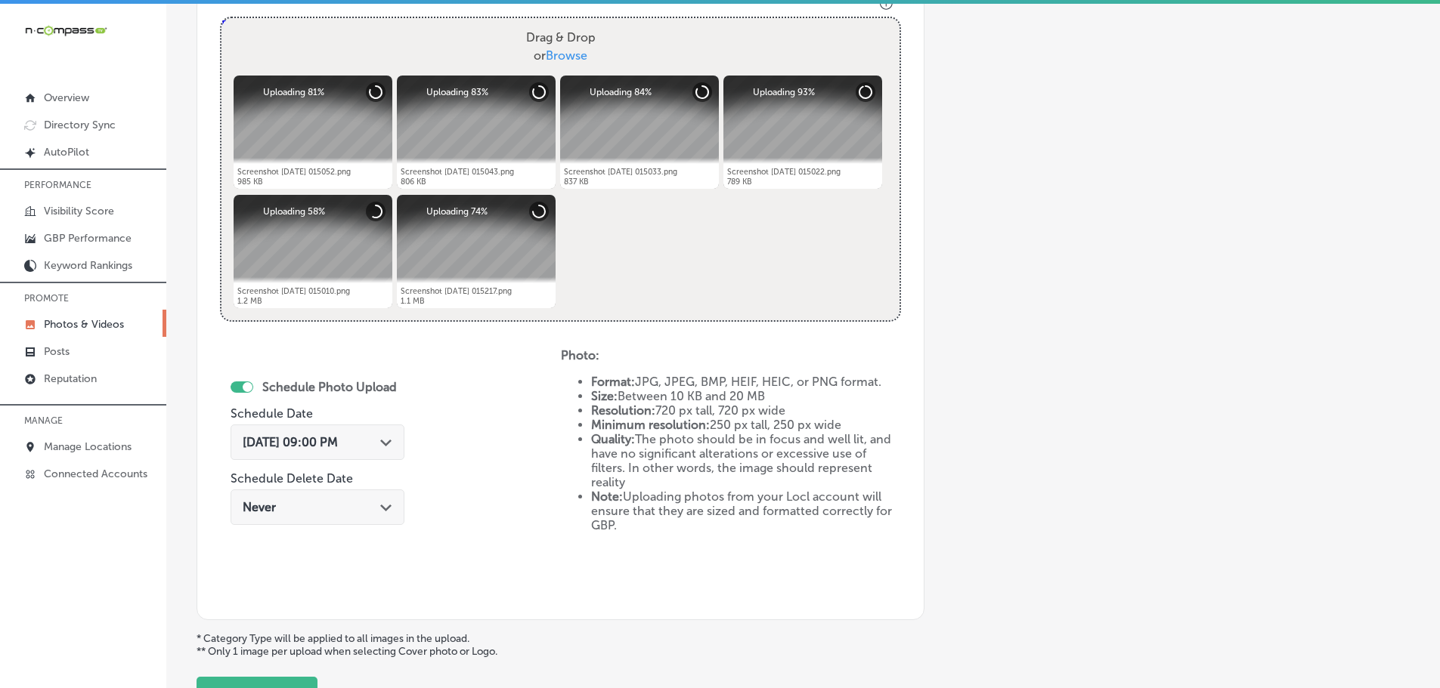
scroll to position [551, 0]
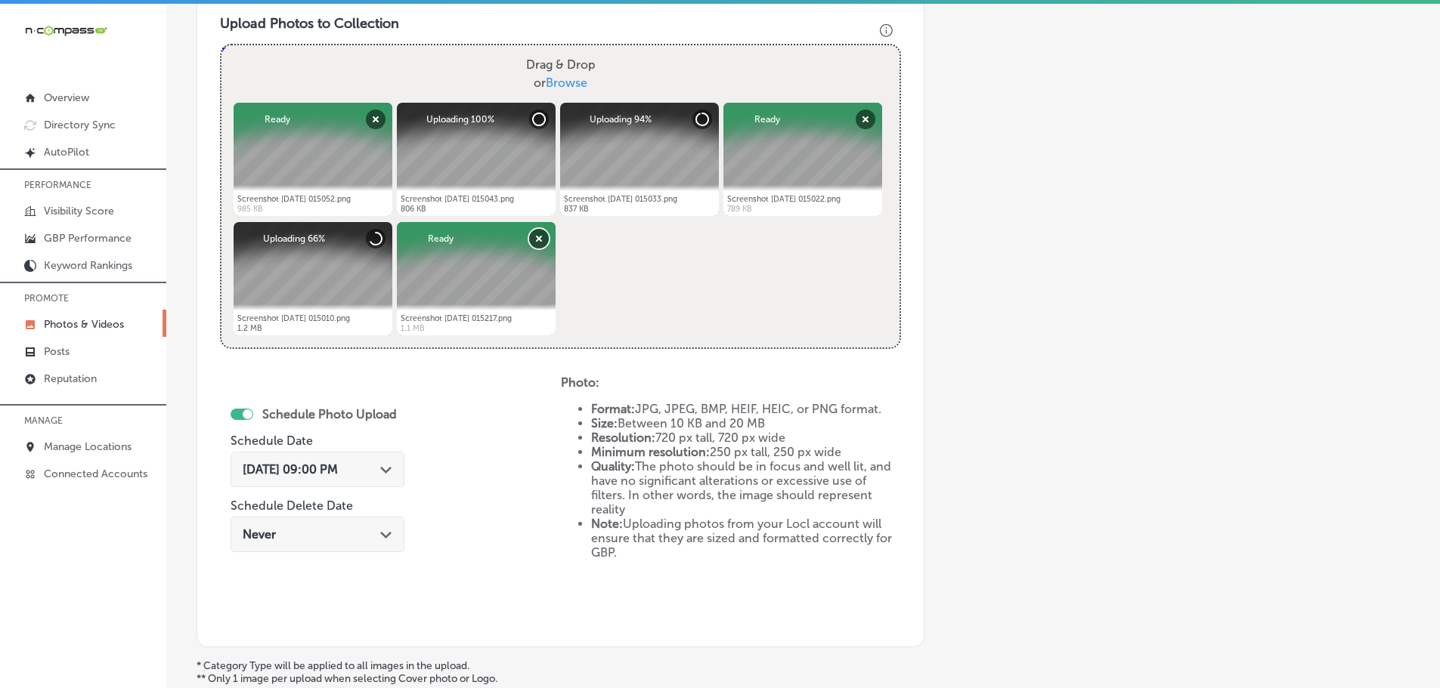
click at [537, 233] on button "Remove" at bounding box center [539, 239] width 20 height 20
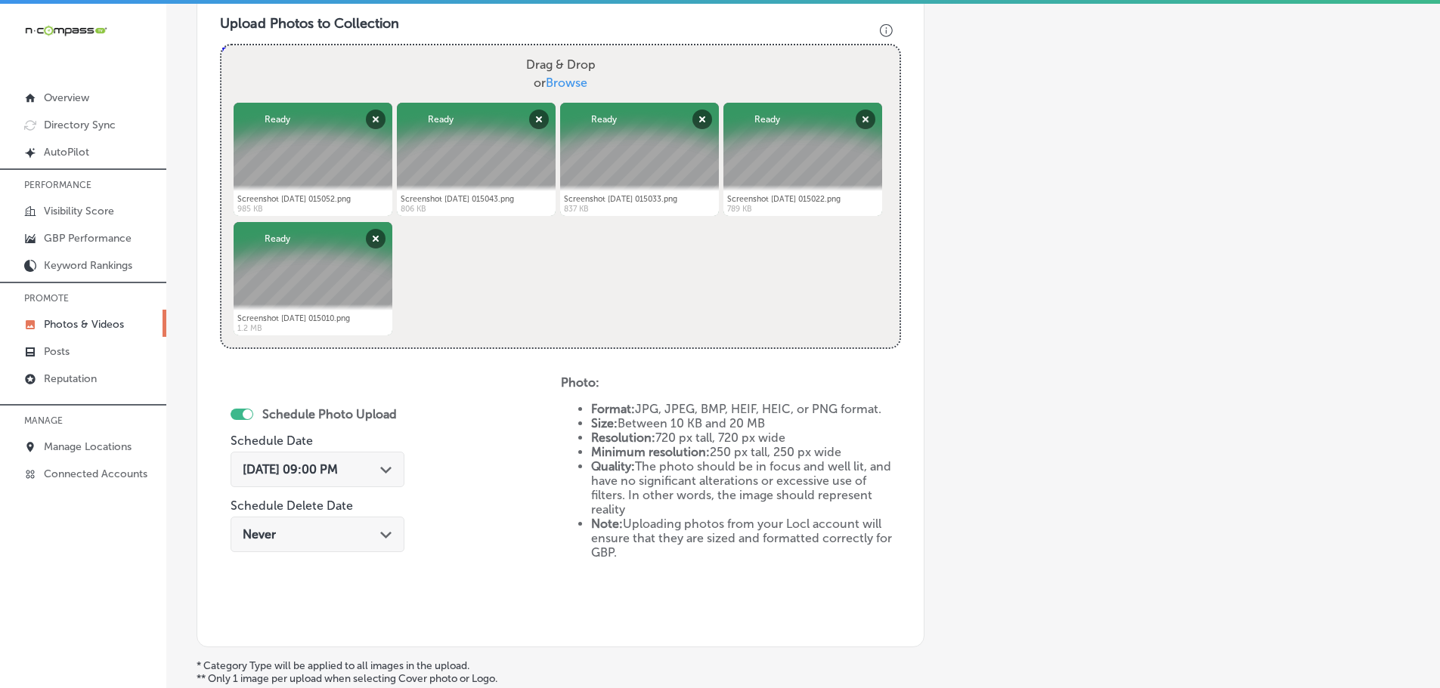
scroll to position [702, 0]
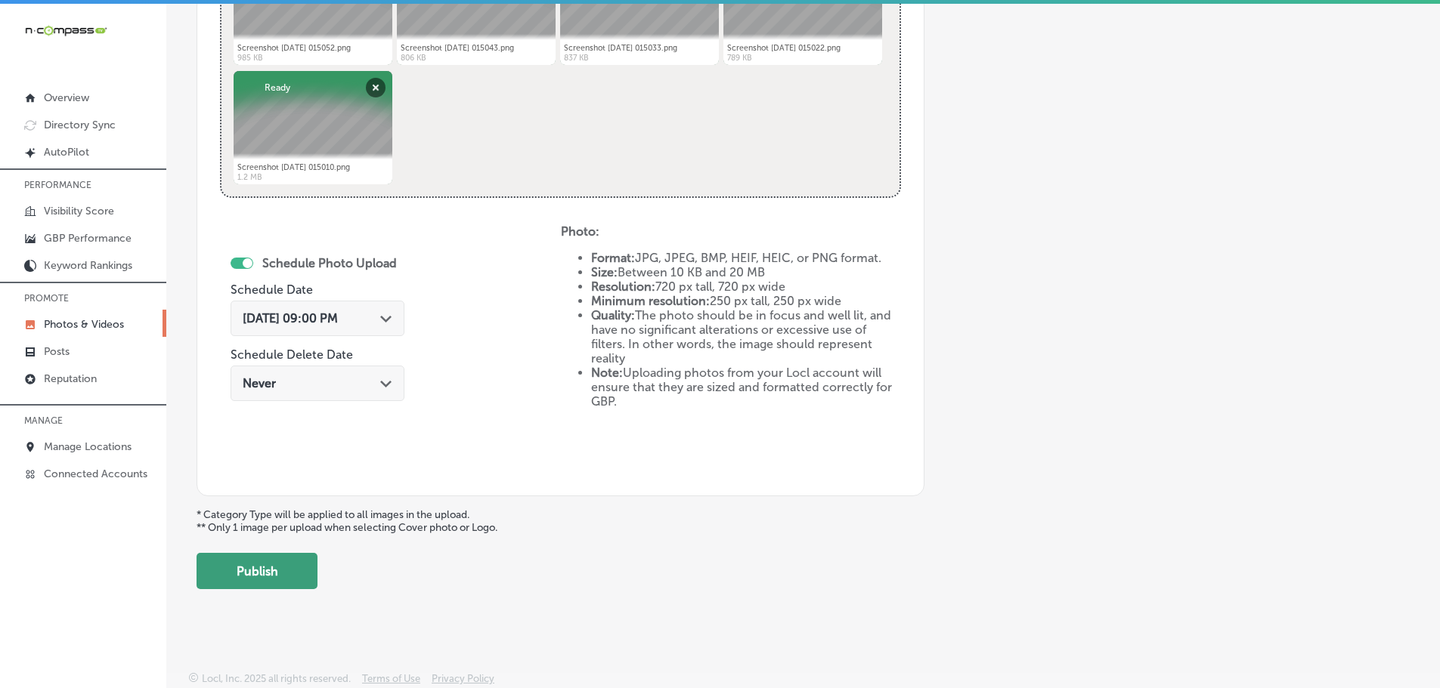
click at [292, 574] on button "Publish" at bounding box center [256, 571] width 121 height 36
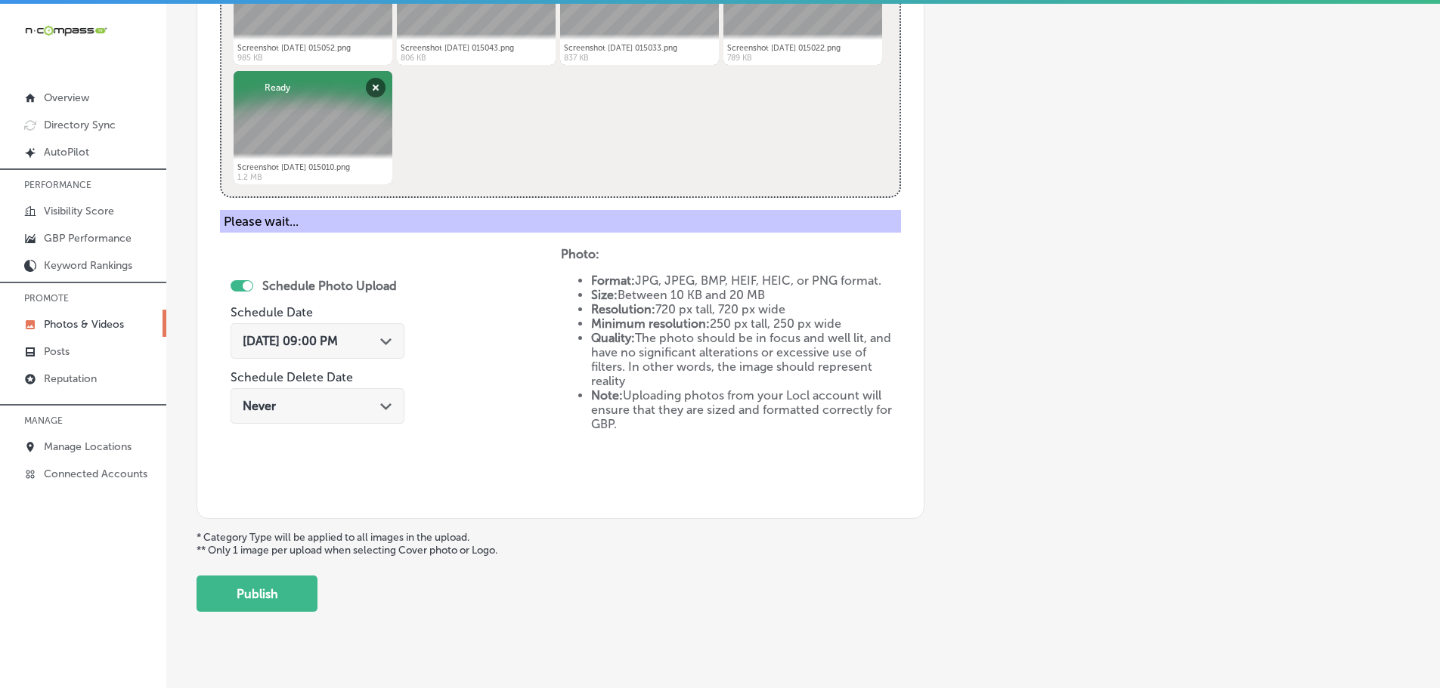
scroll to position [457, 0]
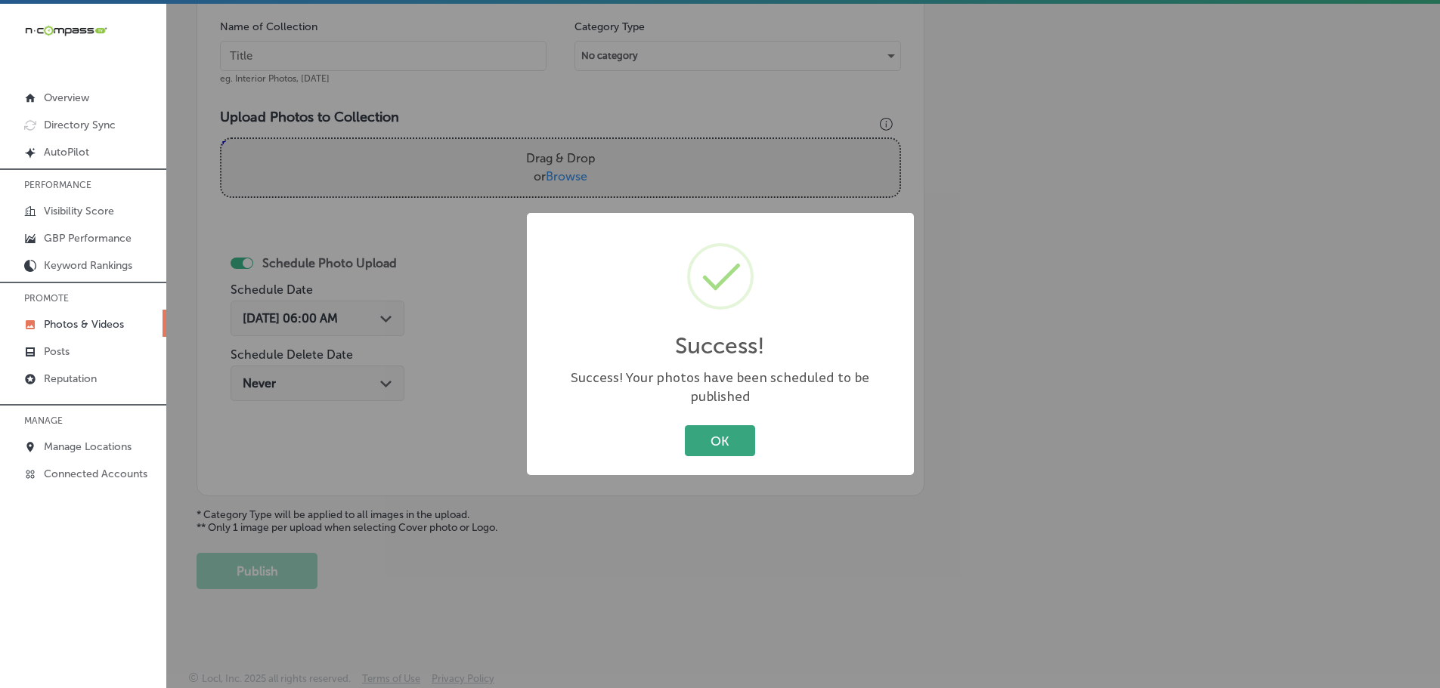
click at [690, 436] on button "OK" at bounding box center [720, 440] width 70 height 31
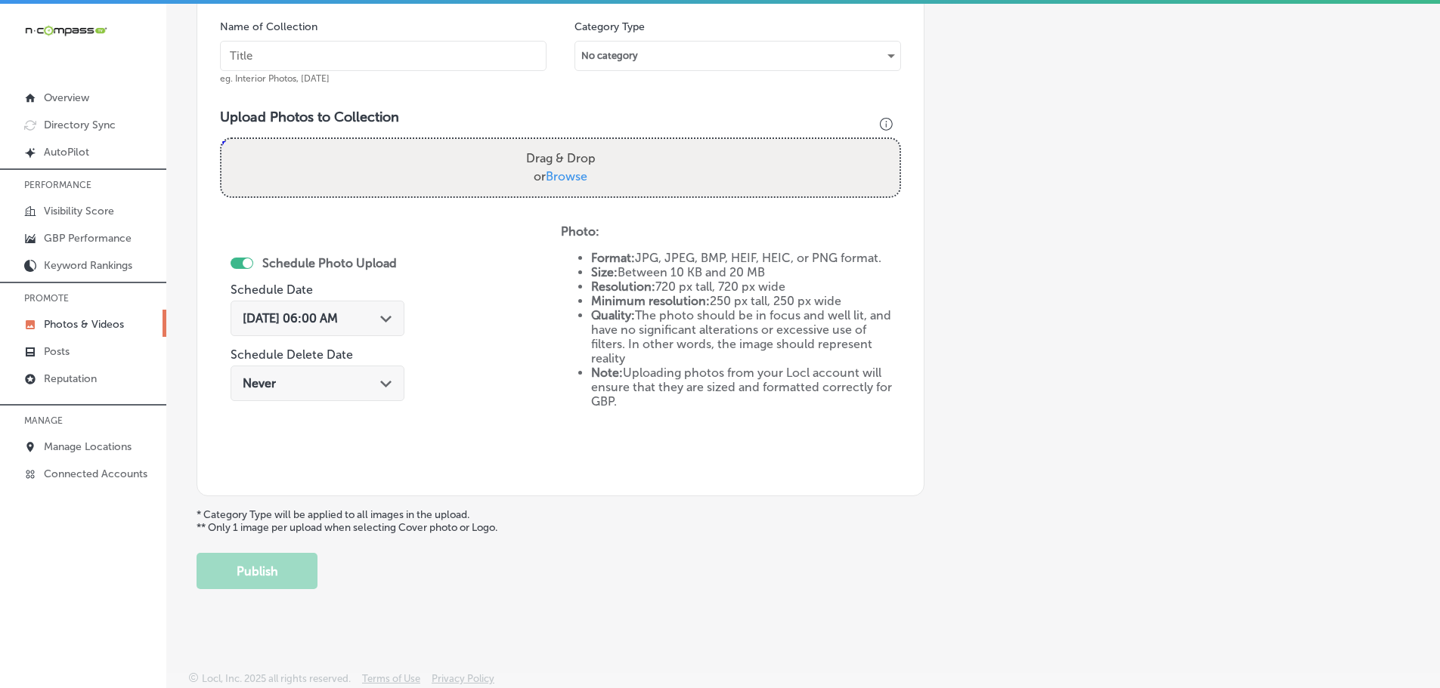
click at [568, 177] on span "Browse" at bounding box center [567, 176] width 42 height 14
click at [568, 144] on input "Drag & Drop or Browse" at bounding box center [560, 141] width 678 height 5
type input "C:\fakepath\Screenshot [DATE] 015332.png"
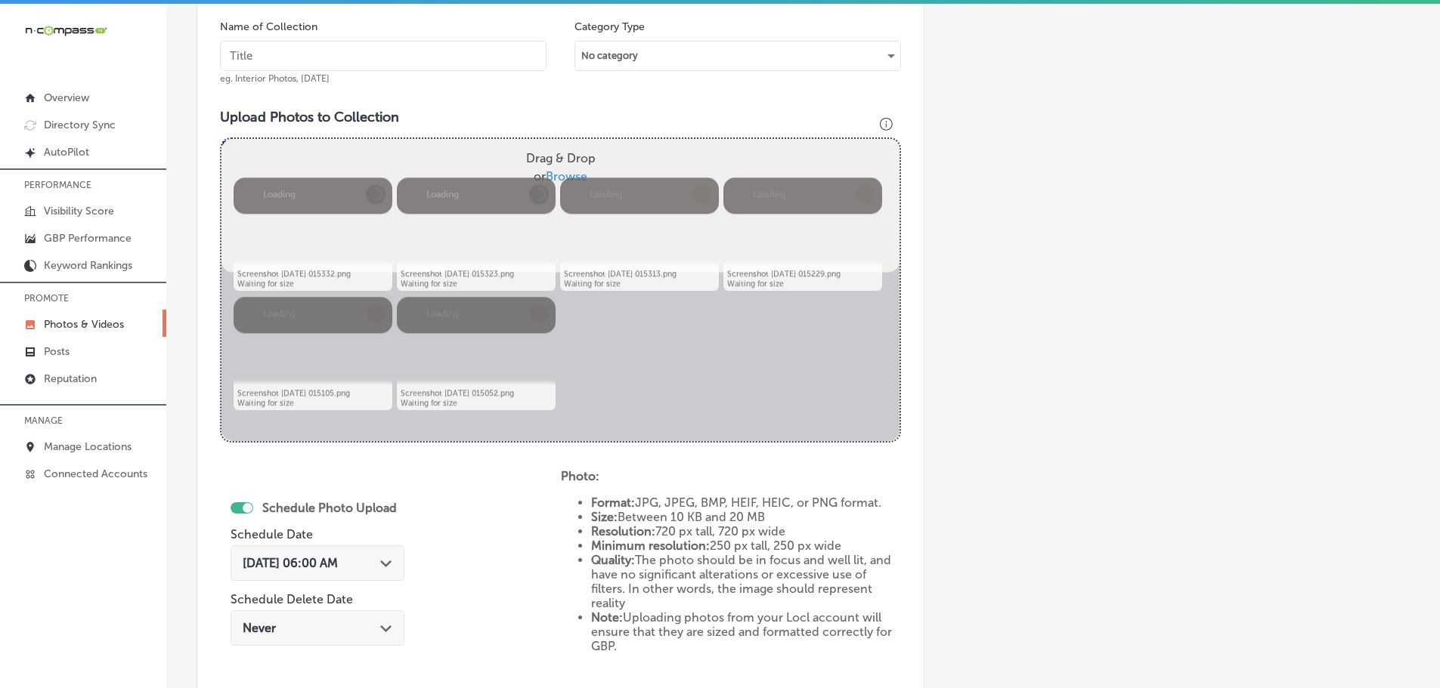
click at [360, 50] on input "text" at bounding box center [383, 56] width 326 height 30
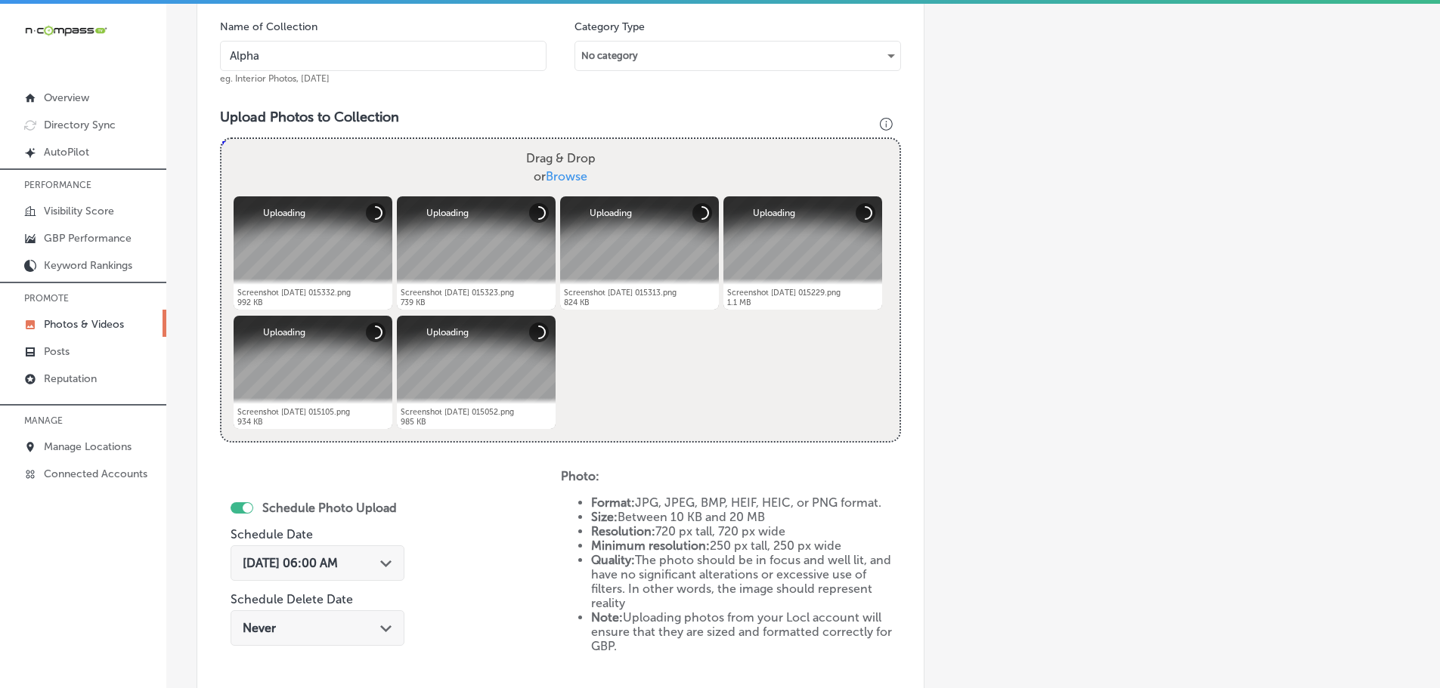
type input "Alpha-Kitchen-Design"
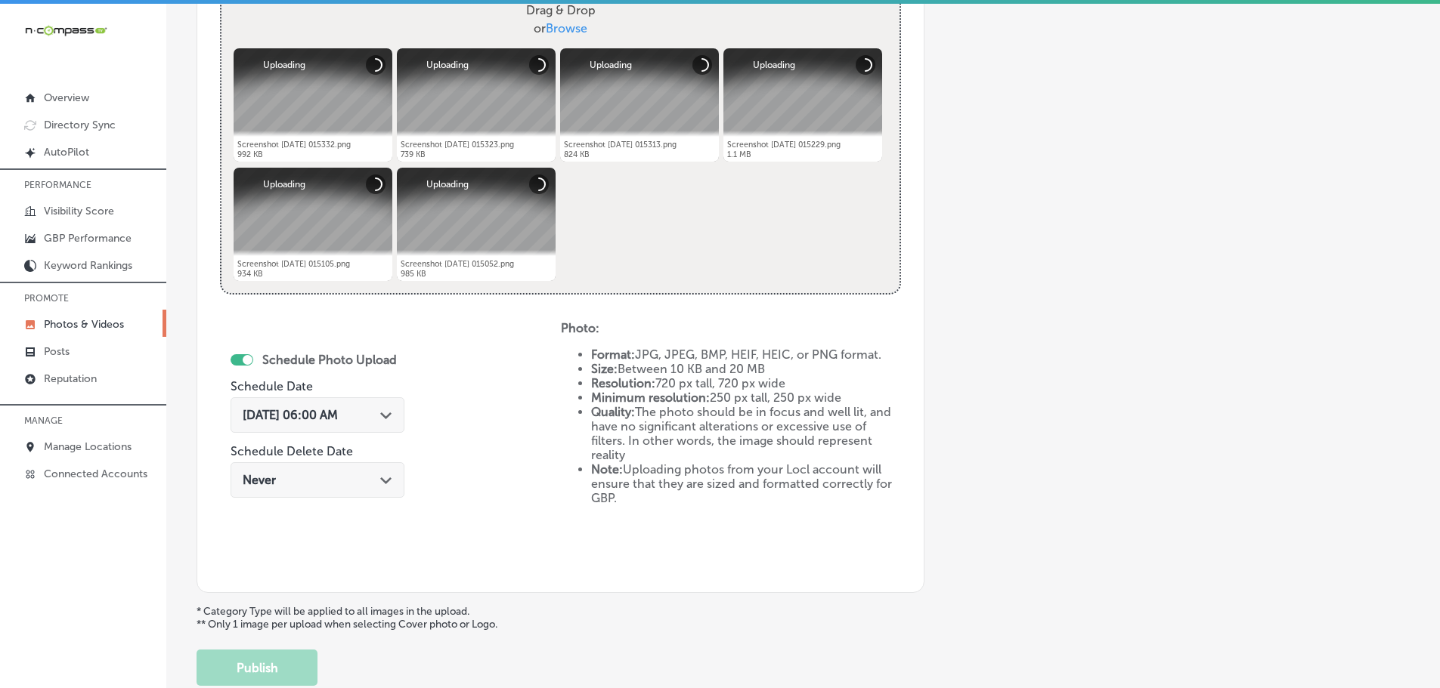
scroll to position [608, 0]
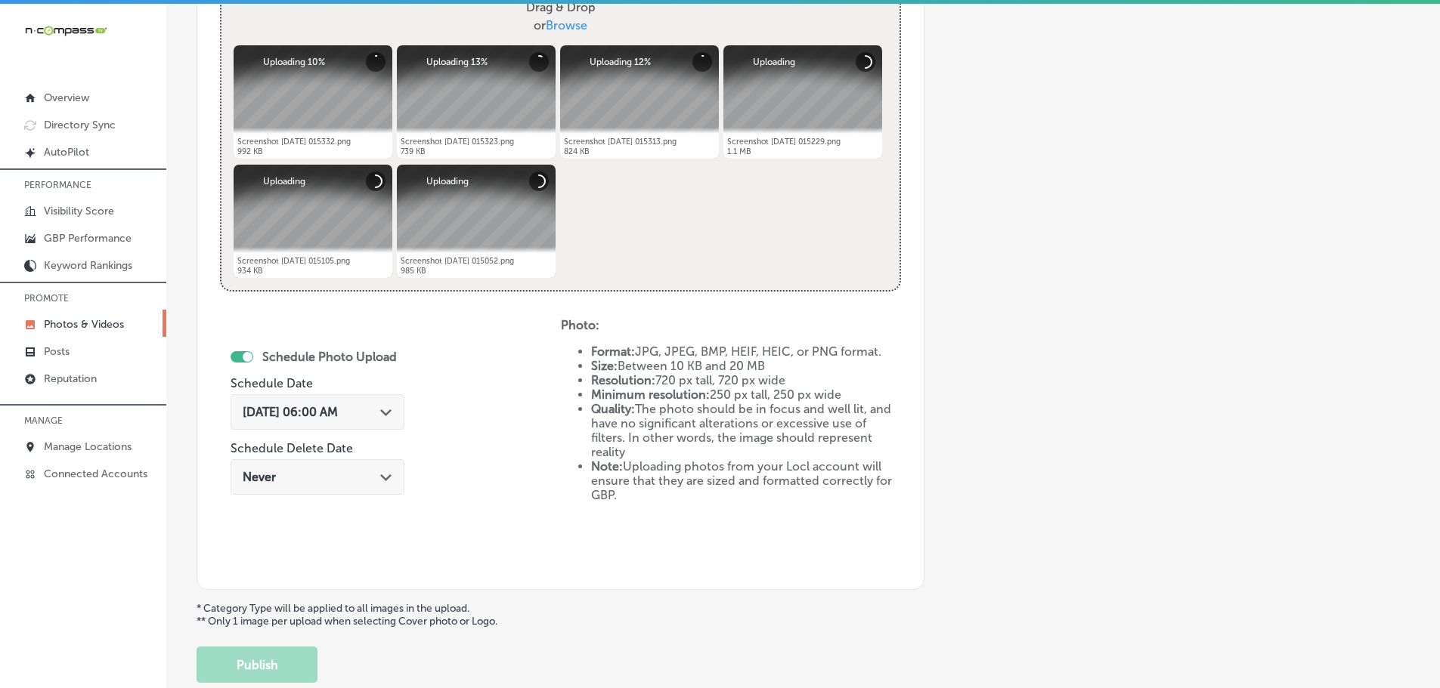
click at [382, 413] on polygon at bounding box center [385, 413] width 11 height 7
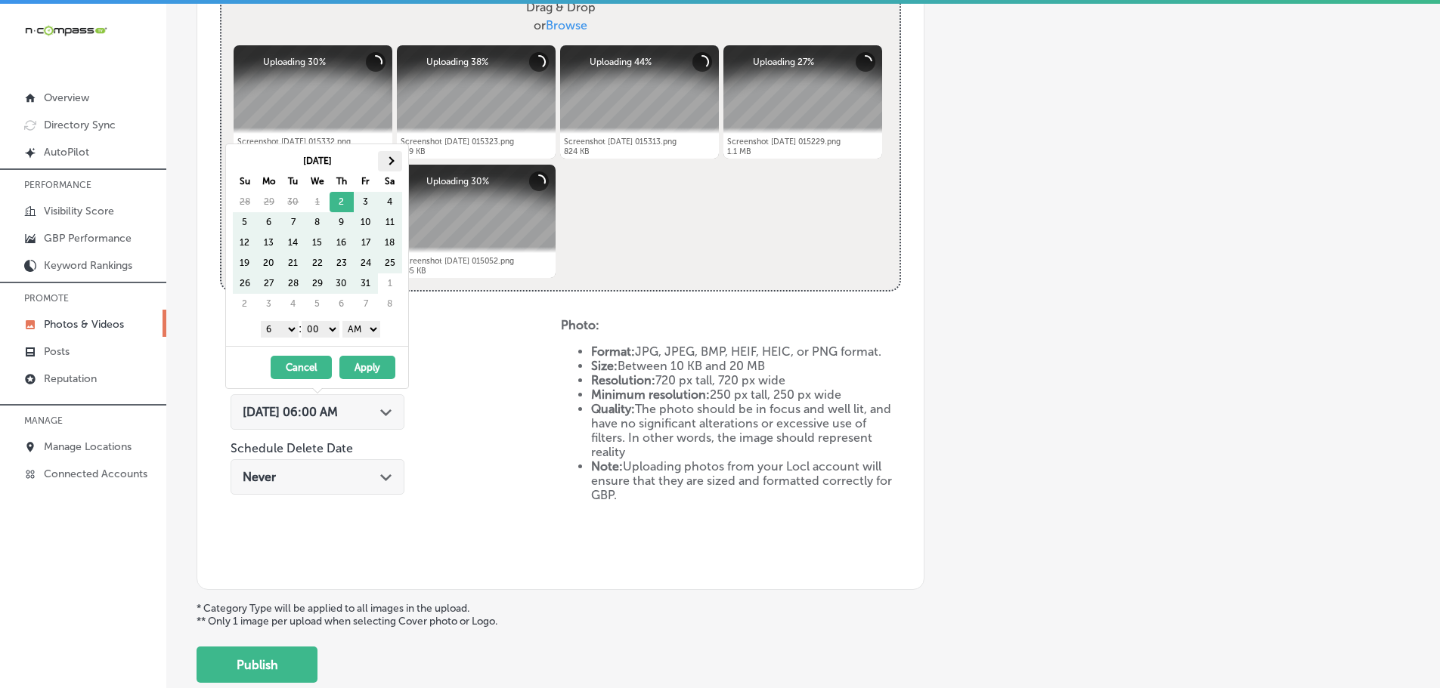
click at [395, 155] on th at bounding box center [390, 161] width 24 height 20
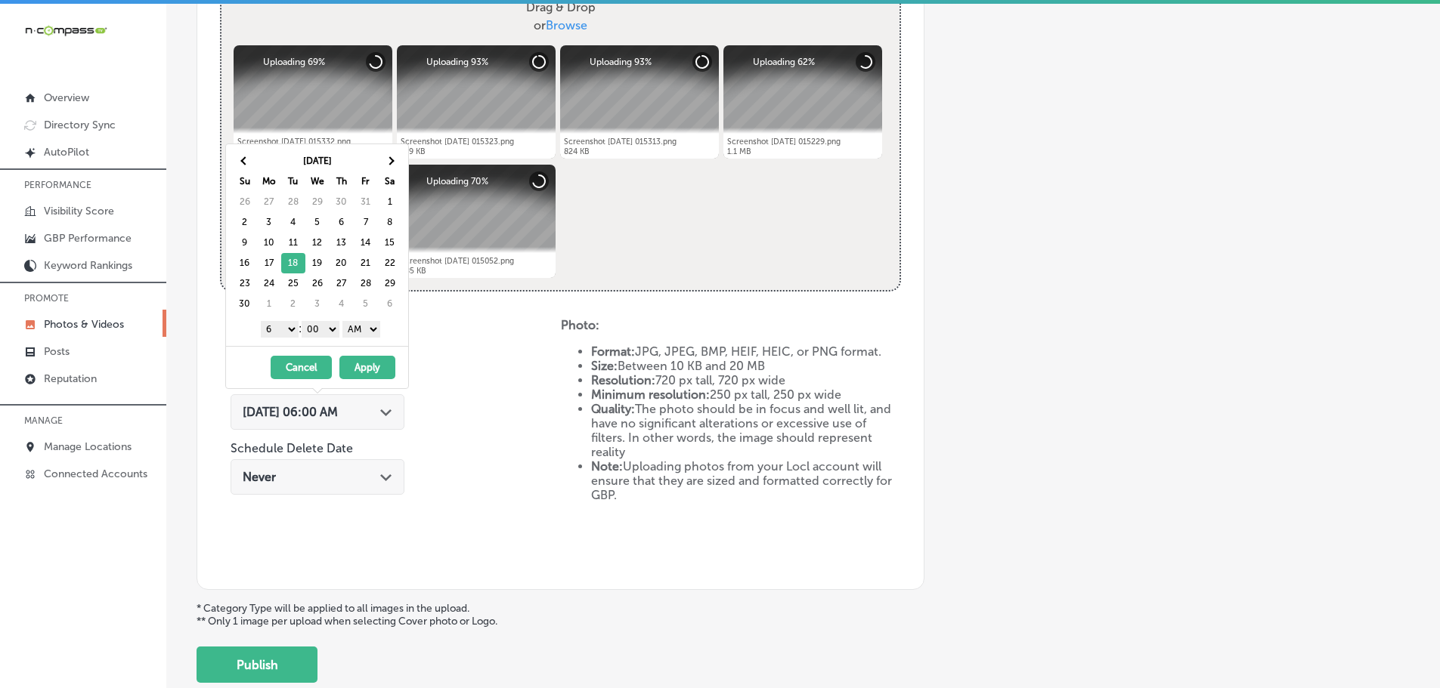
click at [280, 331] on select "1 2 3 4 5 6 7 8 9 10 11 12" at bounding box center [280, 329] width 38 height 17
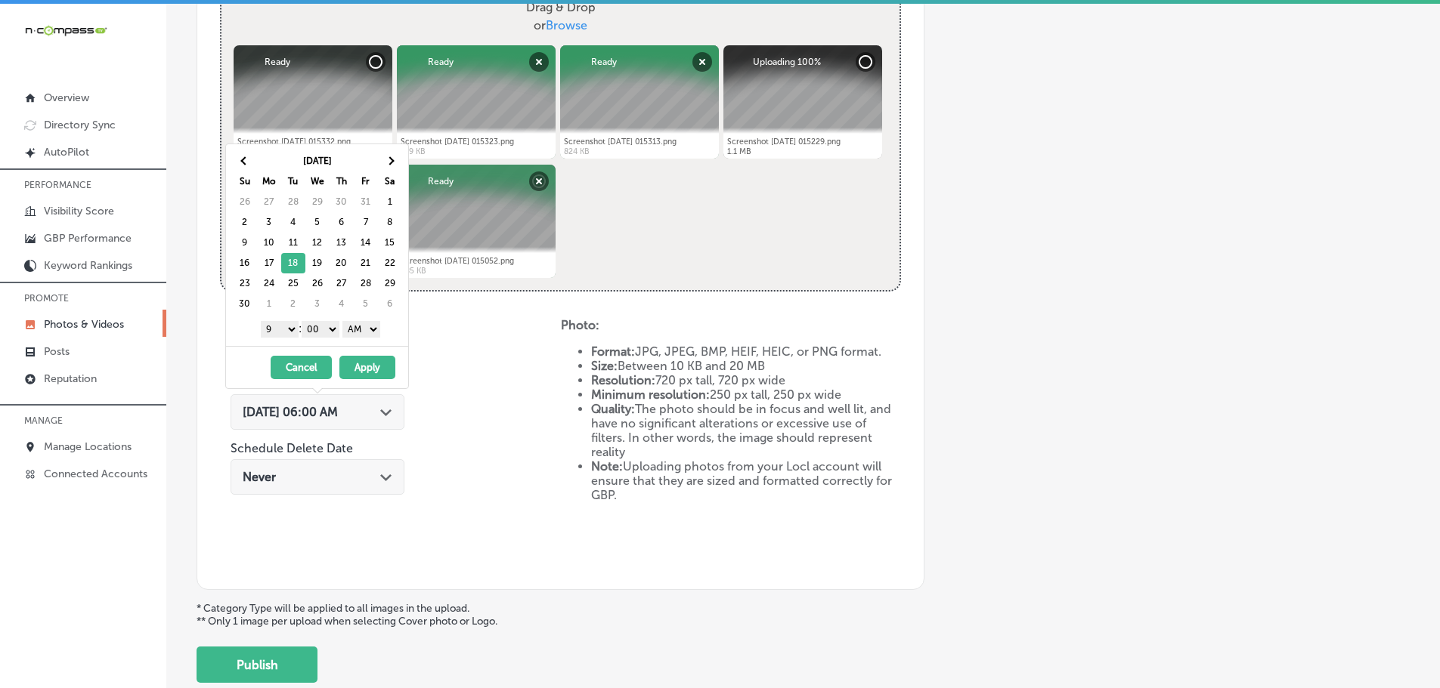
click at [364, 326] on select "AM PM" at bounding box center [361, 329] width 38 height 17
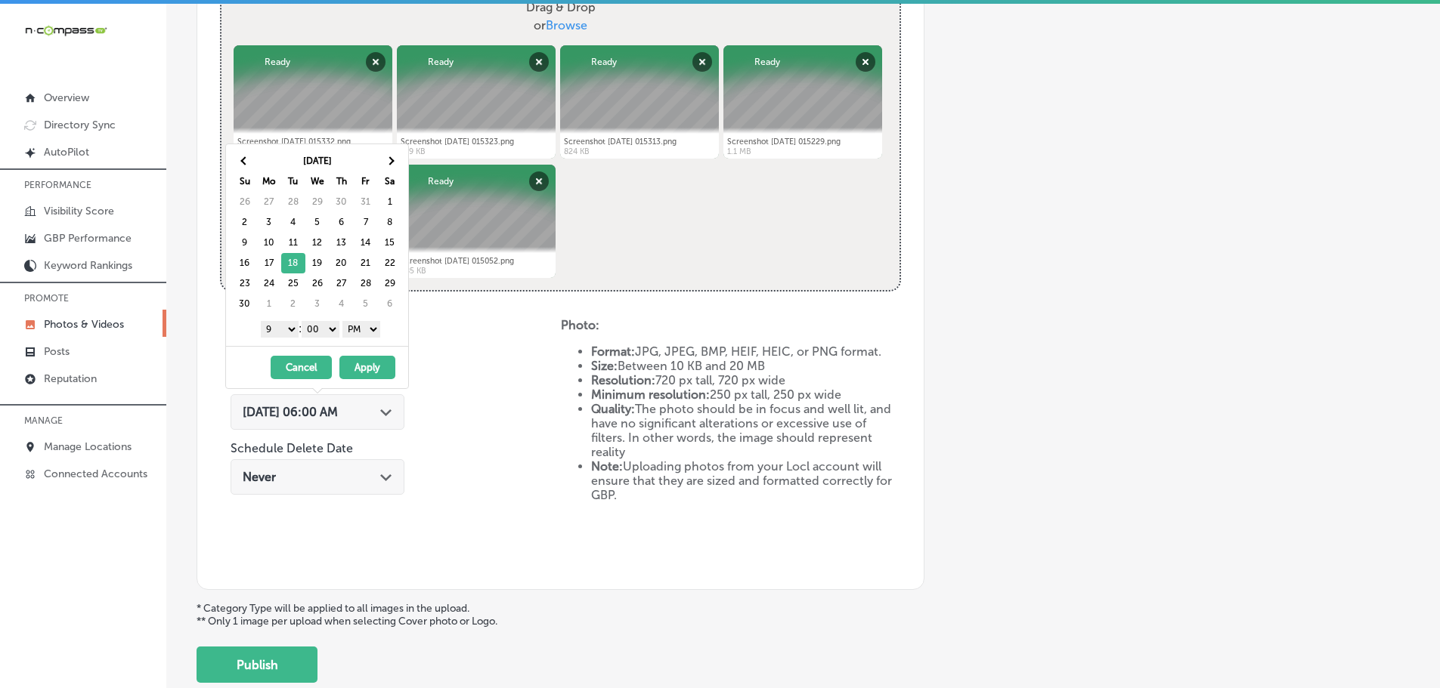
click at [372, 367] on button "Apply" at bounding box center [367, 367] width 56 height 23
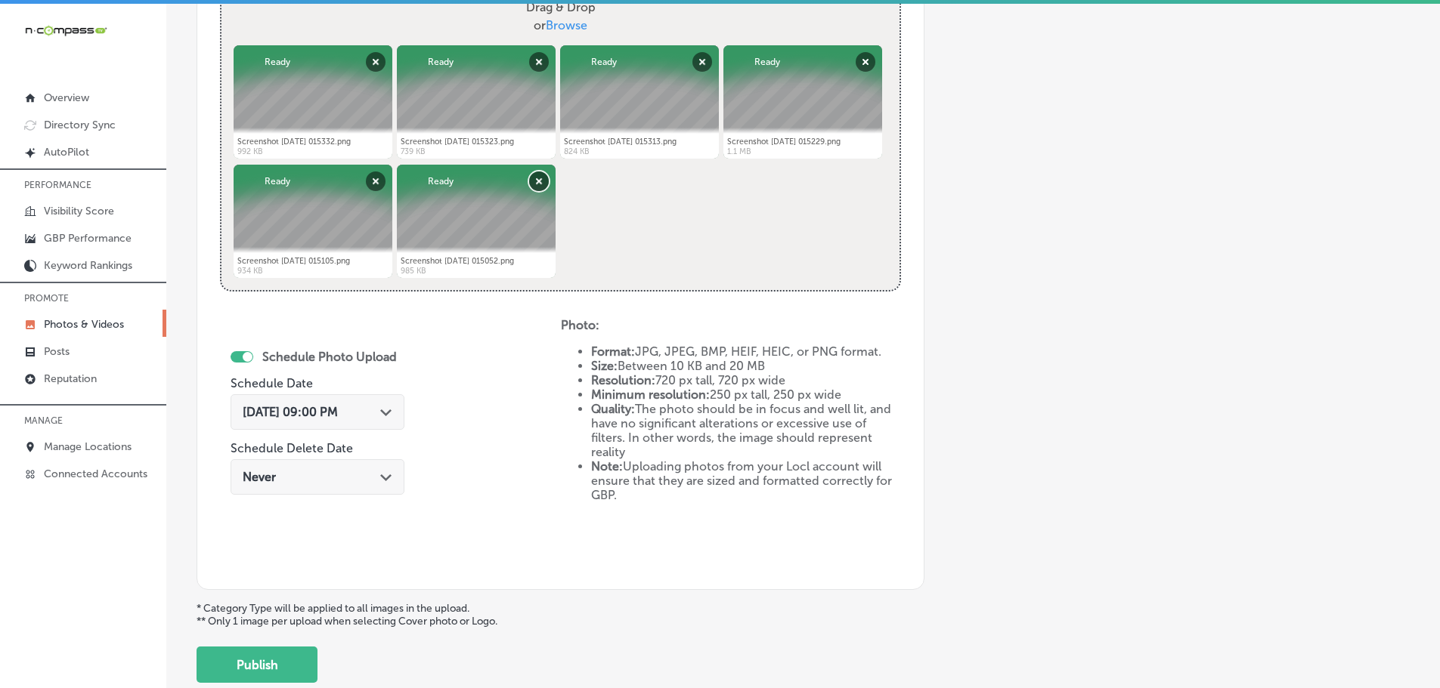
click at [538, 179] on button "Remove" at bounding box center [539, 182] width 20 height 20
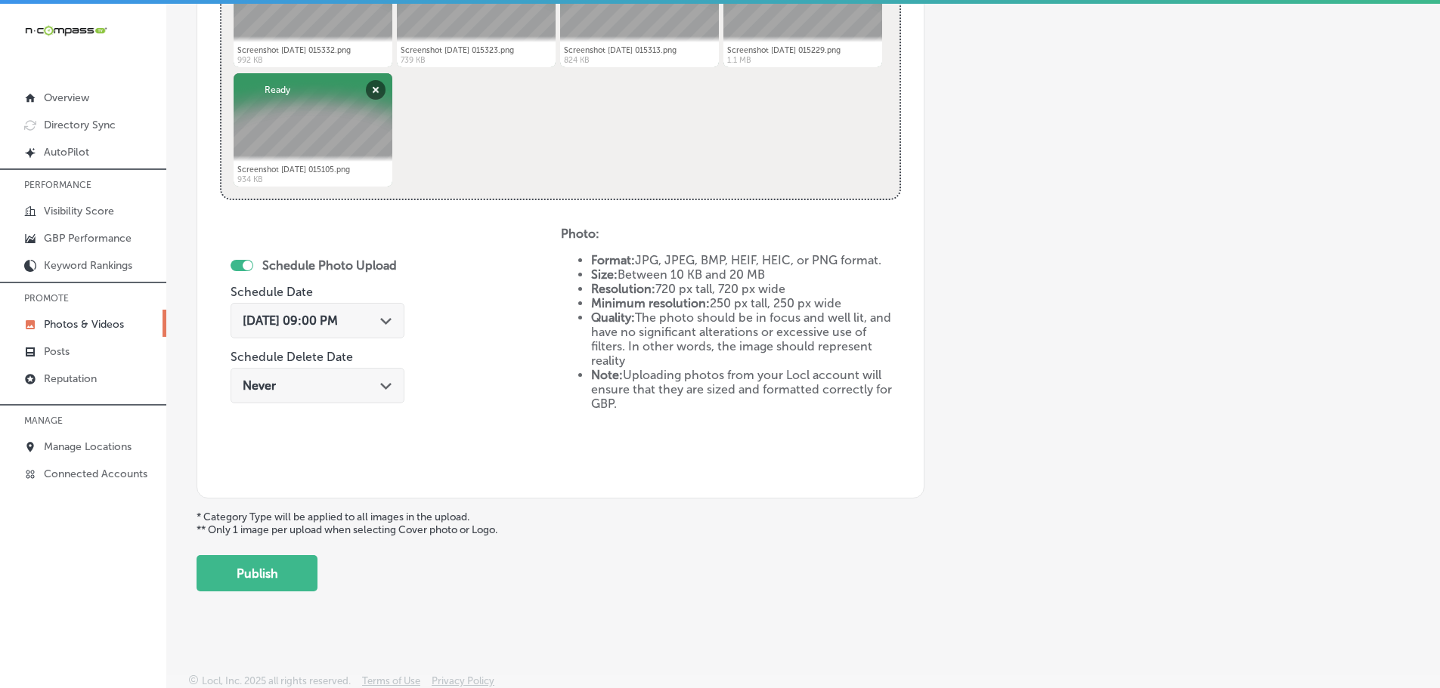
scroll to position [702, 0]
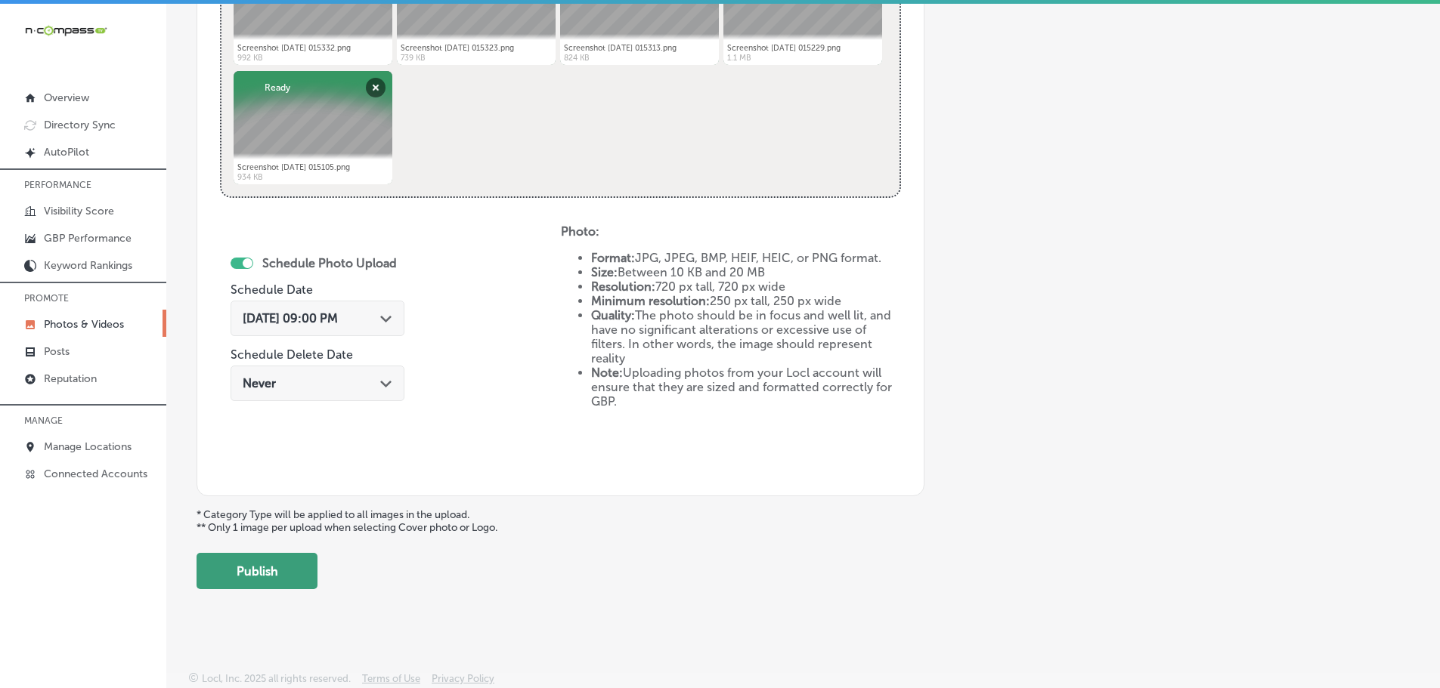
click at [286, 568] on button "Publish" at bounding box center [256, 571] width 121 height 36
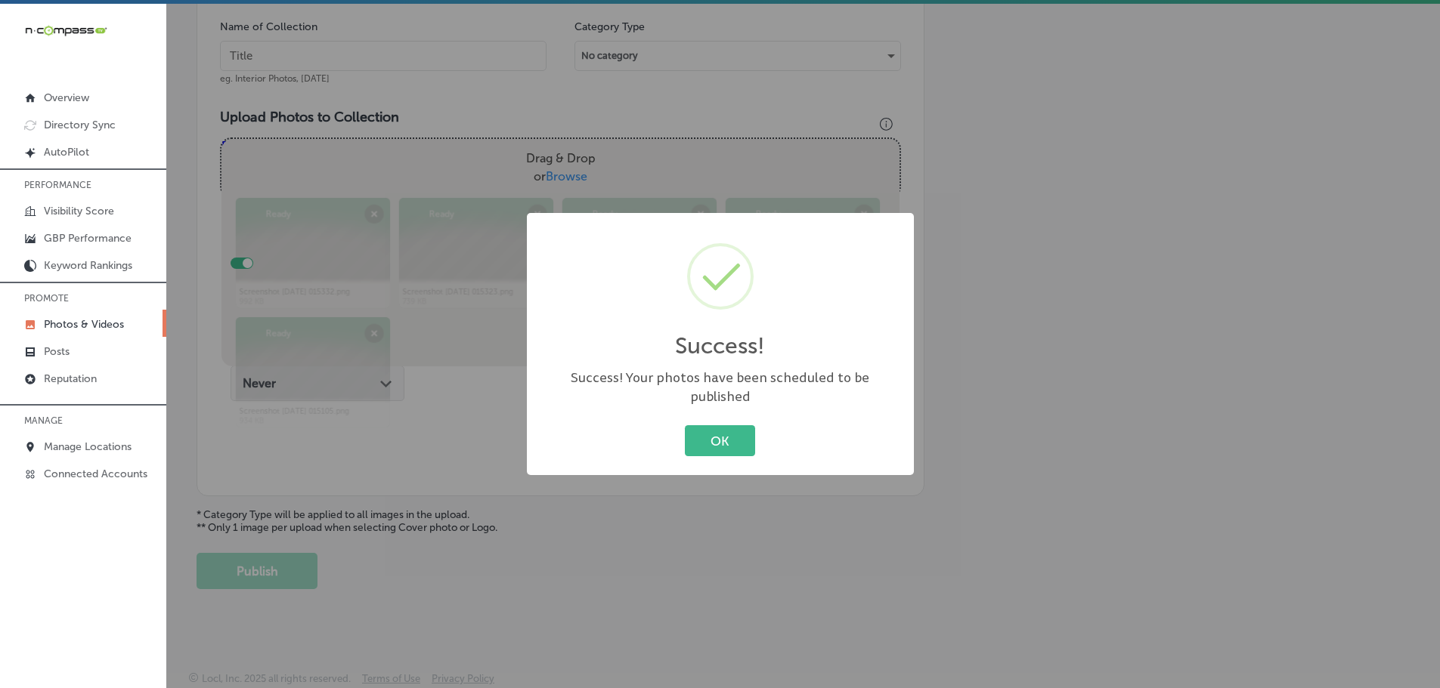
scroll to position [457, 0]
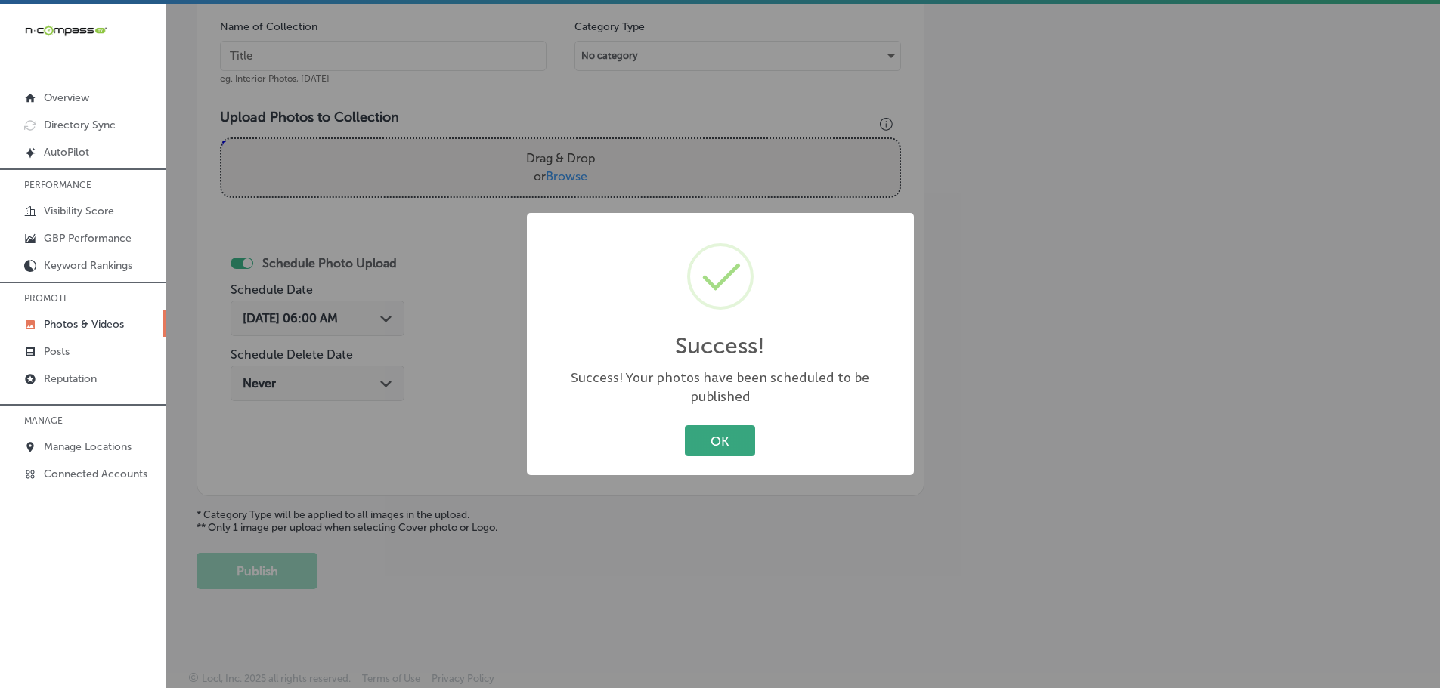
click at [710, 425] on button "OK" at bounding box center [720, 440] width 70 height 31
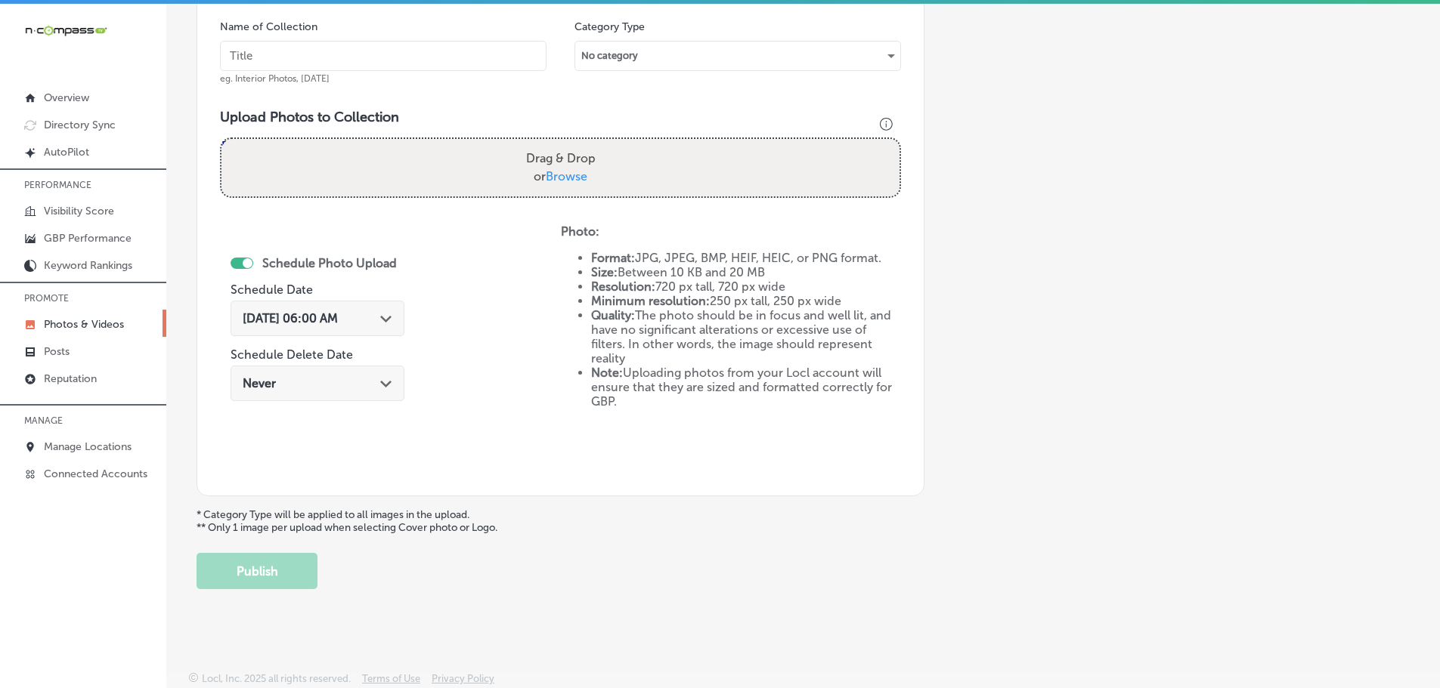
click at [564, 175] on span "Browse" at bounding box center [567, 176] width 42 height 14
click at [564, 144] on input "Drag & Drop or Browse" at bounding box center [560, 141] width 678 height 5
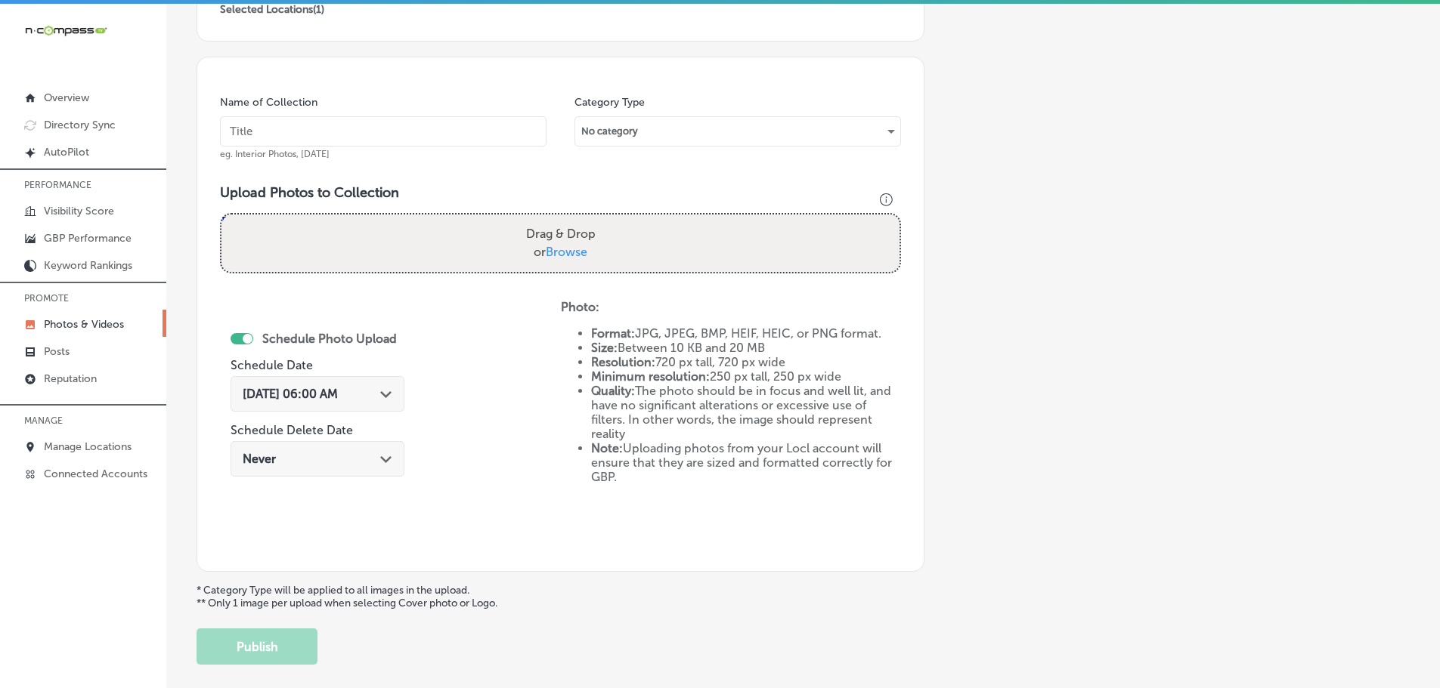
type input "C:\fakepath\Screenshot [DATE] 014947.png"
click at [405, 135] on input "text" at bounding box center [383, 131] width 326 height 30
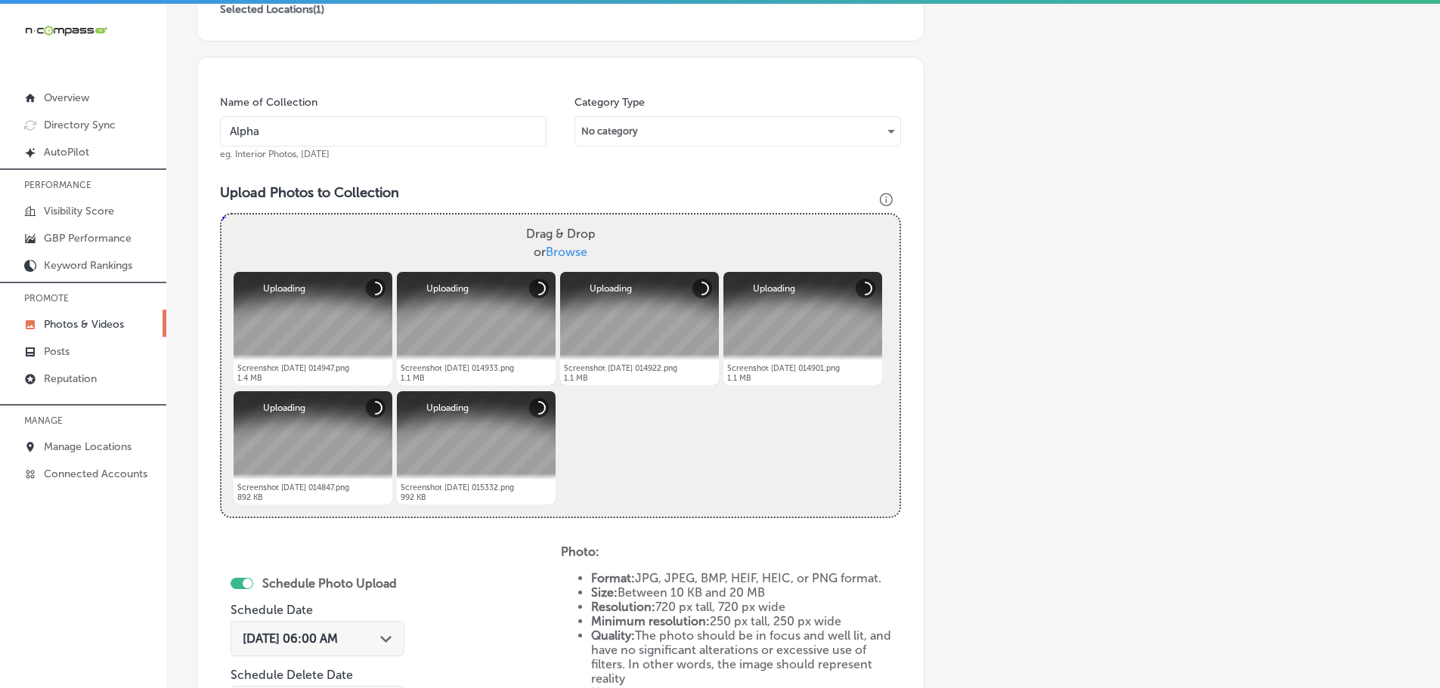
type input "Alpha-Kitchen-Design"
drag, startPoint x: 392, startPoint y: 641, endPoint x: 398, endPoint y: 622, distance: 19.6
click at [392, 640] on div "Path Created with Sketch." at bounding box center [386, 638] width 12 height 12
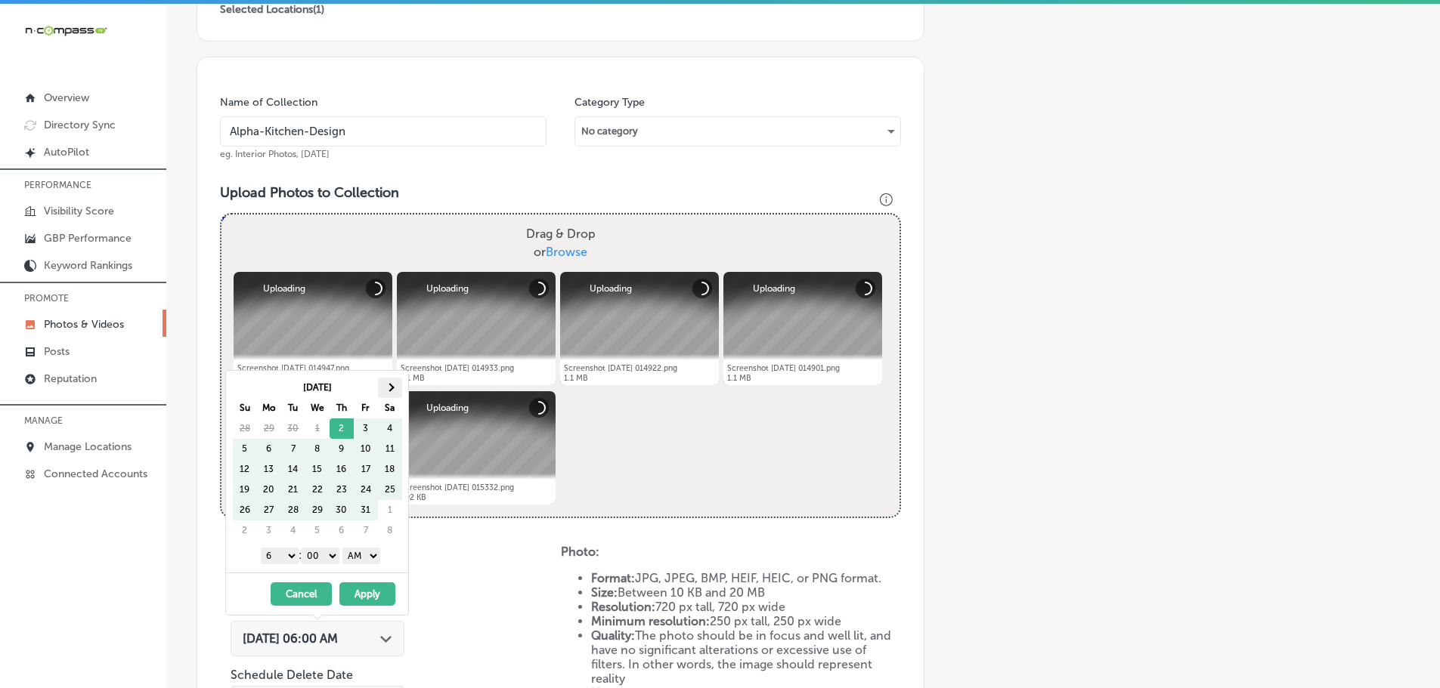
click at [390, 392] on th at bounding box center [390, 388] width 24 height 20
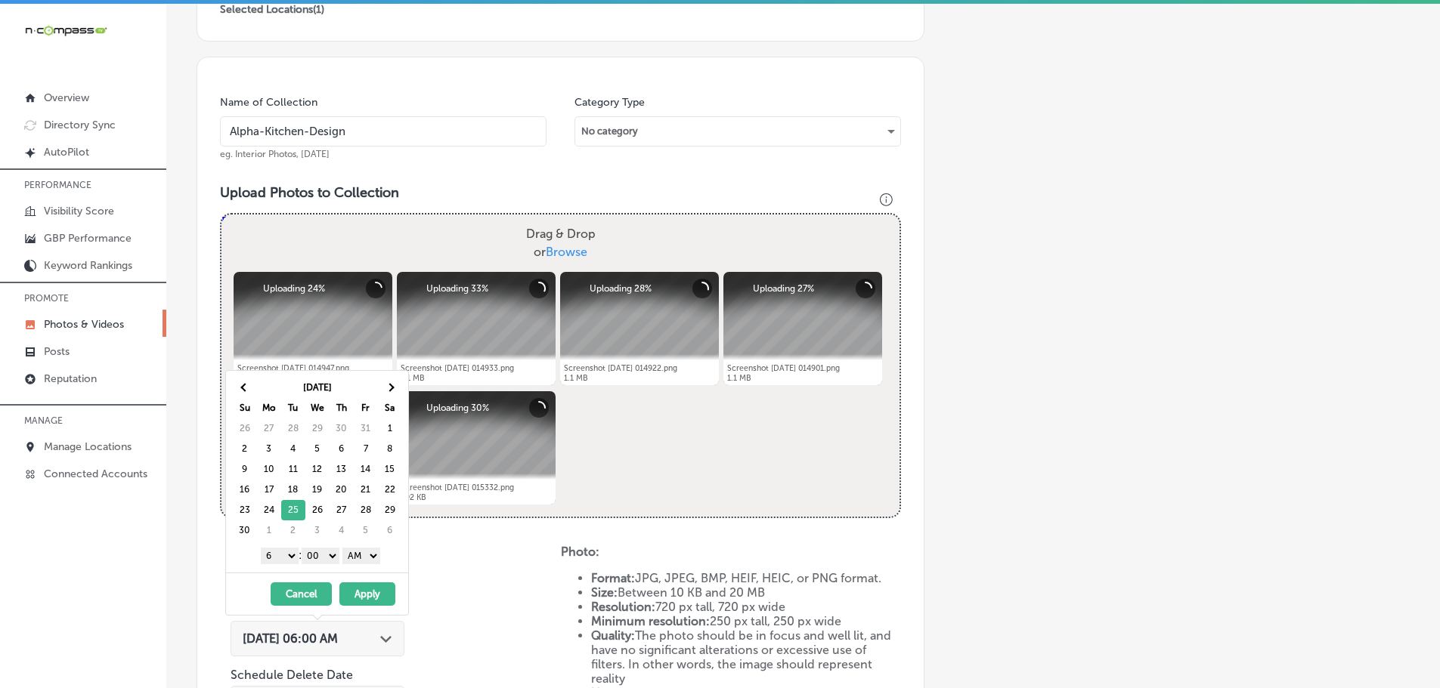
click at [273, 559] on select "1 2 3 4 5 6 7 8 9 10 11 12" at bounding box center [280, 556] width 38 height 17
click at [361, 552] on select "AM PM" at bounding box center [361, 556] width 38 height 17
click at [380, 590] on button "Apply" at bounding box center [367, 594] width 56 height 23
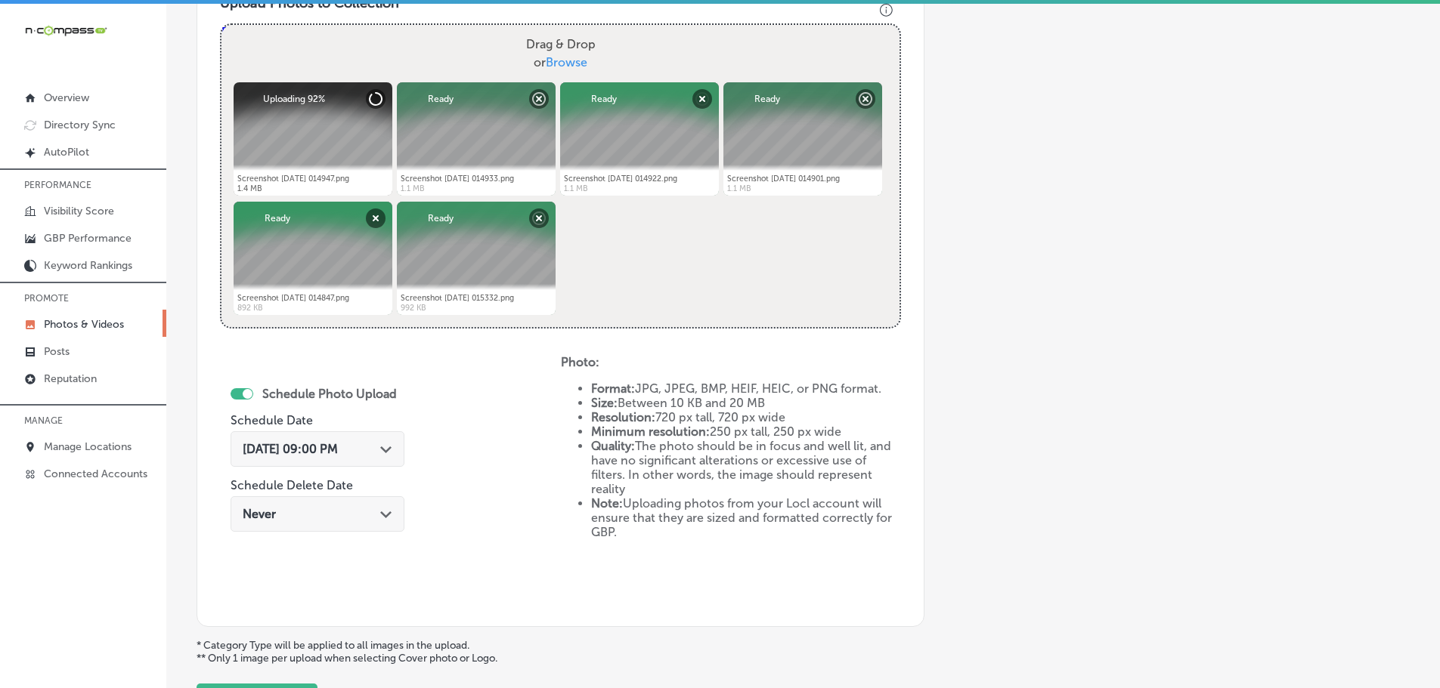
scroll to position [608, 0]
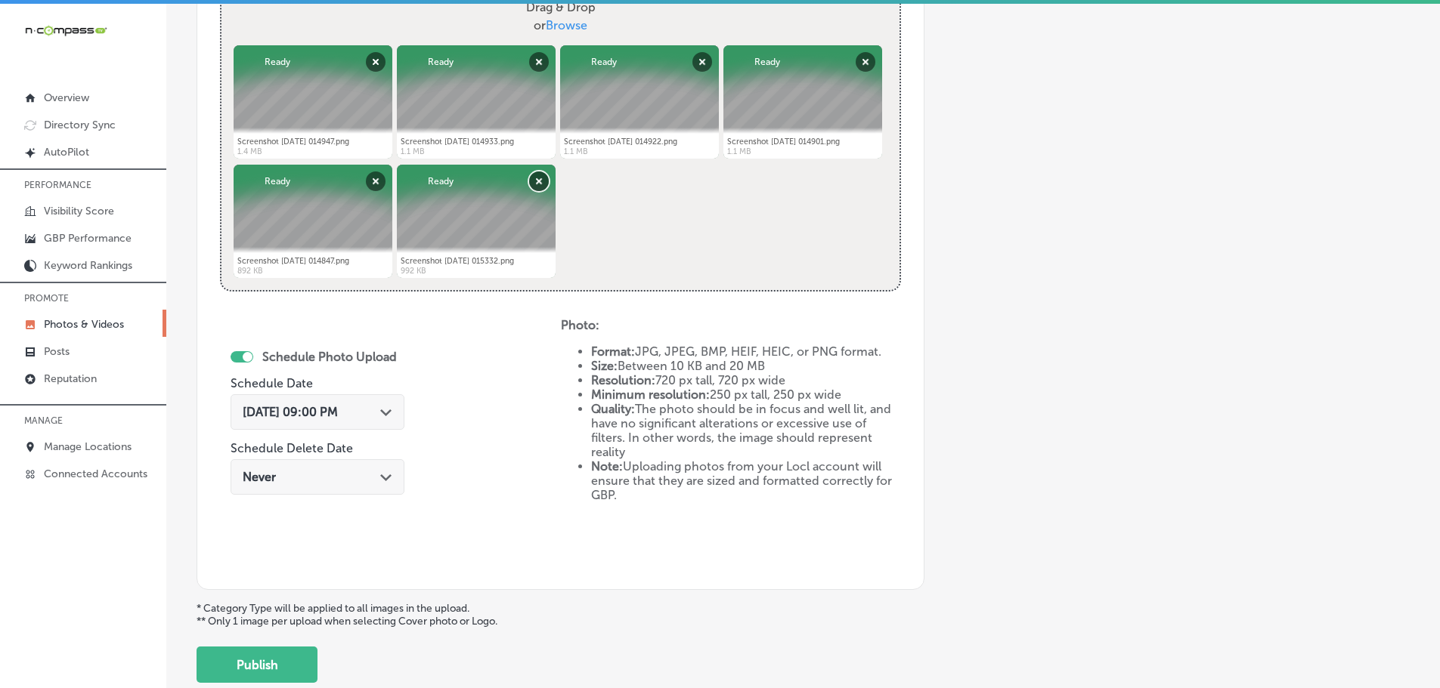
click at [537, 184] on button "Remove" at bounding box center [539, 182] width 20 height 20
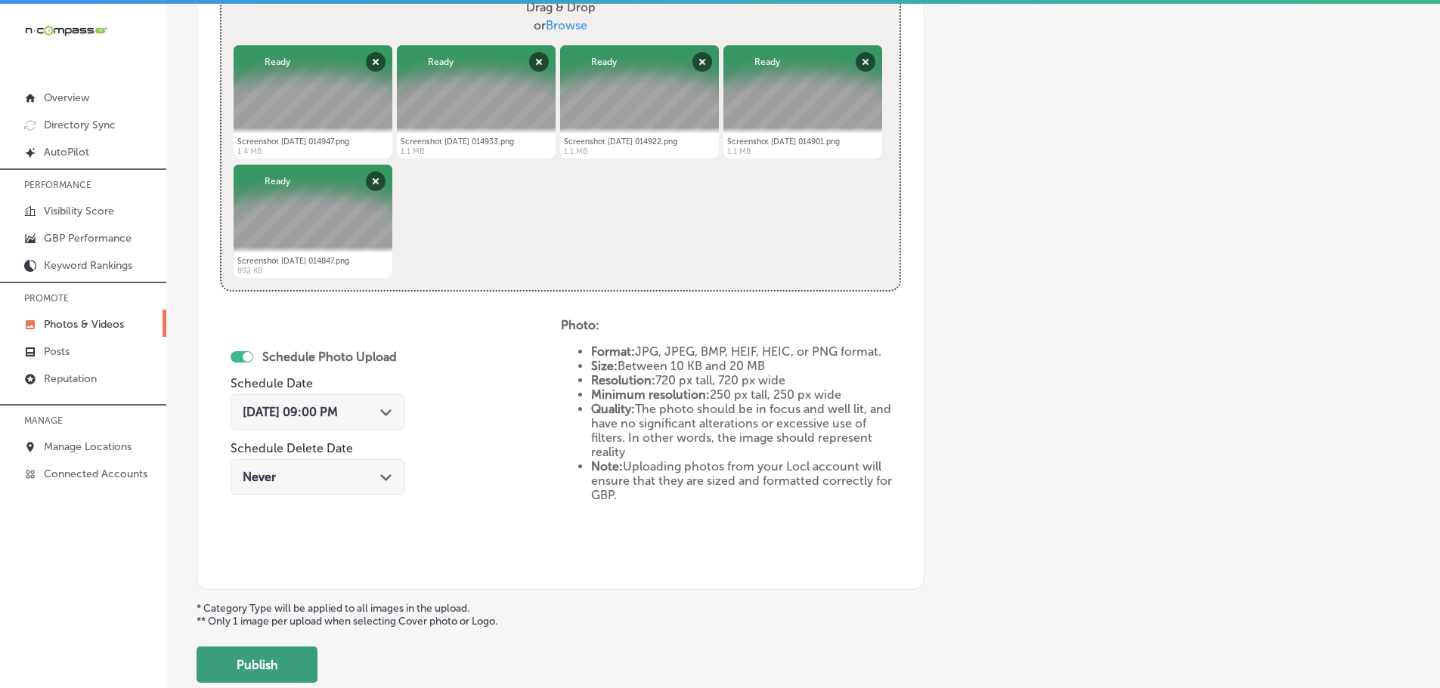
click at [291, 664] on button "Publish" at bounding box center [256, 665] width 121 height 36
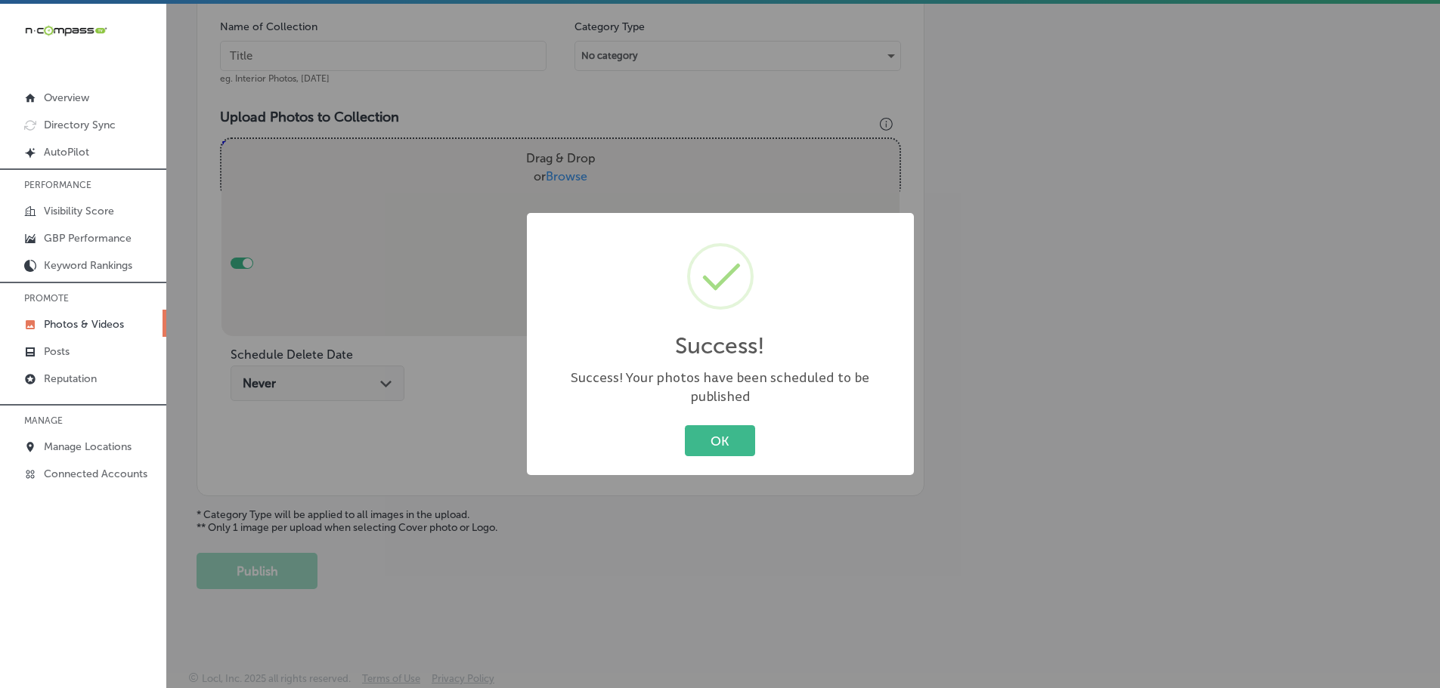
scroll to position [457, 0]
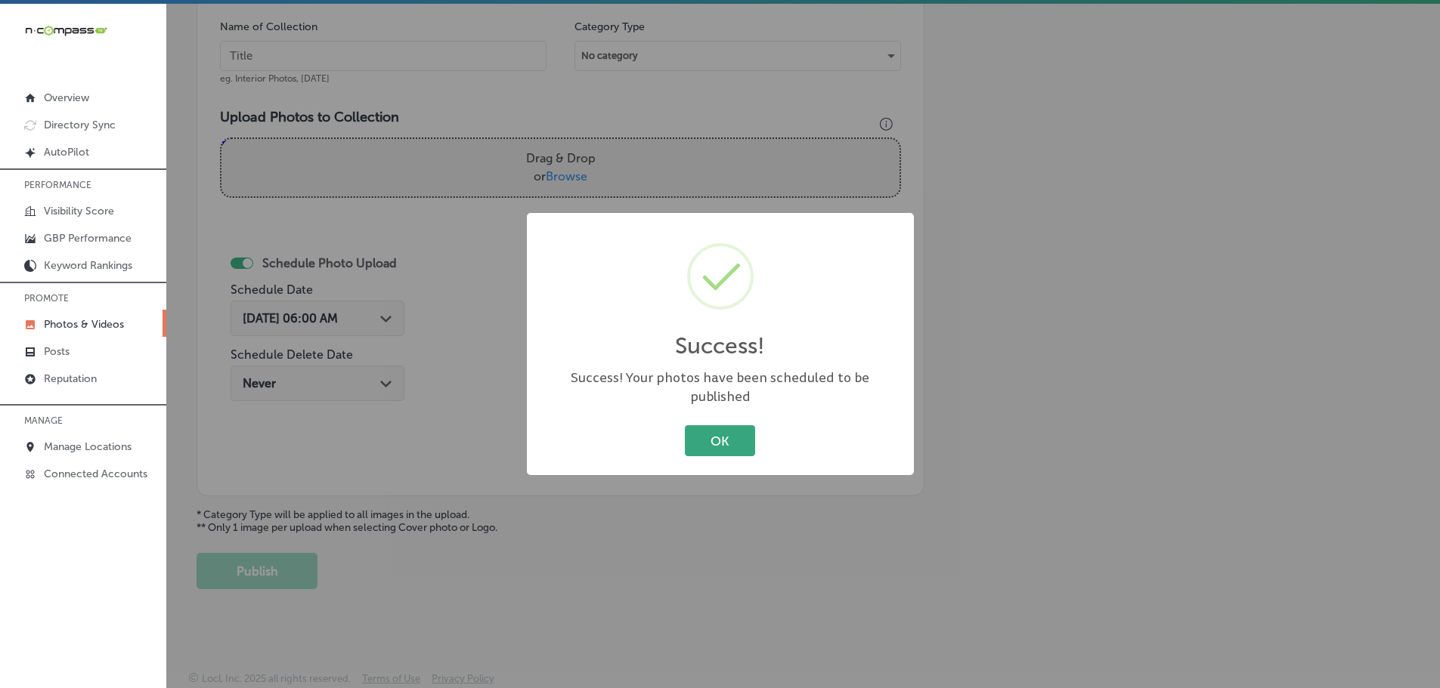
click at [717, 444] on button "OK" at bounding box center [720, 440] width 70 height 31
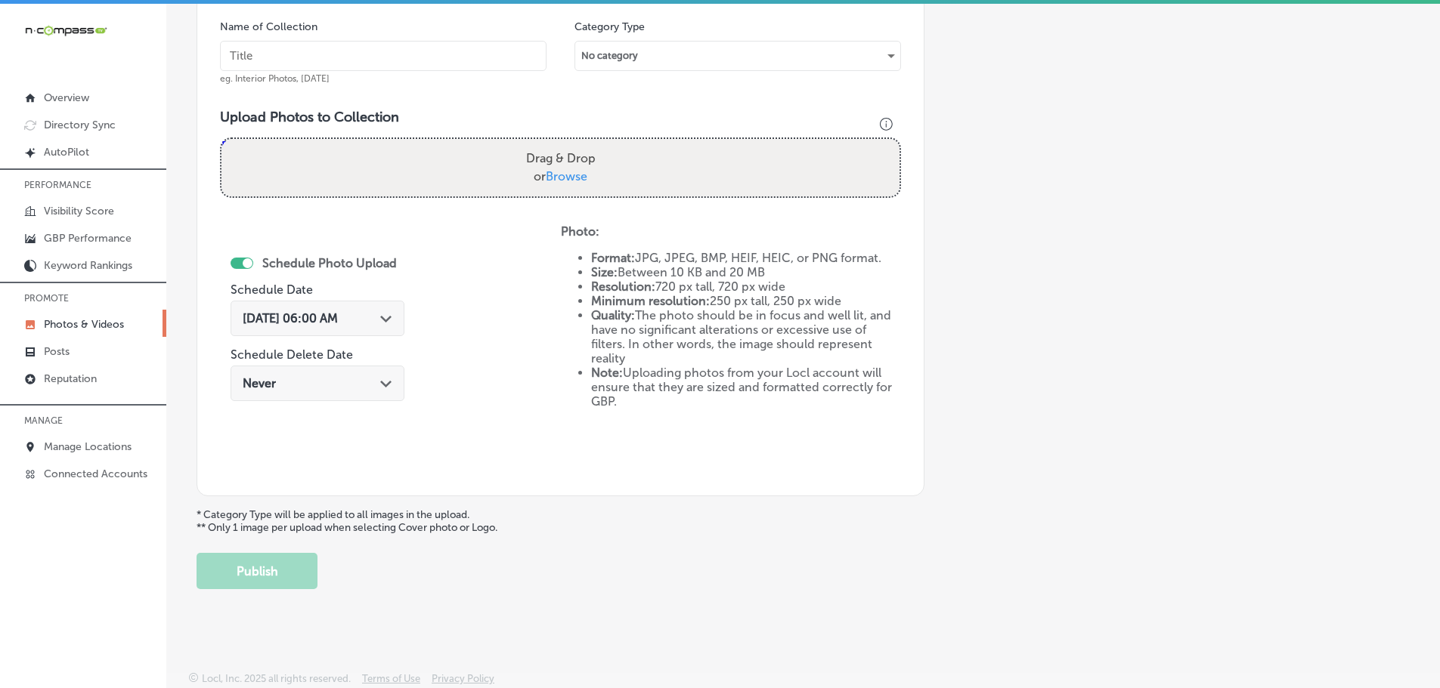
click at [569, 172] on span "Browse" at bounding box center [567, 176] width 42 height 14
click at [569, 144] on input "Drag & Drop or Browse" at bounding box center [560, 141] width 678 height 5
type input "C:\fakepath\Screenshot [DATE] 014823.png"
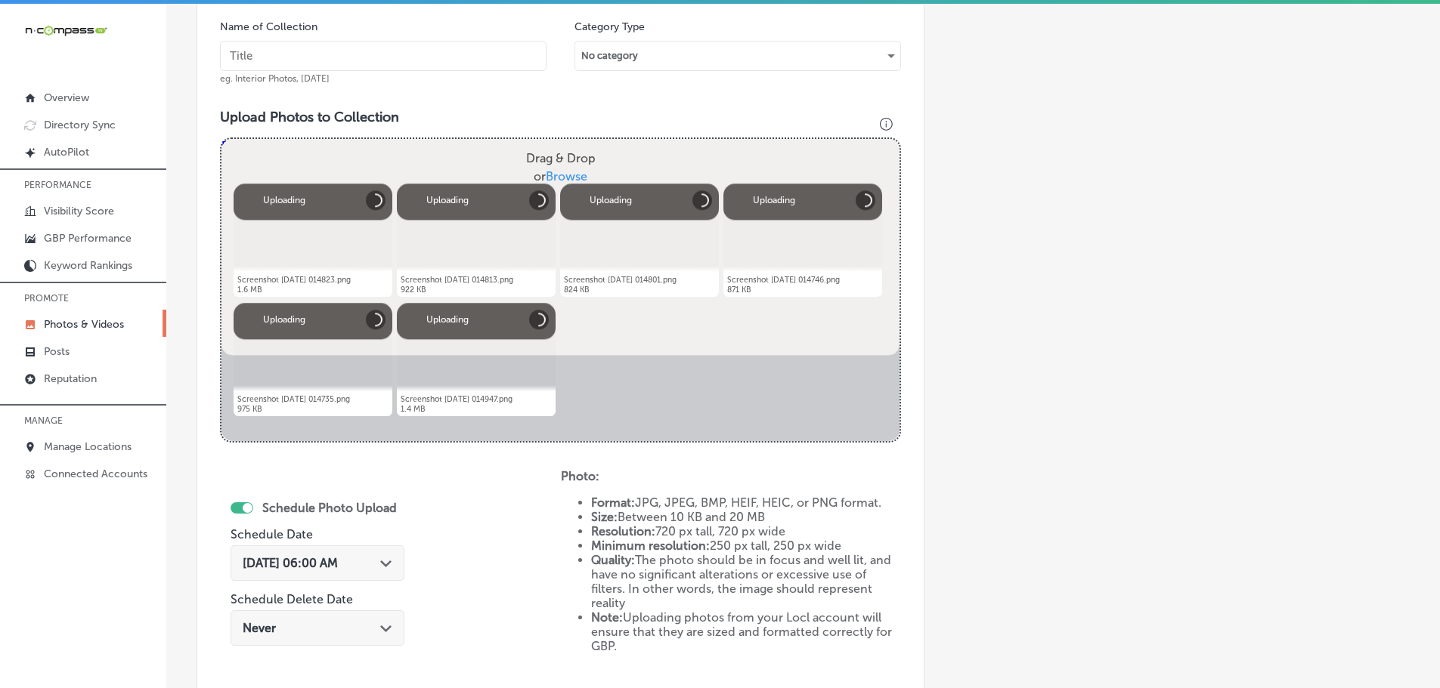
click at [479, 59] on input "text" at bounding box center [383, 56] width 326 height 30
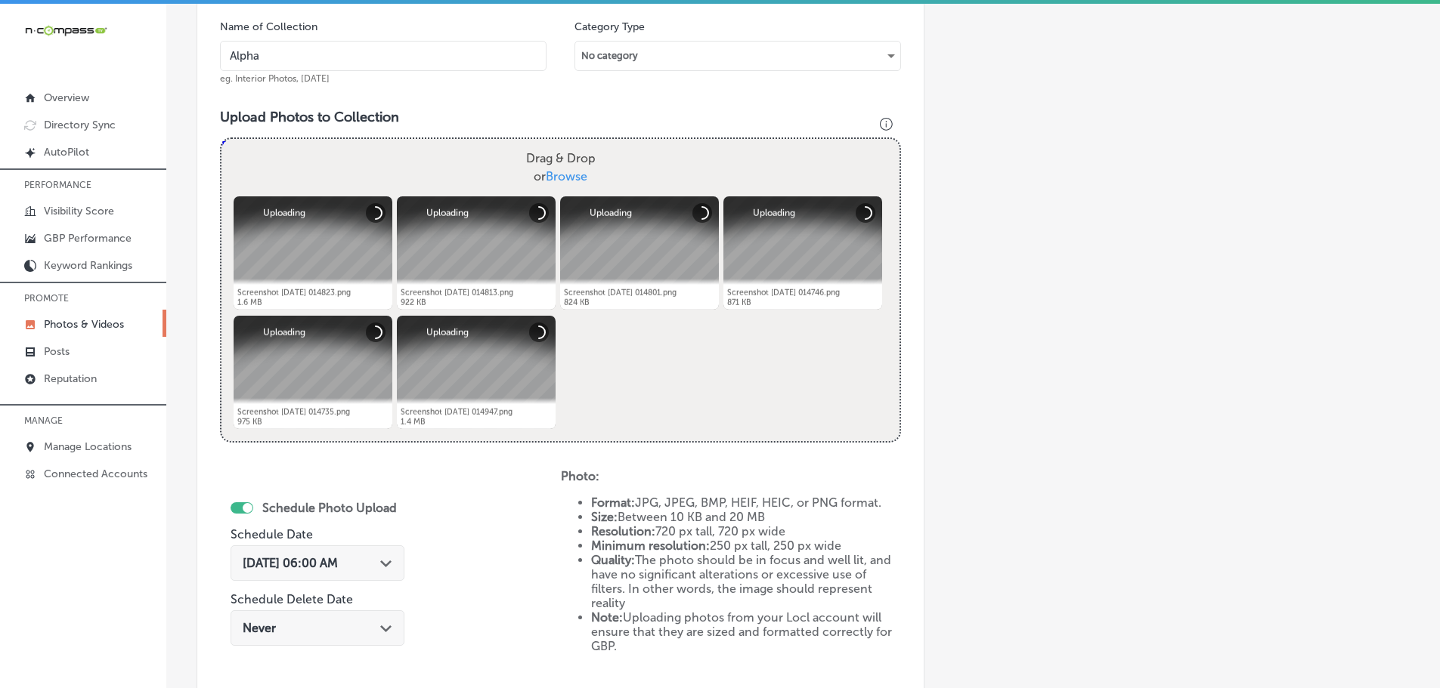
type input "Alpha-Kitchen-Design"
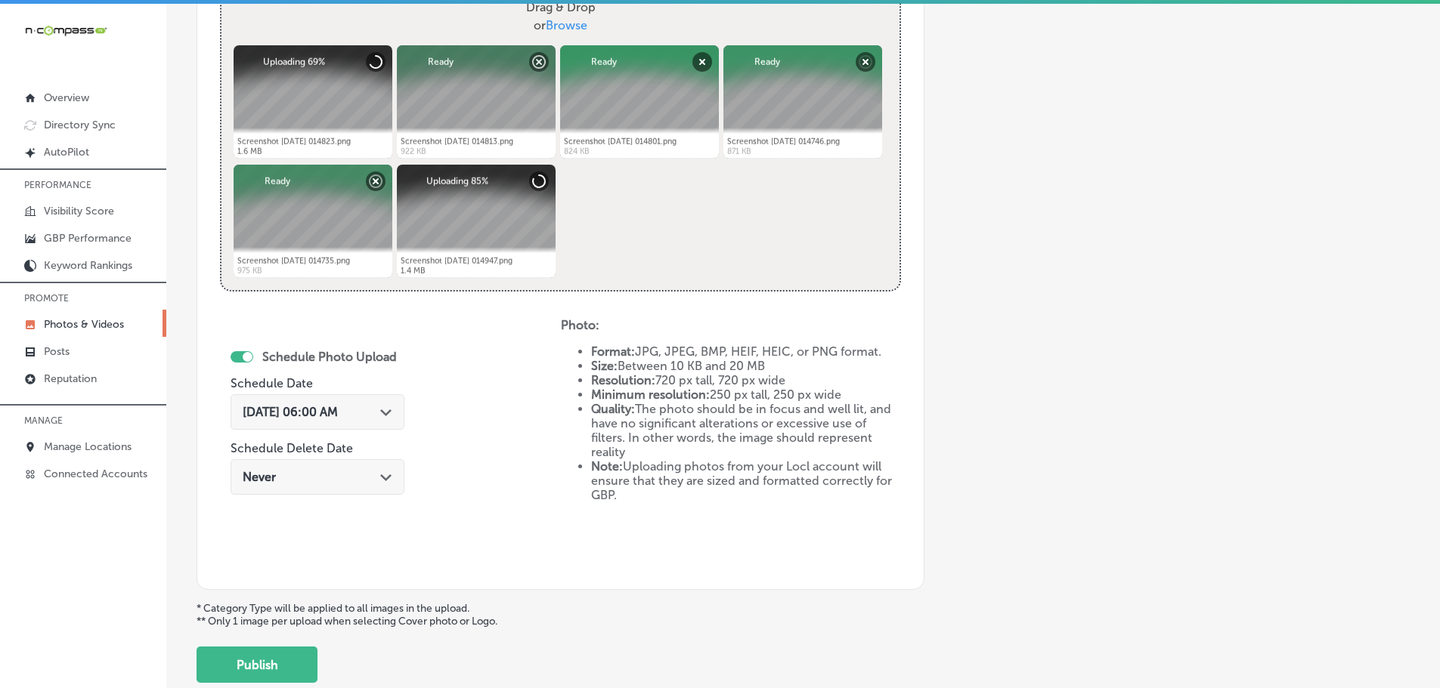
click at [384, 407] on div "Path Created with Sketch." at bounding box center [386, 411] width 12 height 12
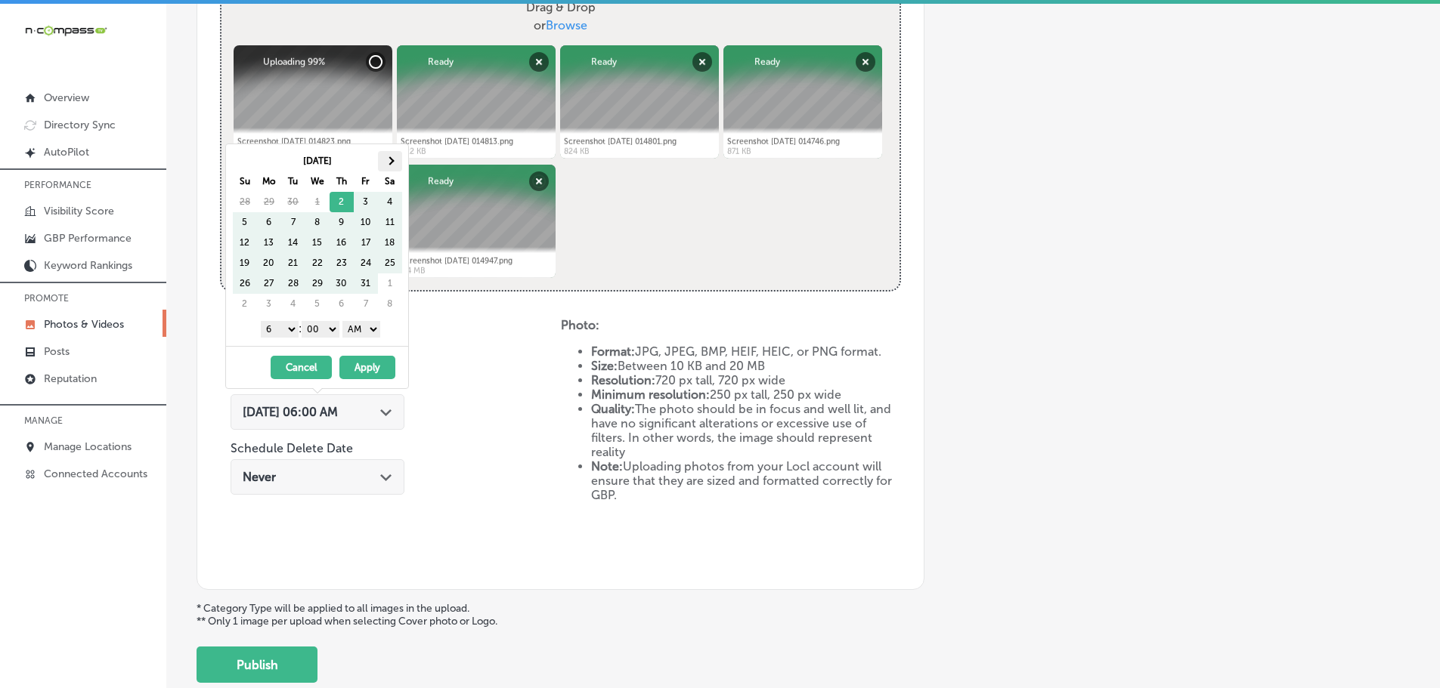
click at [385, 155] on th at bounding box center [390, 161] width 24 height 20
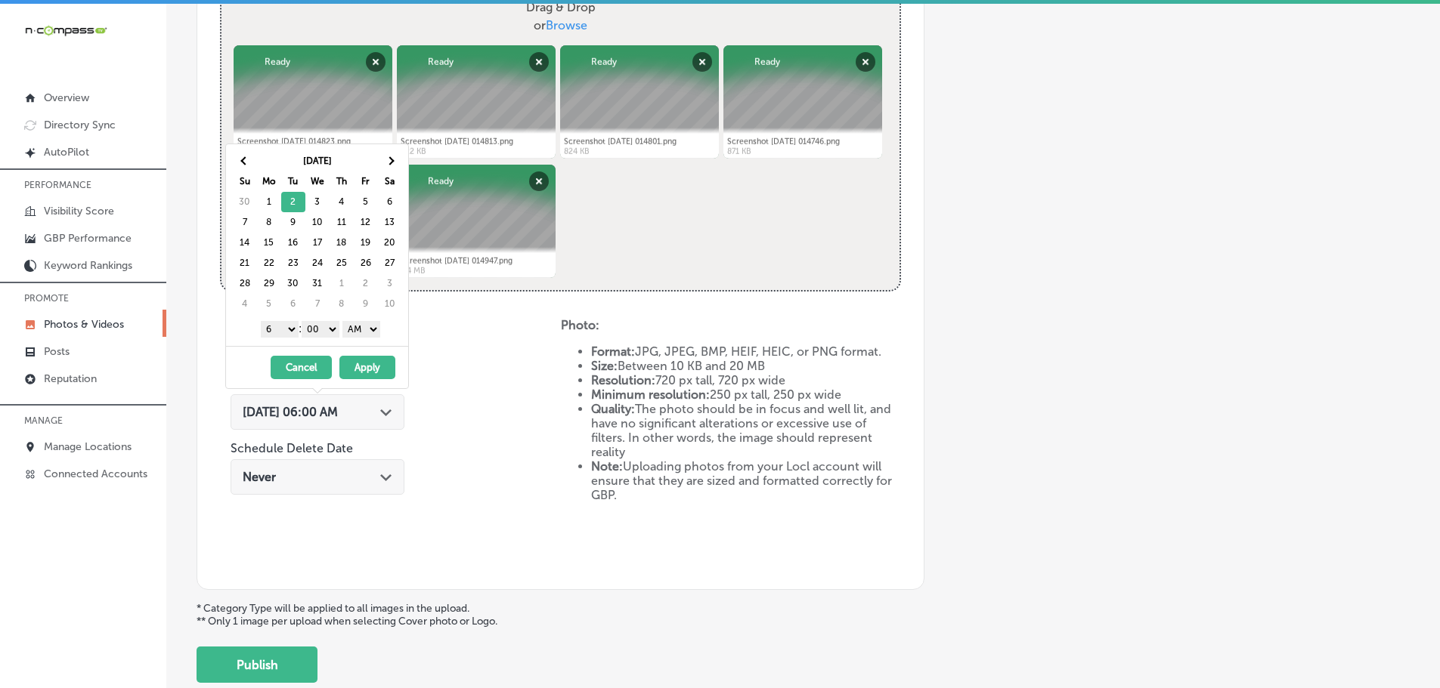
click at [283, 323] on select "1 2 3 4 5 6 7 8 9 10 11 12" at bounding box center [280, 329] width 38 height 17
click at [369, 330] on select "AM PM" at bounding box center [361, 329] width 38 height 17
click at [372, 366] on button "Apply" at bounding box center [367, 367] width 56 height 23
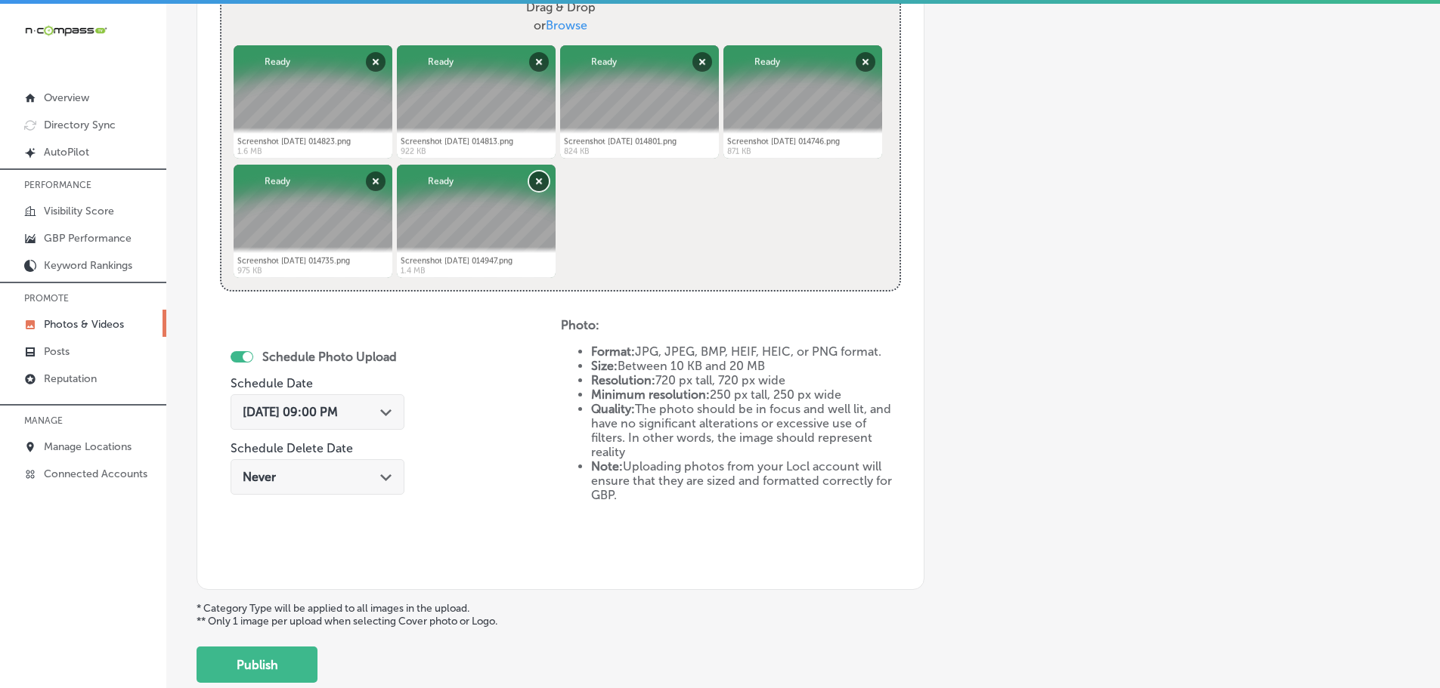
click at [541, 178] on button "Remove" at bounding box center [539, 182] width 20 height 20
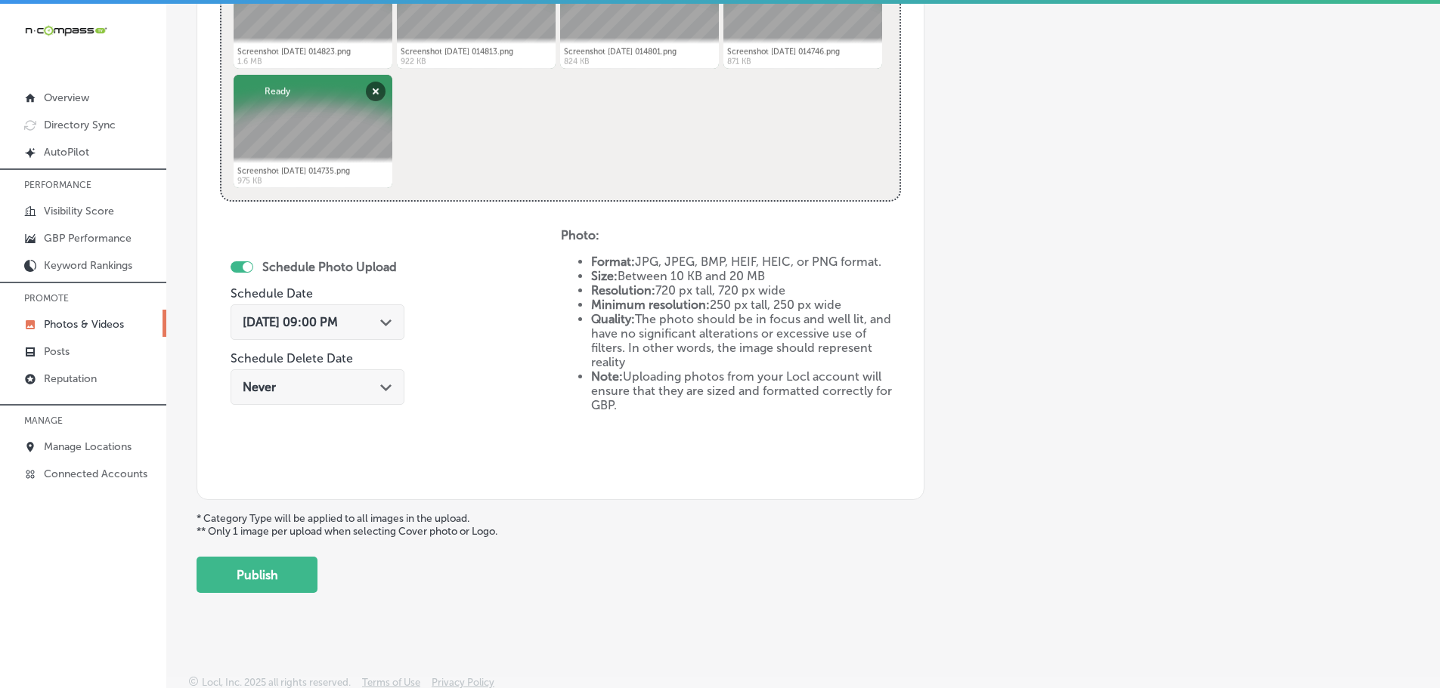
scroll to position [702, 0]
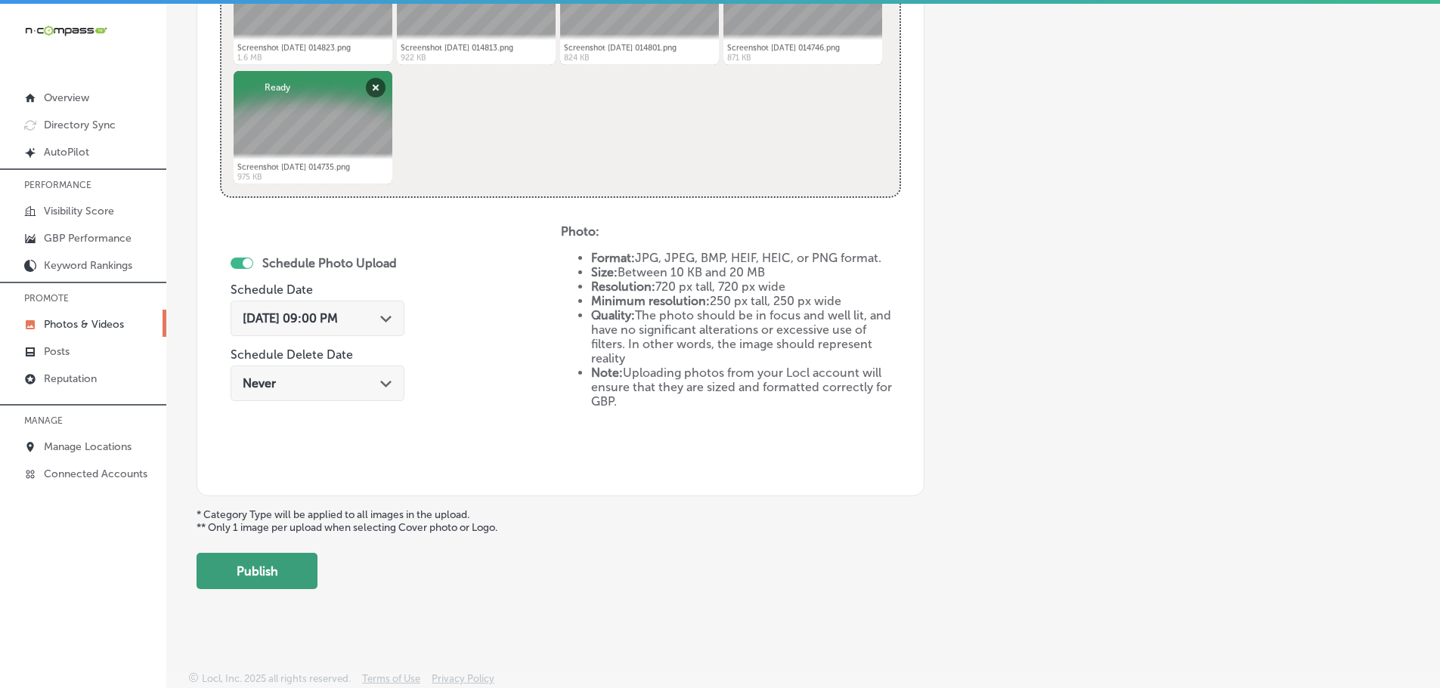
click at [291, 574] on button "Publish" at bounding box center [256, 571] width 121 height 36
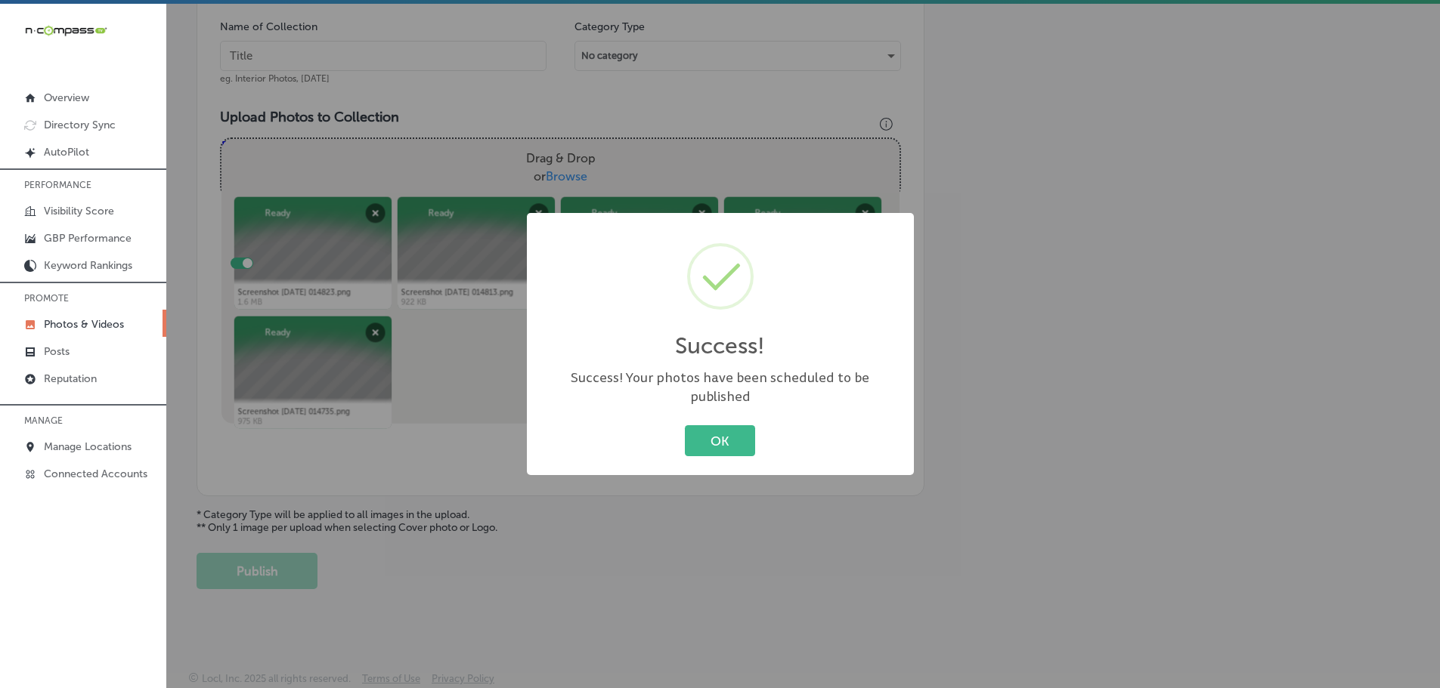
scroll to position [457, 0]
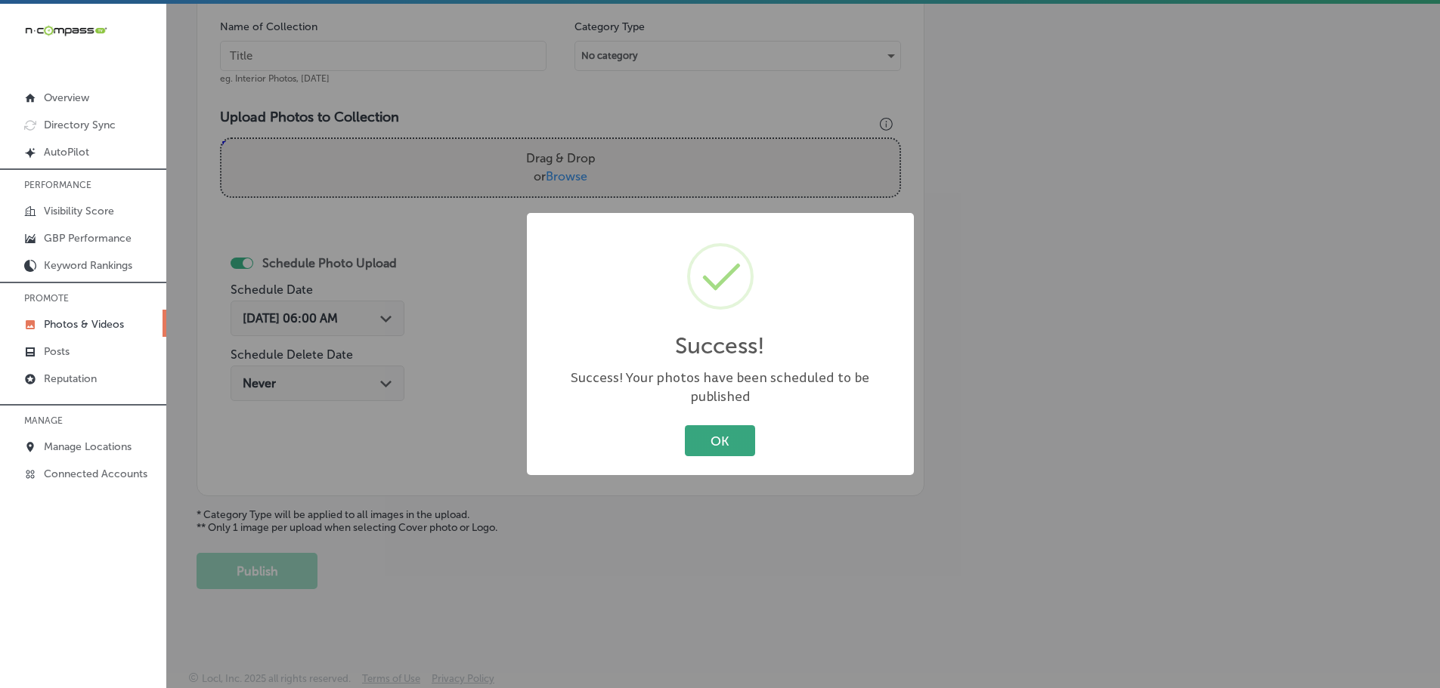
click at [697, 437] on button "OK" at bounding box center [720, 440] width 70 height 31
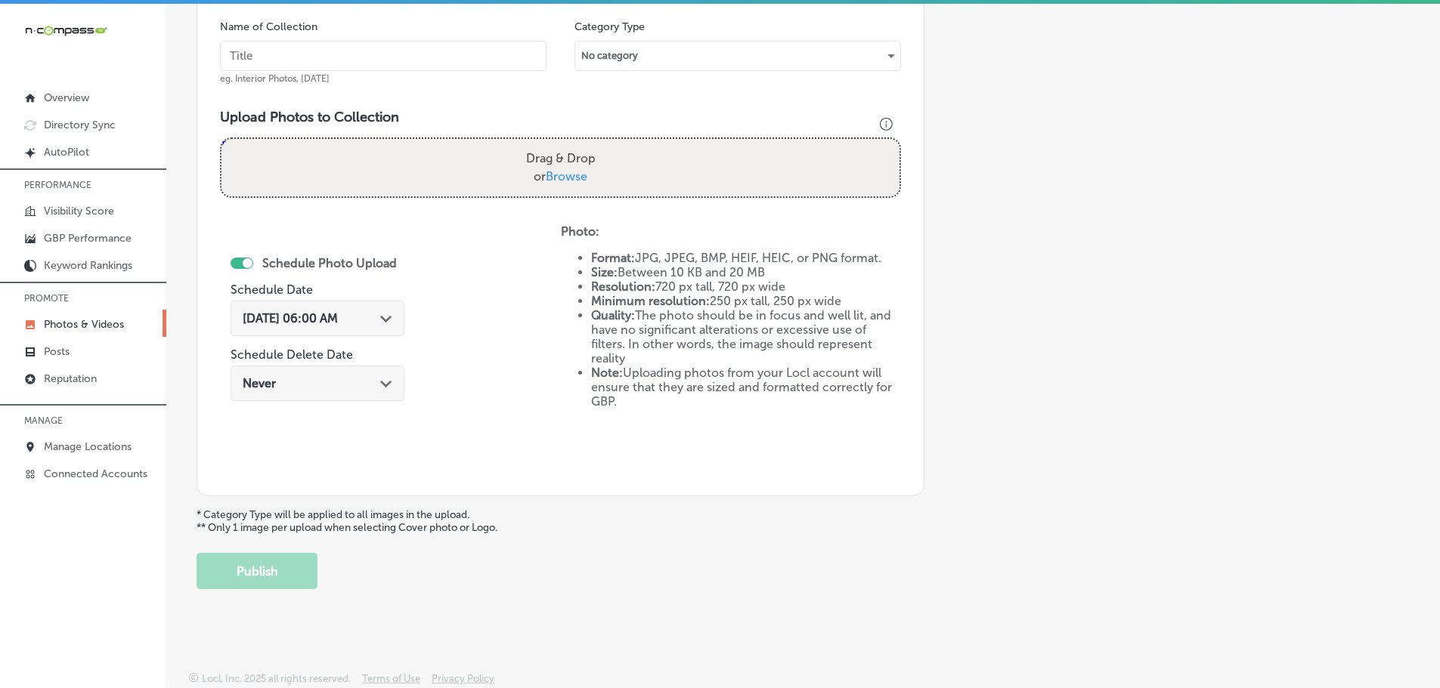
click at [566, 184] on label "Drag & Drop or Browse" at bounding box center [561, 168] width 82 height 48
click at [566, 144] on input "Drag & Drop or Browse" at bounding box center [560, 141] width 678 height 5
type input "C:\fakepath\Screenshot [DATE] 014710.png"
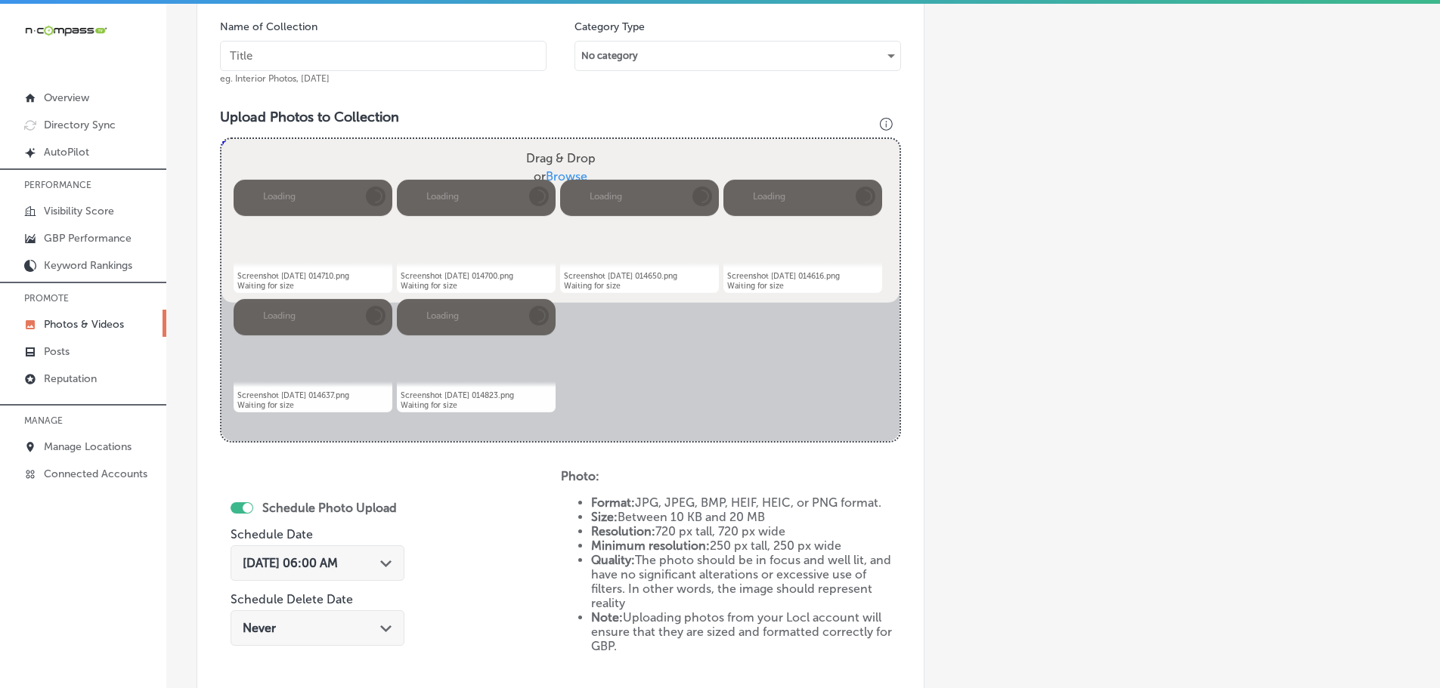
click at [467, 47] on input "text" at bounding box center [383, 56] width 326 height 30
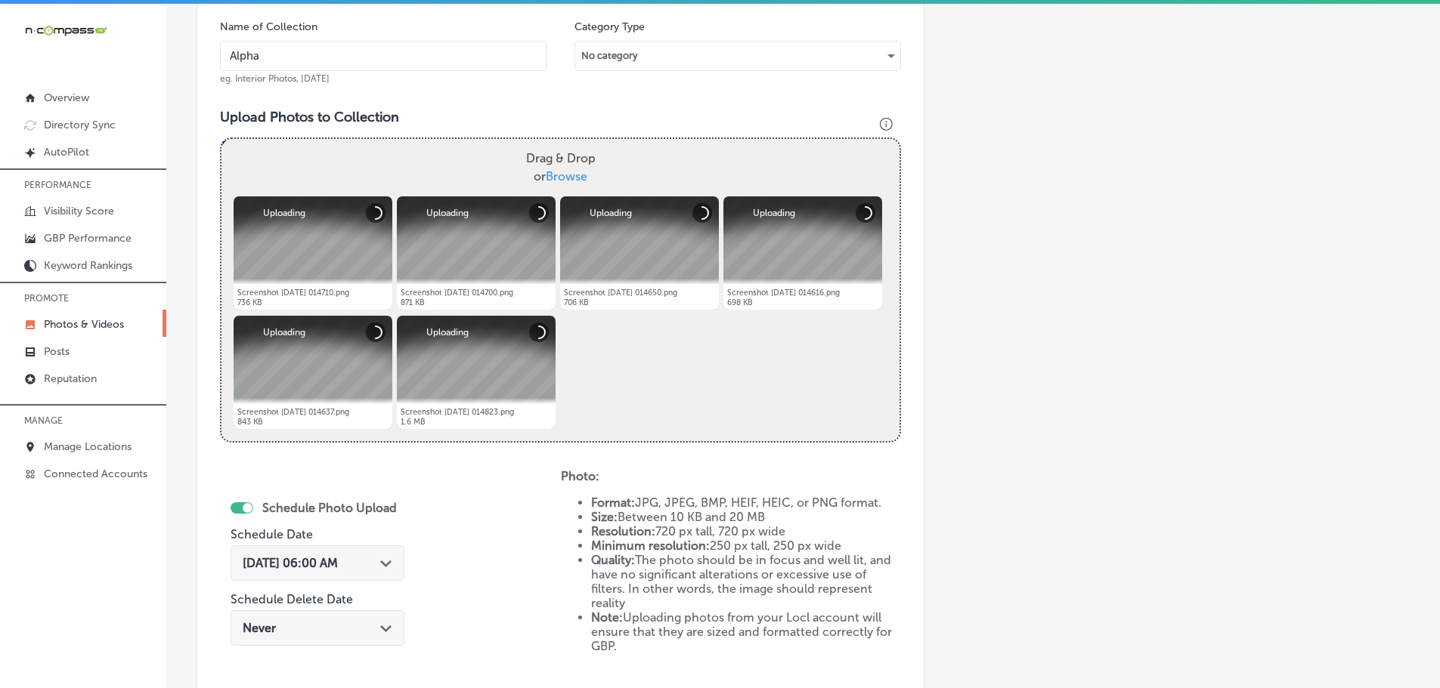
type input "Alpha-Kitchen-Design"
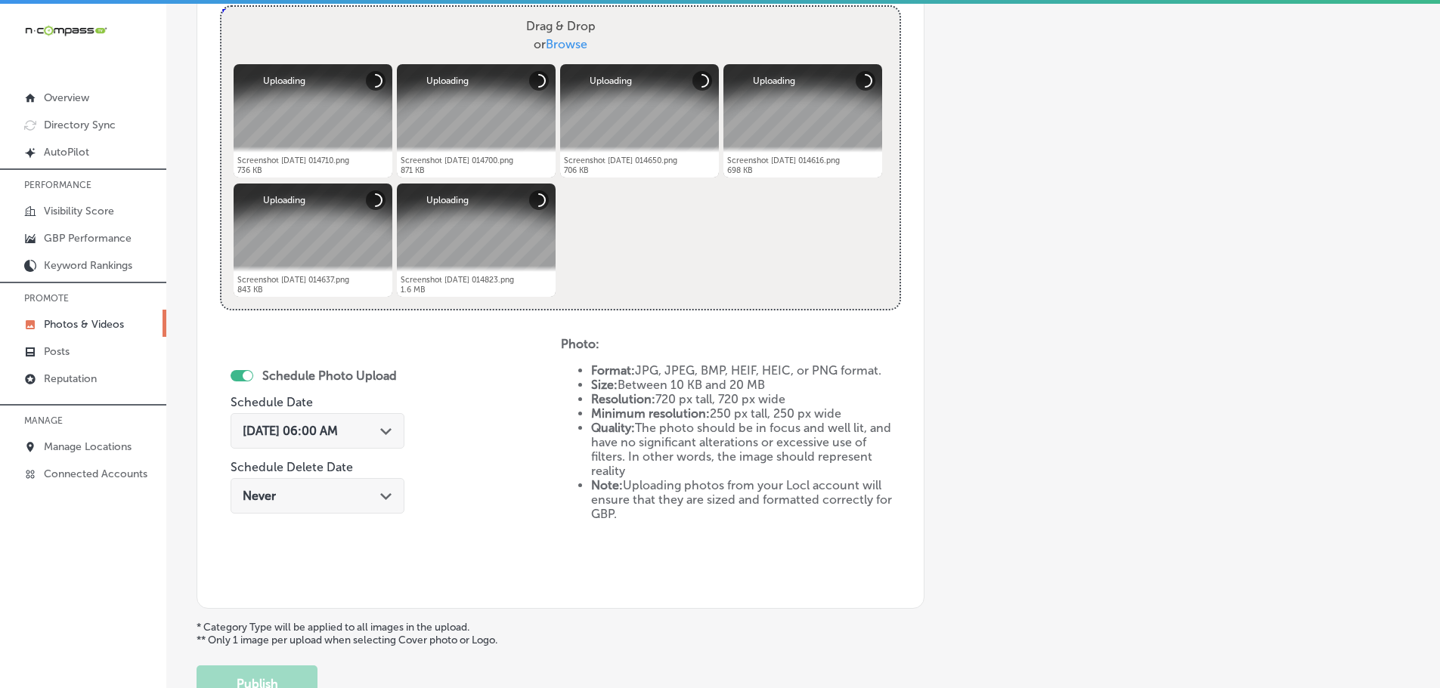
scroll to position [608, 0]
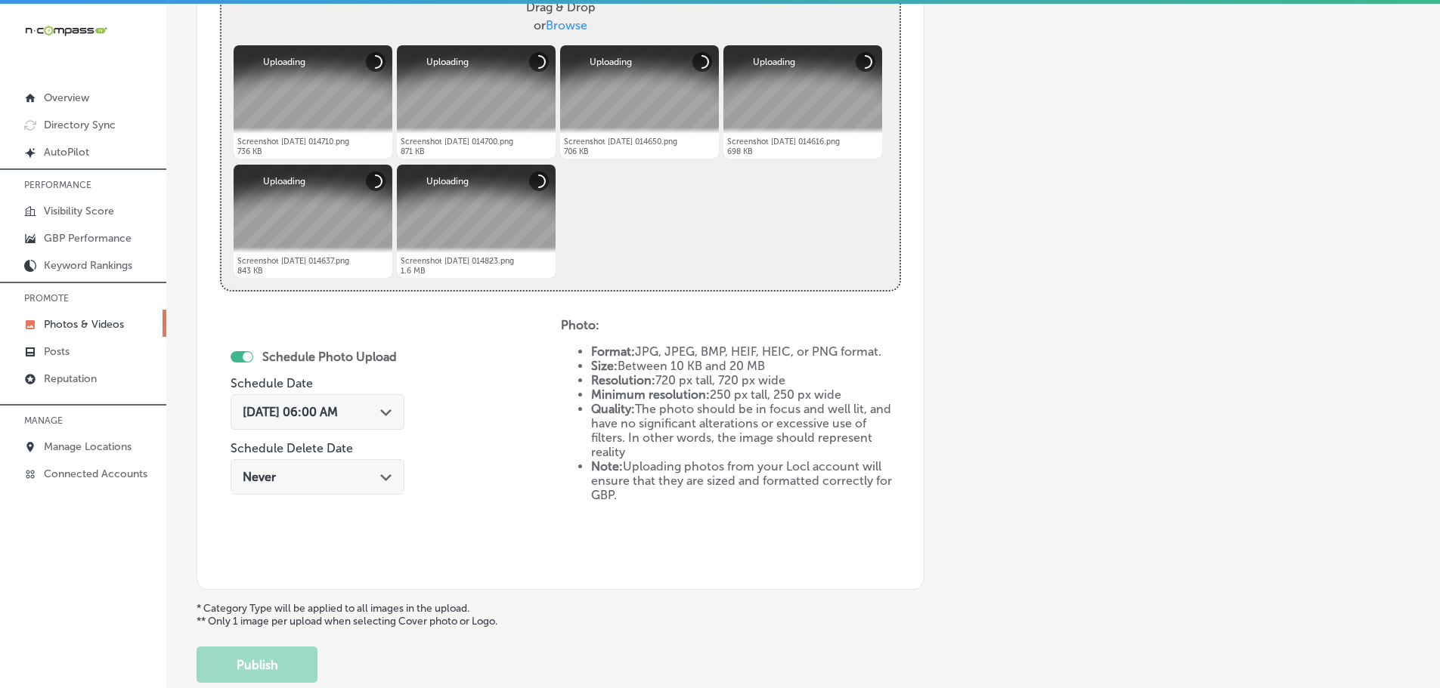
click at [382, 408] on div "Path Created with Sketch." at bounding box center [386, 411] width 12 height 12
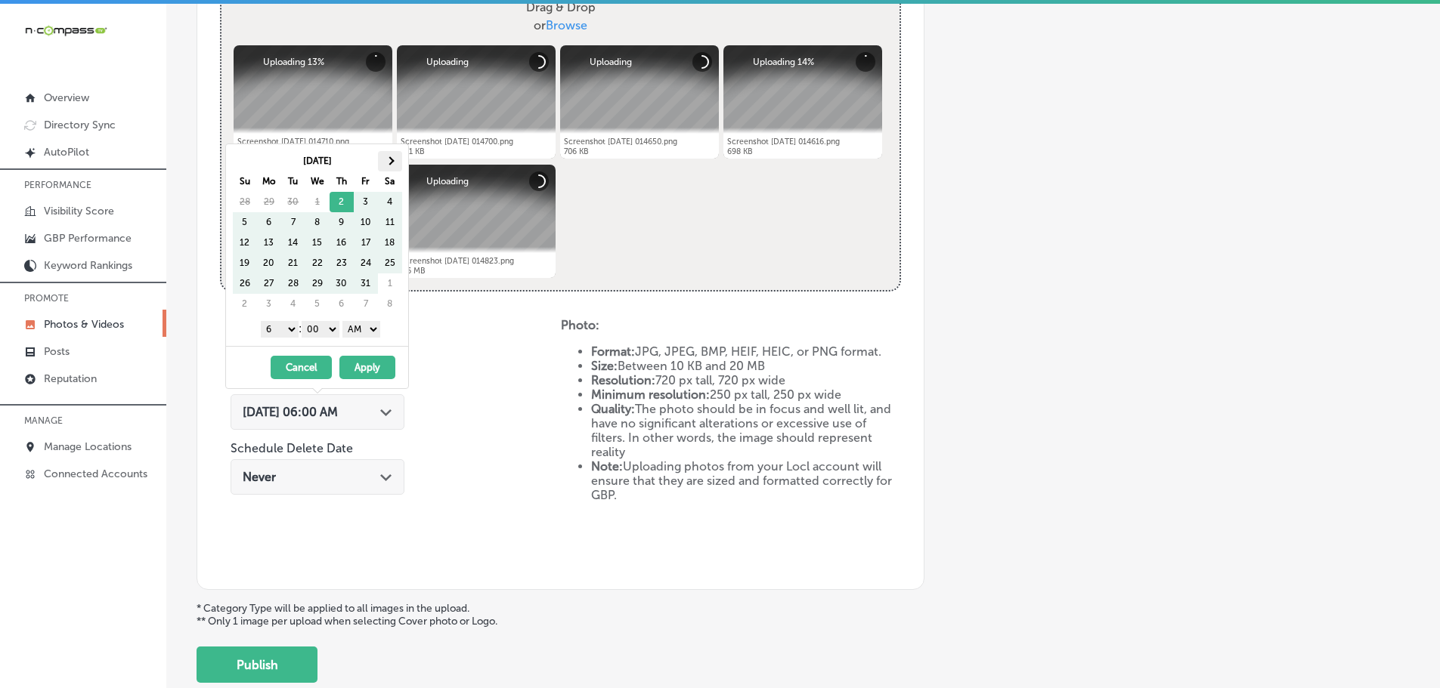
click at [385, 153] on th at bounding box center [390, 161] width 24 height 20
click at [389, 156] on span at bounding box center [389, 160] width 8 height 8
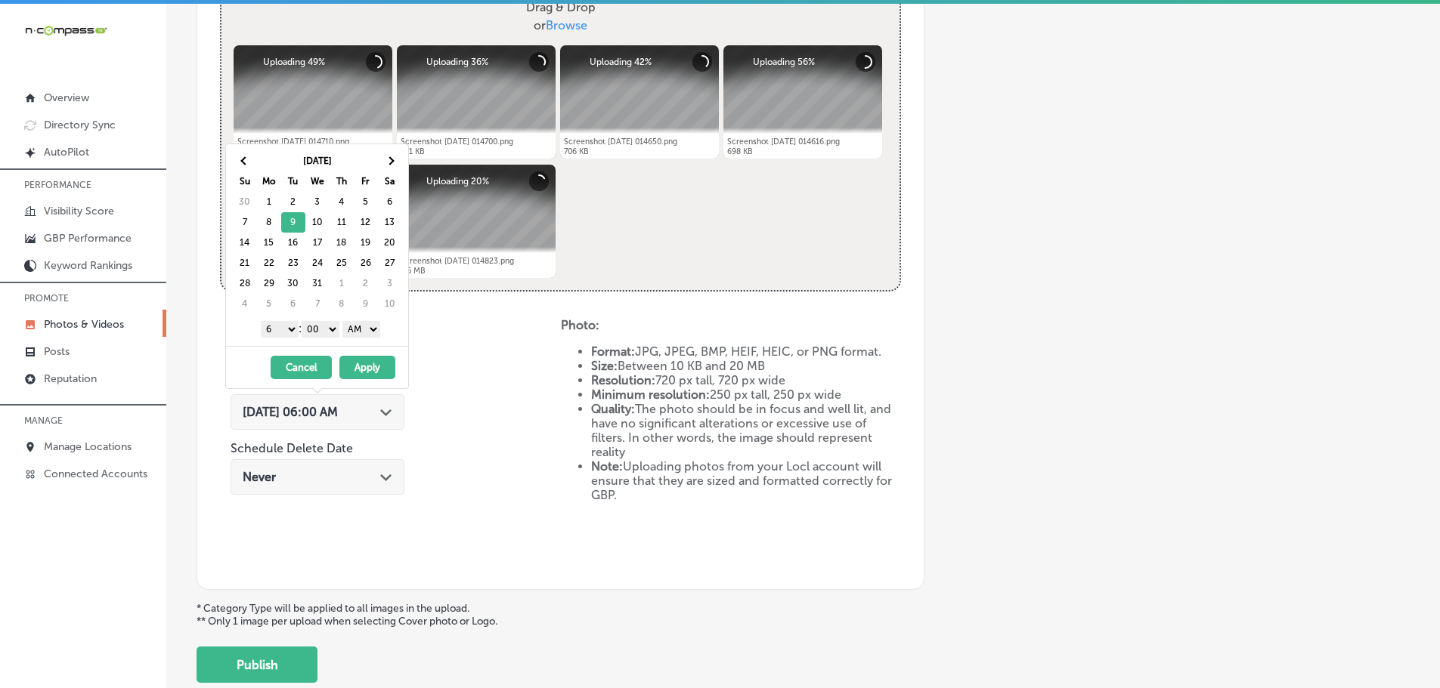
drag, startPoint x: 279, startPoint y: 326, endPoint x: 280, endPoint y: 335, distance: 8.4
click at [279, 326] on select "1 2 3 4 5 6 7 8 9 10 11 12" at bounding box center [280, 329] width 38 height 17
click at [362, 330] on select "AM PM" at bounding box center [361, 329] width 38 height 17
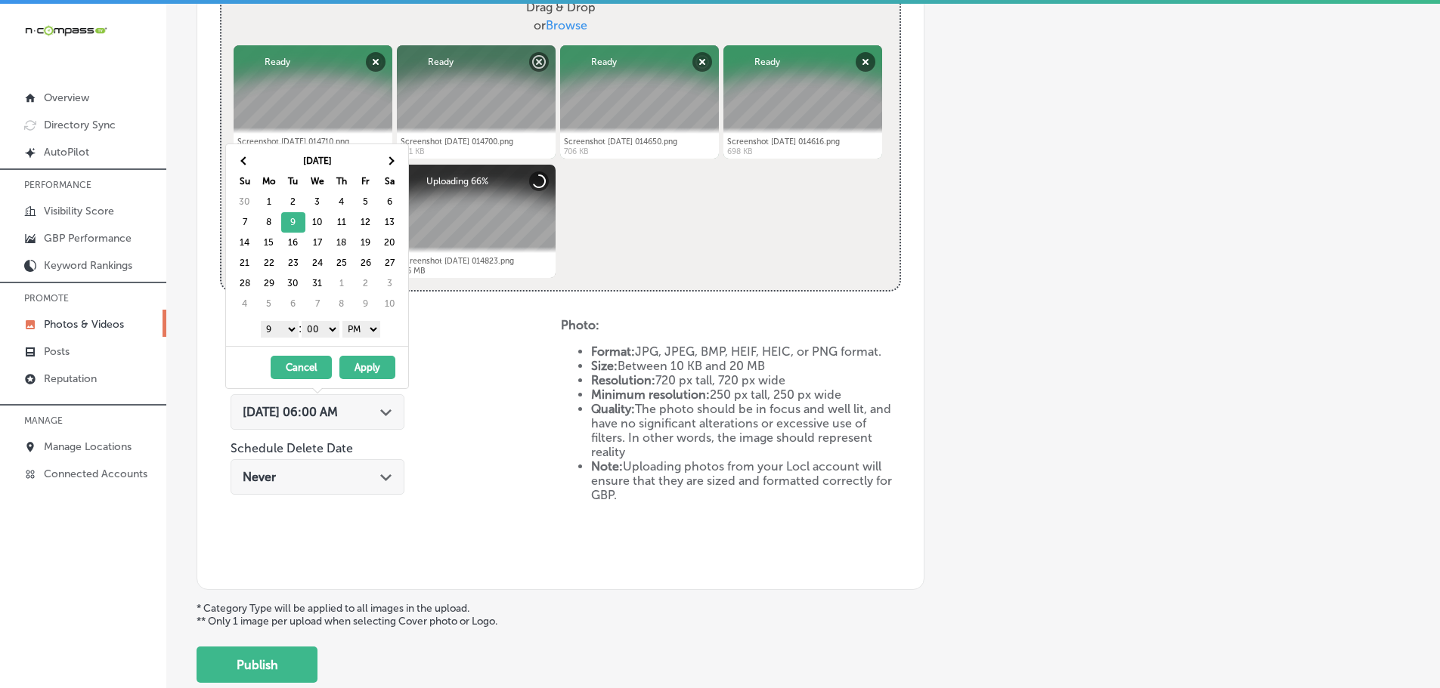
click at [368, 364] on button "Apply" at bounding box center [367, 367] width 56 height 23
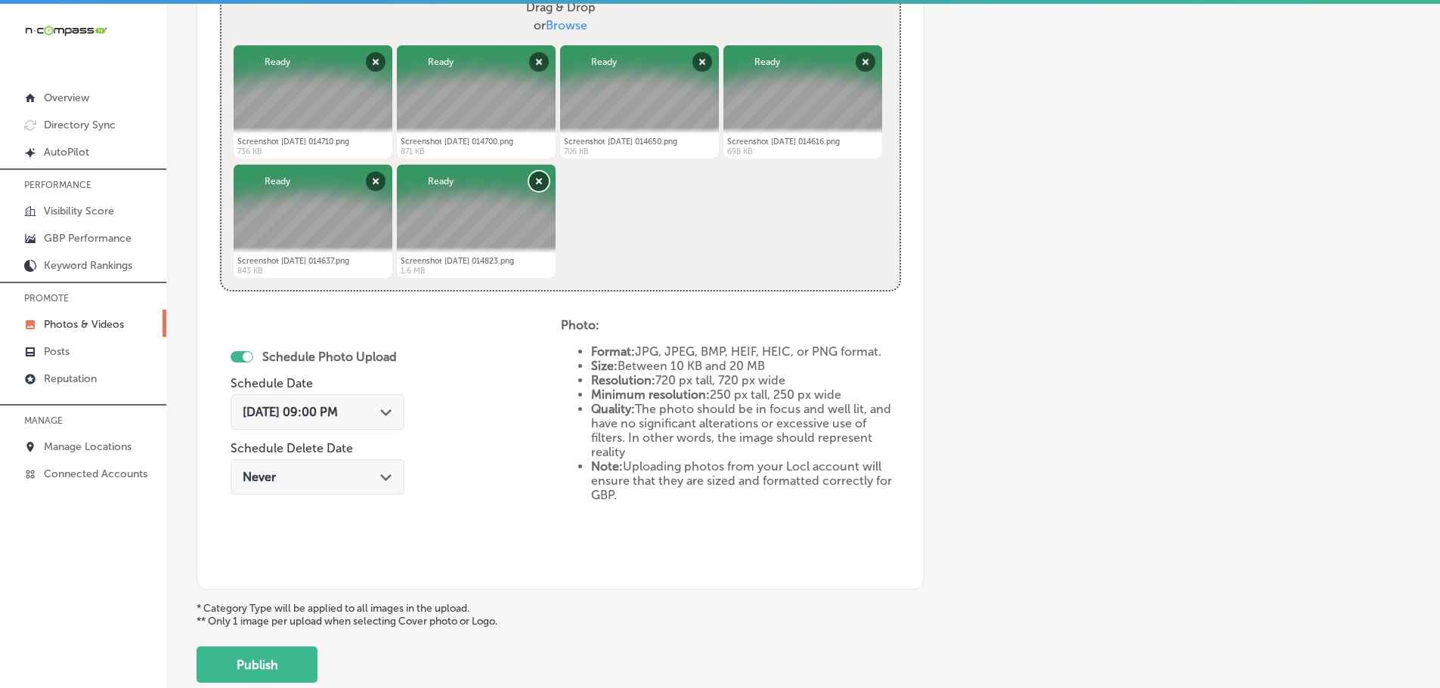
click at [535, 181] on button "Remove" at bounding box center [539, 182] width 20 height 20
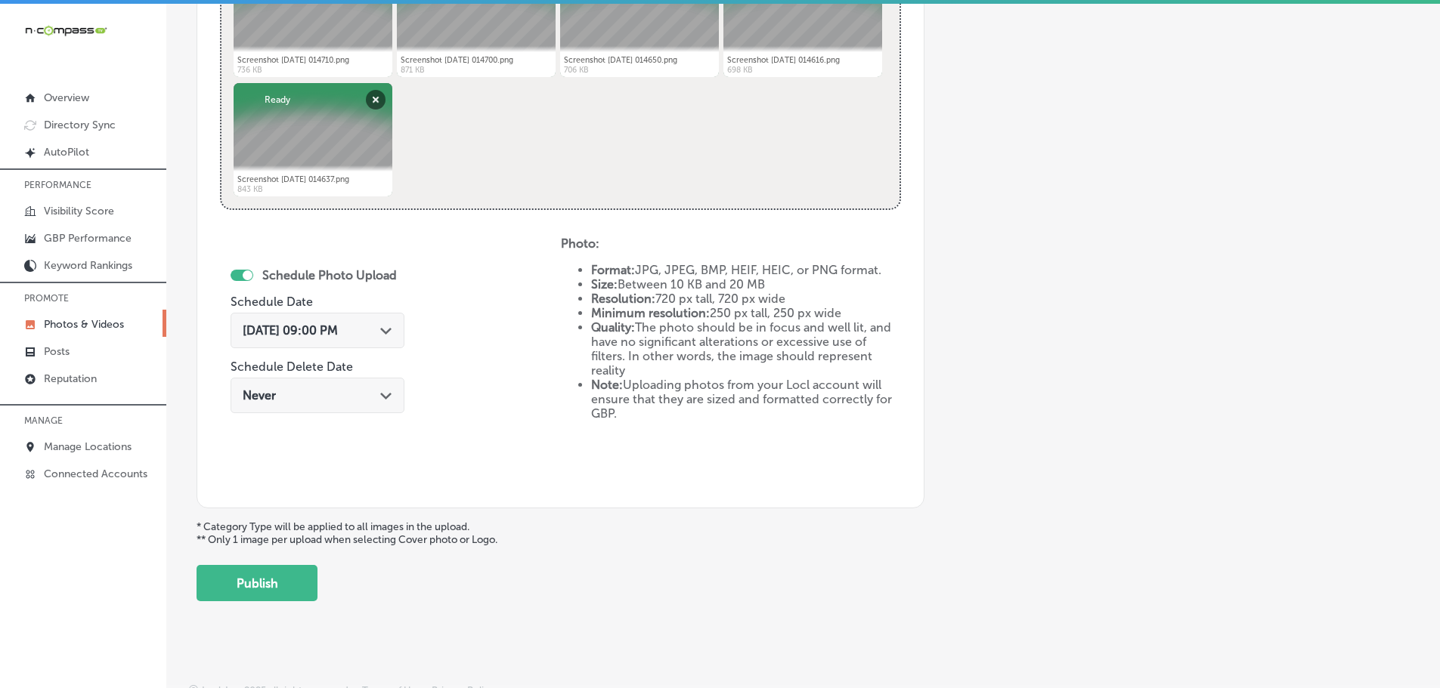
scroll to position [702, 0]
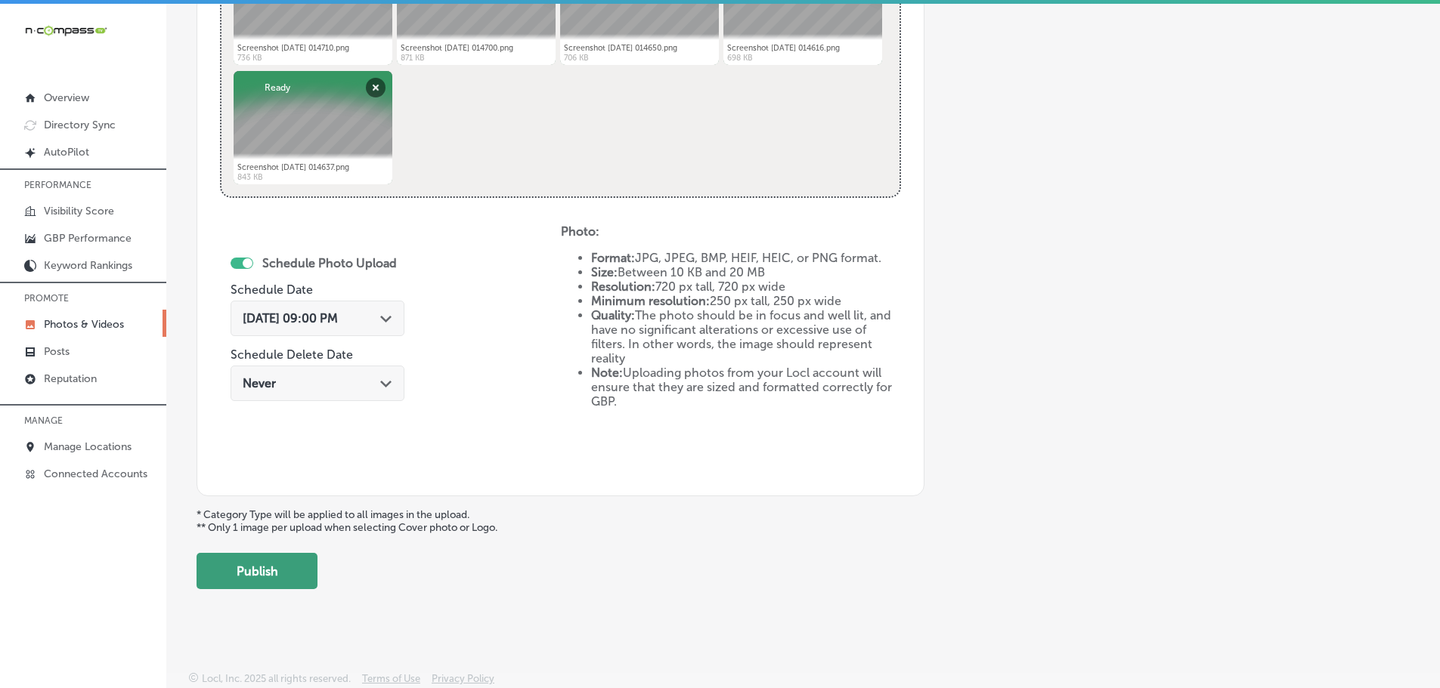
click at [291, 562] on button "Publish" at bounding box center [256, 571] width 121 height 36
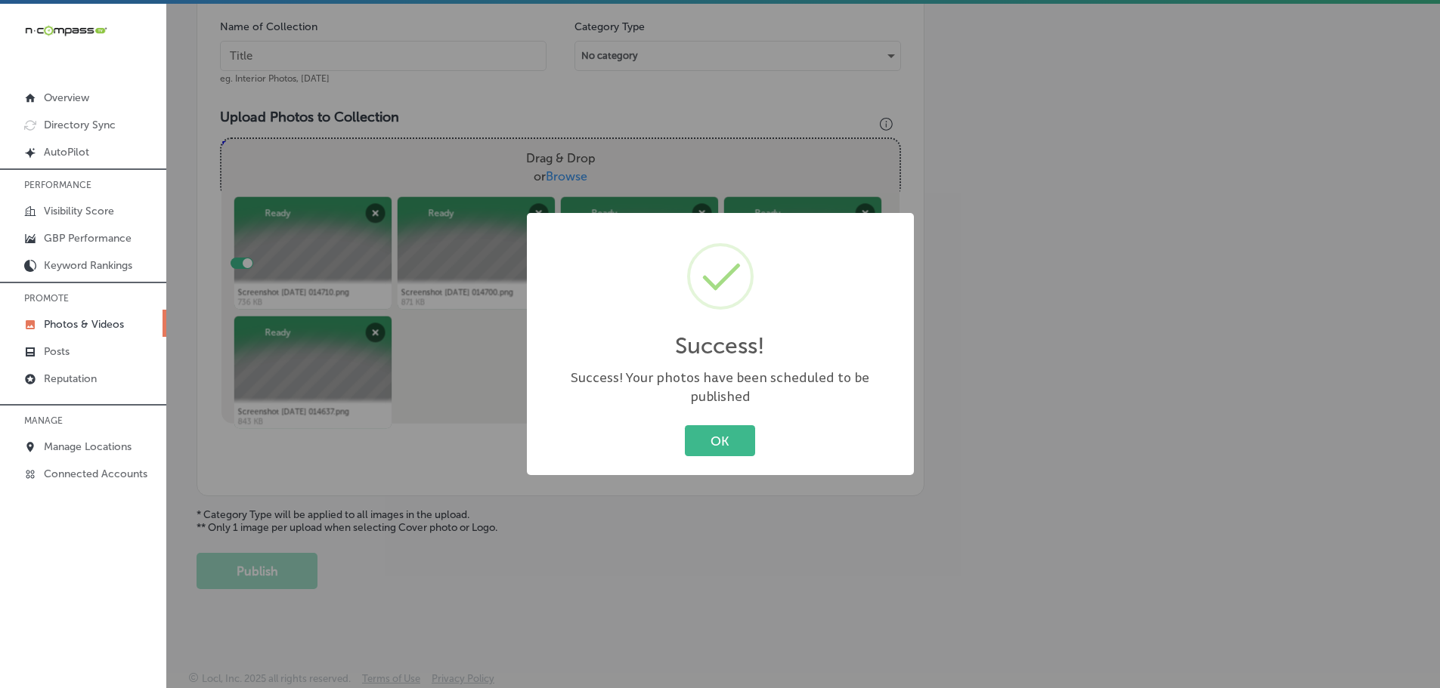
scroll to position [457, 0]
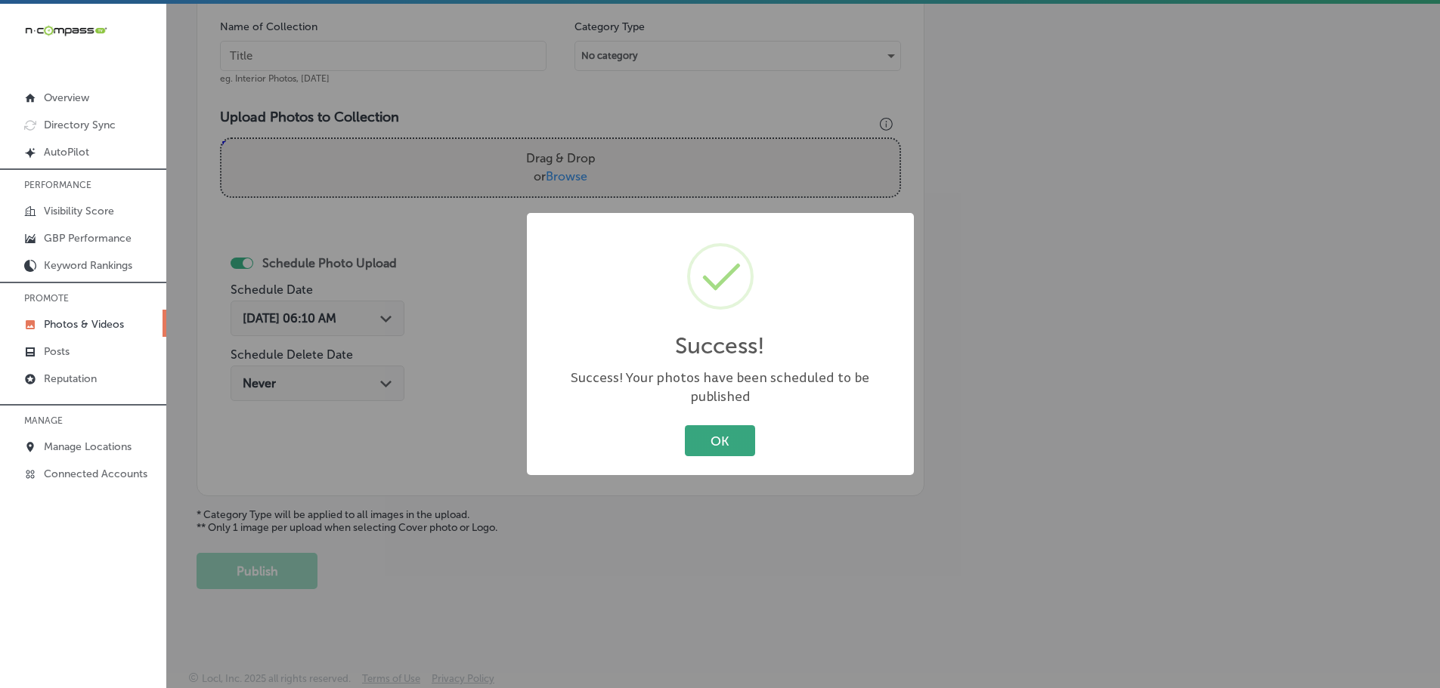
click at [738, 425] on button "OK" at bounding box center [720, 440] width 70 height 31
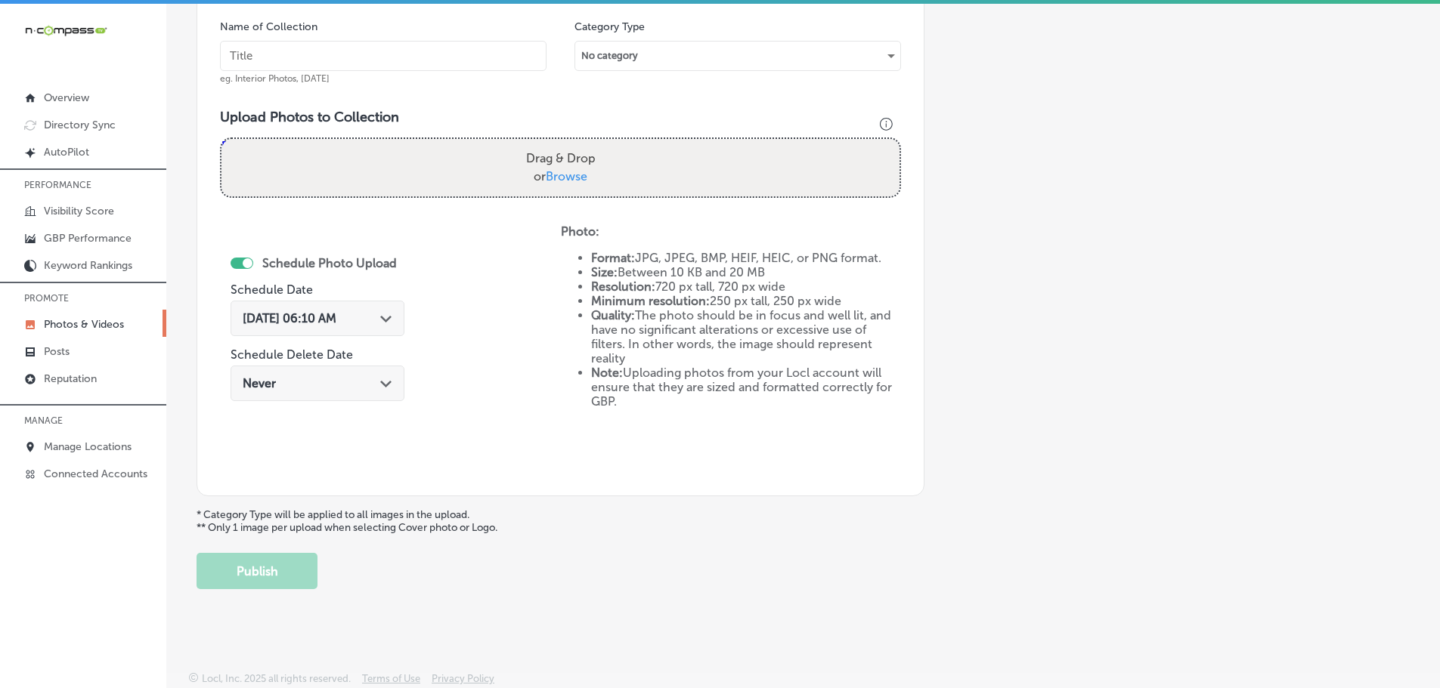
click at [557, 178] on span "Browse" at bounding box center [567, 176] width 42 height 14
click at [557, 144] on input "Drag & Drop or Browse" at bounding box center [560, 141] width 678 height 5
type input "C:\fakepath\Screenshot [DATE] 014529.png"
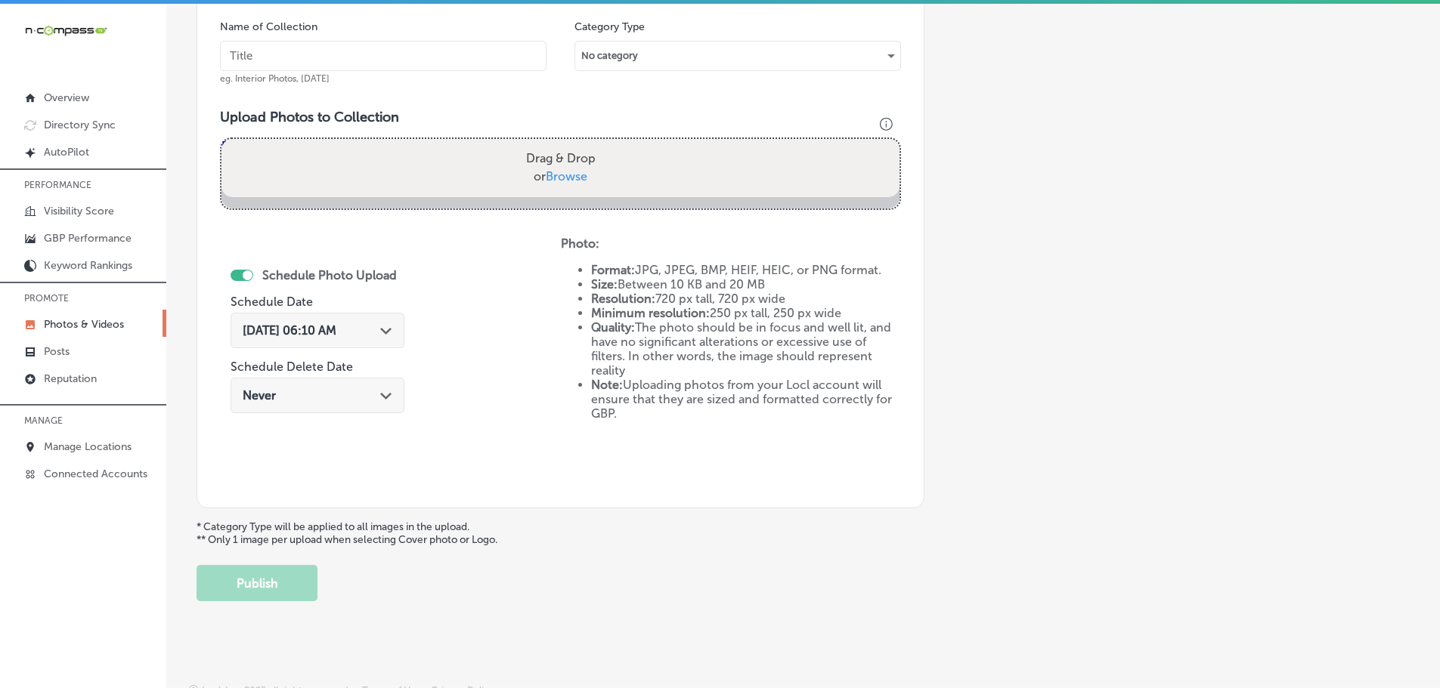
click at [404, 51] on input "text" at bounding box center [383, 56] width 326 height 30
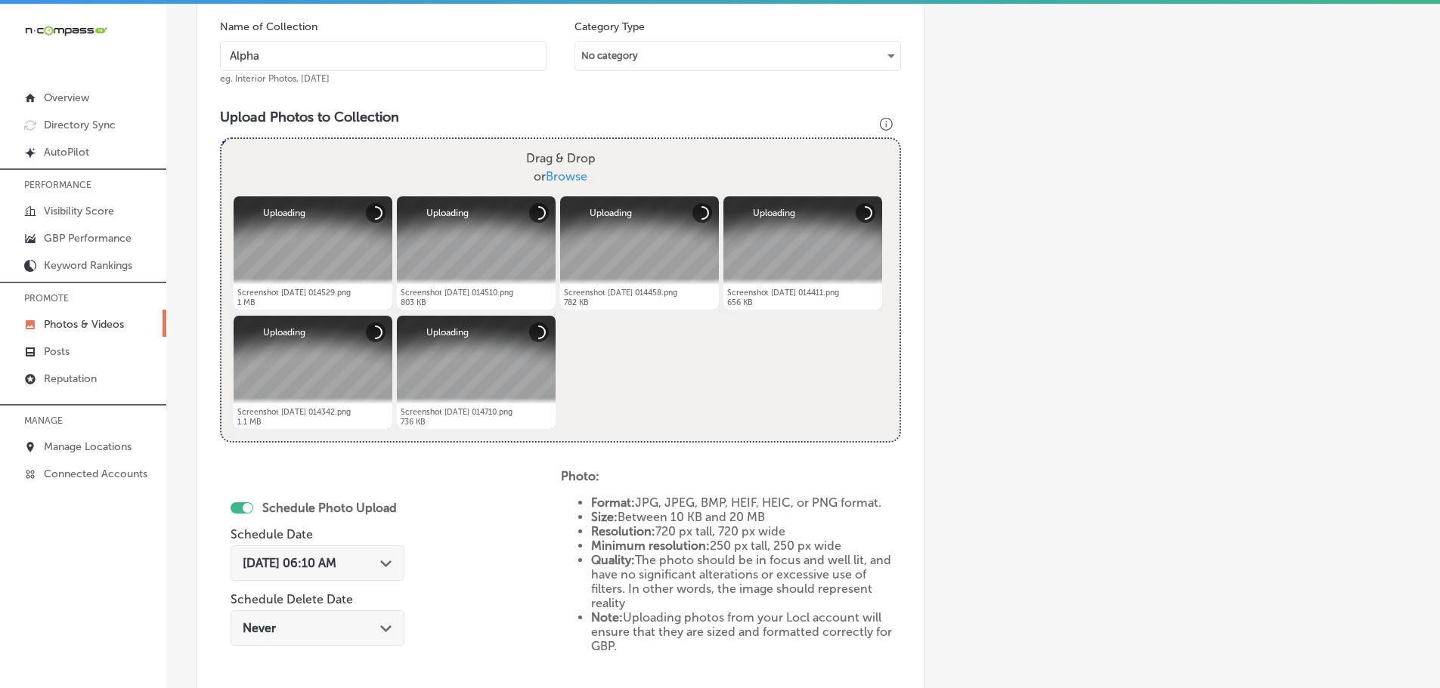
type input "Alpha-Kitchen-Design"
click at [379, 555] on div "[DATE] 06:10 AM Path Created with Sketch." at bounding box center [318, 564] width 174 height 36
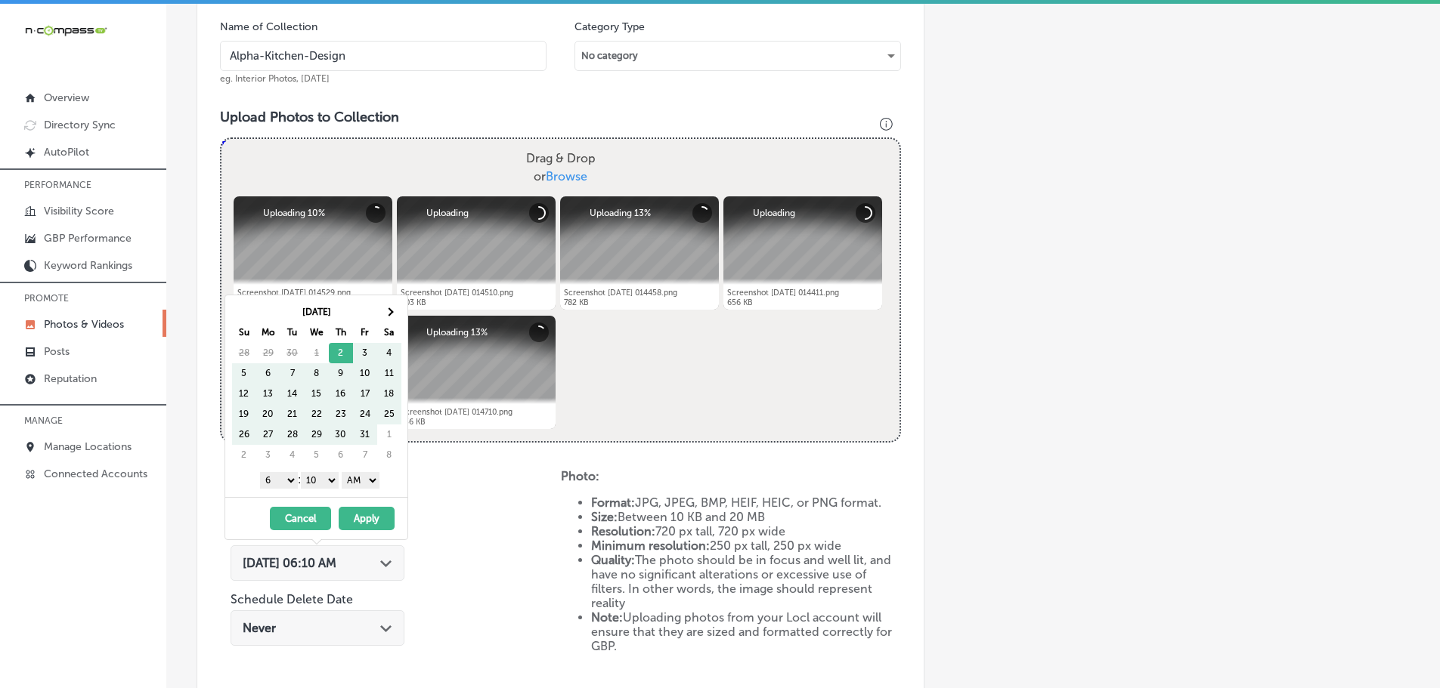
click at [401, 314] on table "[DATE] Su Mo Tu We Th Fr Sa 28 29 30 1 2 3 4 5 6 7 8 9 10 11 12 13 14 15 16 17 …" at bounding box center [316, 384] width 170 height 164
click at [392, 313] on span at bounding box center [389, 312] width 8 height 8
click at [392, 312] on span at bounding box center [389, 312] width 8 height 8
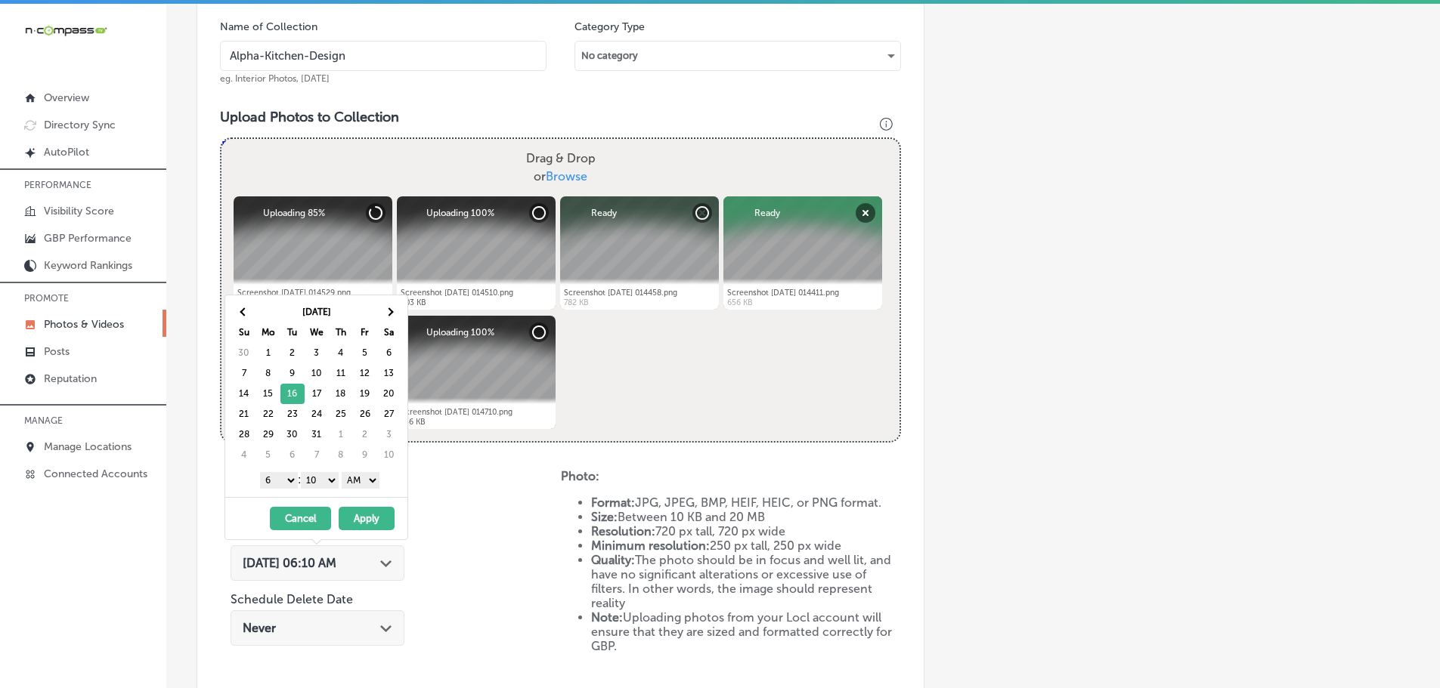
click at [280, 481] on select "1 2 3 4 5 6 7 8 9 10 11 12" at bounding box center [279, 480] width 38 height 17
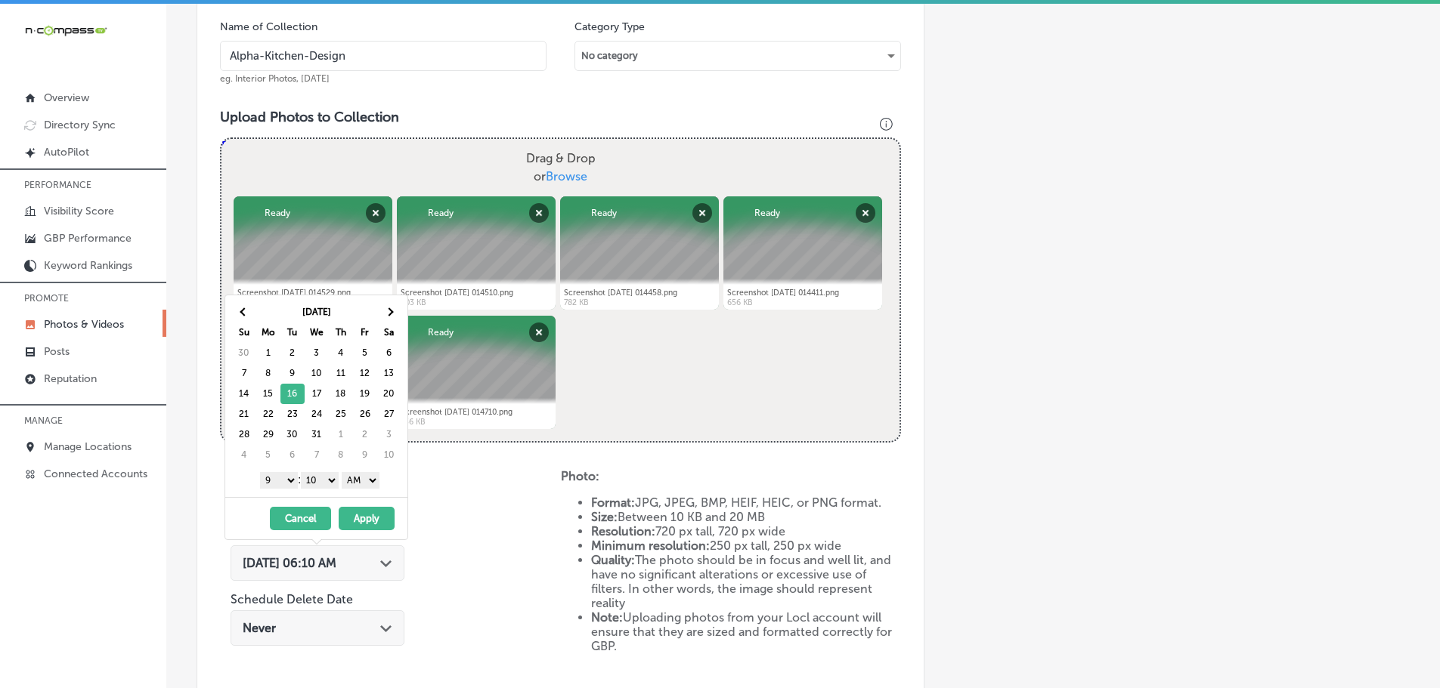
click at [319, 482] on select "00 10 20 30 40 50" at bounding box center [320, 480] width 38 height 17
click at [355, 482] on select "AM PM" at bounding box center [361, 480] width 38 height 17
click at [369, 515] on button "Apply" at bounding box center [367, 518] width 56 height 23
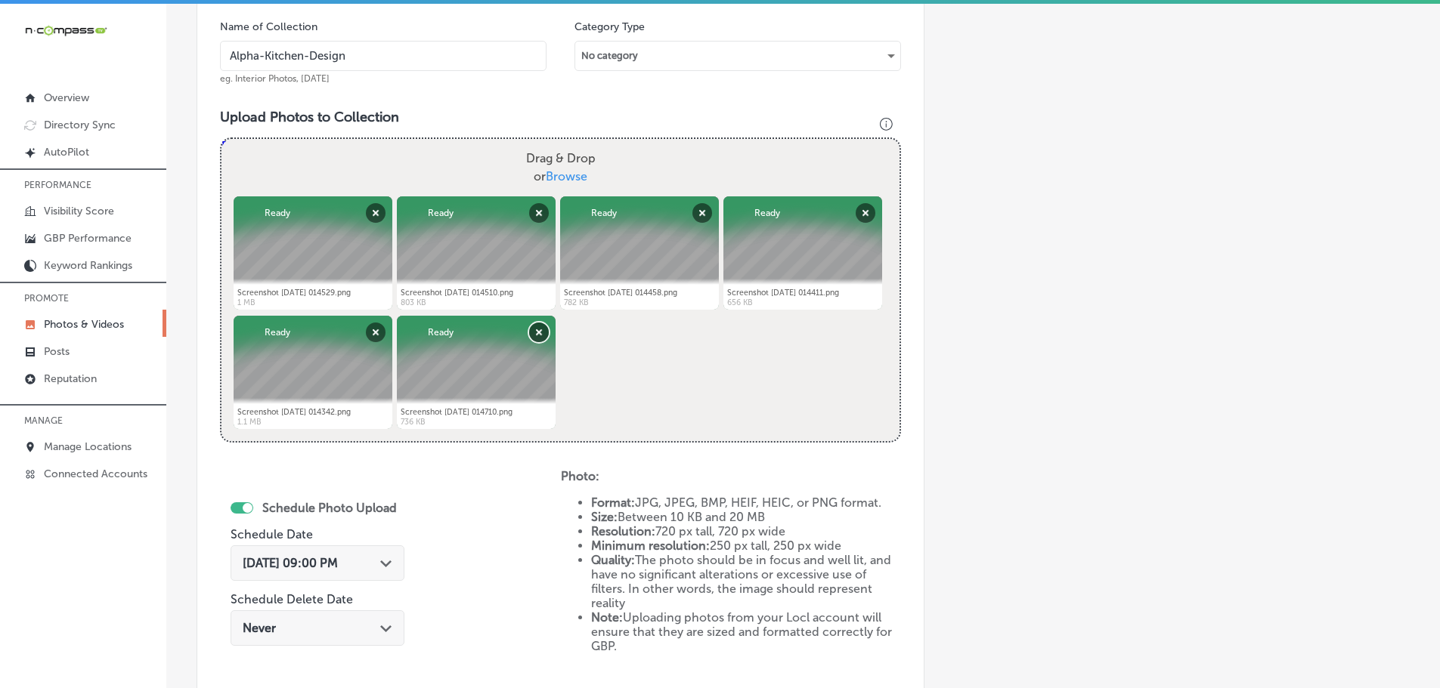
click at [540, 340] on button "Remove" at bounding box center [539, 333] width 20 height 20
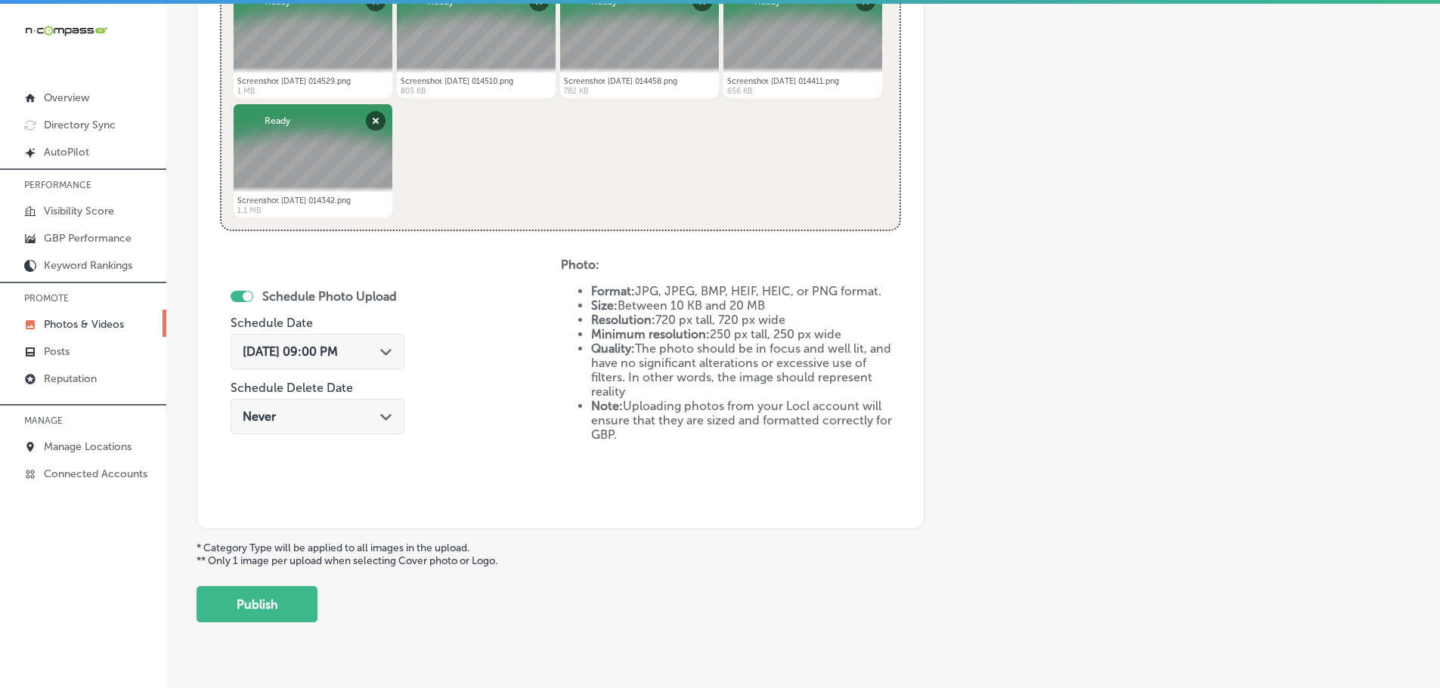
scroll to position [702, 0]
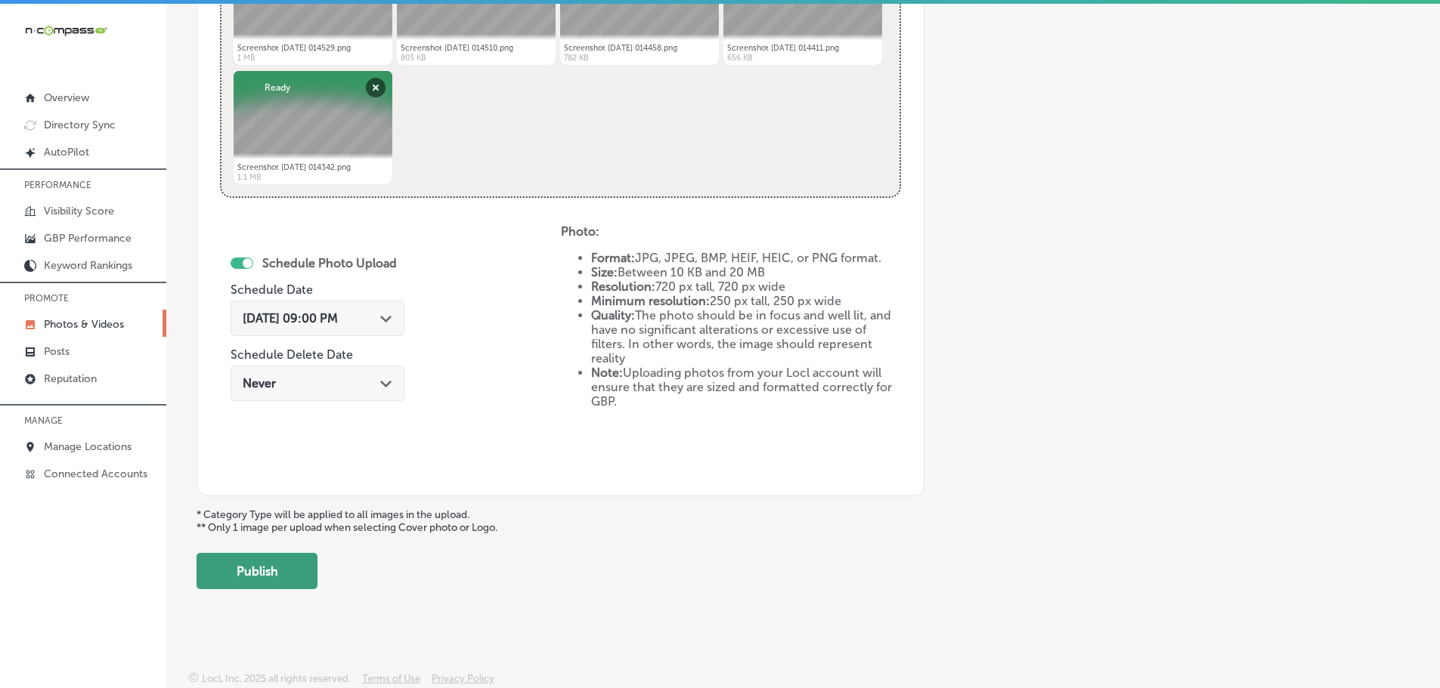
click at [267, 576] on button "Publish" at bounding box center [256, 571] width 121 height 36
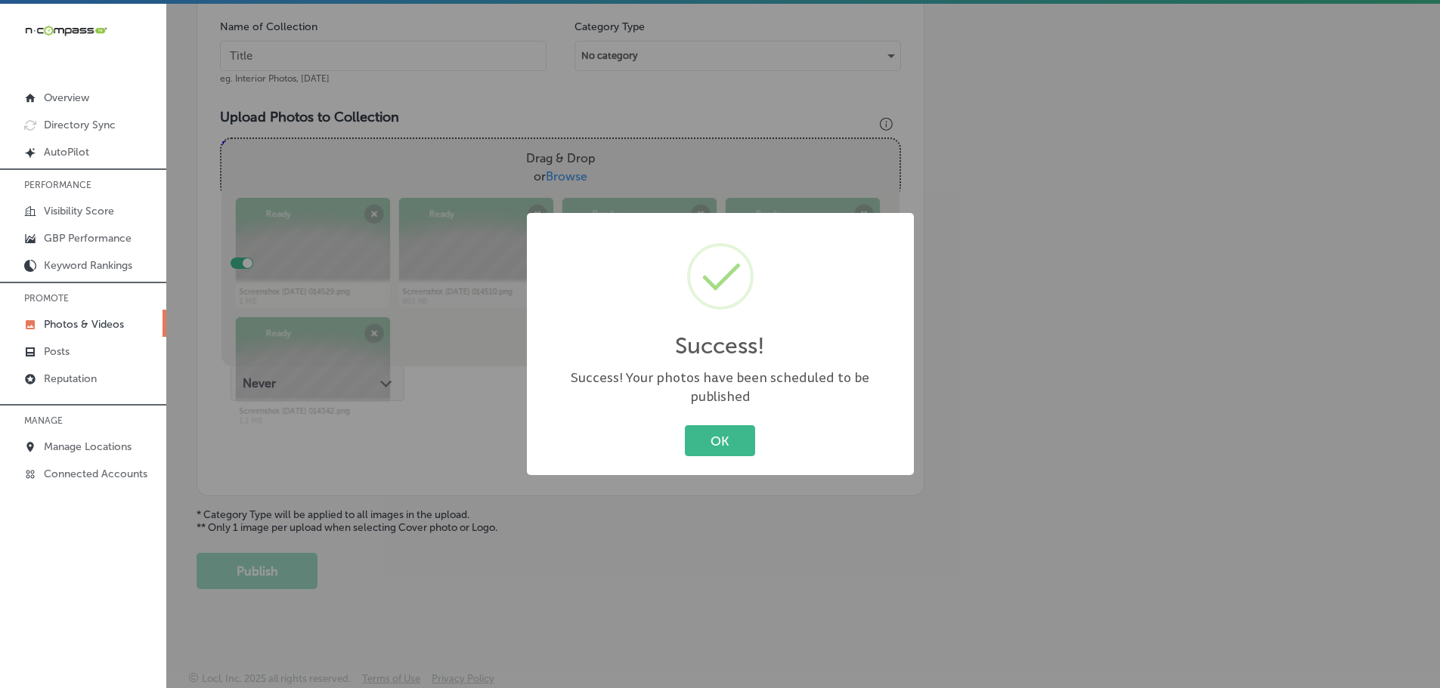
scroll to position [457, 0]
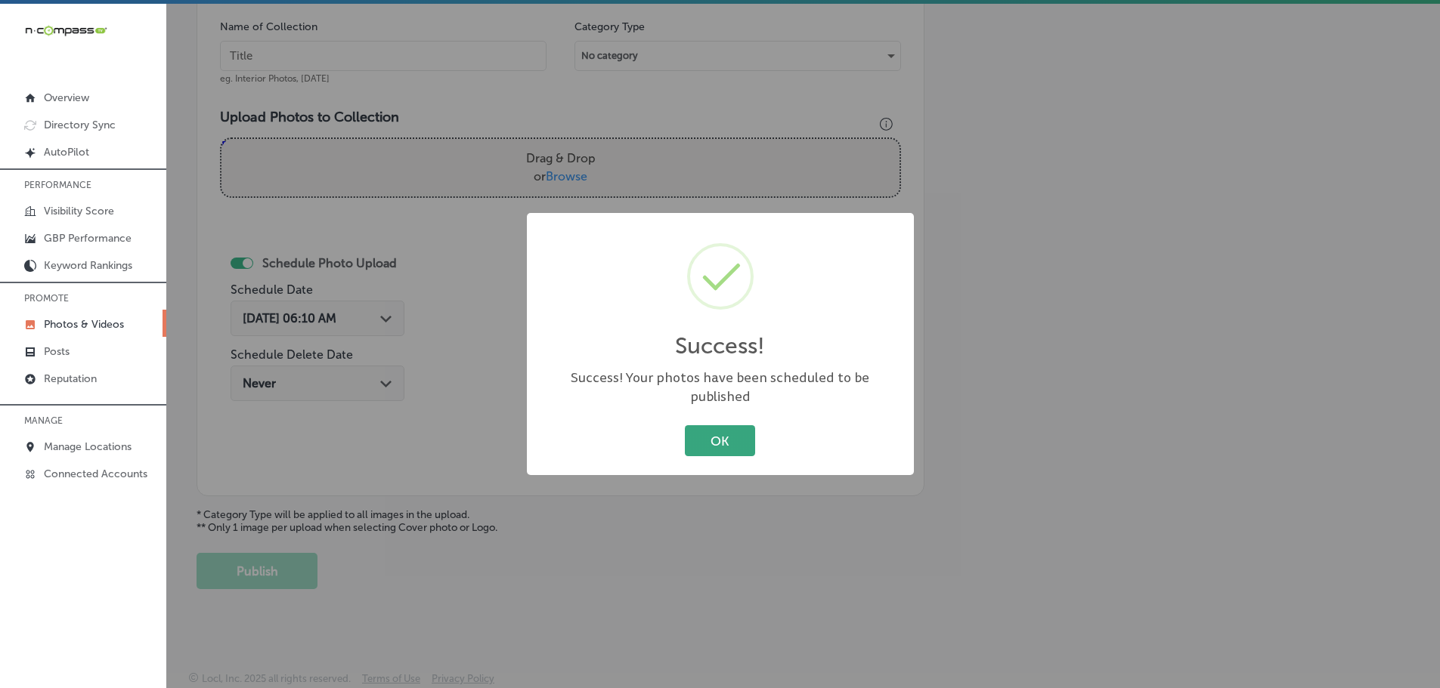
click at [735, 431] on button "OK" at bounding box center [720, 440] width 70 height 31
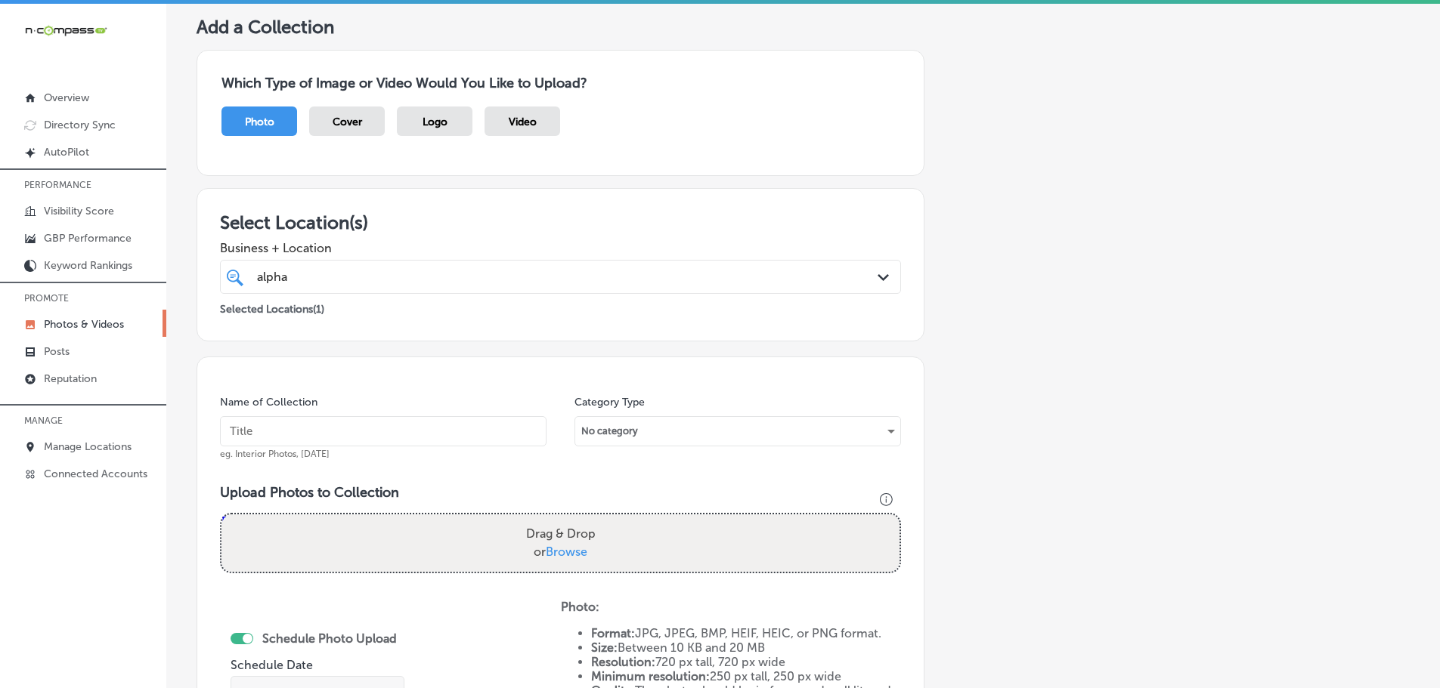
scroll to position [79, 0]
click at [564, 544] on label "Drag & Drop or Browse" at bounding box center [561, 545] width 82 height 48
click at [564, 521] on input "Drag & Drop or Browse" at bounding box center [560, 519] width 678 height 5
type input "C:\fakepath\Screenshot [DATE] 014257.png"
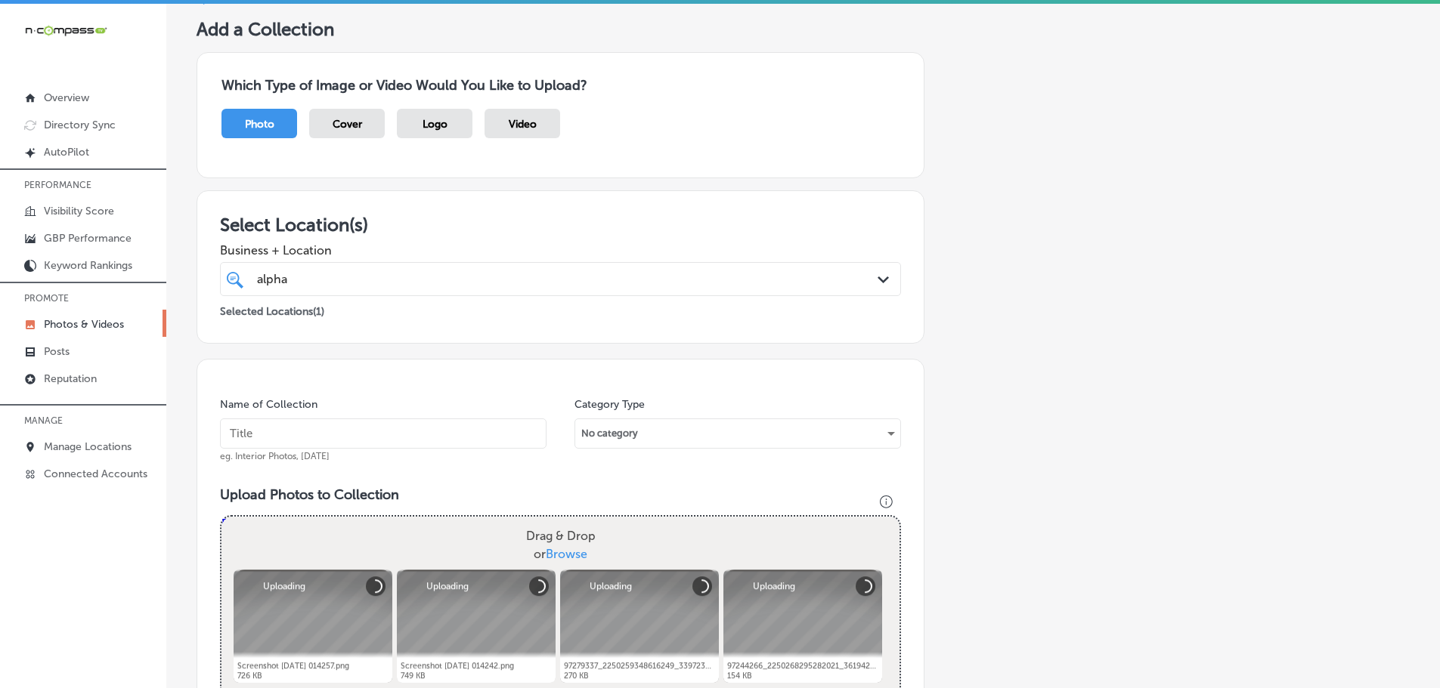
click at [384, 434] on input "text" at bounding box center [383, 434] width 326 height 30
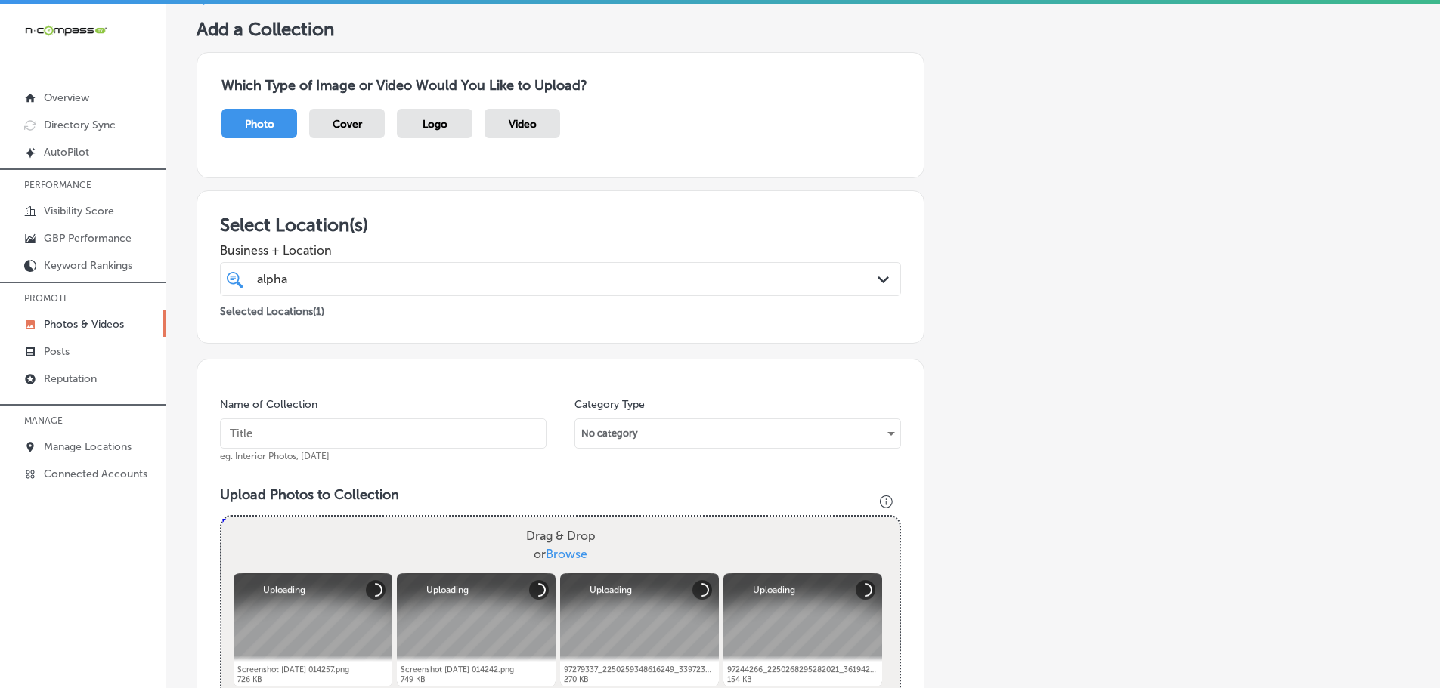
type input "a"
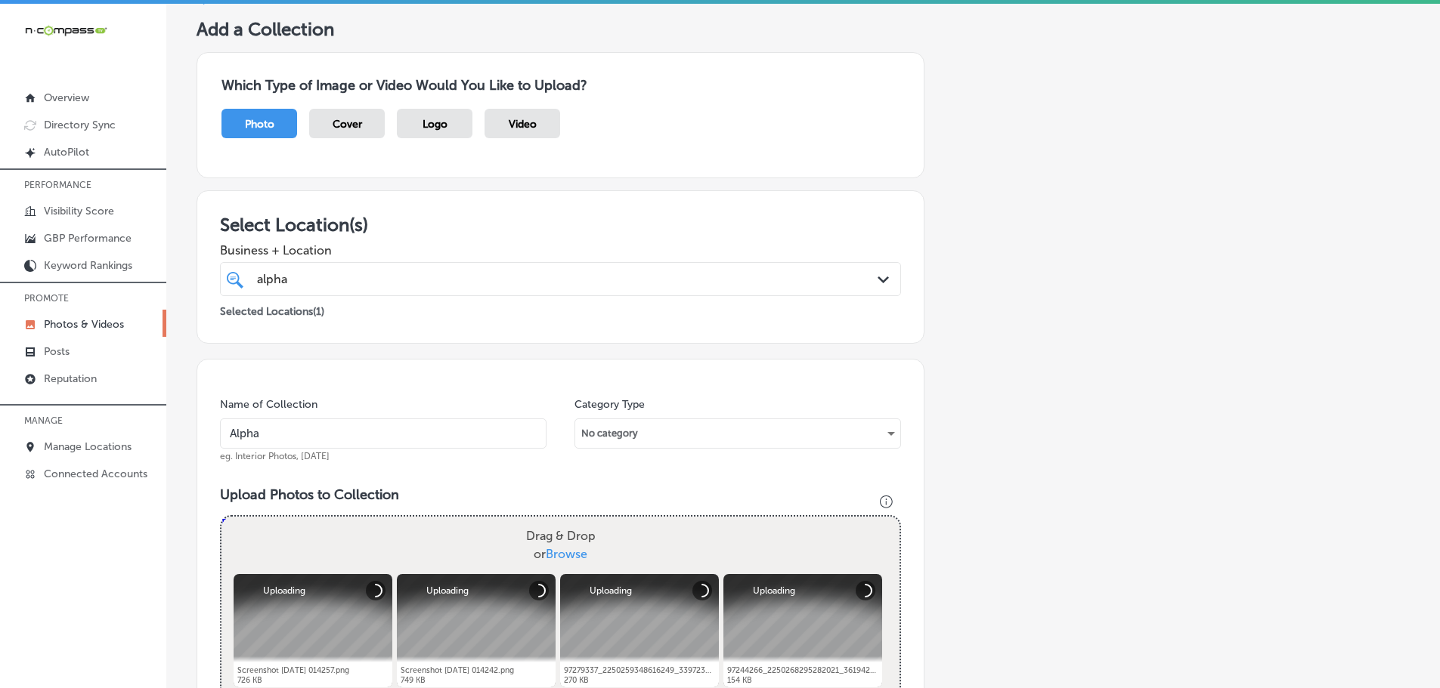
type input "Alpha-Kitchen-Design"
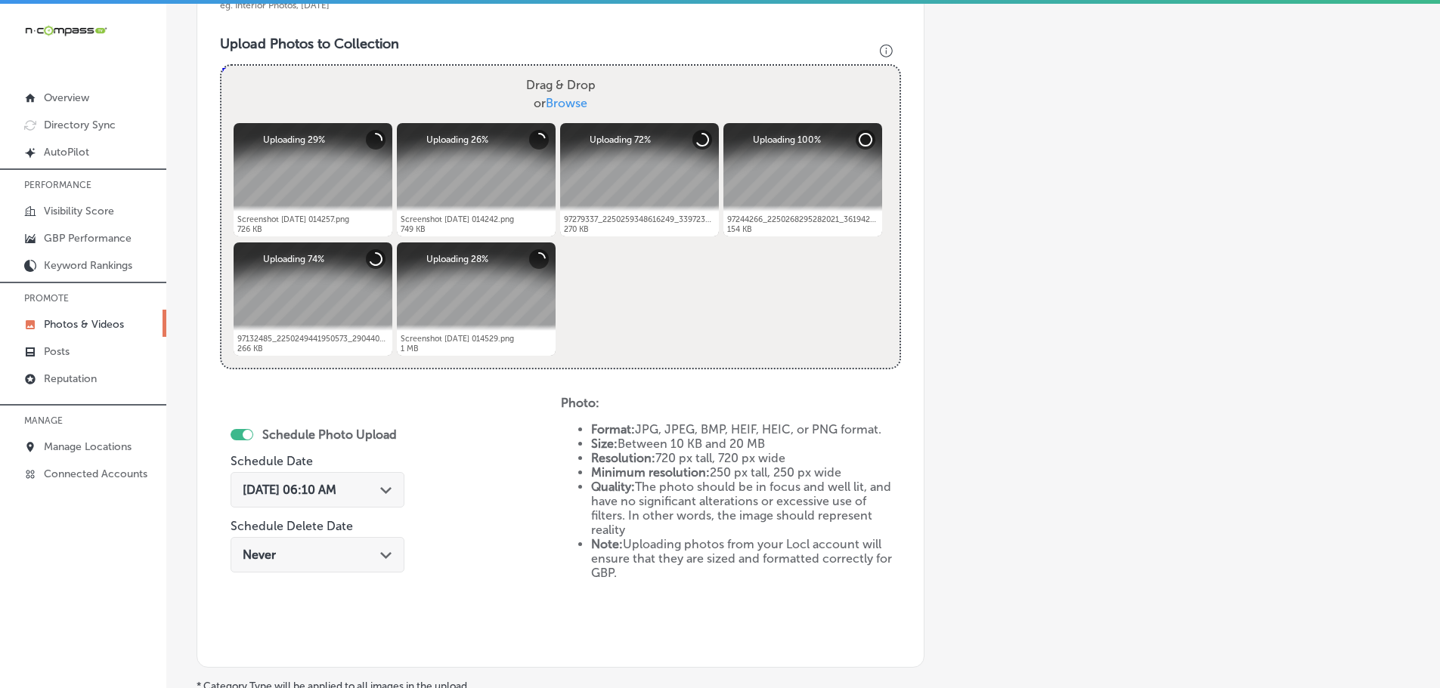
scroll to position [533, 0]
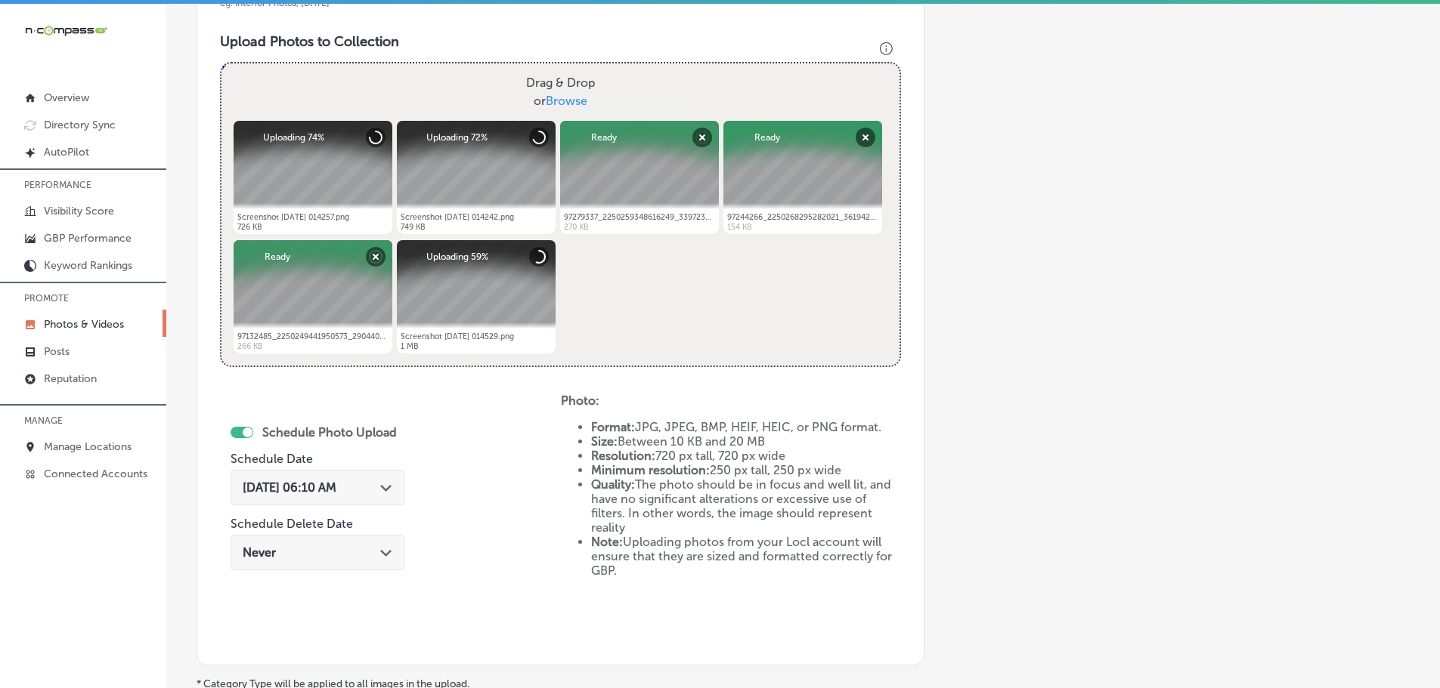
click at [380, 484] on div "Path Created with Sketch." at bounding box center [386, 487] width 12 height 12
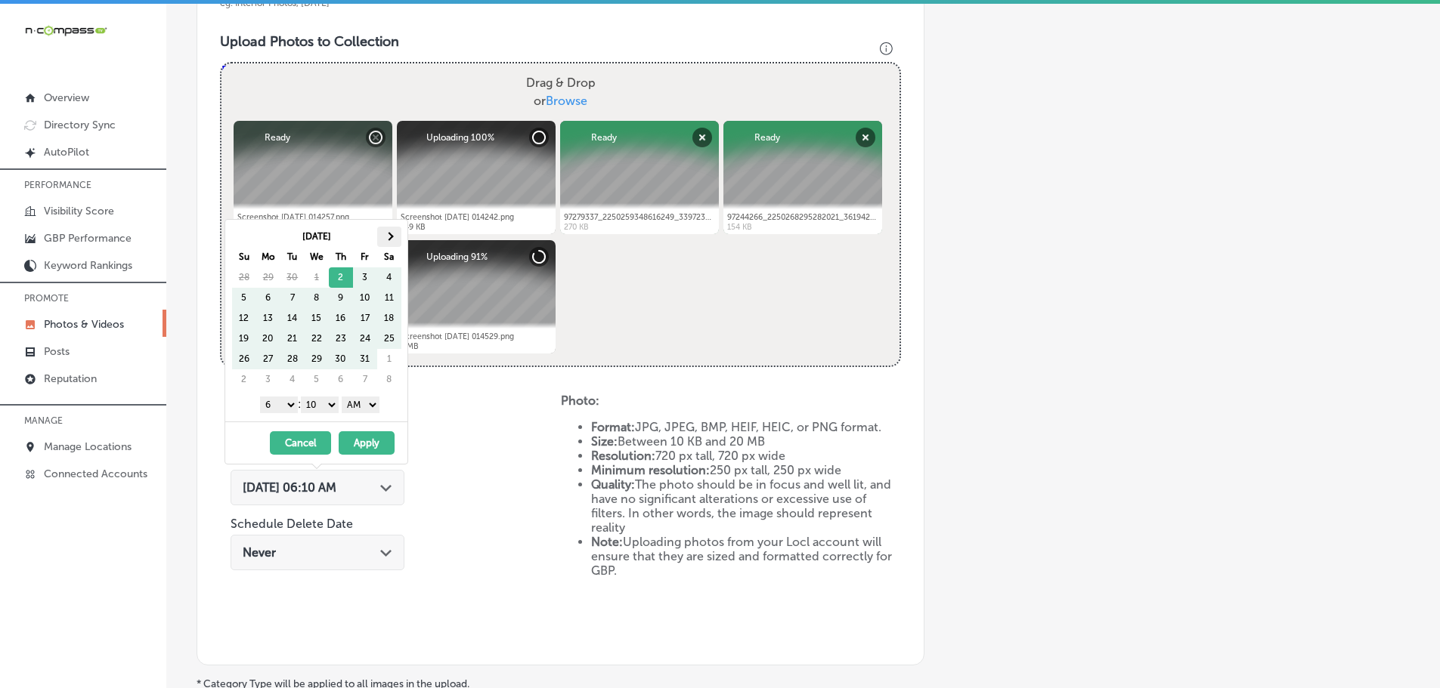
click at [388, 242] on th at bounding box center [389, 237] width 24 height 20
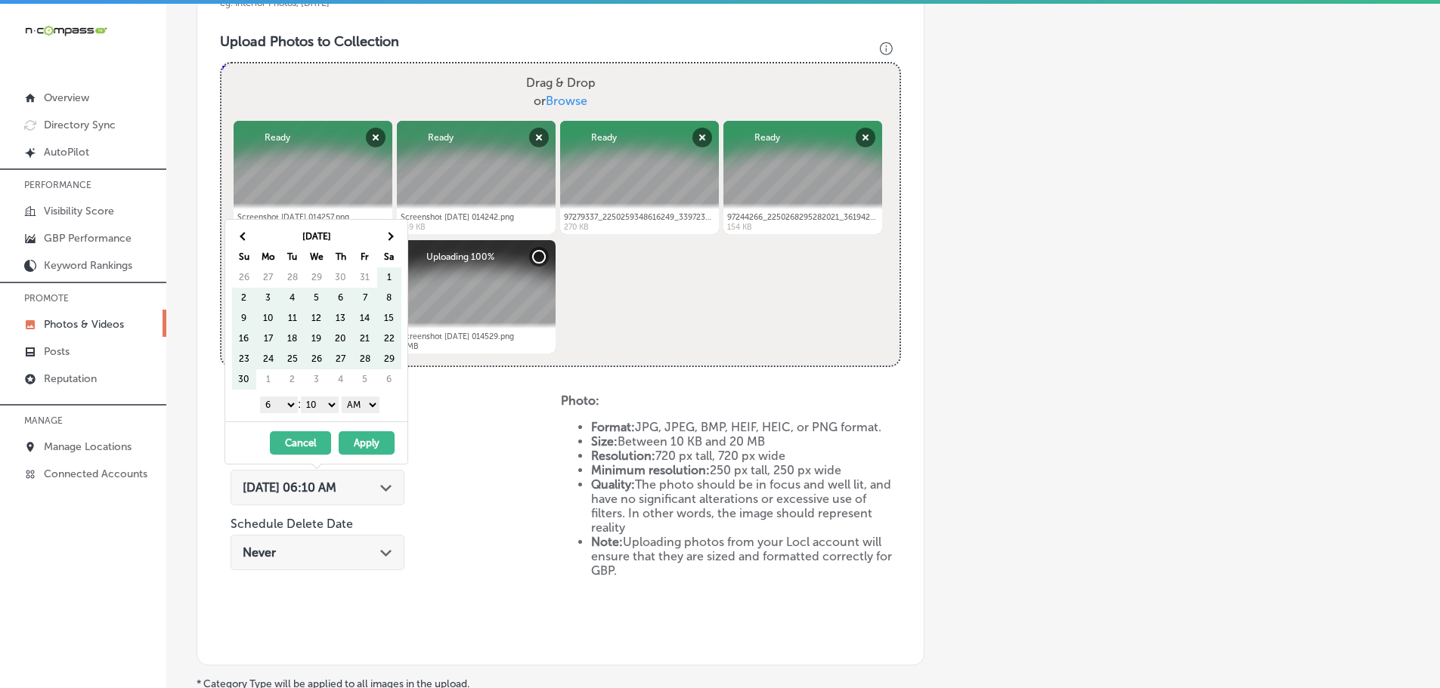
click at [388, 242] on th at bounding box center [389, 237] width 24 height 20
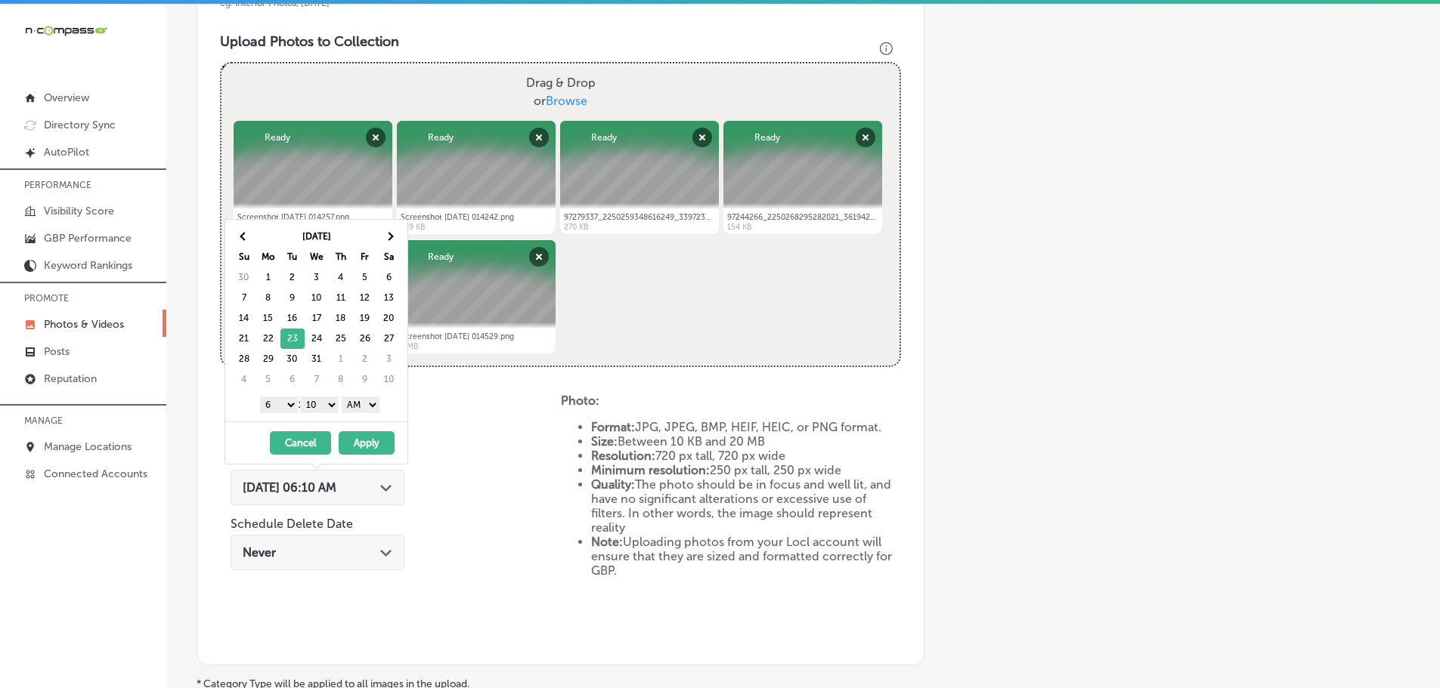
click at [280, 404] on select "1 2 3 4 5 6 7 8 9 10 11 12" at bounding box center [279, 405] width 38 height 17
click at [329, 398] on select "00 10 20 30 40 50" at bounding box center [320, 405] width 38 height 17
click at [359, 404] on select "AM PM" at bounding box center [361, 405] width 38 height 17
click at [370, 439] on button "Apply" at bounding box center [367, 443] width 56 height 23
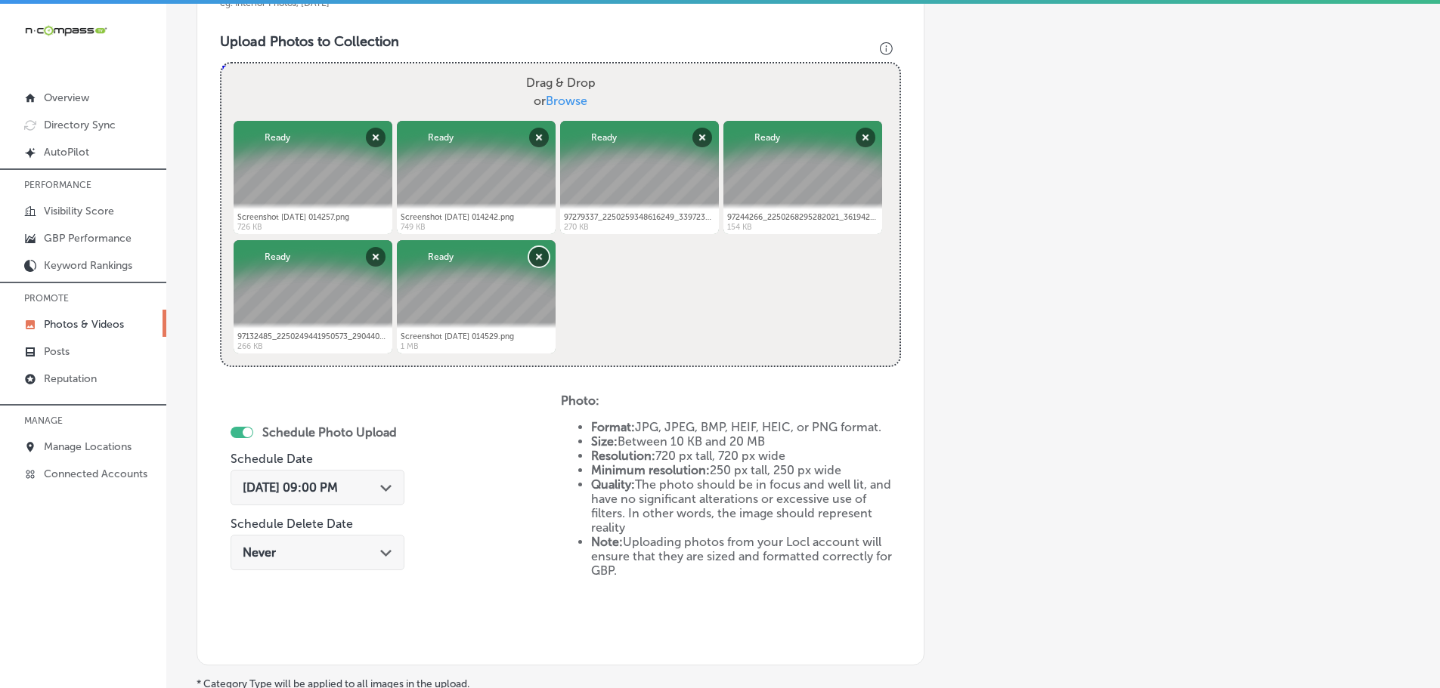
click at [535, 267] on button "Remove" at bounding box center [539, 257] width 20 height 20
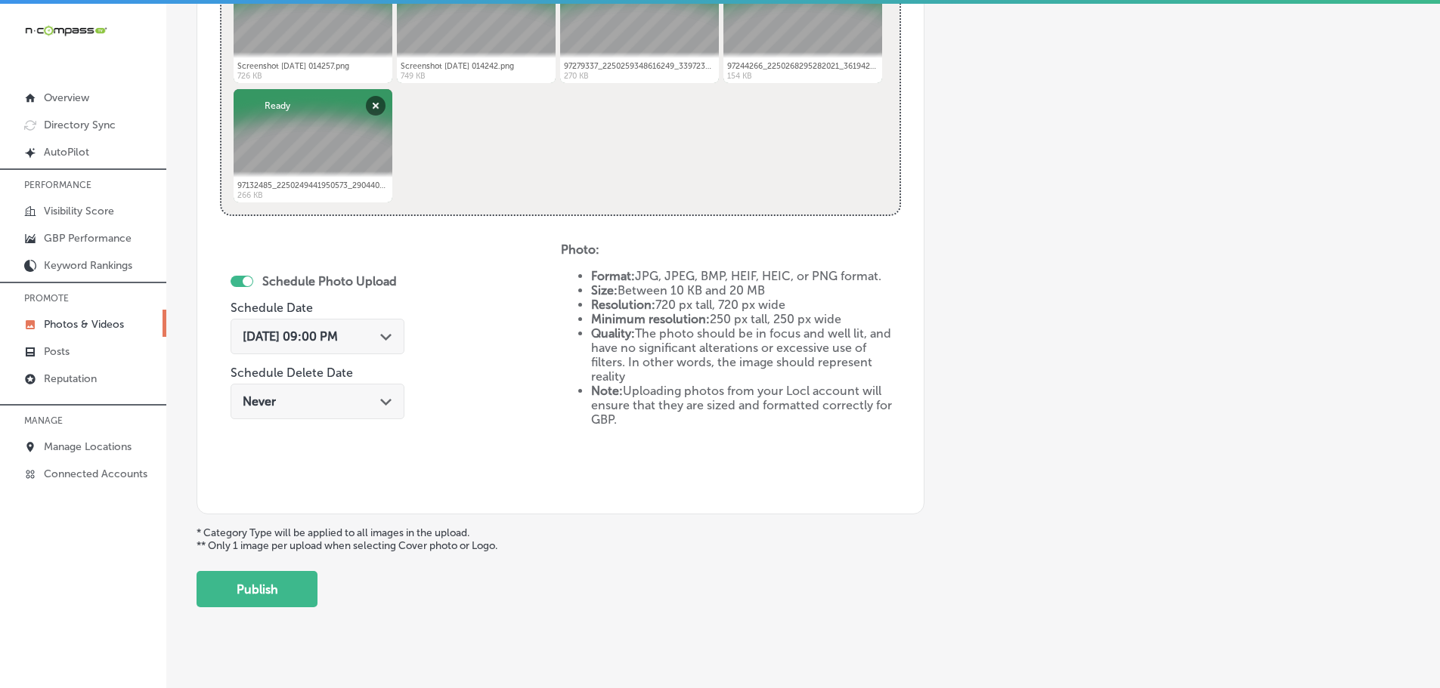
scroll to position [702, 0]
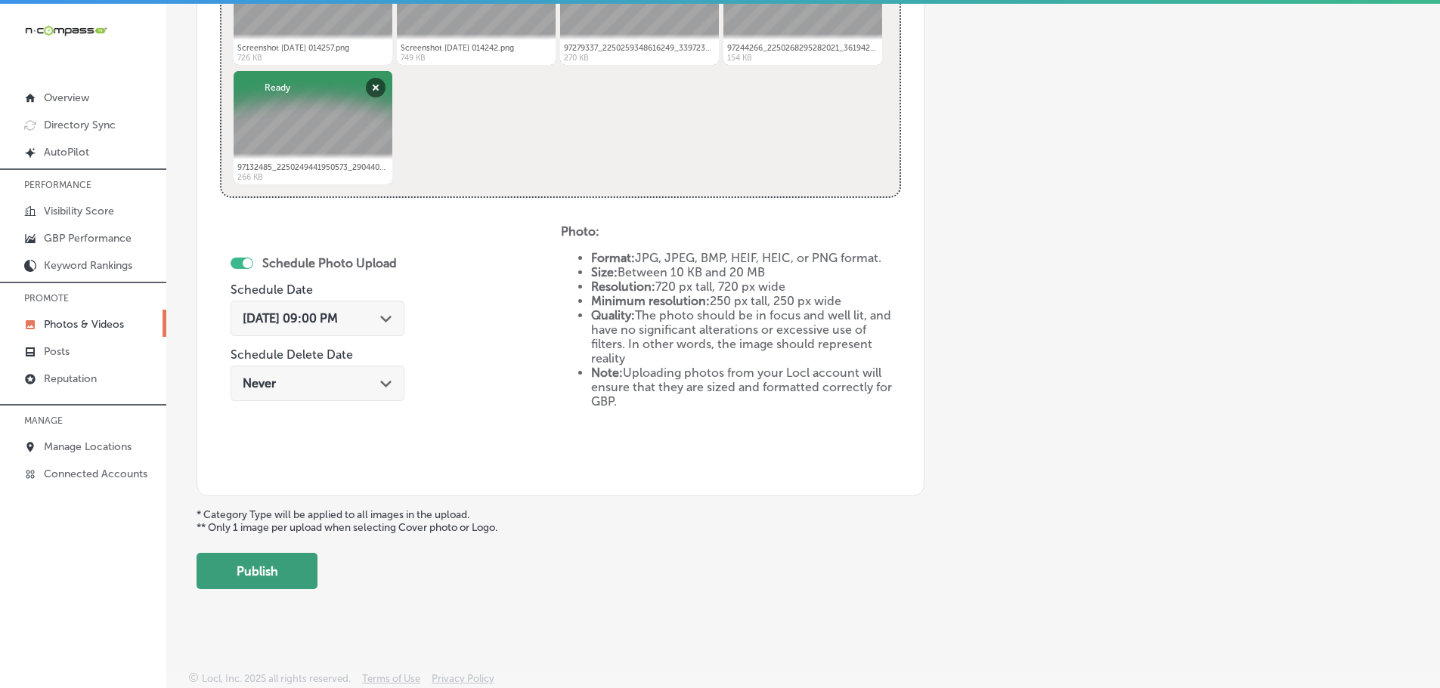
click at [287, 574] on button "Publish" at bounding box center [256, 571] width 121 height 36
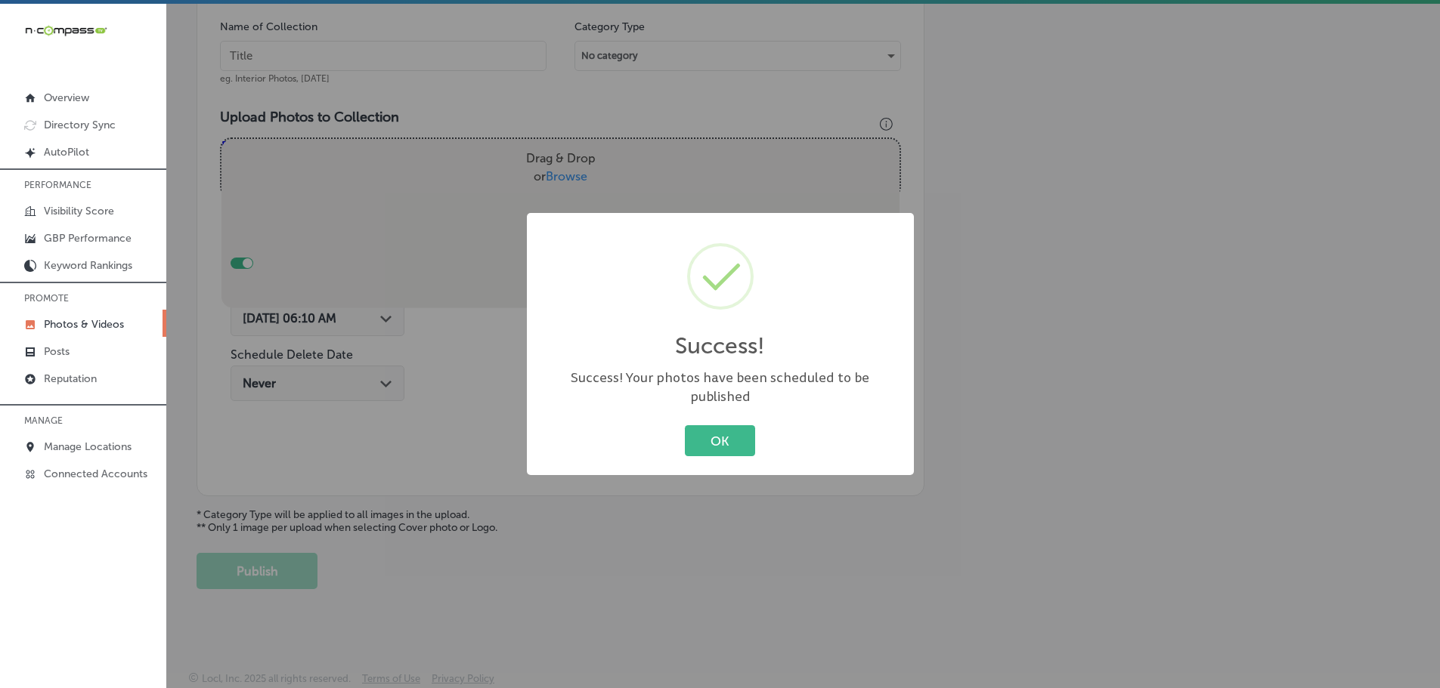
scroll to position [457, 0]
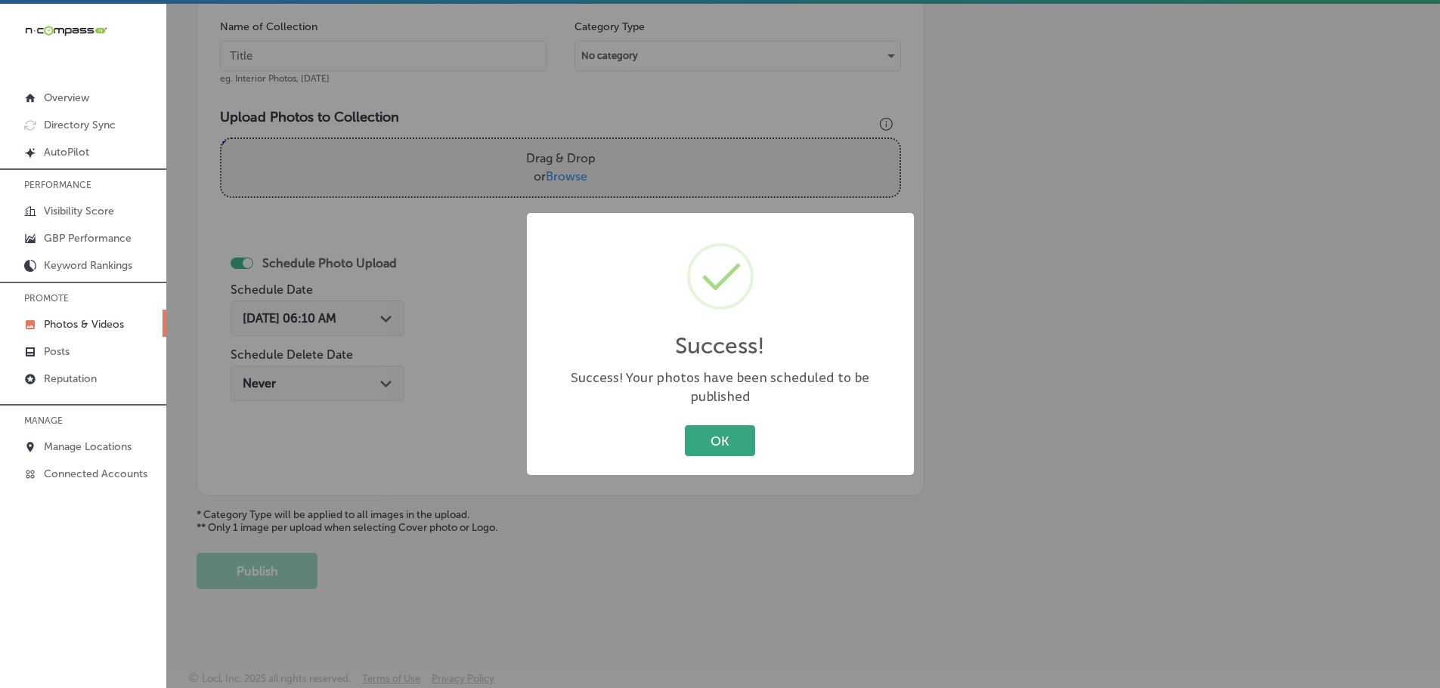
click at [697, 425] on button "OK" at bounding box center [720, 440] width 70 height 31
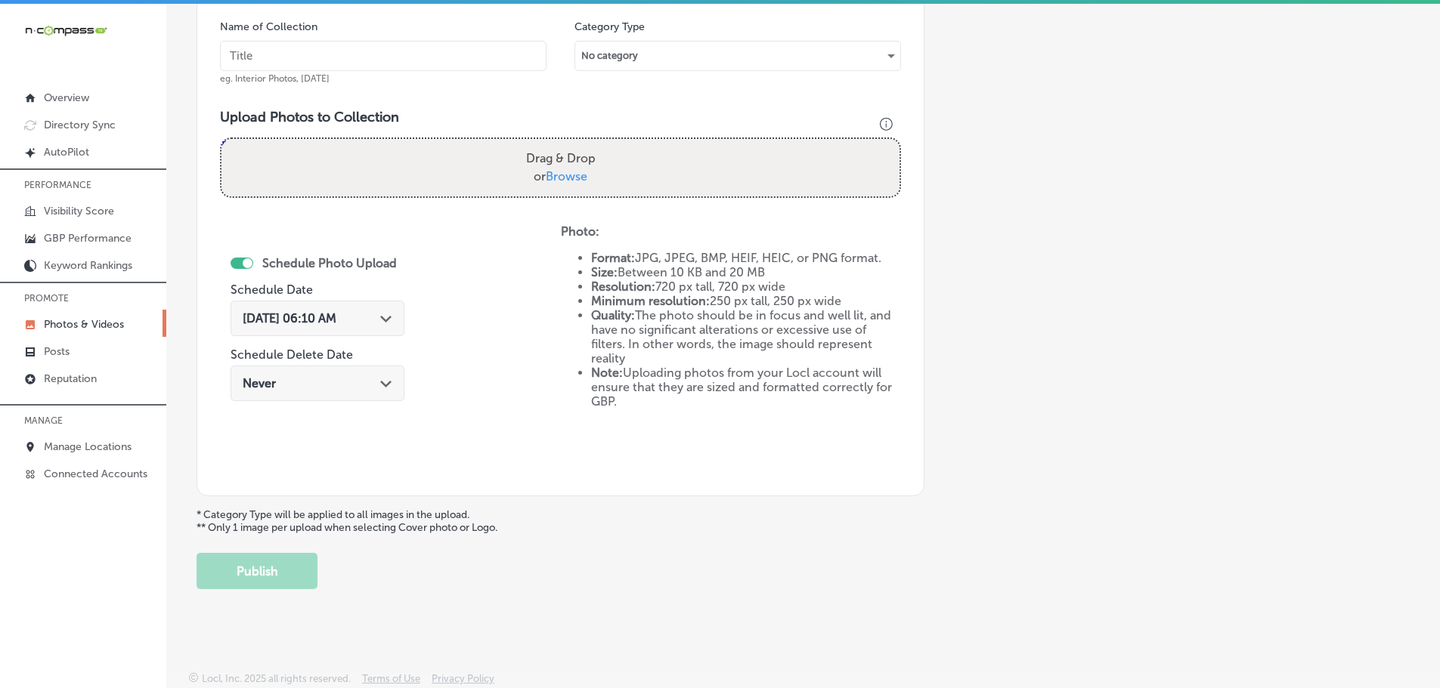
click at [564, 175] on span "Browse" at bounding box center [567, 176] width 42 height 14
click at [564, 144] on input "Drag & Drop or Browse" at bounding box center [560, 141] width 678 height 5
type input "C:\fakepath\Screenshot [DATE] 014958.png"
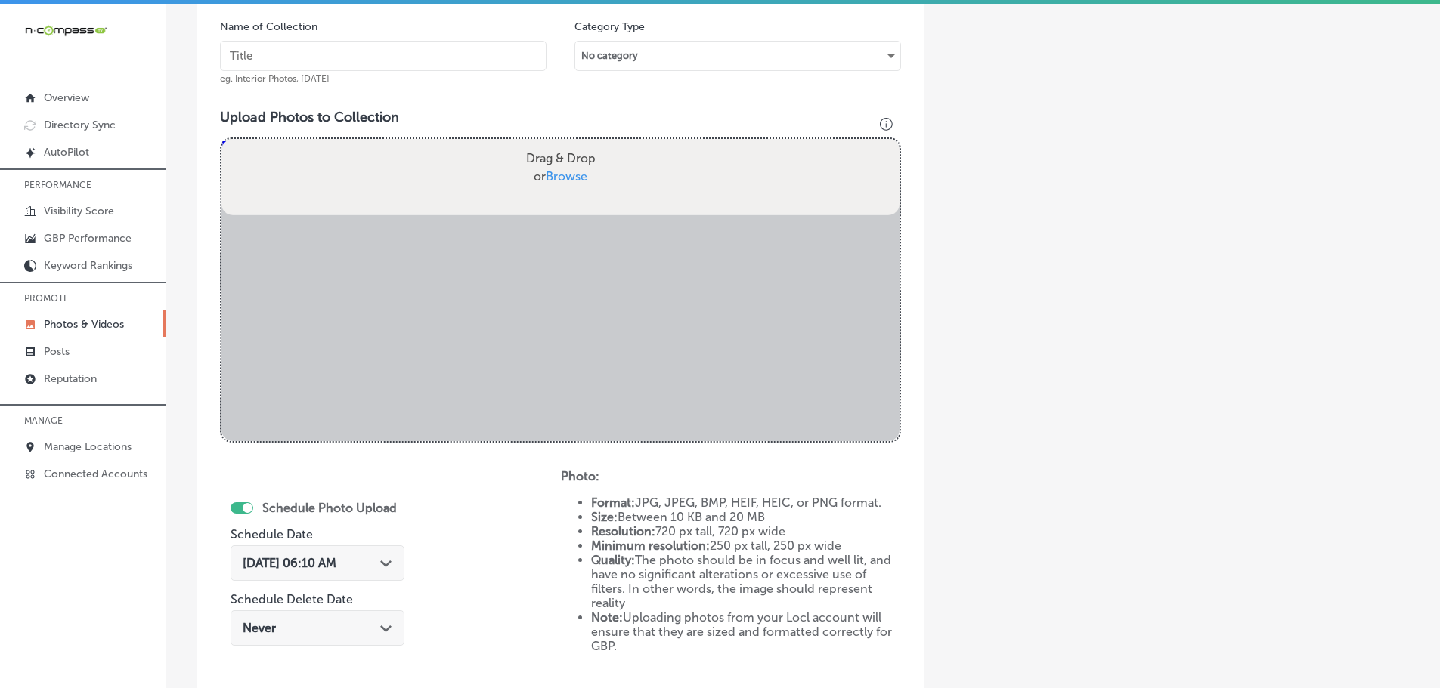
click at [388, 54] on input "text" at bounding box center [383, 56] width 326 height 30
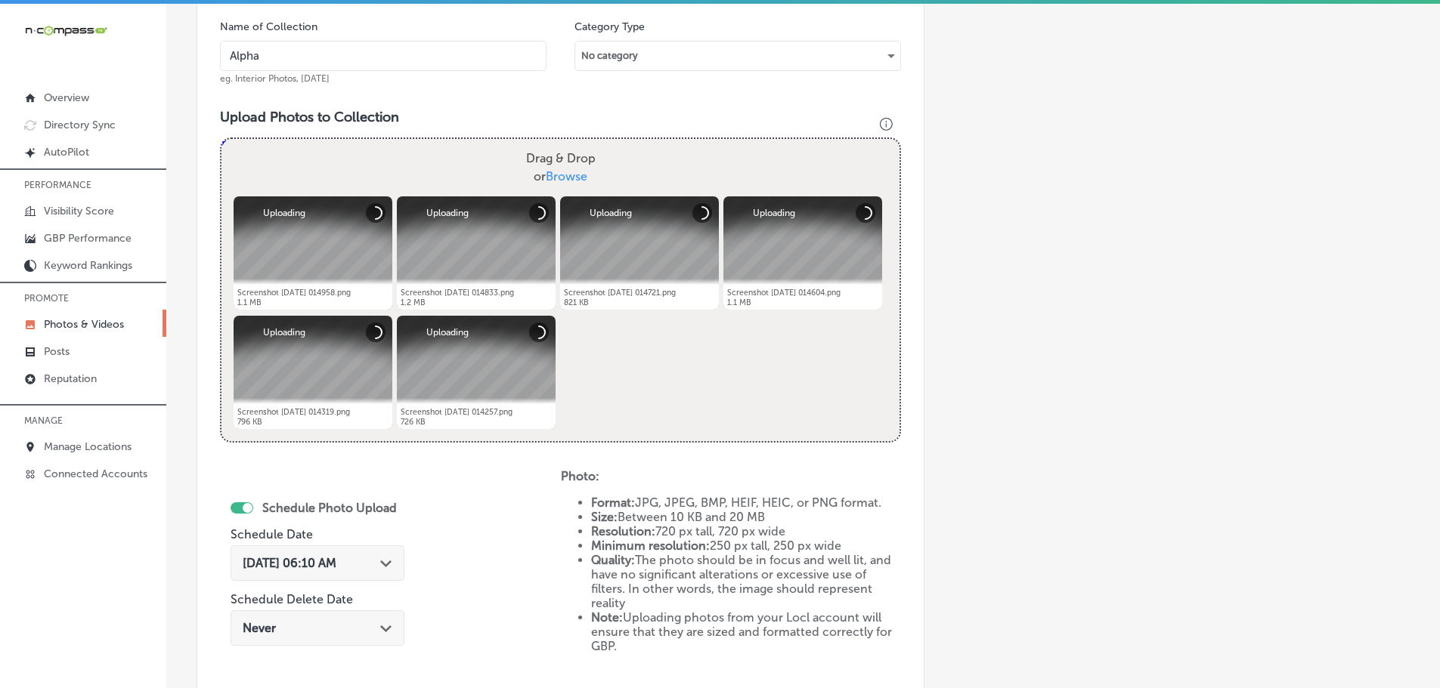
type input "Alpha-Kitchen-Design"
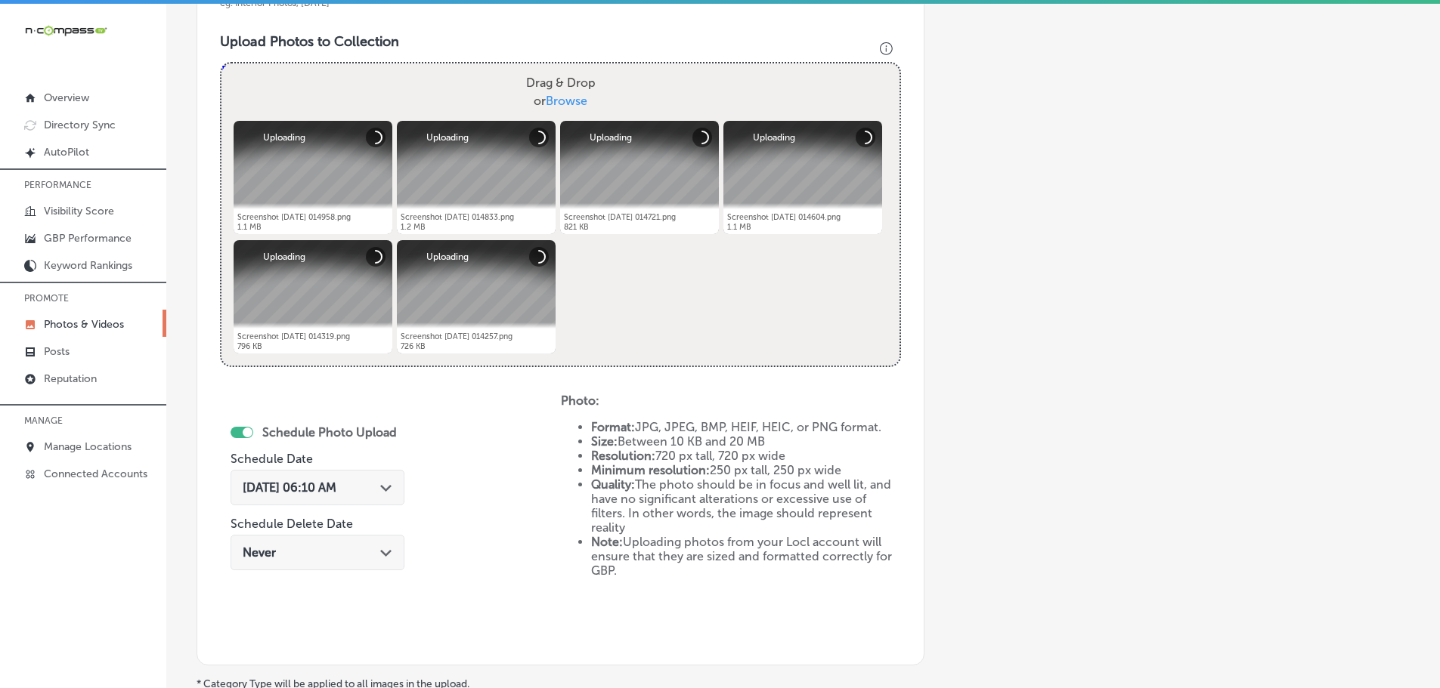
click at [380, 484] on div "Path Created with Sketch." at bounding box center [386, 487] width 12 height 12
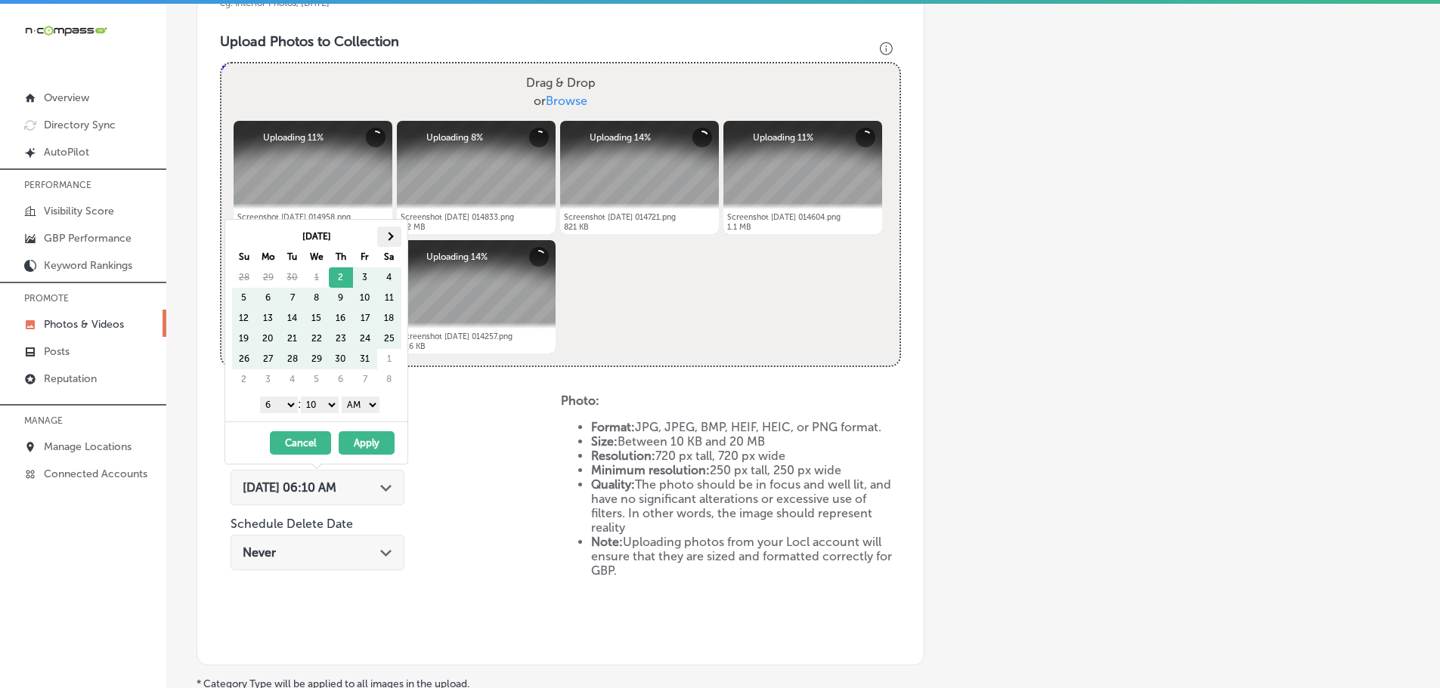
click at [388, 234] on span at bounding box center [389, 236] width 8 height 8
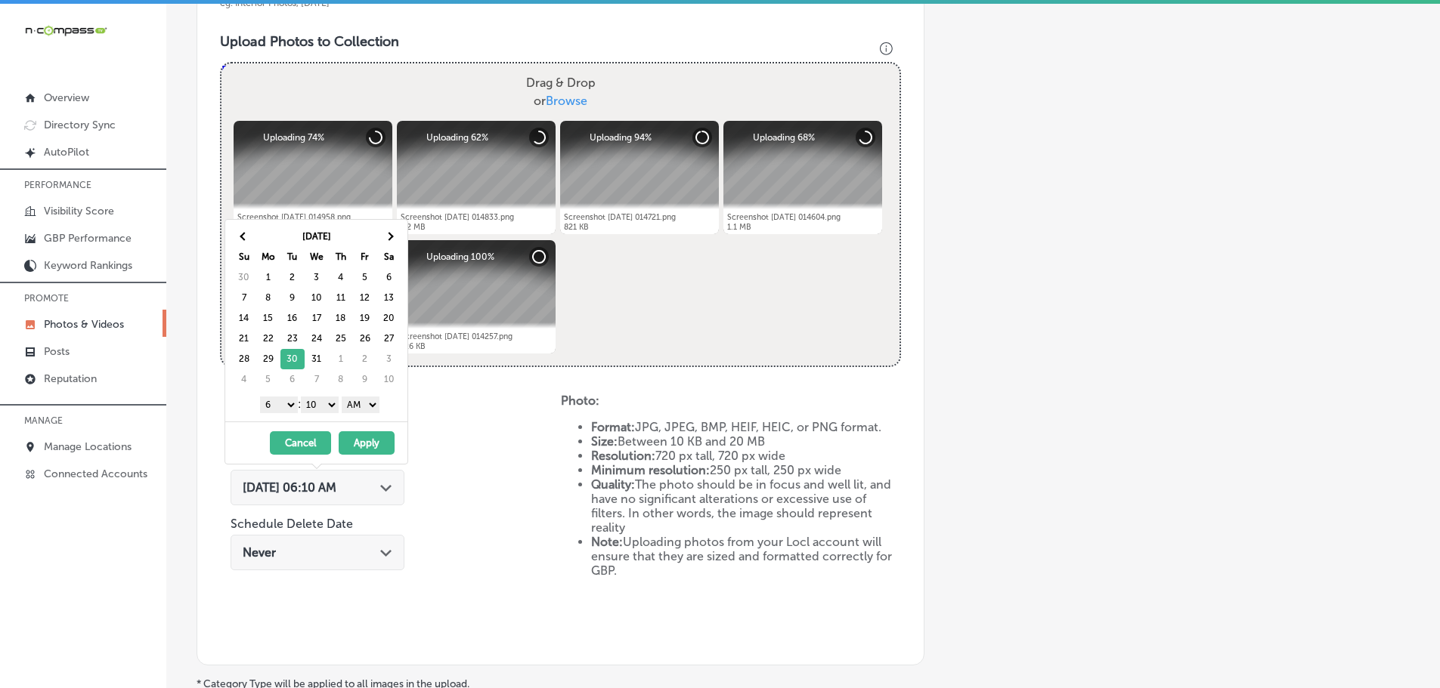
click at [279, 401] on select "1 2 3 4 5 6 7 8 9 10 11 12" at bounding box center [279, 405] width 38 height 17
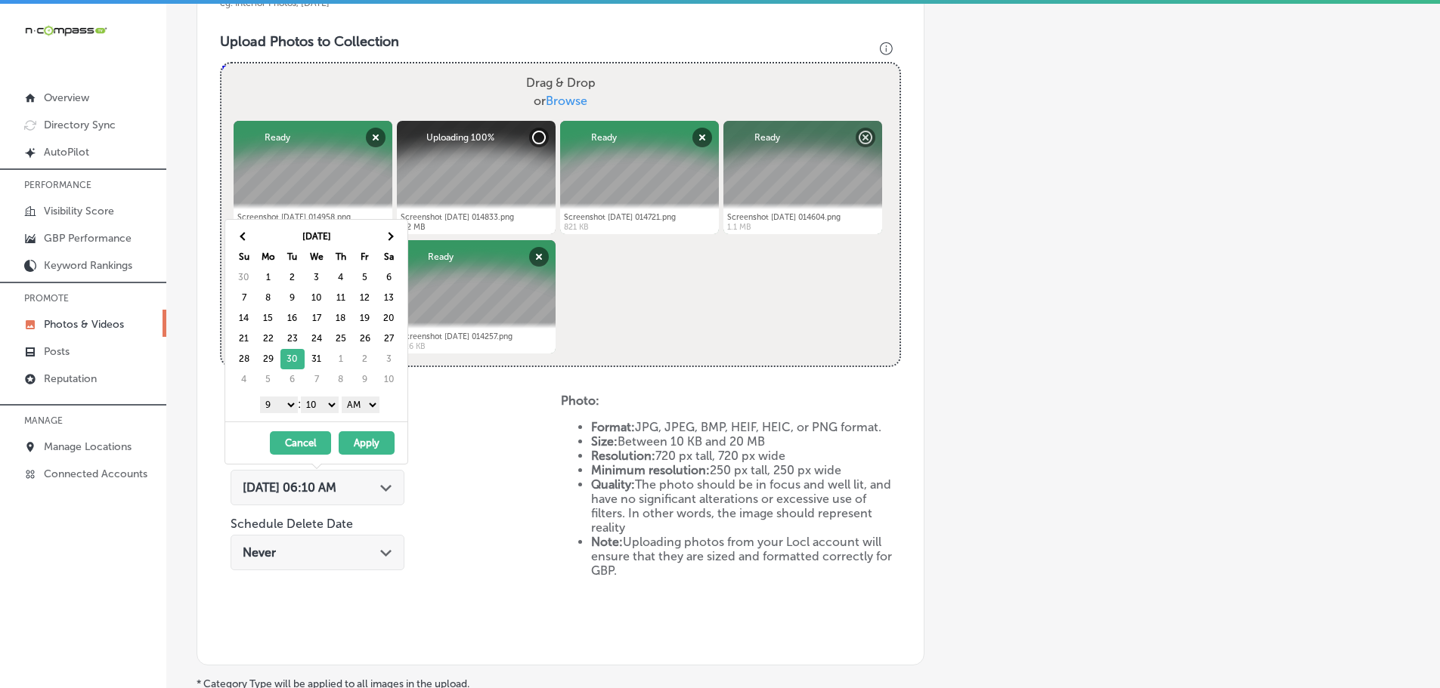
click at [315, 404] on select "00 10 20 30 40 50" at bounding box center [320, 405] width 38 height 17
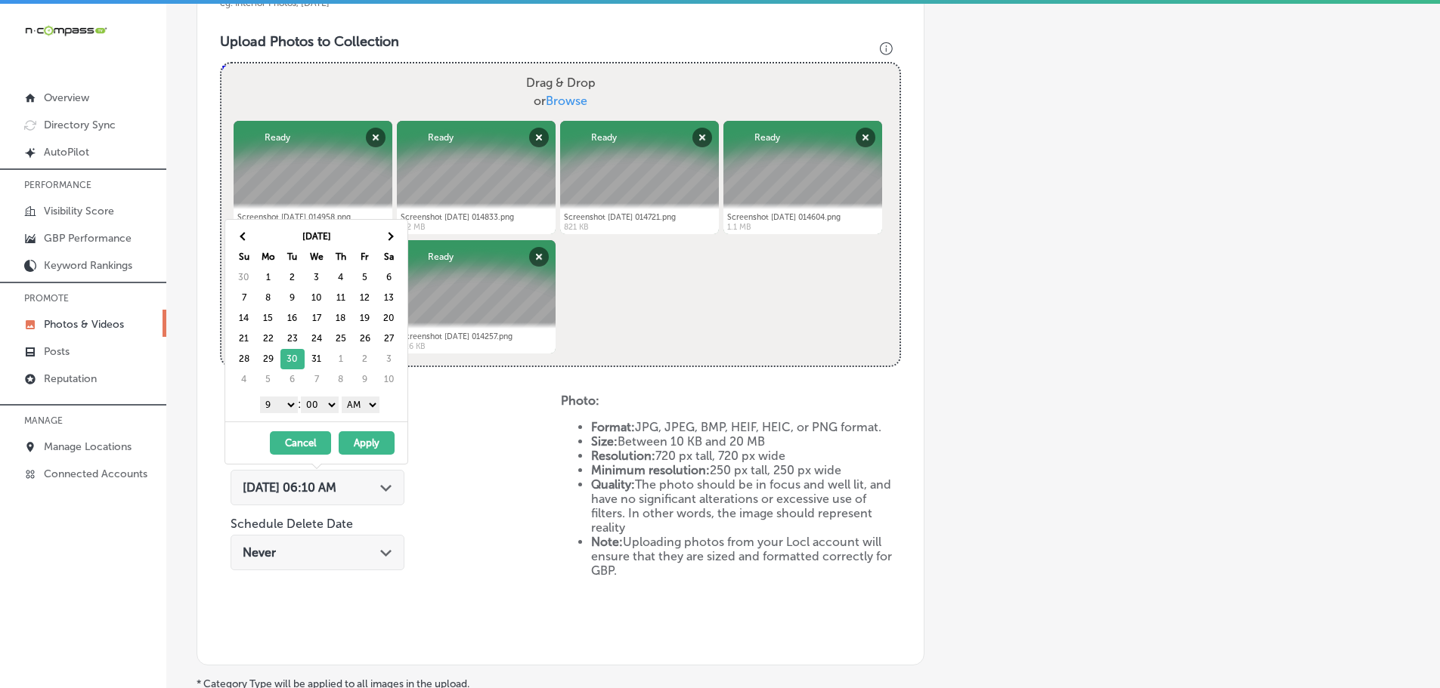
click at [360, 405] on select "AM PM" at bounding box center [361, 405] width 38 height 17
click at [344, 397] on select "AM PM" at bounding box center [361, 405] width 38 height 17
click at [363, 400] on select "AM PM" at bounding box center [361, 405] width 38 height 17
click at [367, 438] on button "Apply" at bounding box center [367, 443] width 56 height 23
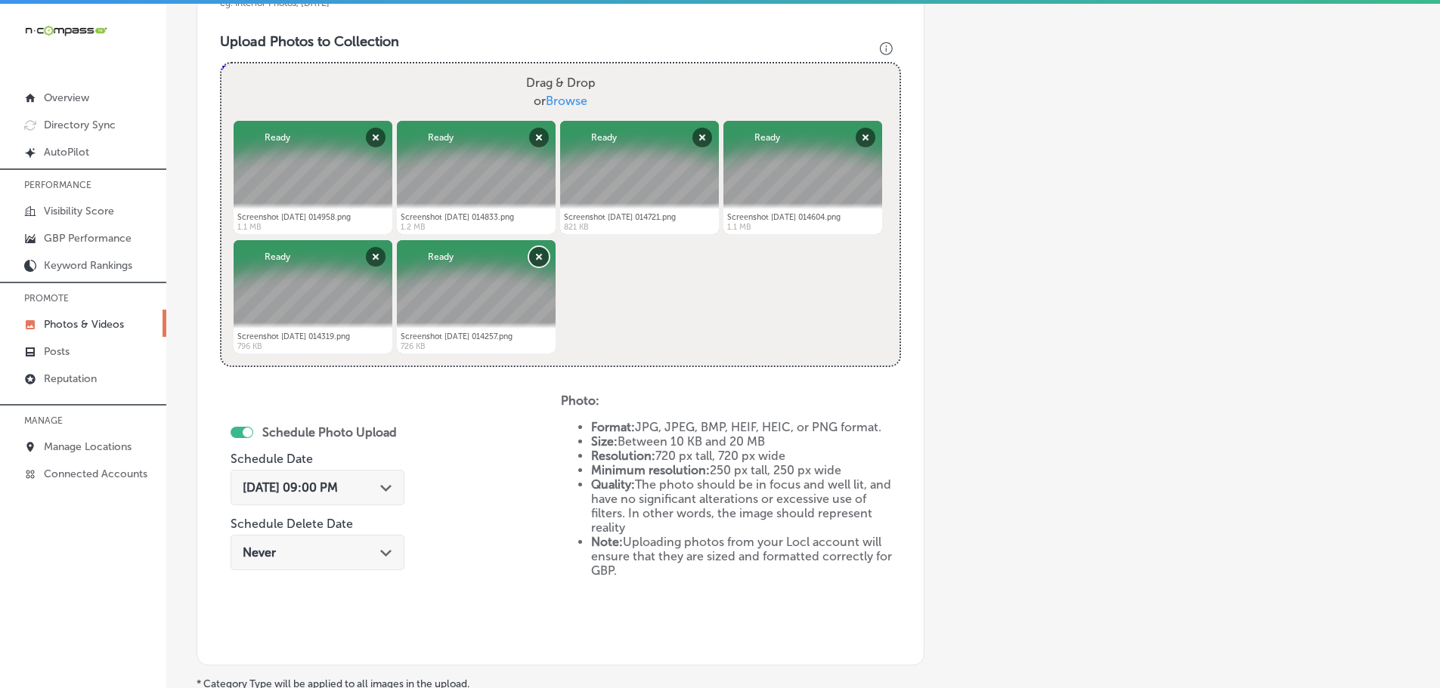
click at [541, 254] on button "Remove" at bounding box center [539, 257] width 20 height 20
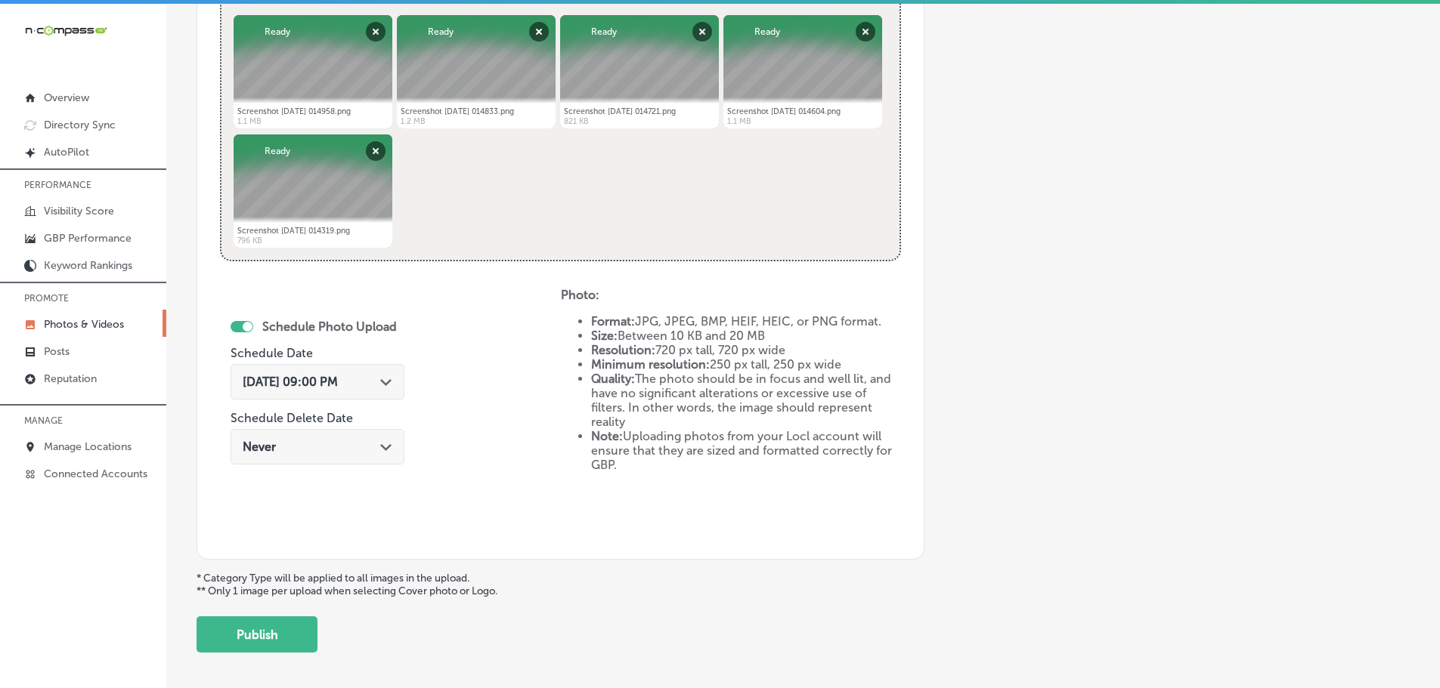
scroll to position [702, 0]
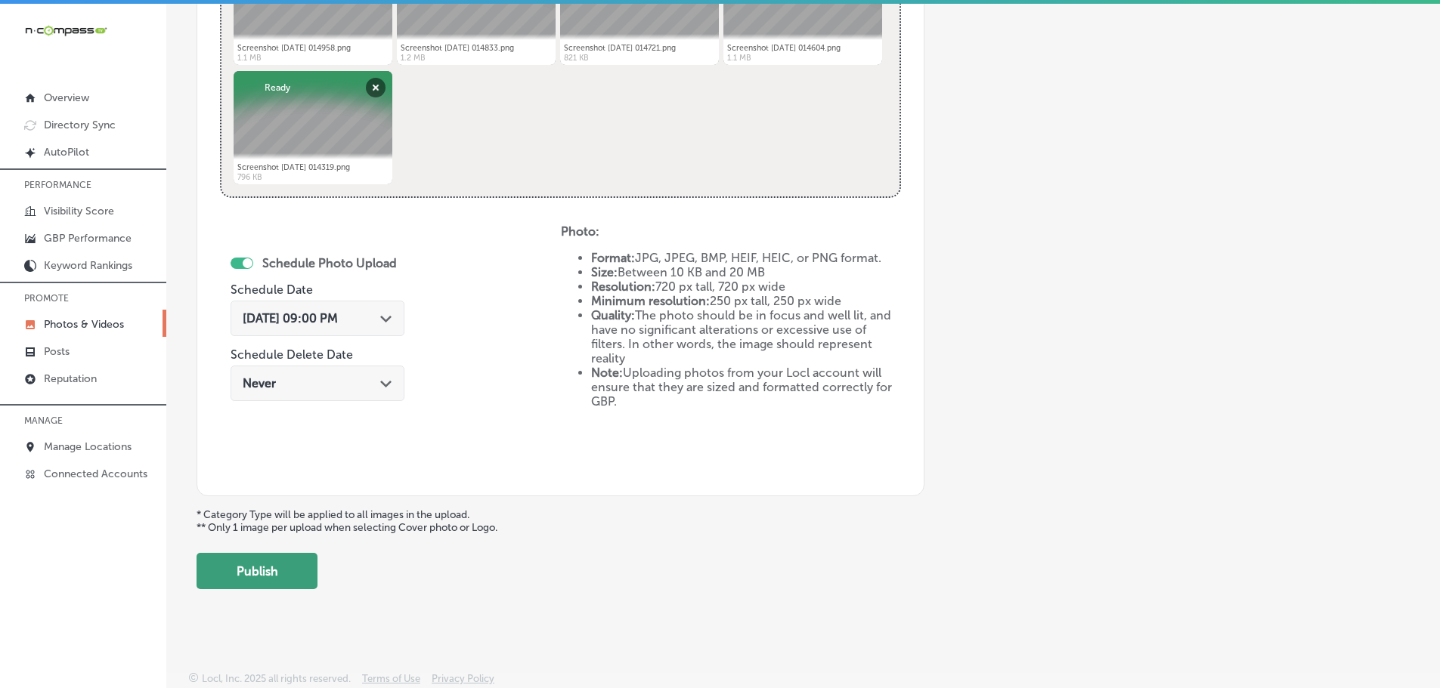
click at [293, 573] on button "Publish" at bounding box center [256, 571] width 121 height 36
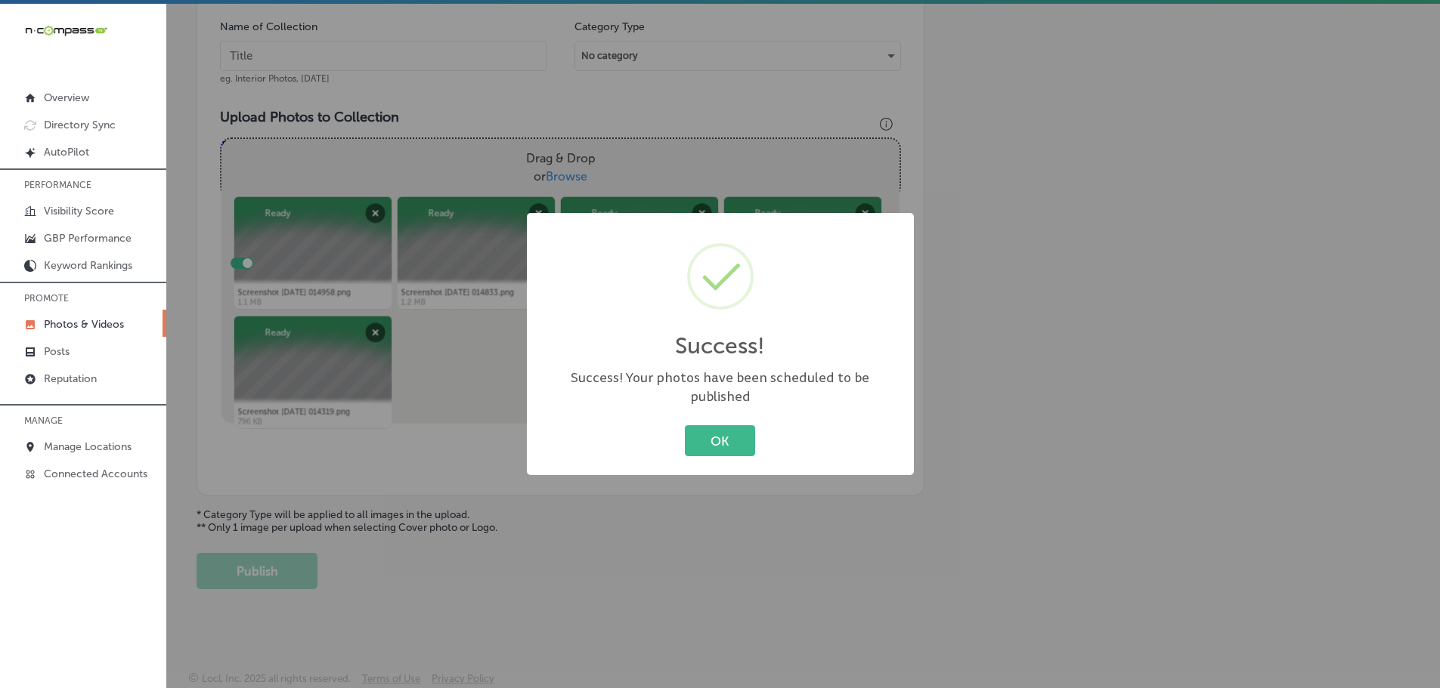
scroll to position [457, 0]
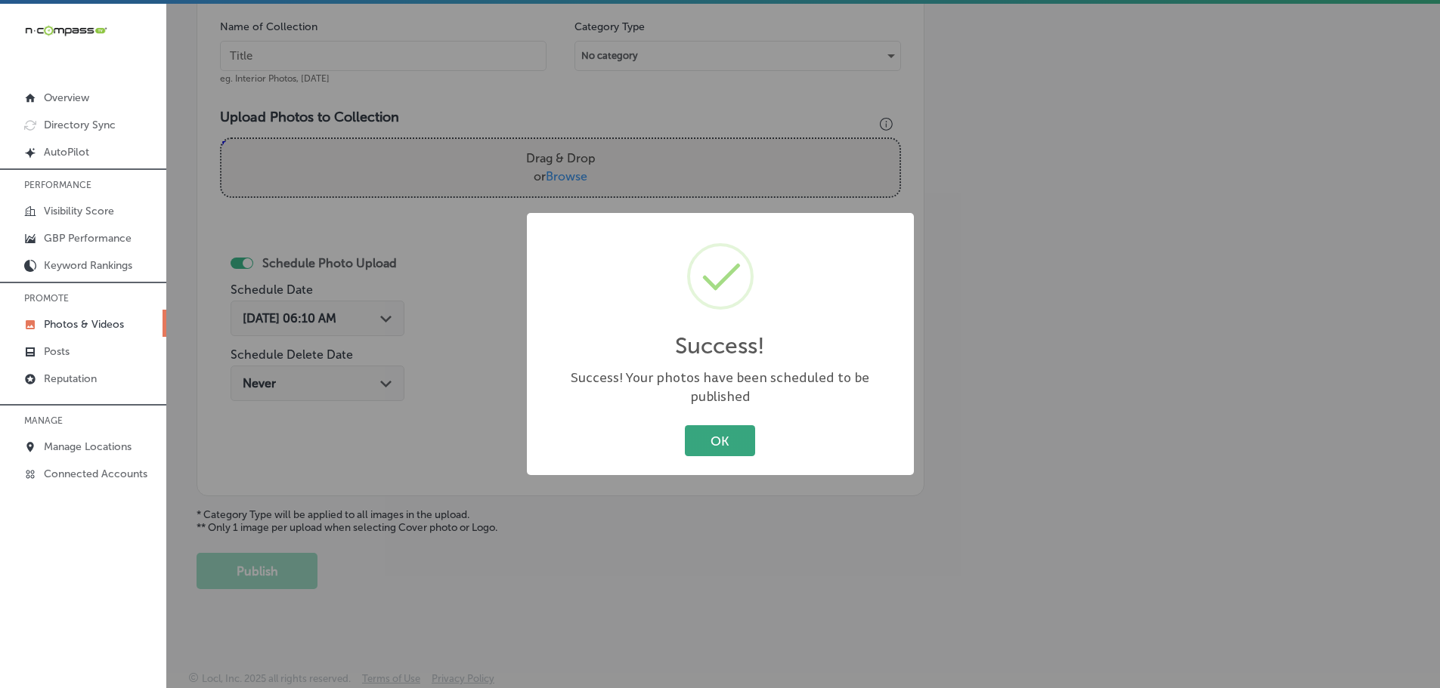
click at [711, 435] on button "OK" at bounding box center [720, 440] width 70 height 31
